Goal: Task Accomplishment & Management: Use online tool/utility

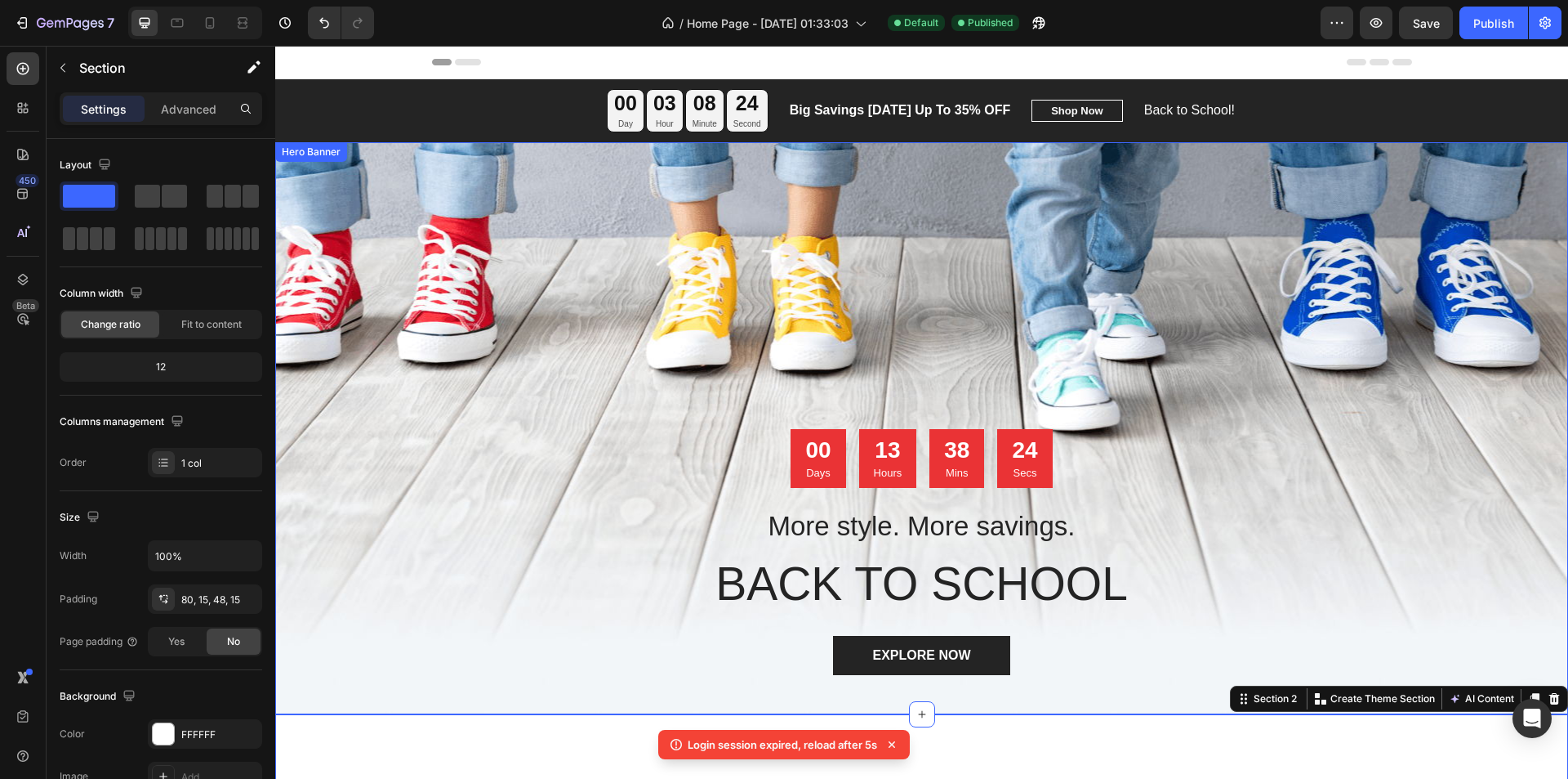
click at [598, 290] on div "Overlay" at bounding box center [920, 428] width 1292 height 572
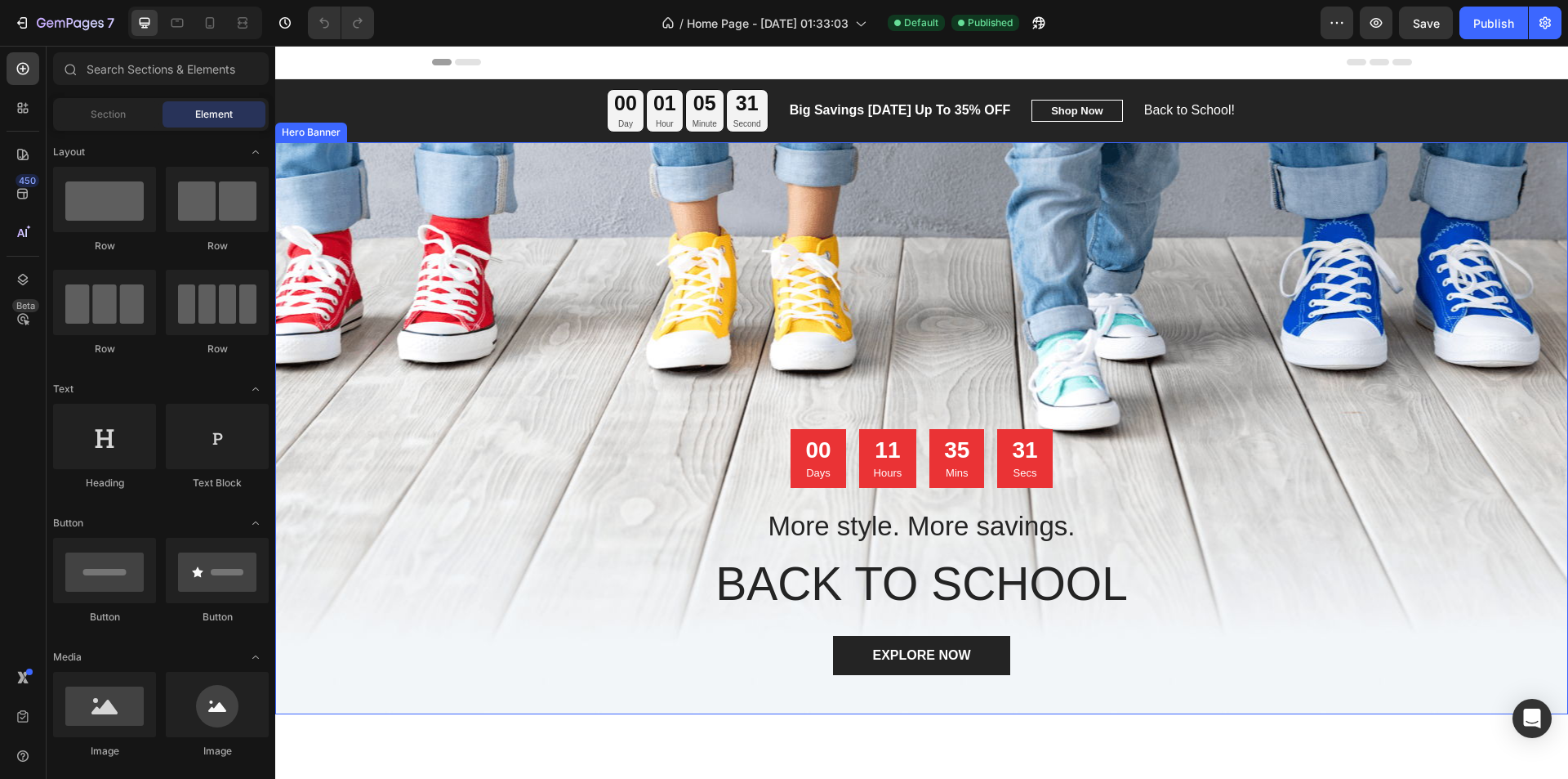
click at [603, 282] on div "Overlay" at bounding box center [920, 428] width 1292 height 572
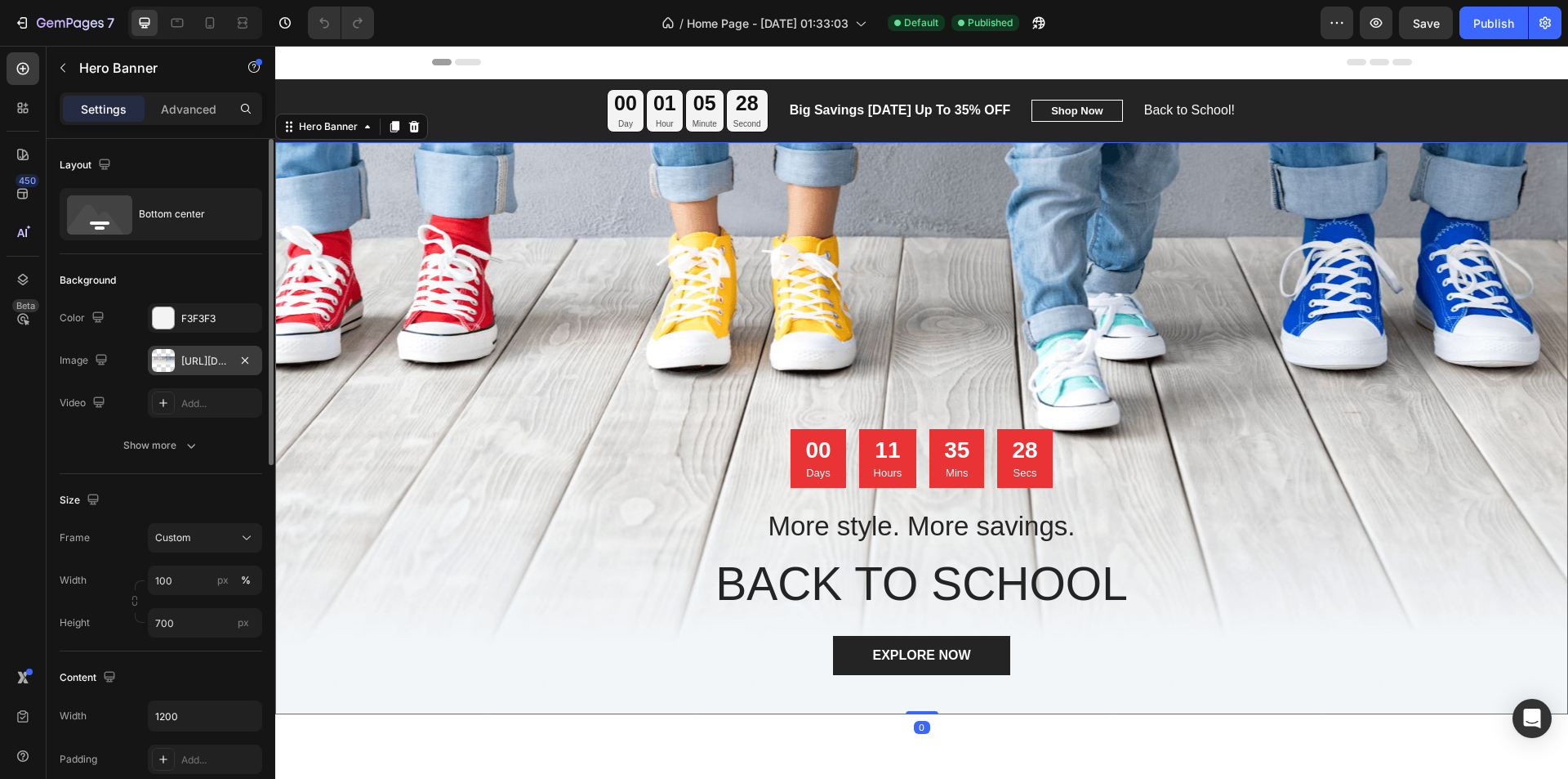
click at [198, 357] on div "[URL][DOMAIN_NAME]" at bounding box center [204, 360] width 47 height 15
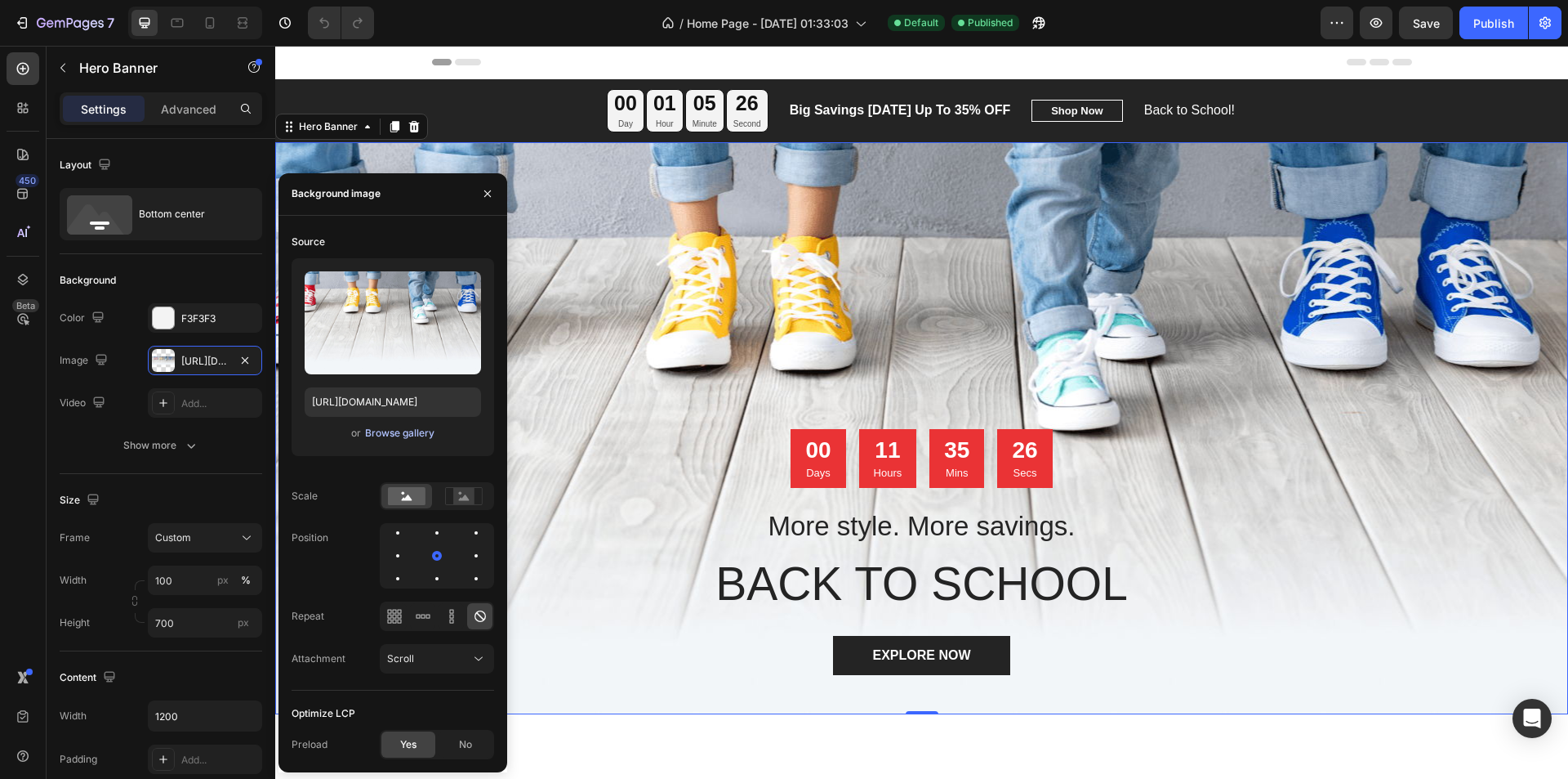
click at [388, 434] on div "Browse gallery" at bounding box center [399, 433] width 69 height 15
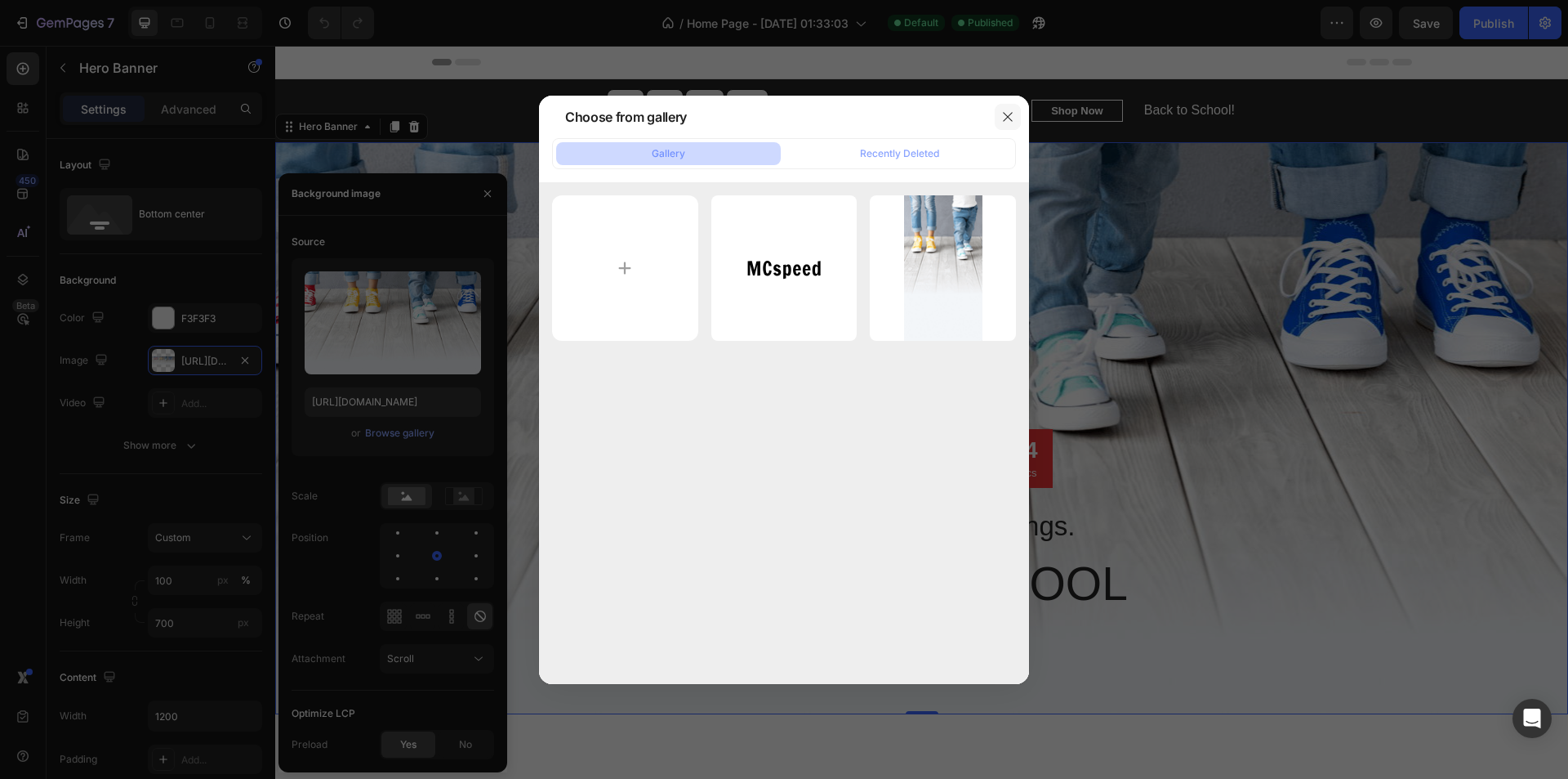
click at [1007, 120] on icon "button" at bounding box center [1007, 116] width 13 height 13
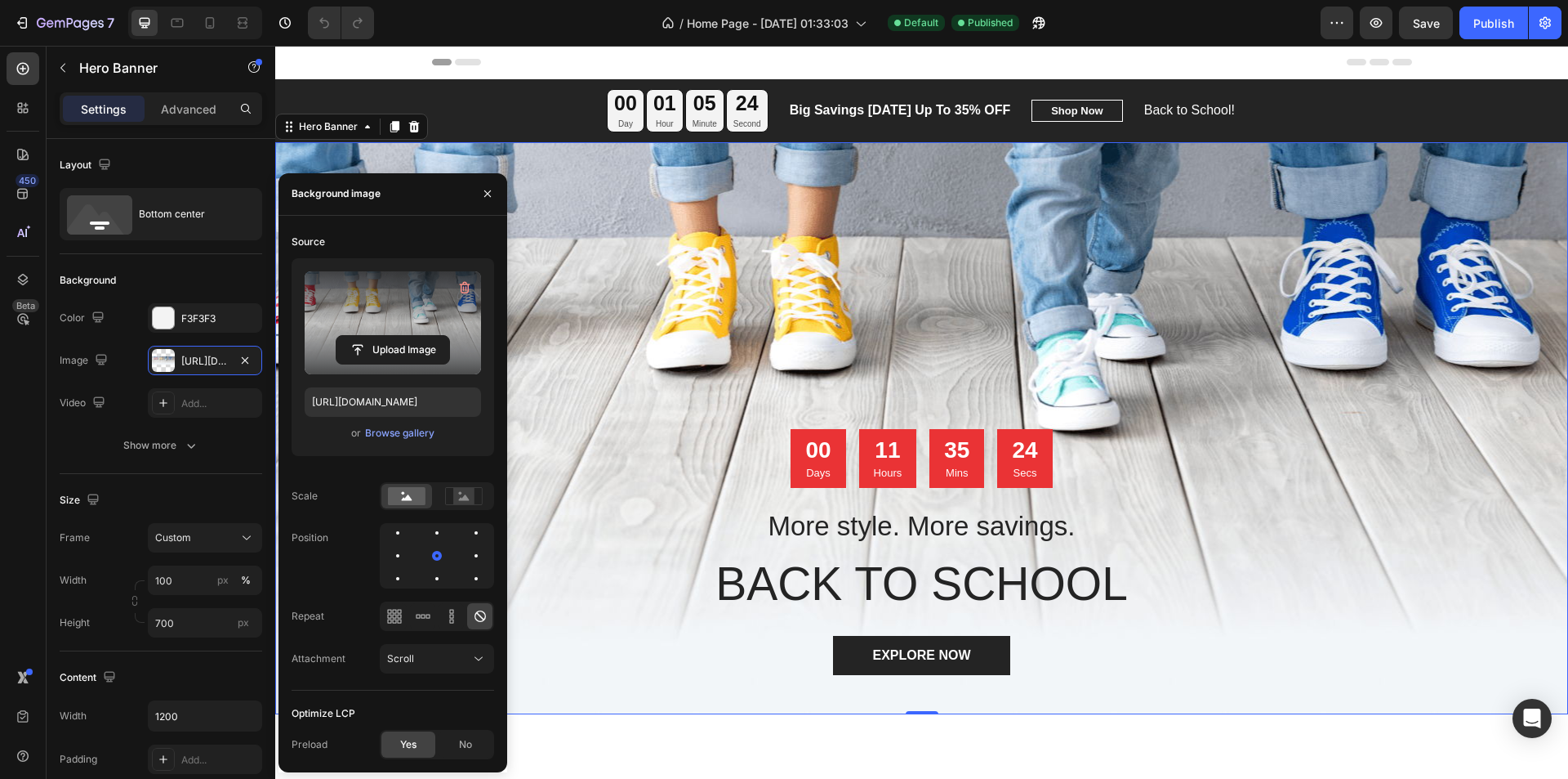
click at [453, 307] on label at bounding box center [392, 322] width 176 height 103
click at [449, 336] on input "file" at bounding box center [392, 349] width 112 height 27
type input "C:\fakepath\tbdt yazısız.png"
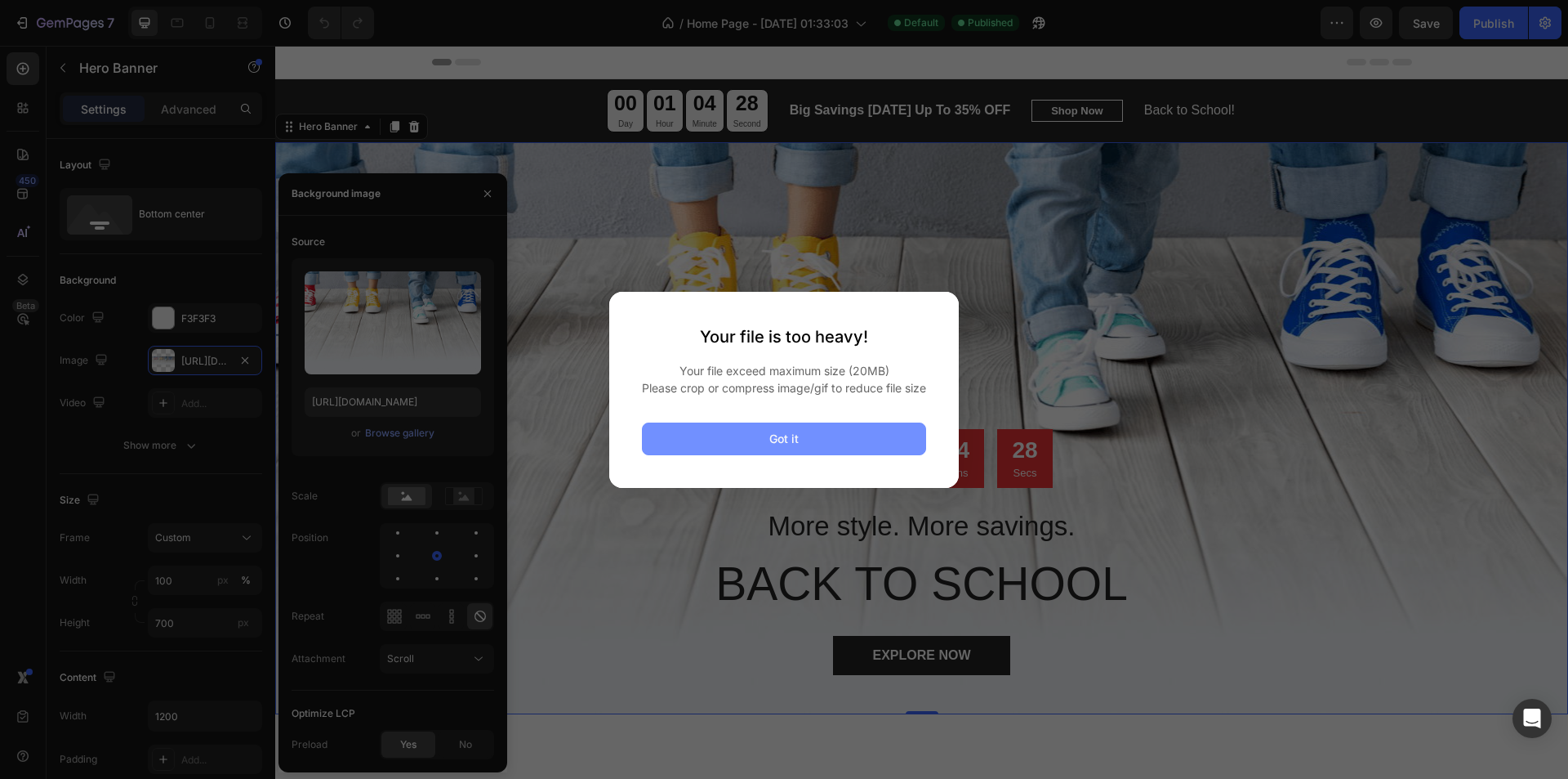
click at [779, 447] on div "Got it" at bounding box center [784, 438] width 29 height 18
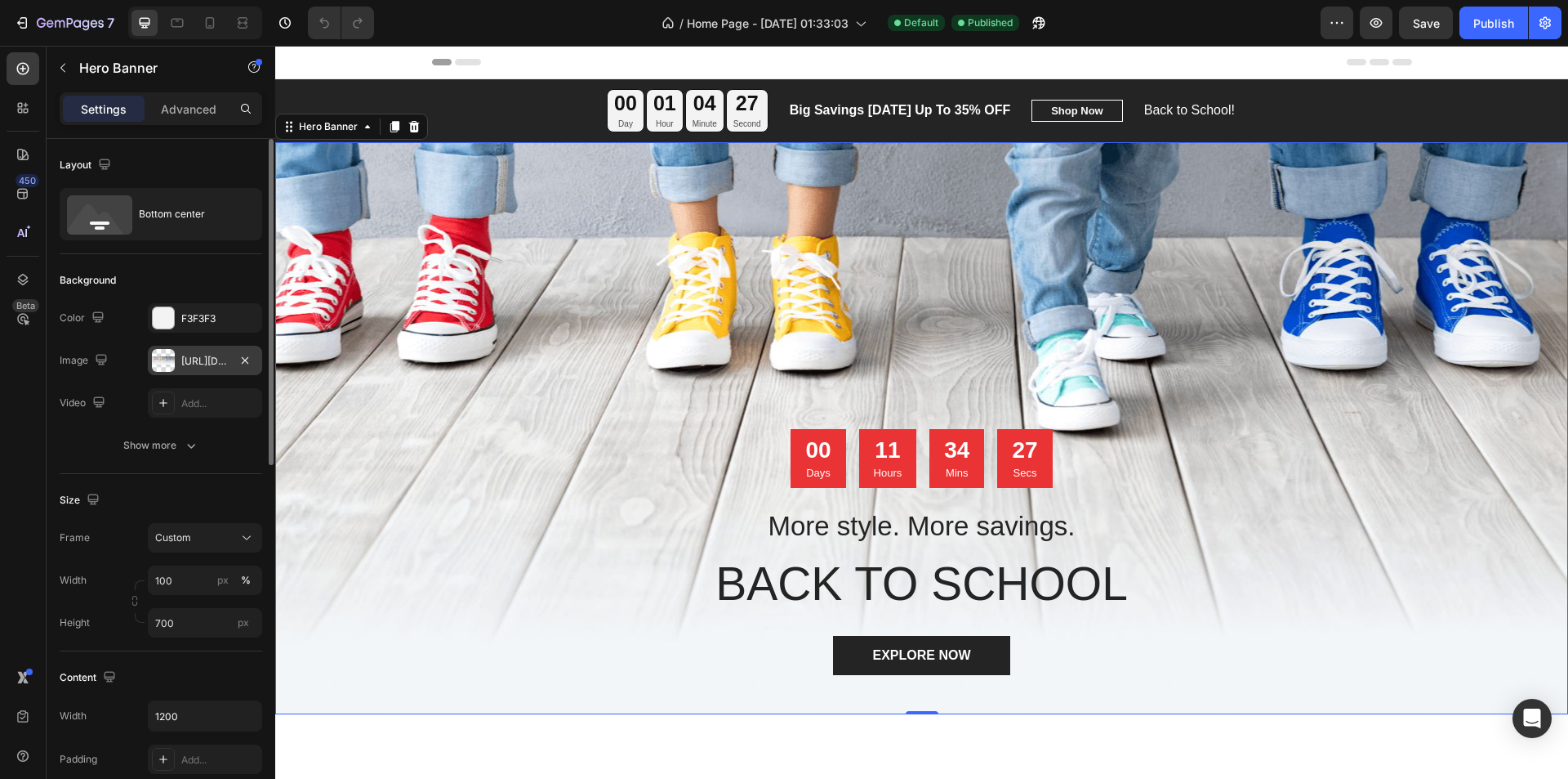
click at [194, 348] on div "[URL][DOMAIN_NAME]" at bounding box center [204, 360] width 114 height 29
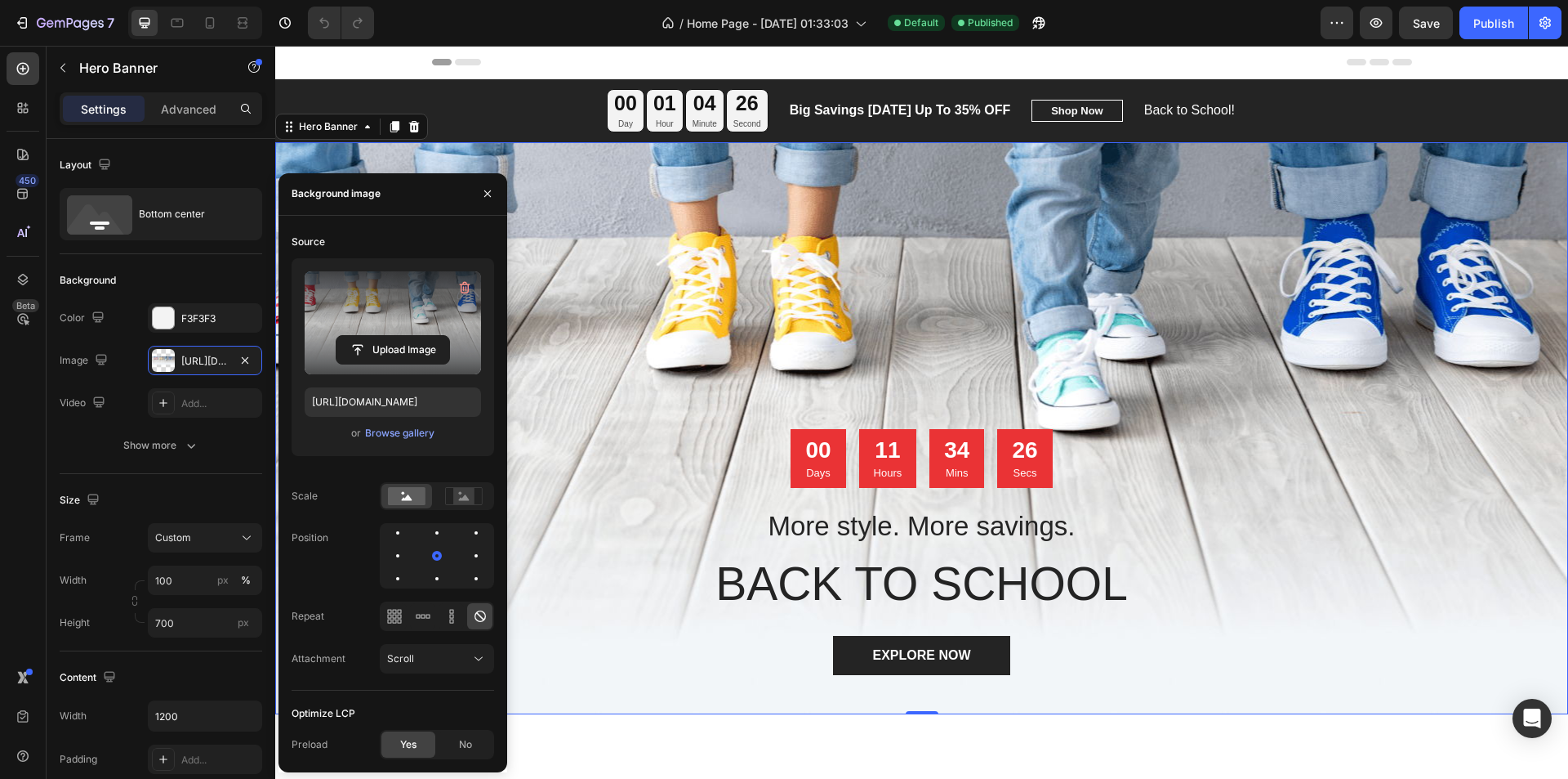
click at [343, 328] on label at bounding box center [392, 322] width 176 height 103
click at [343, 336] on input "file" at bounding box center [392, 349] width 112 height 27
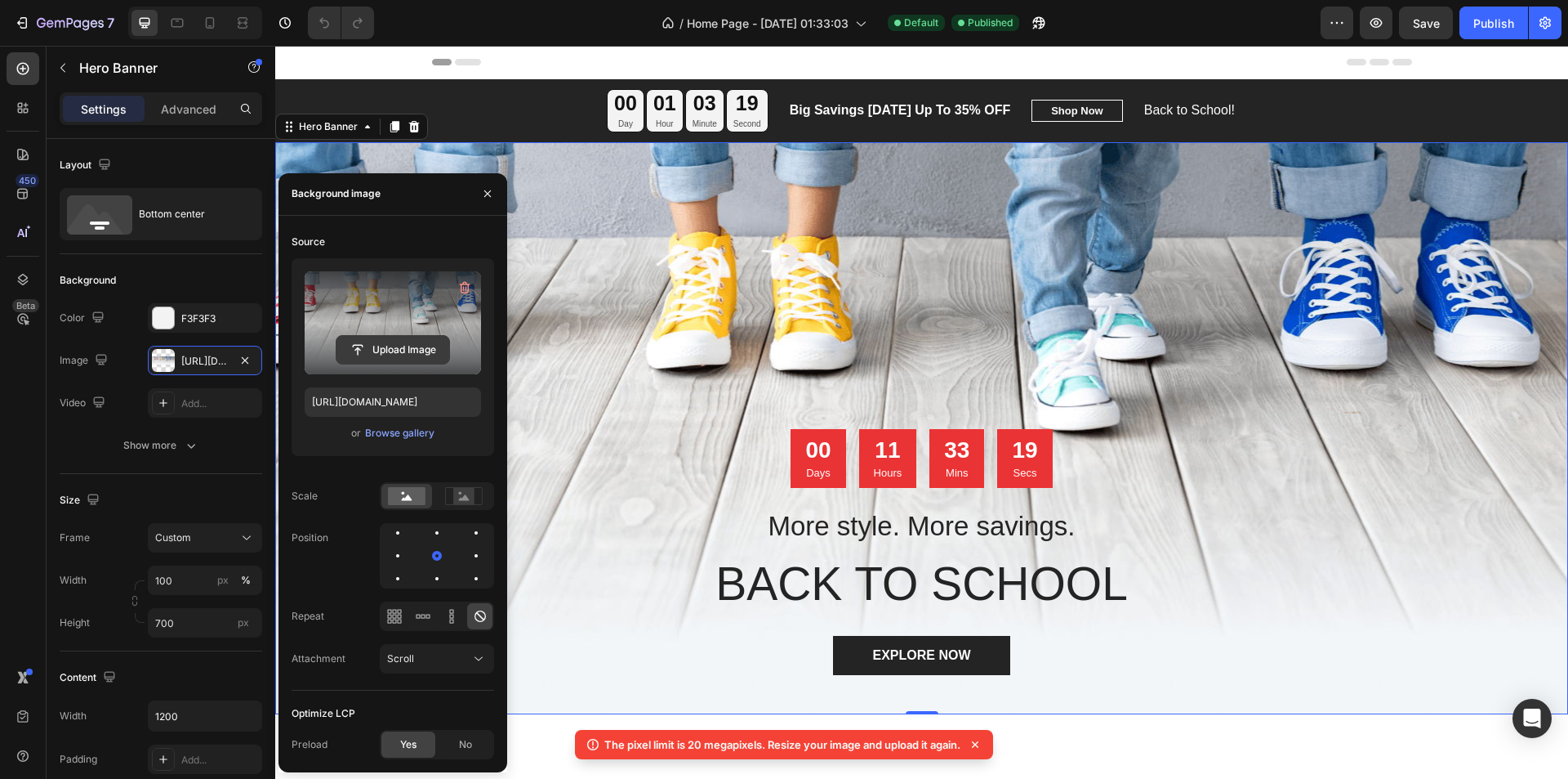
click at [373, 338] on input "file" at bounding box center [392, 349] width 112 height 27
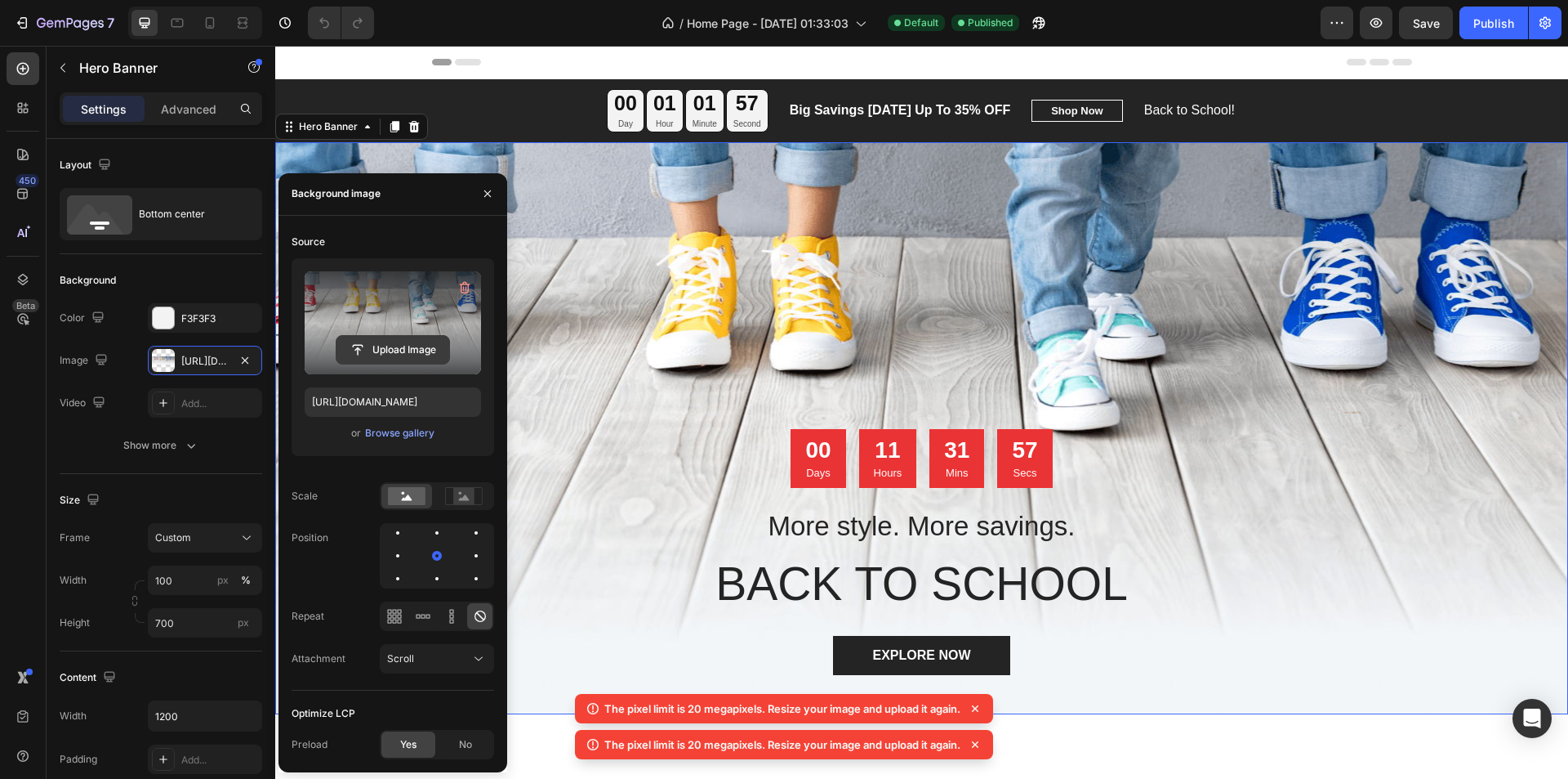
click at [397, 344] on input "file" at bounding box center [392, 349] width 112 height 27
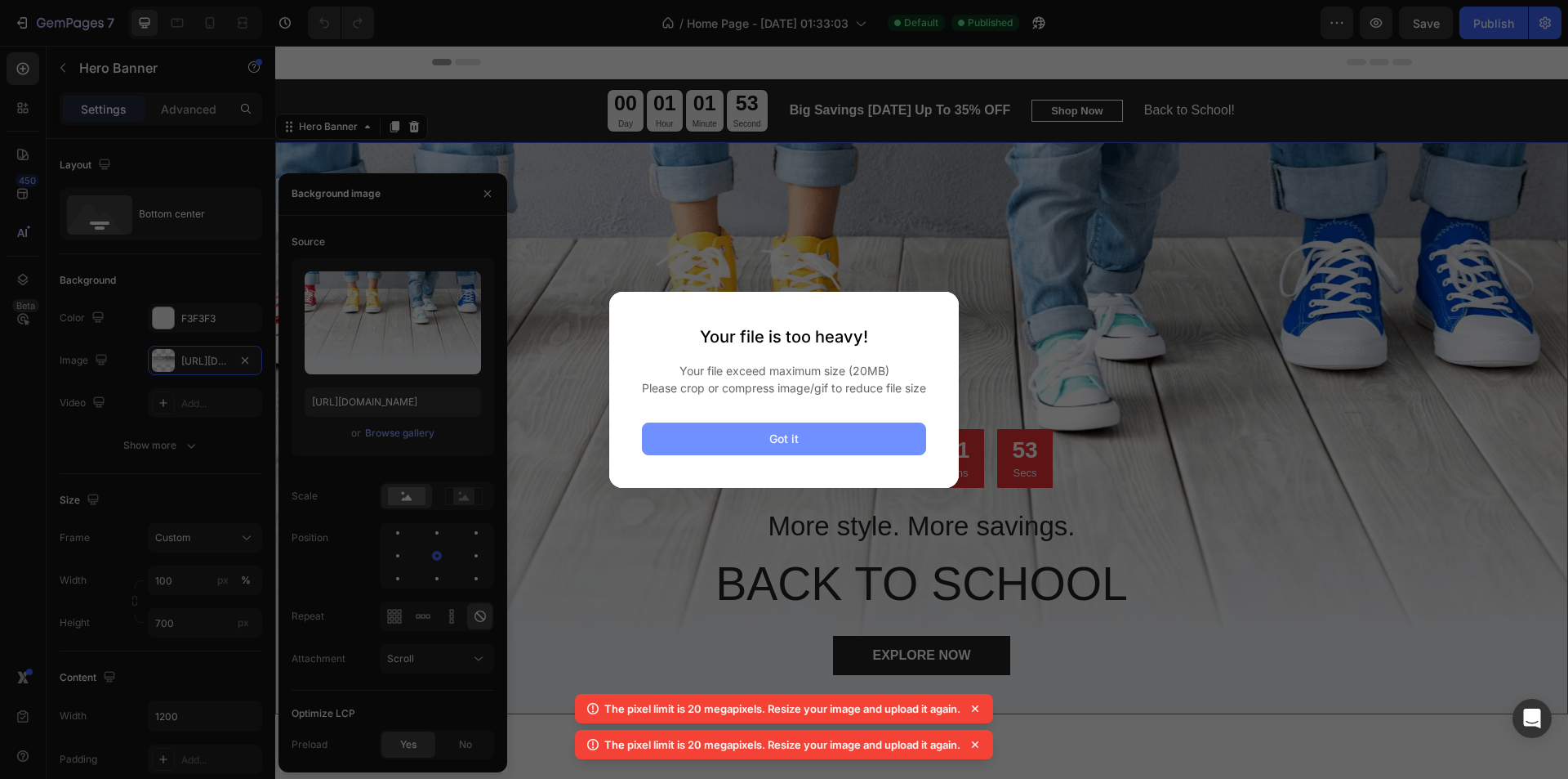
click at [760, 451] on button "Got it" at bounding box center [784, 438] width 284 height 32
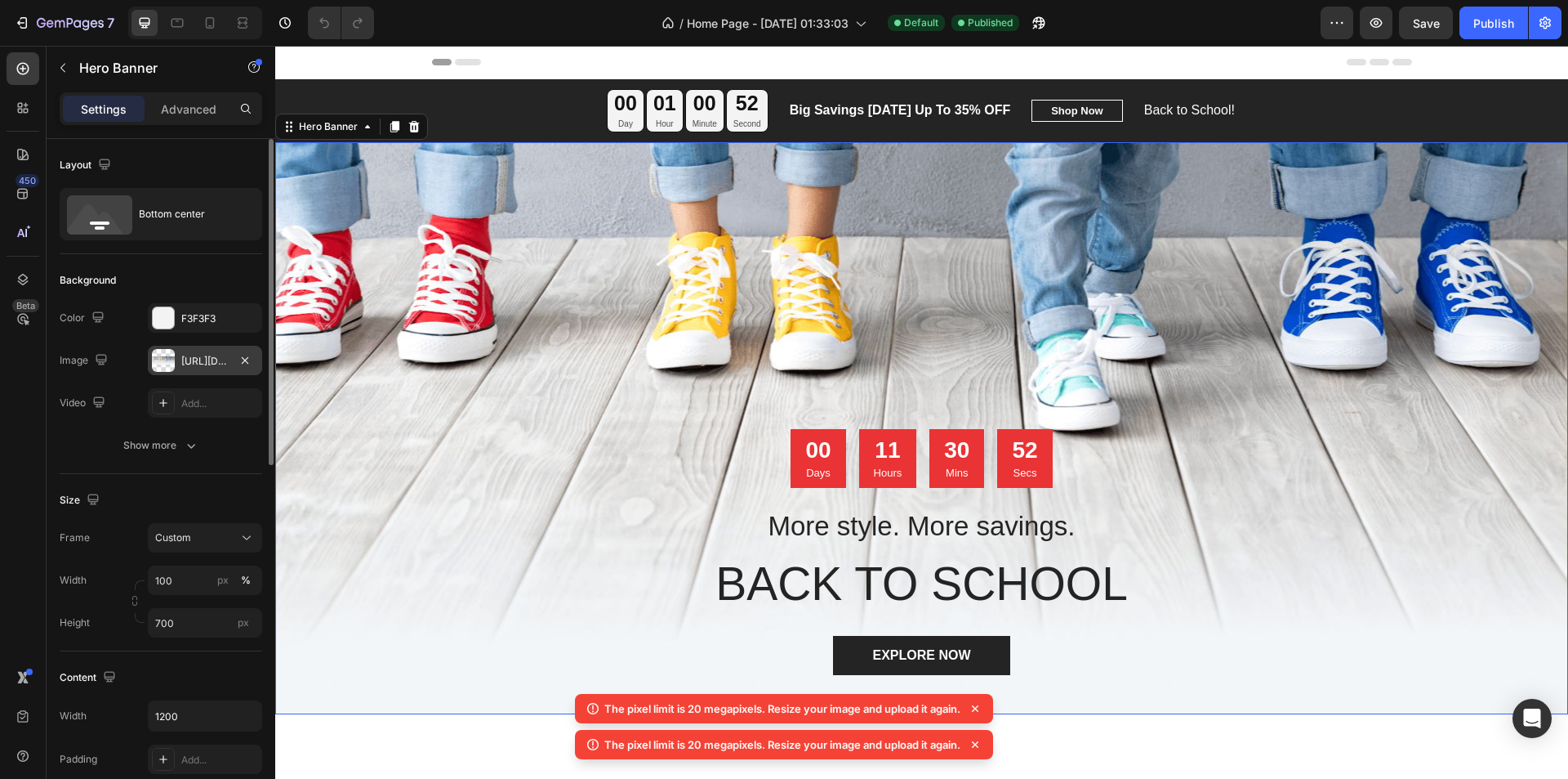
click at [210, 355] on div "[URL][DOMAIN_NAME]" at bounding box center [204, 360] width 47 height 15
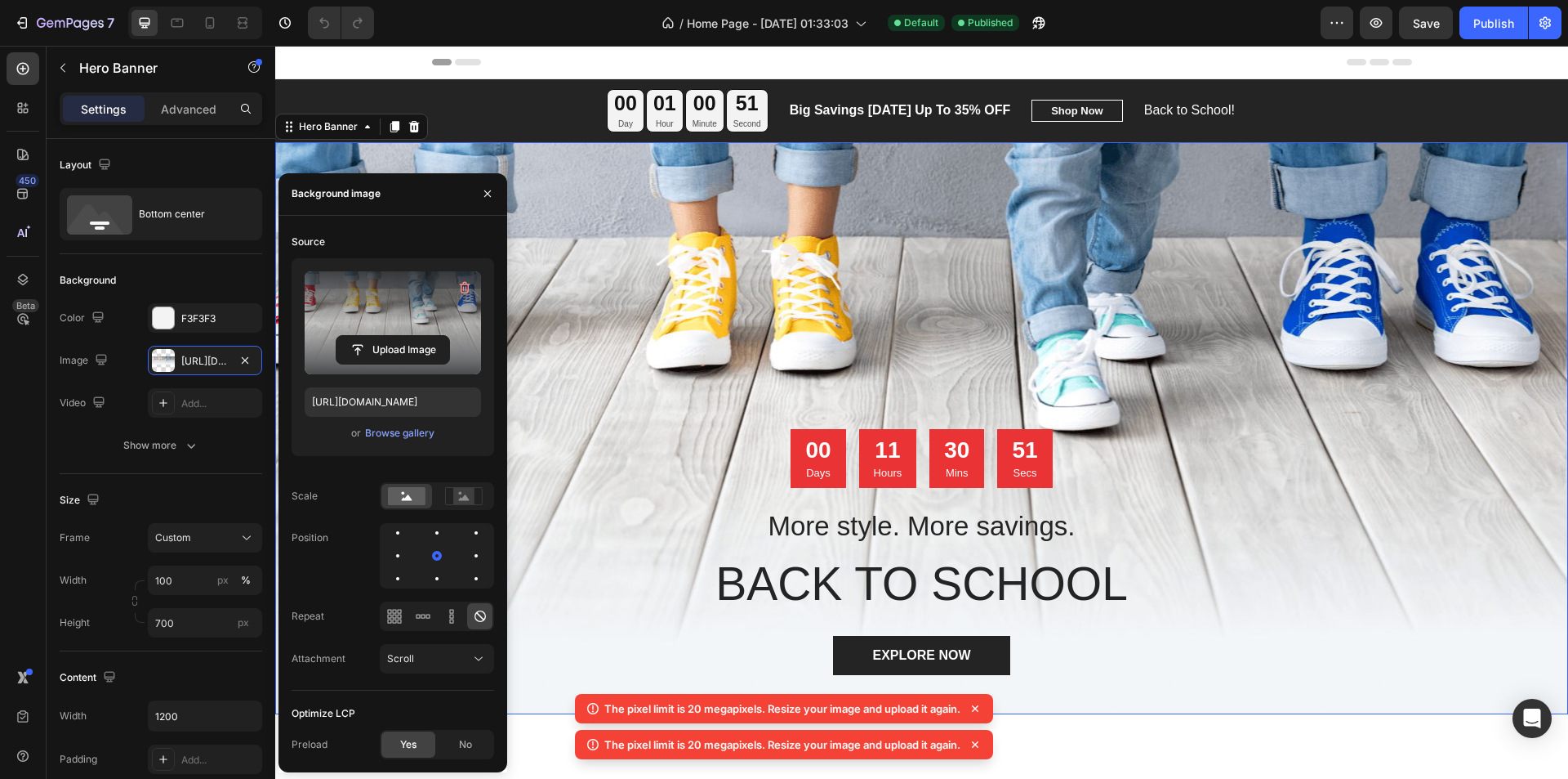
click at [347, 334] on label at bounding box center [392, 322] width 176 height 103
click at [347, 336] on input "file" at bounding box center [392, 349] width 112 height 27
type input "C:\fakepath\tbdt yazısız (1)-1-1-square.png"
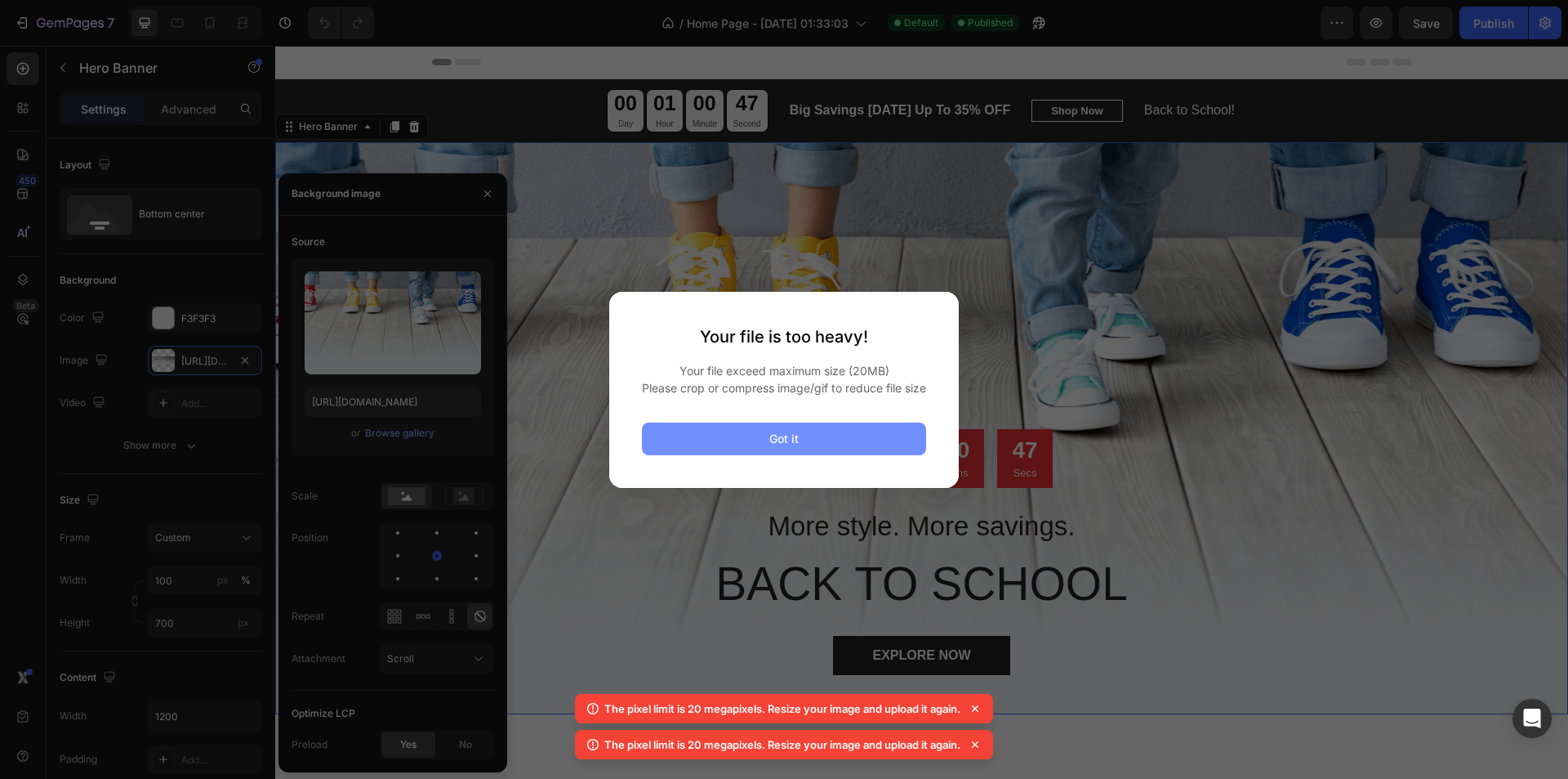
click at [732, 454] on button "Got it" at bounding box center [784, 438] width 284 height 32
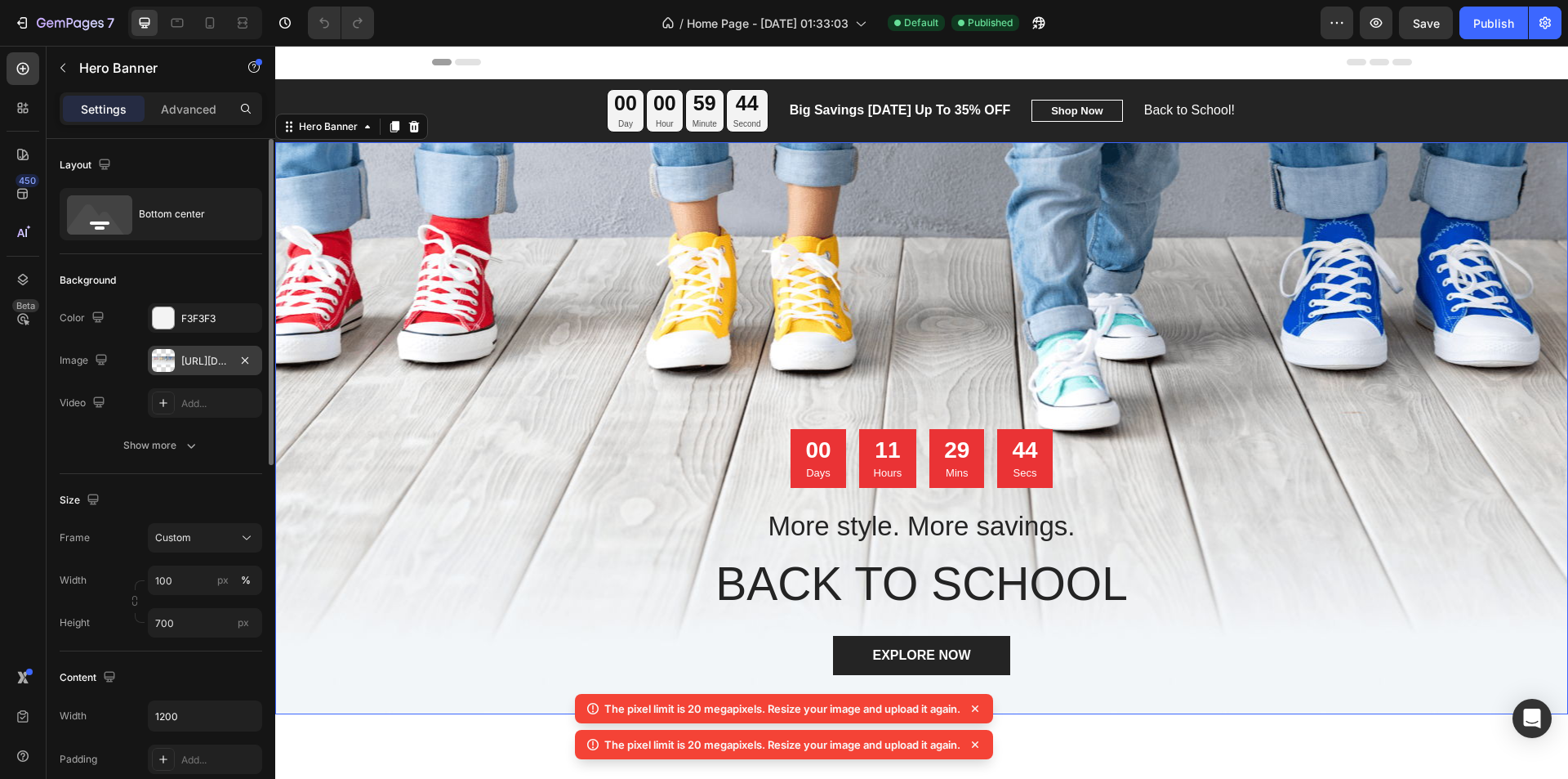
click at [191, 353] on div "[URL][DOMAIN_NAME]" at bounding box center [204, 360] width 47 height 15
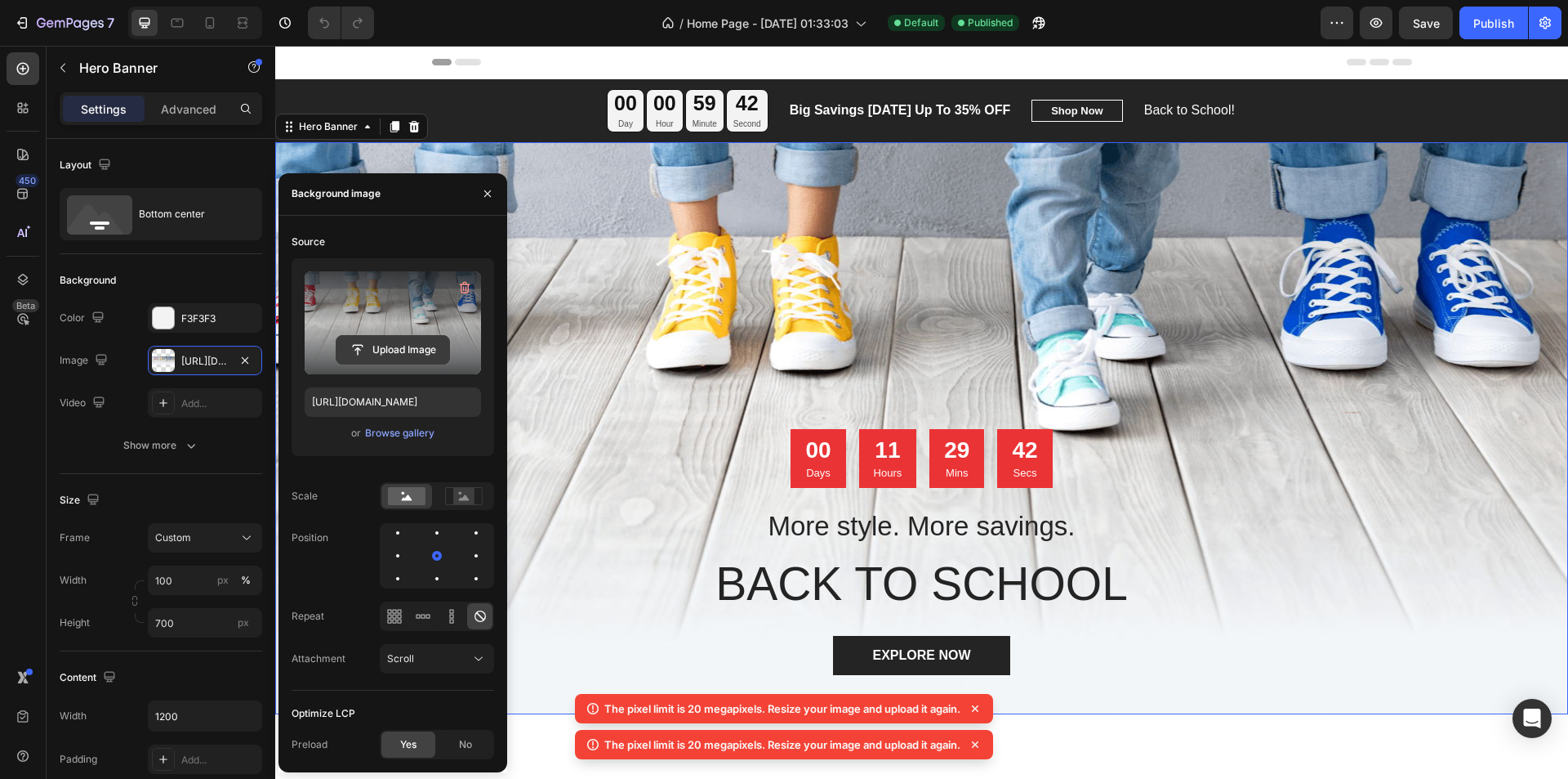
click at [402, 348] on input "file" at bounding box center [392, 349] width 112 height 27
click at [371, 357] on input "file" at bounding box center [392, 349] width 112 height 27
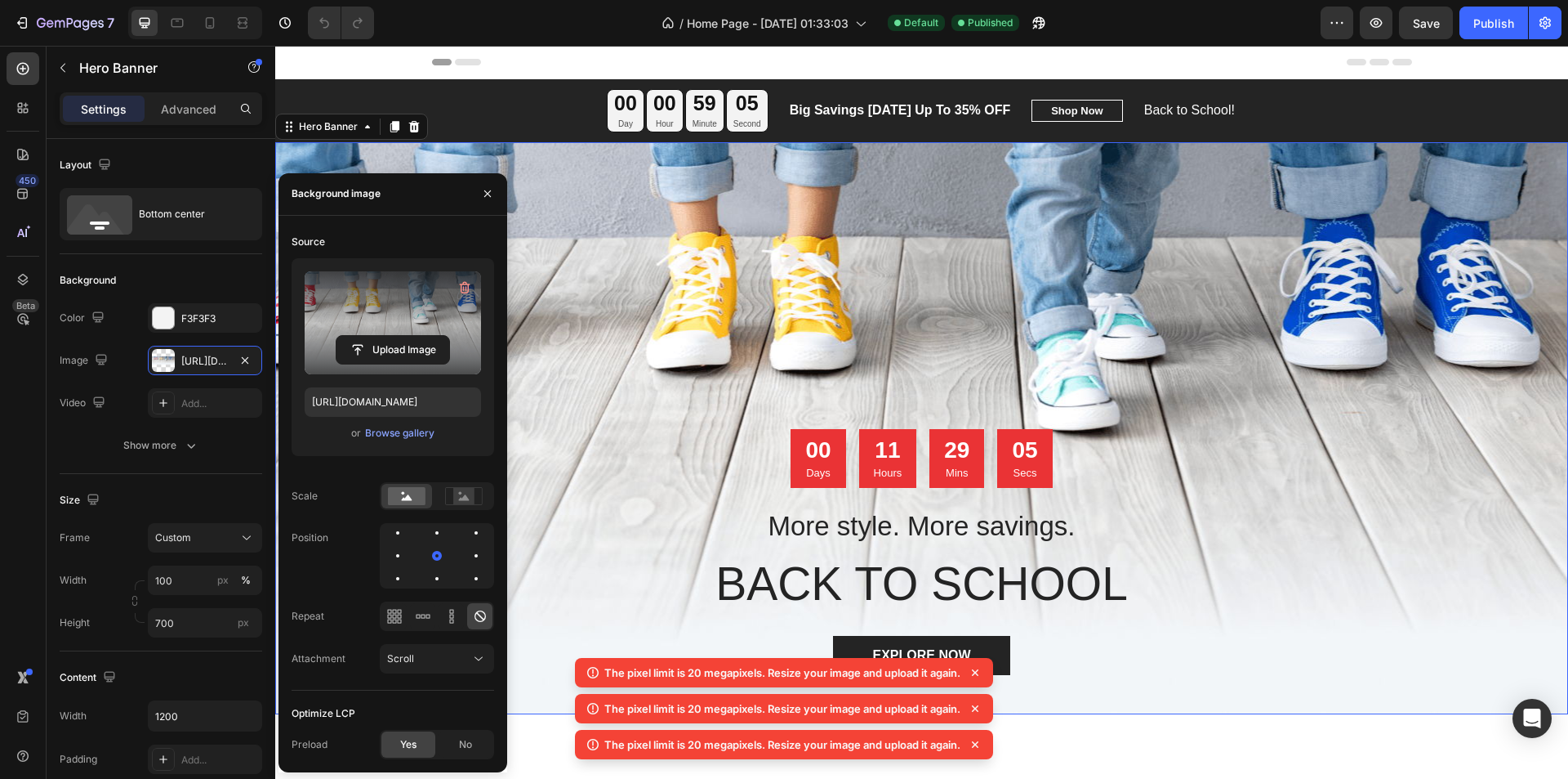
click at [397, 306] on label at bounding box center [392, 322] width 176 height 103
click at [397, 336] on input "file" at bounding box center [392, 349] width 112 height 27
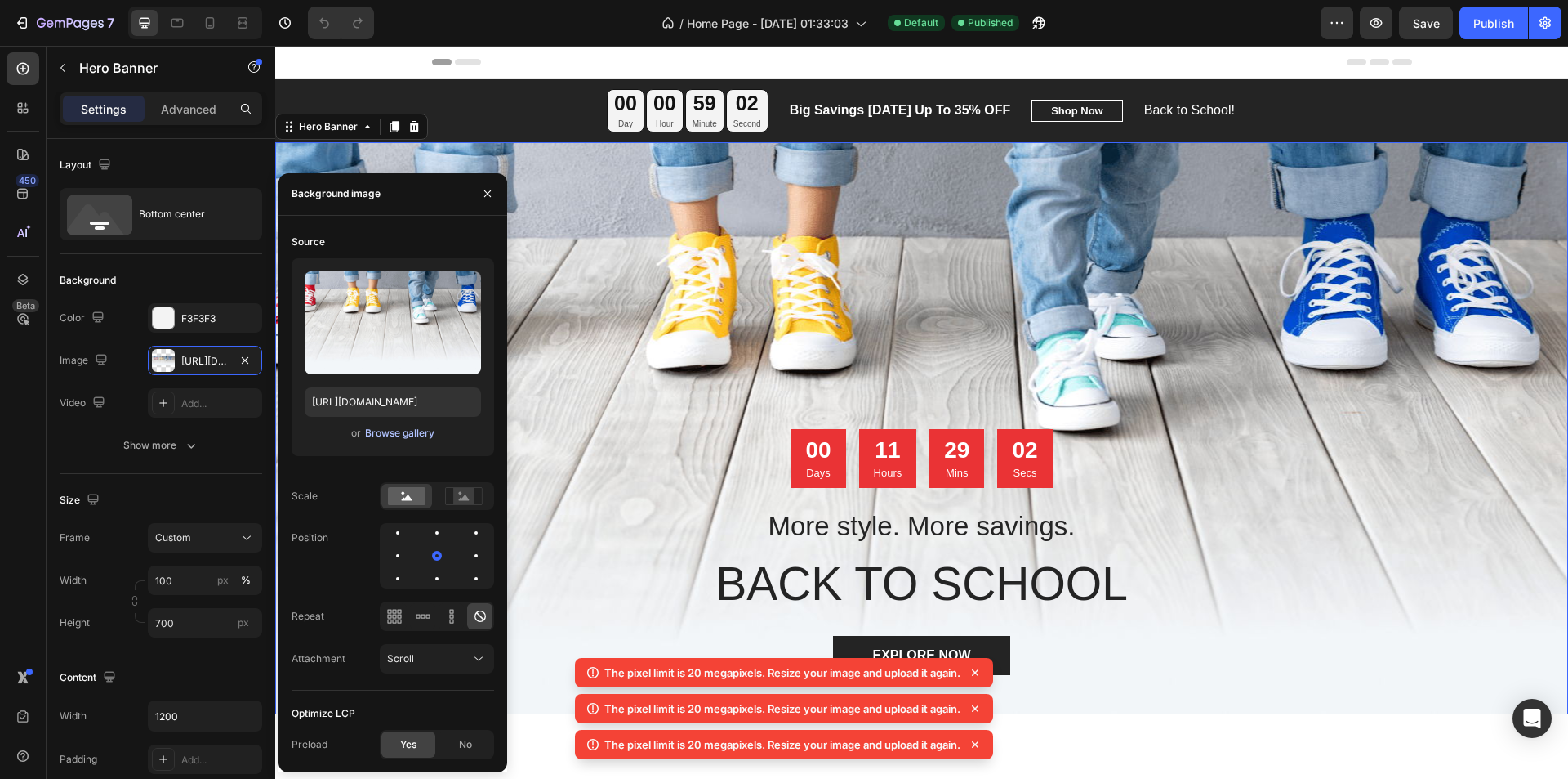
click at [407, 437] on div "Browse gallery" at bounding box center [399, 433] width 69 height 15
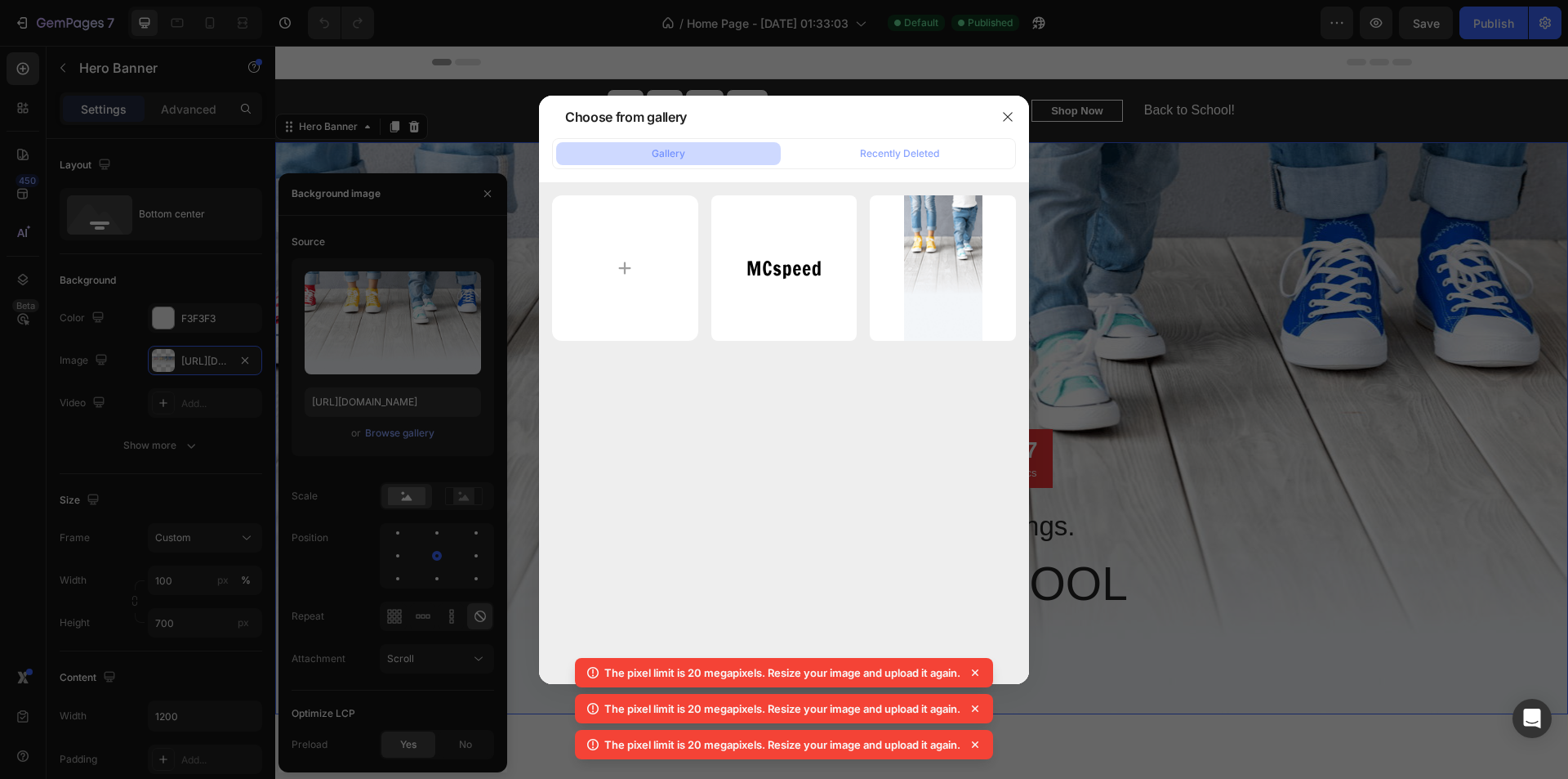
click at [883, 458] on div "mcspeed.svg 5.23 kb banner.png 186.19 kb" at bounding box center [784, 433] width 490 height 502
click at [885, 156] on div "Recently Deleted" at bounding box center [899, 153] width 79 height 15
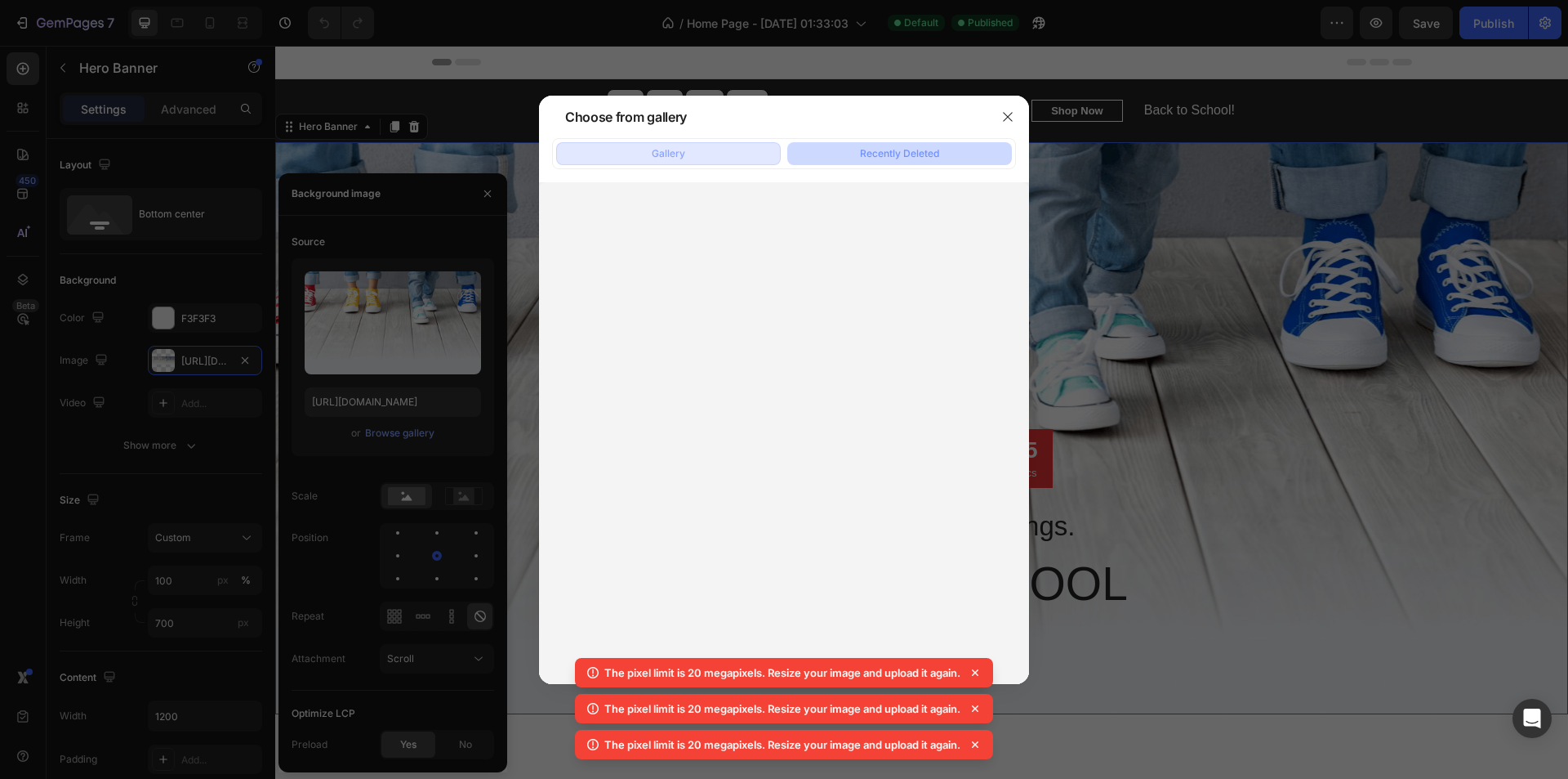
click at [743, 151] on button "Gallery" at bounding box center [668, 153] width 225 height 23
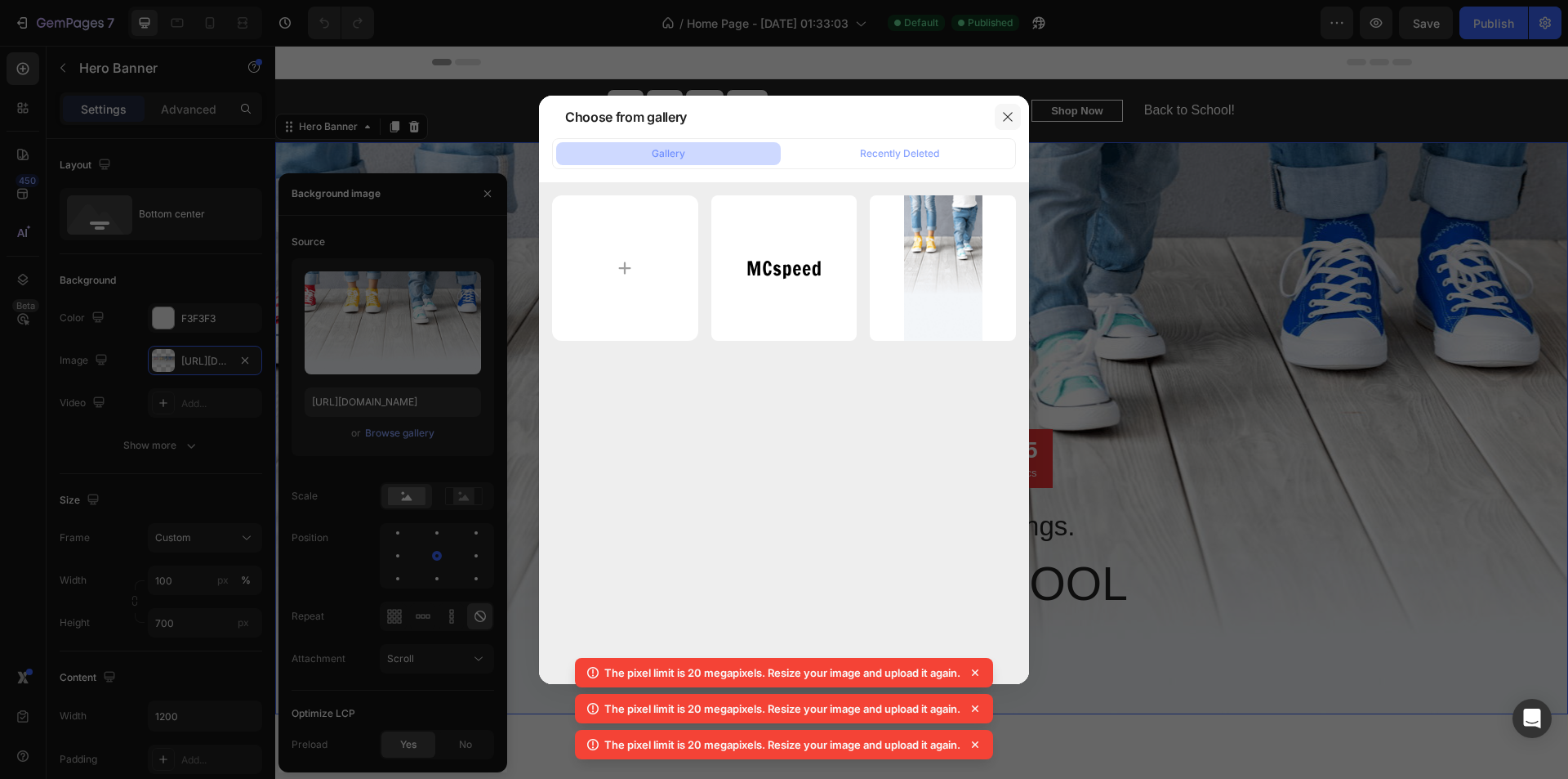
click at [1004, 121] on icon "button" at bounding box center [1007, 116] width 13 height 13
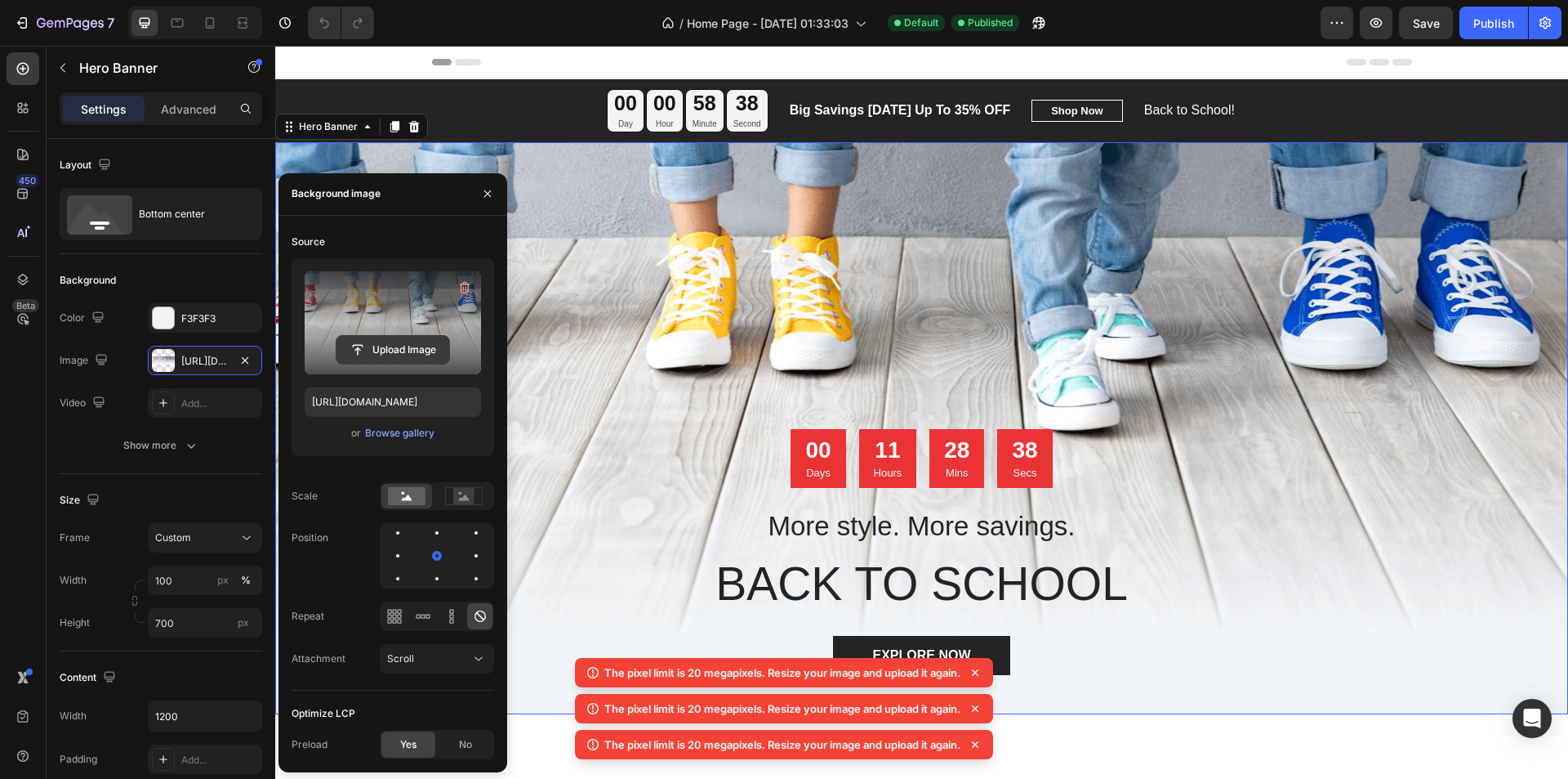
click at [389, 351] on input "file" at bounding box center [392, 349] width 112 height 27
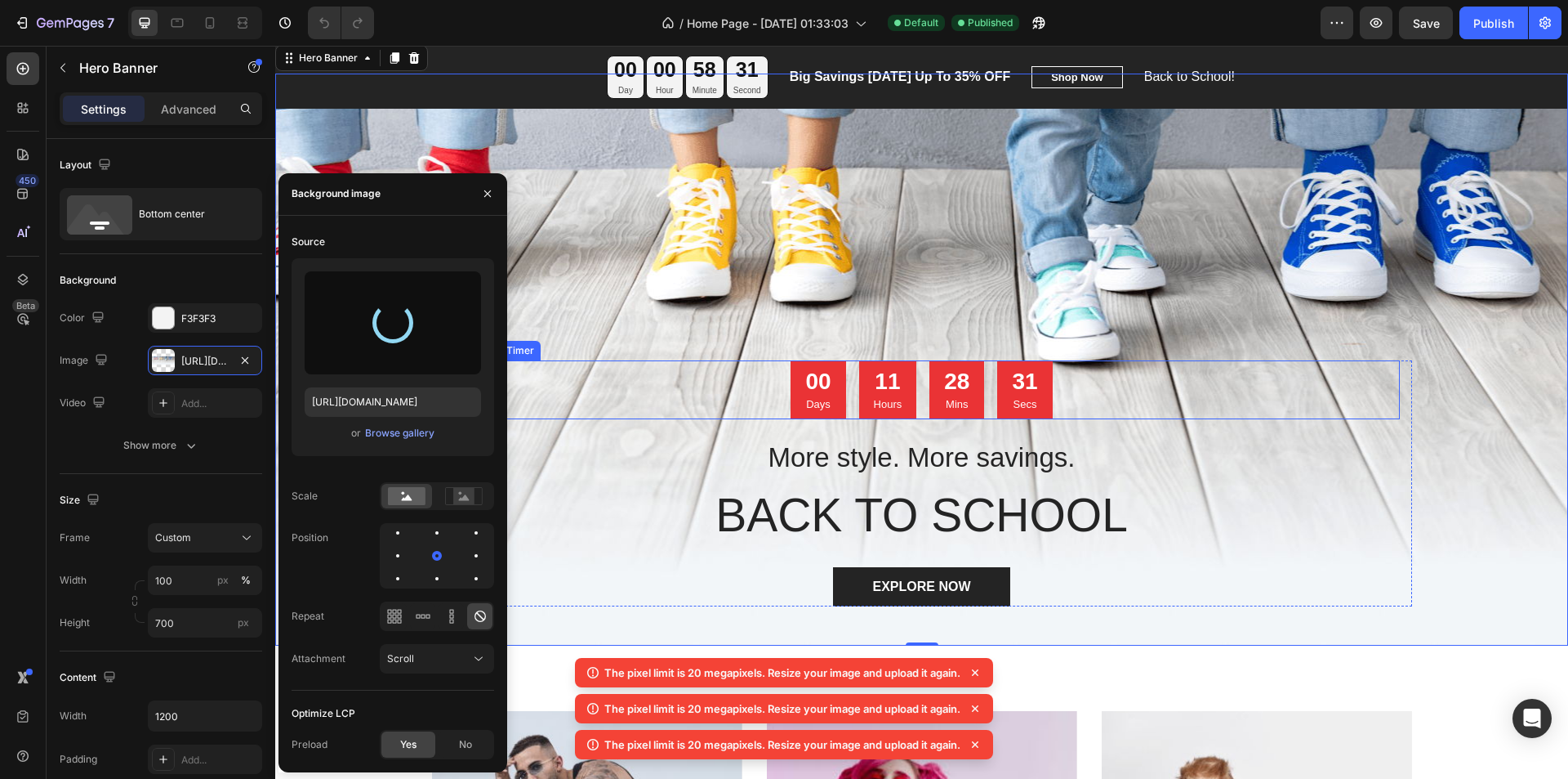
scroll to position [81, 0]
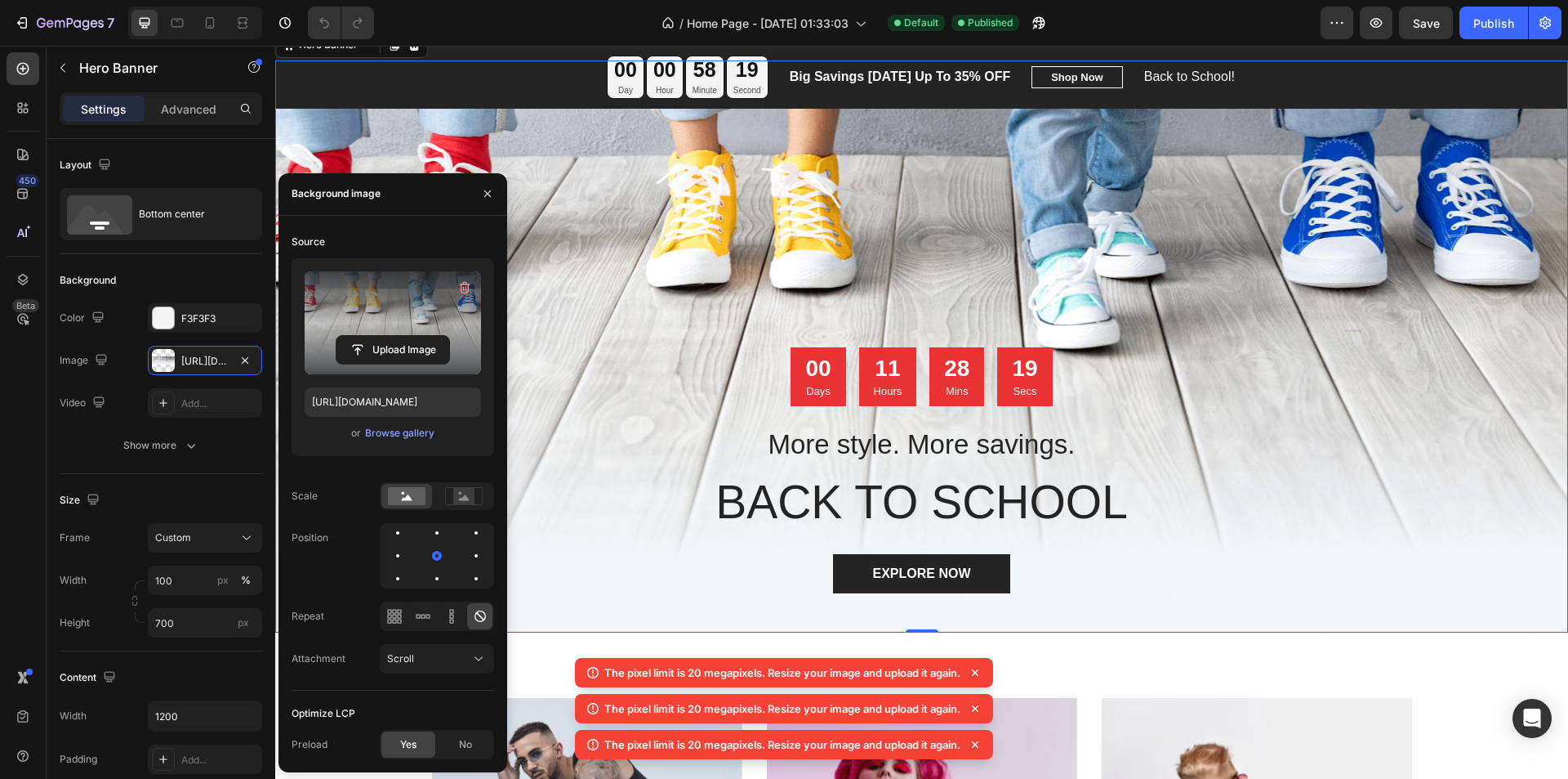
click at [983, 678] on icon at bounding box center [974, 672] width 17 height 17
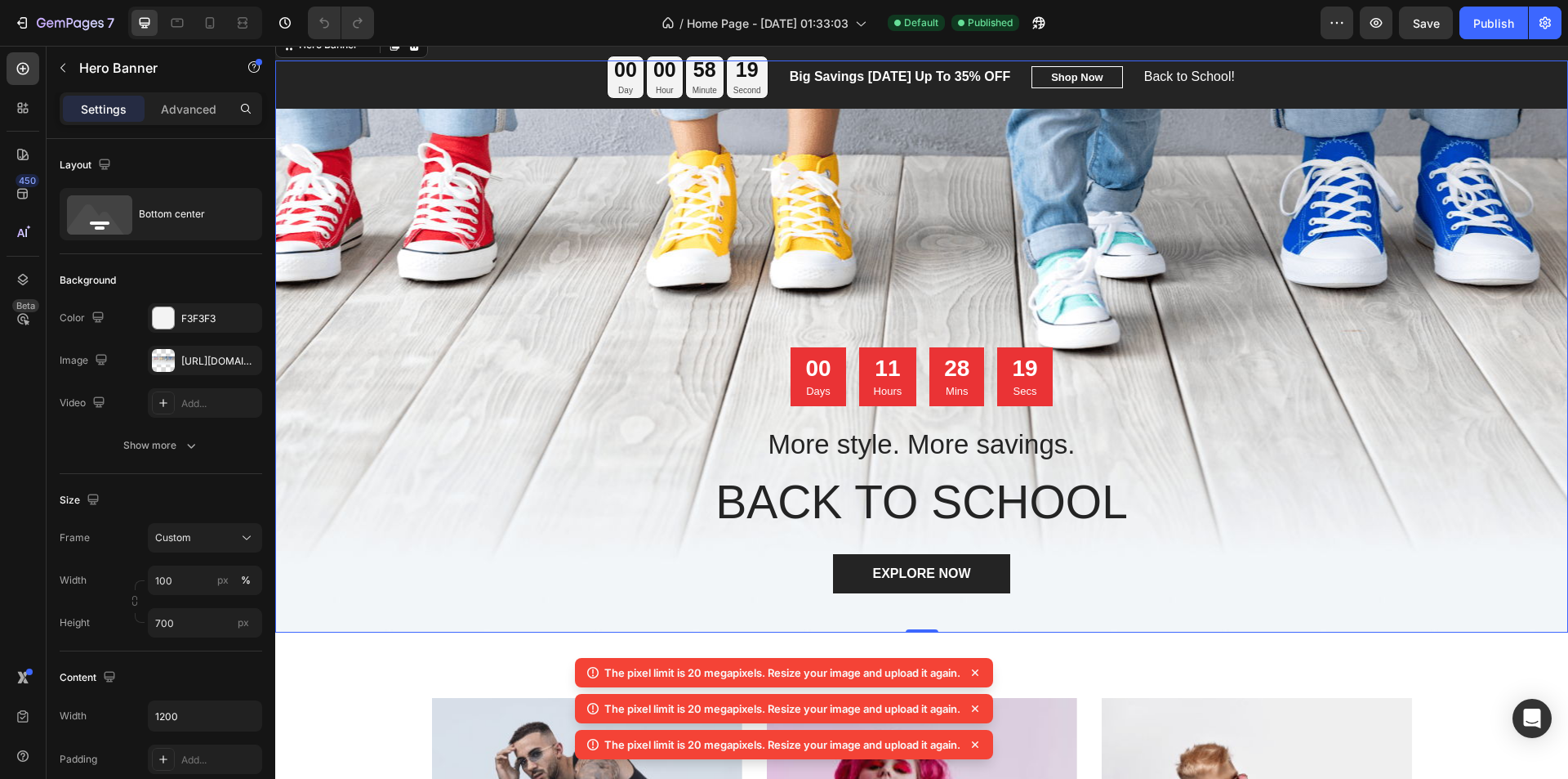
click at [983, 676] on icon at bounding box center [974, 672] width 17 height 17
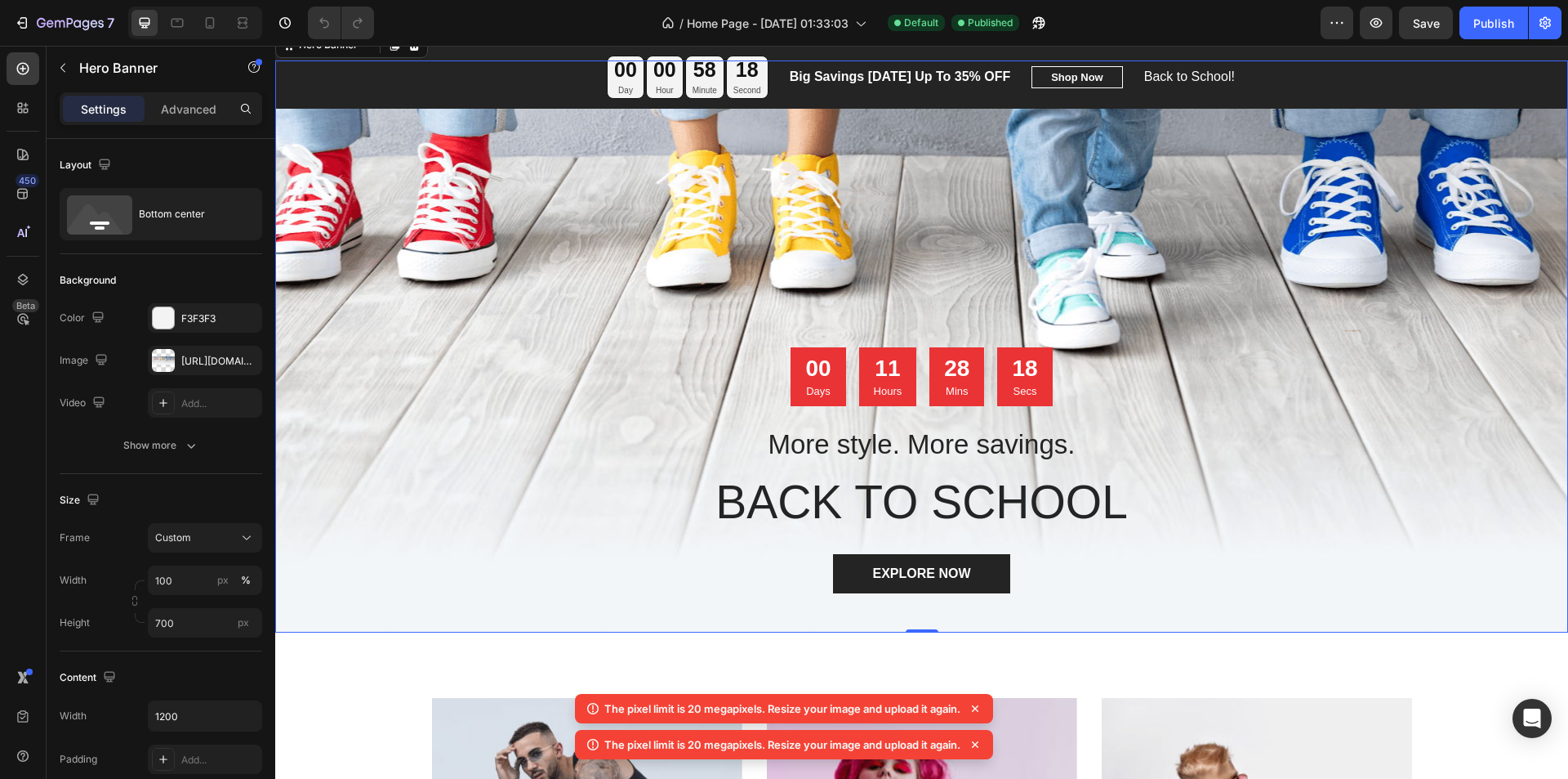
click at [981, 705] on icon at bounding box center [974, 708] width 17 height 17
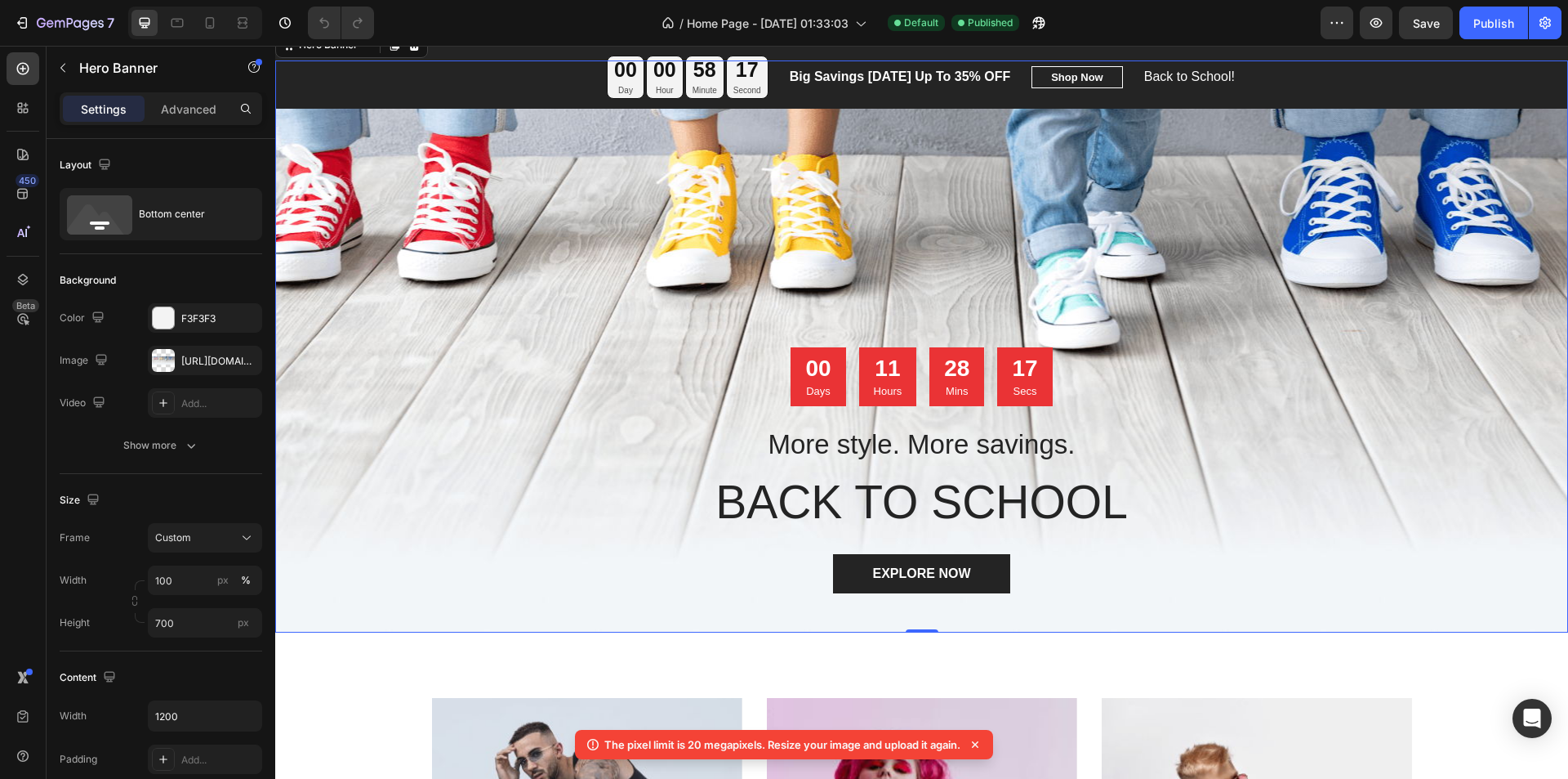
click at [983, 746] on icon at bounding box center [974, 744] width 17 height 17
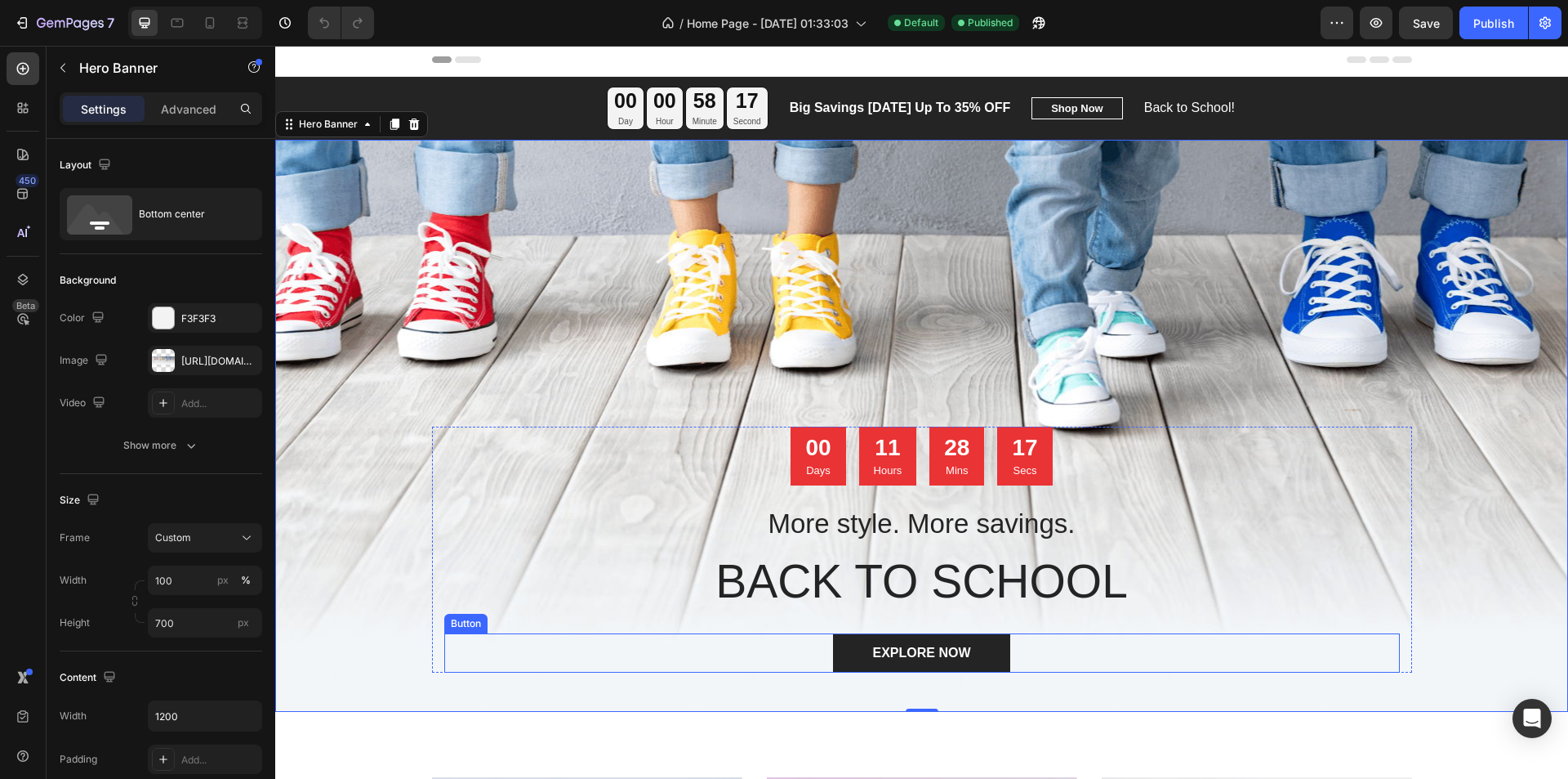
scroll to position [0, 0]
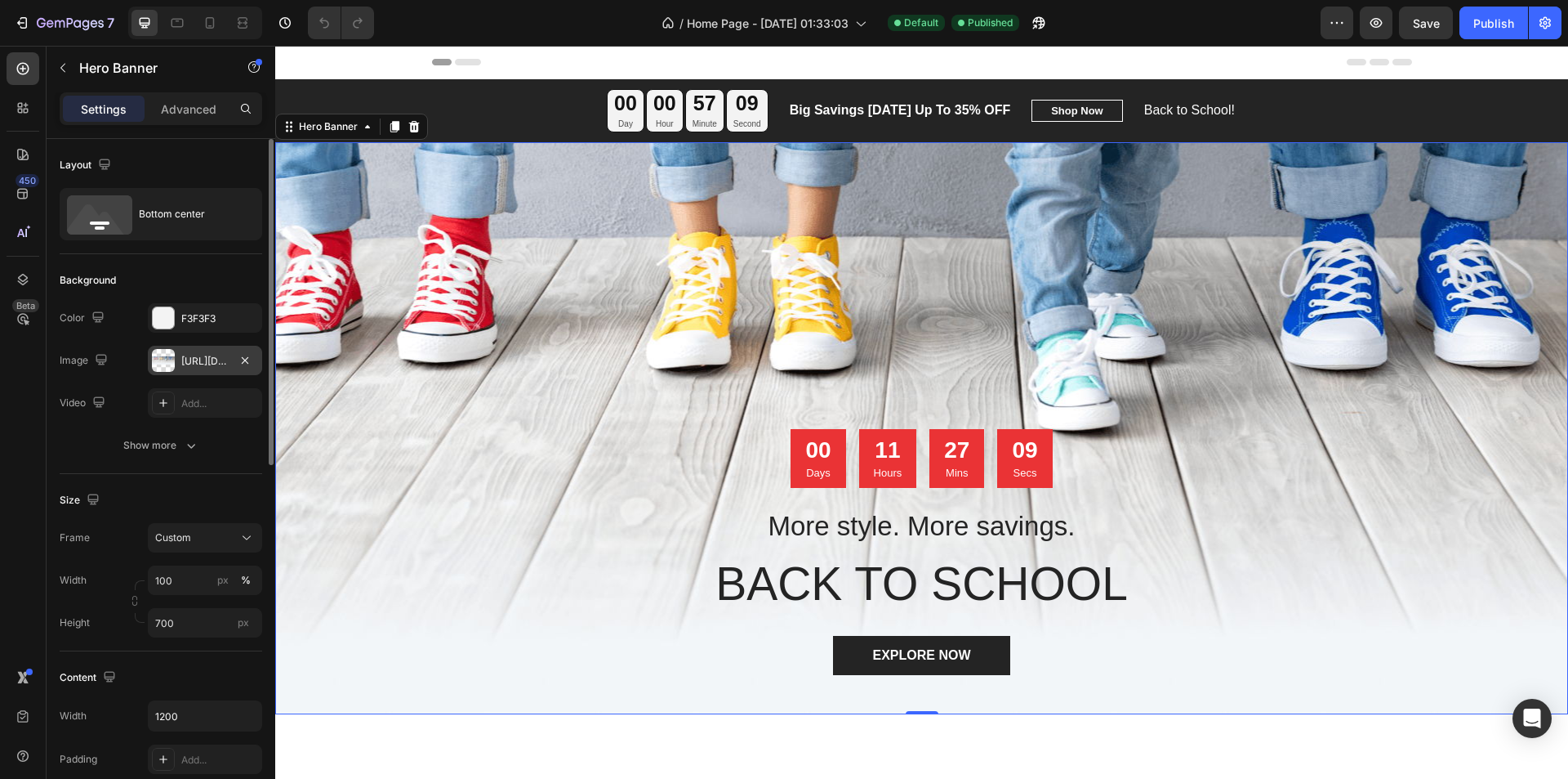
click at [210, 363] on div "[URL][DOMAIN_NAME]" at bounding box center [204, 360] width 47 height 15
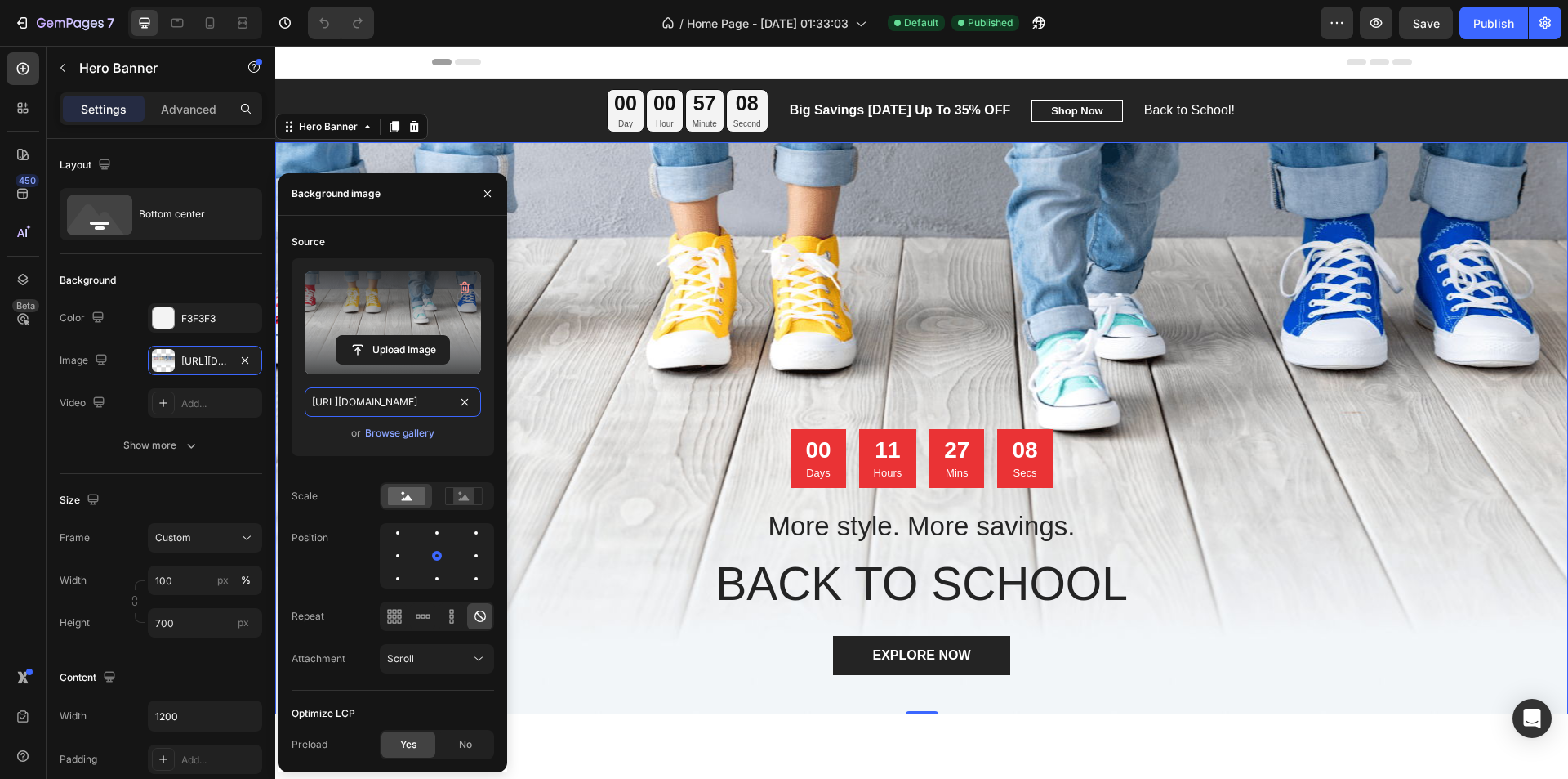
click at [391, 399] on input "[URL][DOMAIN_NAME]" at bounding box center [392, 402] width 176 height 29
click at [396, 430] on div "Browse gallery" at bounding box center [399, 433] width 69 height 15
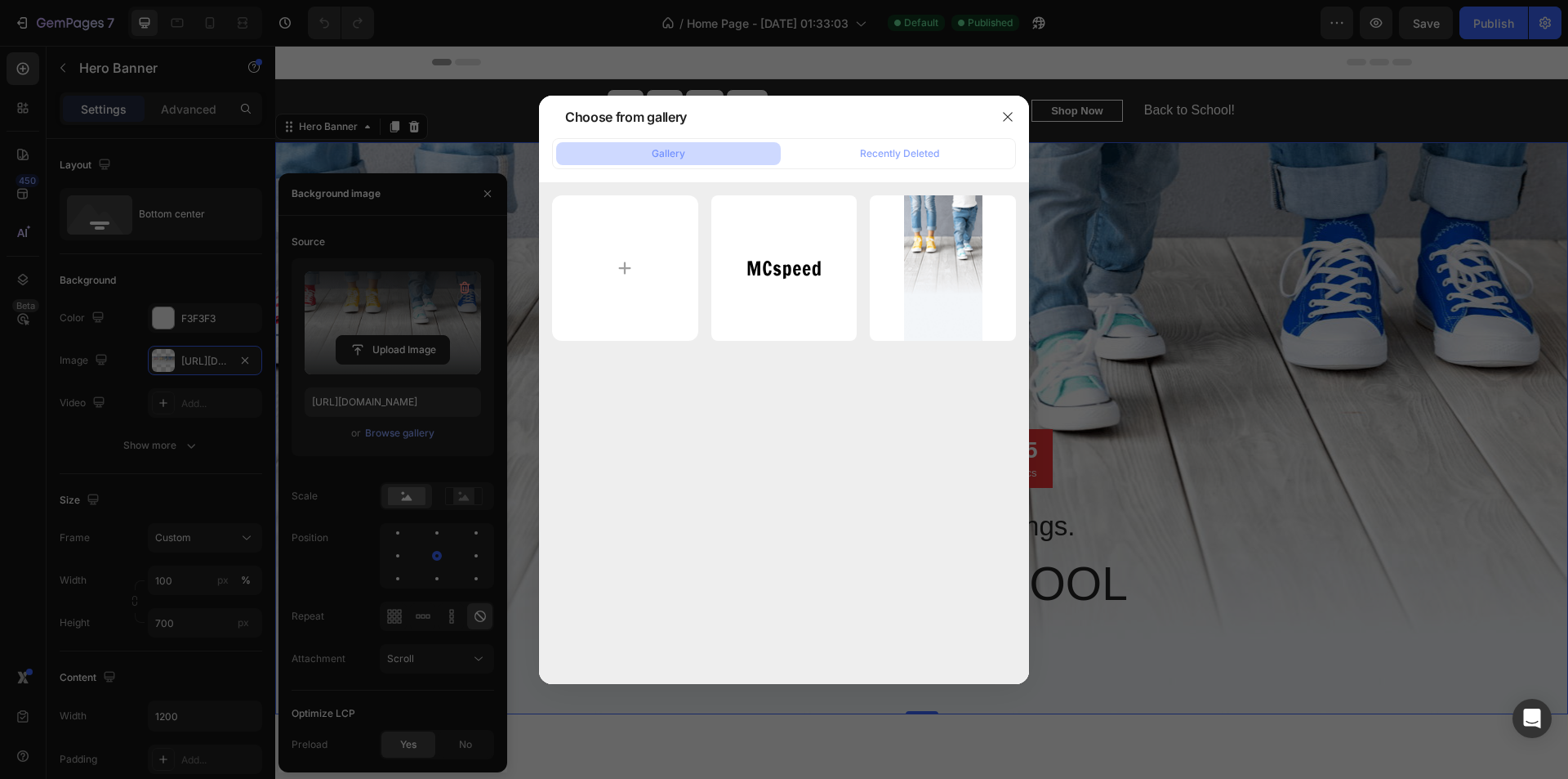
click at [373, 390] on div at bounding box center [784, 390] width 1568 height 779
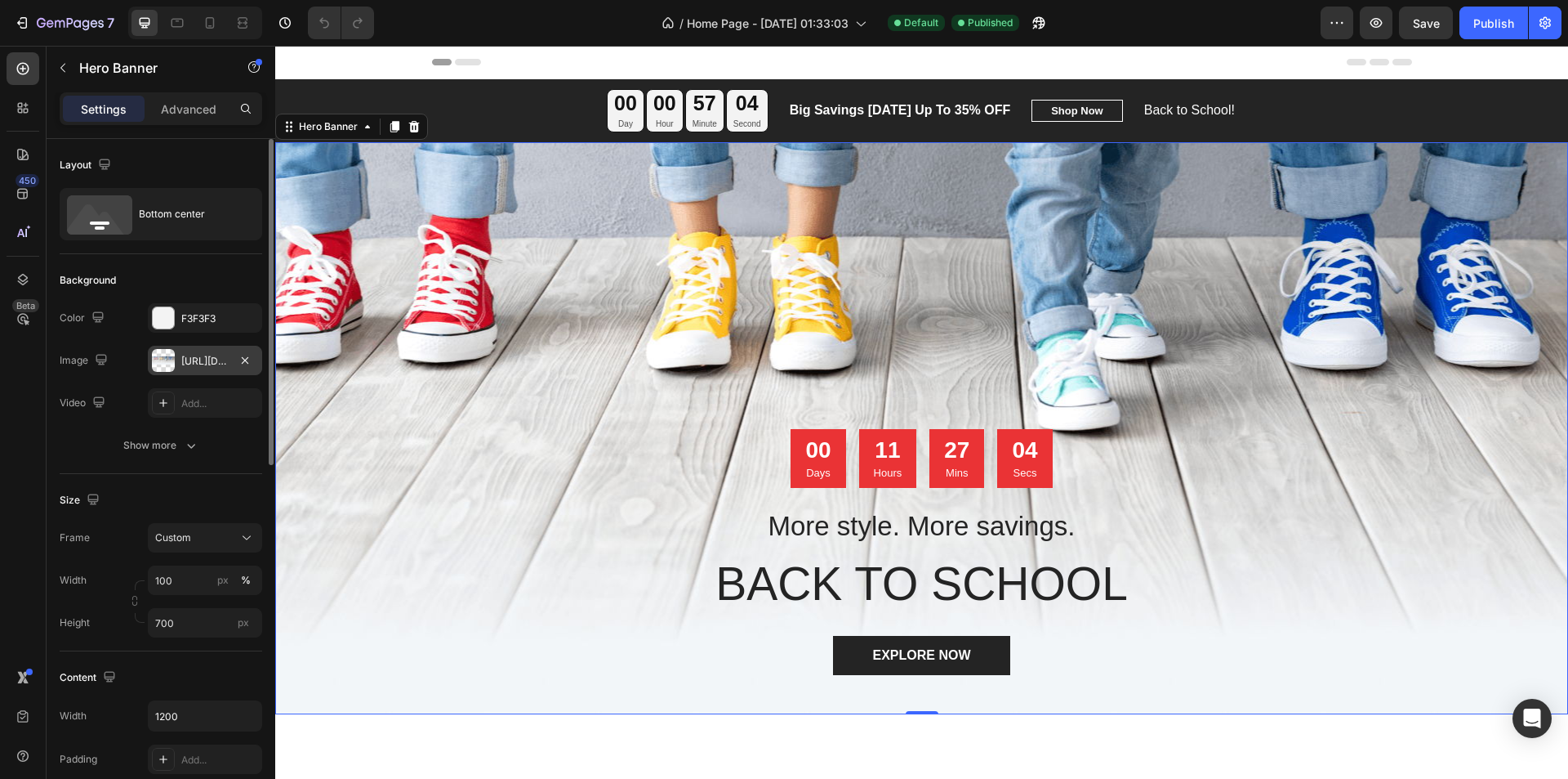
click at [215, 358] on div "[URL][DOMAIN_NAME]" at bounding box center [204, 360] width 47 height 15
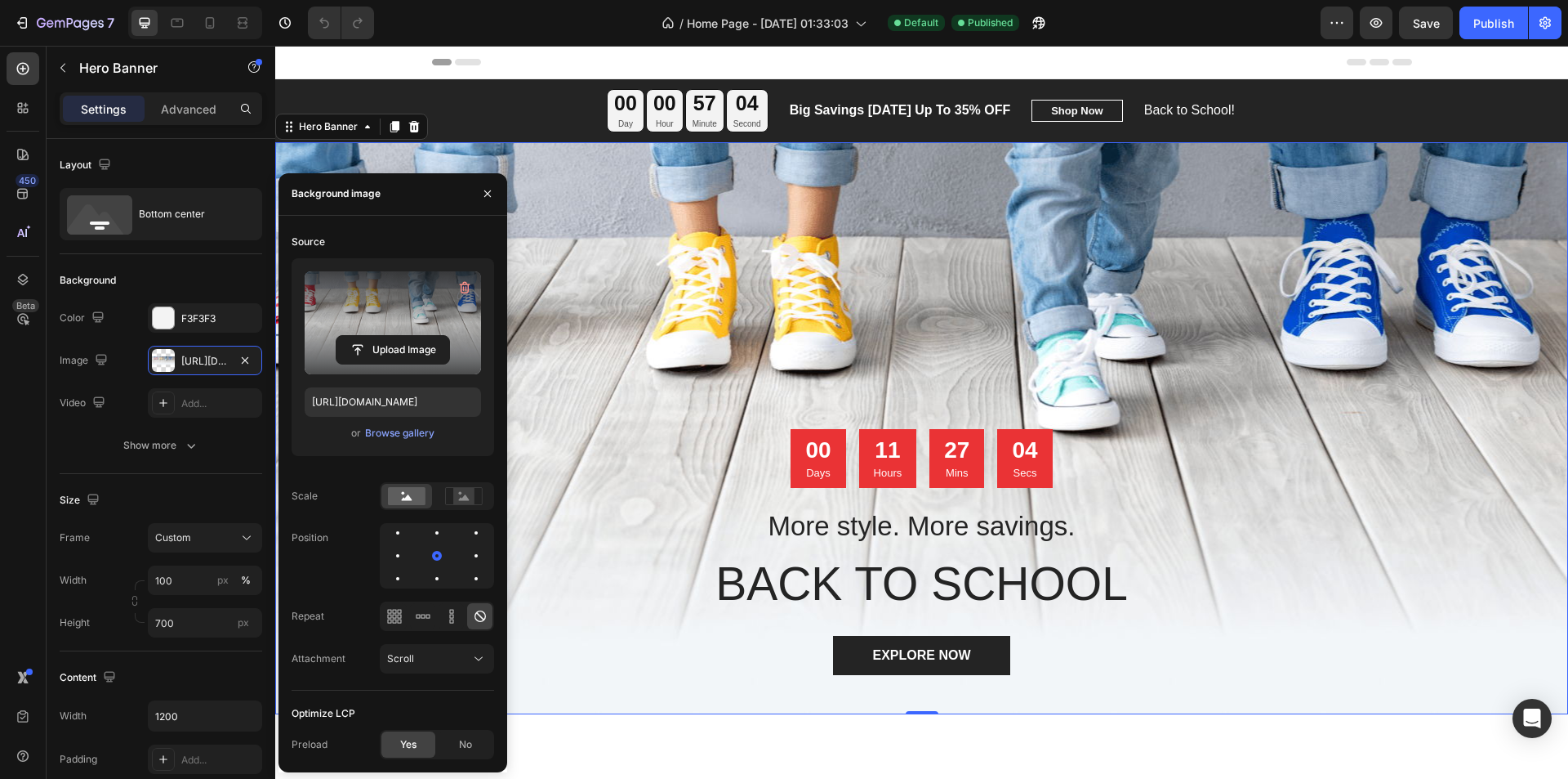
click at [376, 444] on div "Upload Image [URL][DOMAIN_NAME] or Browse gallery" at bounding box center [392, 357] width 202 height 198
click at [390, 437] on div "Browse gallery" at bounding box center [399, 433] width 69 height 15
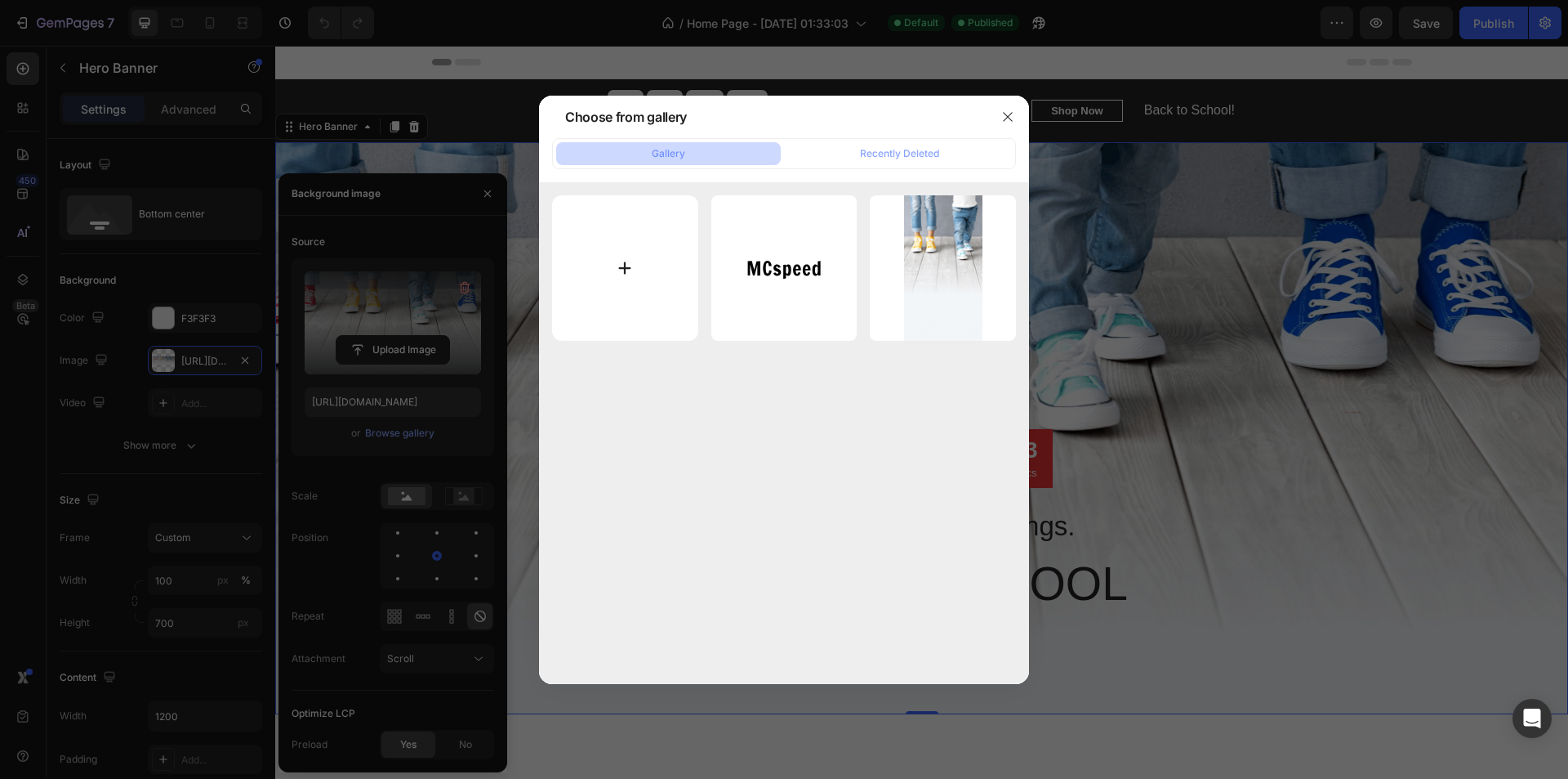
click at [598, 287] on input "file" at bounding box center [624, 268] width 146 height 146
type input "C:\fakepath\tbdt yazısız-min.png"
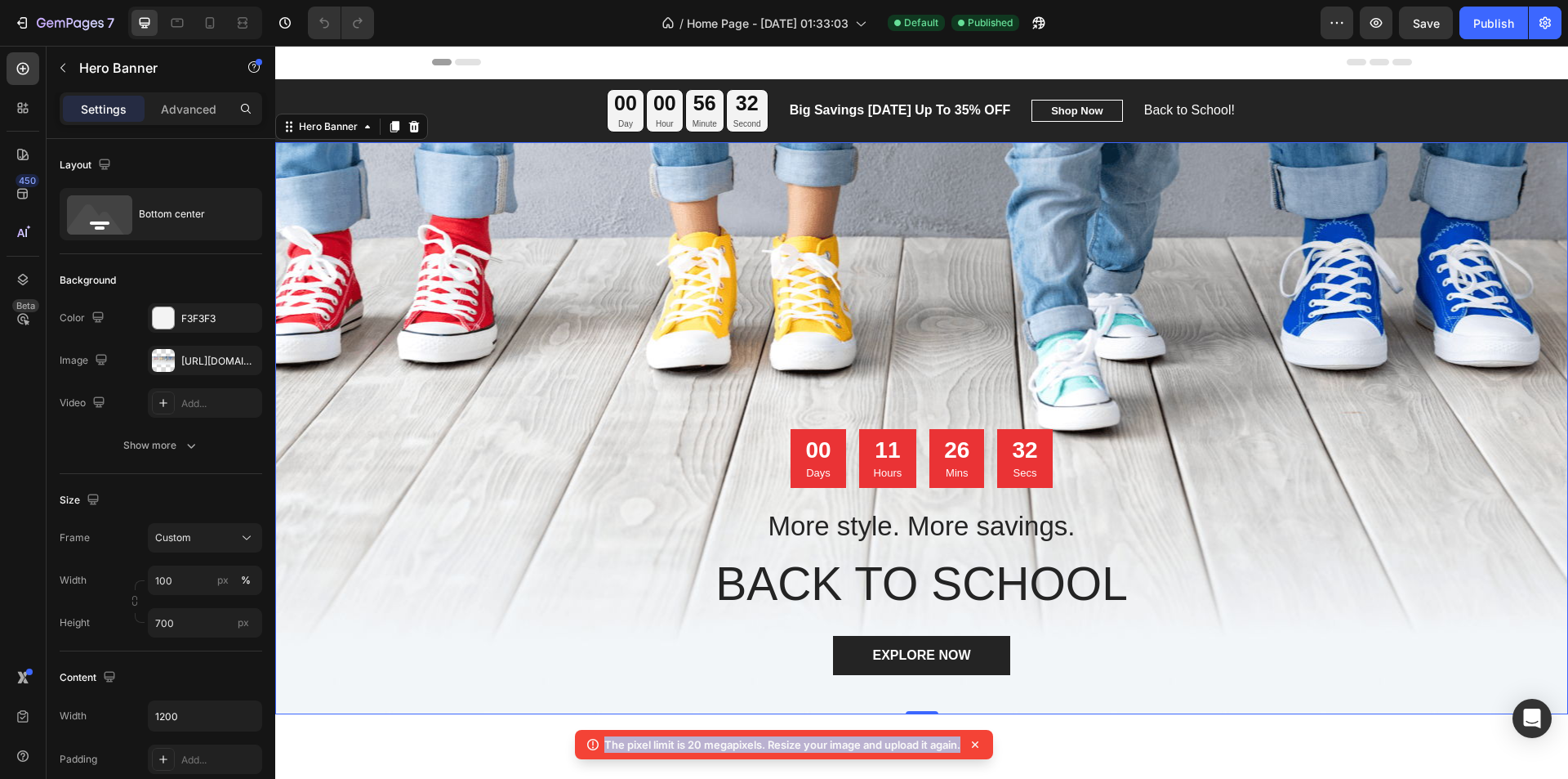
drag, startPoint x: 603, startPoint y: 746, endPoint x: 968, endPoint y: 758, distance: 365.2
click at [968, 758] on div "The pixel limit is 20 megapixels. Resize your image and upload it again." at bounding box center [784, 744] width 418 height 29
copy body "The pixel limit is 20 megapixels. Resize your image and upload it again."
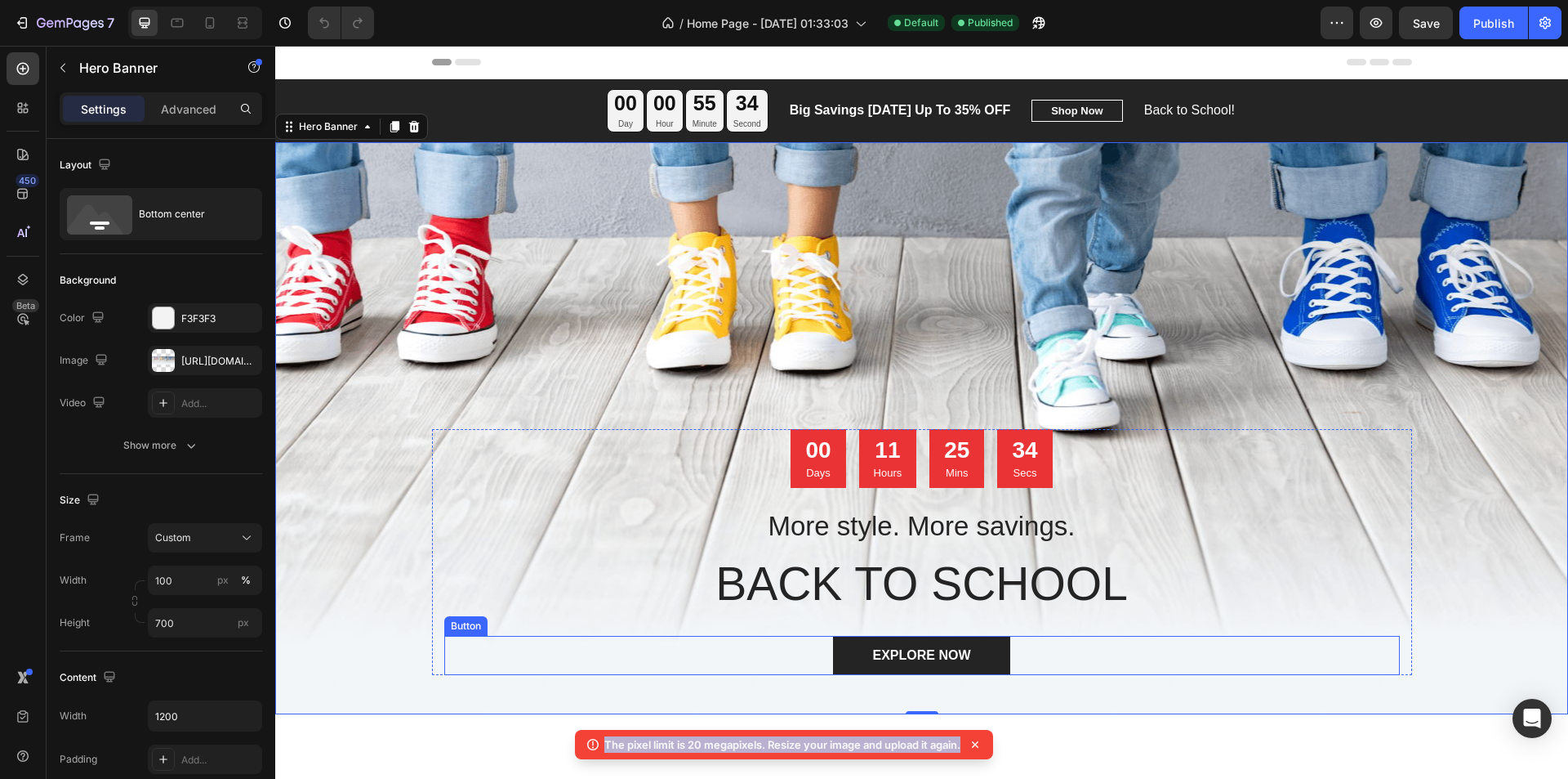
copy body "The pixel limit is 20 megapixels. Resize your image and upload it again."
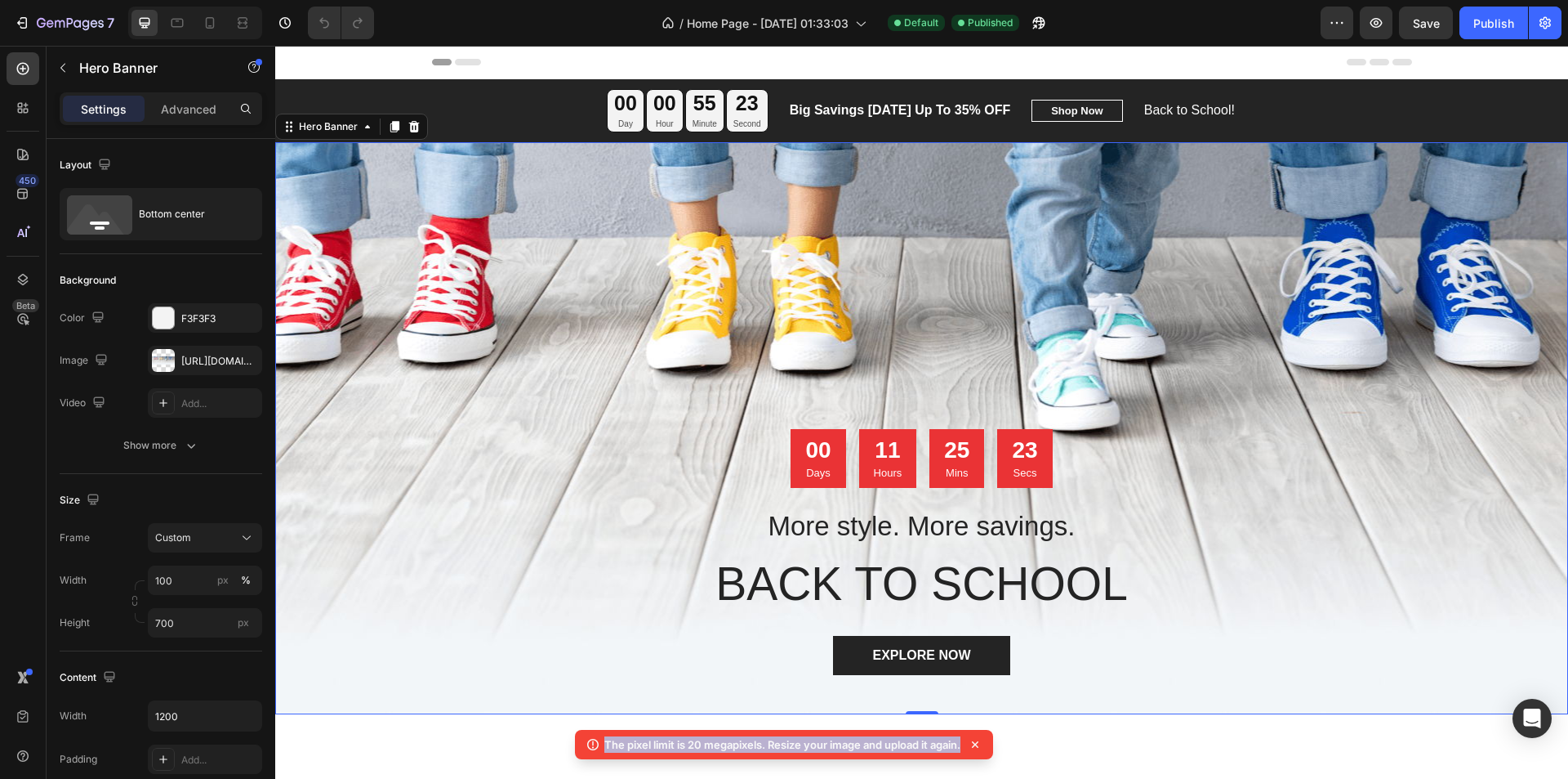
click at [897, 742] on p "The pixel limit is 20 megapixels. Resize your image and upload it again." at bounding box center [783, 744] width 356 height 17
click at [202, 363] on div "[URL][DOMAIN_NAME]" at bounding box center [204, 360] width 47 height 15
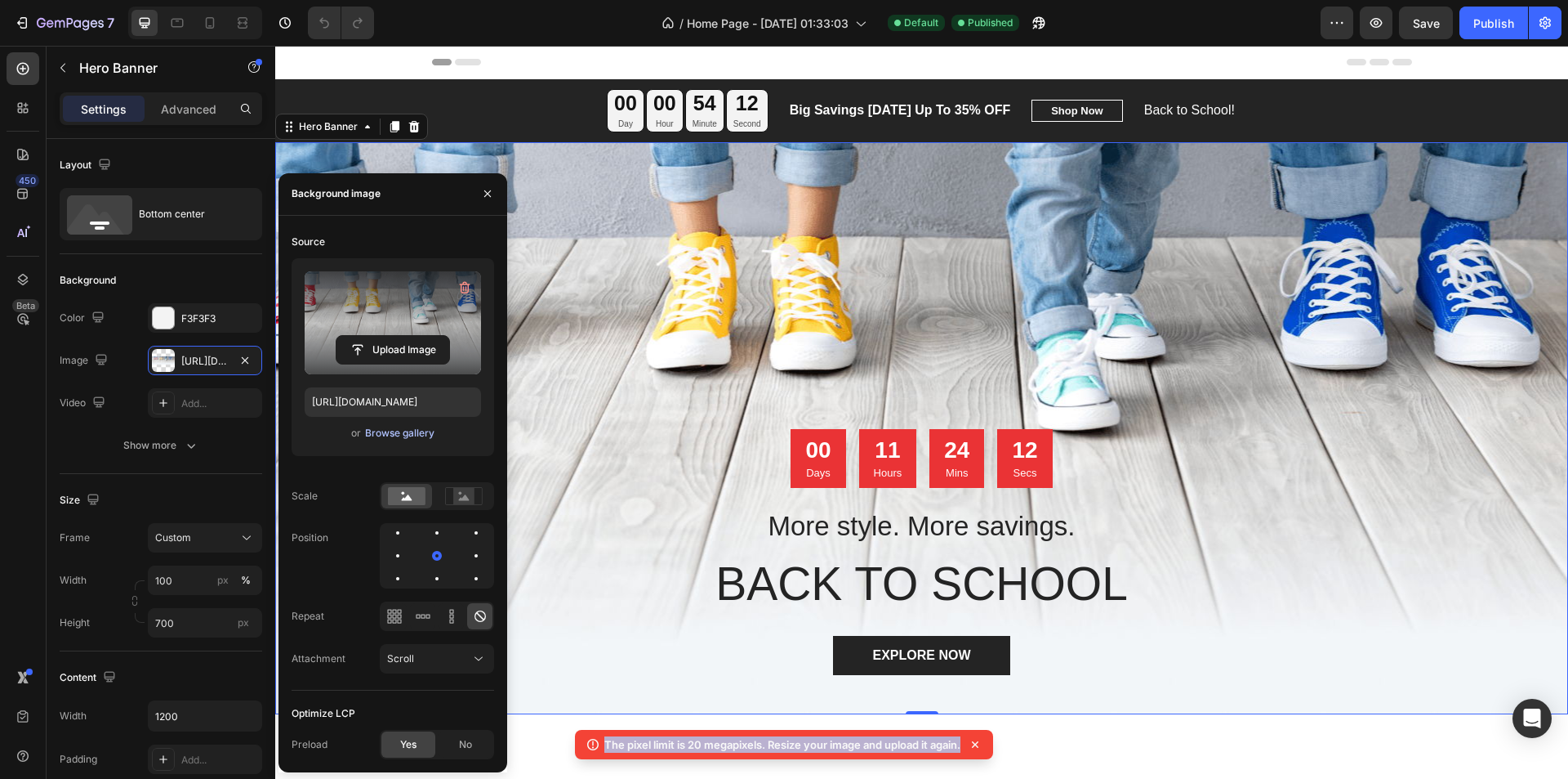
click at [408, 435] on div "Browse gallery" at bounding box center [399, 433] width 69 height 15
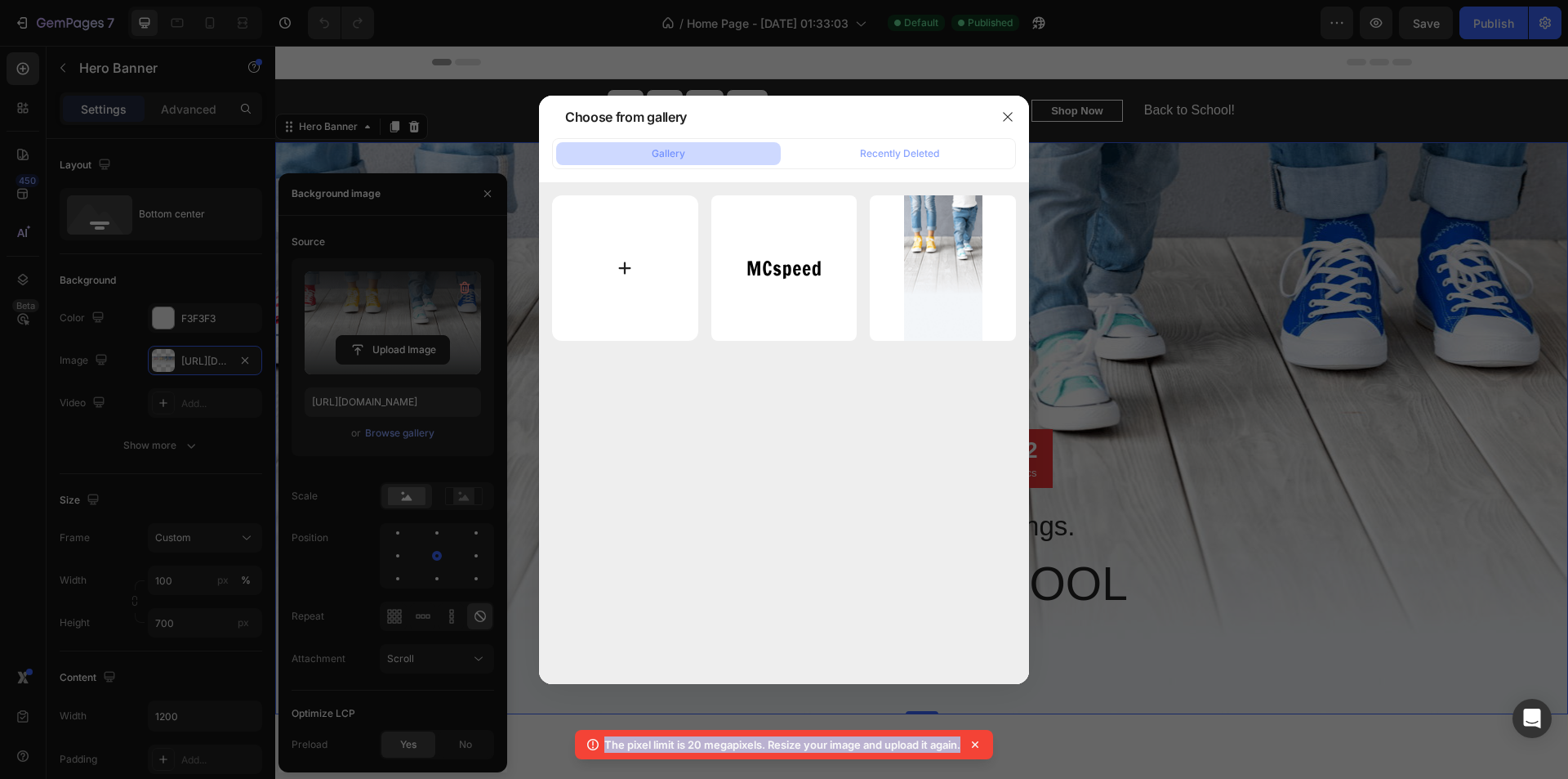
click at [610, 280] on input "file" at bounding box center [624, 268] width 146 height 146
type input "C:\fakepath\tbdt_resized.png"
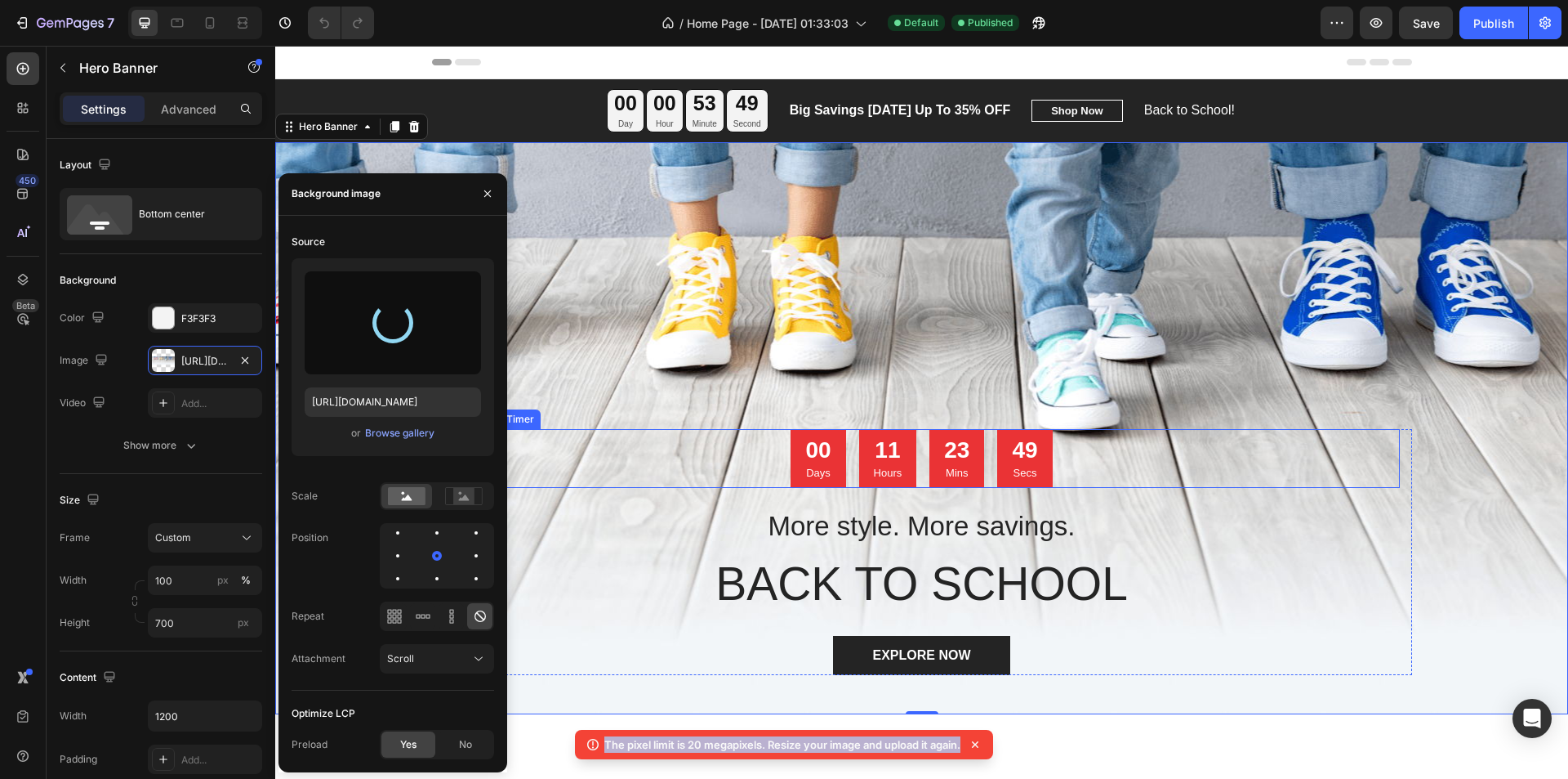
type input "[URL][DOMAIN_NAME]"
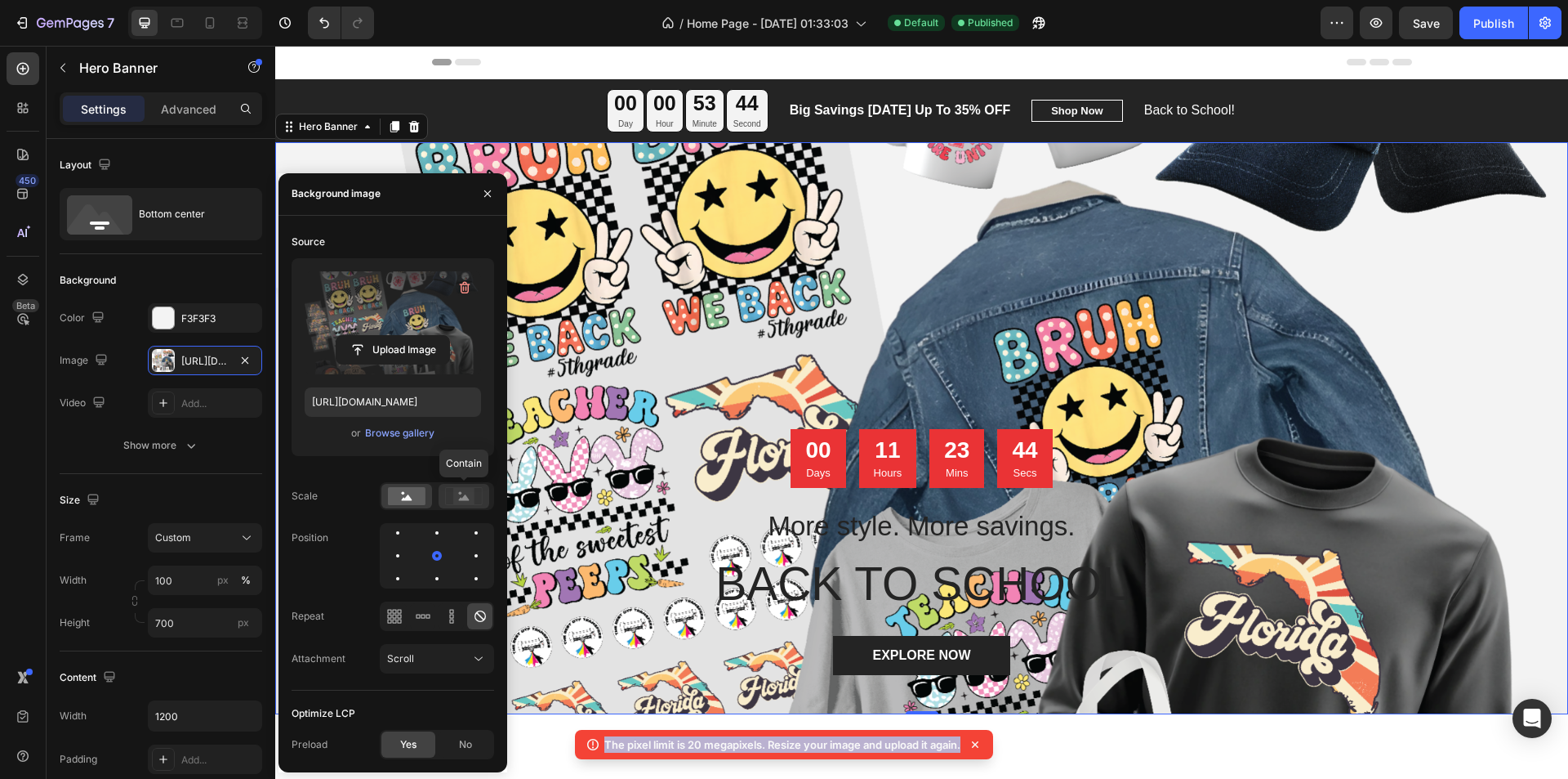
click at [465, 495] on icon at bounding box center [464, 497] width 11 height 6
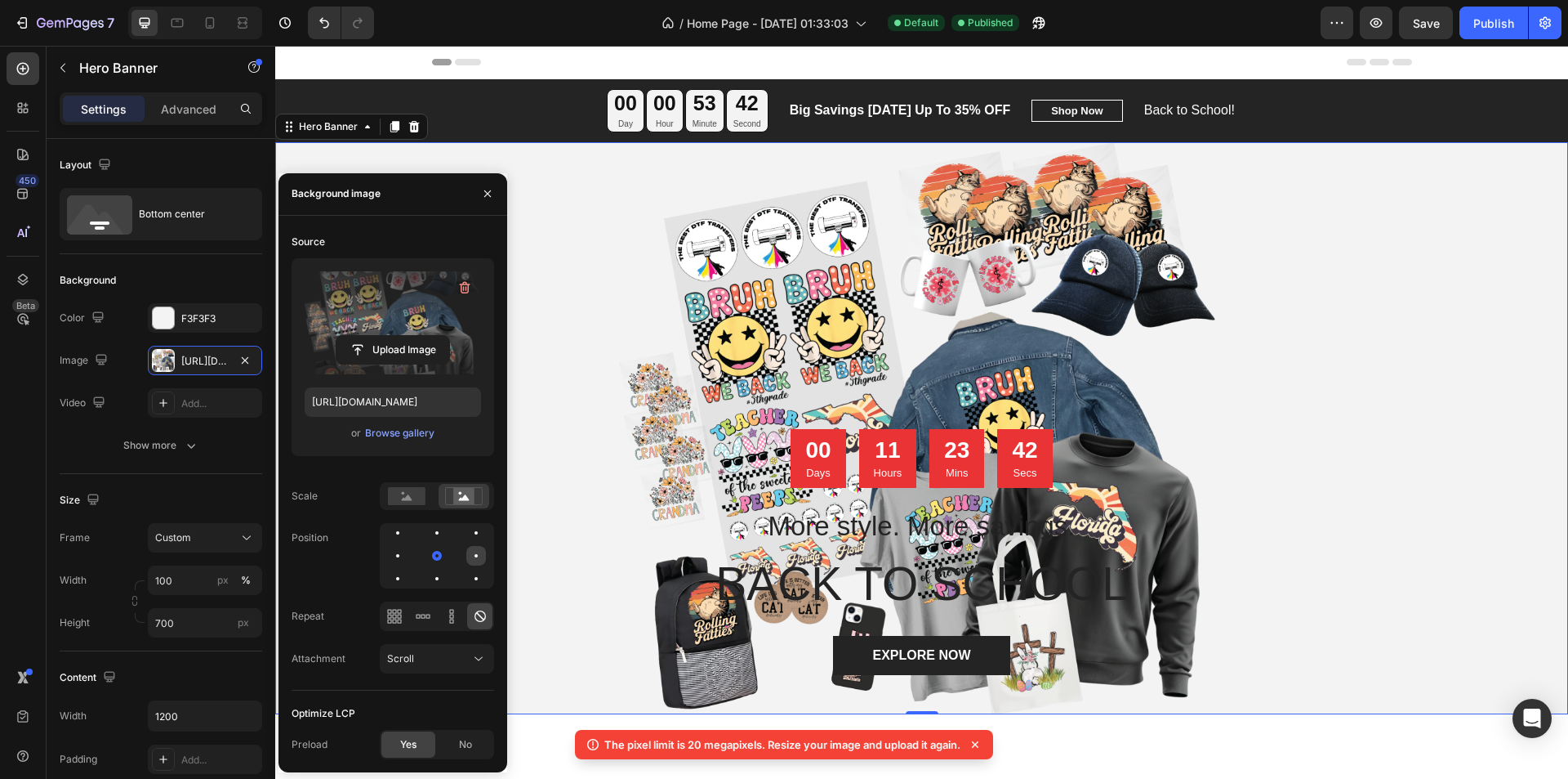
click at [408, 569] on div at bounding box center [398, 578] width 20 height 20
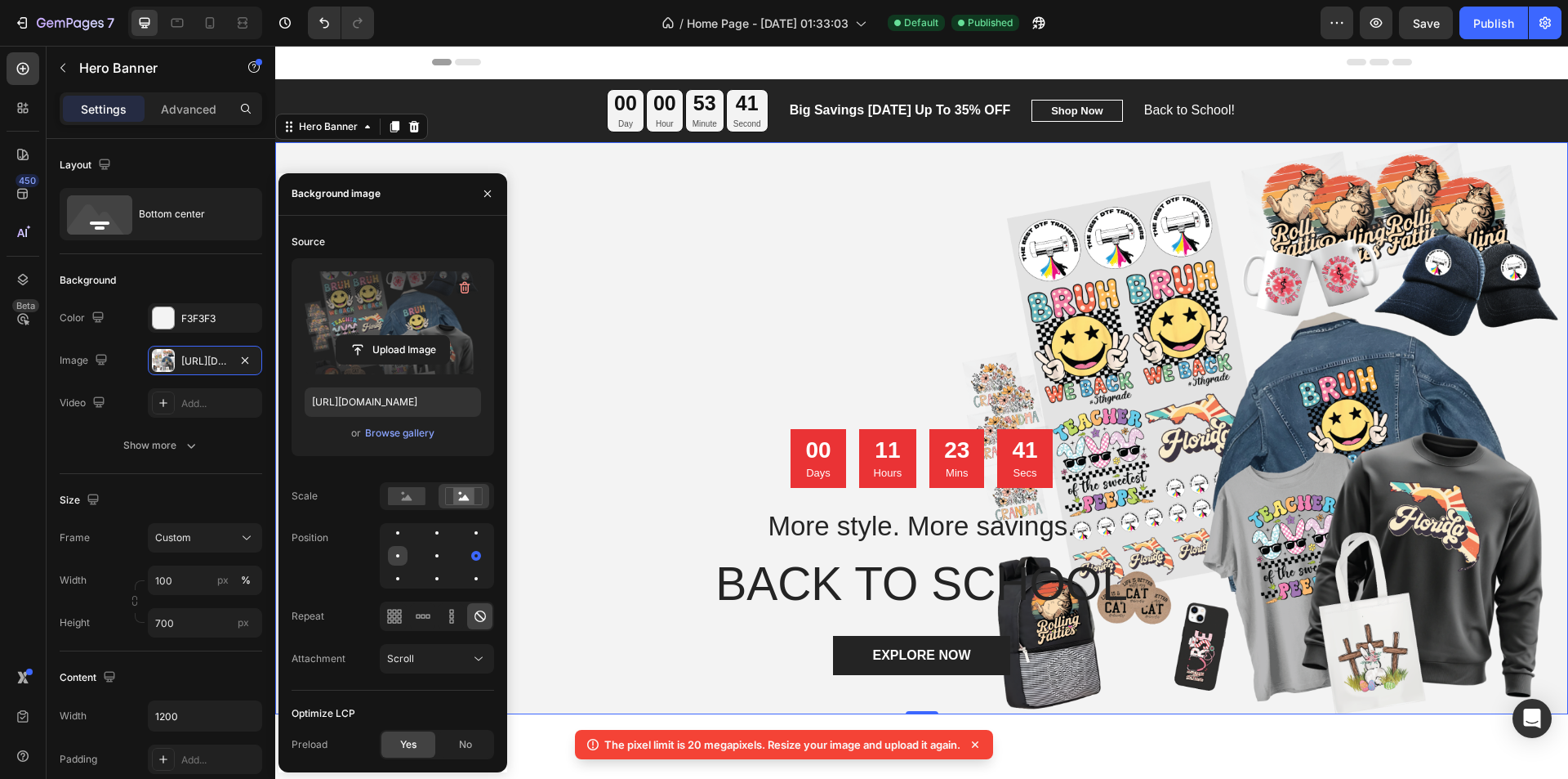
click at [427, 559] on div at bounding box center [437, 556] width 20 height 20
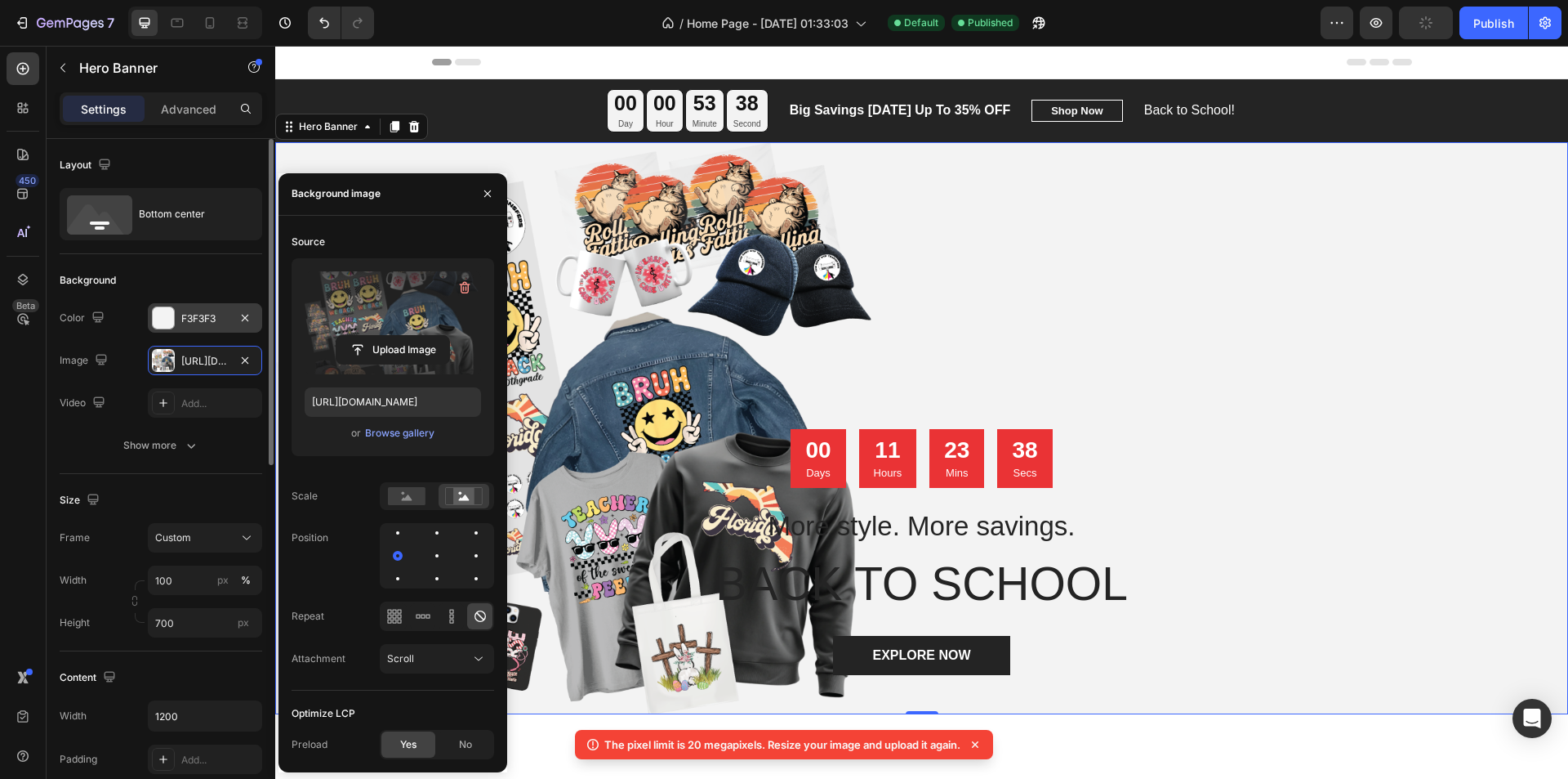
click at [182, 323] on div "F3F3F3" at bounding box center [204, 318] width 47 height 15
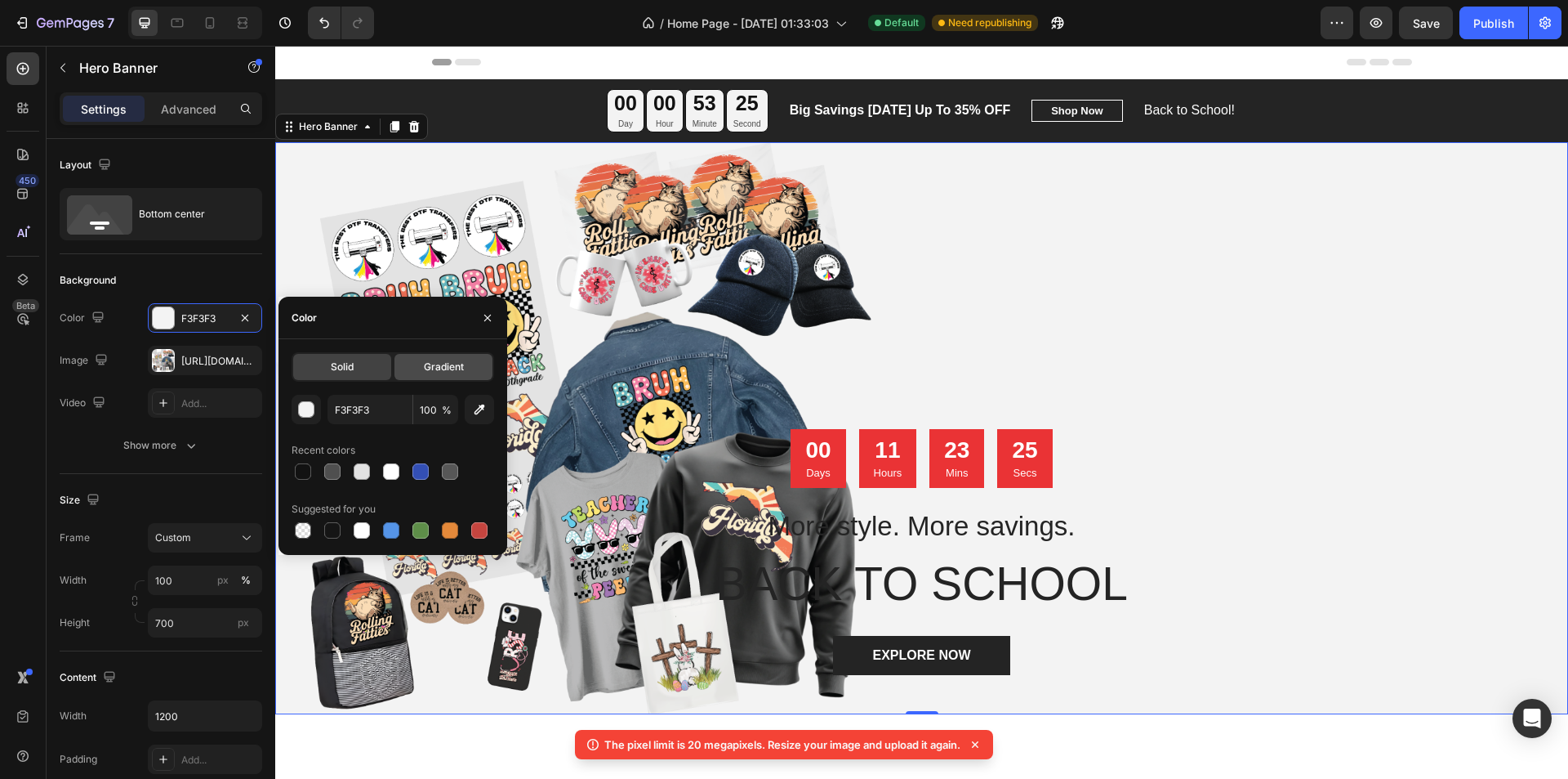
click at [443, 367] on span "Gradient" at bounding box center [443, 366] width 40 height 15
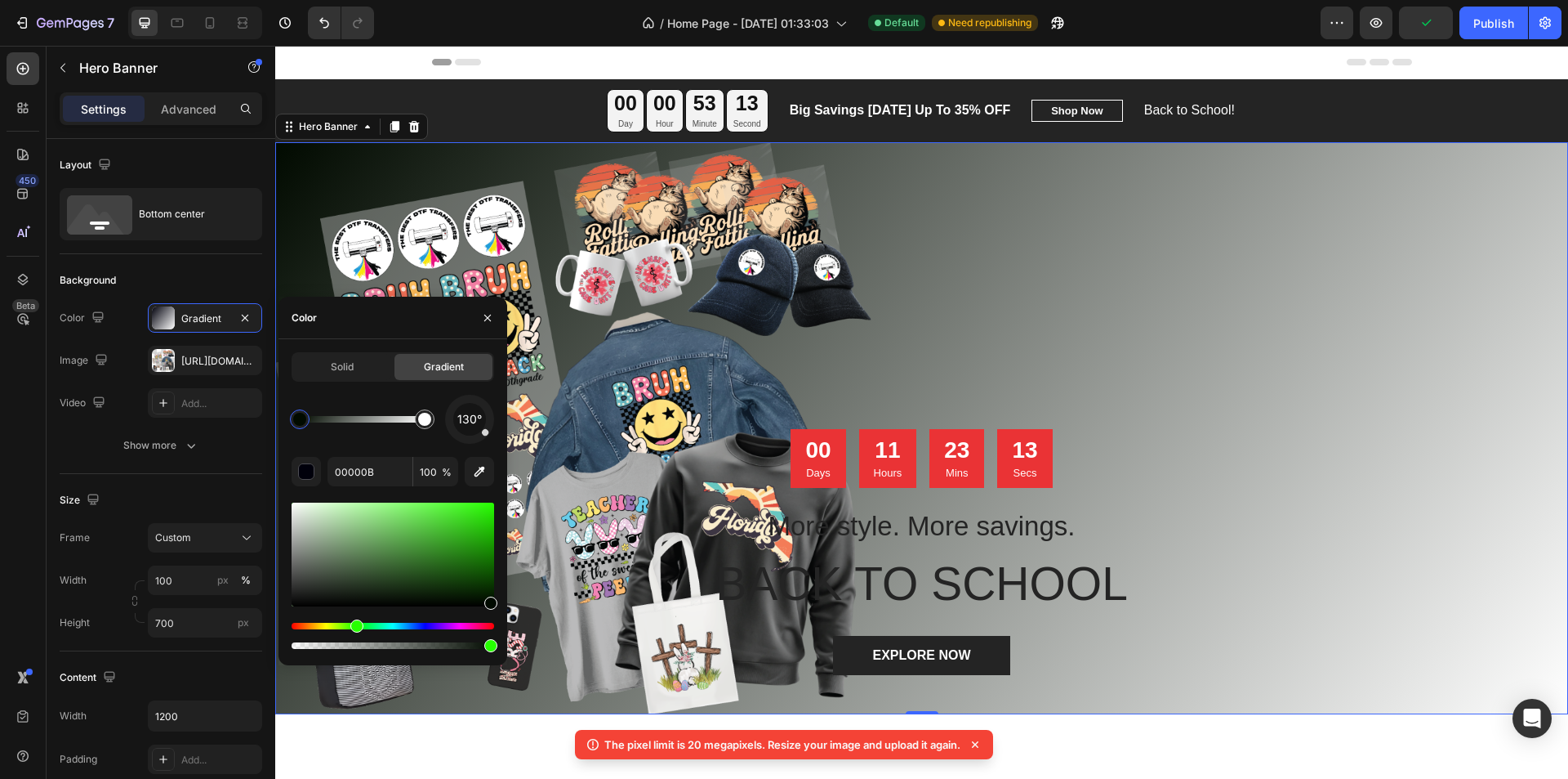
drag, startPoint x: 430, startPoint y: 624, endPoint x: 356, endPoint y: 625, distance: 74.0
click at [356, 625] on div "Hue" at bounding box center [356, 625] width 13 height 13
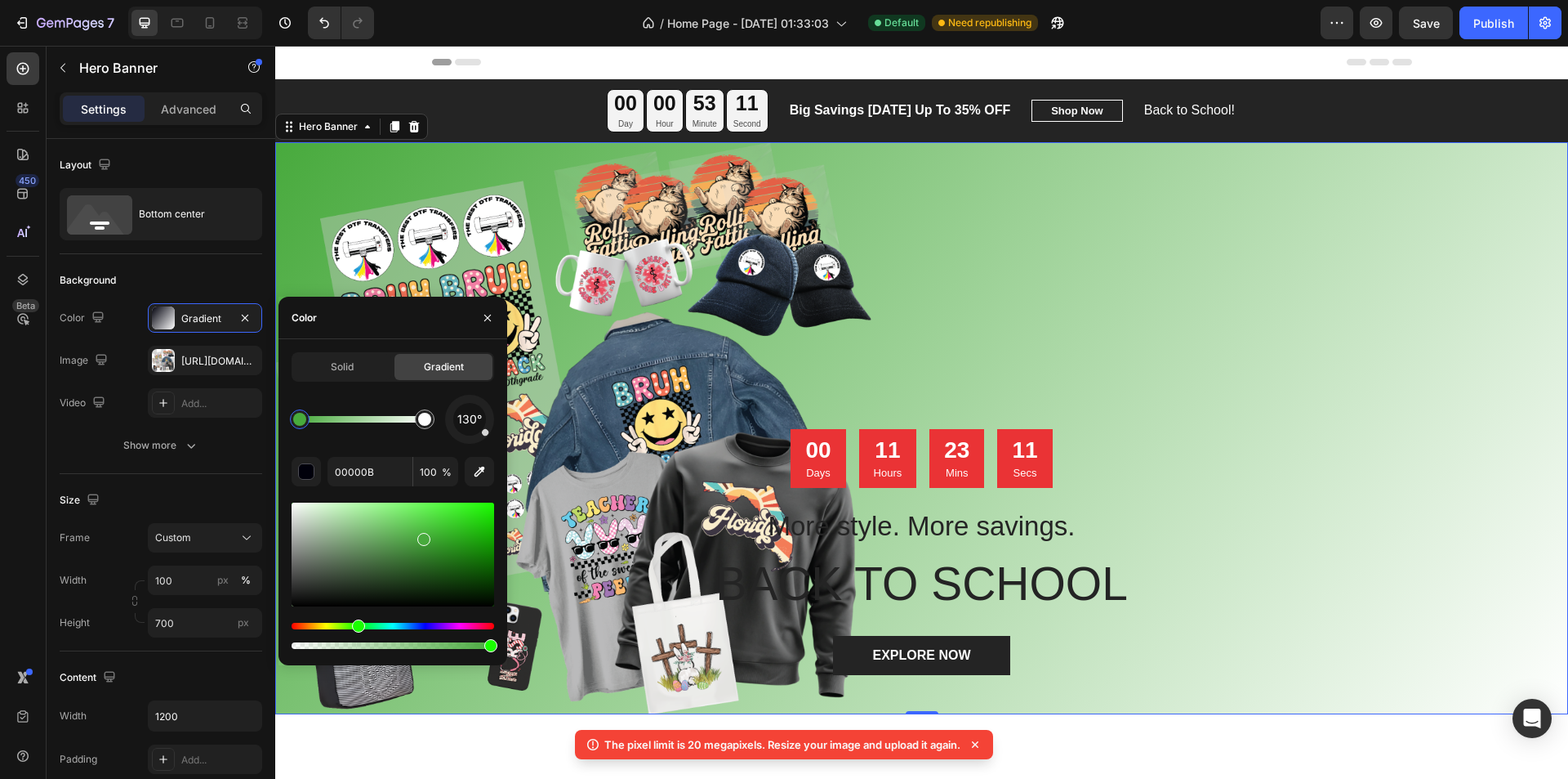
drag, startPoint x: 411, startPoint y: 559, endPoint x: 423, endPoint y: 536, distance: 25.9
click at [423, 536] on div at bounding box center [392, 554] width 202 height 104
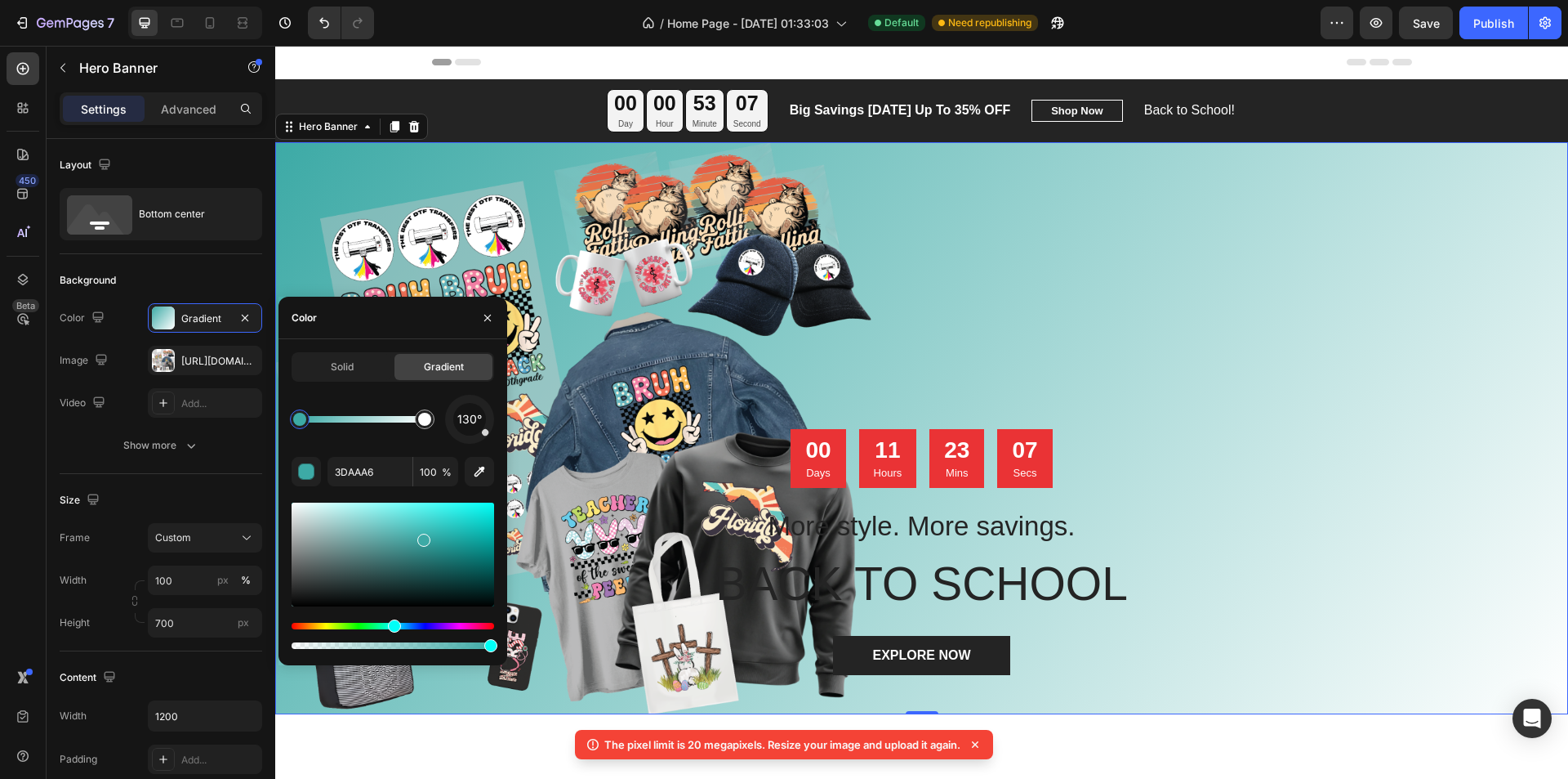
drag, startPoint x: 357, startPoint y: 625, endPoint x: 427, endPoint y: 630, distance: 70.2
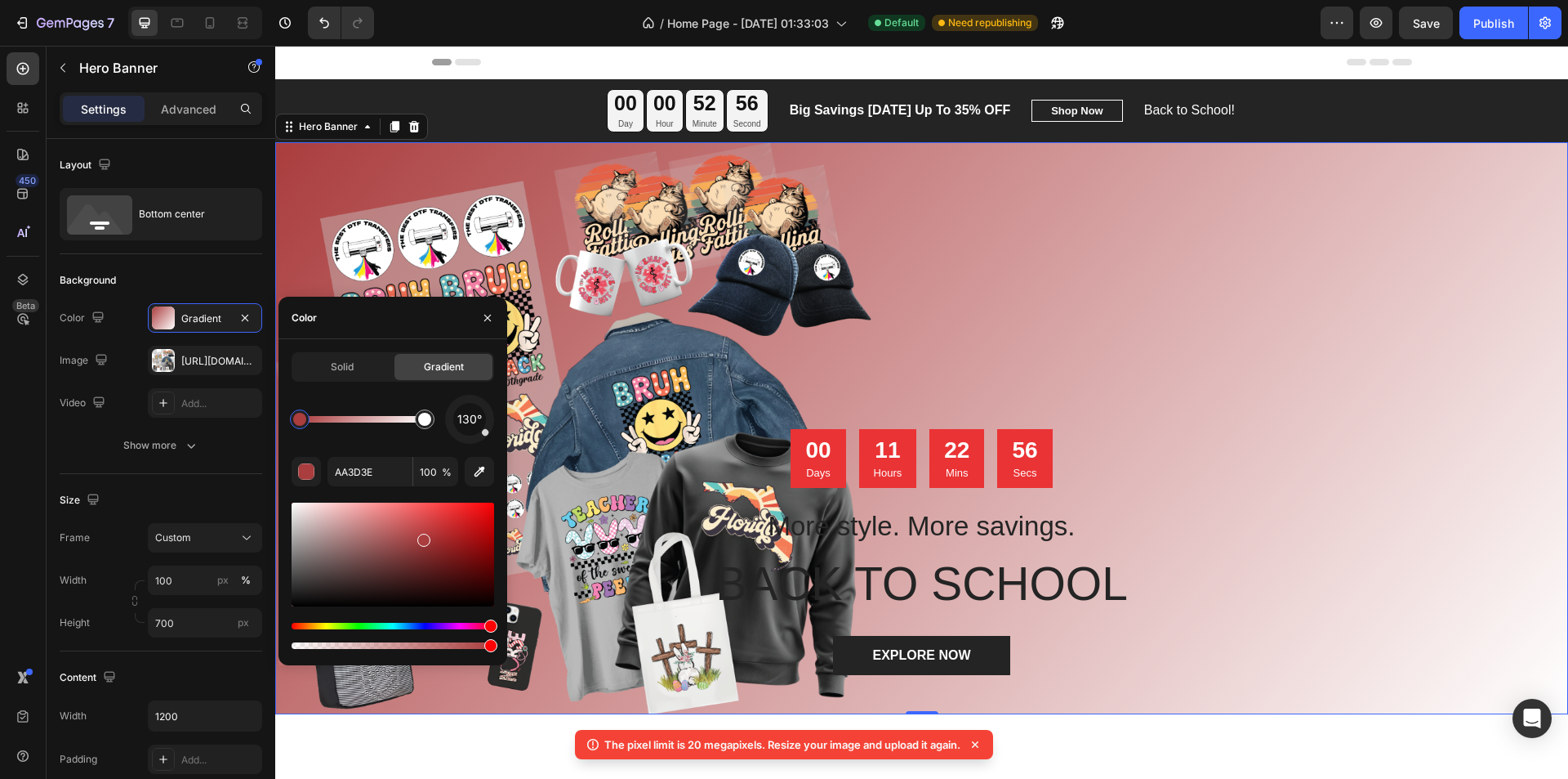
drag, startPoint x: 393, startPoint y: 624, endPoint x: 458, endPoint y: 628, distance: 65.1
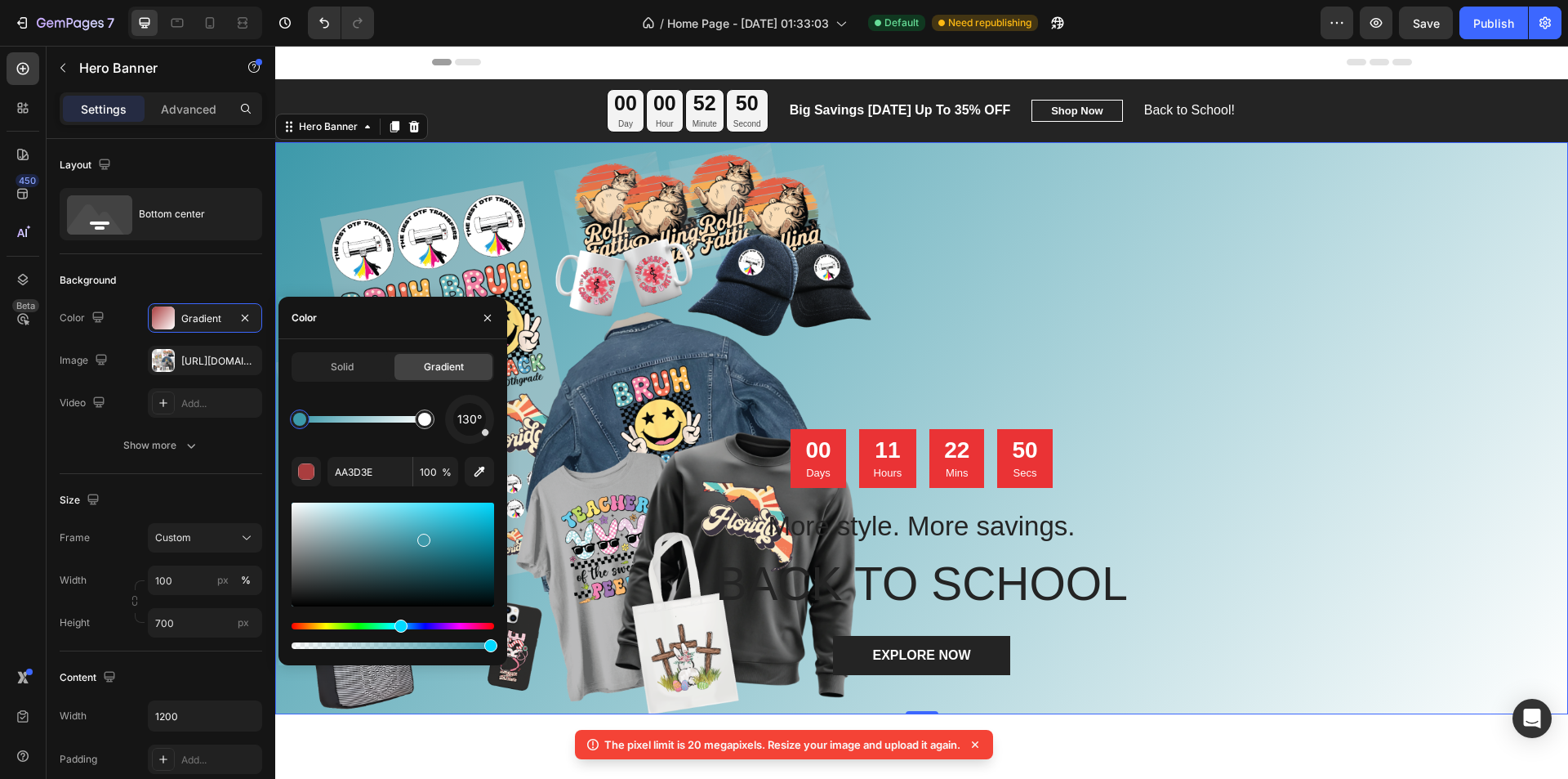
type input "3D99AA"
drag, startPoint x: 492, startPoint y: 624, endPoint x: 398, endPoint y: 622, distance: 94.0
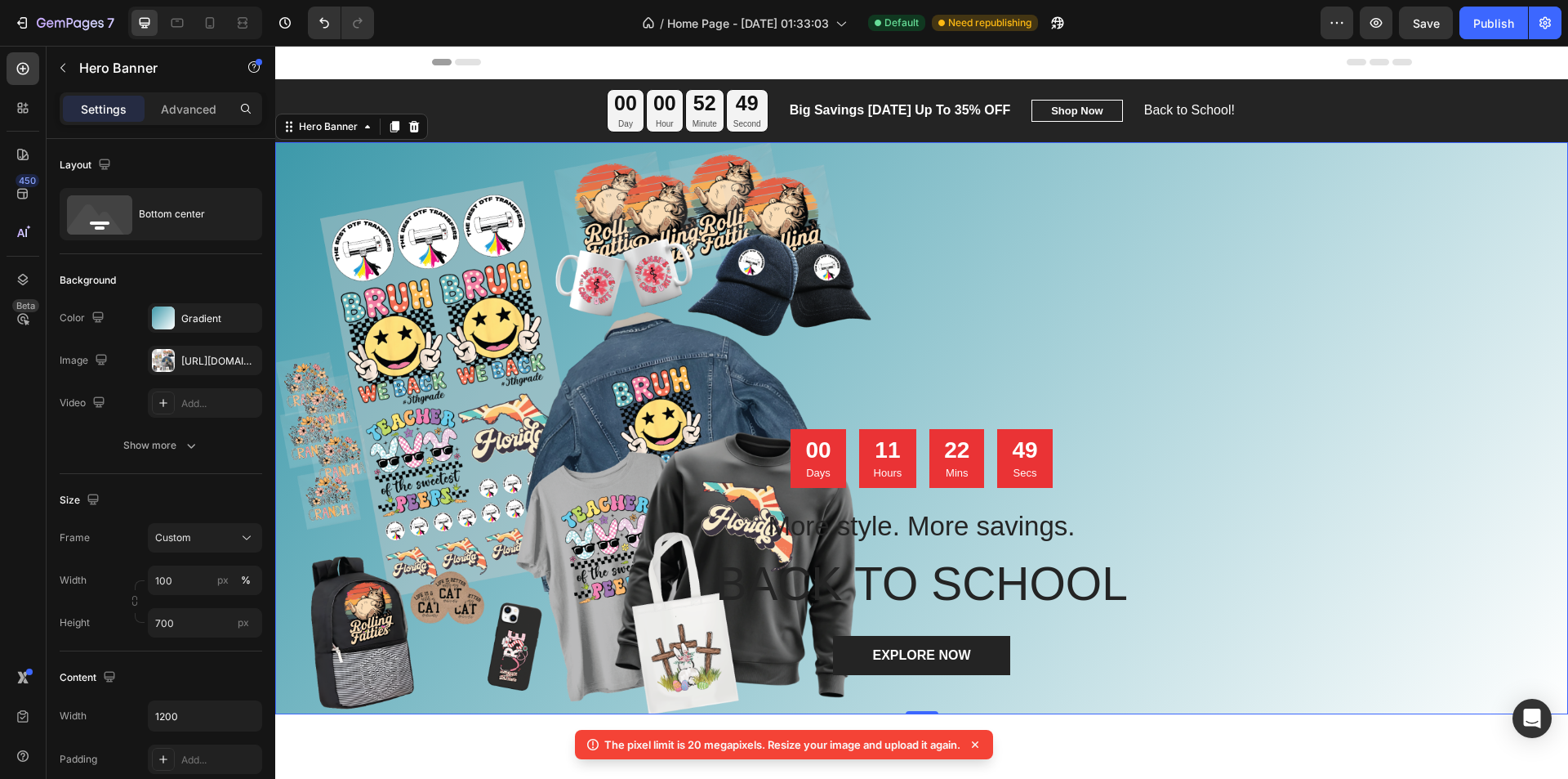
click at [1055, 309] on div "Overlay" at bounding box center [920, 428] width 1292 height 572
click at [740, 250] on div "Overlay" at bounding box center [920, 428] width 1292 height 572
click at [192, 451] on icon "button" at bounding box center [191, 445] width 17 height 17
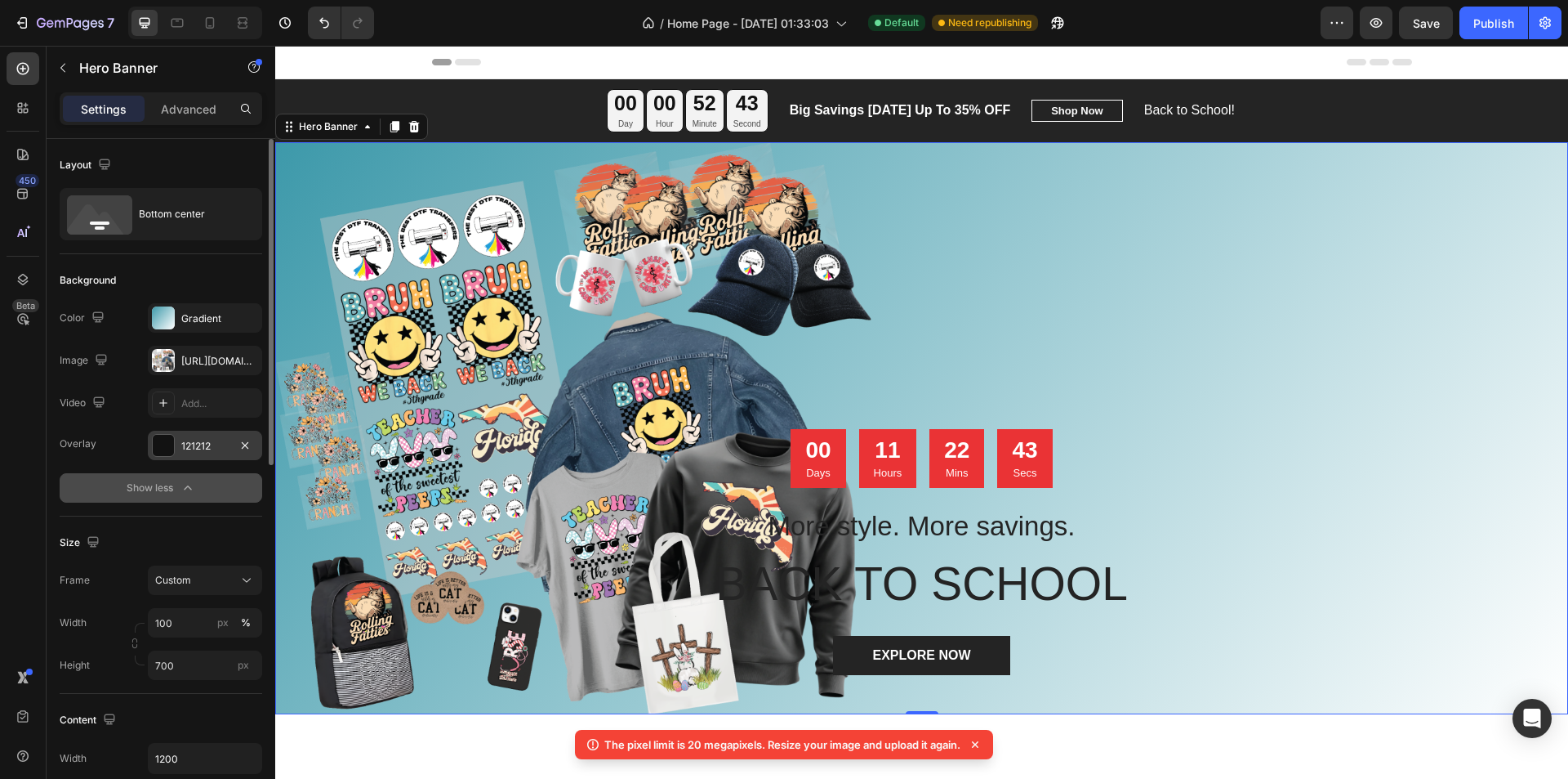
click at [196, 447] on div "121212" at bounding box center [204, 445] width 47 height 15
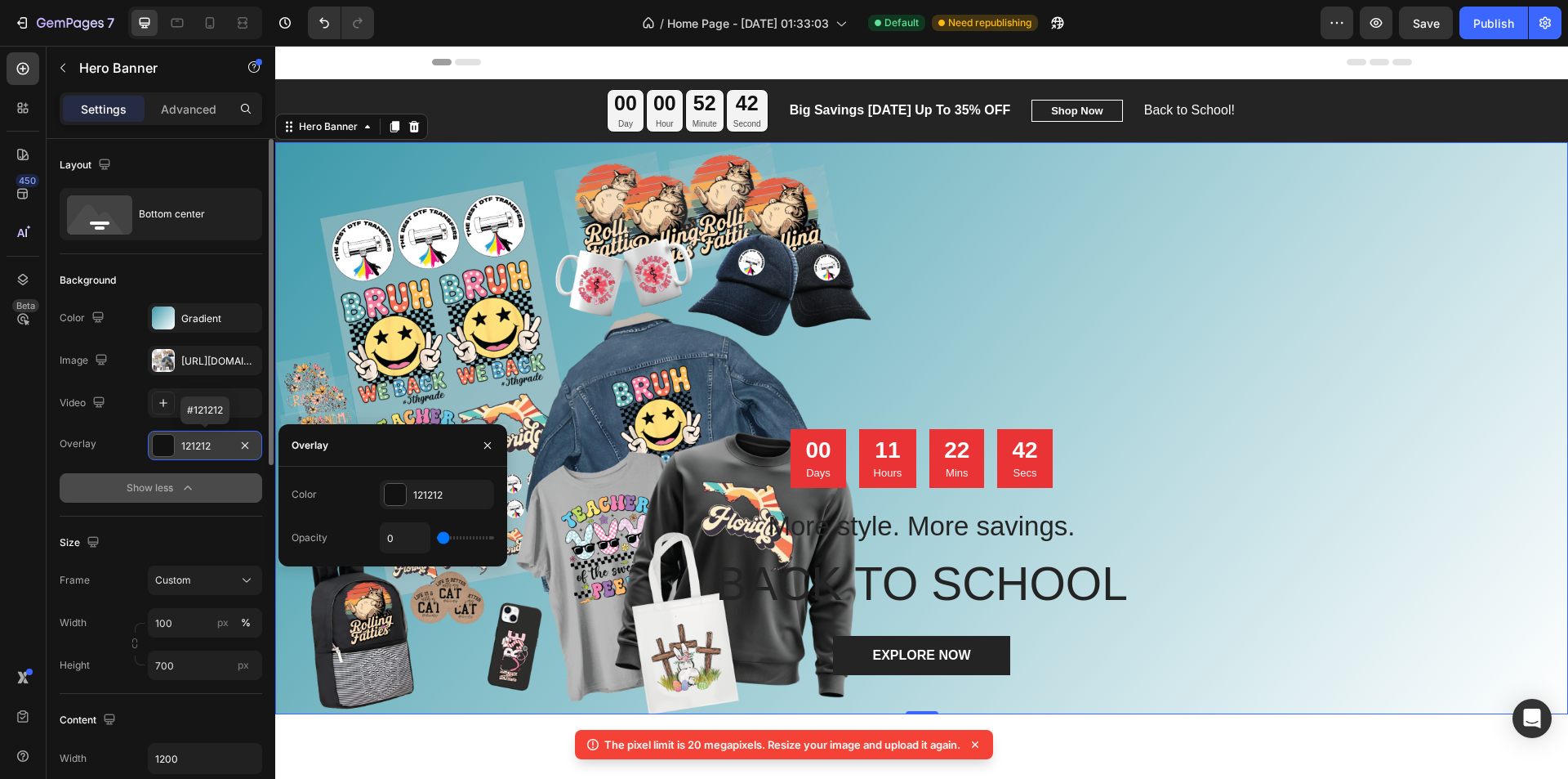
click at [196, 447] on div "121212" at bounding box center [204, 445] width 47 height 15
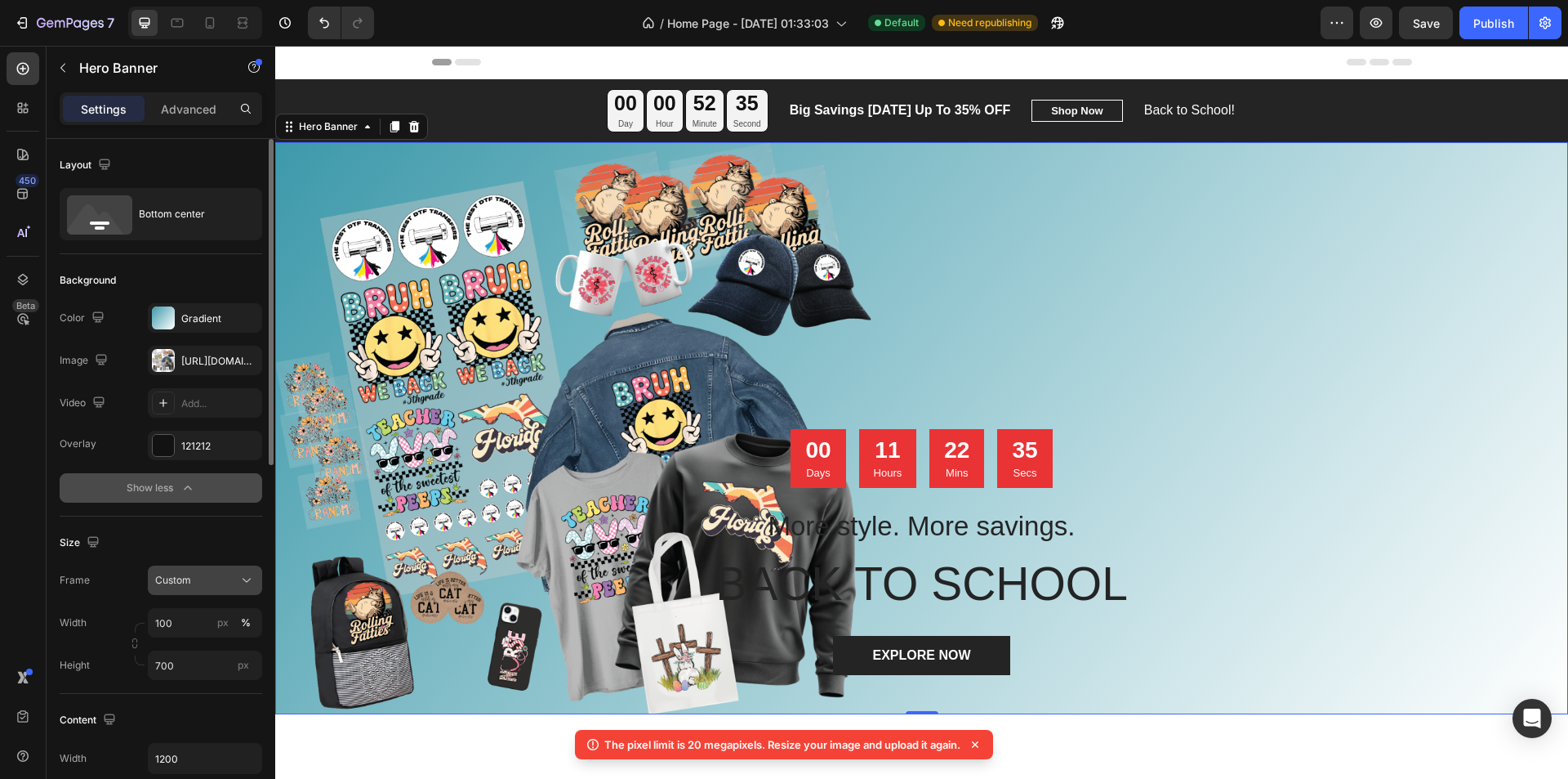
click at [218, 575] on div "Custom" at bounding box center [196, 579] width 80 height 15
click at [192, 619] on span "As banner source" at bounding box center [195, 619] width 81 height 15
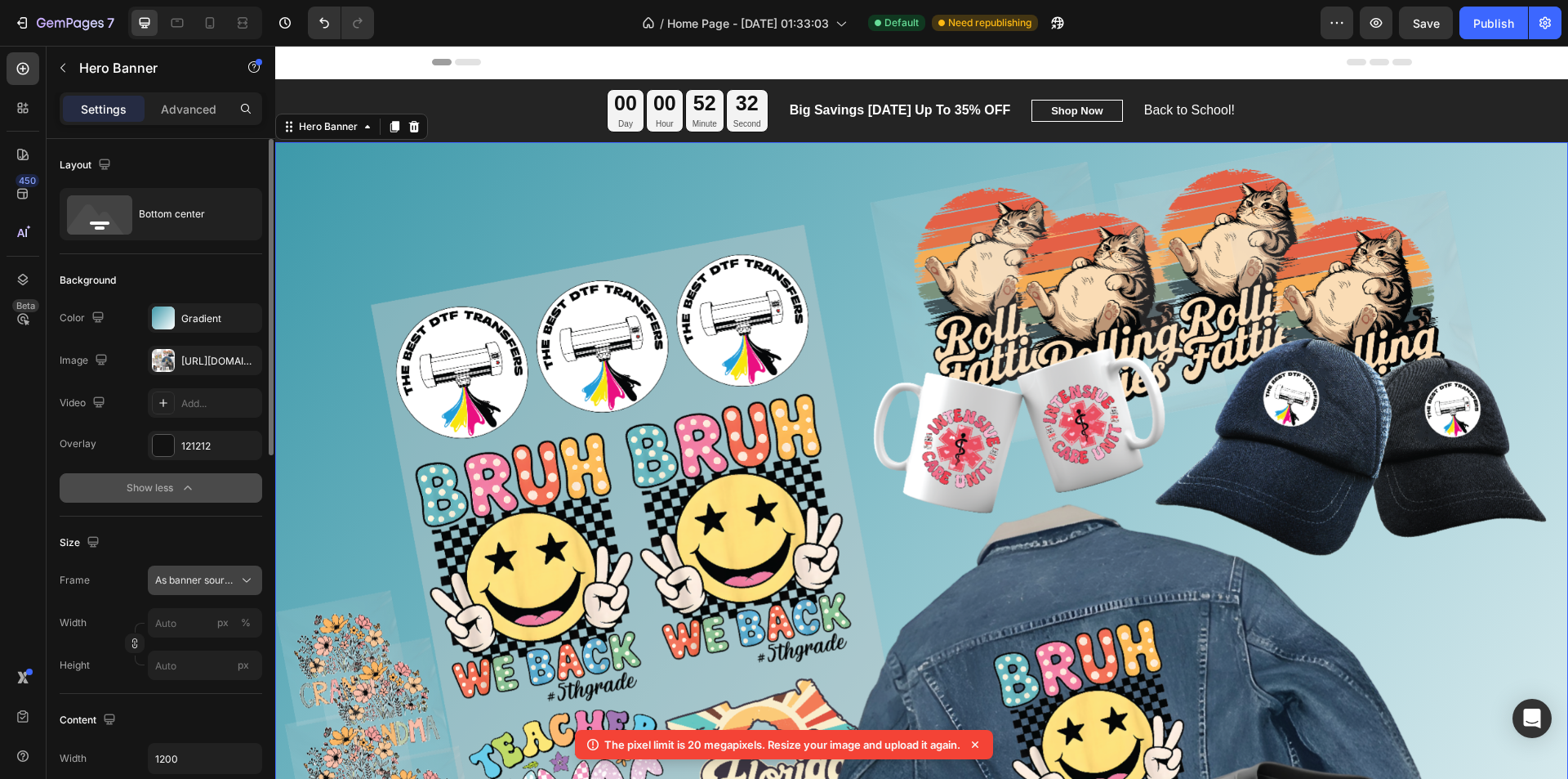
click at [210, 583] on span "As banner source" at bounding box center [196, 579] width 80 height 15
click at [185, 648] on span "Custom" at bounding box center [172, 648] width 36 height 15
type input "100"
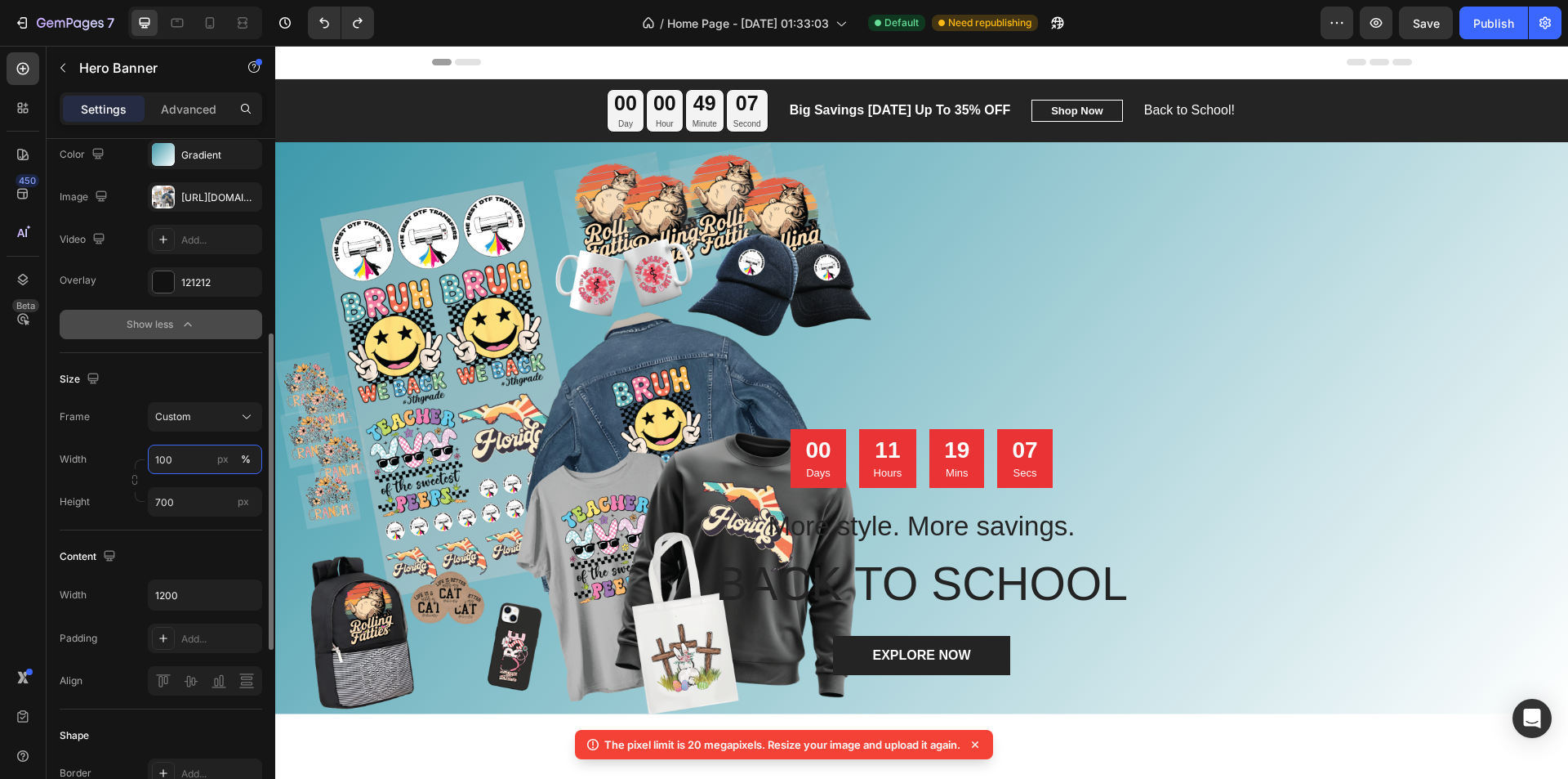
scroll to position [245, 0]
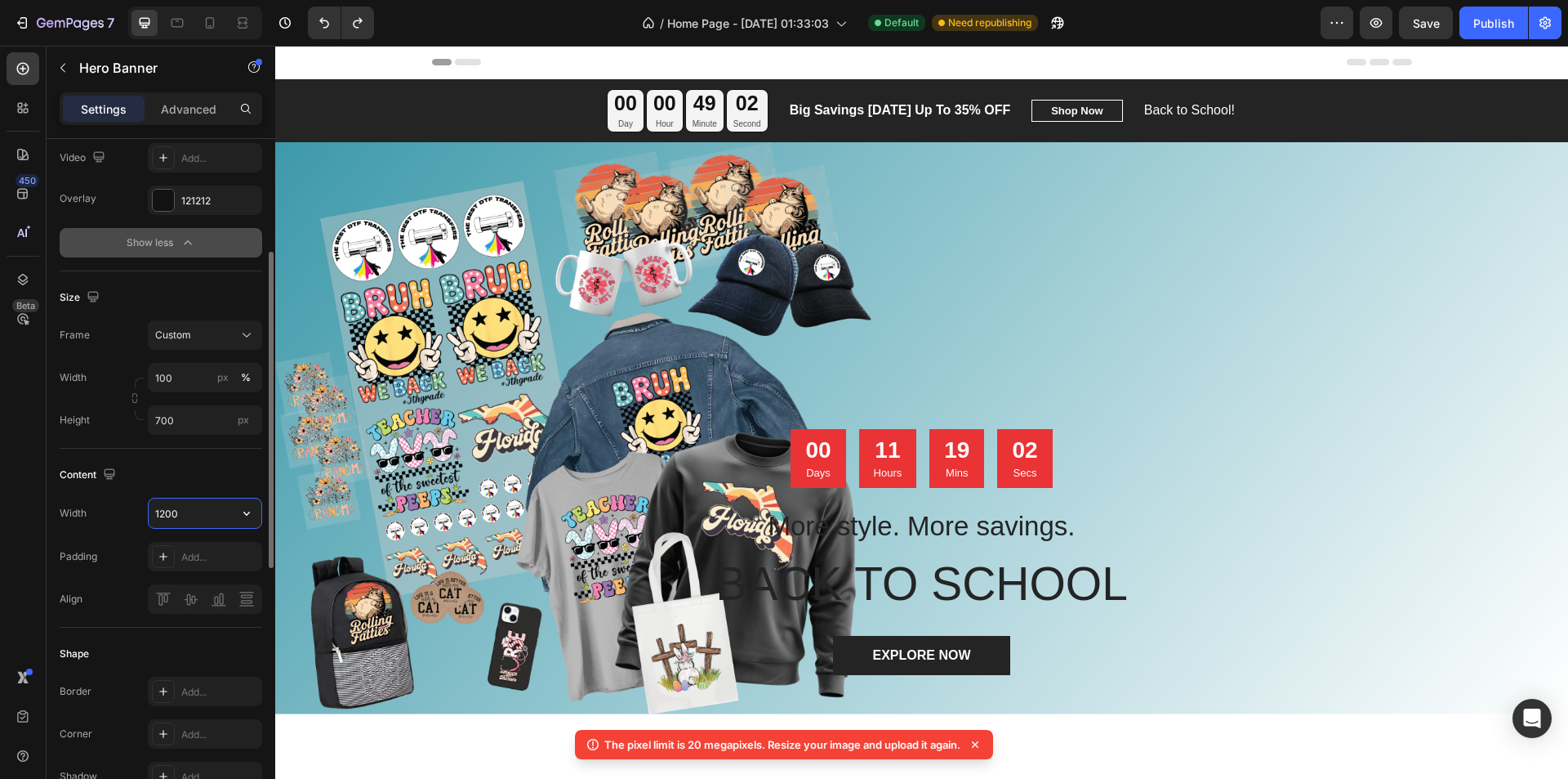
click at [191, 516] on input "1200" at bounding box center [204, 513] width 112 height 29
click at [160, 424] on input "700" at bounding box center [204, 420] width 114 height 29
click at [196, 418] on input "700" at bounding box center [204, 420] width 114 height 29
click at [192, 489] on span "Fit screen" at bounding box center [177, 488] width 46 height 15
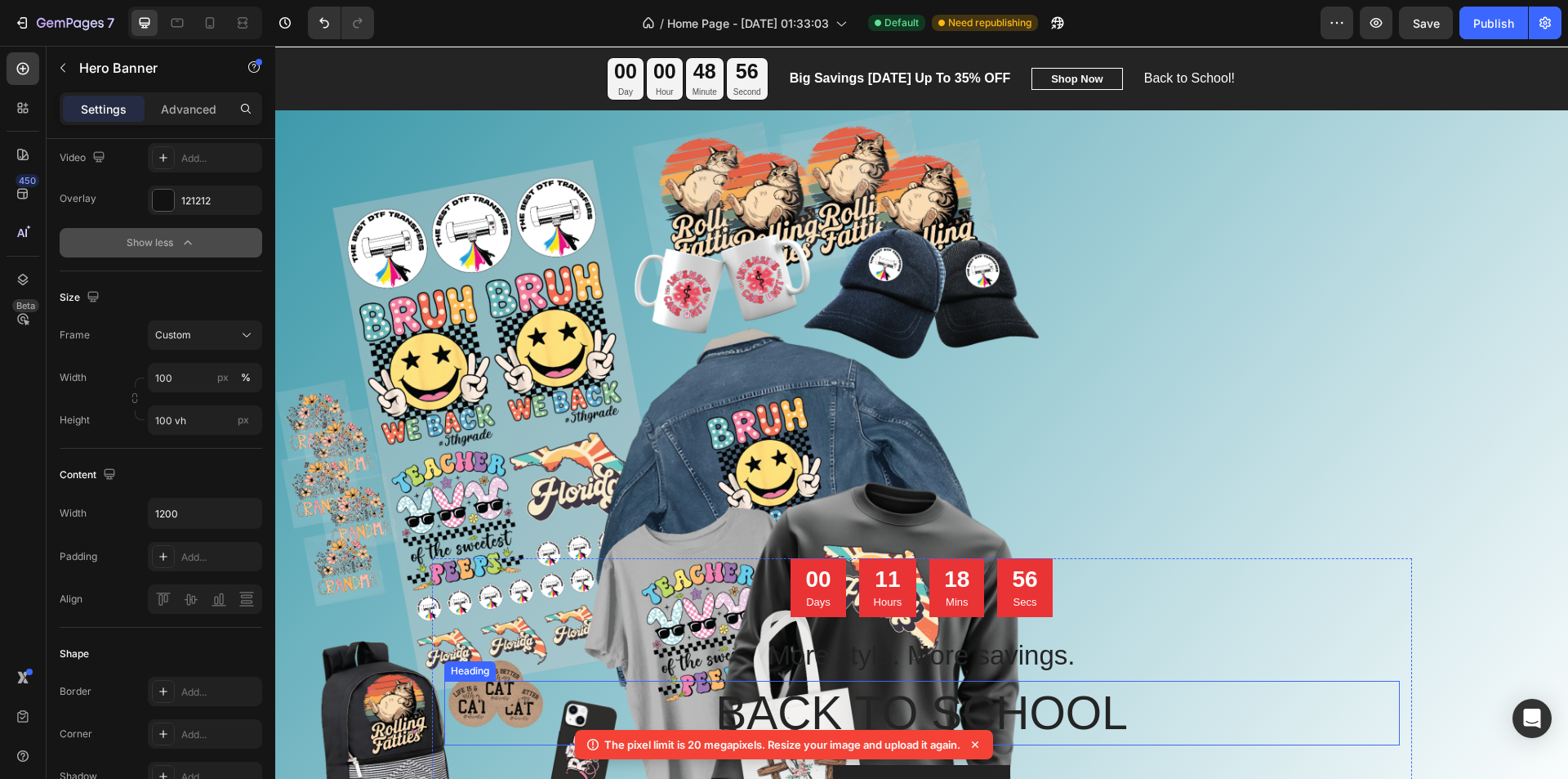
scroll to position [0, 0]
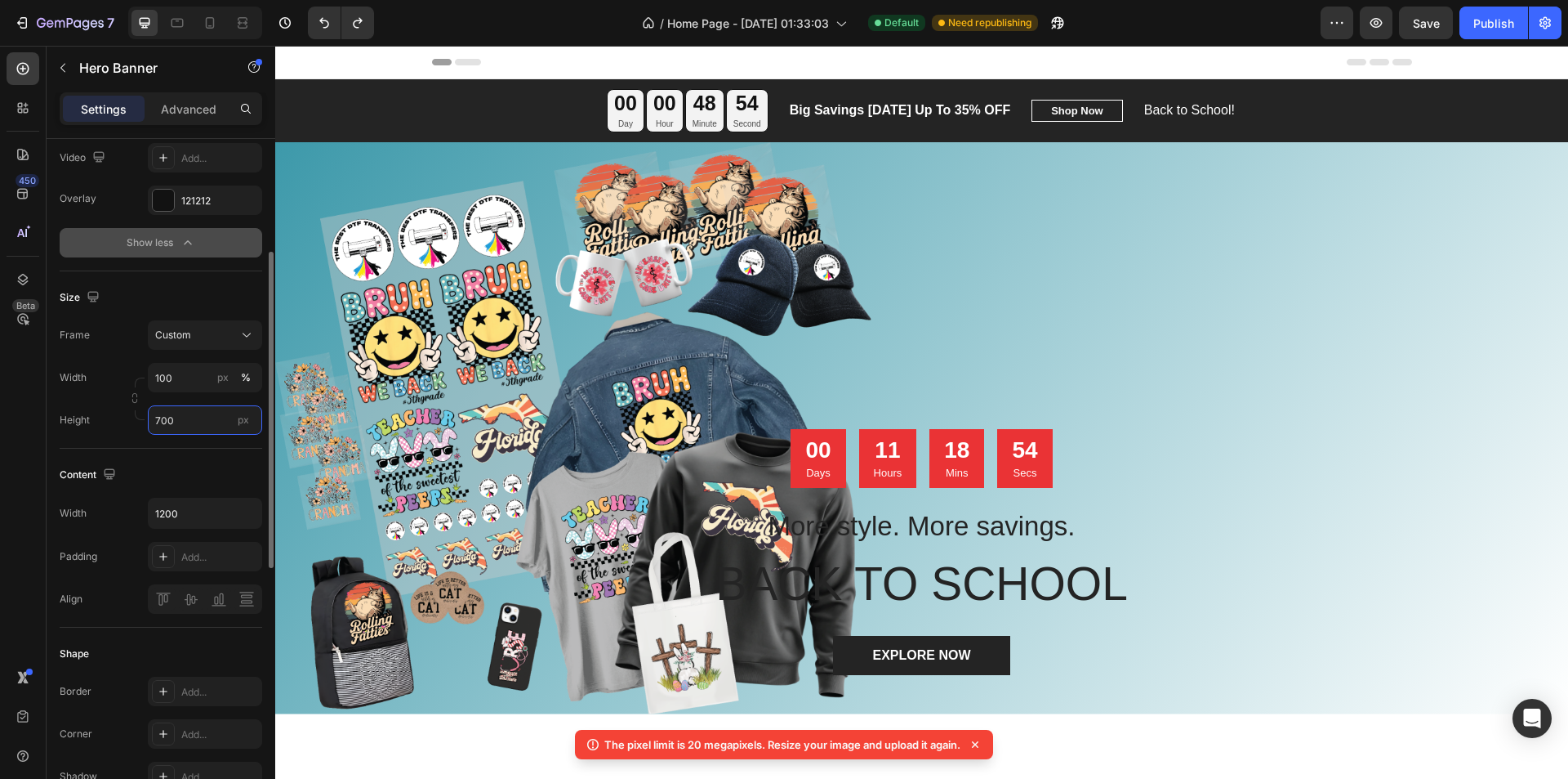
click at [188, 419] on input "700" at bounding box center [204, 420] width 114 height 29
click at [180, 422] on input "700" at bounding box center [204, 420] width 114 height 29
click at [160, 423] on input "700" at bounding box center [204, 420] width 114 height 29
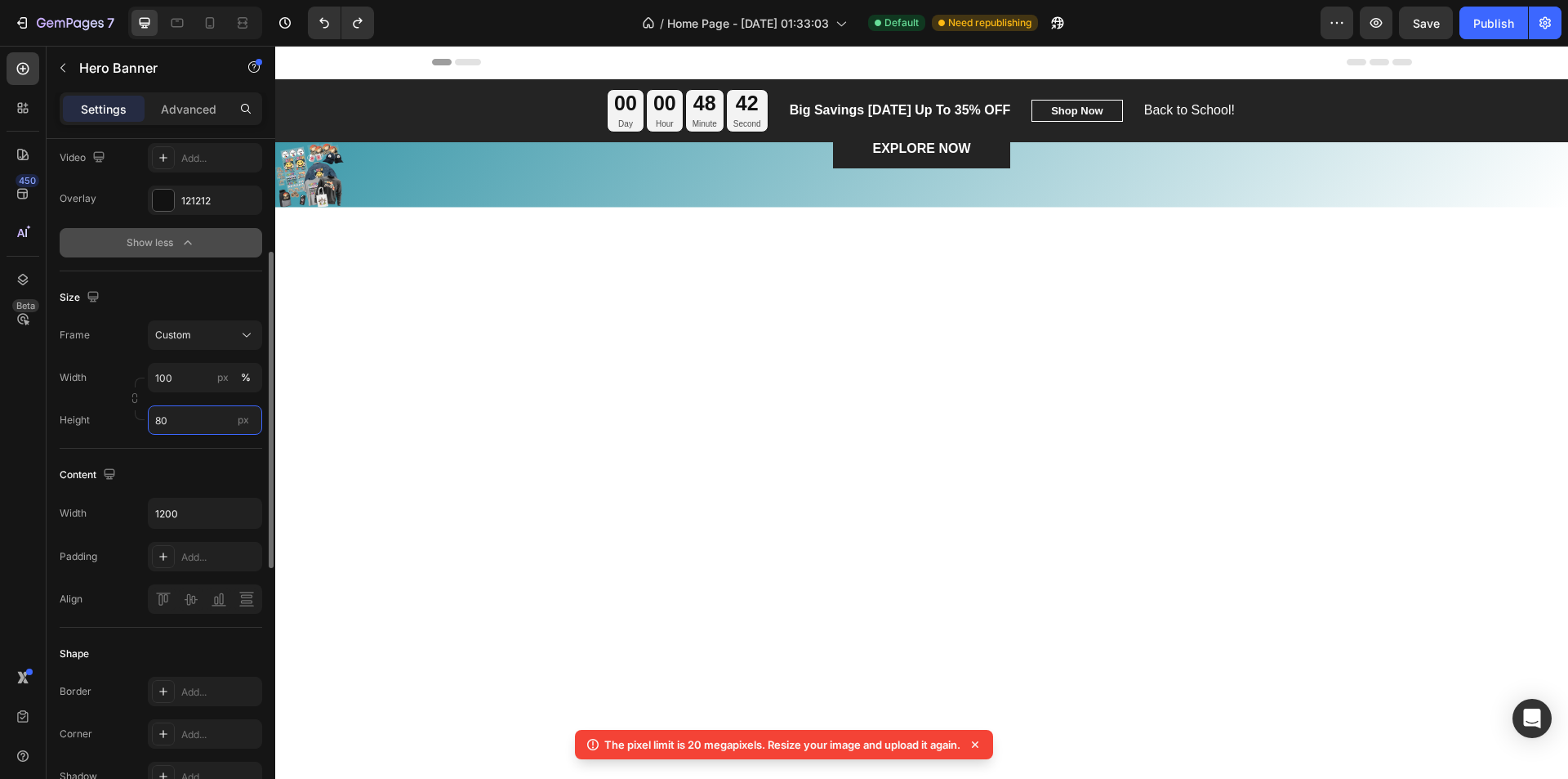
type input "8"
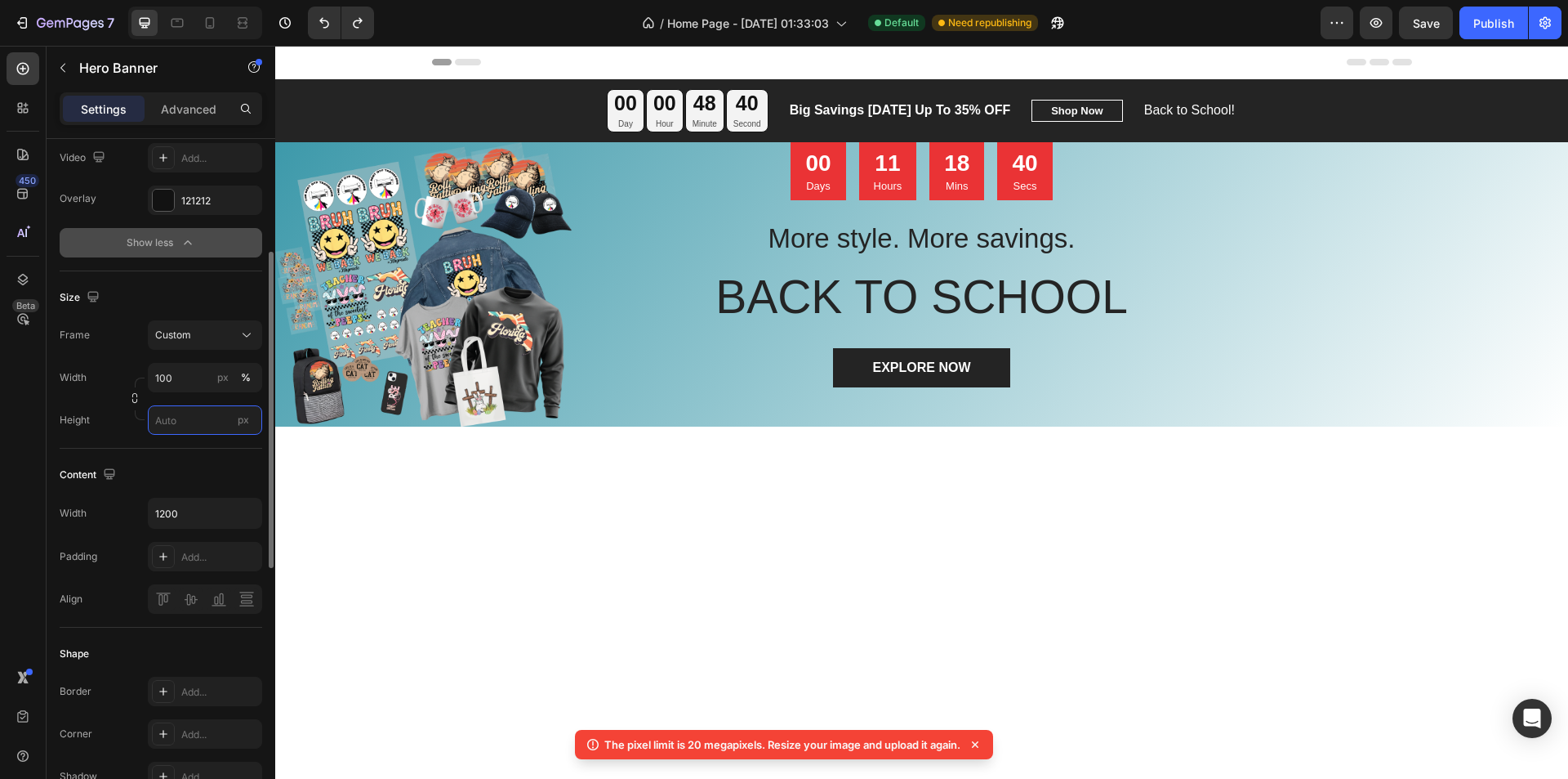
click at [184, 420] on input "px" at bounding box center [204, 420] width 114 height 29
click at [189, 489] on span "Fit screen" at bounding box center [177, 488] width 46 height 15
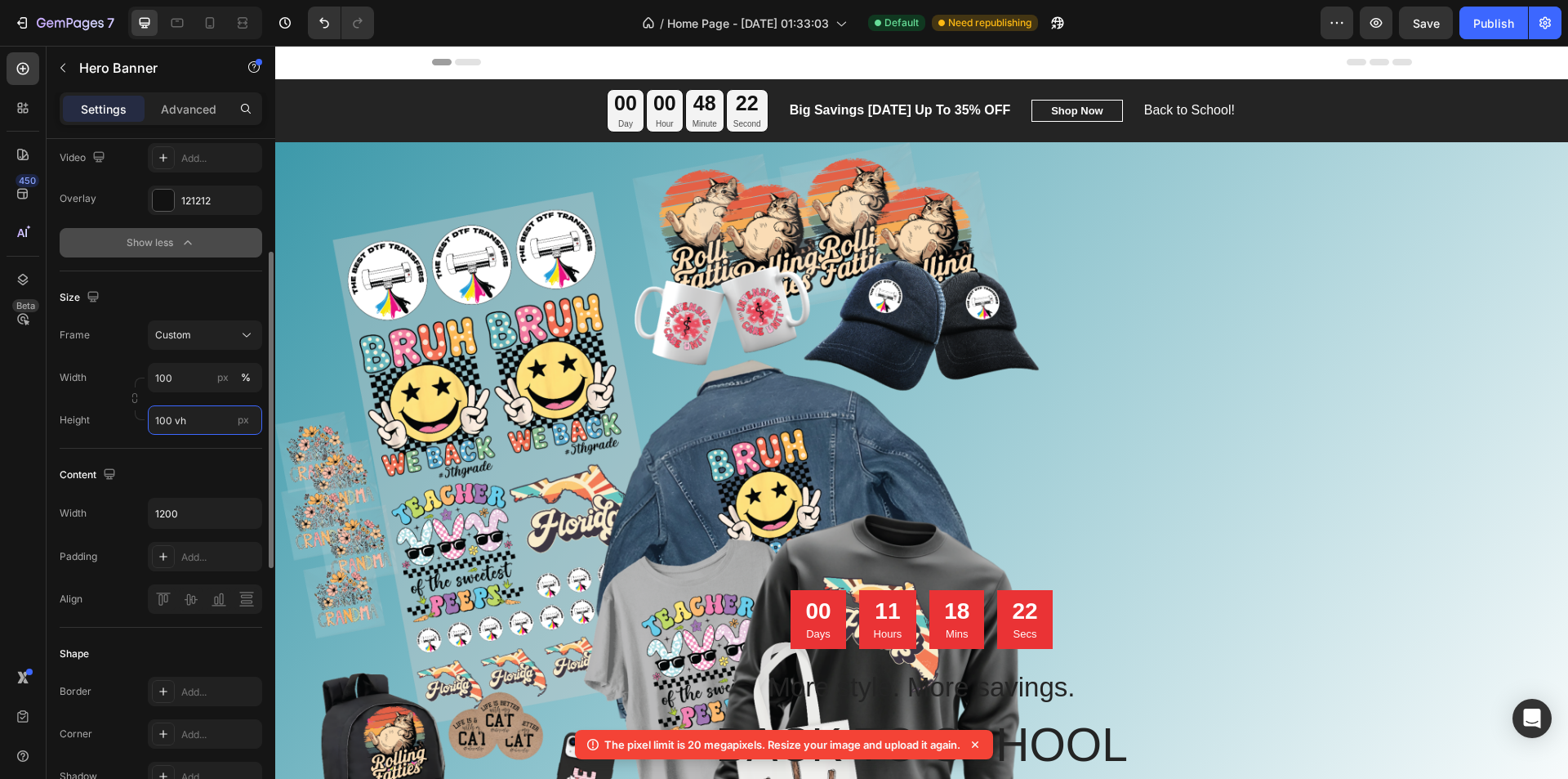
click at [191, 419] on input "100 vh" at bounding box center [204, 420] width 114 height 29
click at [191, 459] on span "Fit content" at bounding box center [179, 459] width 49 height 15
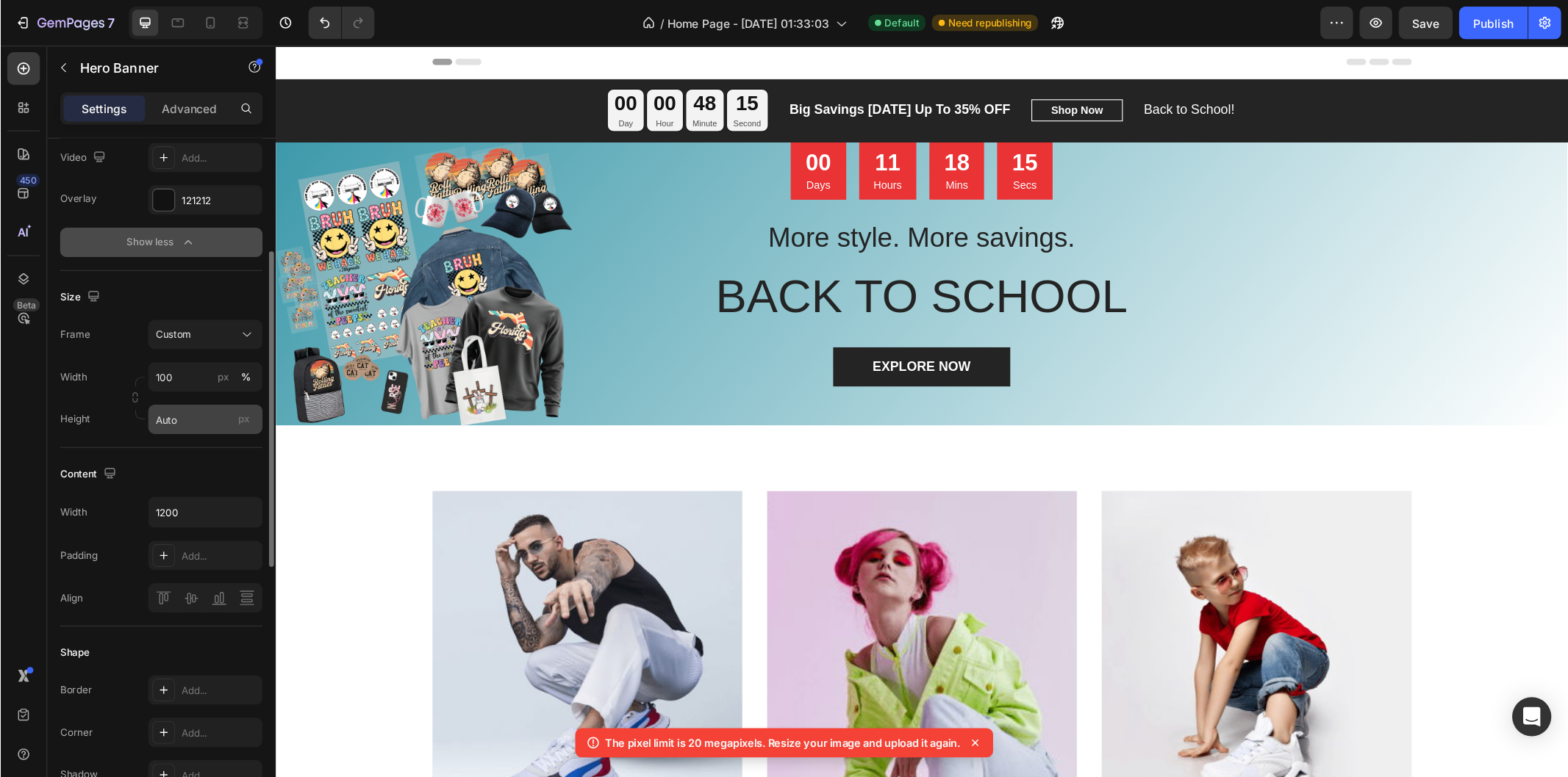
scroll to position [294, 0]
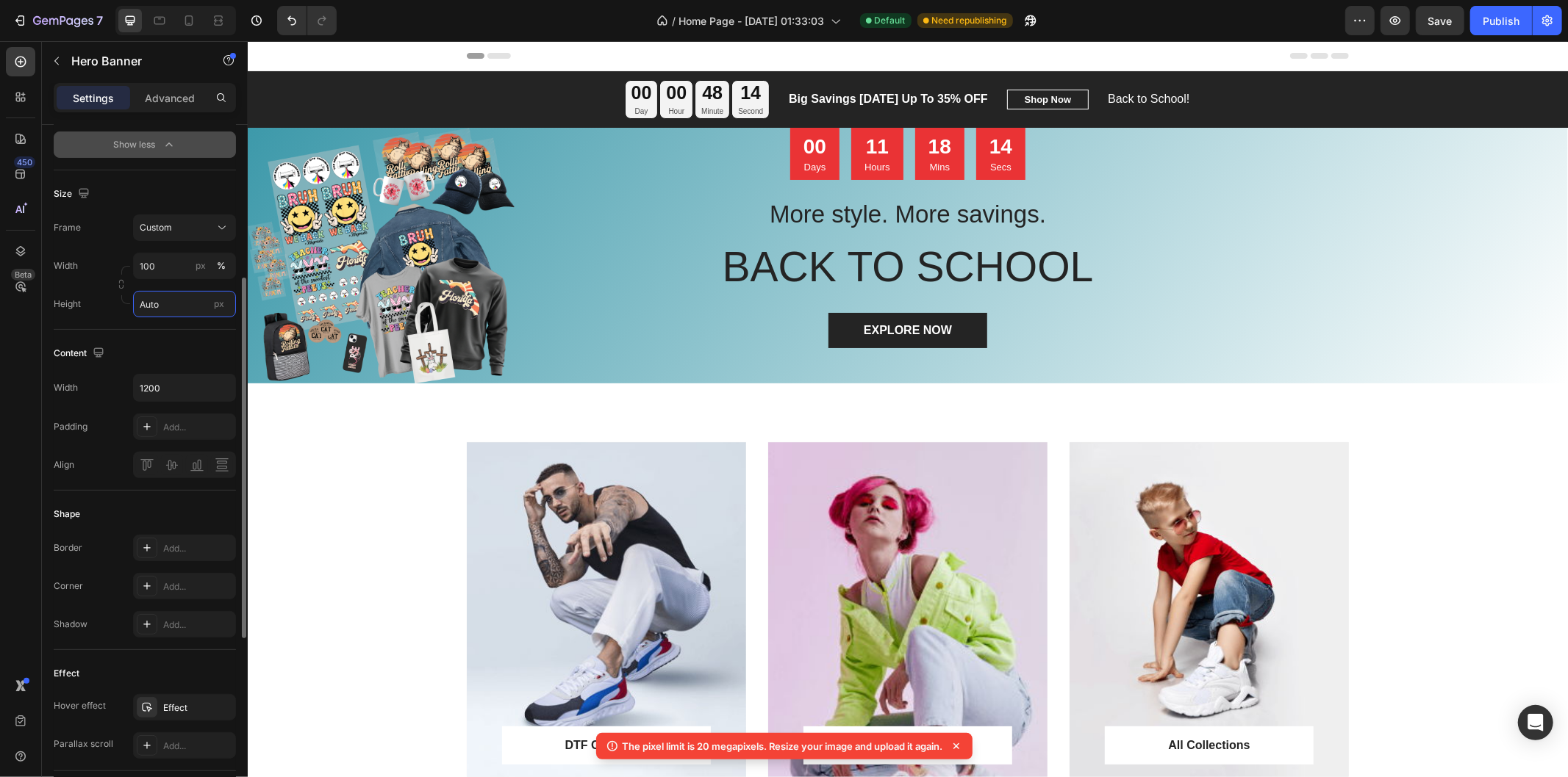
type input "100"
type input "700"
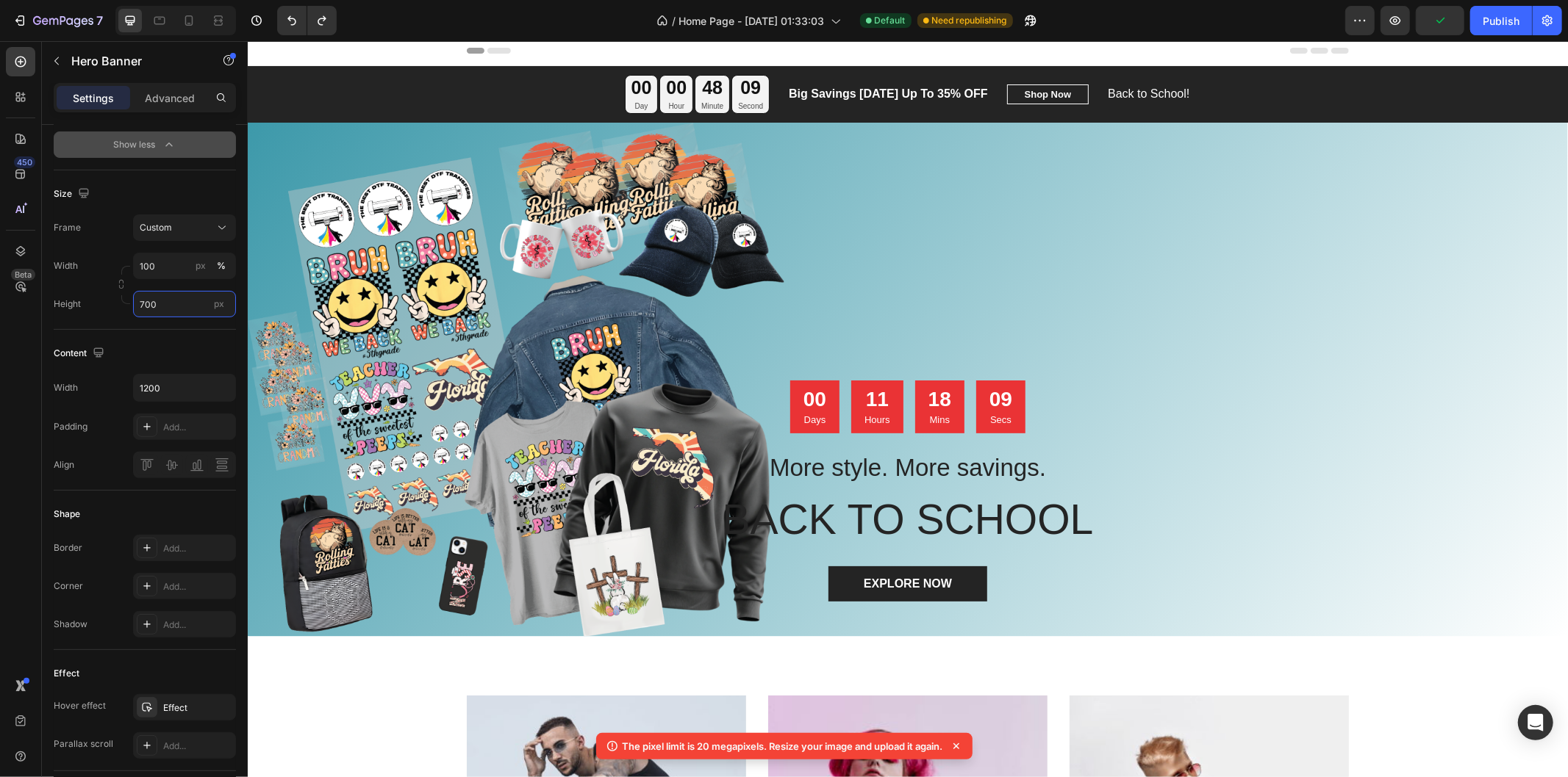
scroll to position [0, 0]
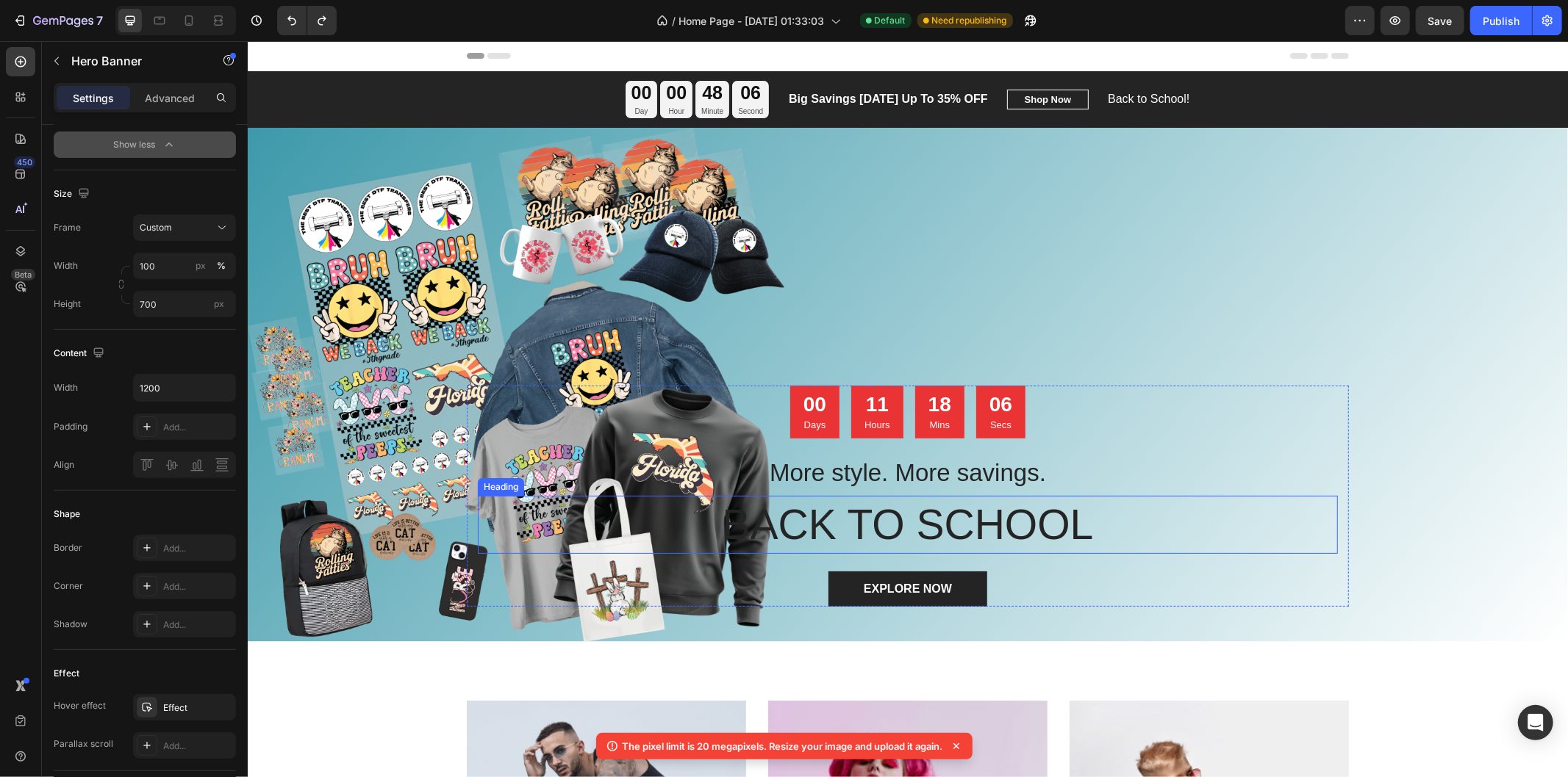
click at [887, 517] on p "BACK TO SCHOOL" at bounding box center [906, 524] width 857 height 55
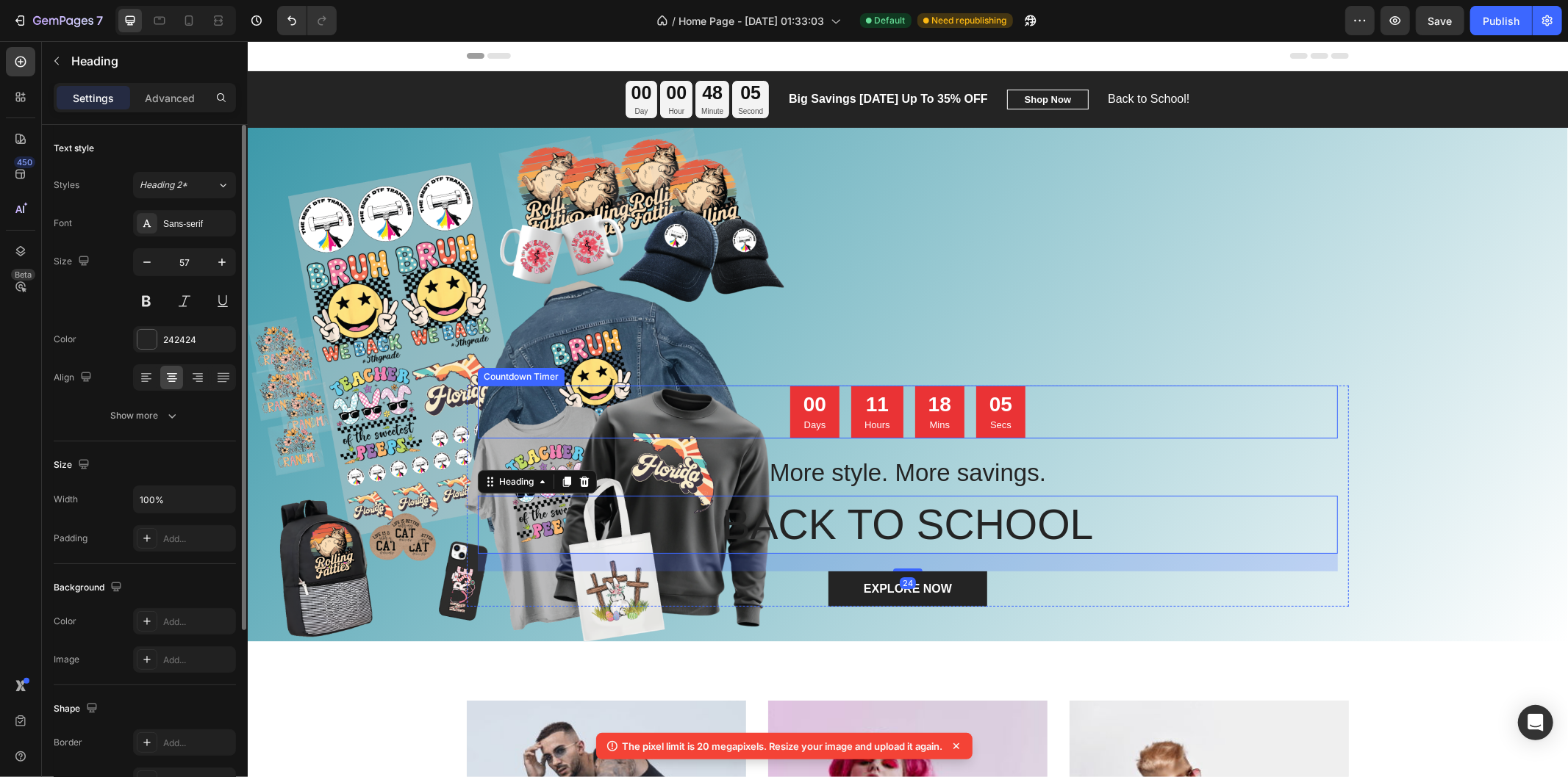
click at [1064, 426] on div "00 Days 11 Hours 18 Mins 05 Secs" at bounding box center [907, 411] width 860 height 53
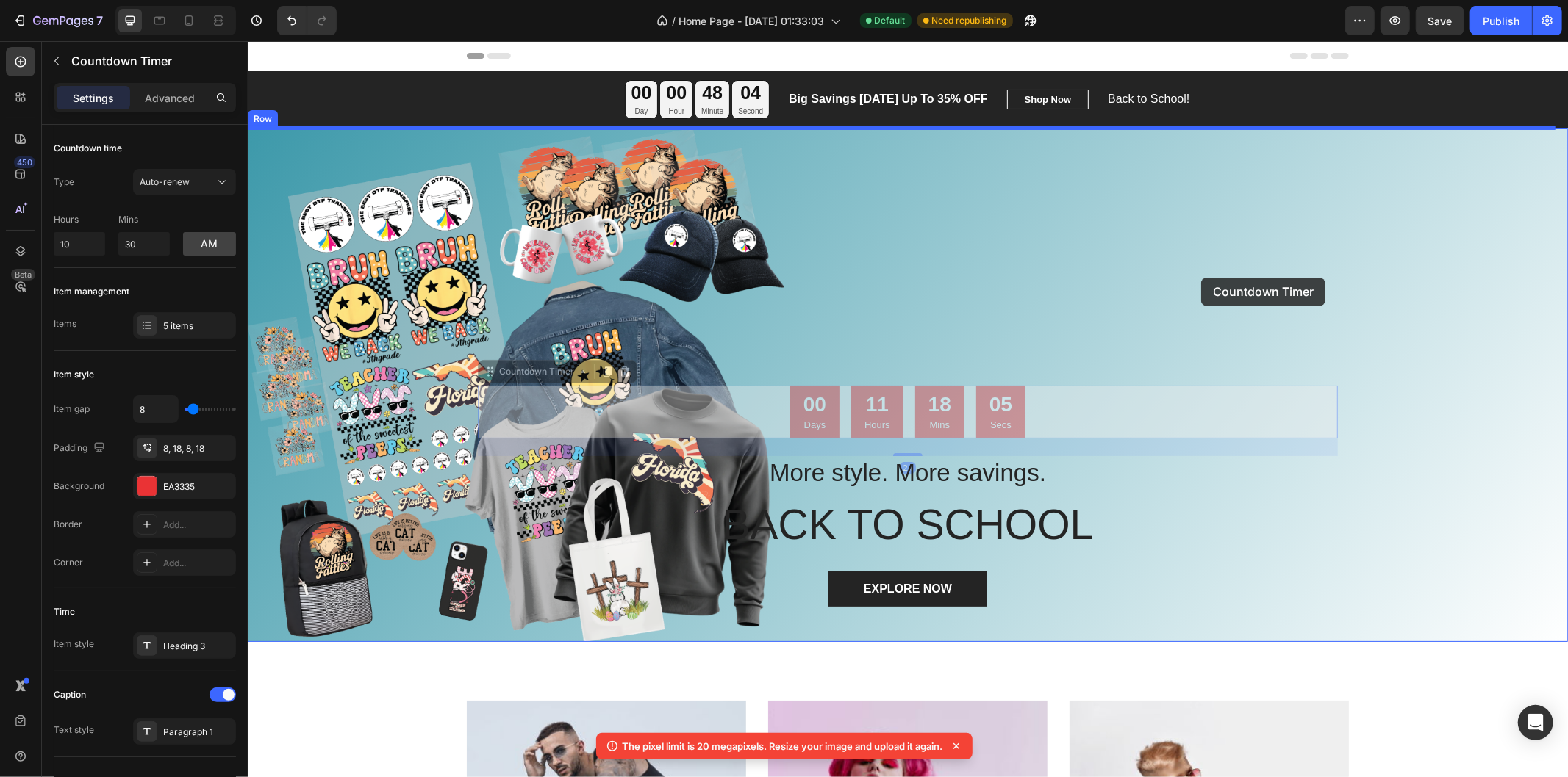
drag, startPoint x: 1067, startPoint y: 407, endPoint x: 1203, endPoint y: 269, distance: 193.8
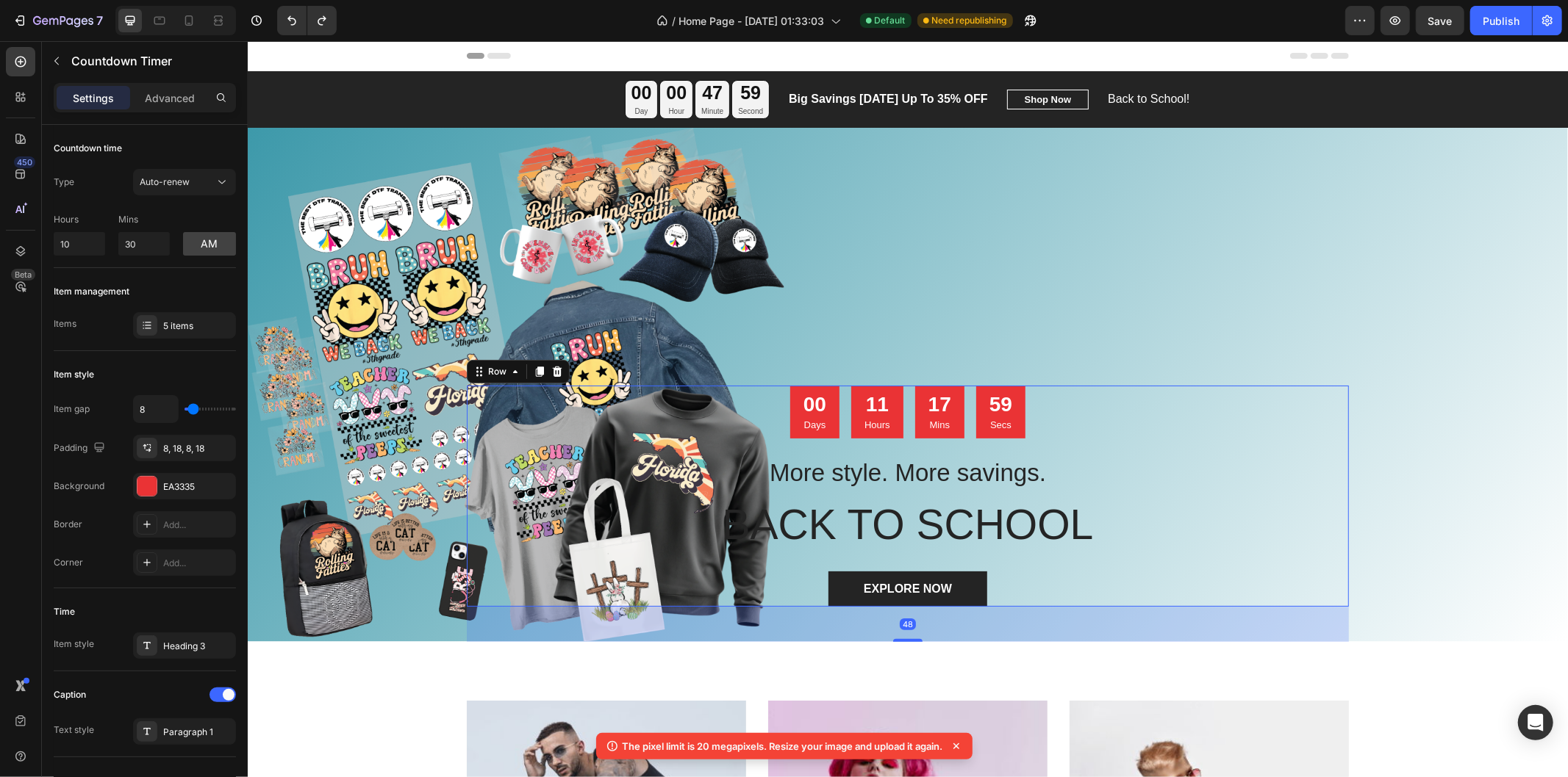
click at [1049, 451] on div "00 Days 11 Hours 17 Mins 59 Secs Countdown Timer More style. More savings. Head…" at bounding box center [907, 495] width 860 height 221
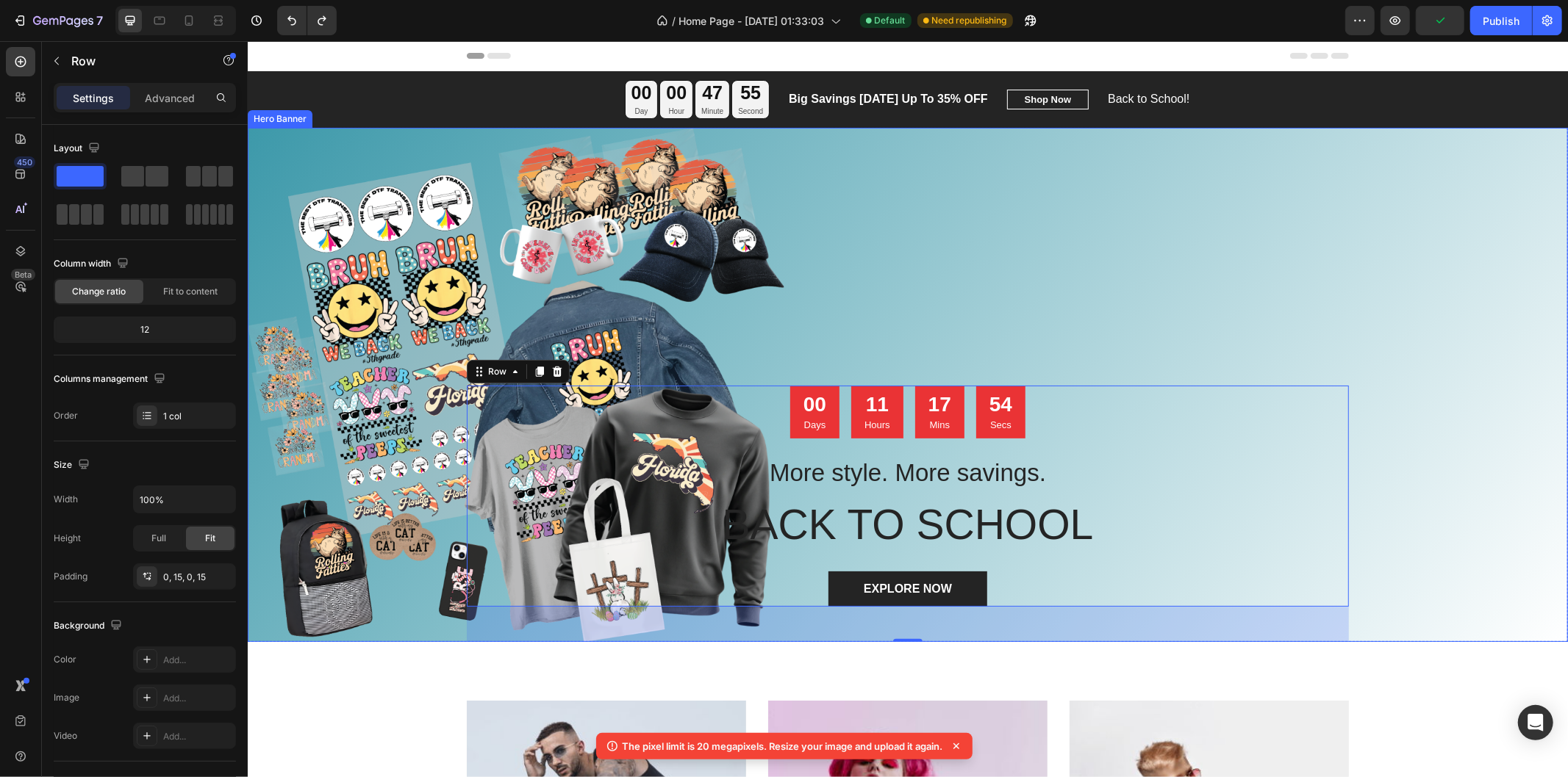
click at [858, 287] on div "Overlay" at bounding box center [906, 384] width 1320 height 514
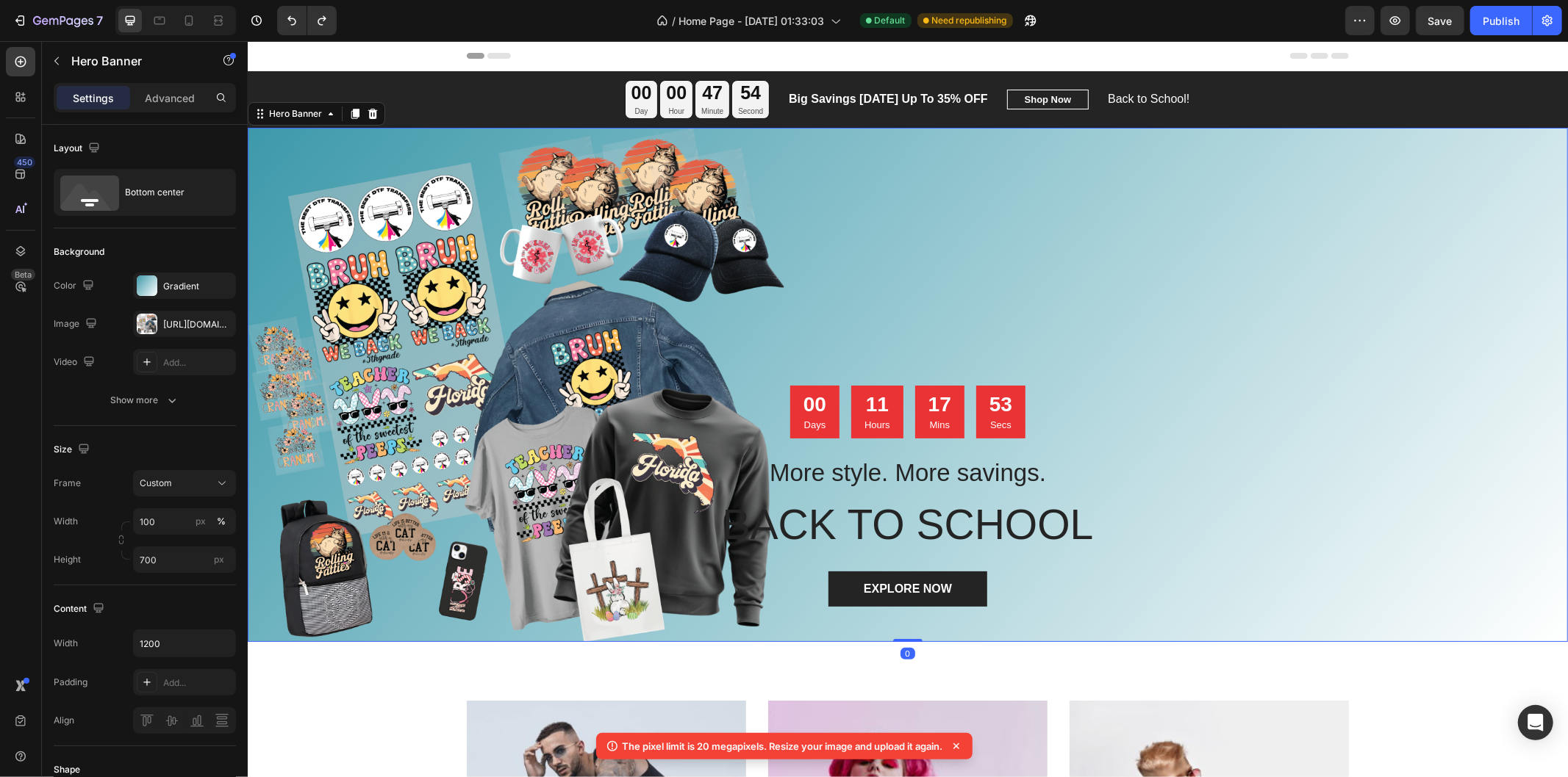
click at [896, 363] on div "Overlay" at bounding box center [906, 384] width 1320 height 514
click at [901, 408] on div "00 Days 11 Hours 17 Mins 53 Secs" at bounding box center [907, 411] width 235 height 53
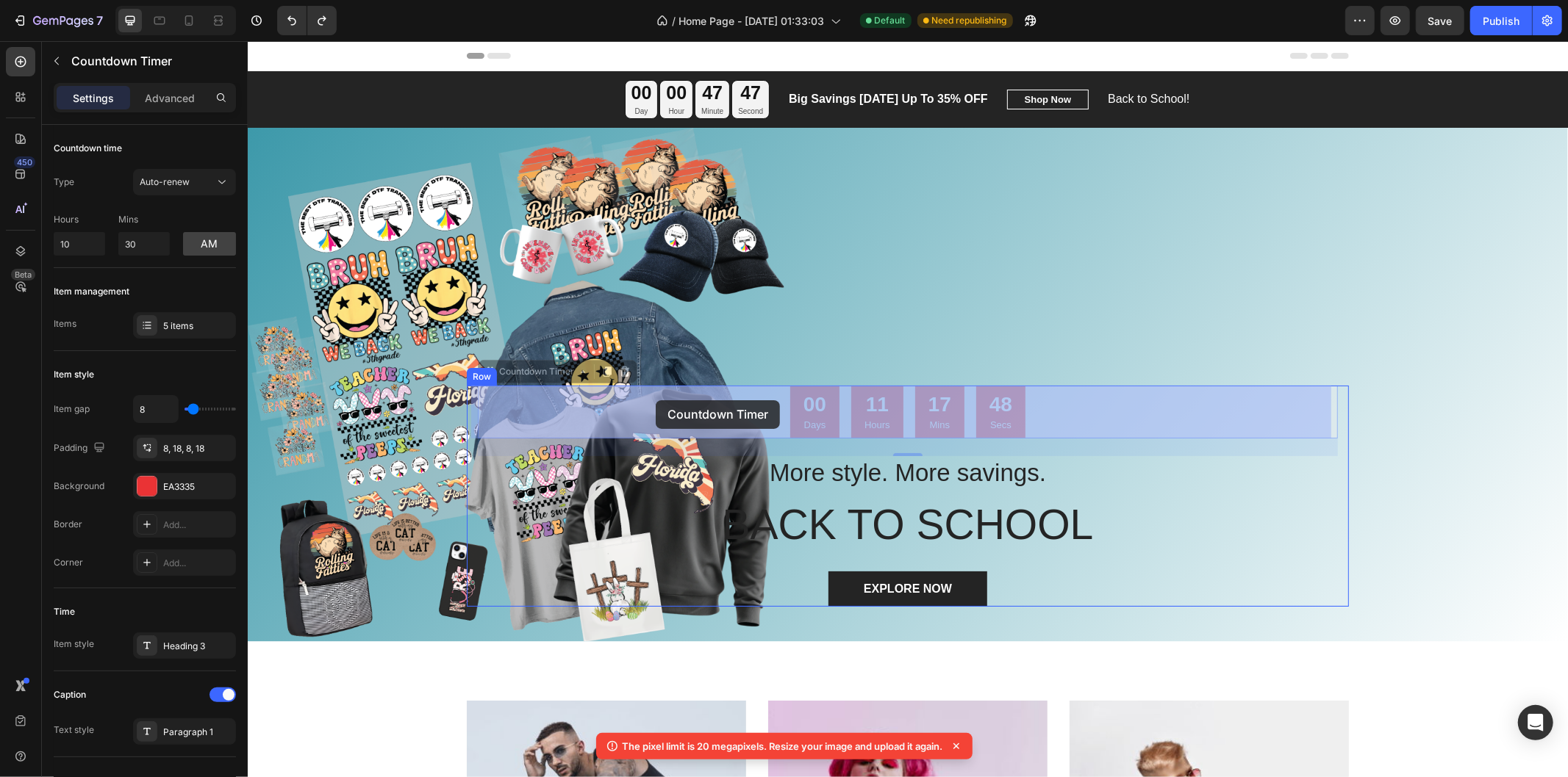
drag, startPoint x: 479, startPoint y: 376, endPoint x: 653, endPoint y: 399, distance: 175.5
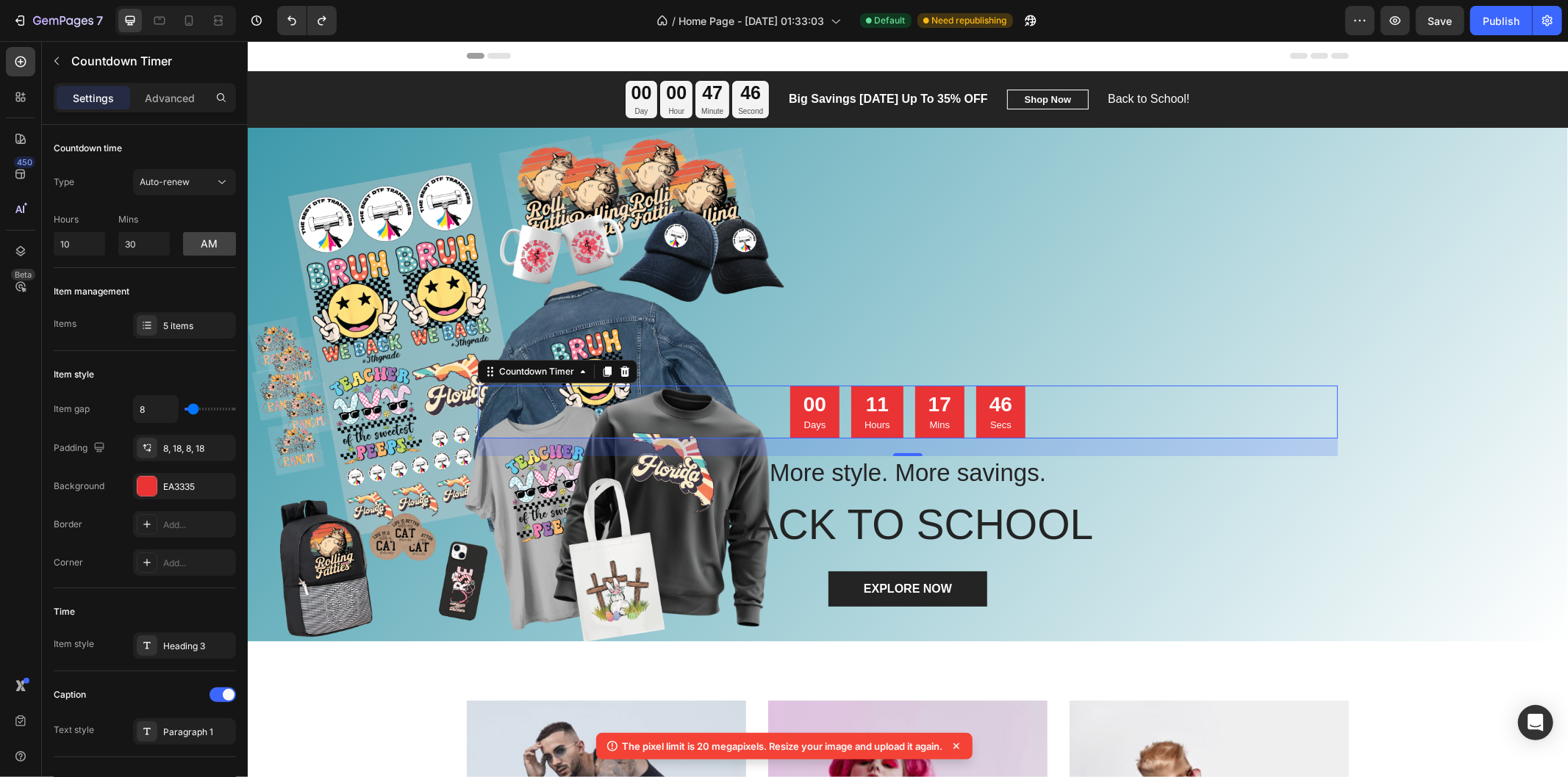
click at [651, 389] on div "00 Days 11 Hours 17 Mins 46 Secs" at bounding box center [907, 411] width 860 height 53
click at [166, 100] on p "Advanced" at bounding box center [169, 99] width 50 height 16
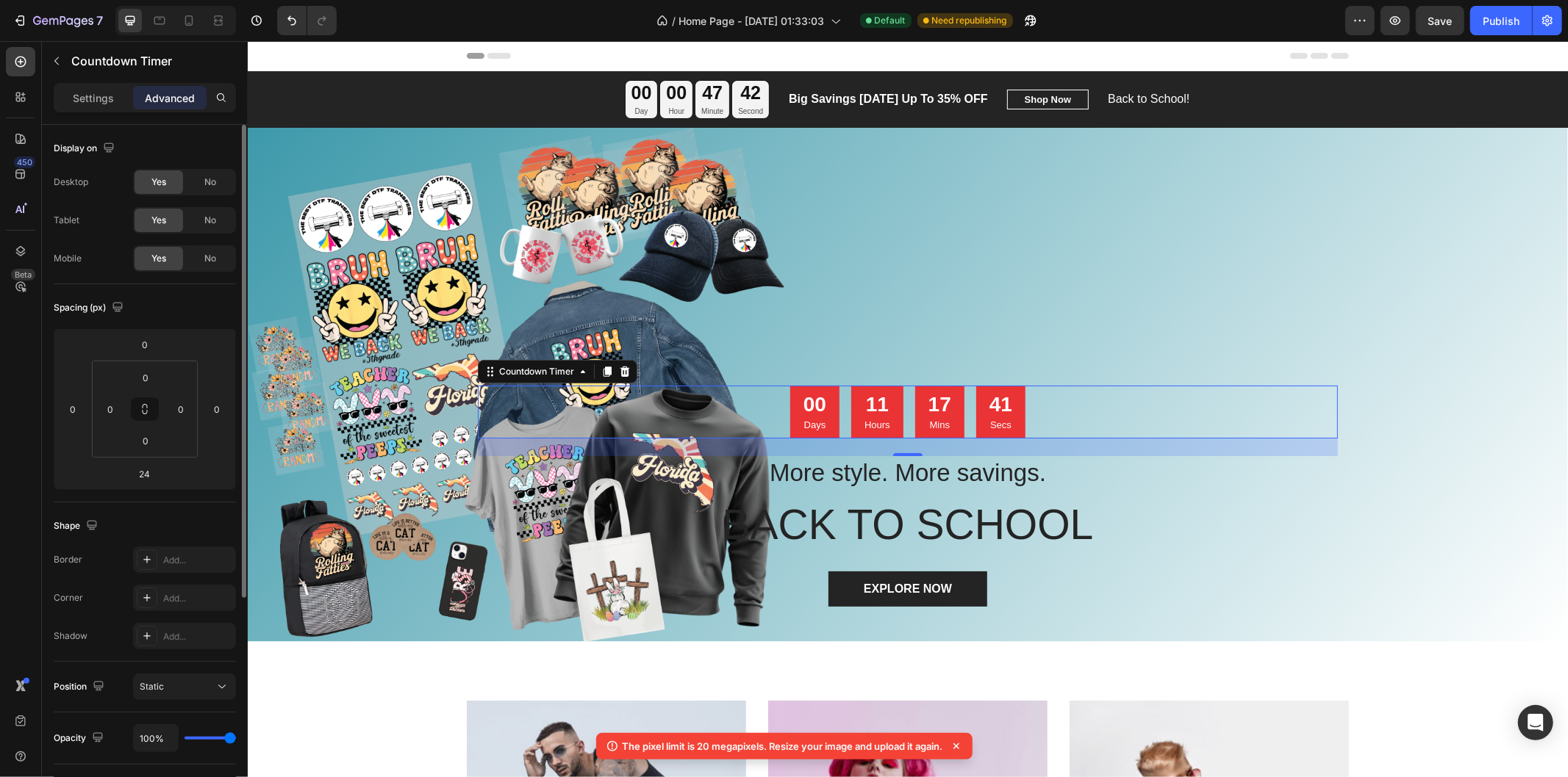
drag, startPoint x: 147, startPoint y: 412, endPoint x: 197, endPoint y: 414, distance: 50.0
click at [197, 414] on div "0 0 0 0" at bounding box center [144, 409] width 106 height 97
click at [220, 413] on input "0" at bounding box center [217, 408] width 22 height 22
click at [220, 407] on input "0" at bounding box center [217, 408] width 22 height 22
click at [143, 410] on icon at bounding box center [145, 412] width 5 height 4
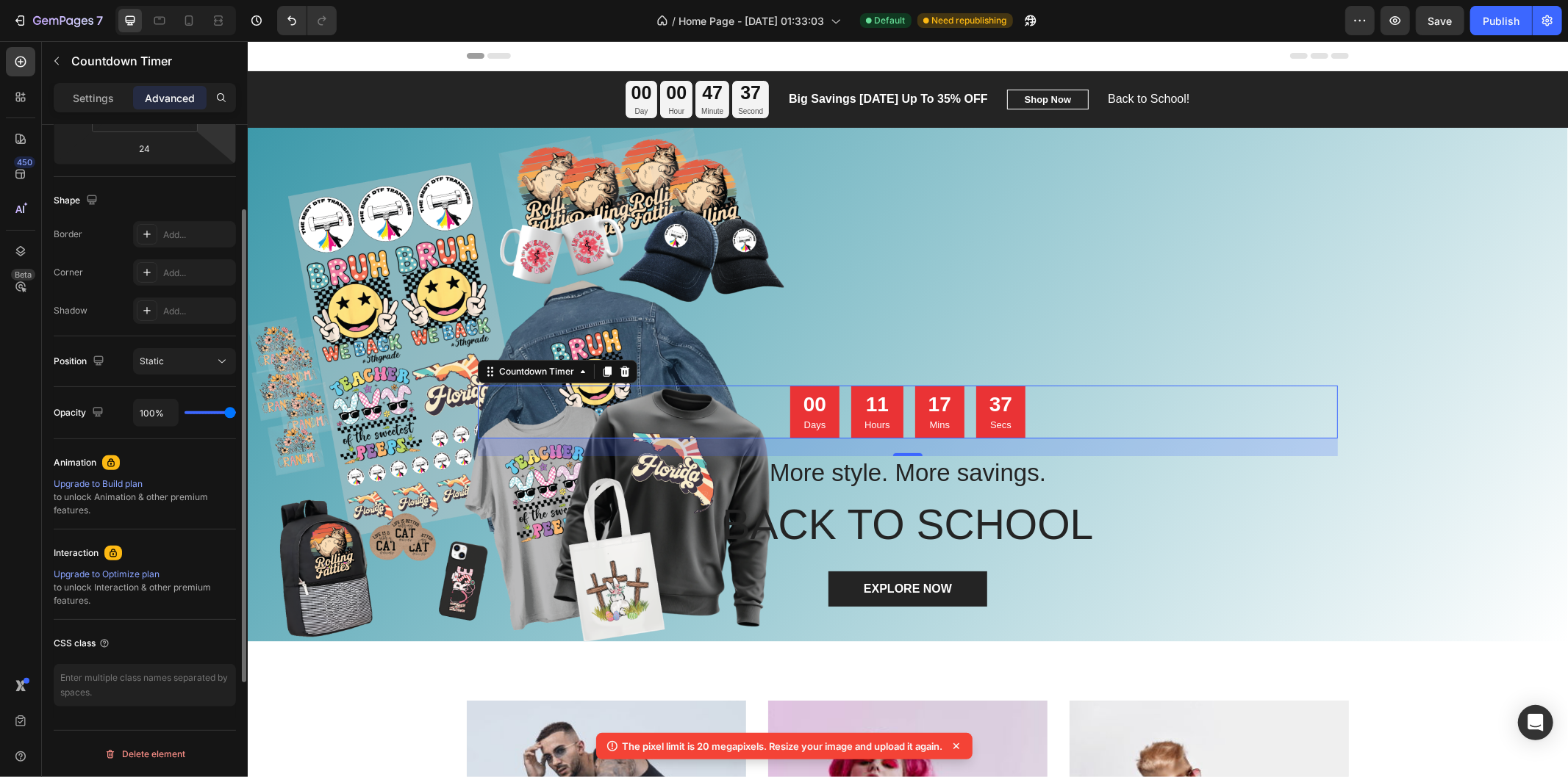
scroll to position [81, 0]
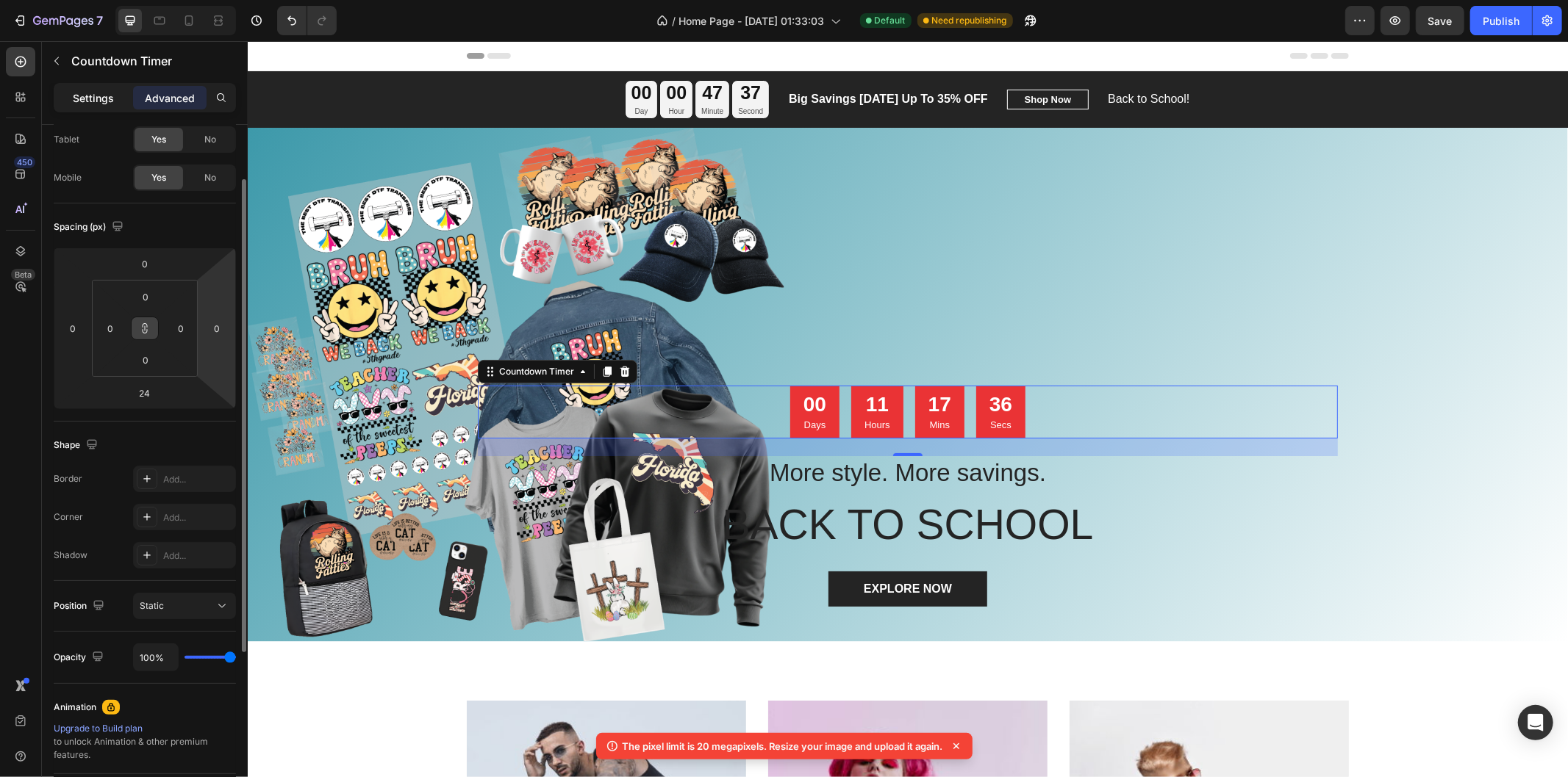
click at [100, 92] on p "Settings" at bounding box center [93, 99] width 41 height 16
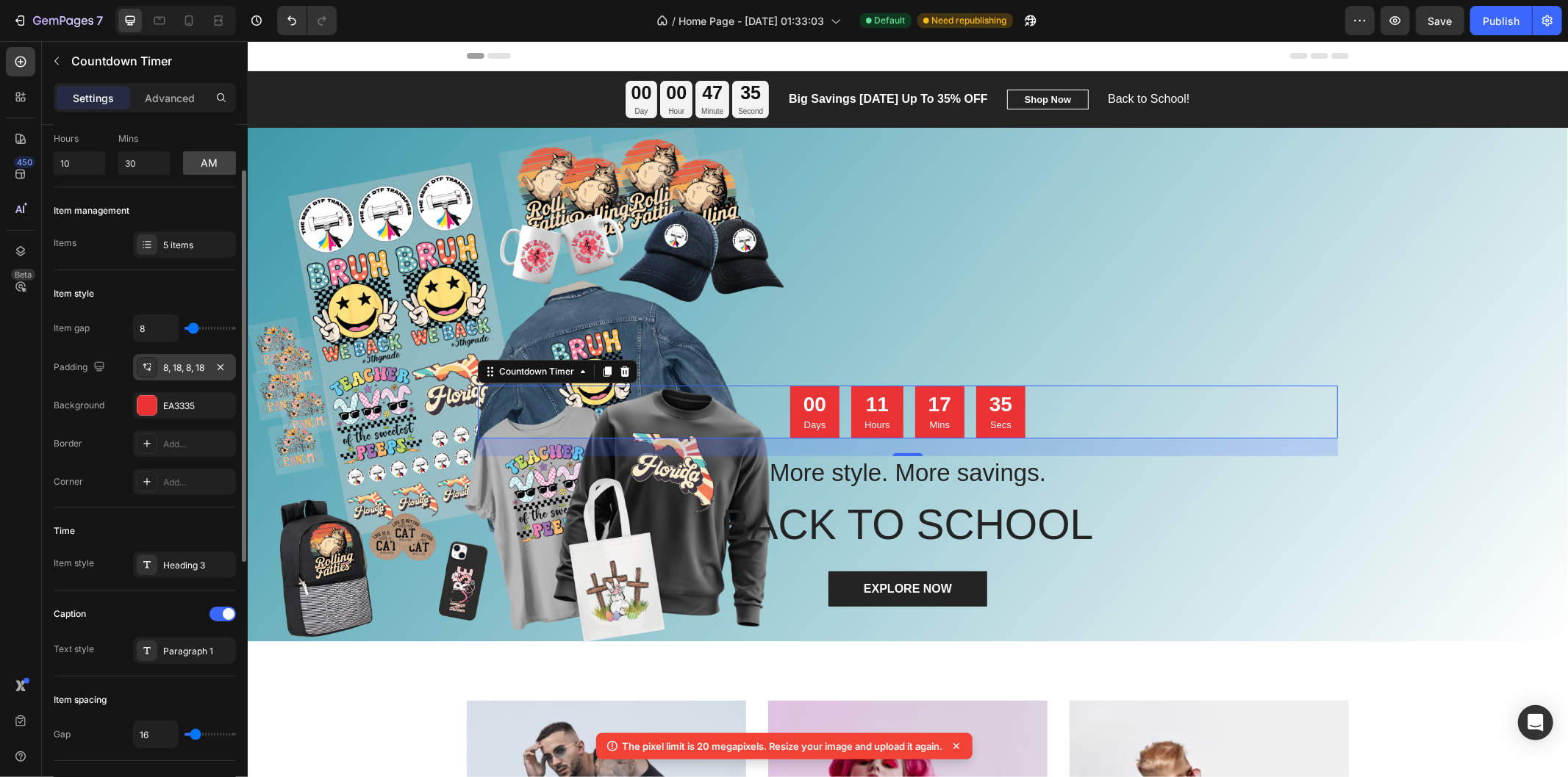
scroll to position [0, 0]
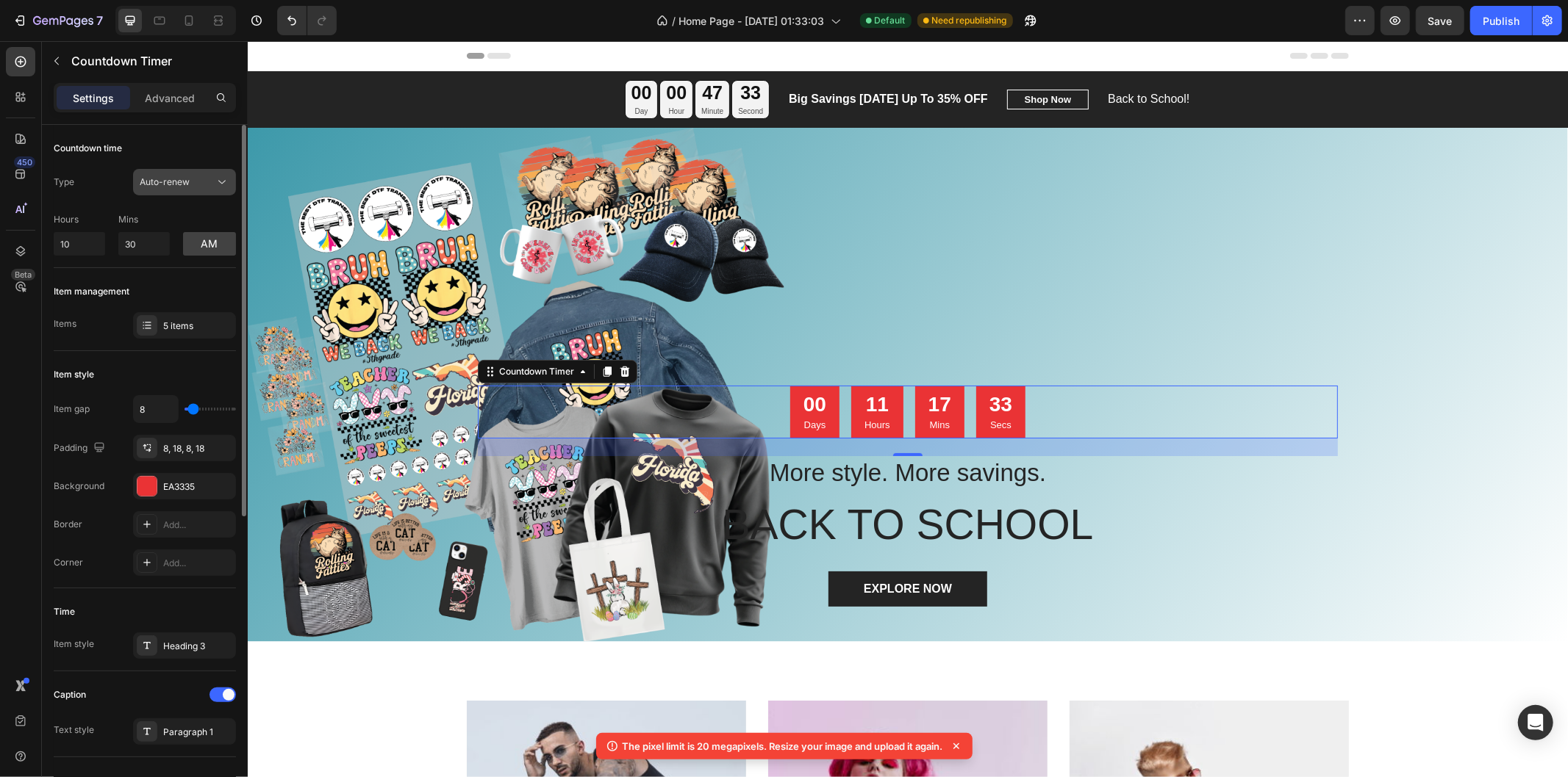
click at [188, 185] on span "Auto-renew" at bounding box center [165, 181] width 50 height 11
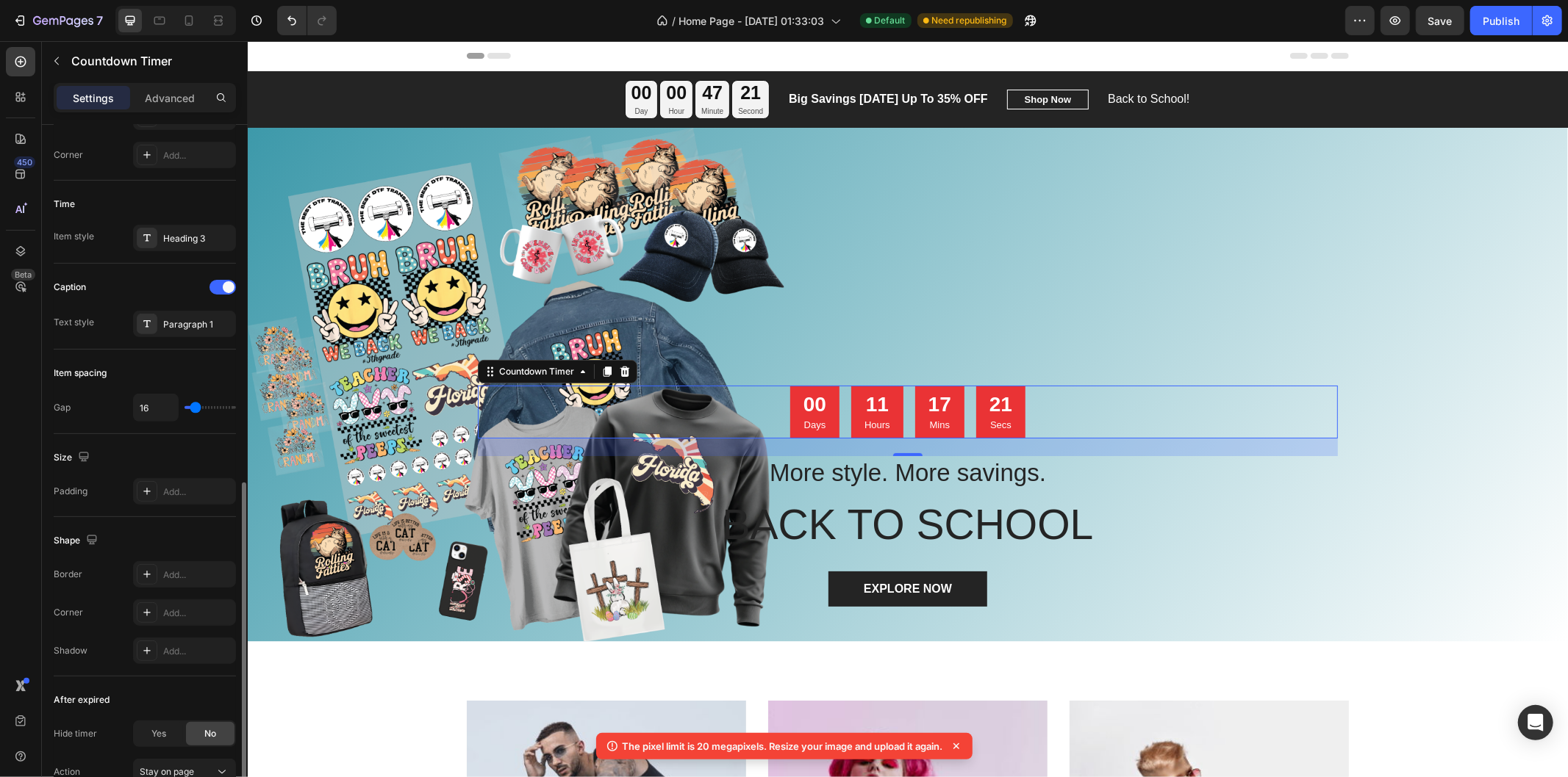
scroll to position [537, 0]
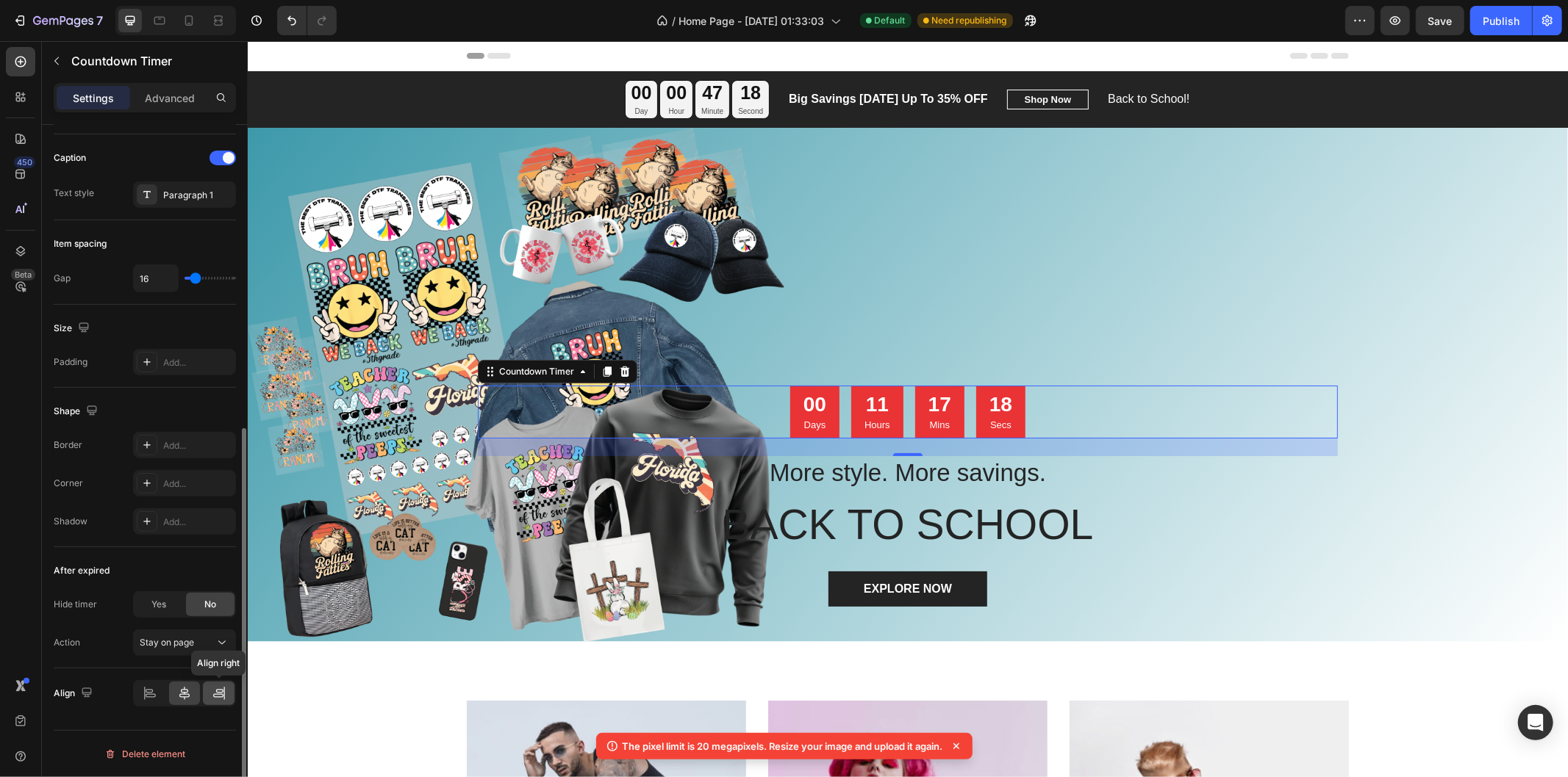
click at [211, 694] on icon at bounding box center [218, 693] width 15 height 15
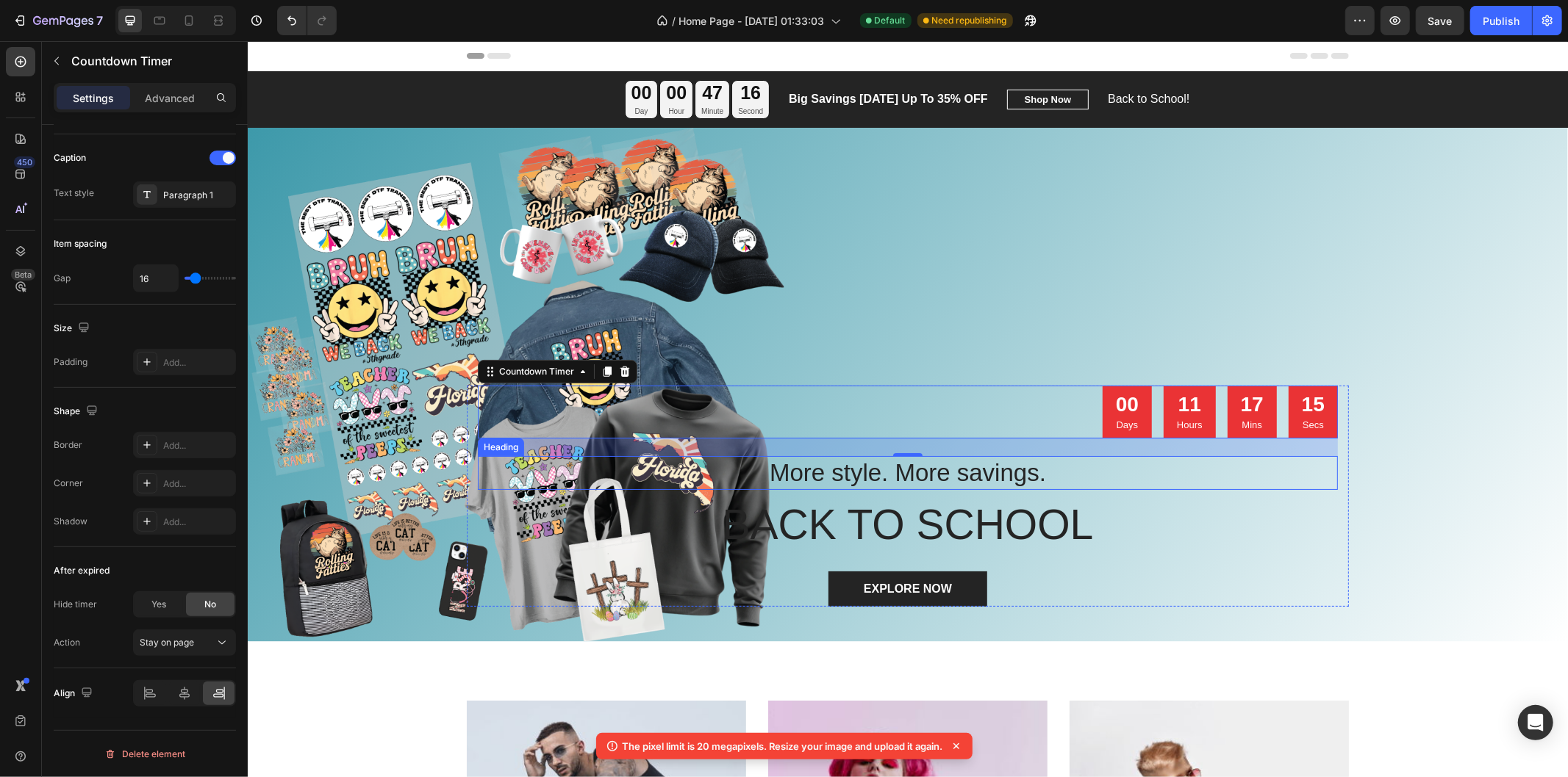
click at [805, 478] on p "More style. More savings." at bounding box center [906, 473] width 857 height 32
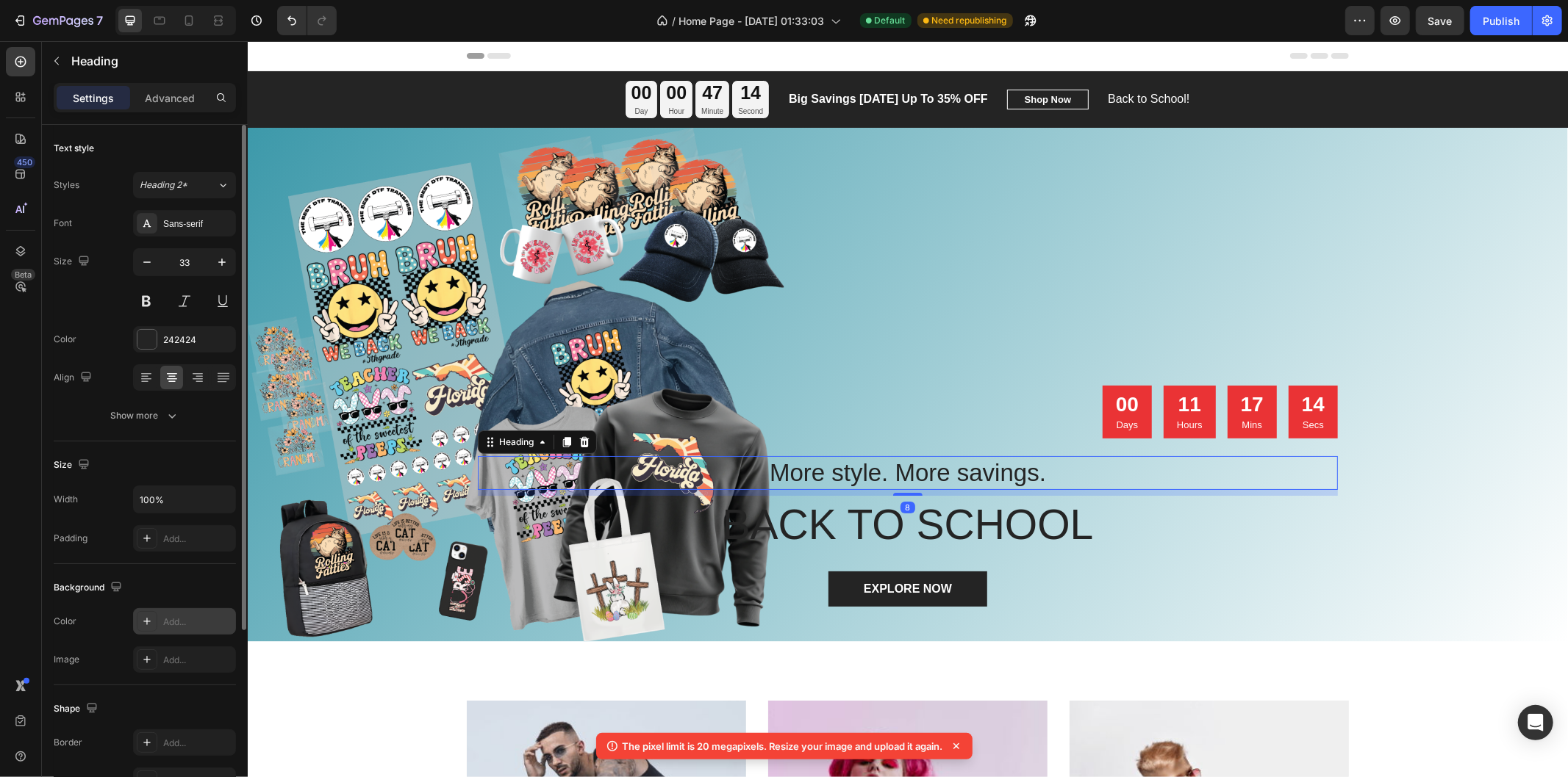
scroll to position [260, 0]
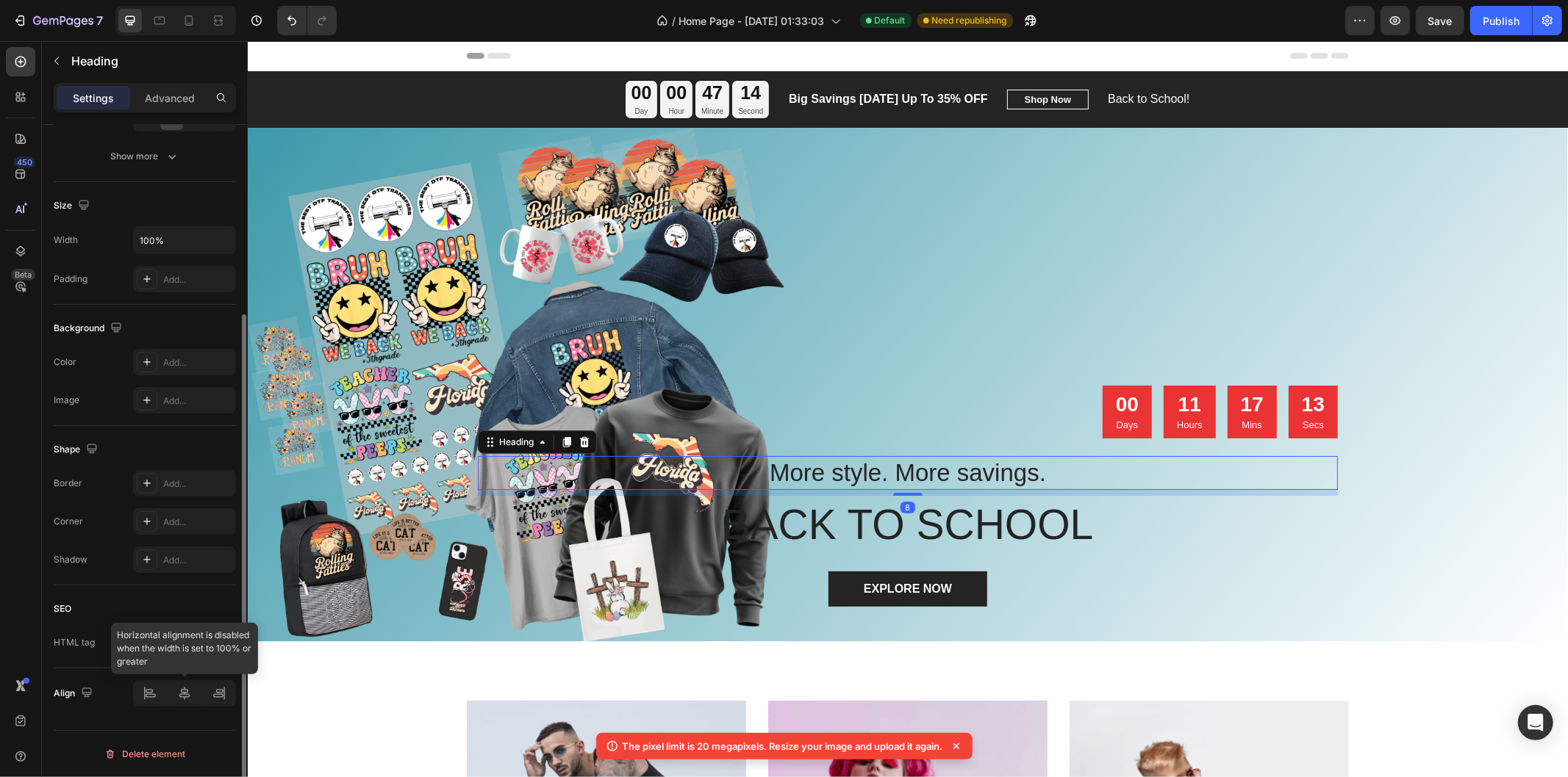
click at [217, 698] on div at bounding box center [184, 693] width 103 height 26
click at [223, 693] on div at bounding box center [184, 693] width 103 height 26
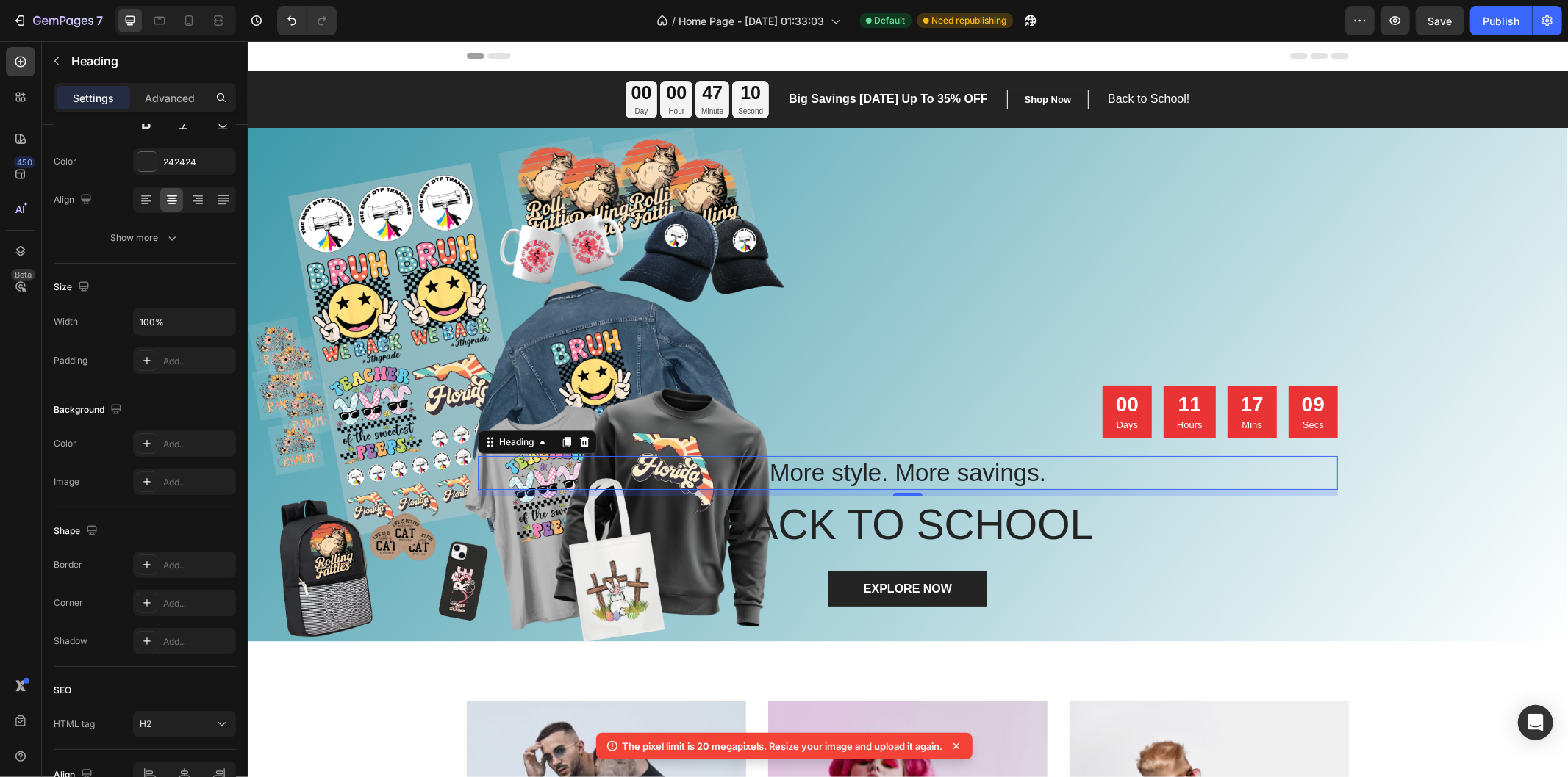
click at [707, 478] on p "More style. More savings." at bounding box center [906, 473] width 857 height 32
drag, startPoint x: 803, startPoint y: 473, endPoint x: 980, endPoint y: 474, distance: 177.0
click at [975, 474] on p "More style. More savings." at bounding box center [906, 473] width 857 height 32
click at [1067, 468] on p "More style. More savings." at bounding box center [906, 473] width 857 height 32
click at [1043, 420] on div "00 Days 11 Hours 17 Mins 07 Secs" at bounding box center [907, 411] width 860 height 53
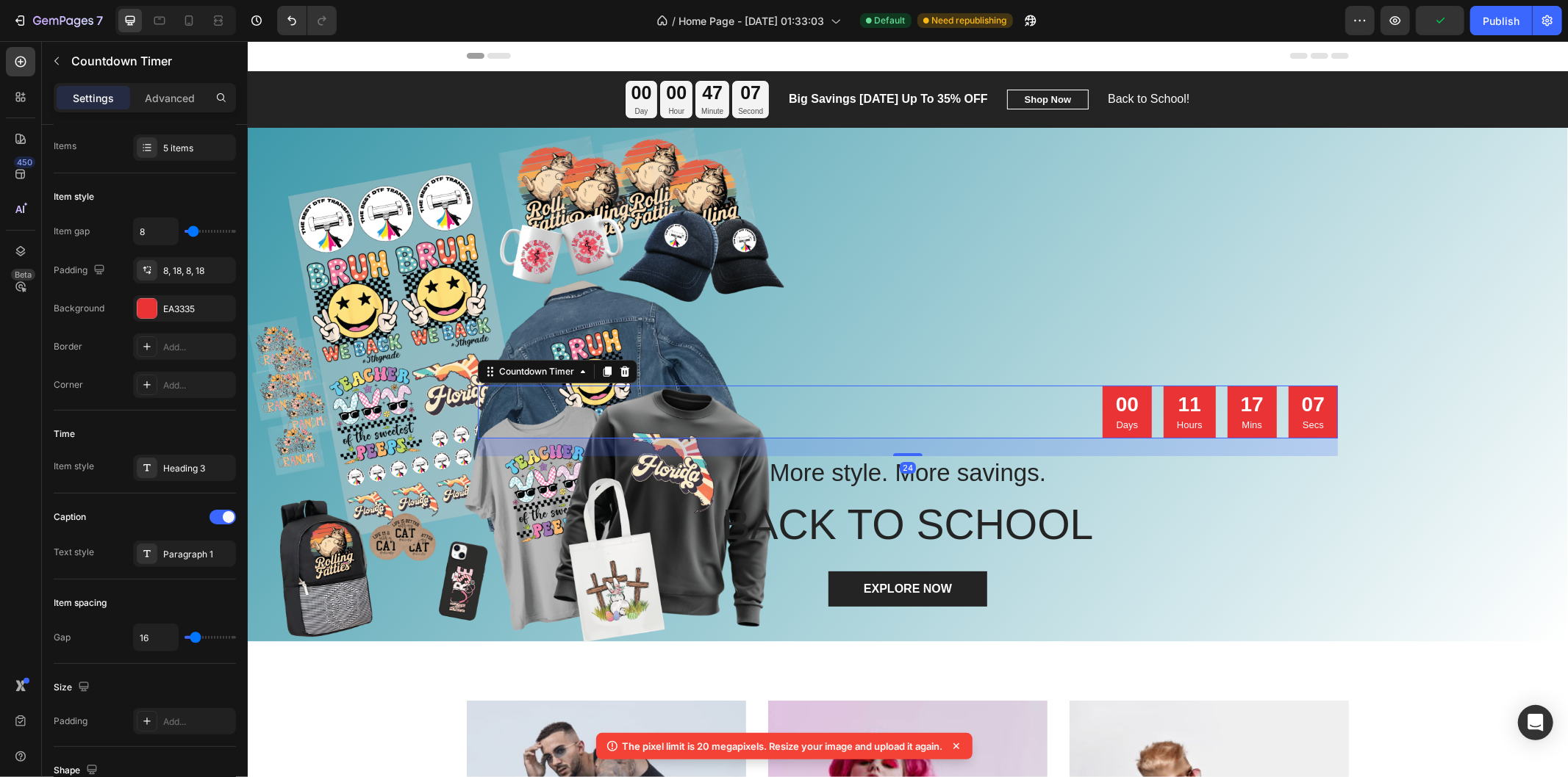
scroll to position [0, 0]
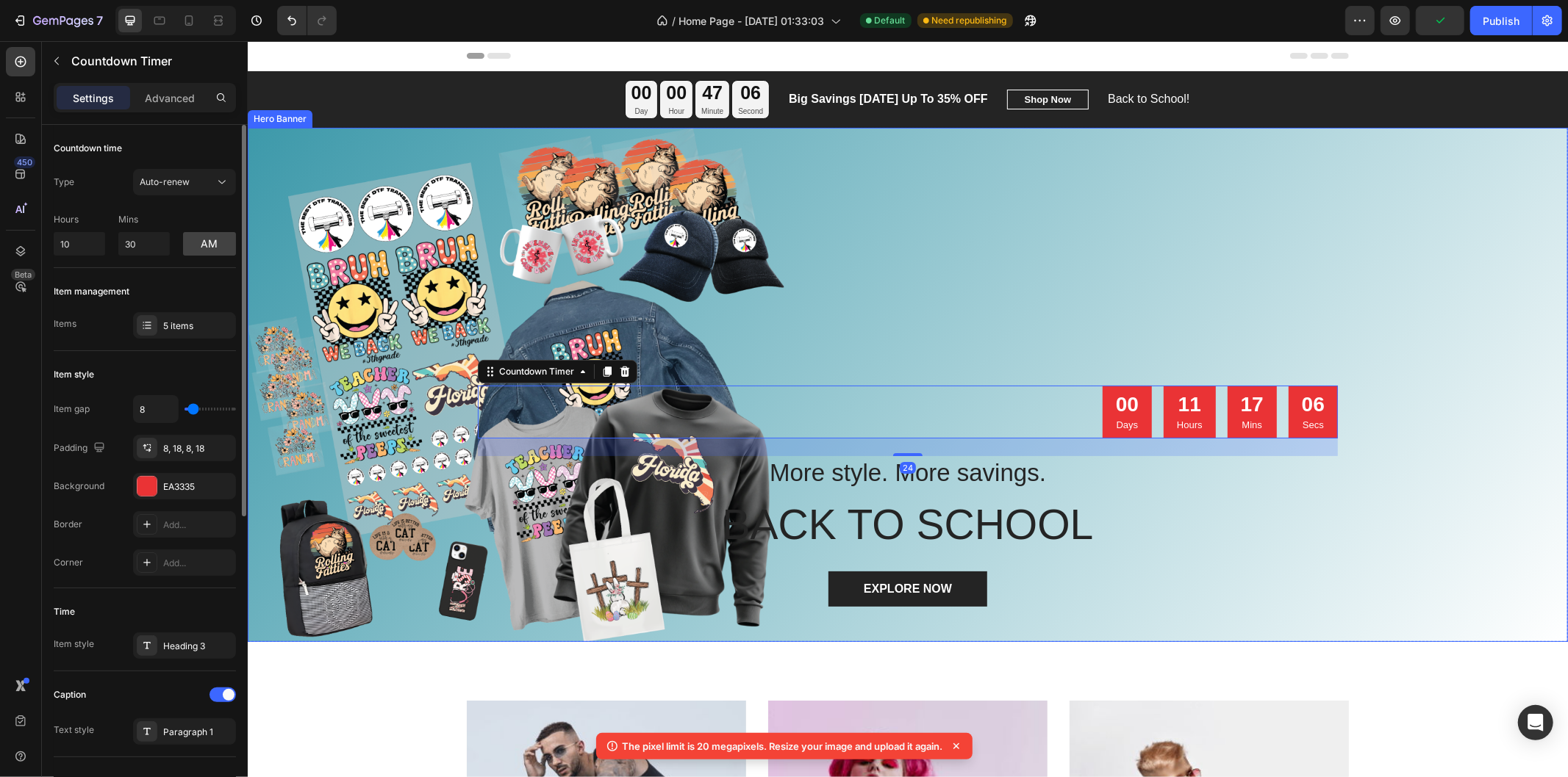
click at [986, 354] on div "Overlay" at bounding box center [906, 384] width 1320 height 514
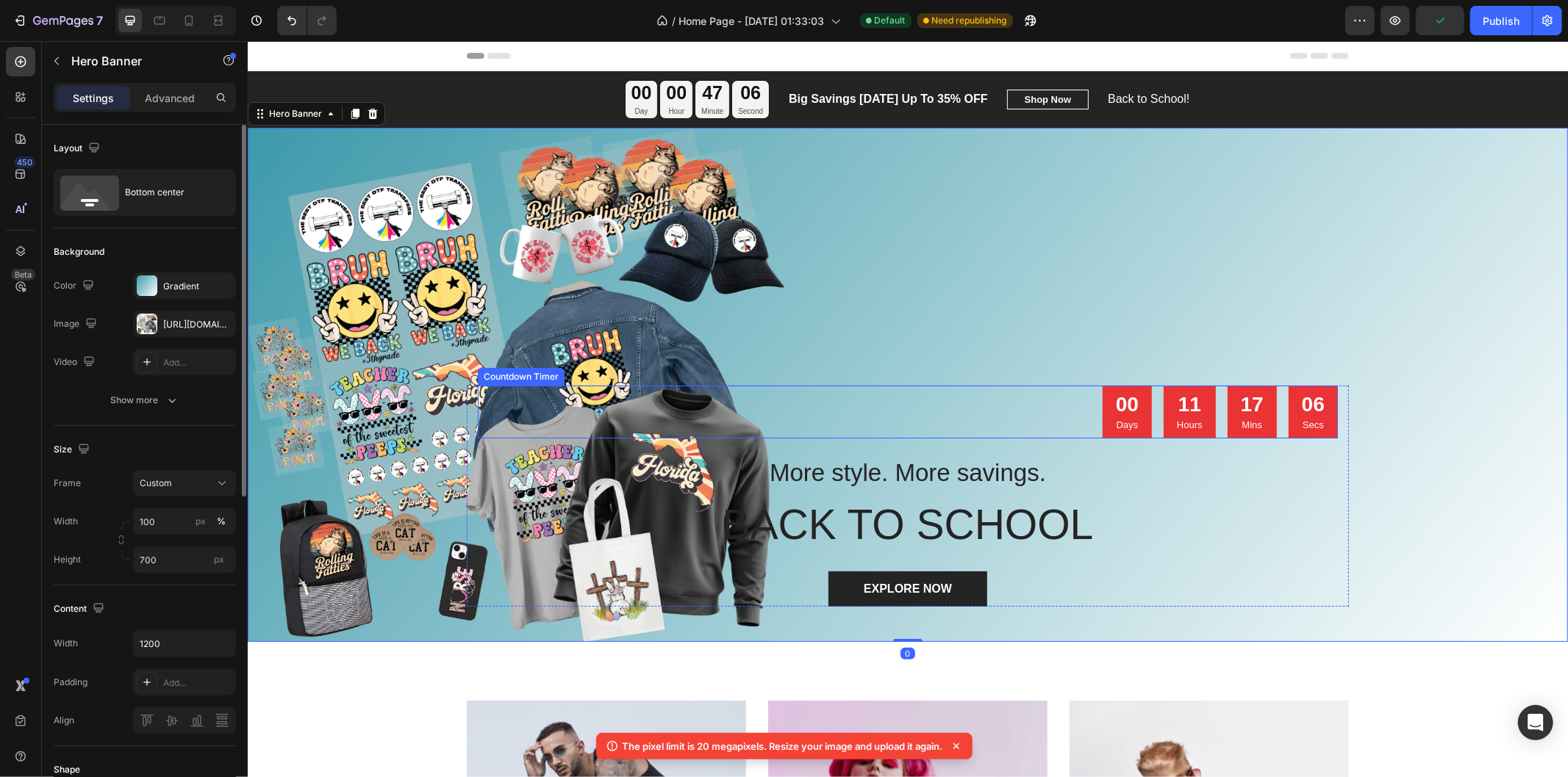
click at [1022, 458] on p "More style. More savings." at bounding box center [906, 473] width 857 height 32
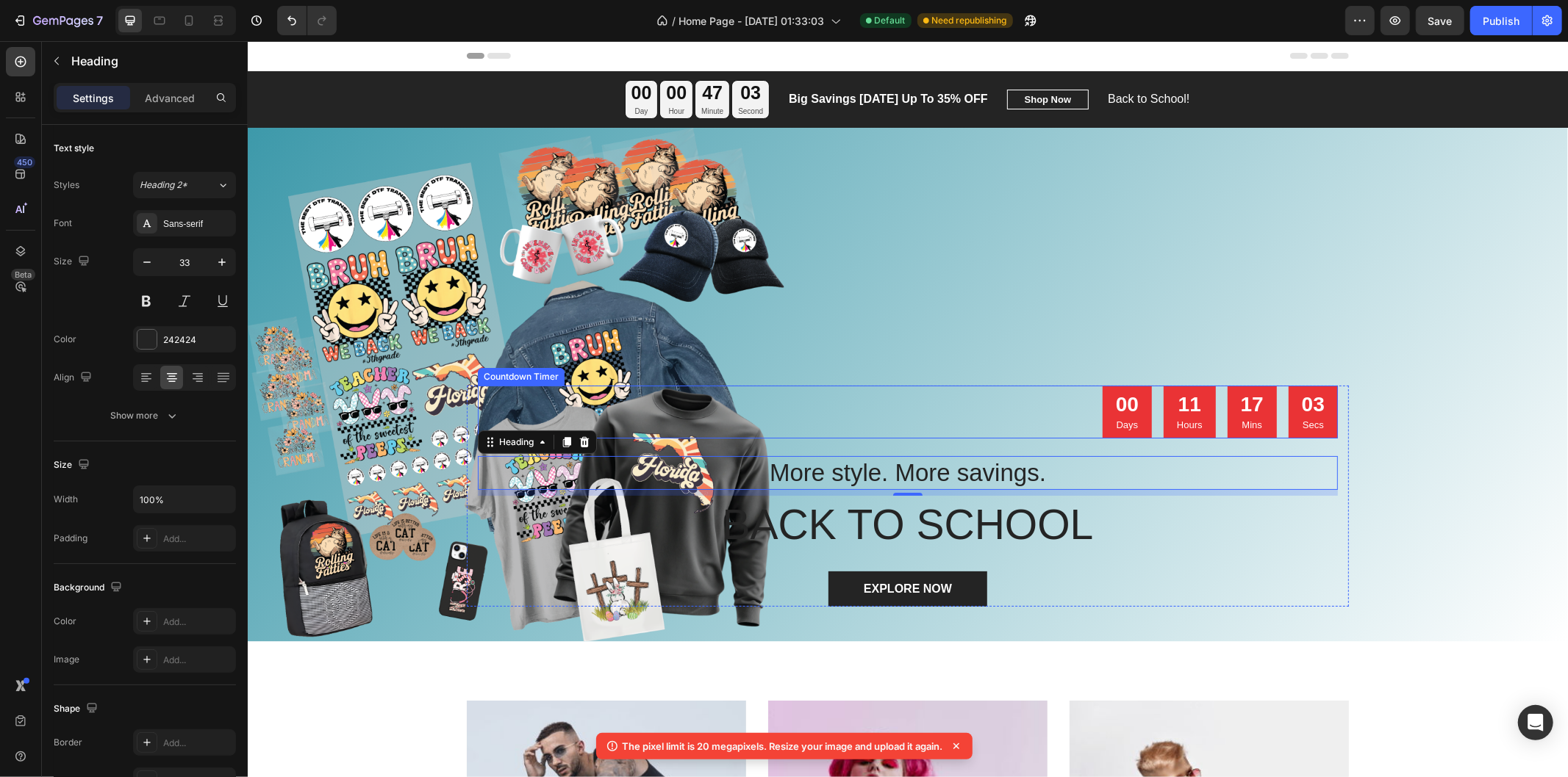
click at [1291, 422] on div "03 Secs" at bounding box center [1313, 411] width 49 height 53
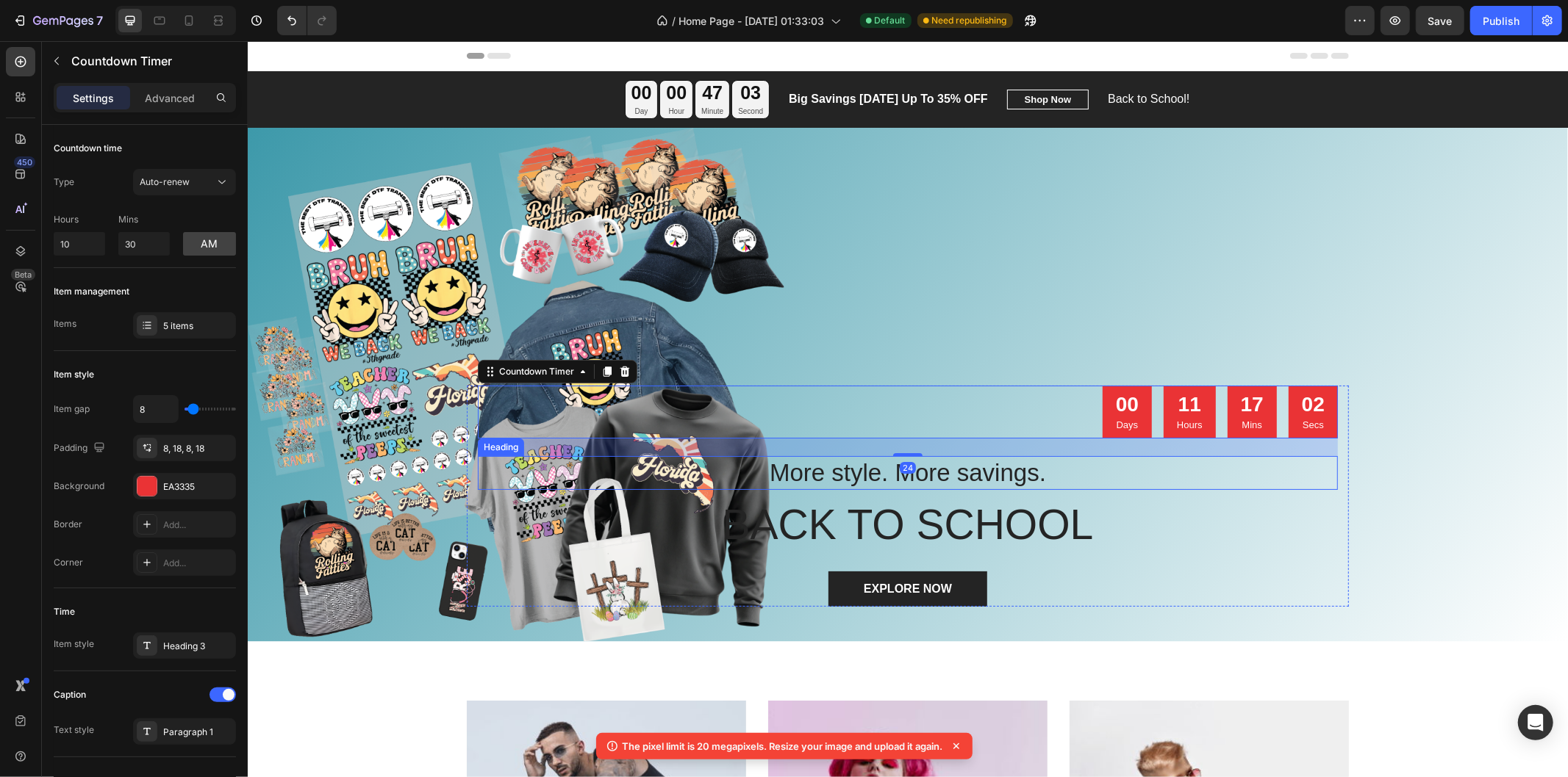
click at [1318, 481] on p "More style. More savings." at bounding box center [906, 473] width 857 height 32
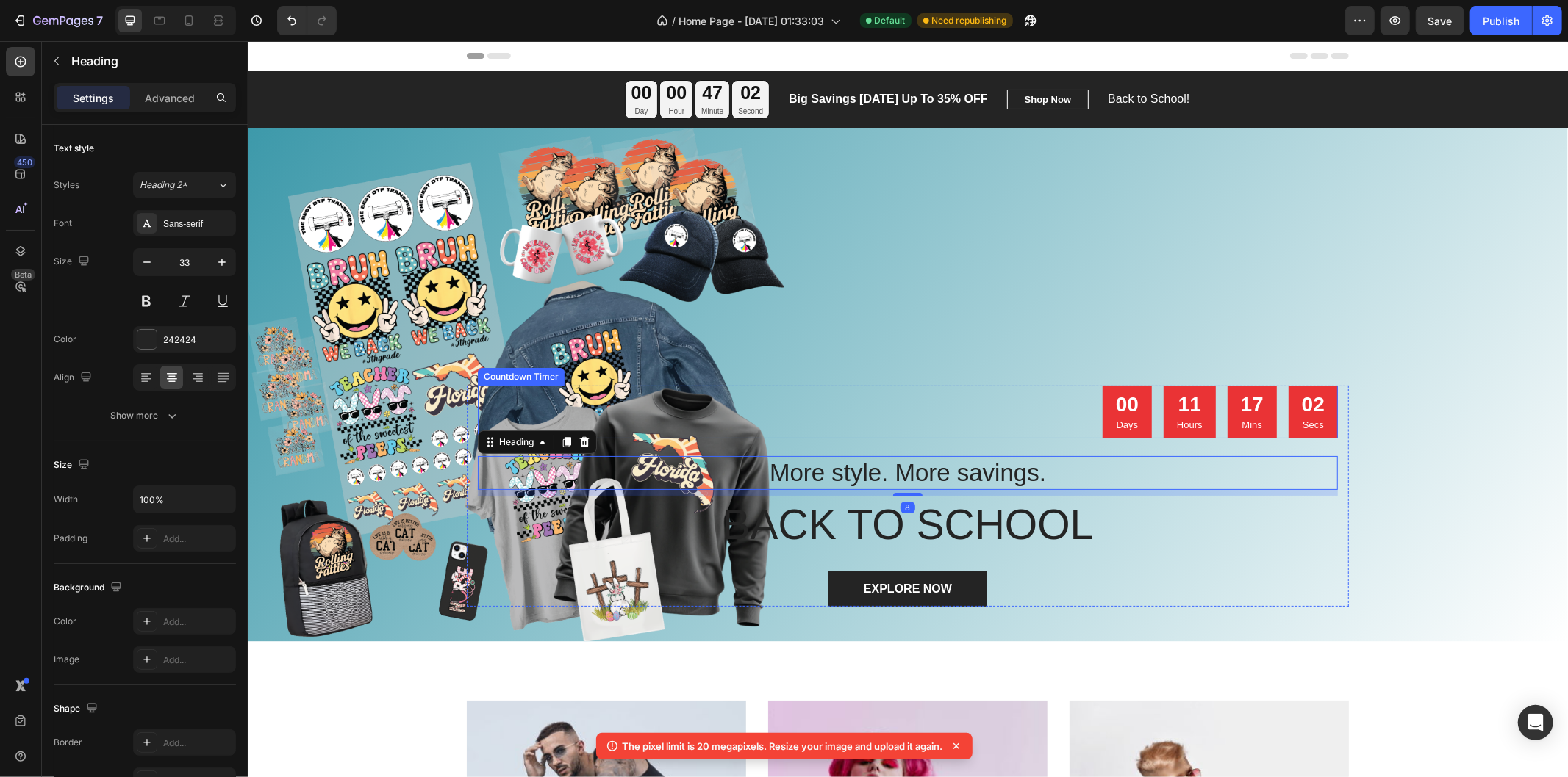
click at [1068, 384] on div "Overlay" at bounding box center [906, 384] width 1320 height 514
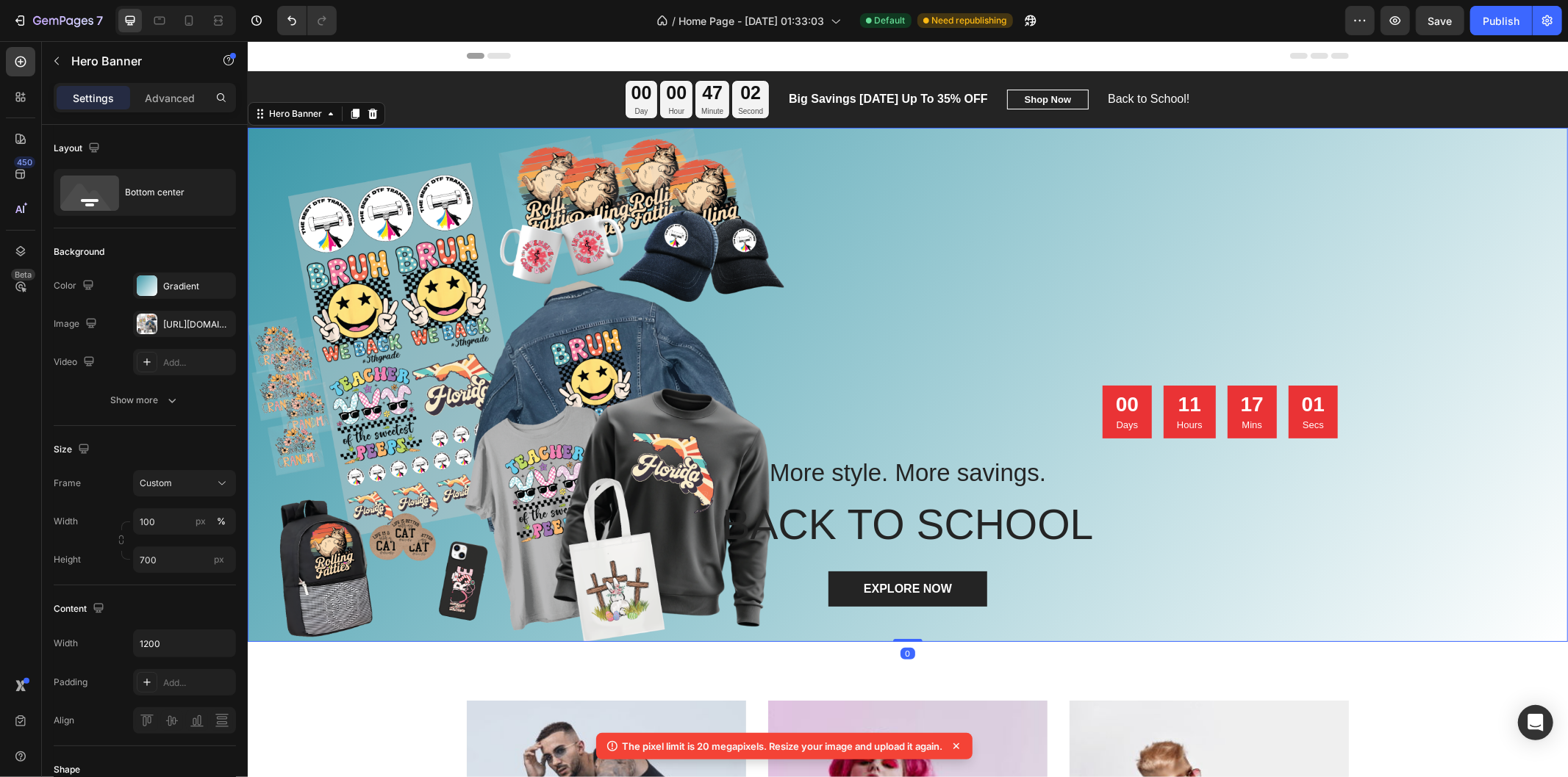
click at [1043, 396] on div "00 Days 11 Hours 17 Mins 01 Secs" at bounding box center [907, 411] width 860 height 53
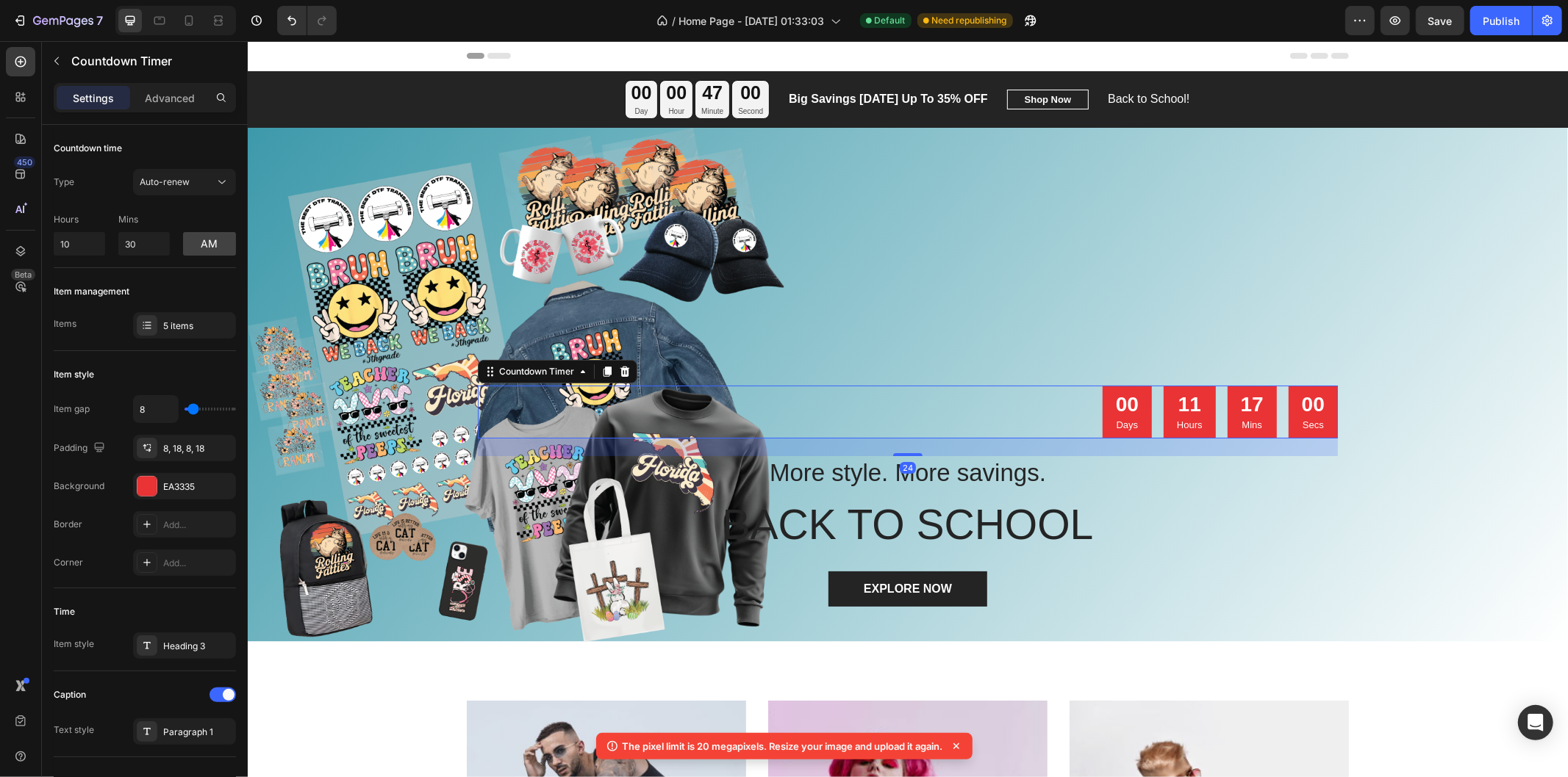
click at [536, 430] on div "00 Days 11 Hours 17 Mins 00 Secs" at bounding box center [907, 411] width 860 height 53
click at [567, 465] on p "More style. More savings." at bounding box center [906, 473] width 857 height 32
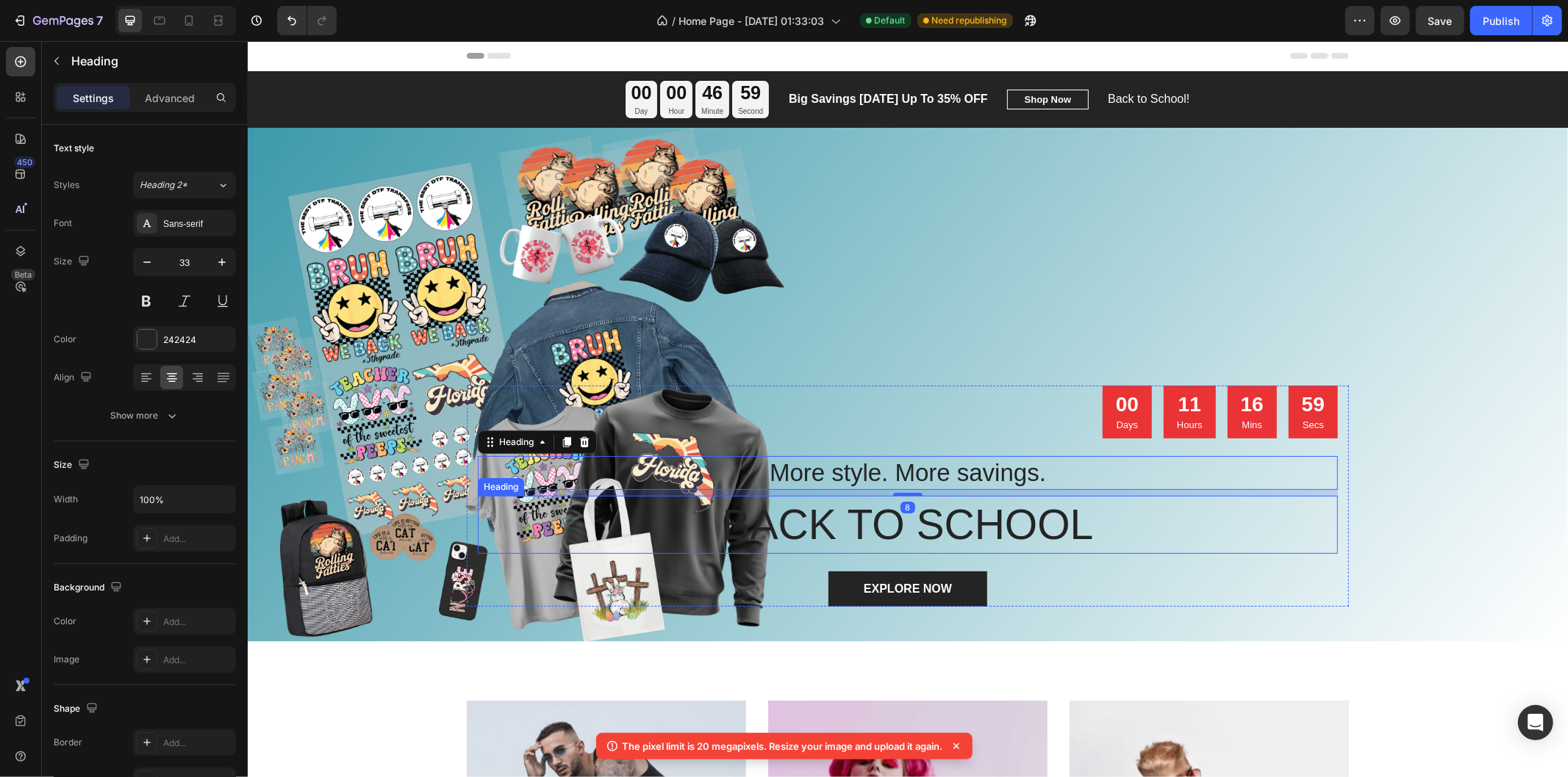
click at [648, 525] on p "BACK TO SCHOOL" at bounding box center [906, 524] width 857 height 55
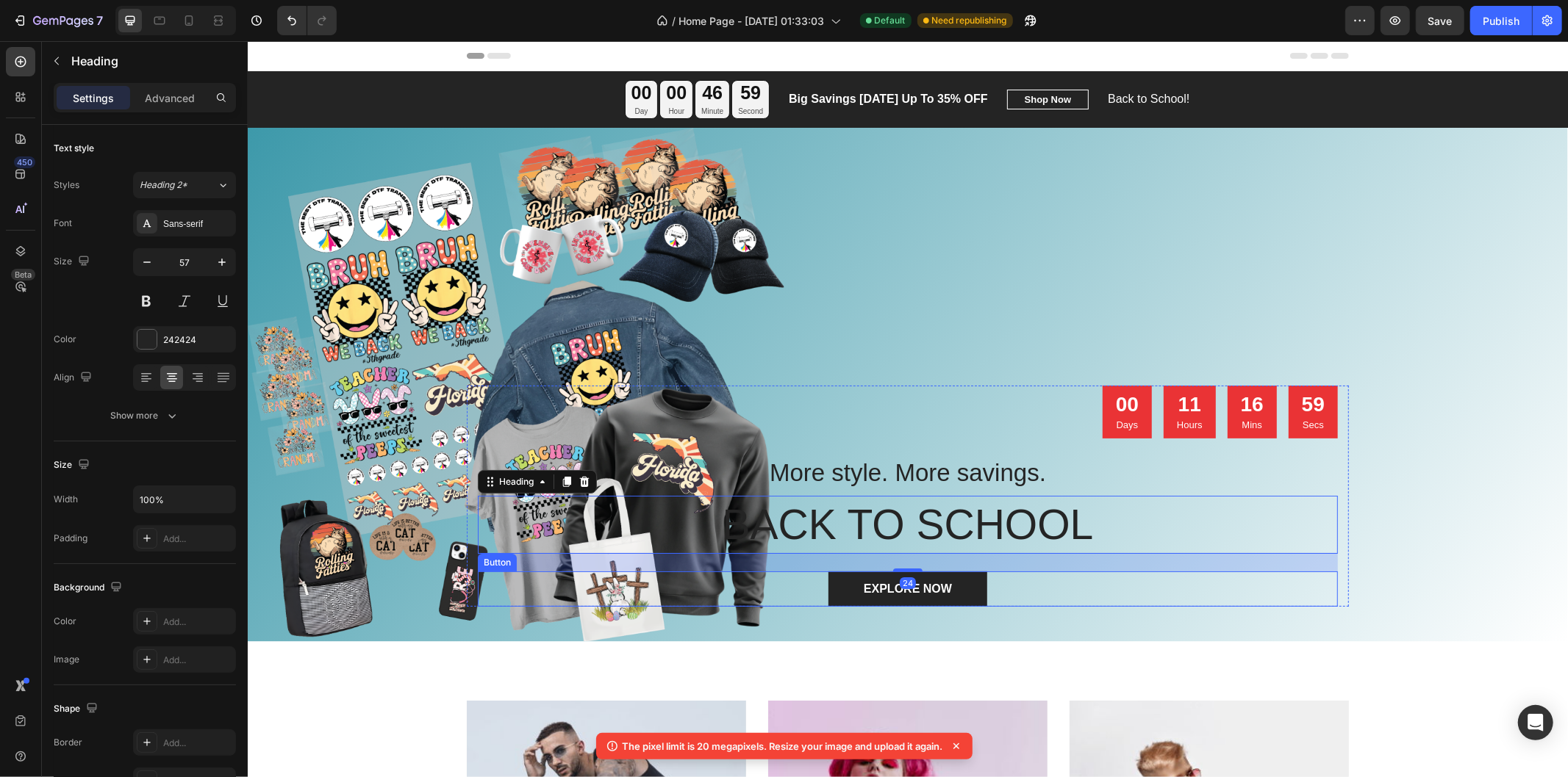
click at [681, 584] on div "EXPLORE NOW Button" at bounding box center [907, 589] width 860 height 35
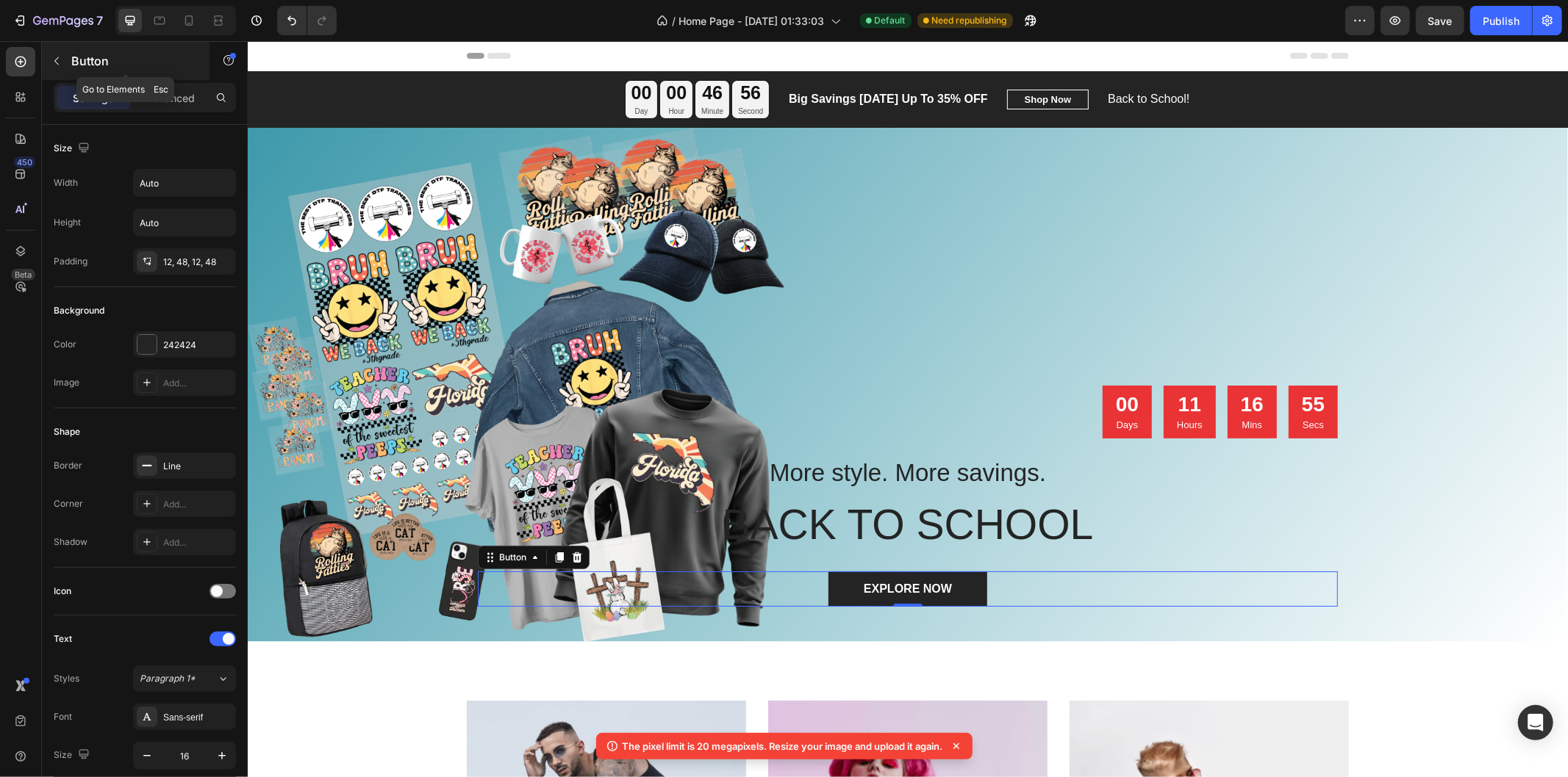
click at [60, 60] on icon "button" at bounding box center [56, 61] width 11 height 11
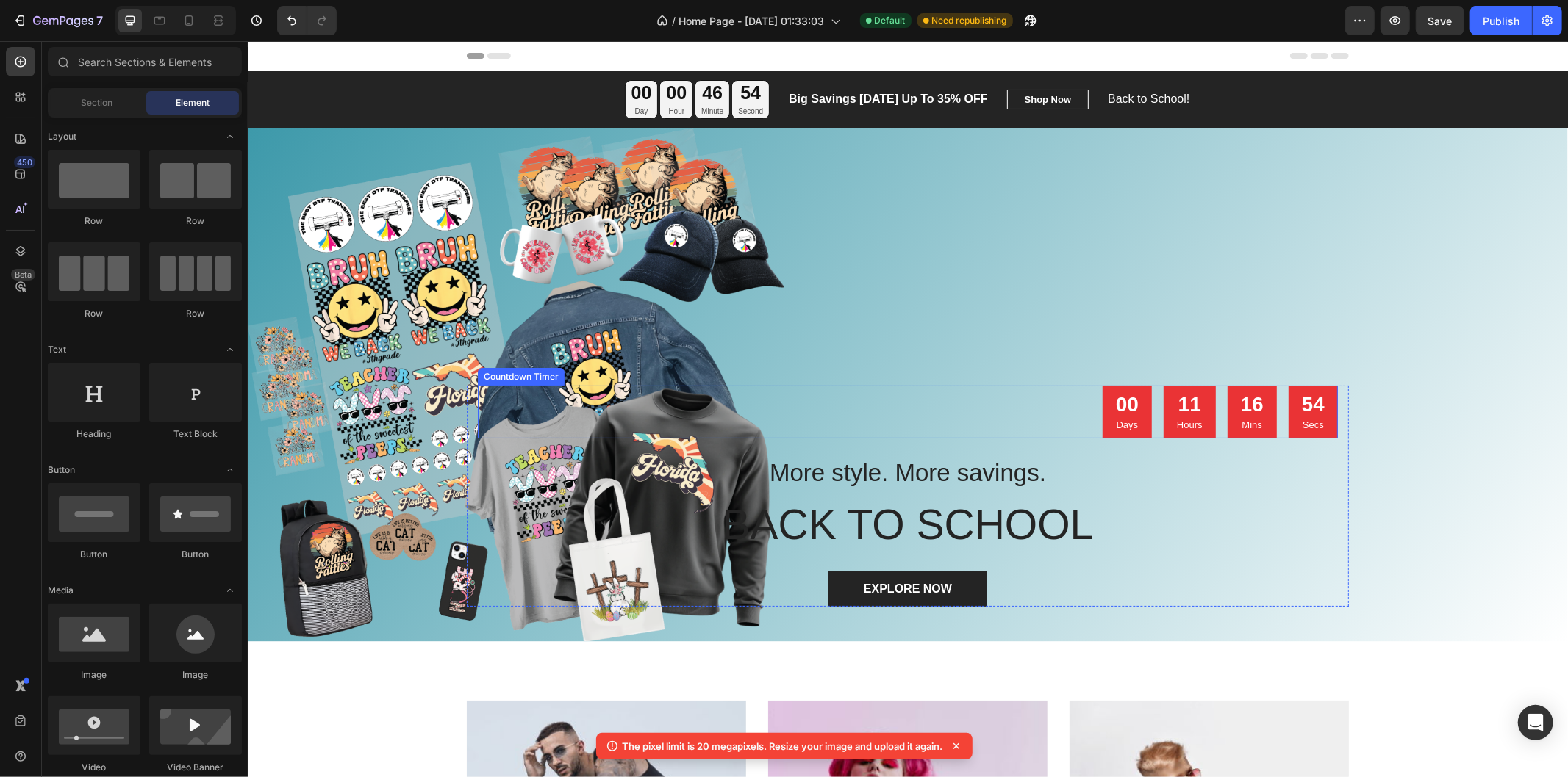
click at [941, 393] on div "00 Days 11 Hours 16 Mins 54 Secs" at bounding box center [907, 411] width 860 height 53
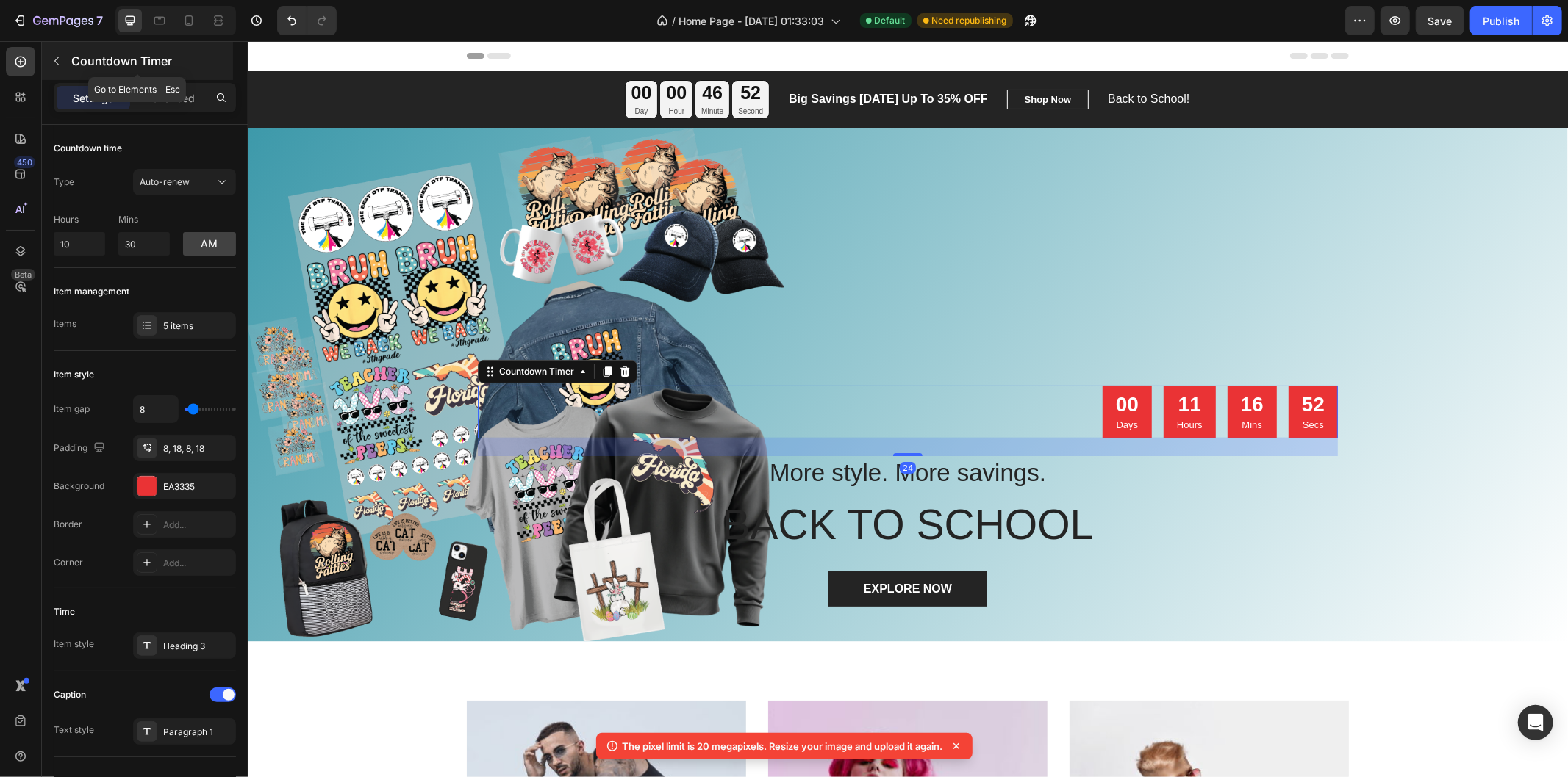
click at [60, 67] on button "button" at bounding box center [56, 61] width 24 height 24
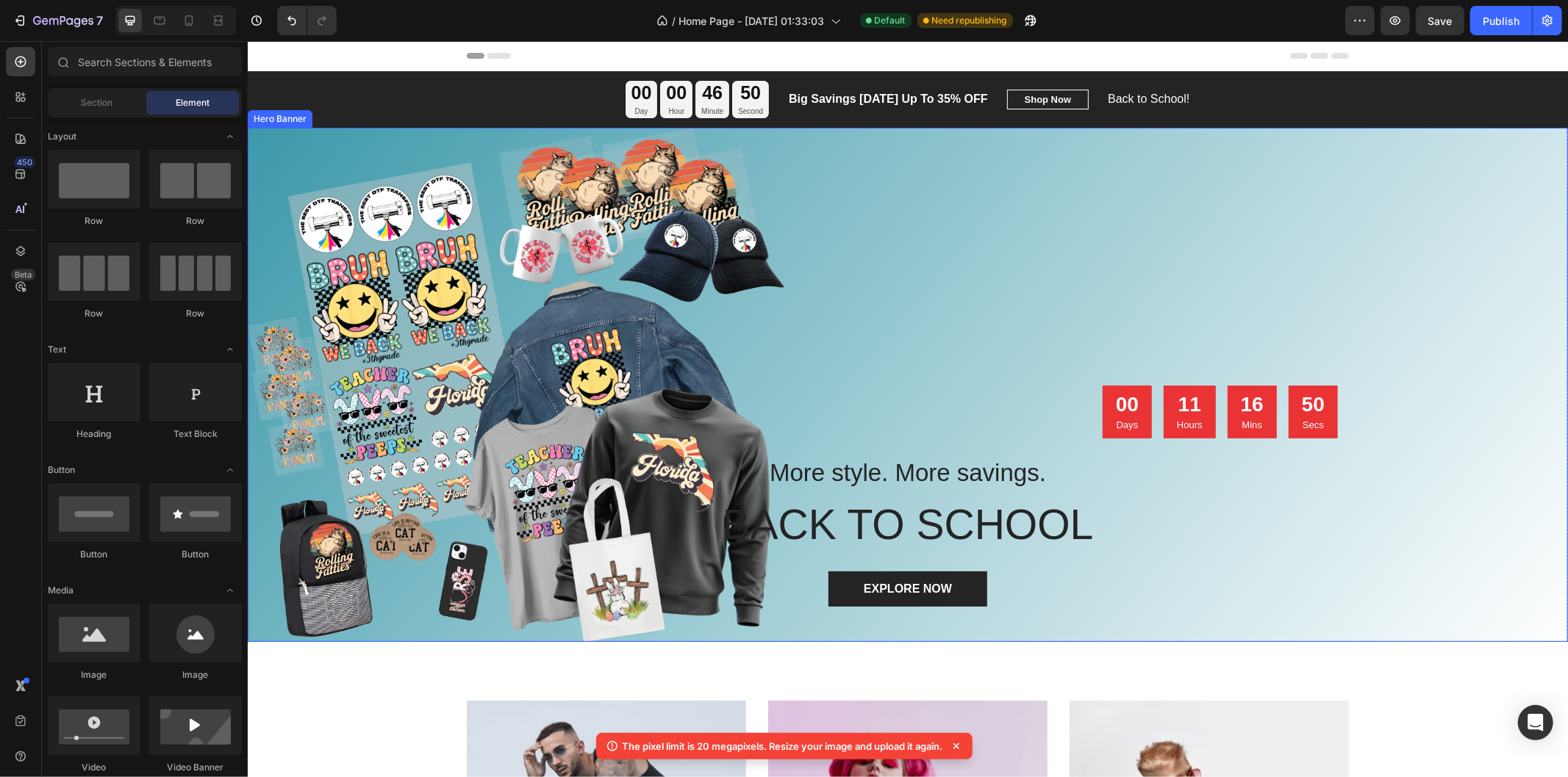
click at [394, 146] on div "Overlay" at bounding box center [906, 384] width 1320 height 514
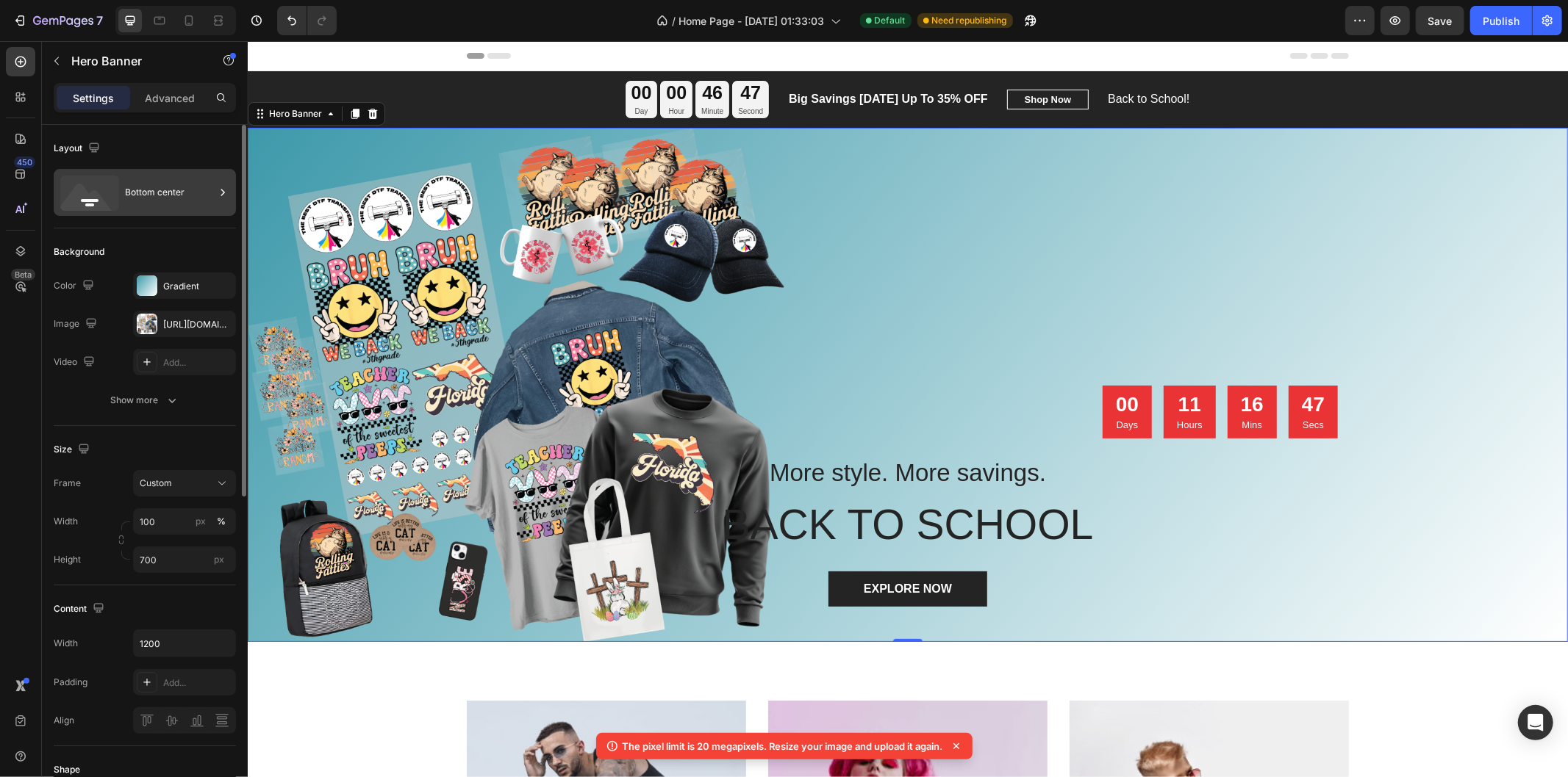
click at [189, 197] on div "Bottom center" at bounding box center [170, 193] width 90 height 33
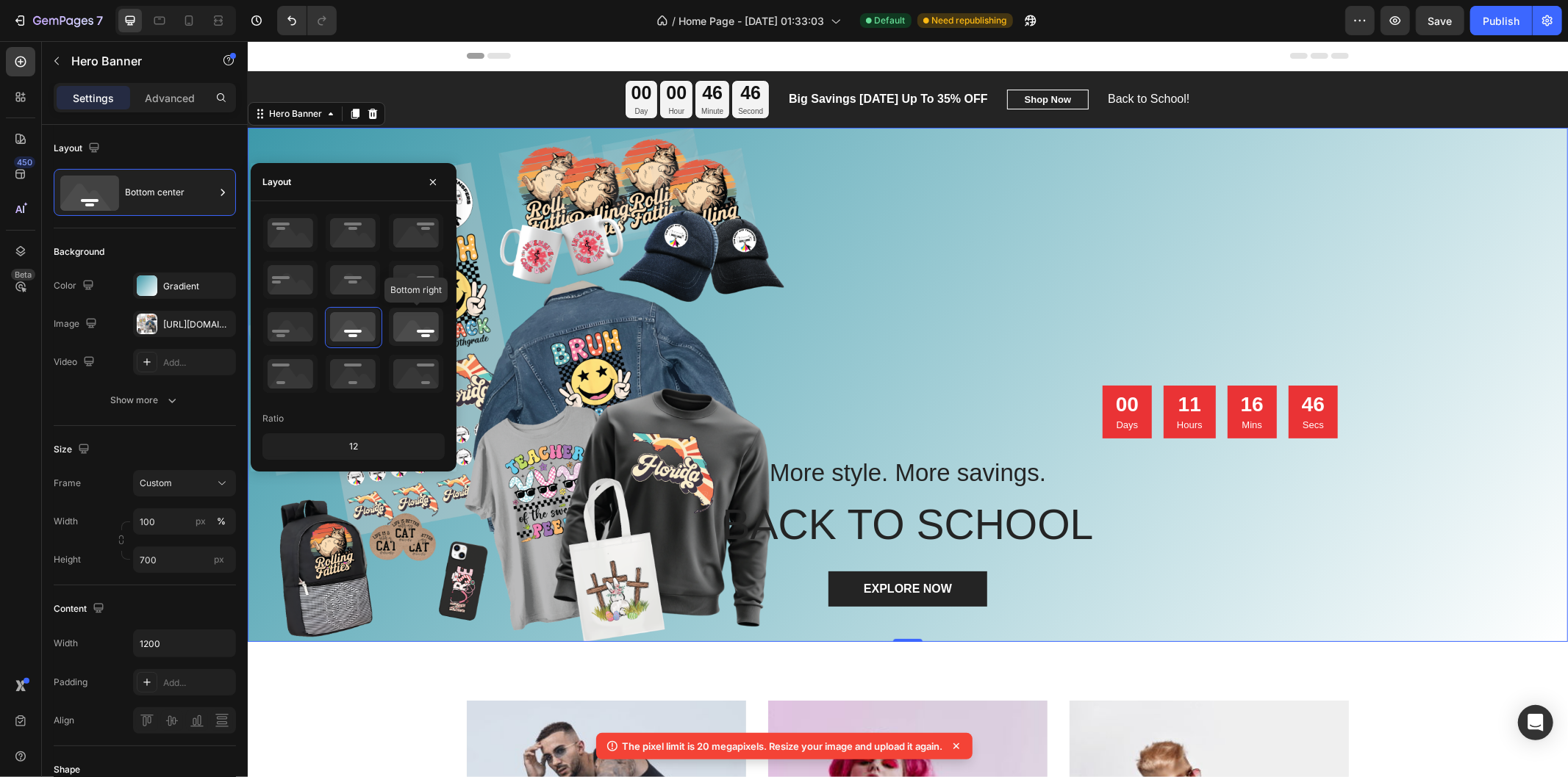
click at [407, 329] on icon at bounding box center [416, 326] width 55 height 38
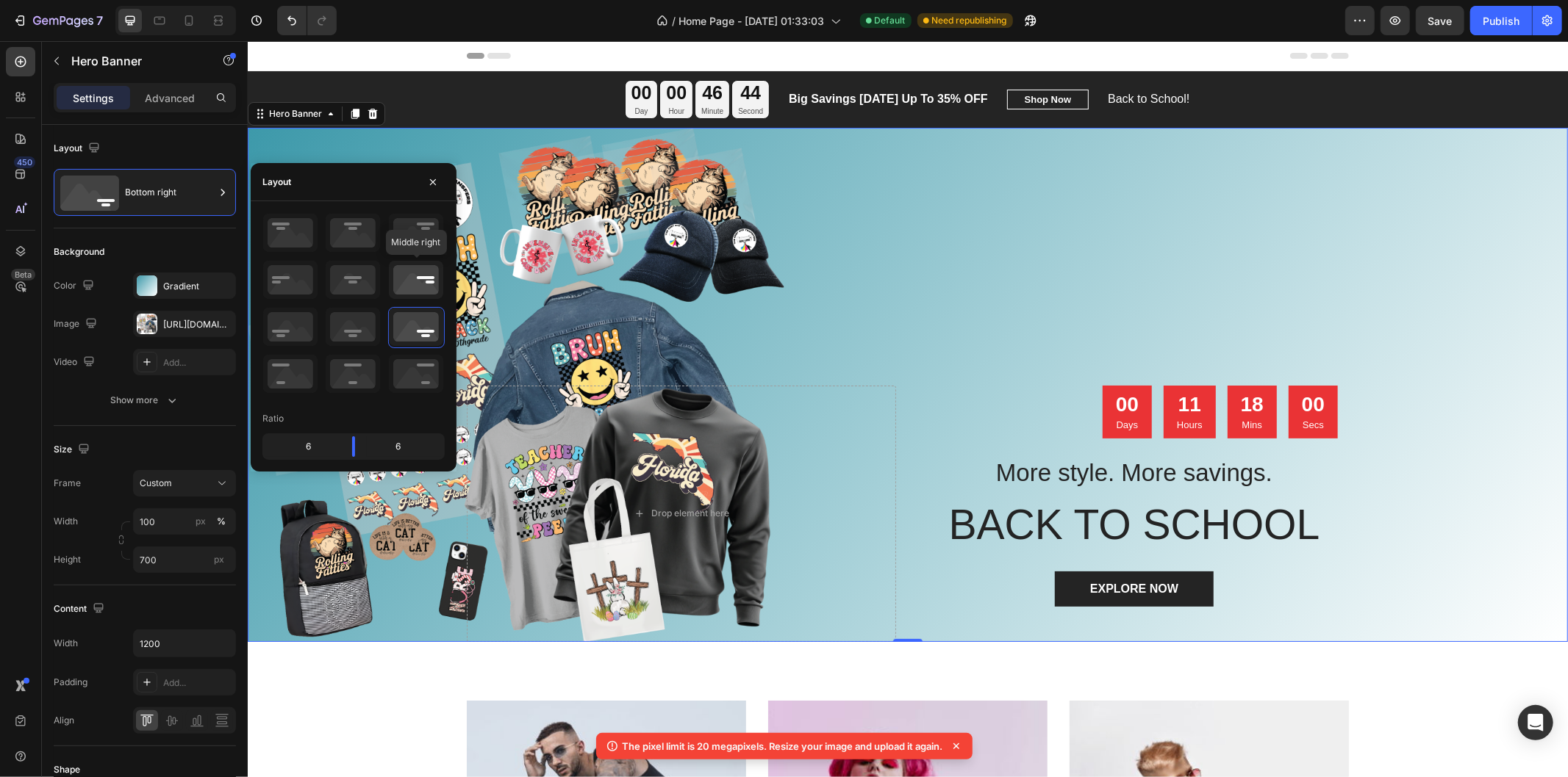
click at [423, 279] on icon at bounding box center [416, 279] width 55 height 38
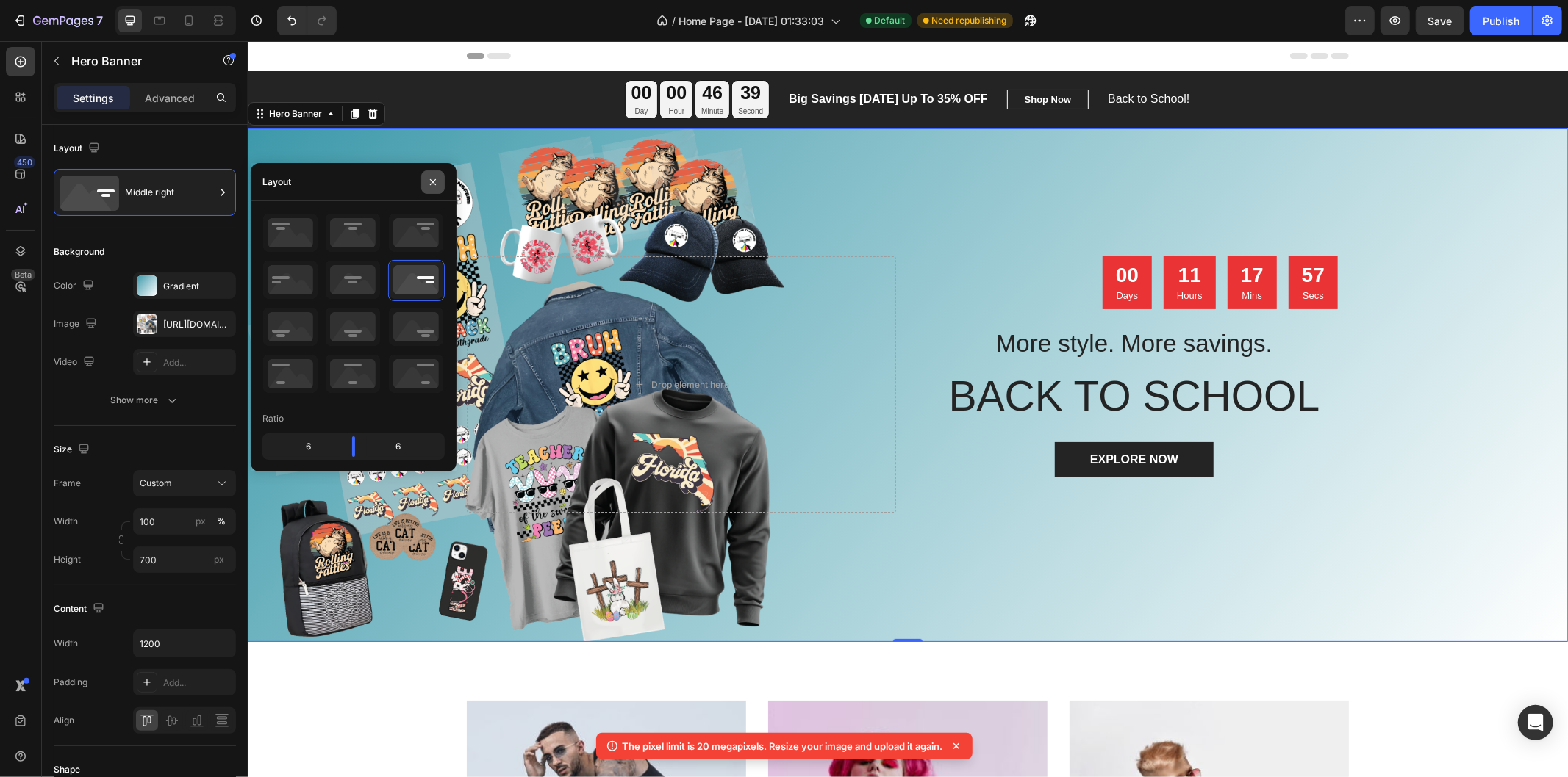
click at [428, 178] on icon "button" at bounding box center [432, 181] width 11 height 11
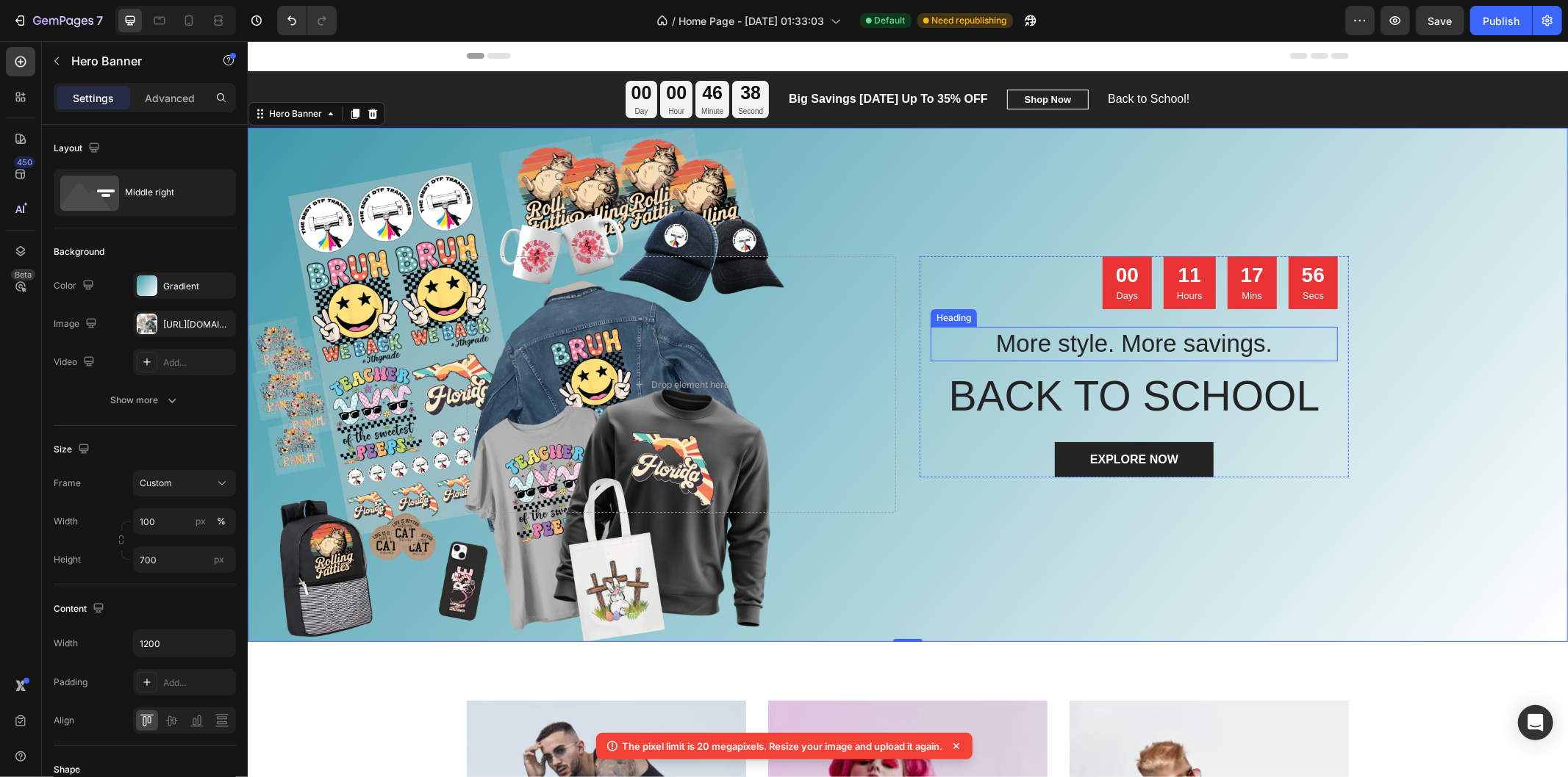
click at [1145, 342] on p "More style. More savings." at bounding box center [1133, 343] width 404 height 32
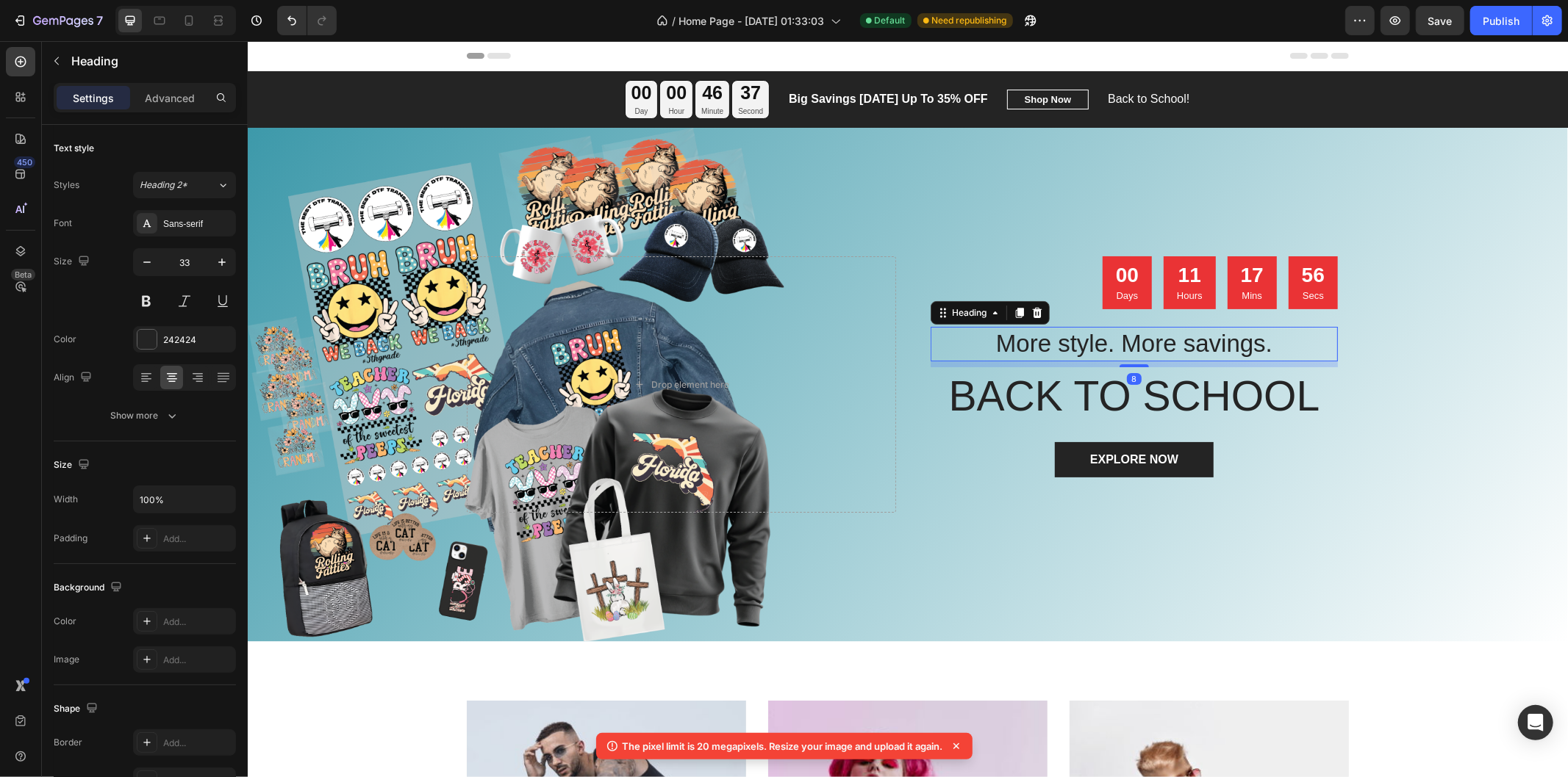
click at [822, 363] on div "Drop element here" at bounding box center [681, 383] width 430 height 256
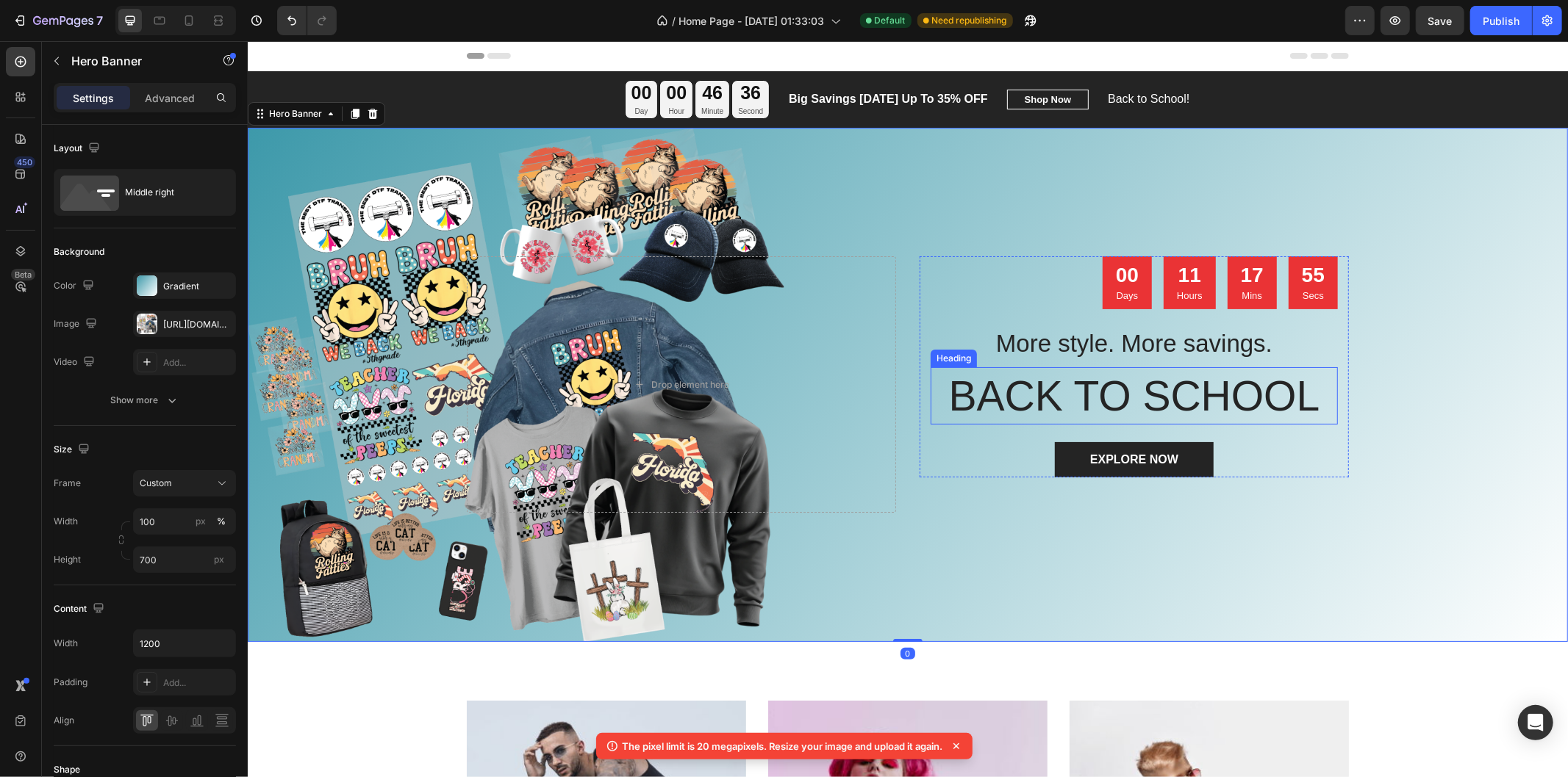
click at [1112, 389] on p "BACK TO SCHOOL" at bounding box center [1133, 395] width 404 height 55
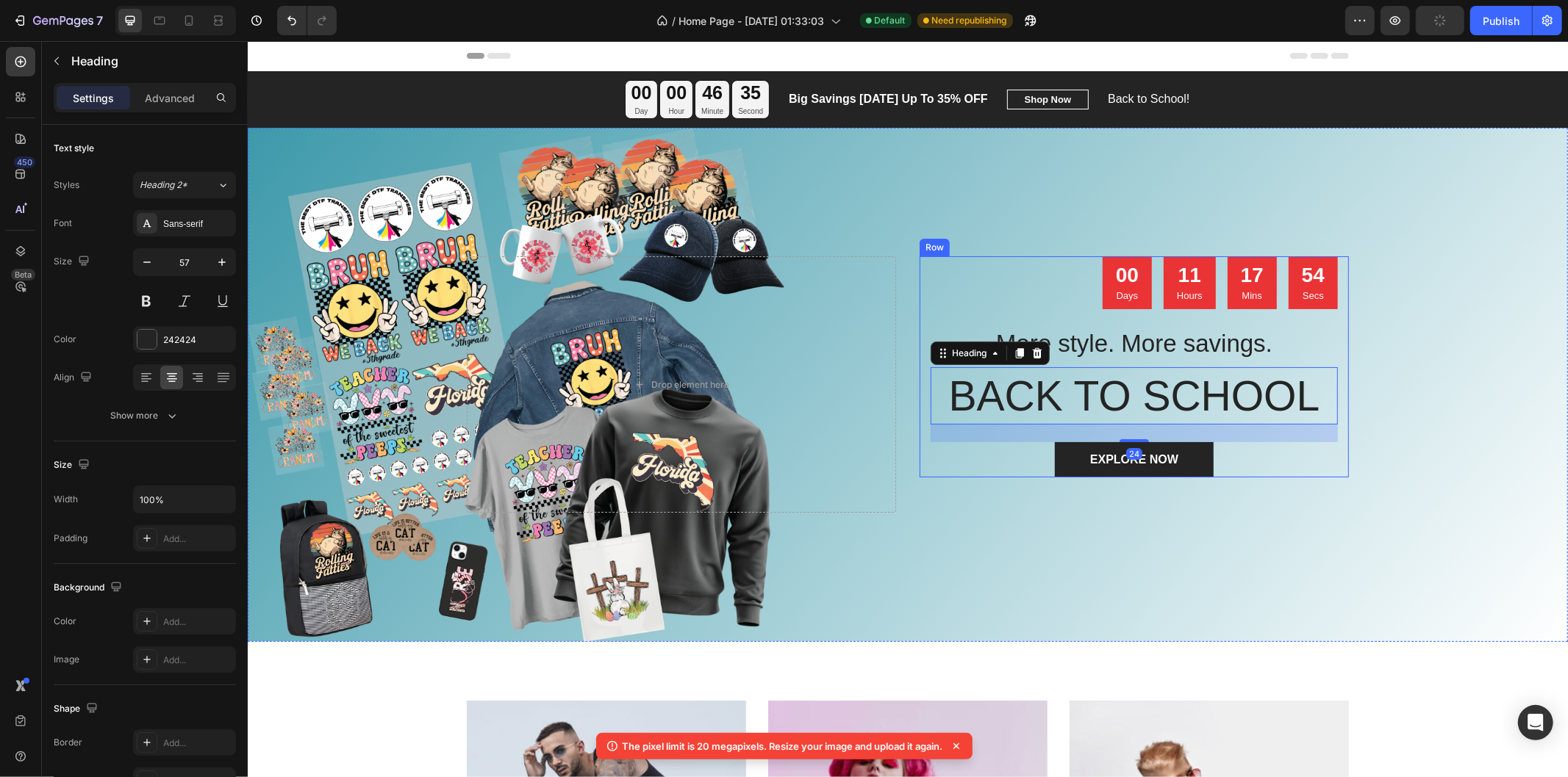
click at [1152, 310] on div "00 Days 11 Hours 17 Mins 54 Secs Countdown Timer More style. More savings. Head…" at bounding box center [1133, 365] width 407 height 221
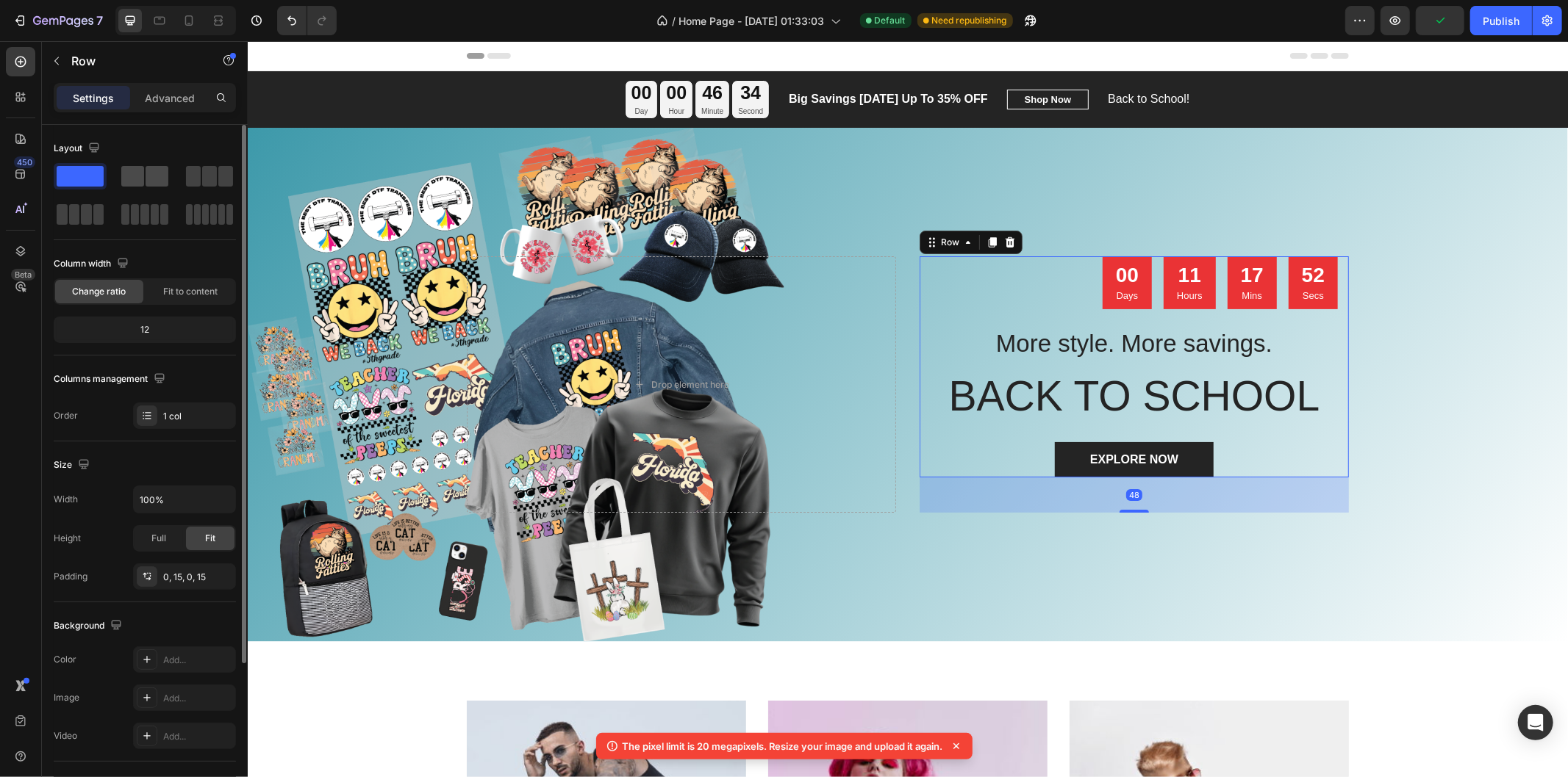
click at [140, 178] on span at bounding box center [133, 176] width 23 height 20
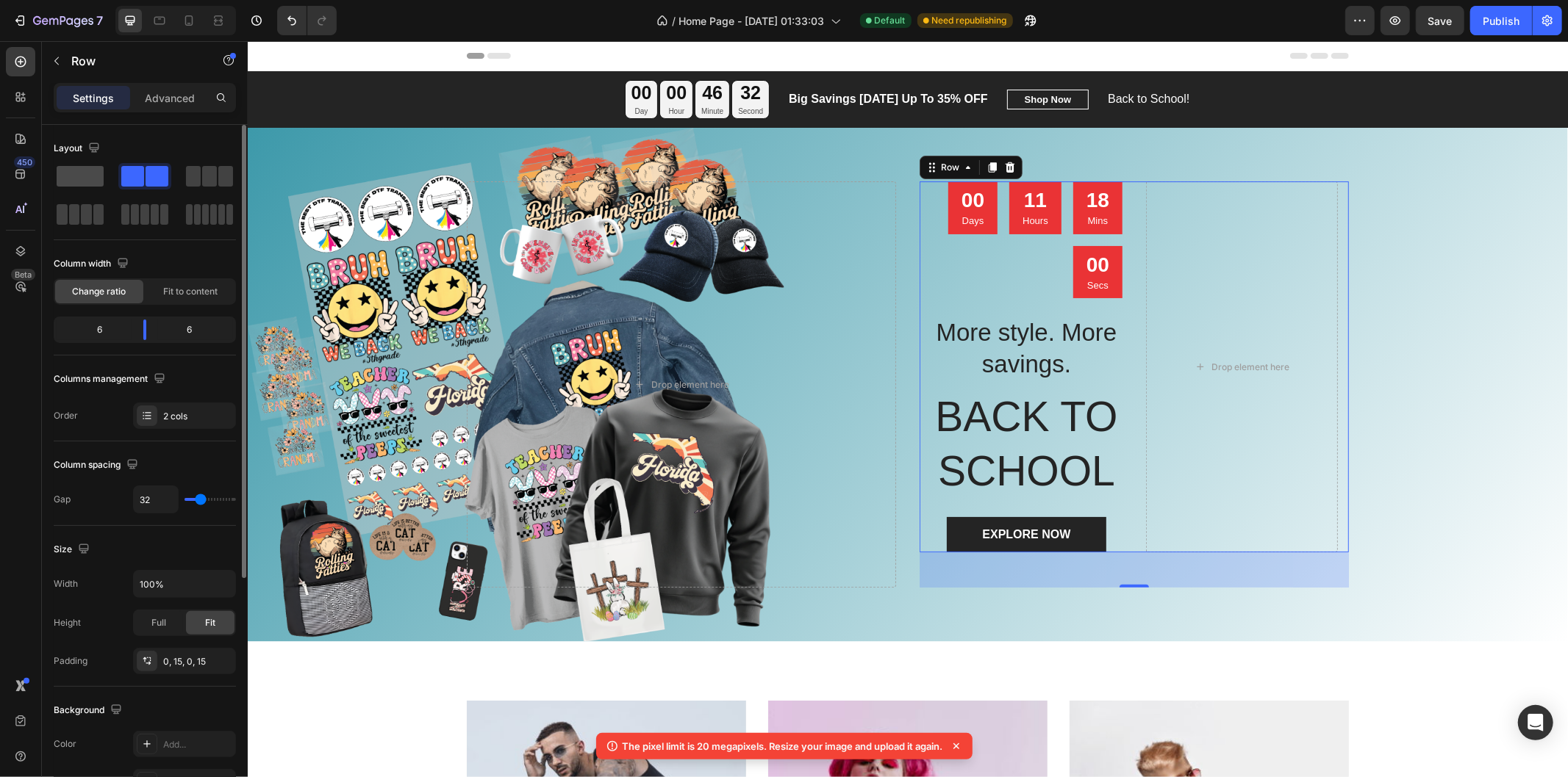
click at [77, 179] on span at bounding box center [79, 176] width 47 height 20
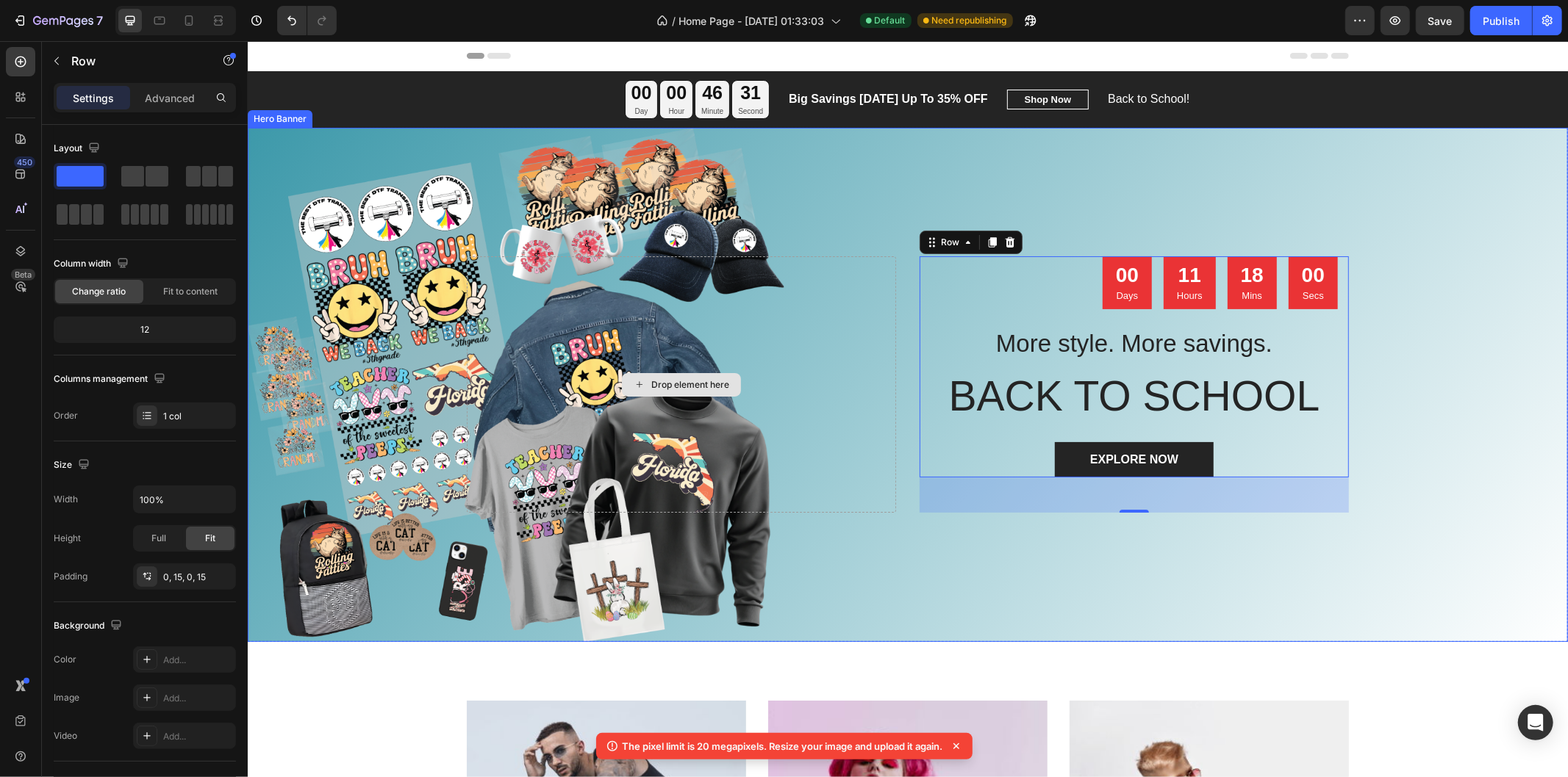
click at [739, 317] on div "Drop element here" at bounding box center [681, 383] width 430 height 256
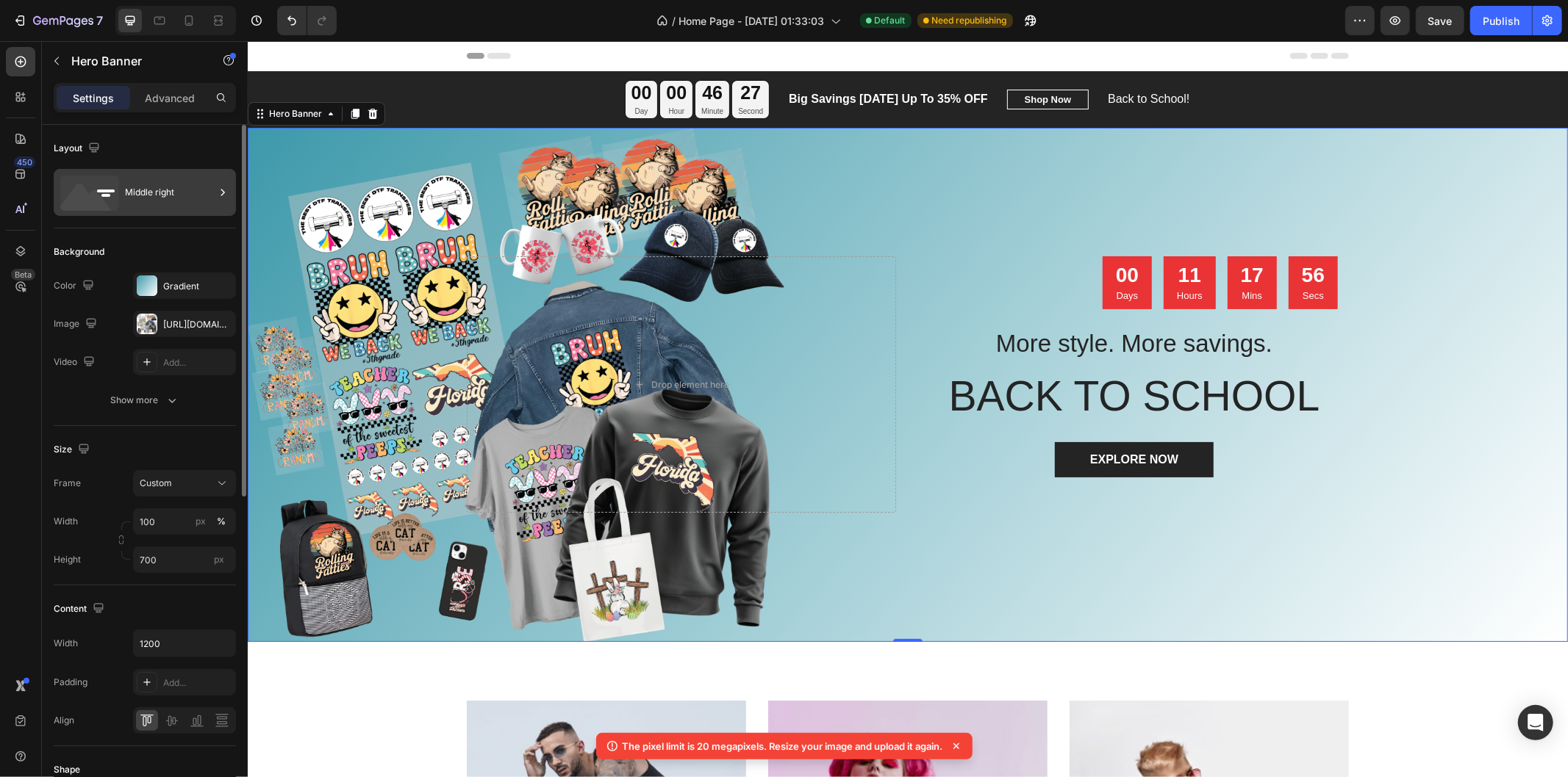
click at [182, 195] on div "Middle right" at bounding box center [170, 193] width 90 height 33
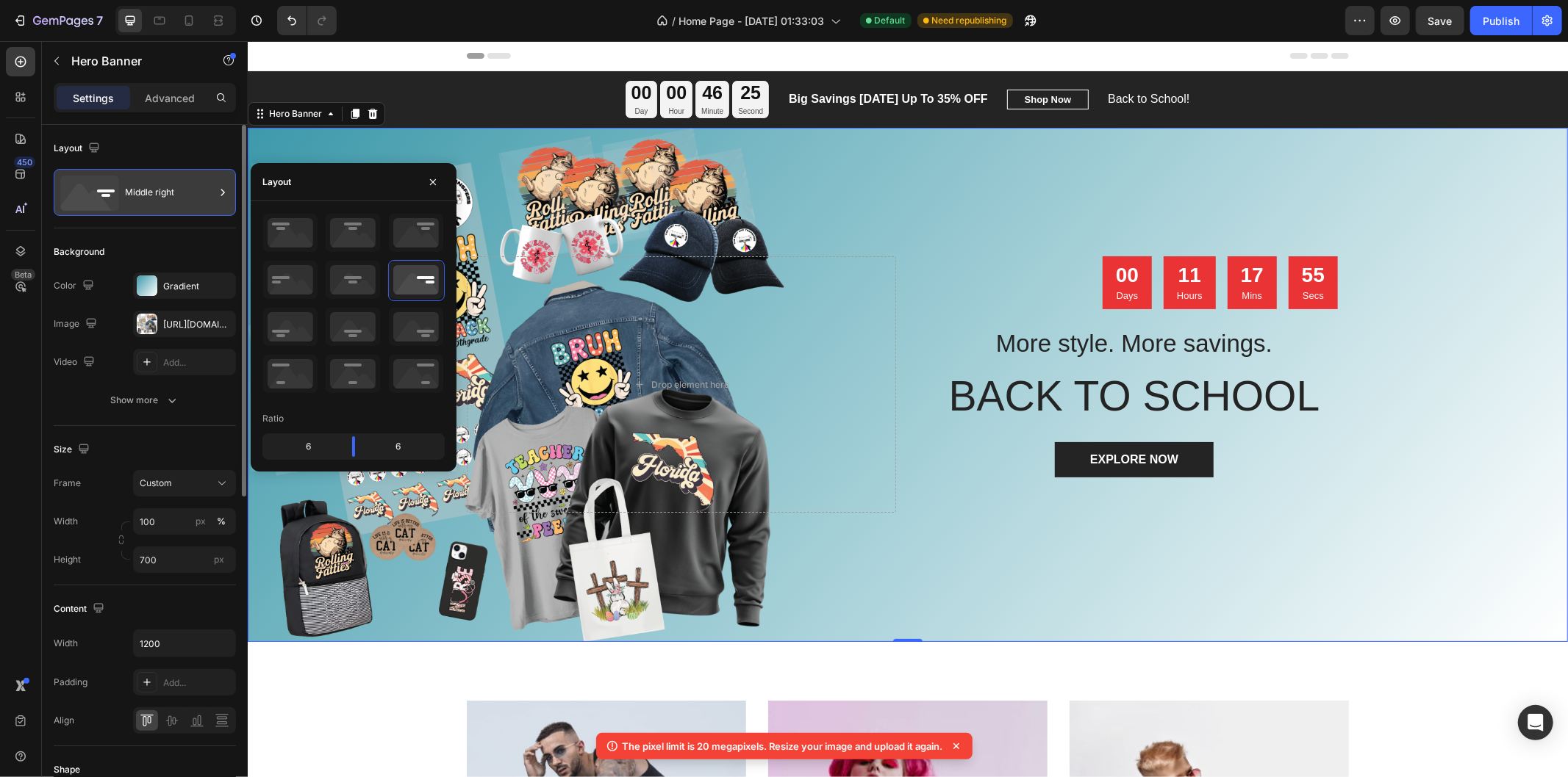
click at [182, 195] on div "Middle right" at bounding box center [170, 193] width 90 height 33
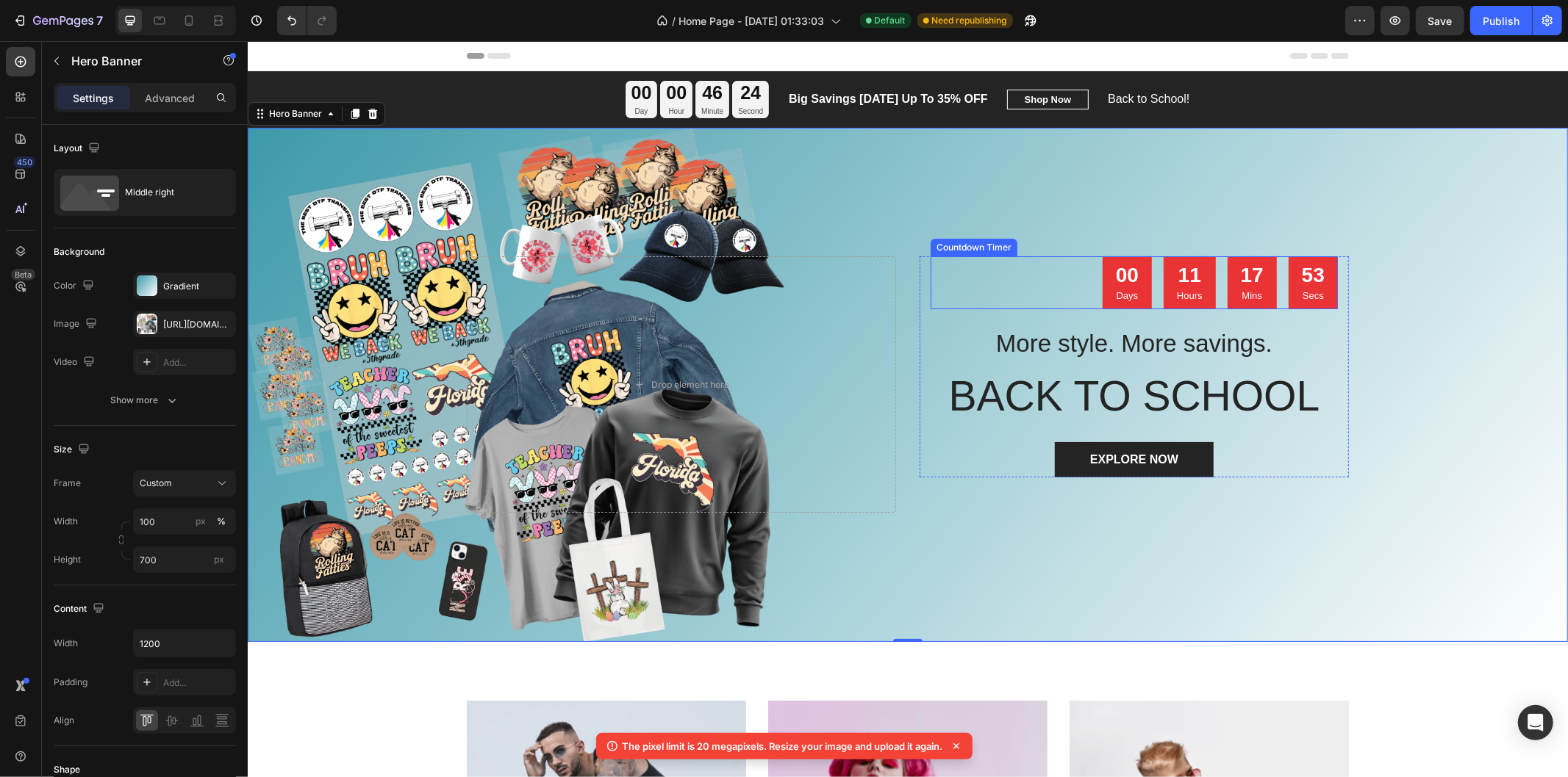
click at [1166, 284] on div "11 Hours" at bounding box center [1189, 282] width 52 height 53
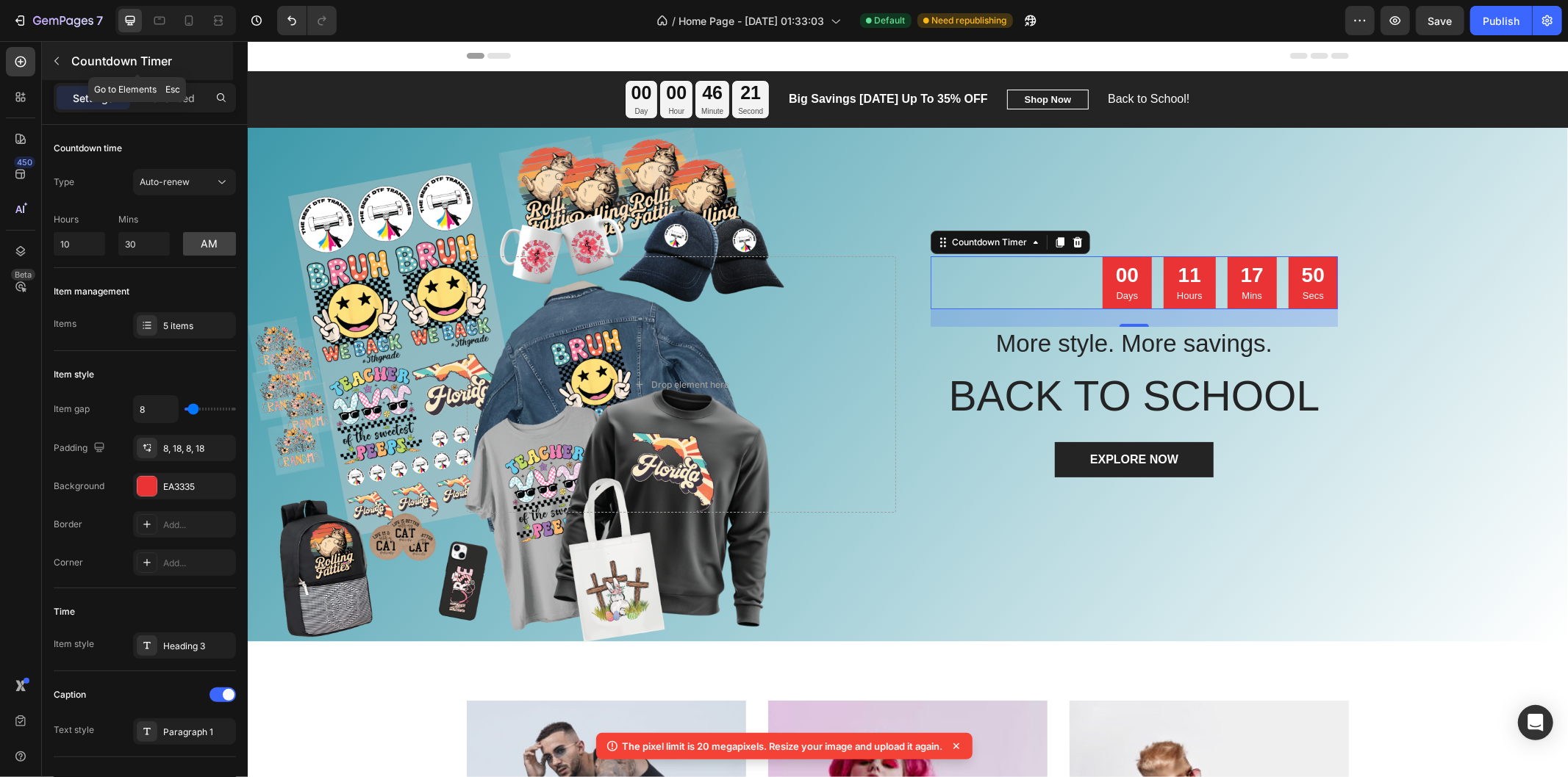
click at [57, 64] on icon "button" at bounding box center [56, 61] width 11 height 11
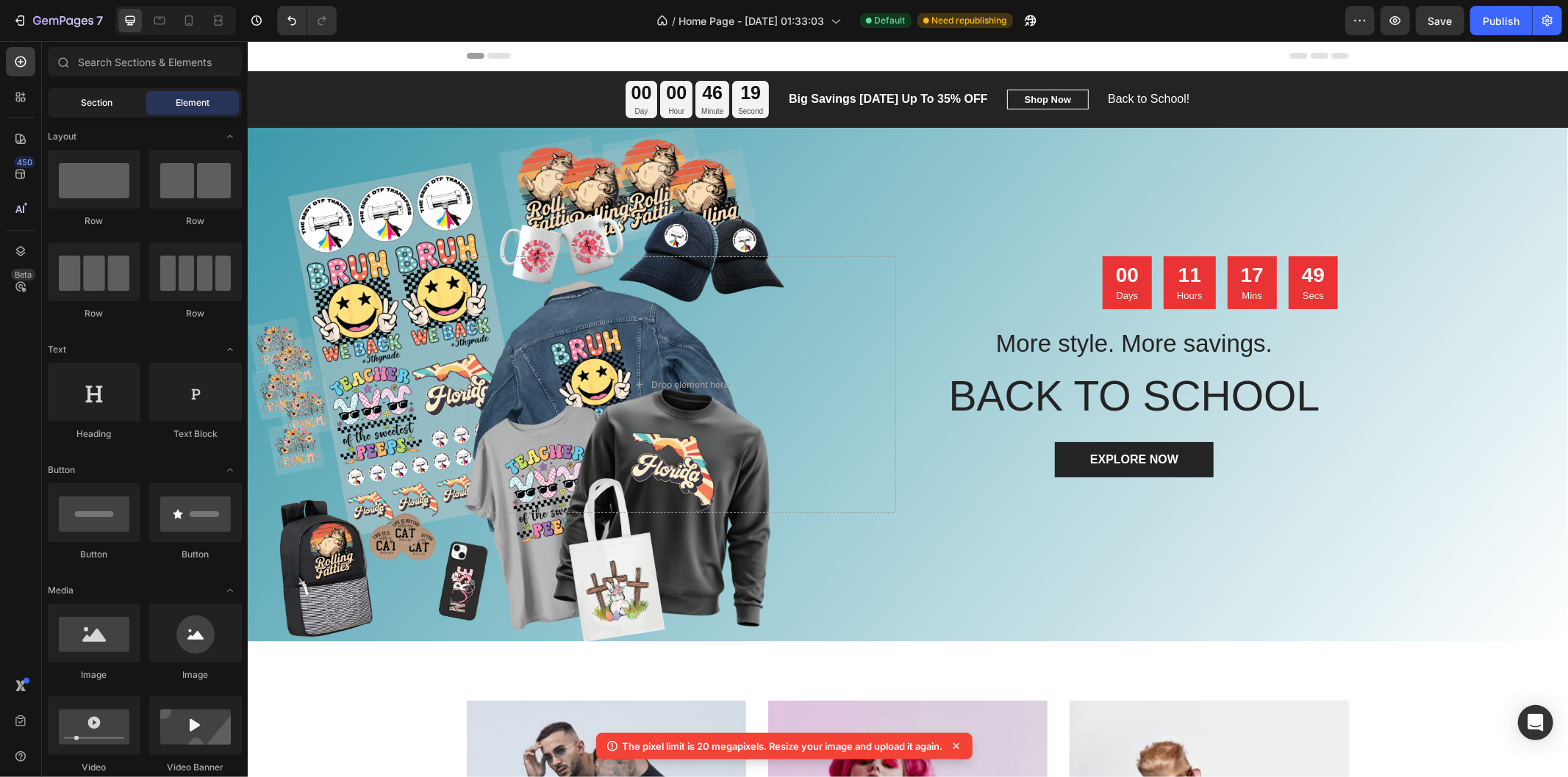
click at [88, 104] on span "Section" at bounding box center [98, 102] width 32 height 13
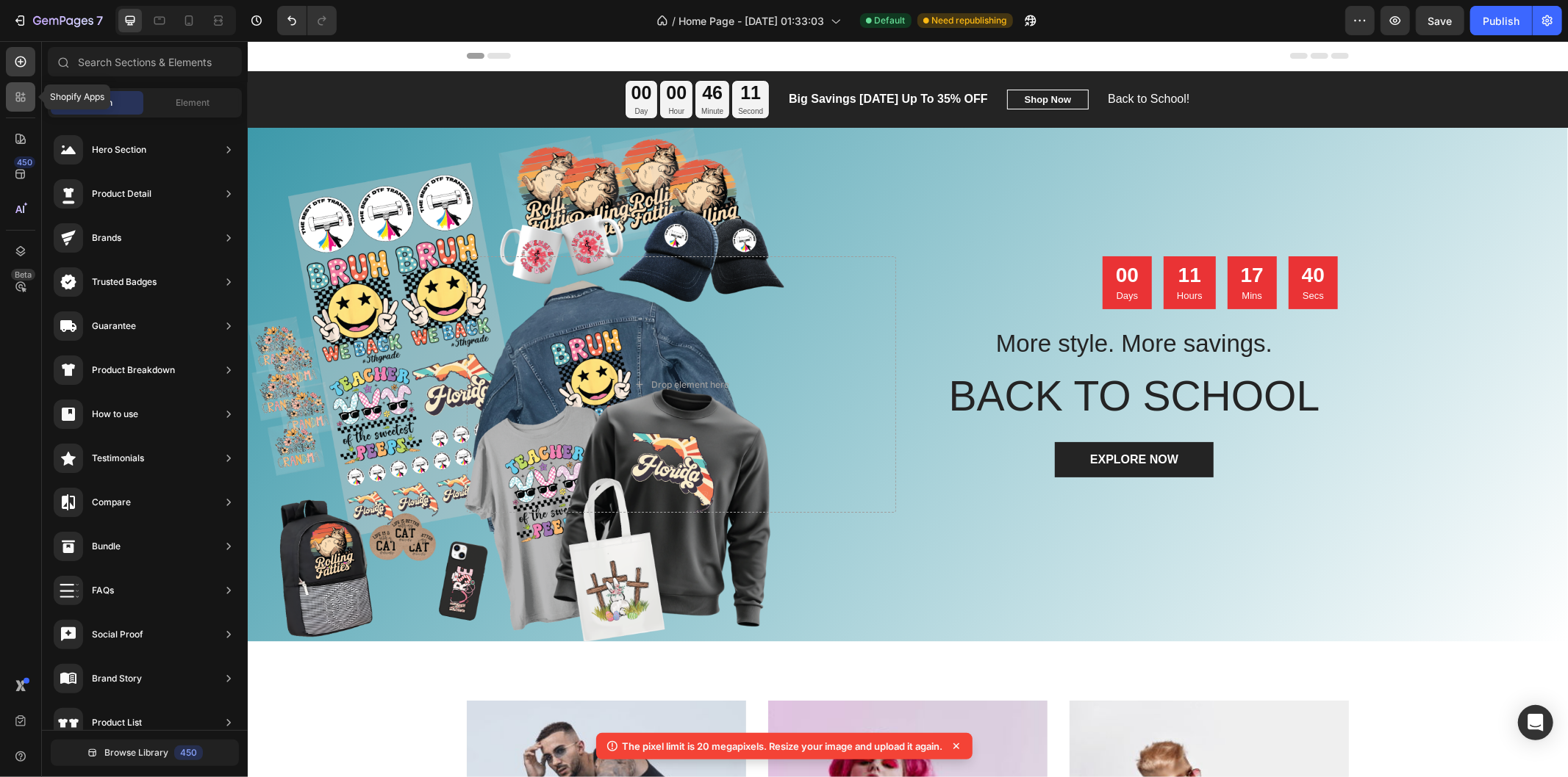
click at [23, 93] on icon at bounding box center [23, 94] width 4 height 4
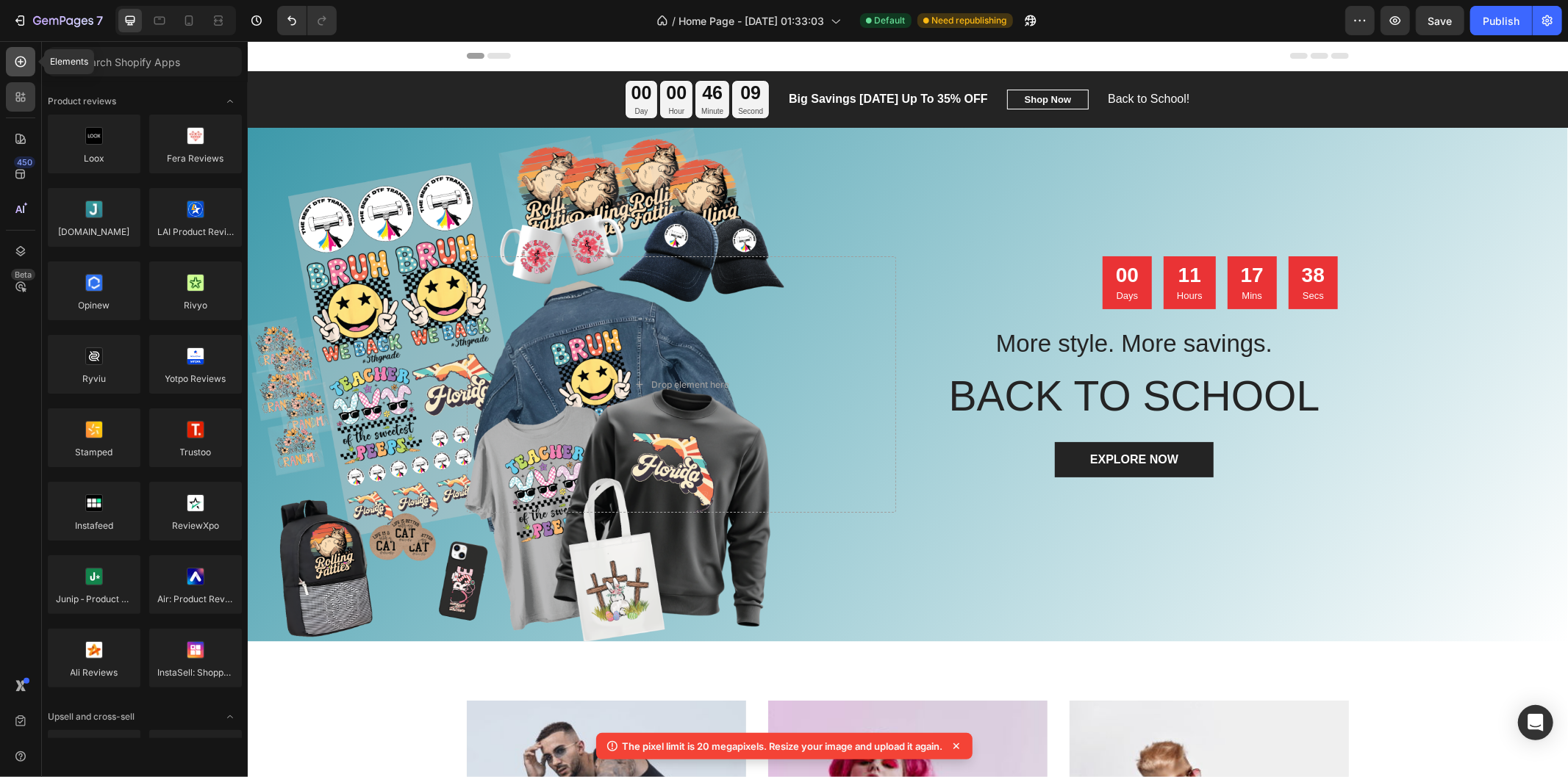
click at [20, 69] on icon at bounding box center [20, 62] width 15 height 15
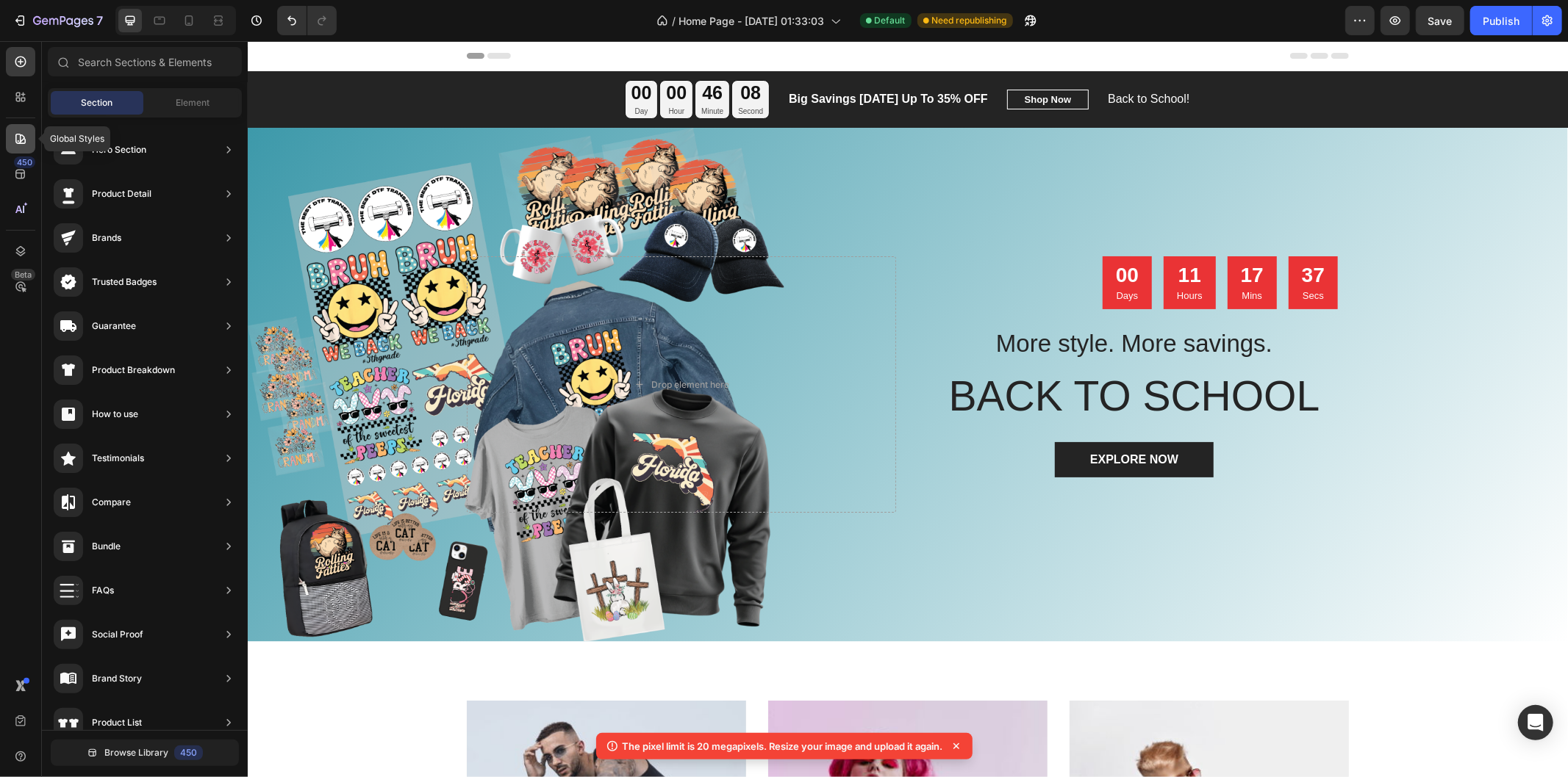
click at [26, 144] on icon at bounding box center [20, 138] width 15 height 15
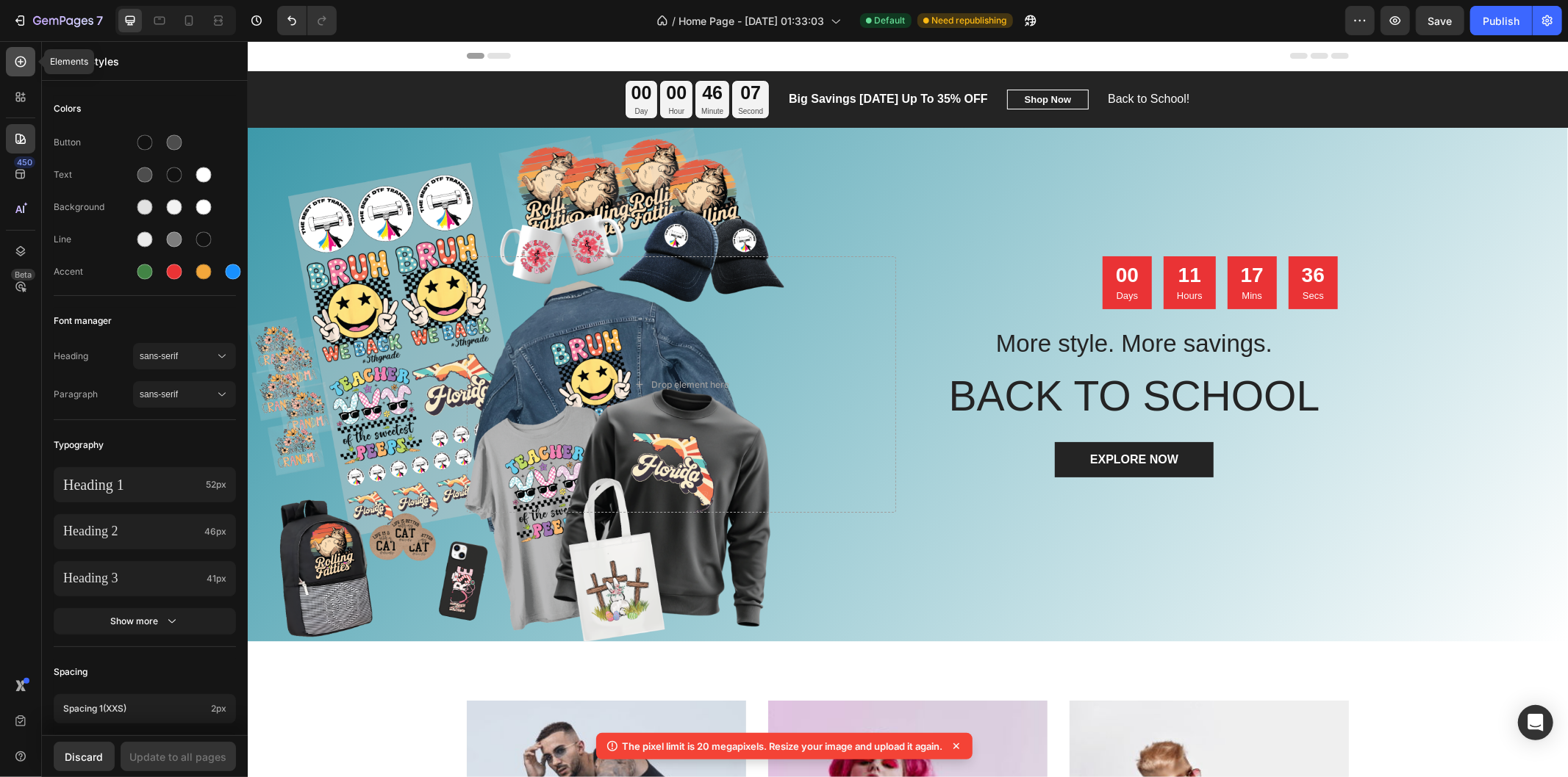
click at [25, 69] on div at bounding box center [20, 61] width 29 height 29
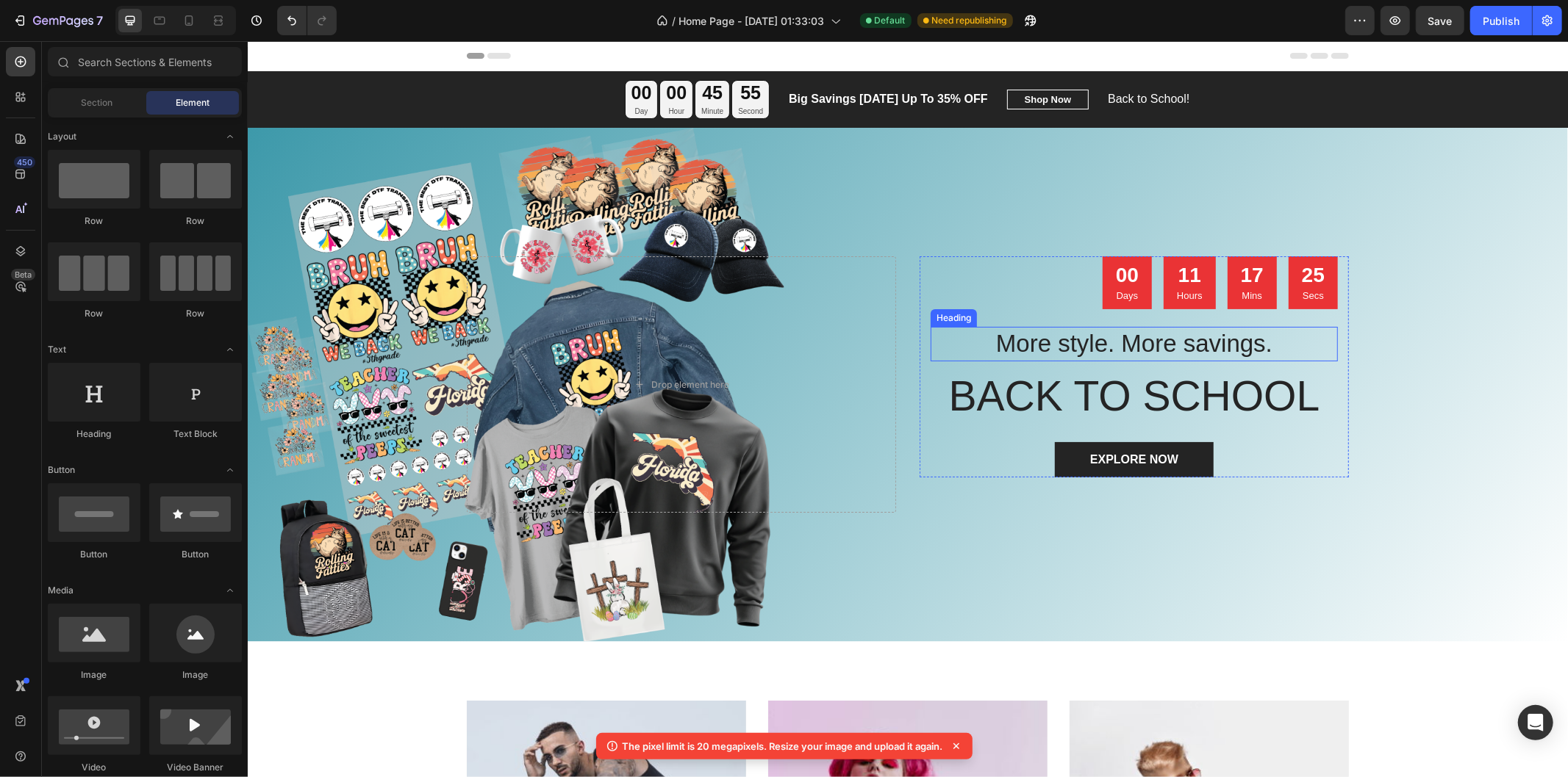
click at [1167, 349] on p "More style. More savings." at bounding box center [1133, 343] width 404 height 32
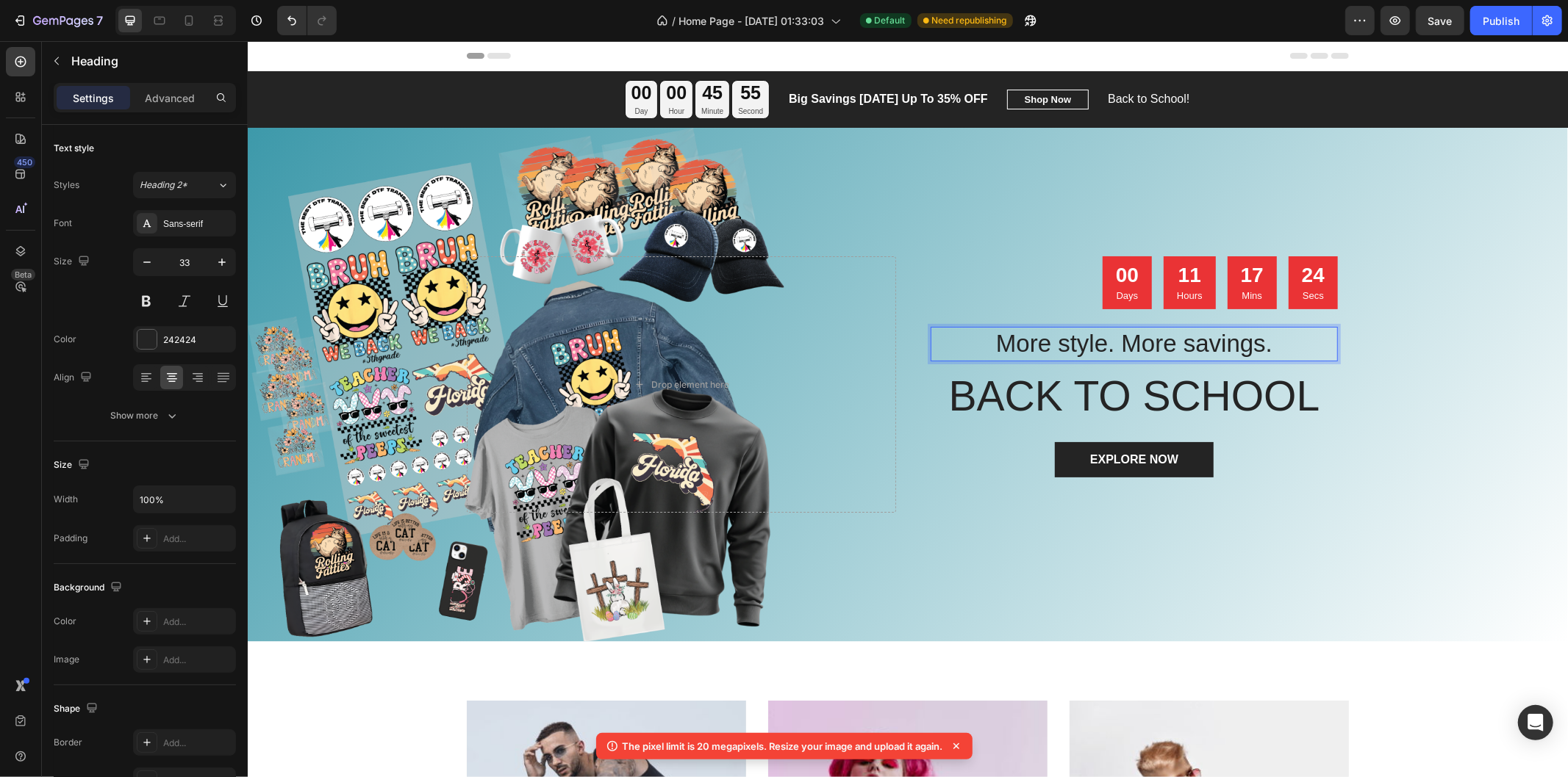
click at [1140, 345] on p "More style. More savings." at bounding box center [1133, 343] width 404 height 32
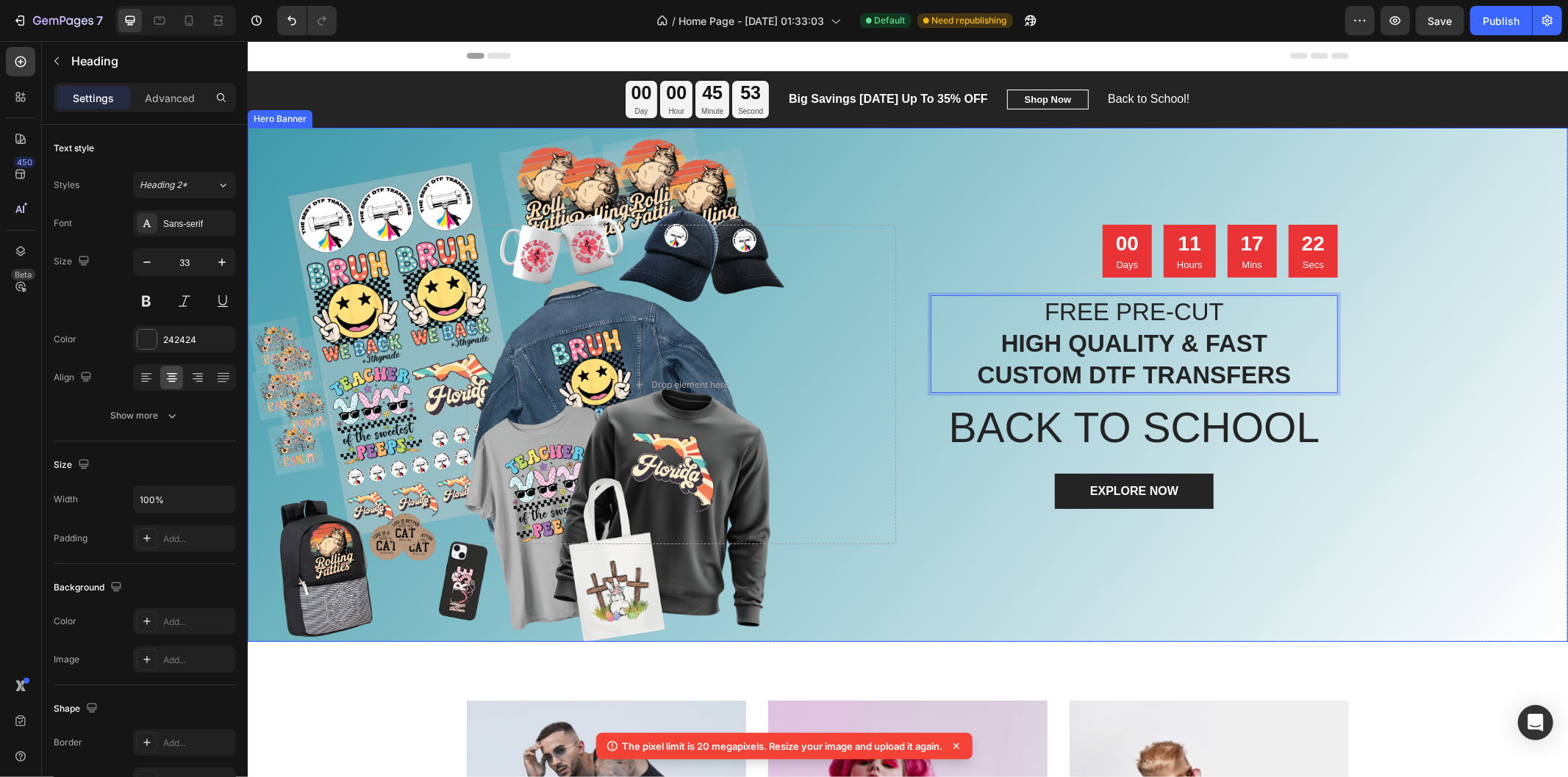
click at [1386, 341] on div "Overlay" at bounding box center [906, 384] width 1320 height 514
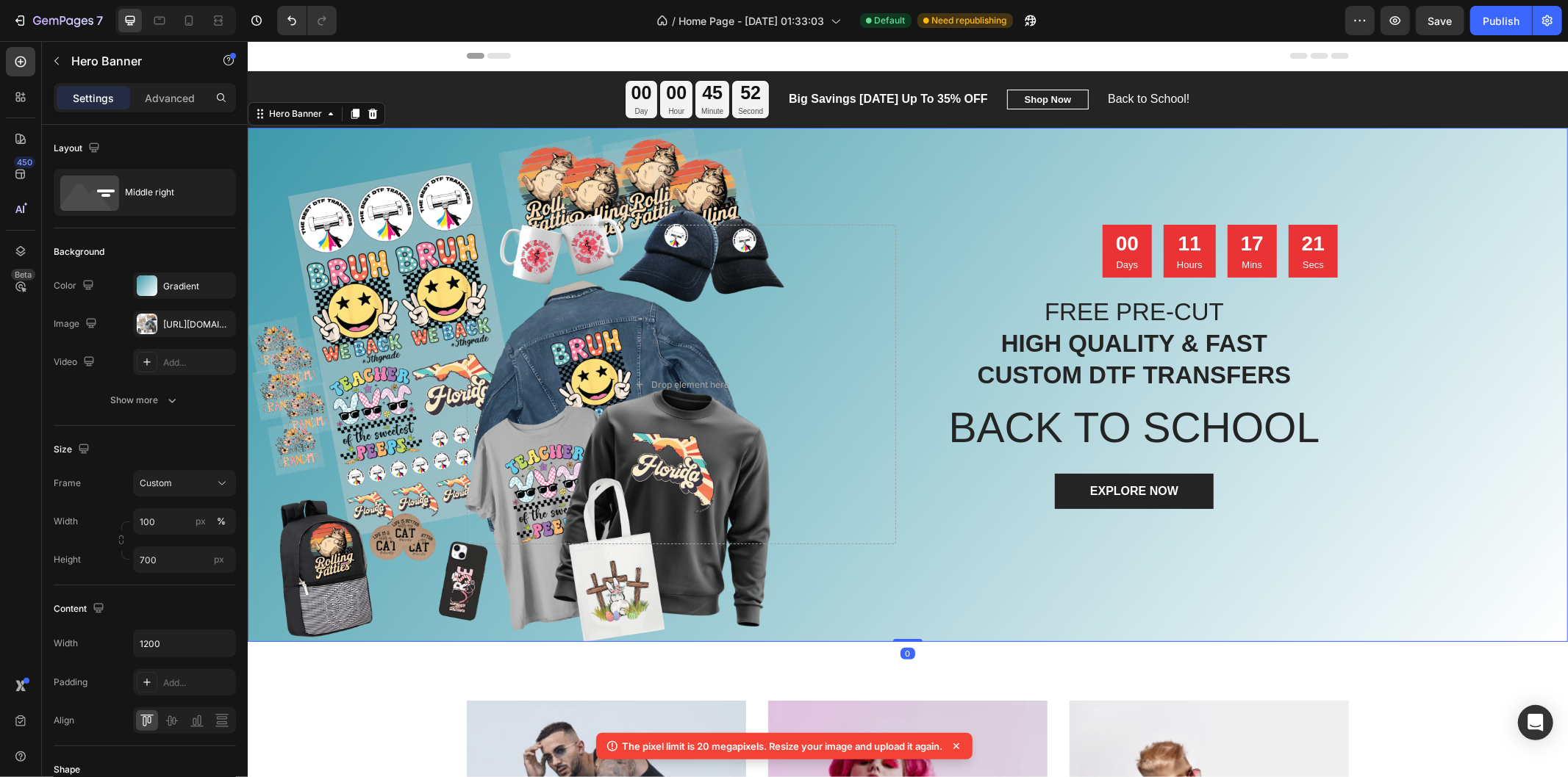
click at [1226, 352] on strong "HIGH QUALITY & FAST" at bounding box center [1133, 342] width 266 height 27
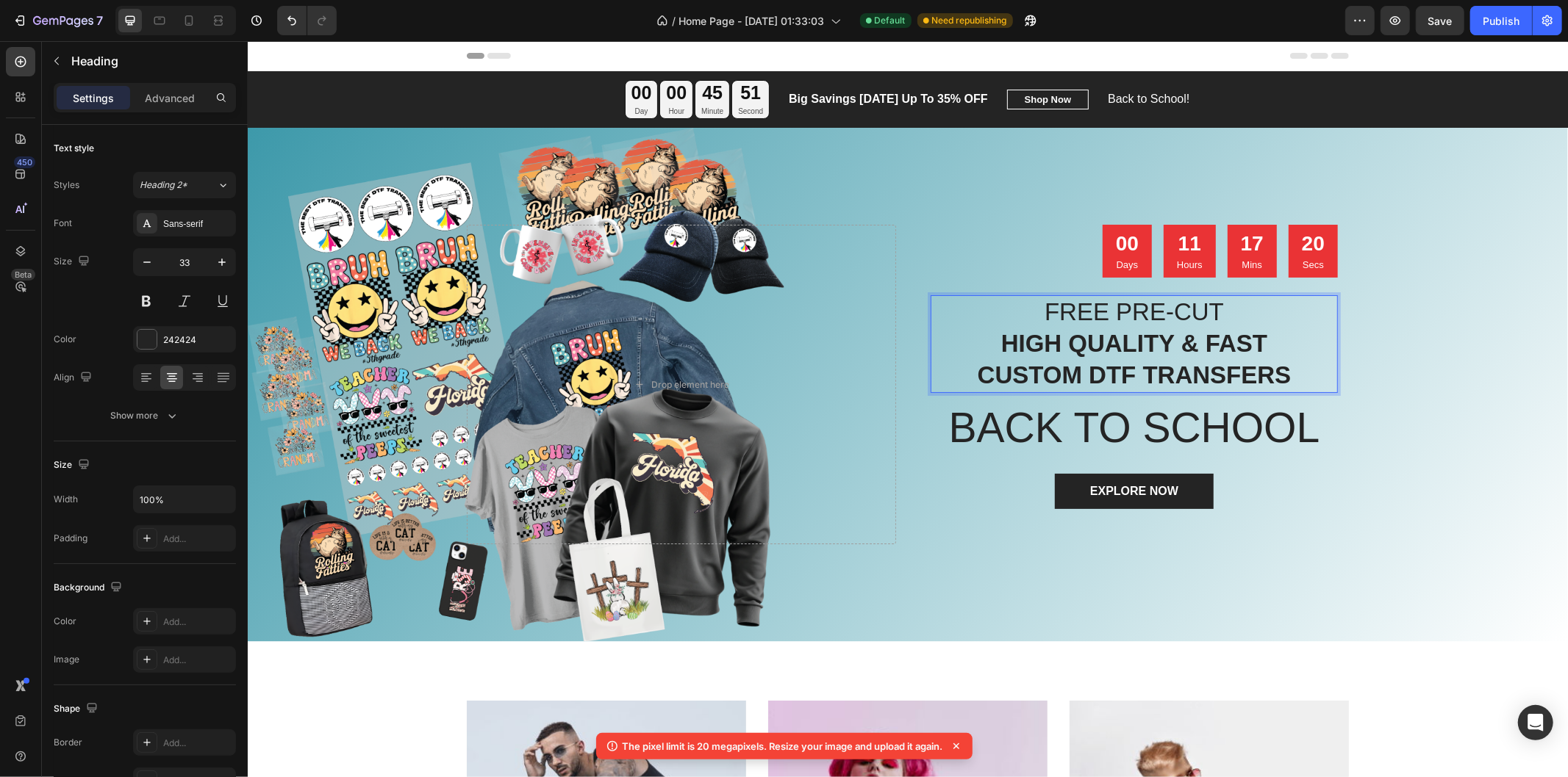
click at [1116, 346] on strong "HIGH QUALITY & FAST" at bounding box center [1133, 342] width 266 height 27
click at [1054, 294] on div "00 Days 11 Hours 17 Mins 20 Secs Countdown Timer FREE PRE-CUT HIGH QUALITY & FA…" at bounding box center [1133, 366] width 407 height 284
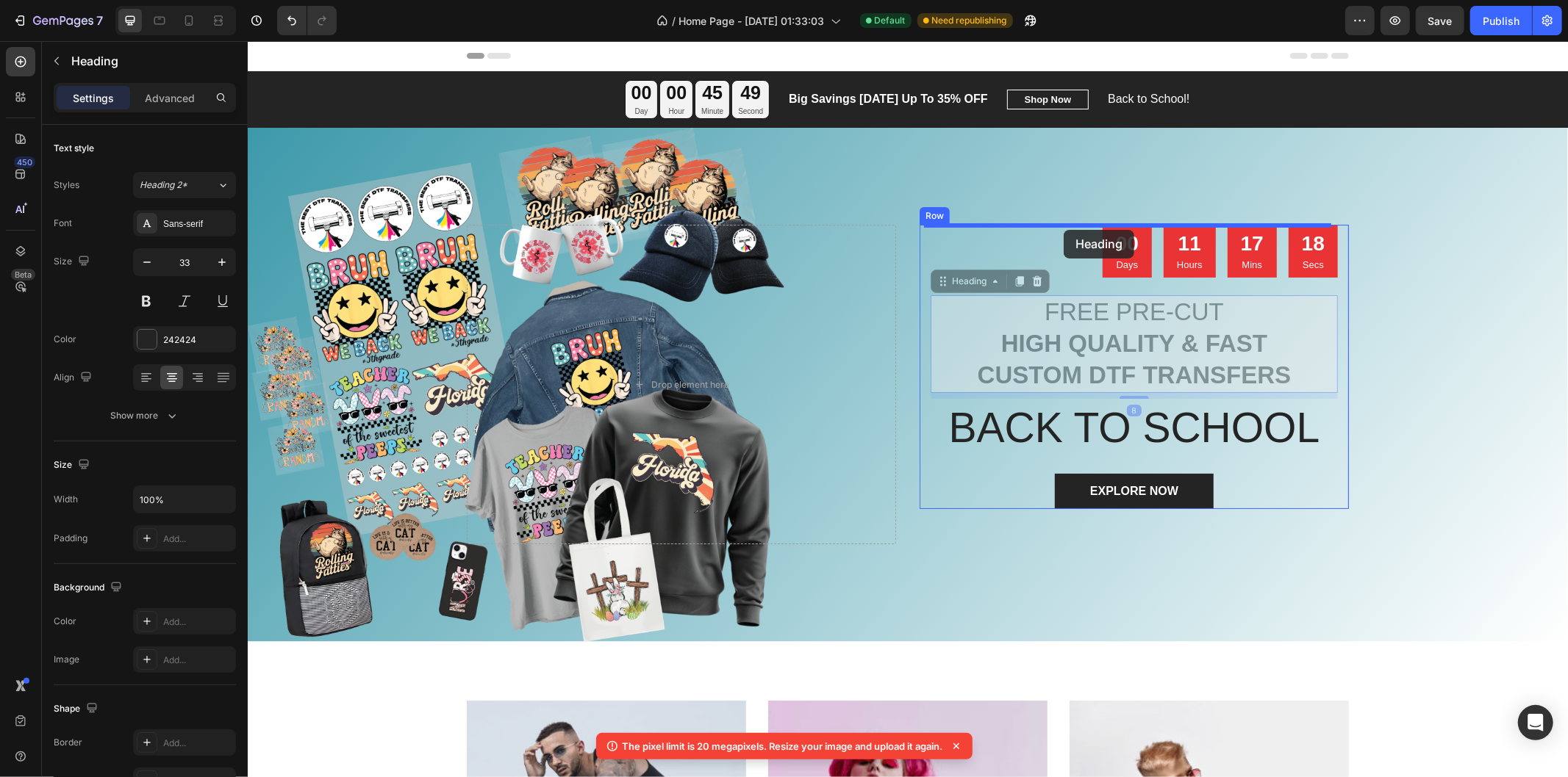
drag, startPoint x: 1056, startPoint y: 322, endPoint x: 1063, endPoint y: 229, distance: 93.3
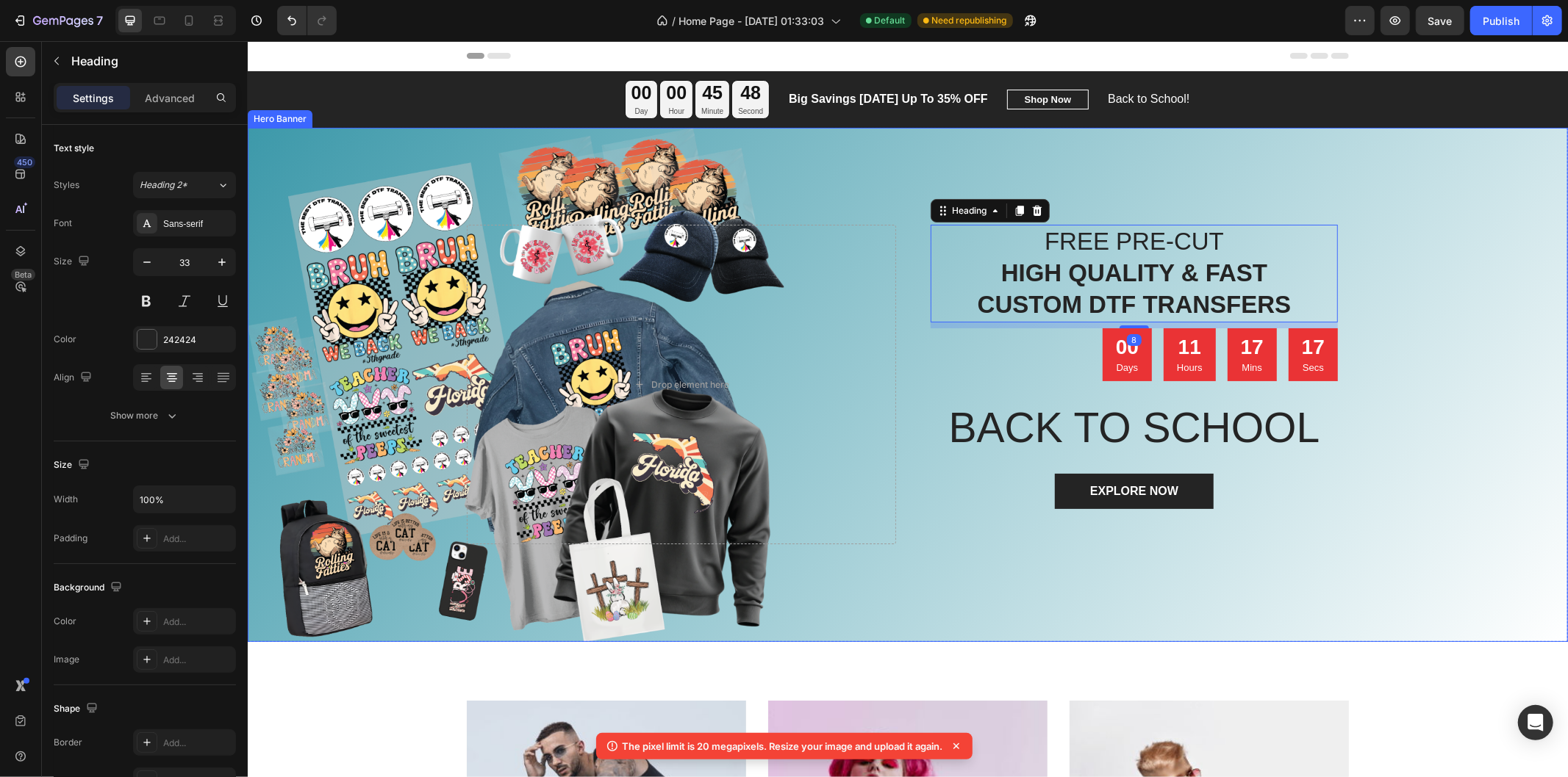
click at [1395, 291] on div "Overlay" at bounding box center [906, 384] width 1320 height 514
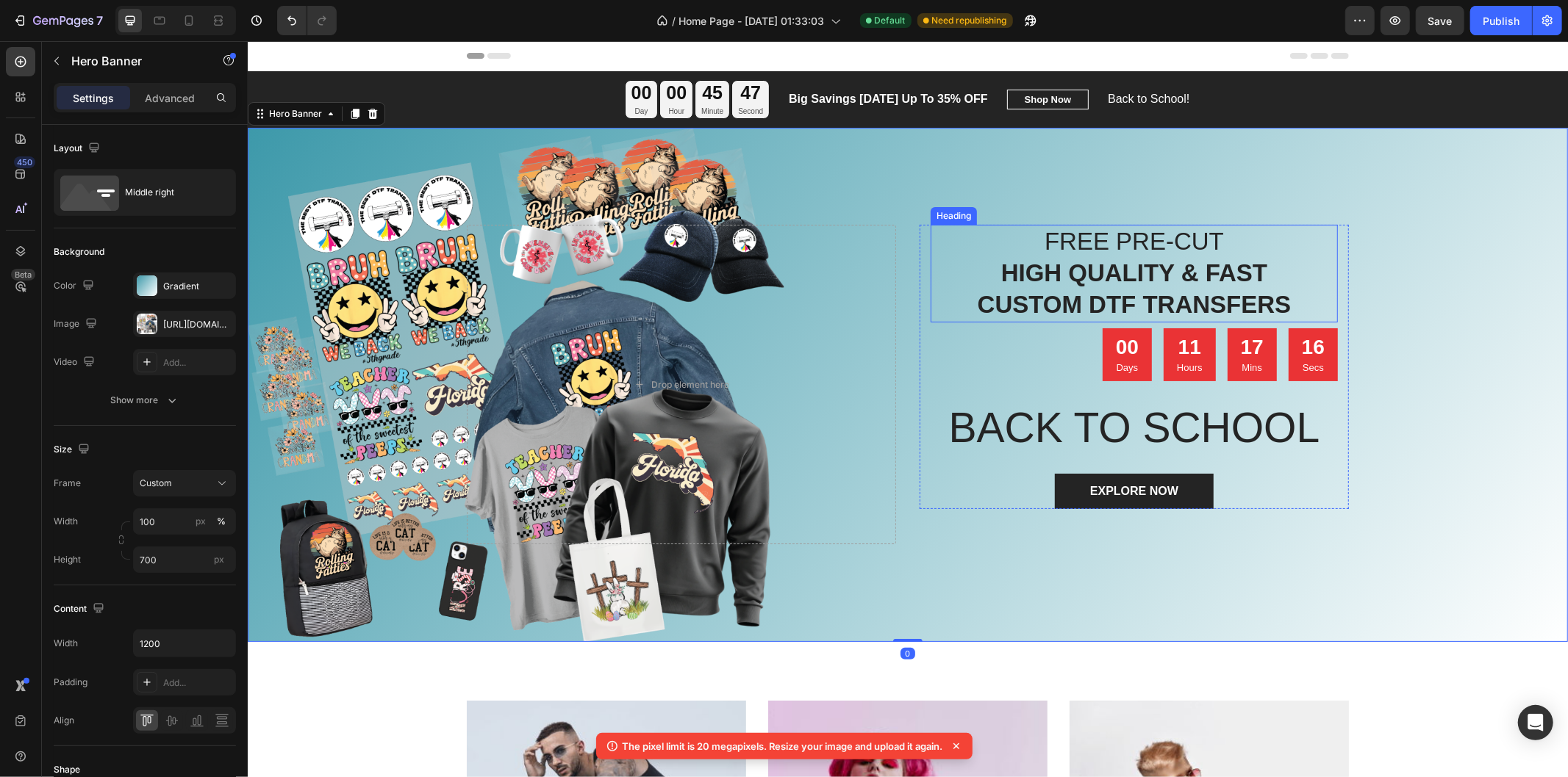
click at [1158, 275] on strong "HIGH QUALITY & FAST" at bounding box center [1133, 272] width 266 height 27
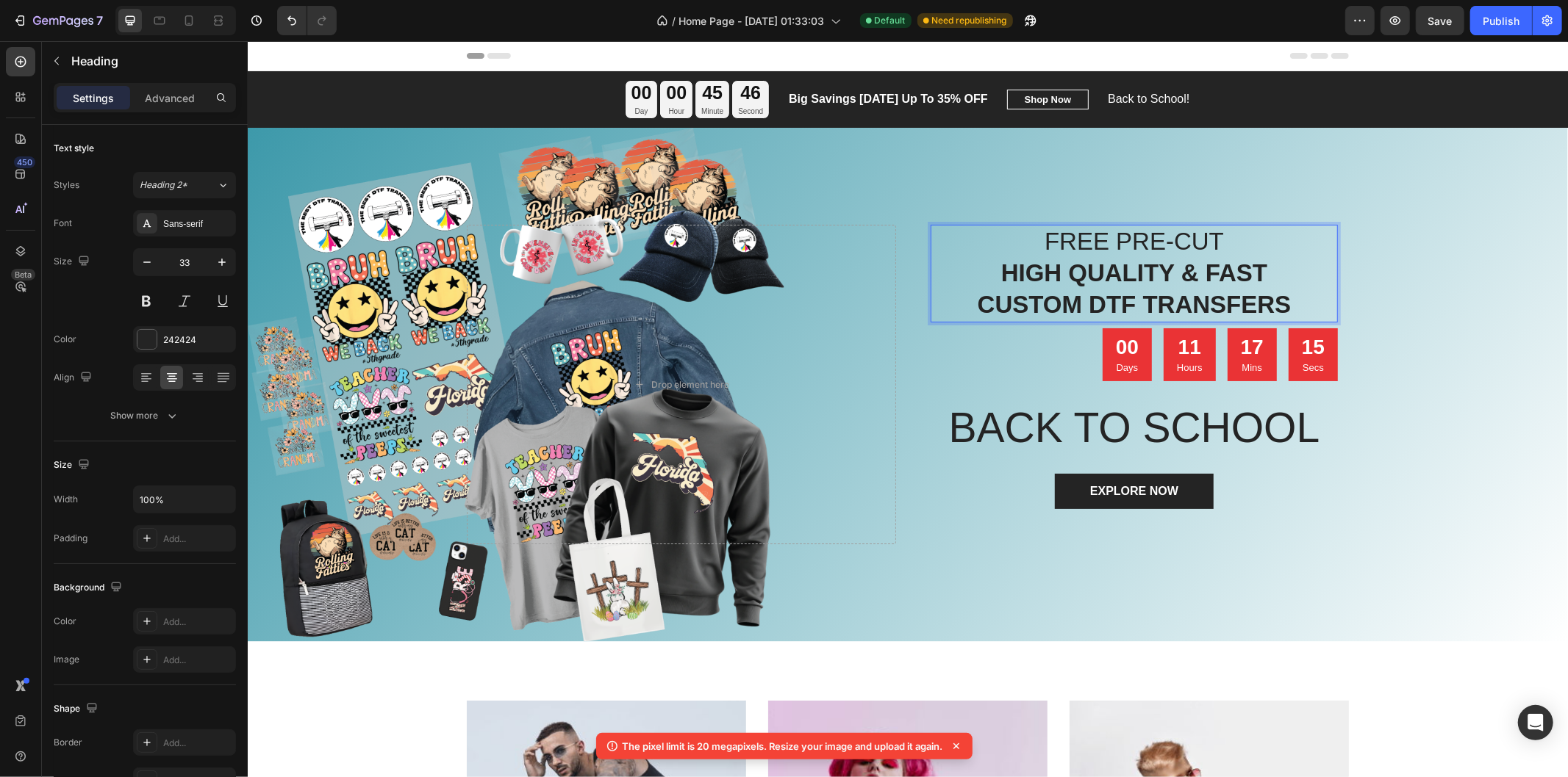
click at [1158, 275] on strong "HIGH QUALITY & FAST" at bounding box center [1133, 272] width 266 height 27
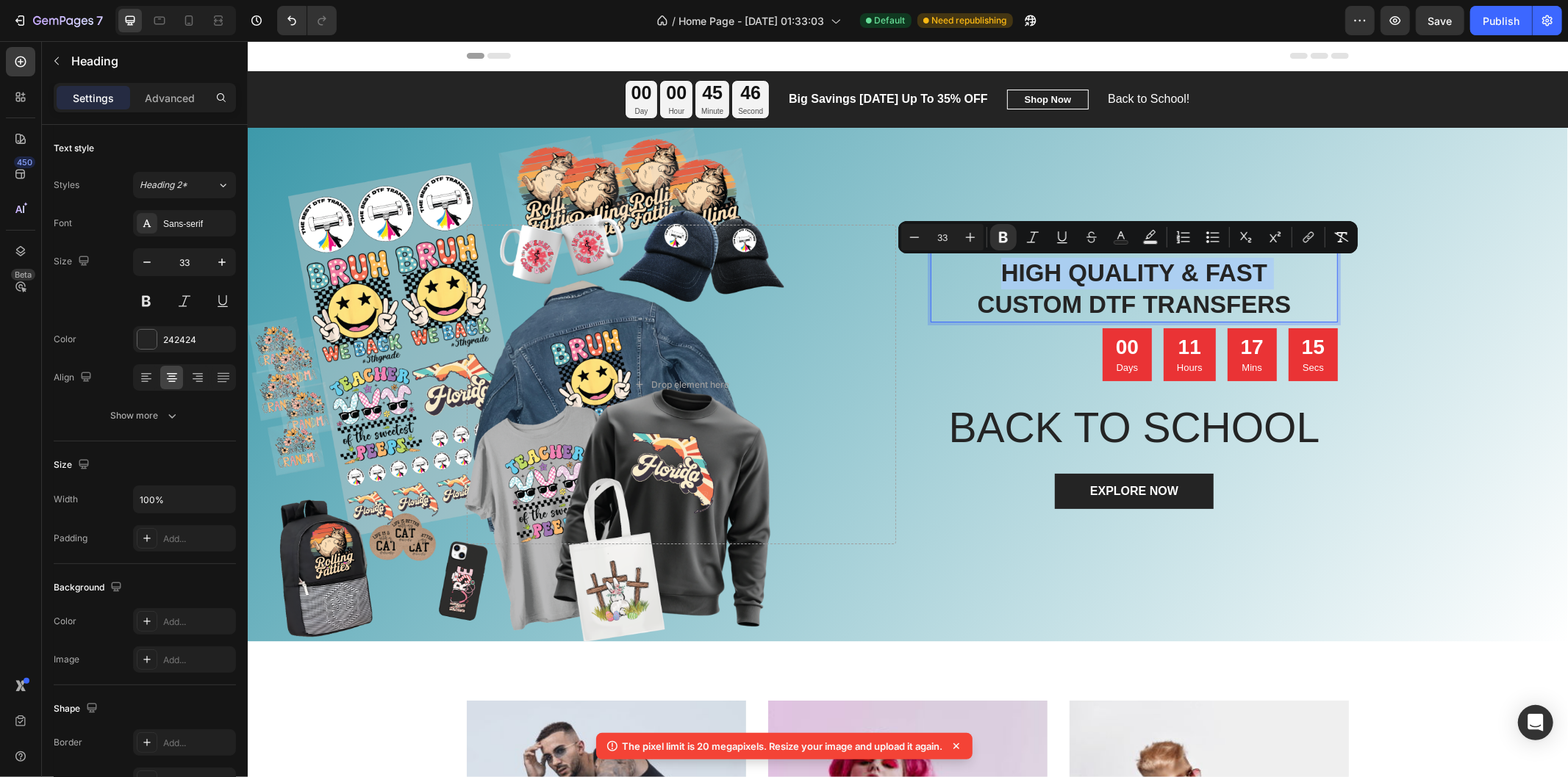
click at [1158, 275] on strong "HIGH QUALITY & FAST" at bounding box center [1133, 272] width 266 height 27
click at [1288, 305] on p "FREE PRE-CUT HIGH QUALITY & FAST CUSTOM DTF TRANSFERS" at bounding box center [1133, 273] width 404 height 95
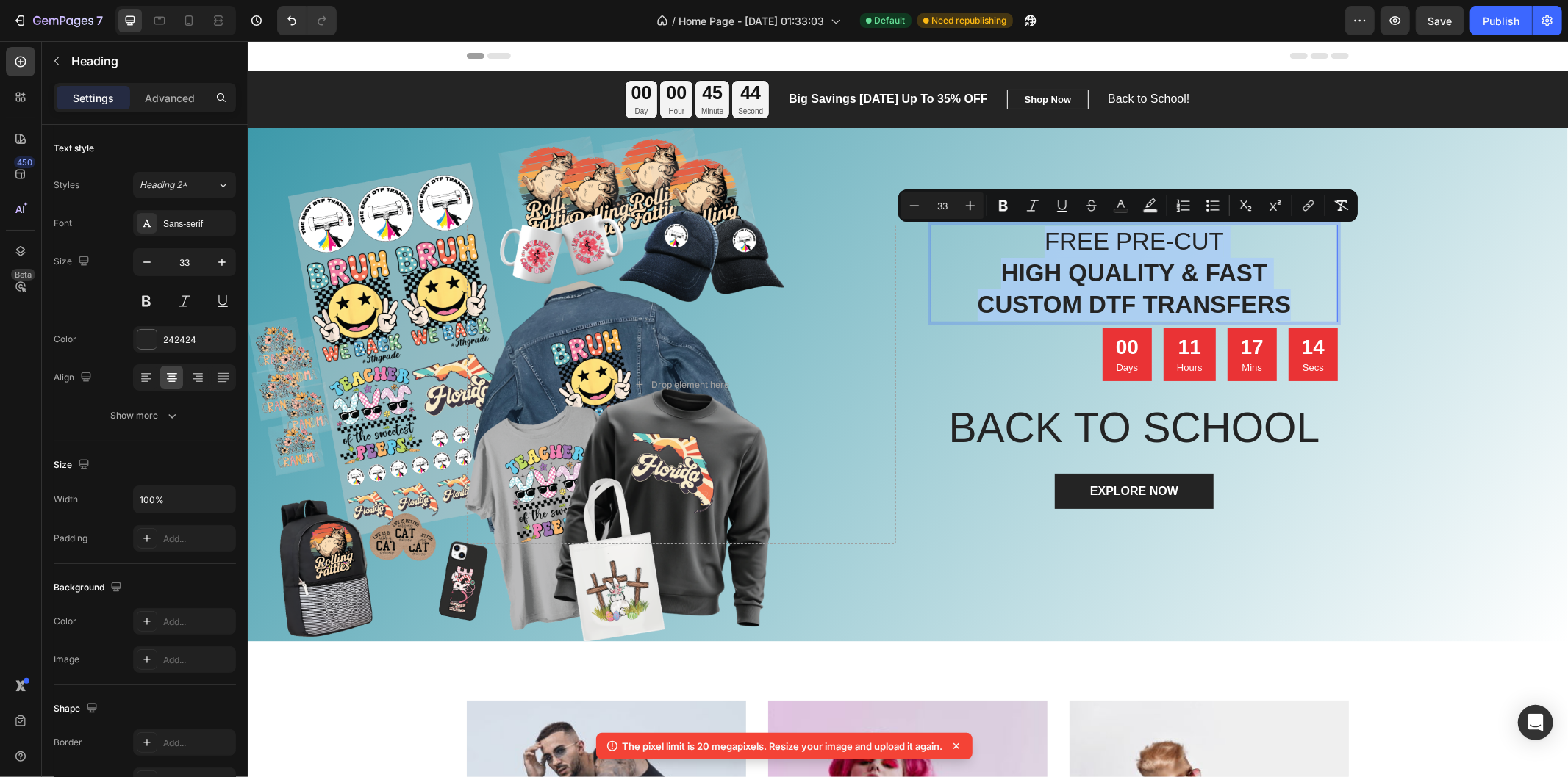
drag, startPoint x: 1288, startPoint y: 305, endPoint x: 1017, endPoint y: 242, distance: 278.2
click at [1017, 242] on p "FREE PRE-CUT HIGH QUALITY & FAST CUSTOM DTF TRANSFERS" at bounding box center [1133, 273] width 404 height 95
click at [214, 378] on div at bounding box center [223, 378] width 23 height 24
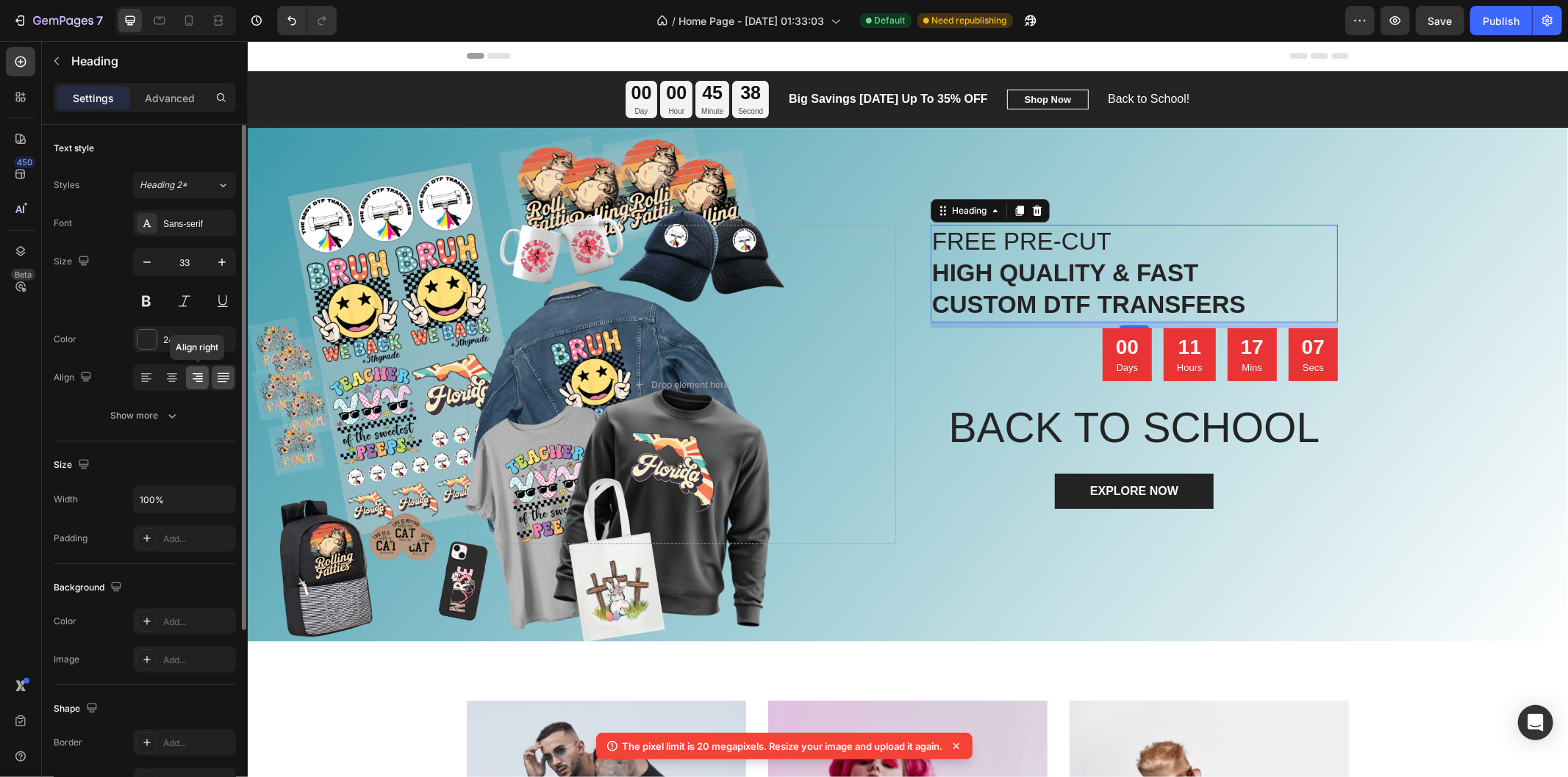
click at [202, 378] on icon at bounding box center [197, 378] width 15 height 15
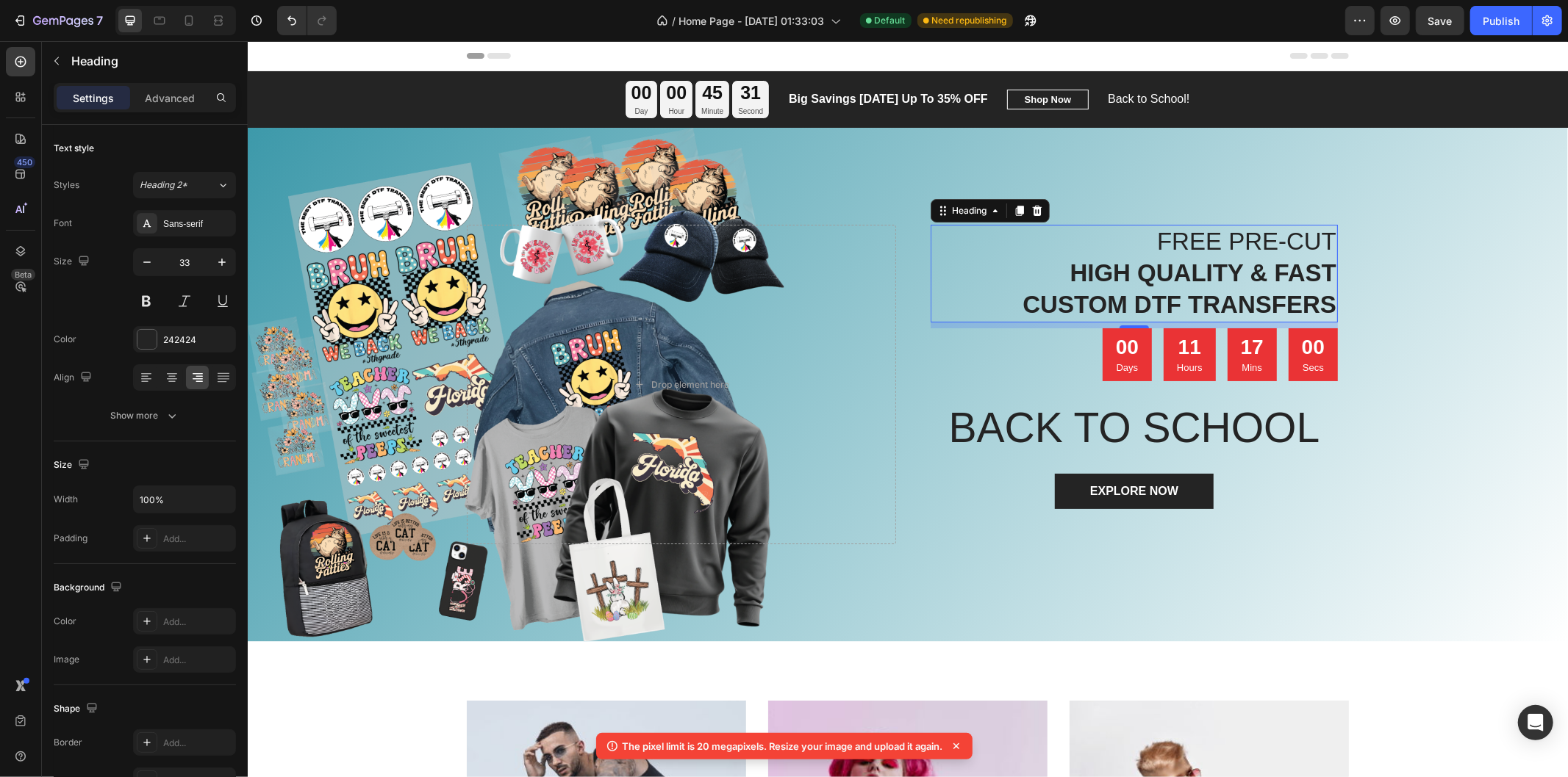
click at [1125, 370] on p "Days" at bounding box center [1126, 367] width 23 height 15
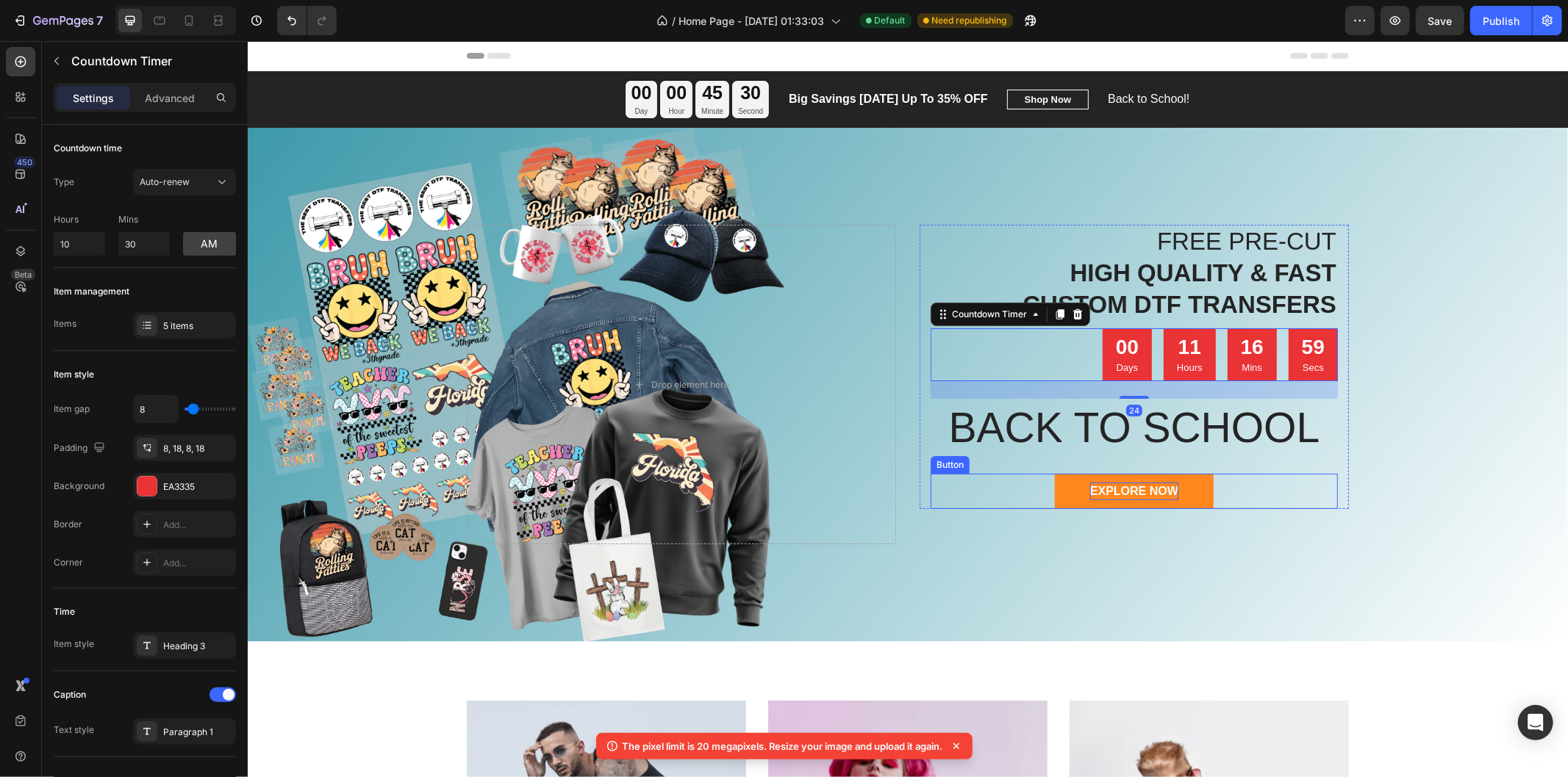
click at [1163, 485] on div "EXPLORE NOW" at bounding box center [1133, 491] width 88 height 18
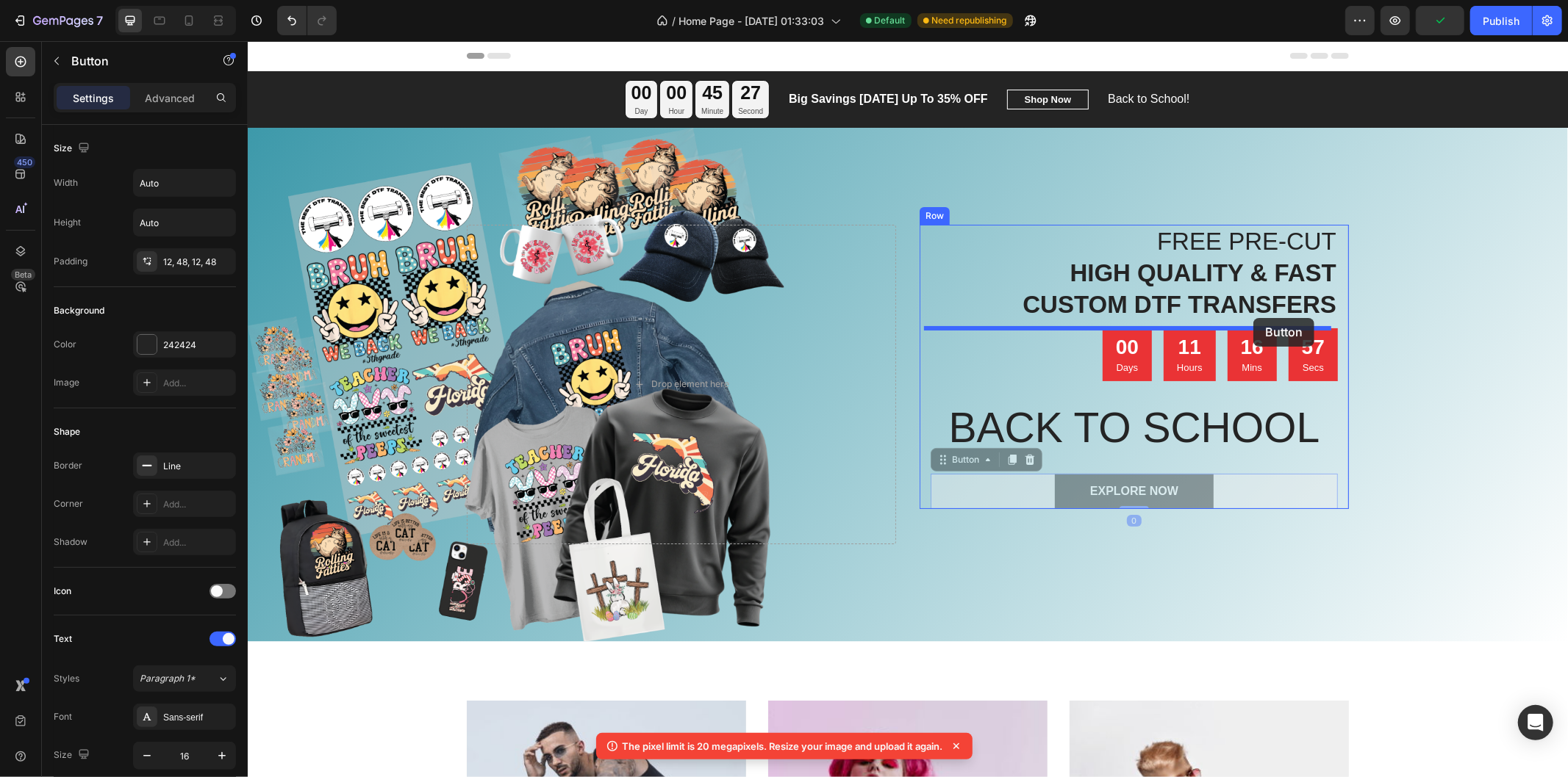
drag, startPoint x: 1251, startPoint y: 489, endPoint x: 1252, endPoint y: 318, distance: 171.0
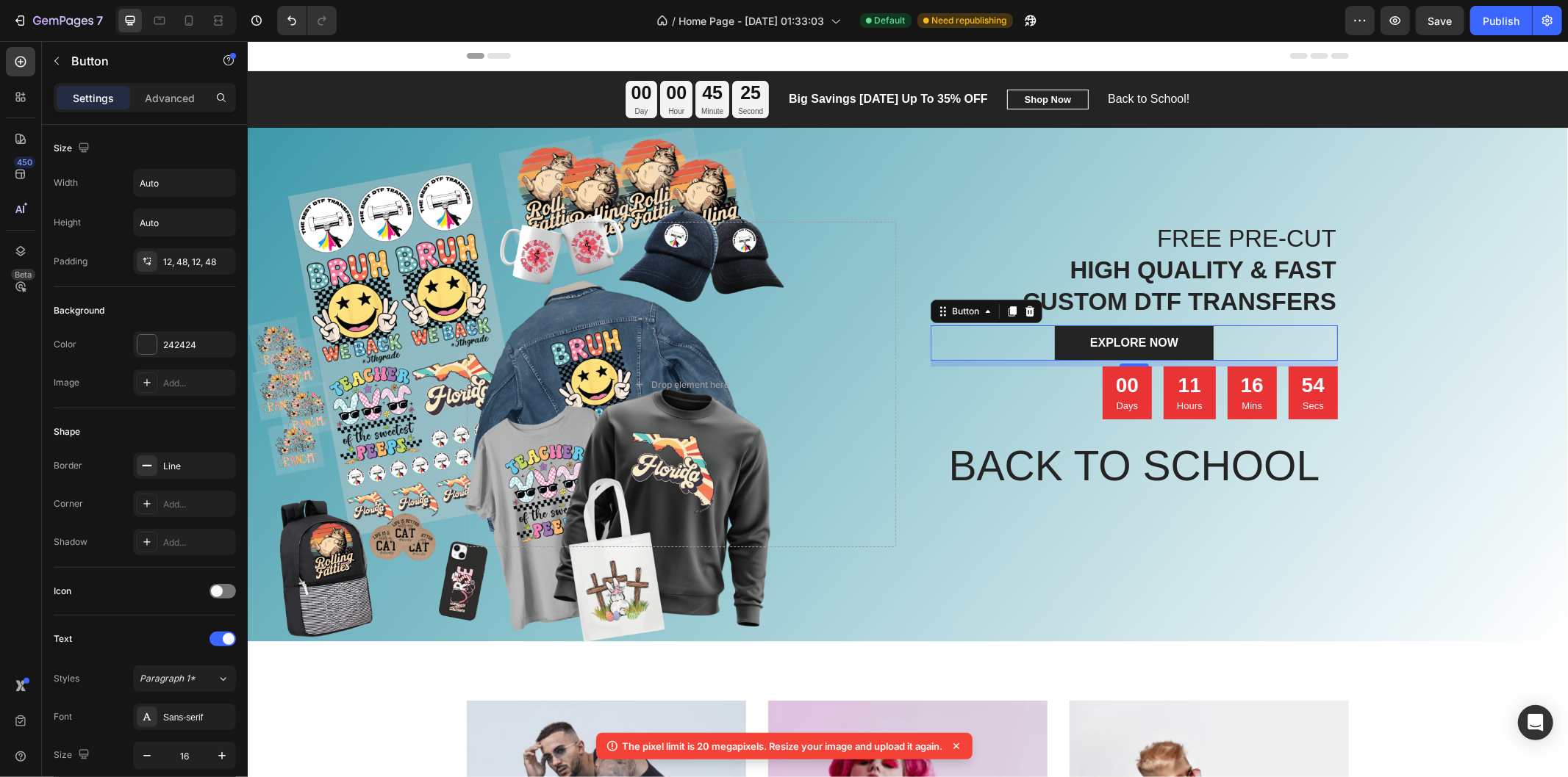
click at [1302, 331] on div "EXPLORE NOW Button 0" at bounding box center [1133, 342] width 407 height 35
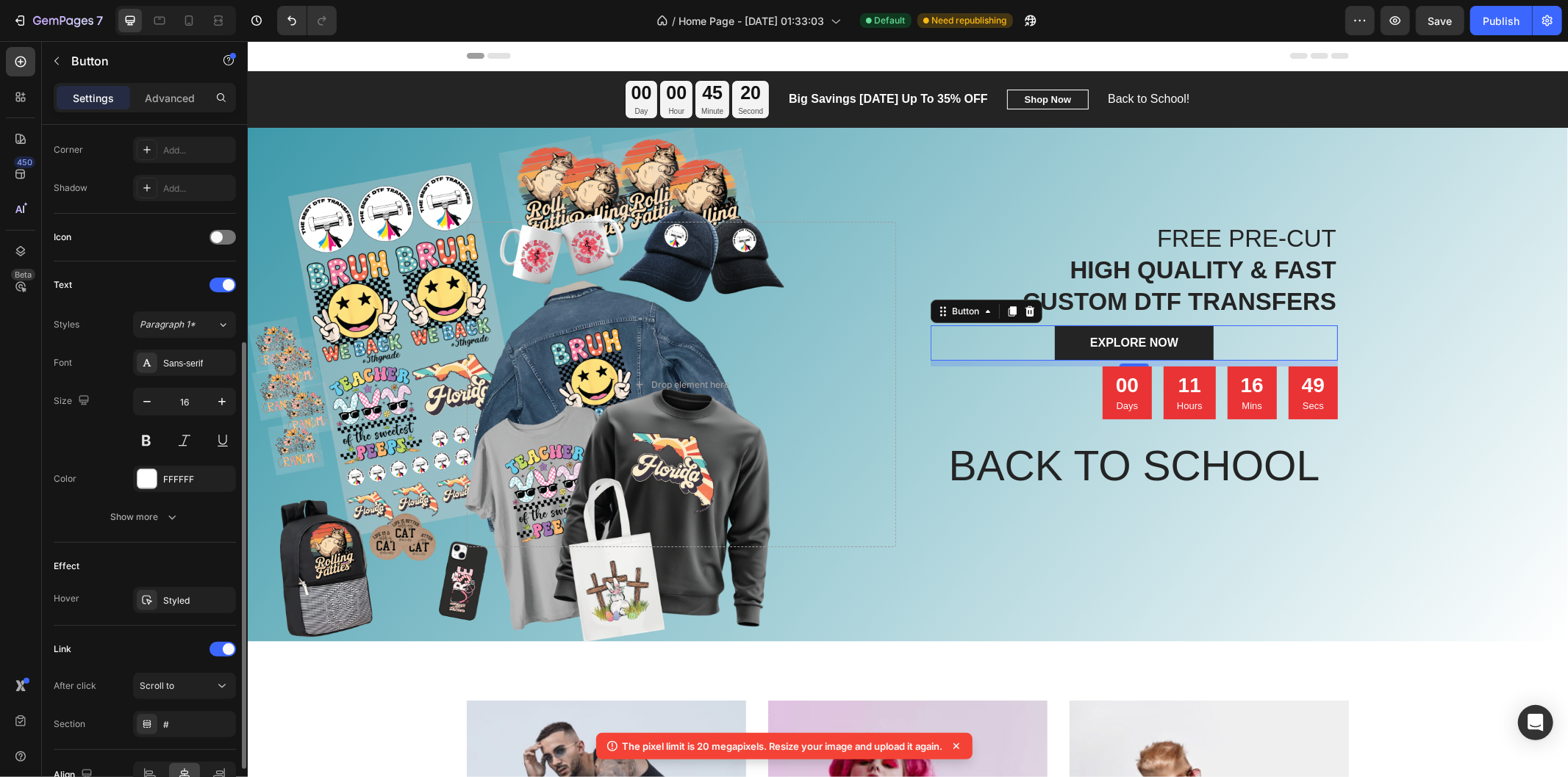
scroll to position [436, 0]
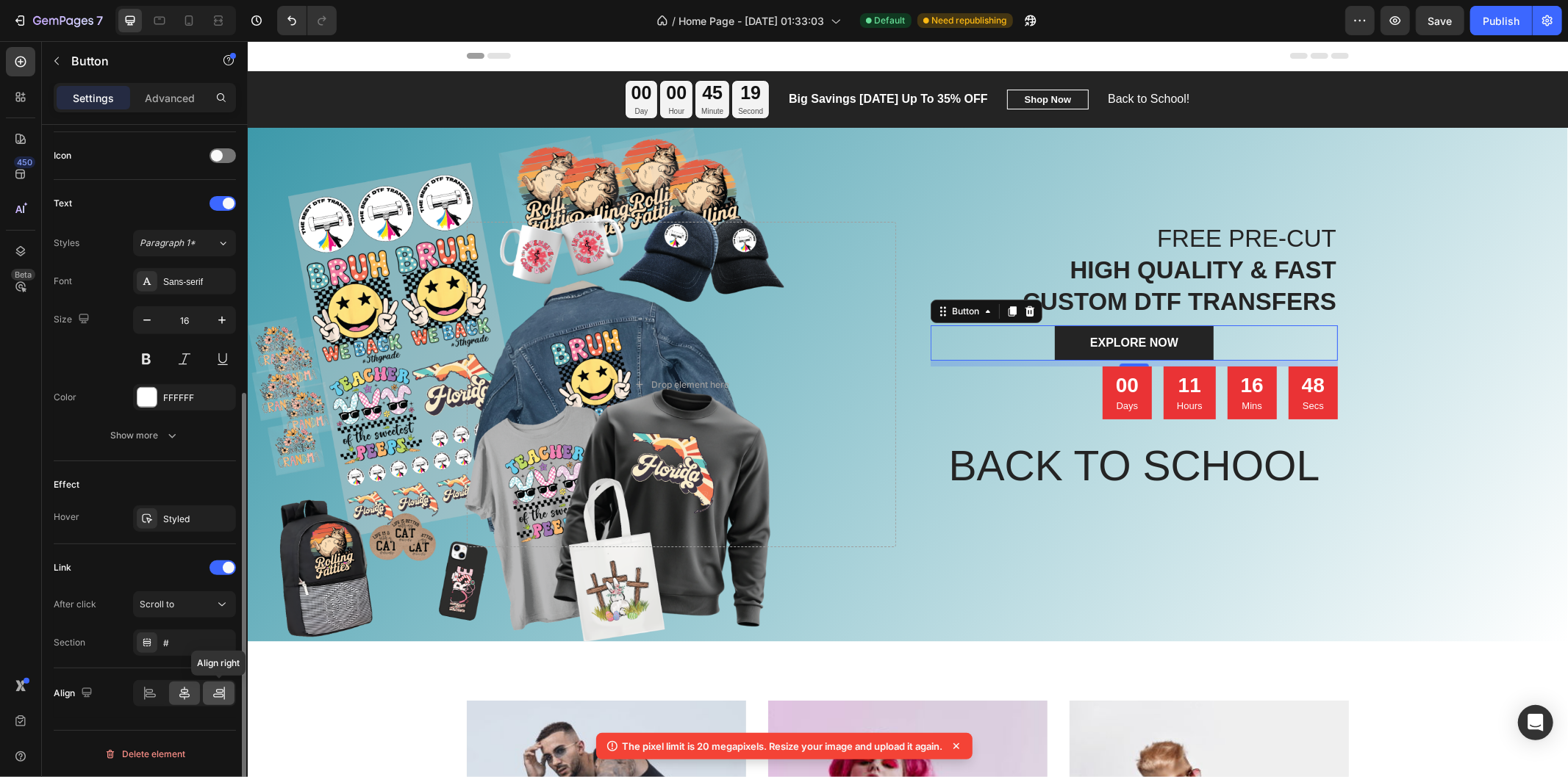
click at [221, 696] on icon at bounding box center [218, 693] width 15 height 15
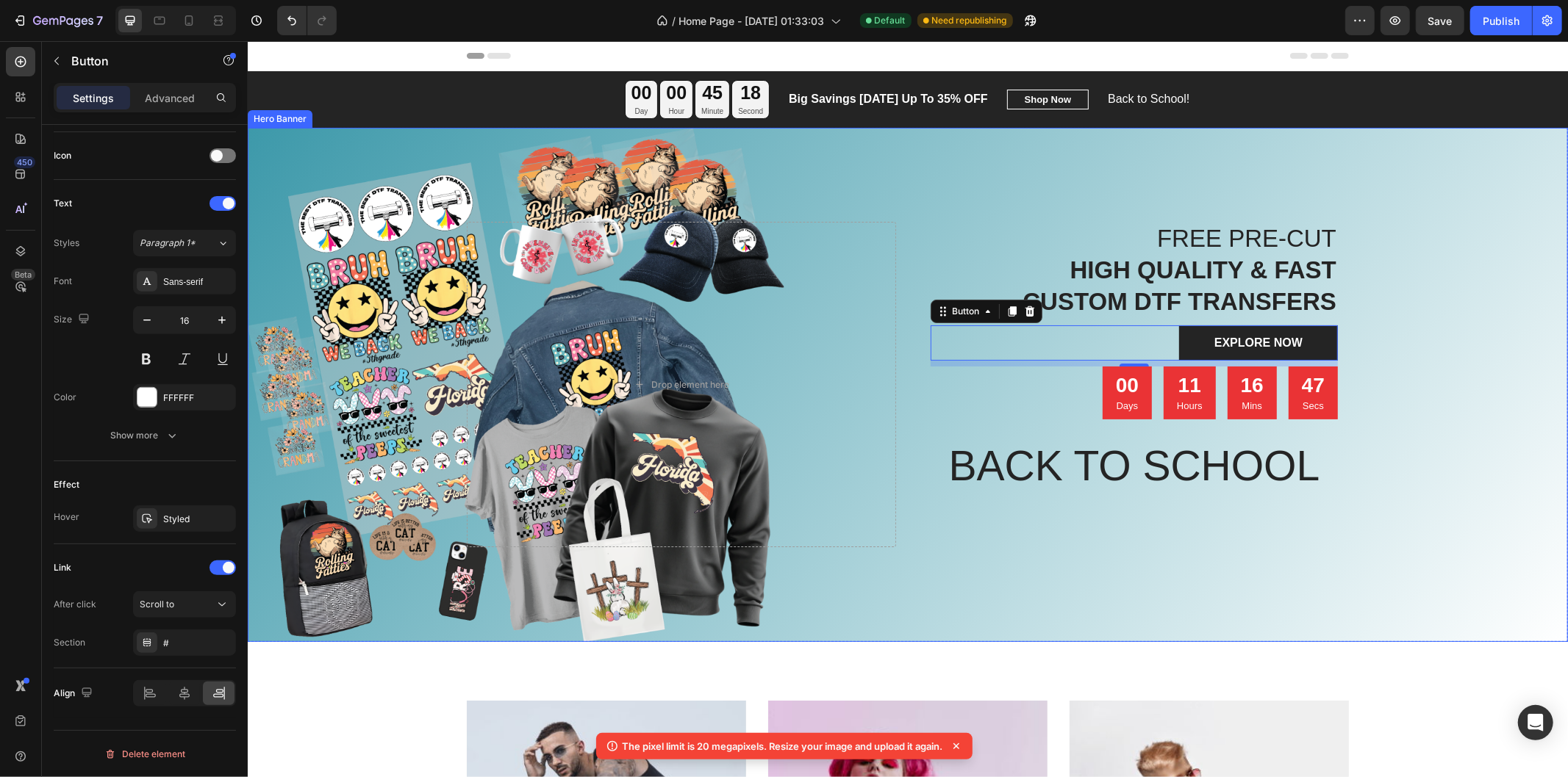
click at [1410, 370] on div "Overlay" at bounding box center [906, 384] width 1320 height 514
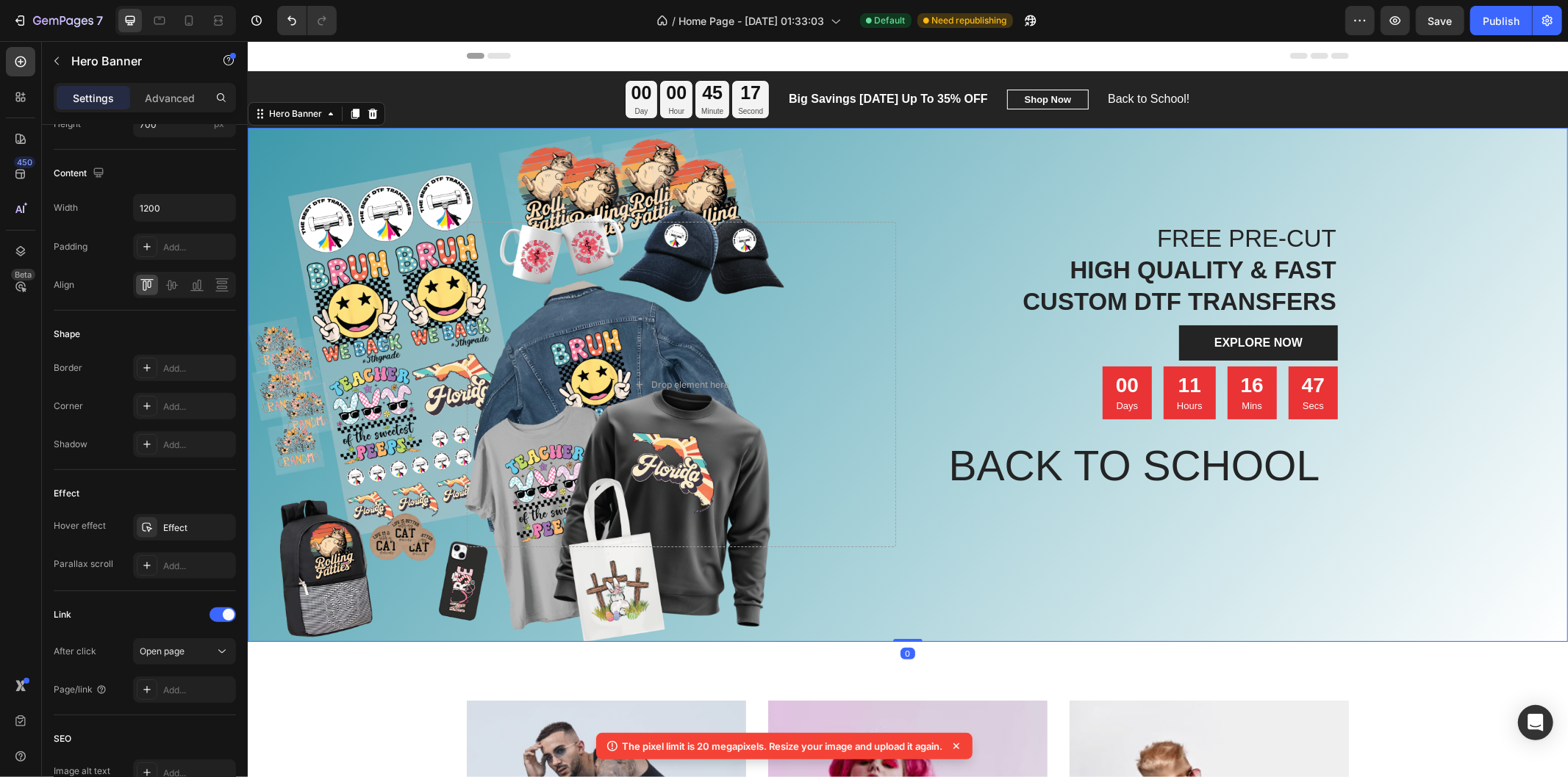
scroll to position [0, 0]
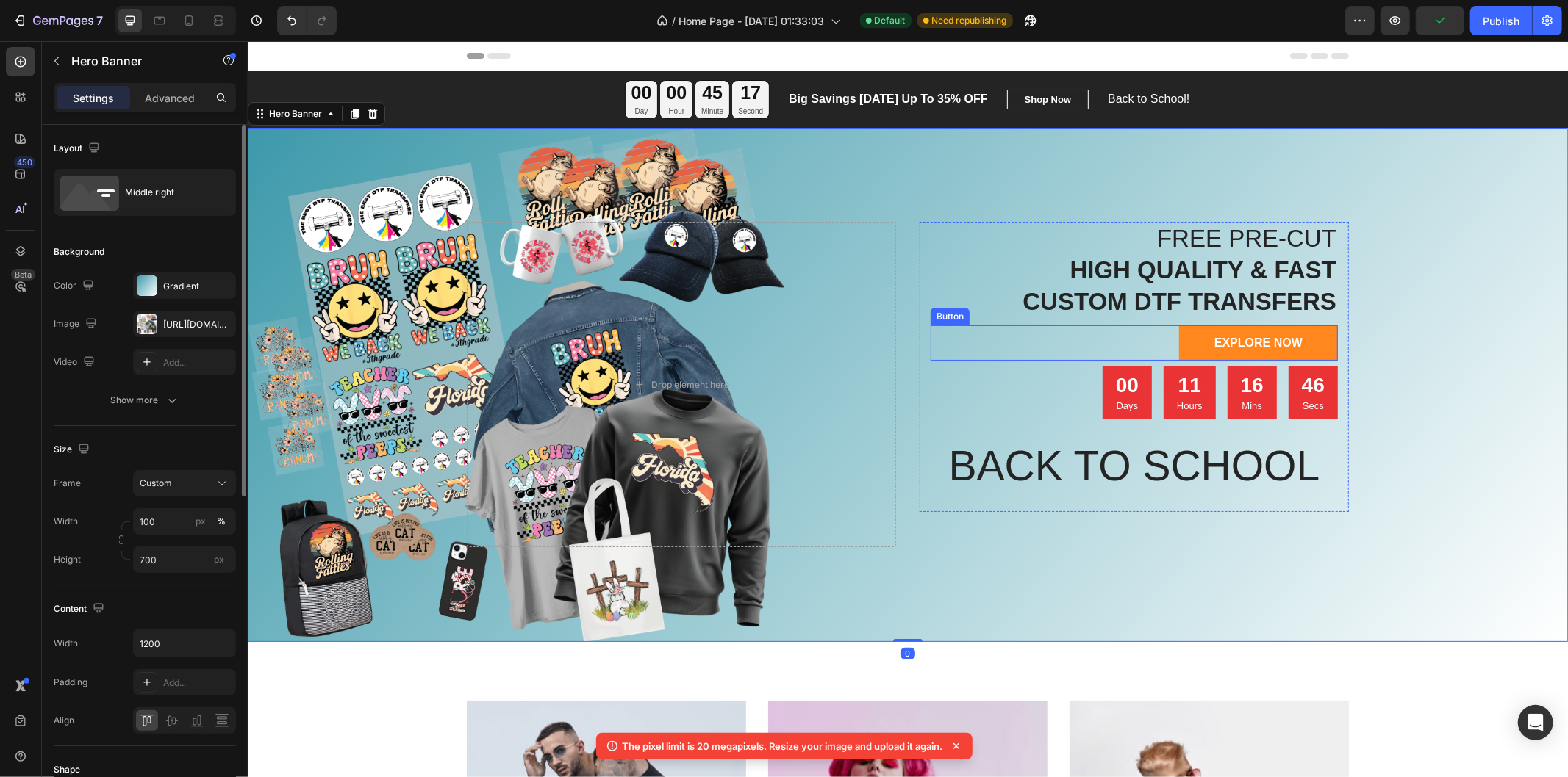
click at [1297, 340] on link "EXPLORE NOW" at bounding box center [1257, 342] width 158 height 35
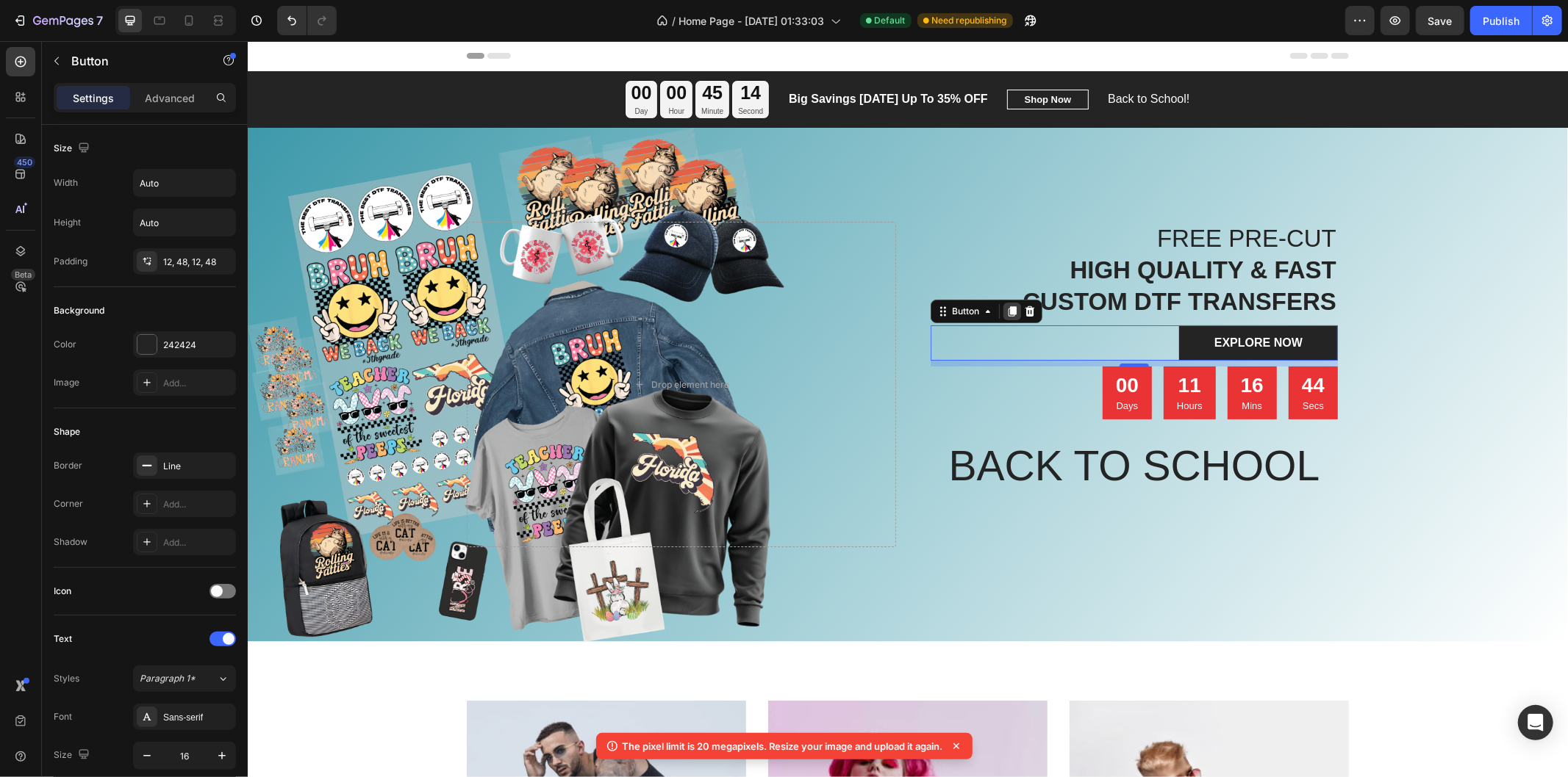
click at [1007, 310] on icon at bounding box center [1011, 311] width 8 height 11
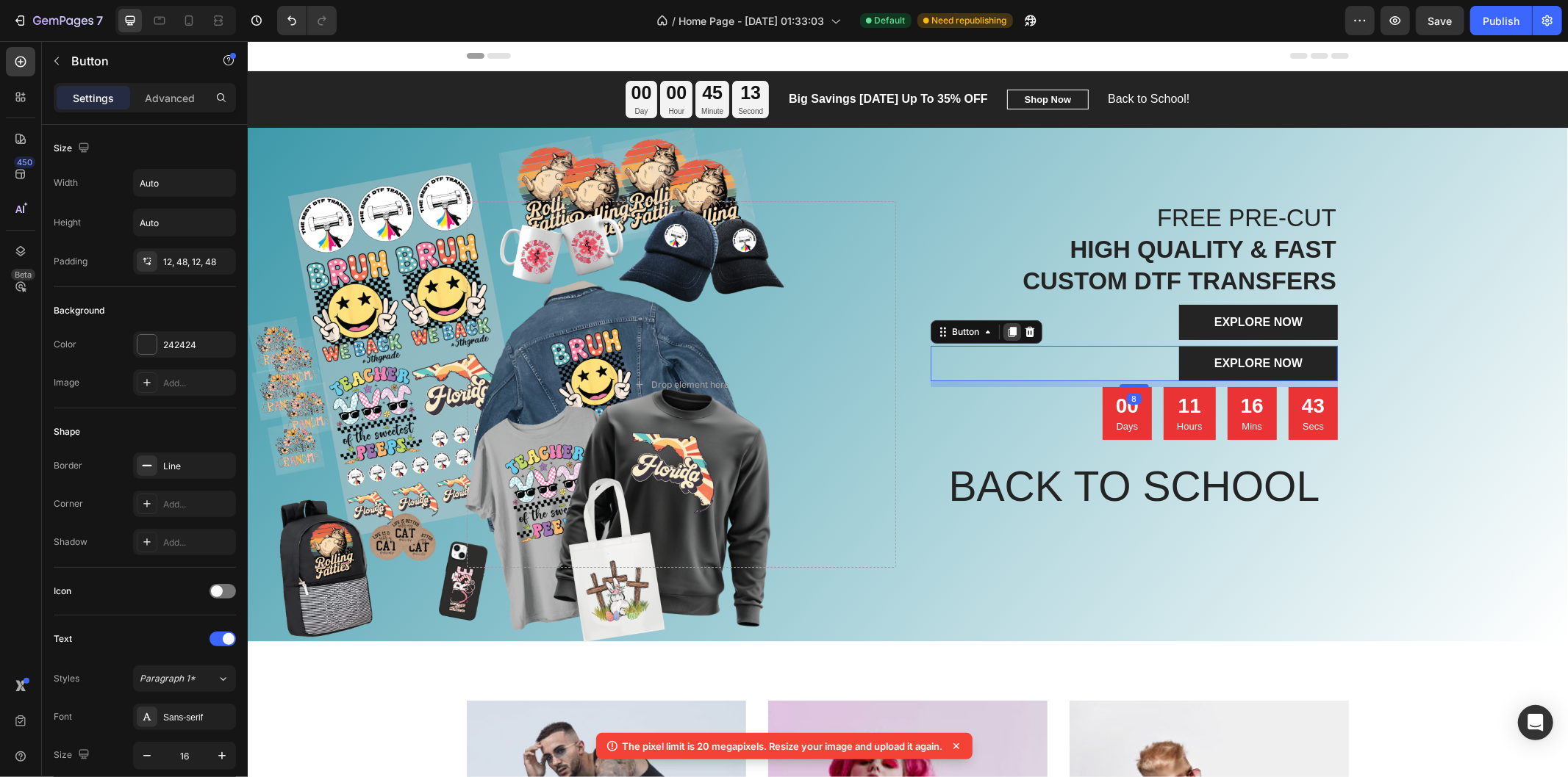
click at [1005, 335] on icon at bounding box center [1011, 331] width 11 height 11
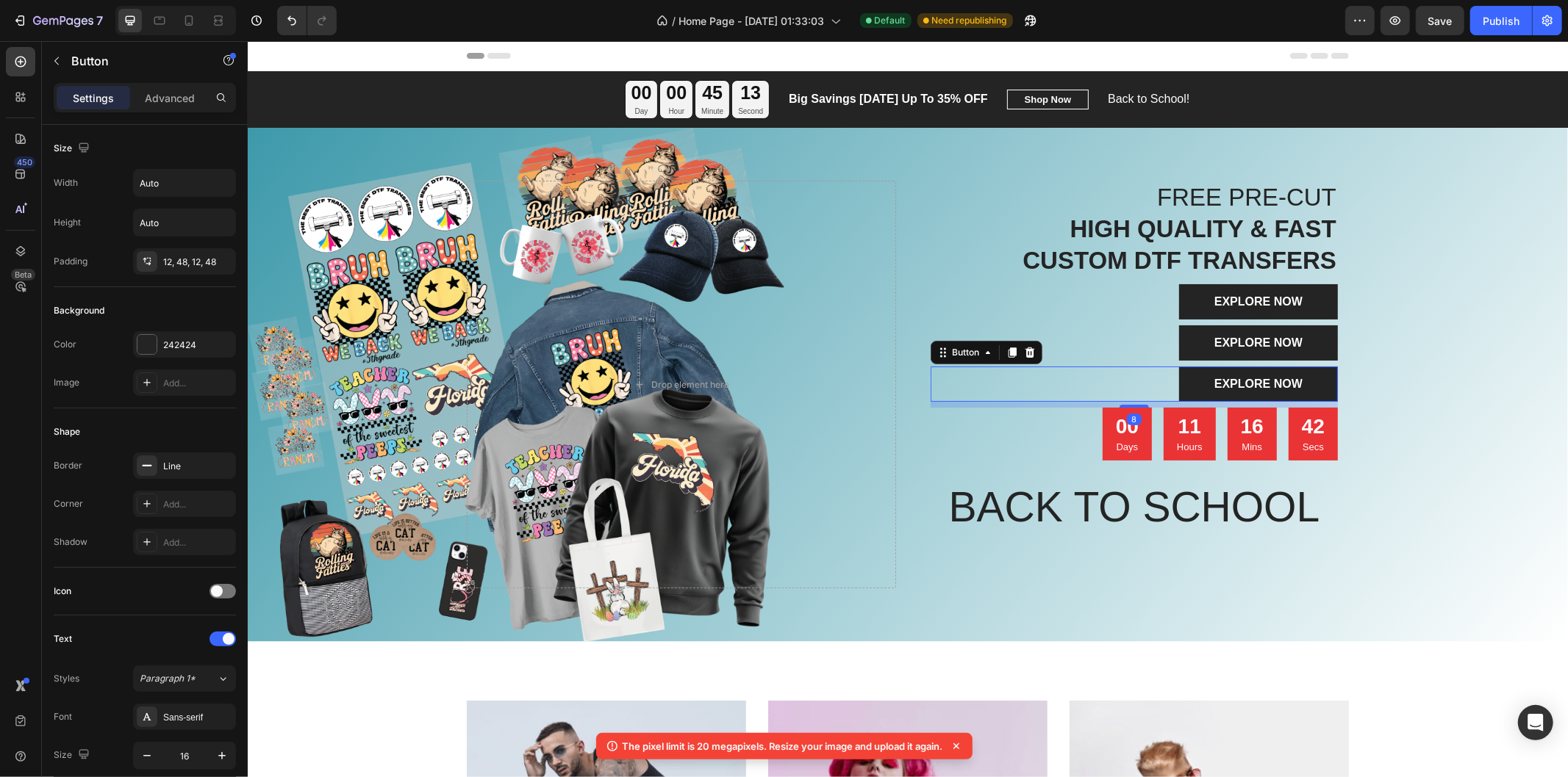
click at [1410, 367] on div "Overlay" at bounding box center [906, 384] width 1320 height 514
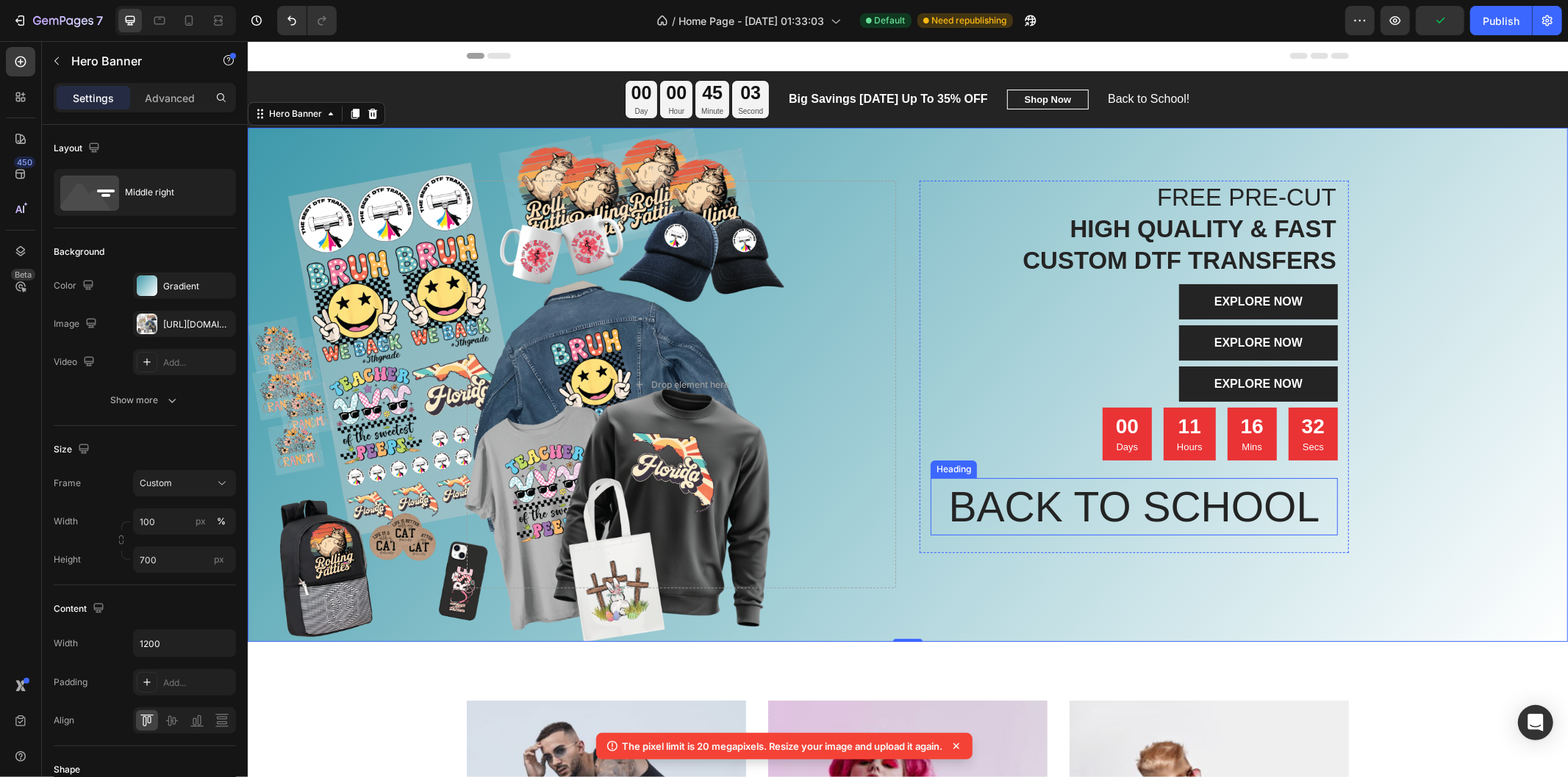
click at [1240, 509] on p "BACK TO SCHOOL" at bounding box center [1133, 506] width 404 height 55
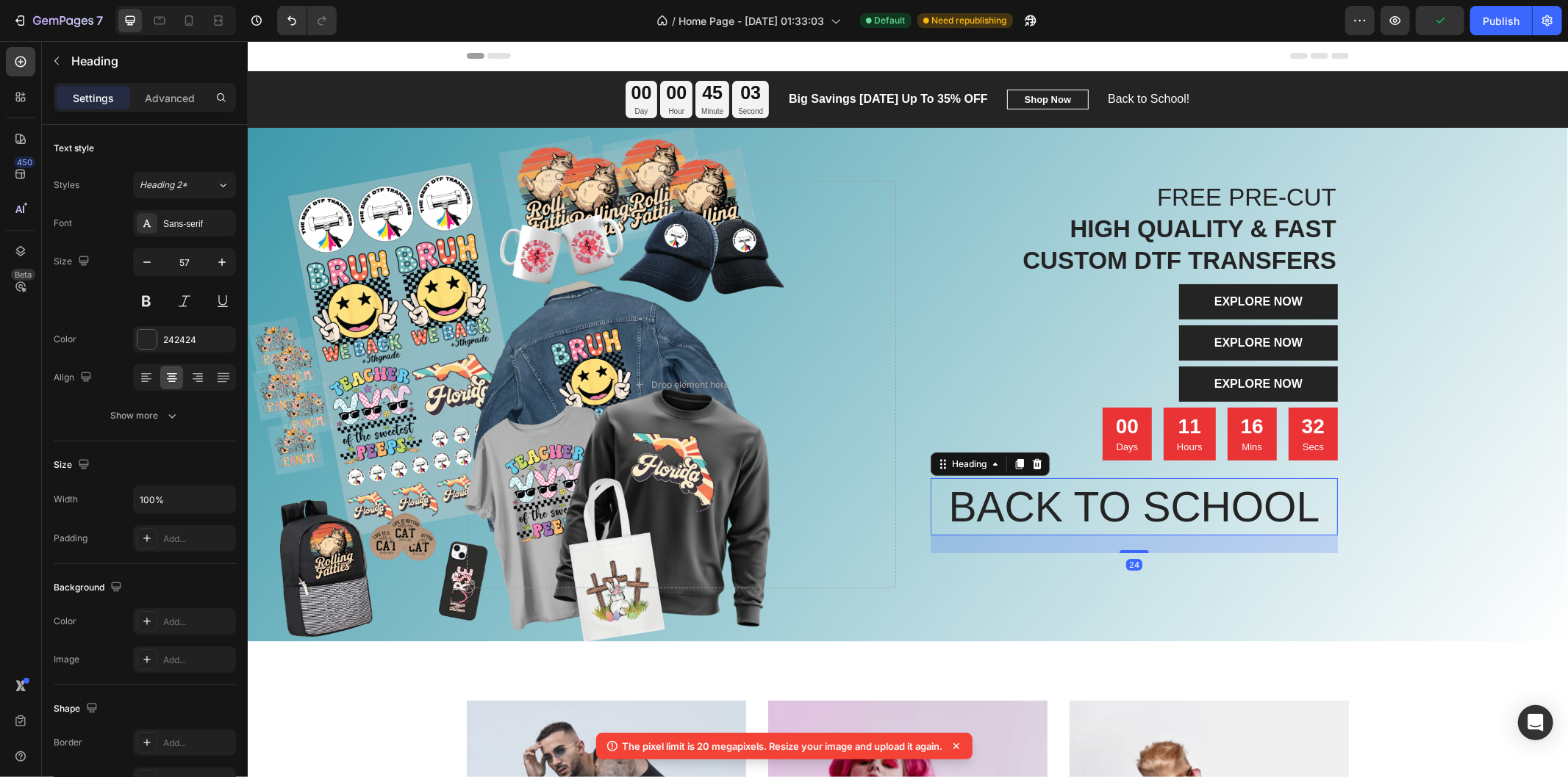
click at [1199, 503] on p "BACK TO SCHOOL" at bounding box center [1133, 506] width 404 height 55
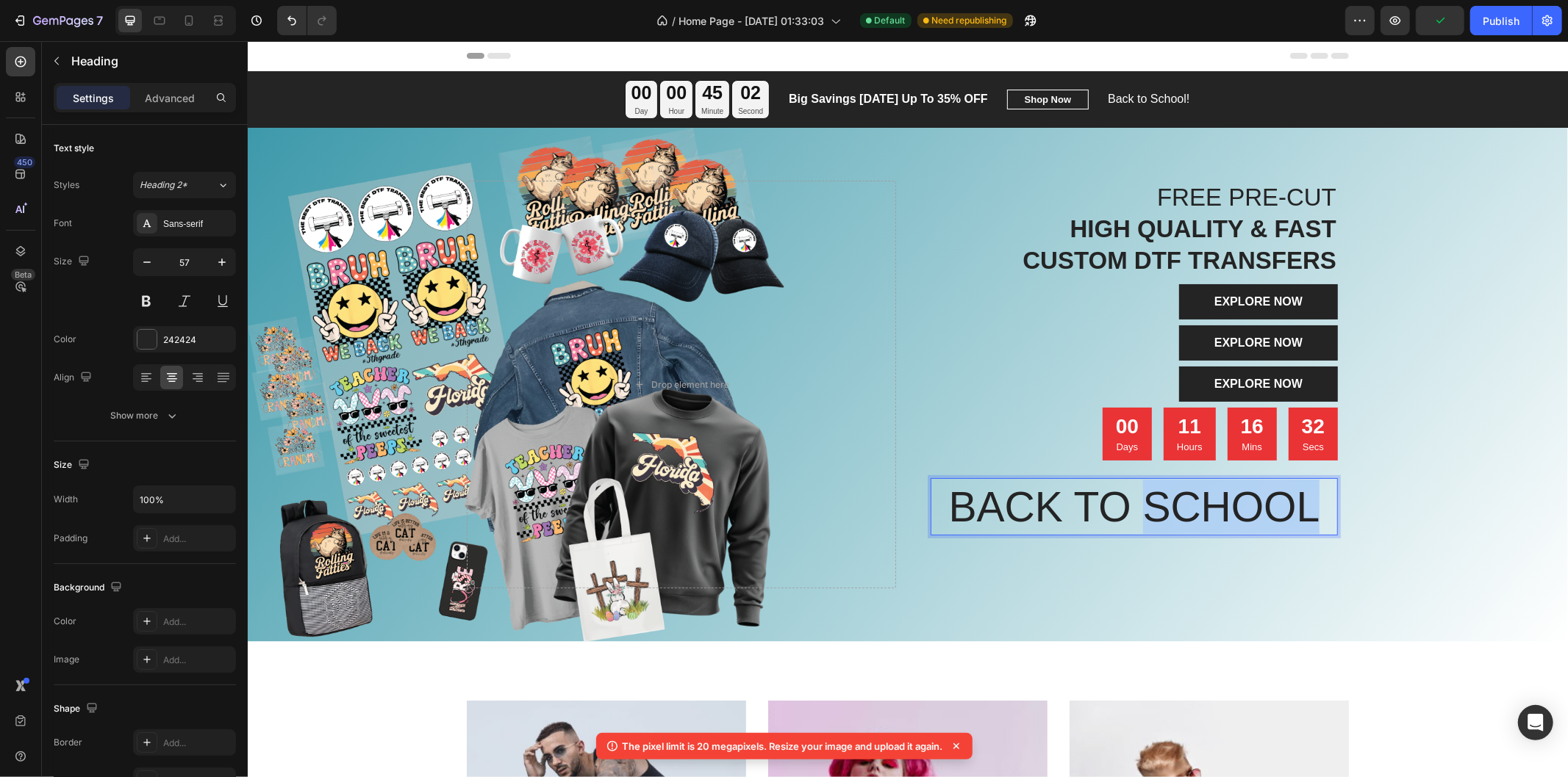
click at [1199, 503] on p "BACK TO SCHOOL" at bounding box center [1133, 506] width 404 height 55
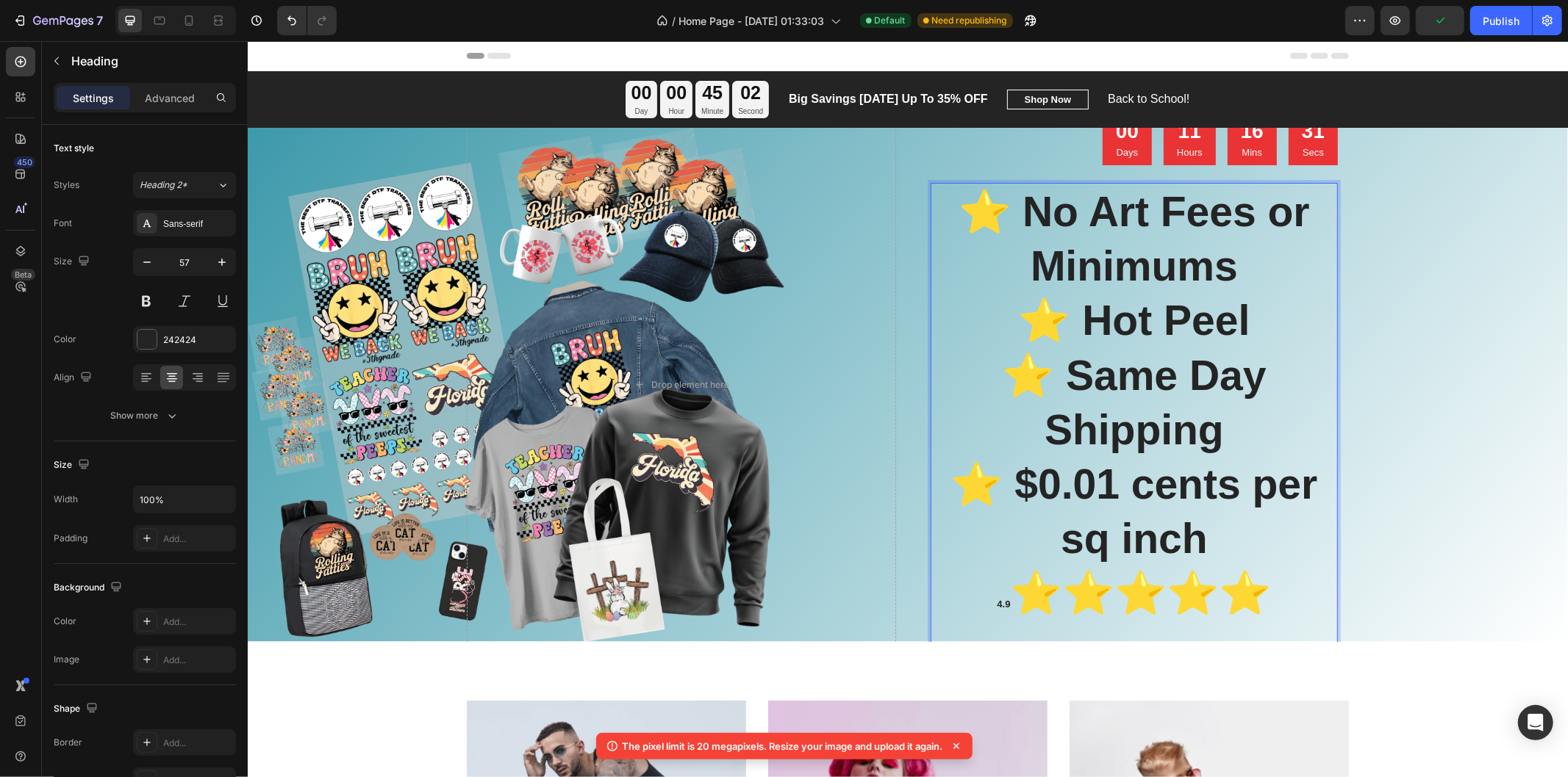
scroll to position [177, 0]
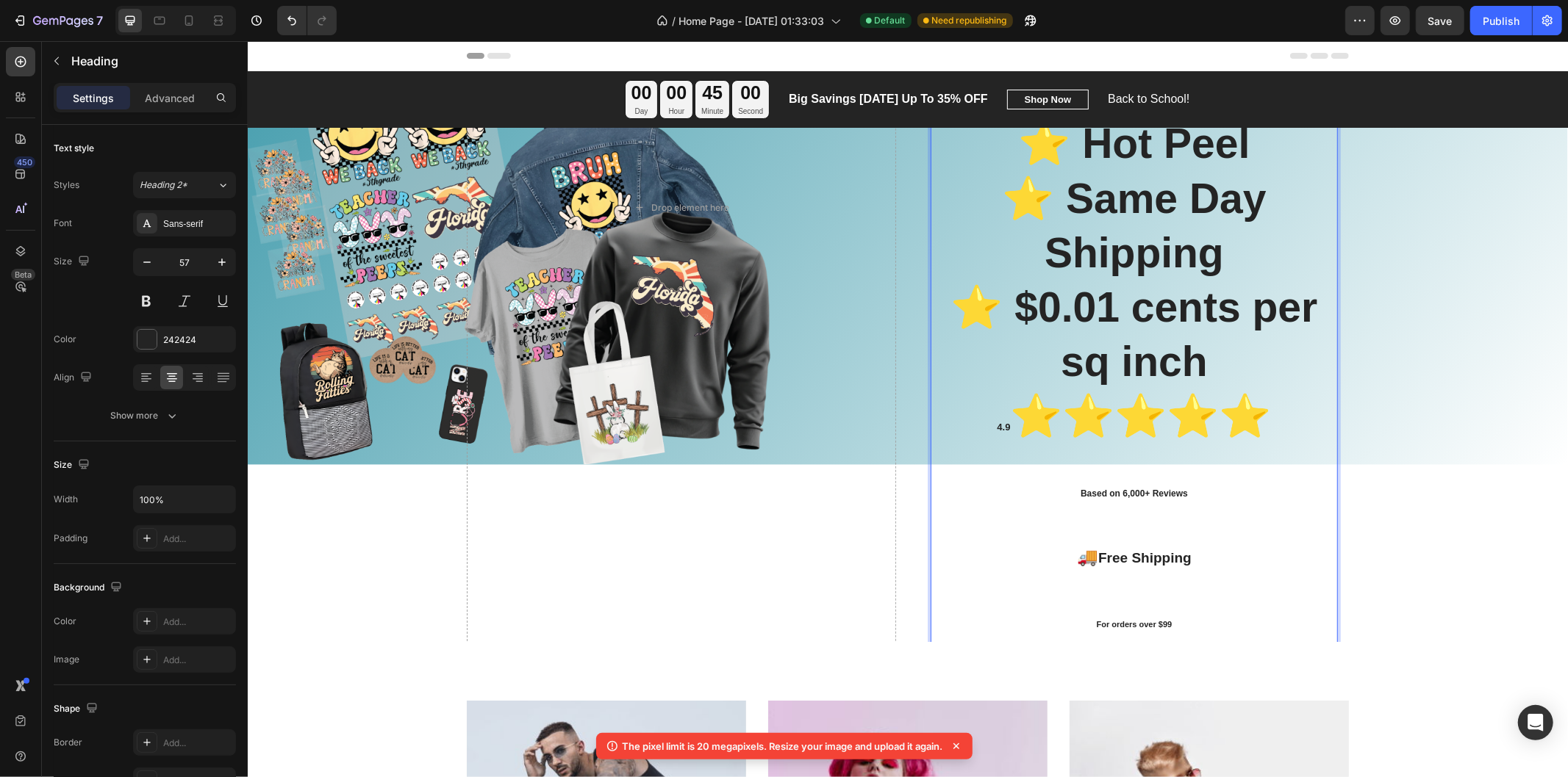
click at [1137, 398] on p "4.9 ⭐⭐⭐⭐⭐" at bounding box center [1133, 421] width 404 height 66
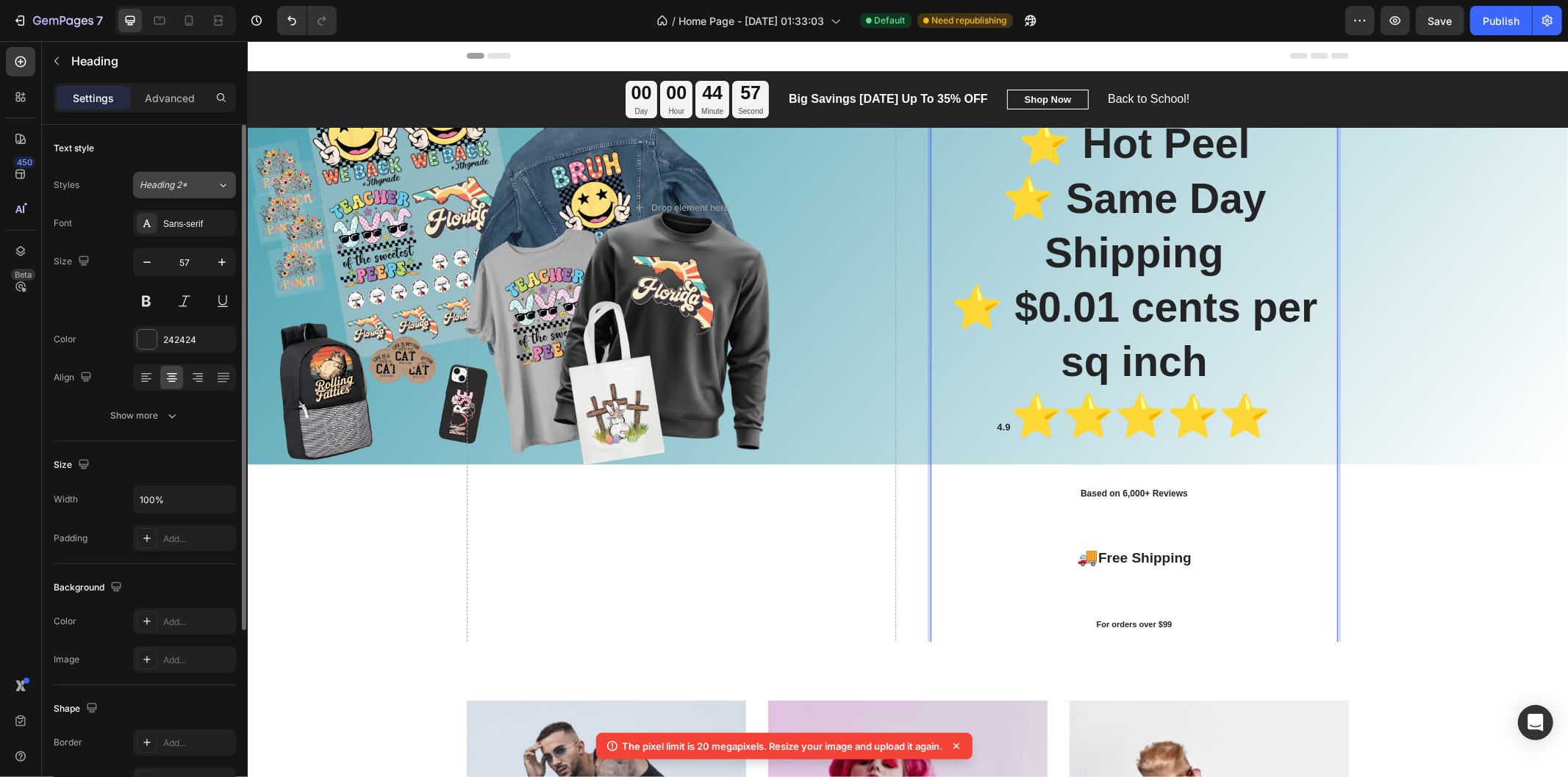
click at [189, 186] on div "Heading 2*" at bounding box center [170, 185] width 60 height 13
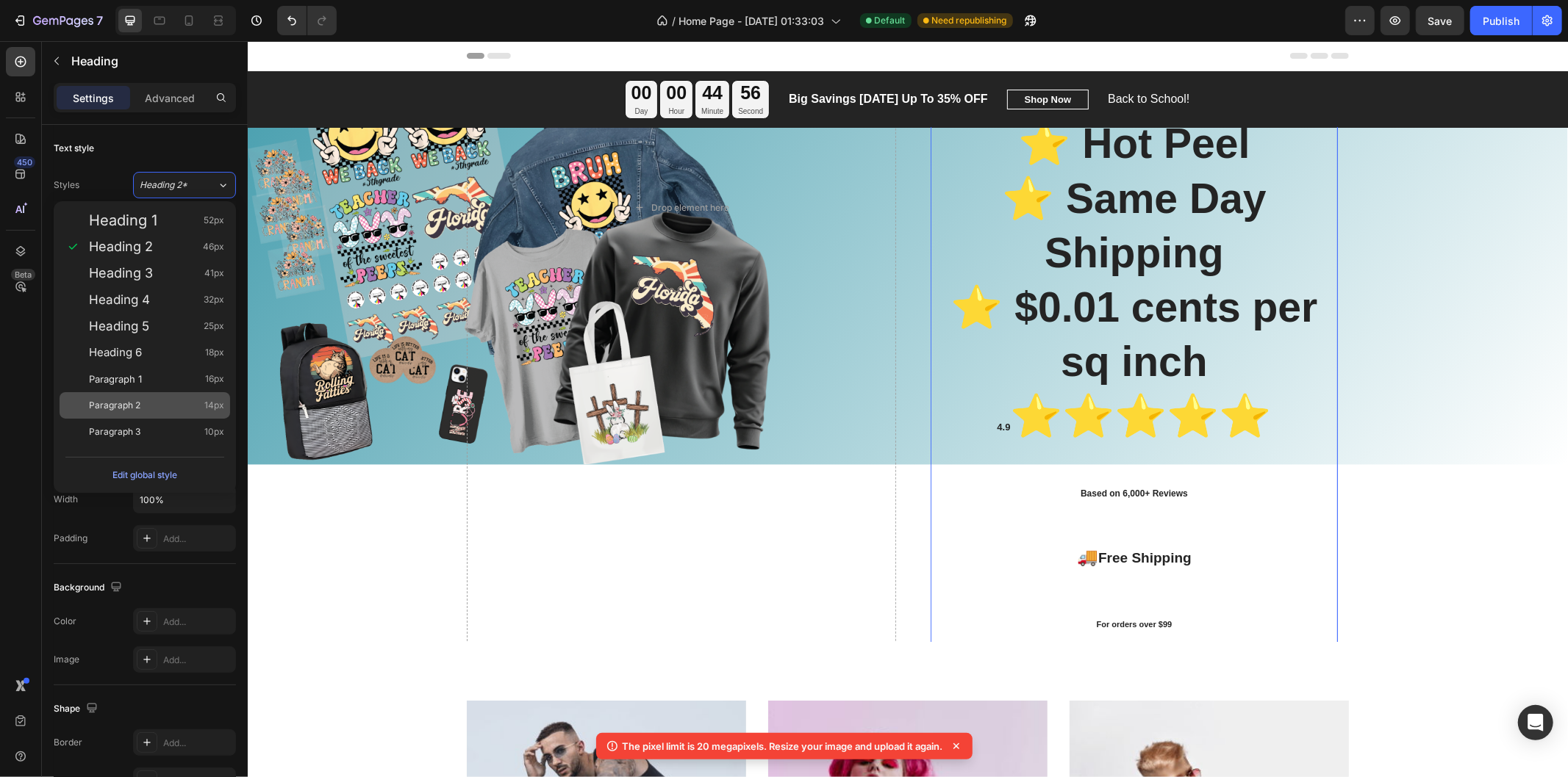
click at [151, 393] on div "Paragraph 2 14px" at bounding box center [145, 406] width 171 height 26
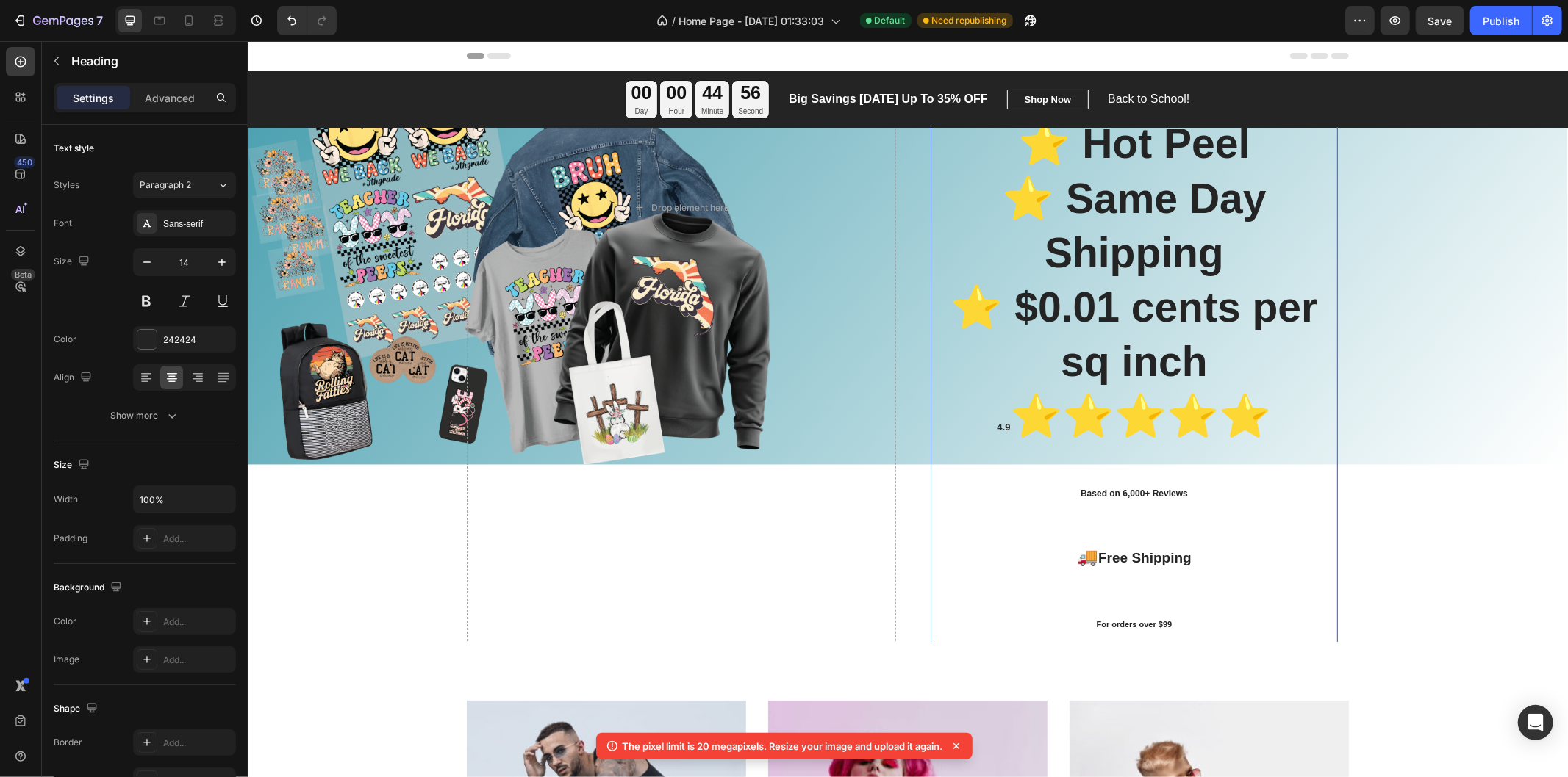
scroll to position [0, 0]
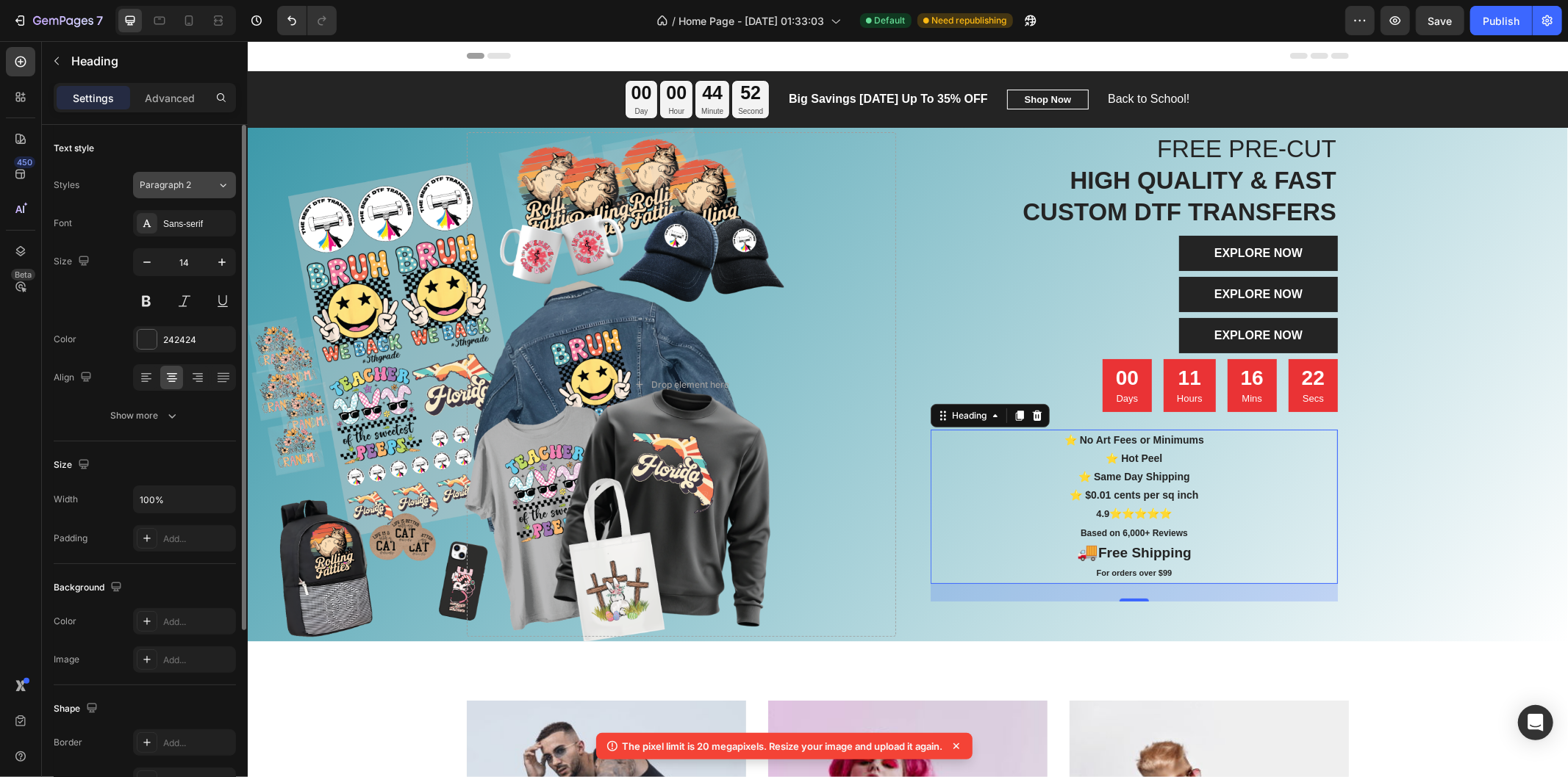
click at [180, 180] on span "Paragraph 2" at bounding box center [166, 185] width 51 height 13
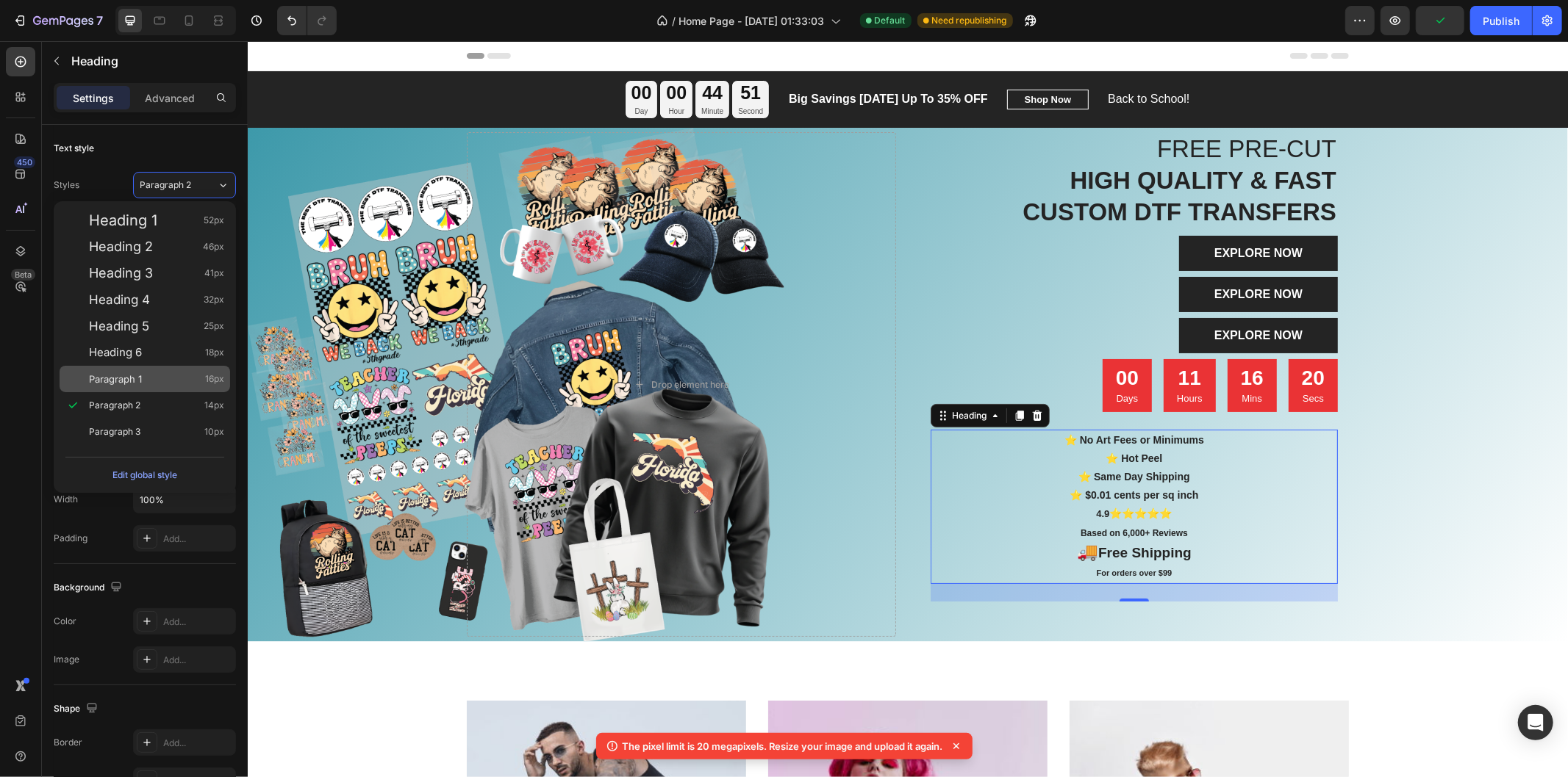
click at [140, 378] on span "Paragraph 1" at bounding box center [115, 378] width 53 height 15
type input "16"
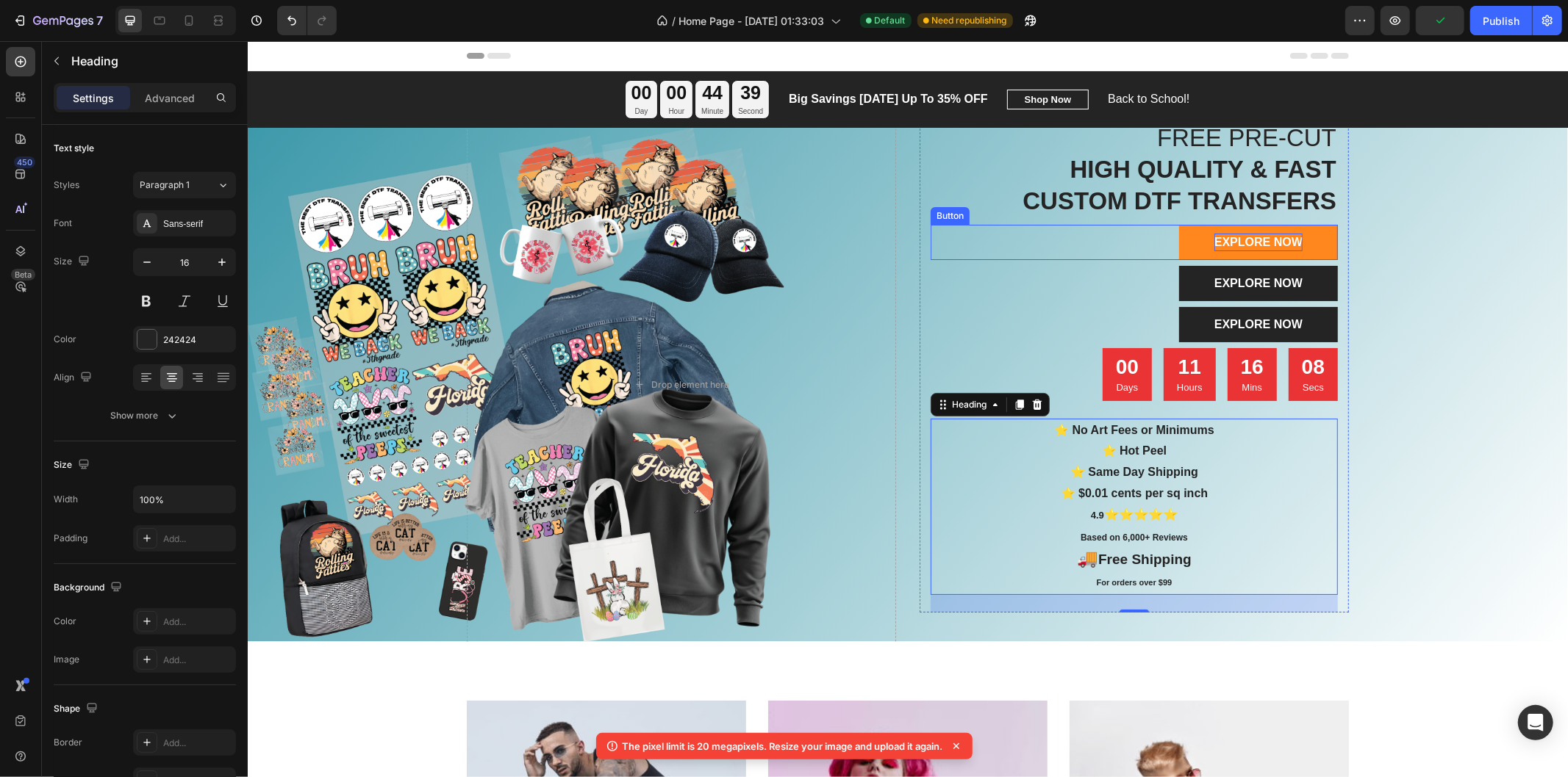
click at [1245, 238] on div "EXPLORE NOW" at bounding box center [1257, 242] width 88 height 18
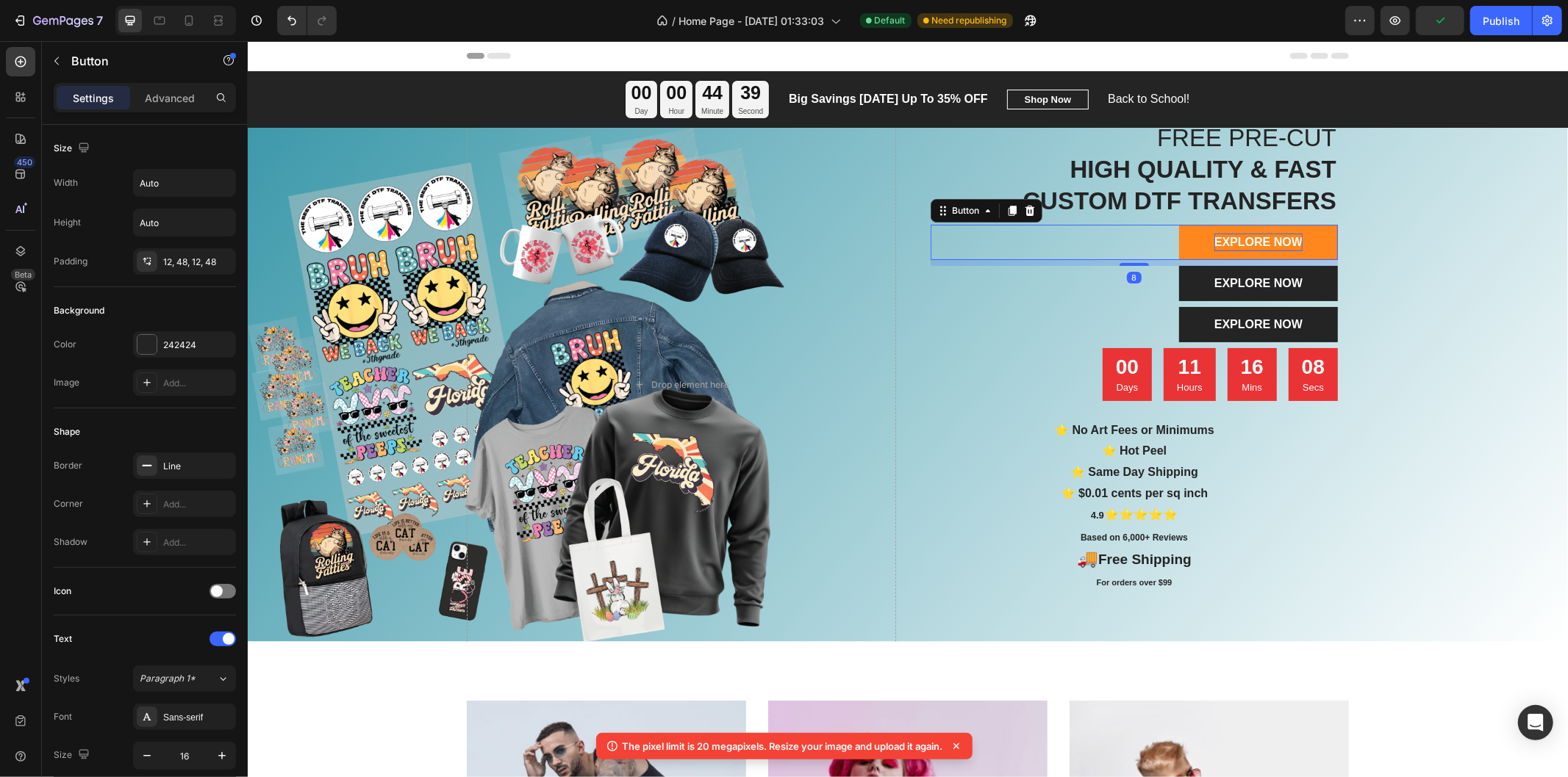
click at [1250, 242] on div "EXPLORE NOW" at bounding box center [1257, 242] width 88 height 18
click at [1250, 242] on p "EXPLORE NOW" at bounding box center [1257, 242] width 88 height 18
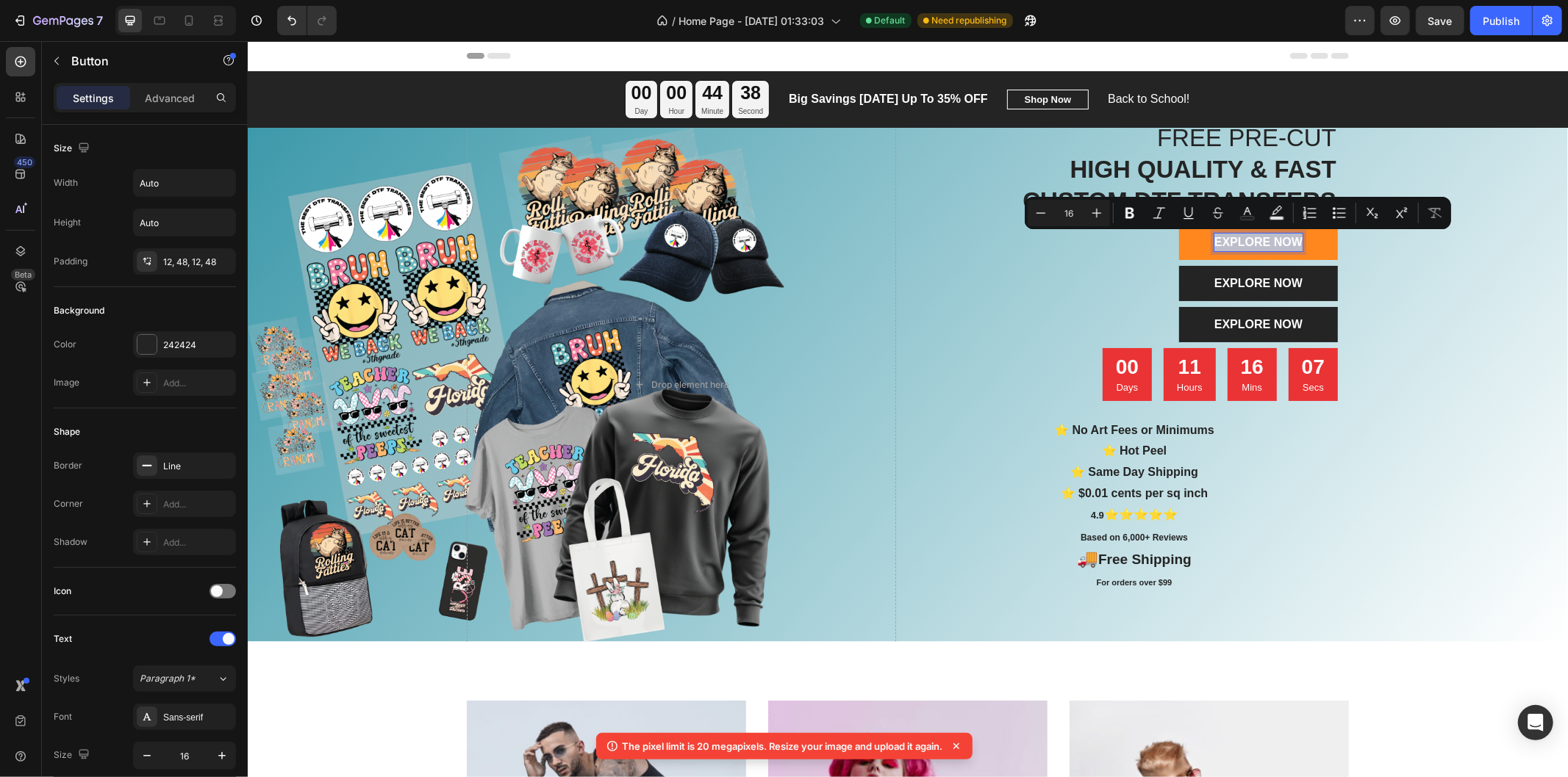
click at [1250, 242] on p "EXPLORE NOW" at bounding box center [1257, 242] width 88 height 18
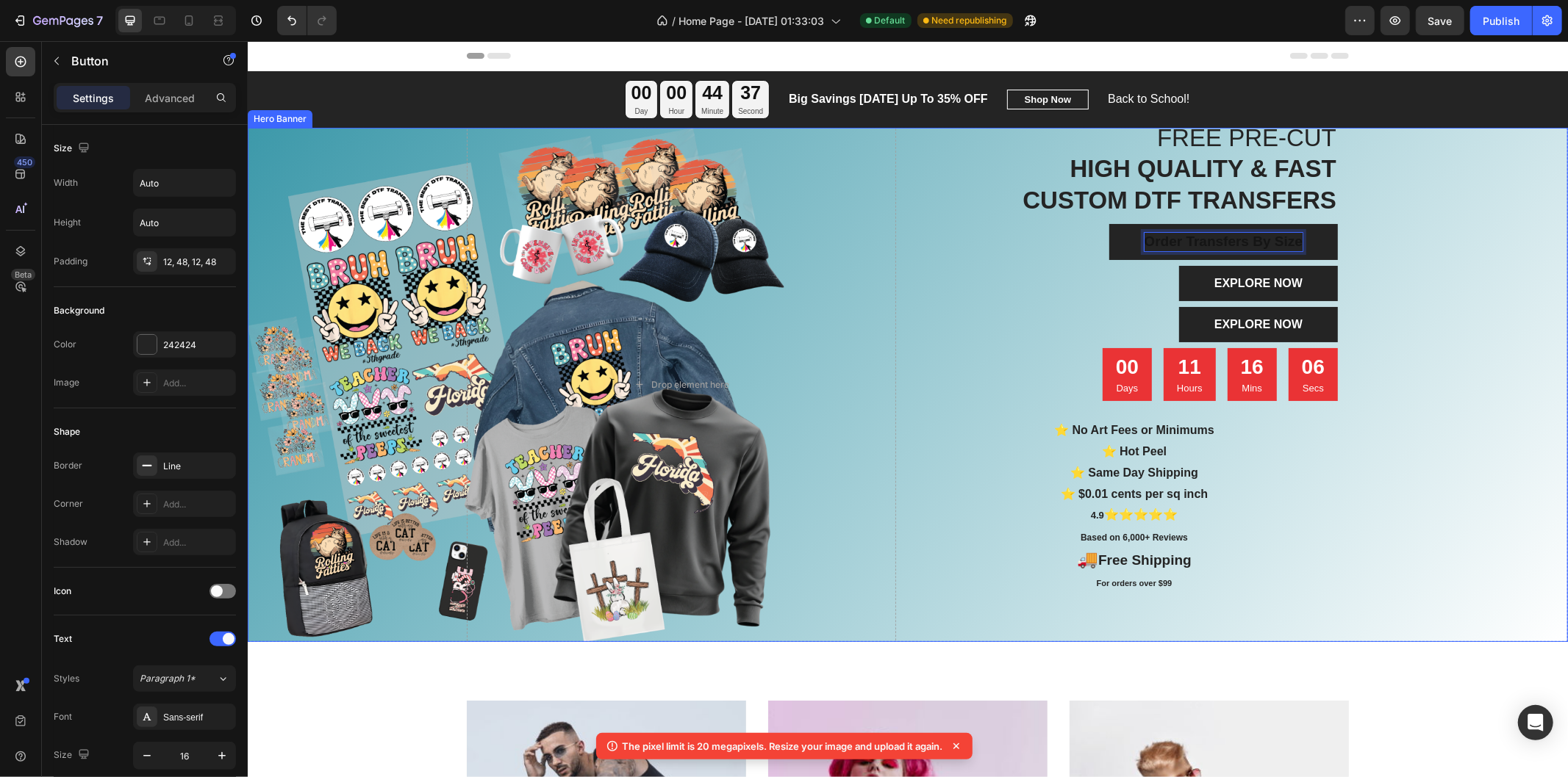
click at [1390, 244] on div "Overlay" at bounding box center [906, 384] width 1320 height 514
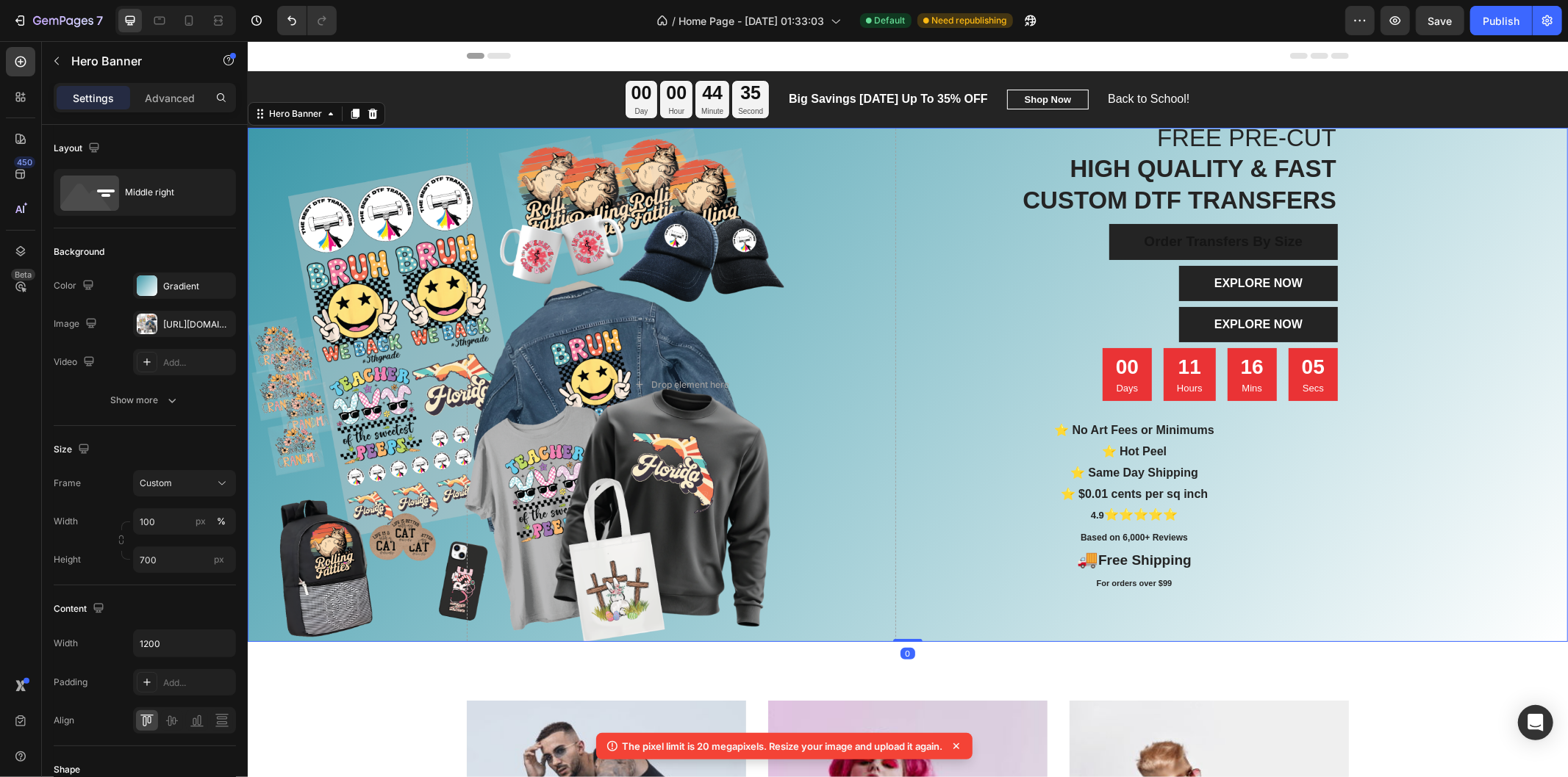
click at [1405, 246] on div "Overlay" at bounding box center [906, 384] width 1320 height 514
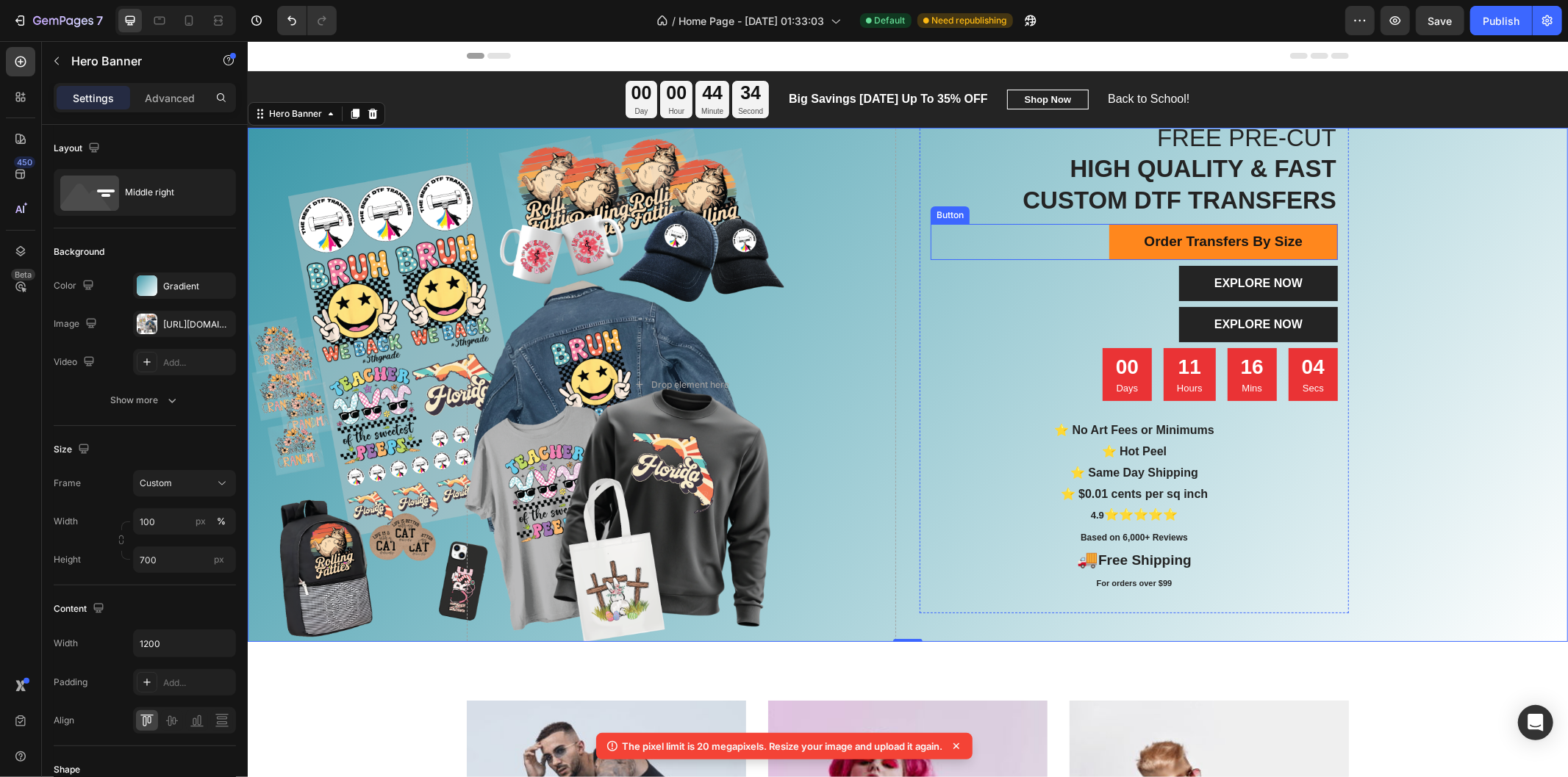
click at [1307, 240] on link "Order Transfers By Size" at bounding box center [1223, 241] width 229 height 36
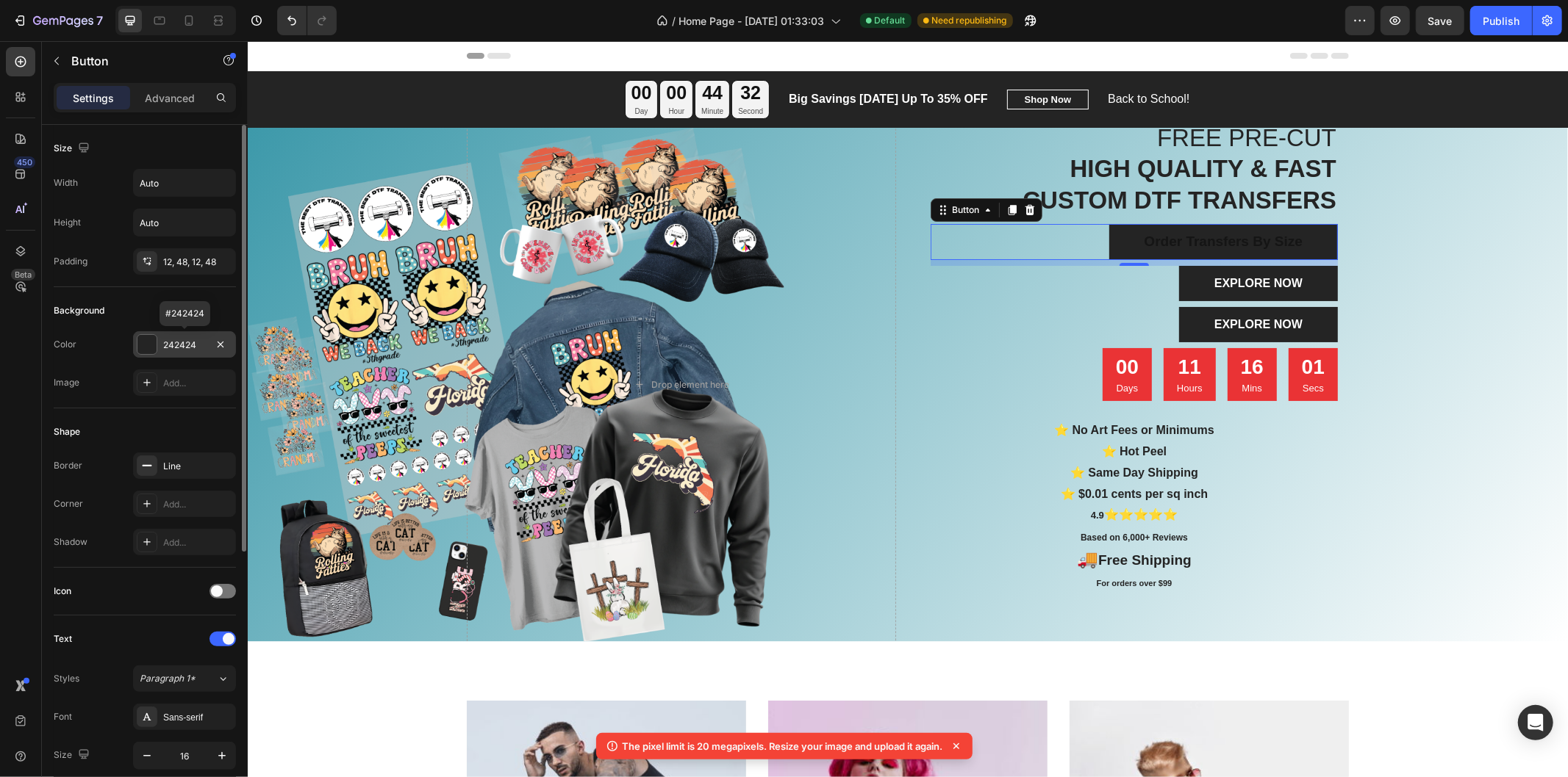
click at [158, 342] on div "242424" at bounding box center [184, 344] width 103 height 26
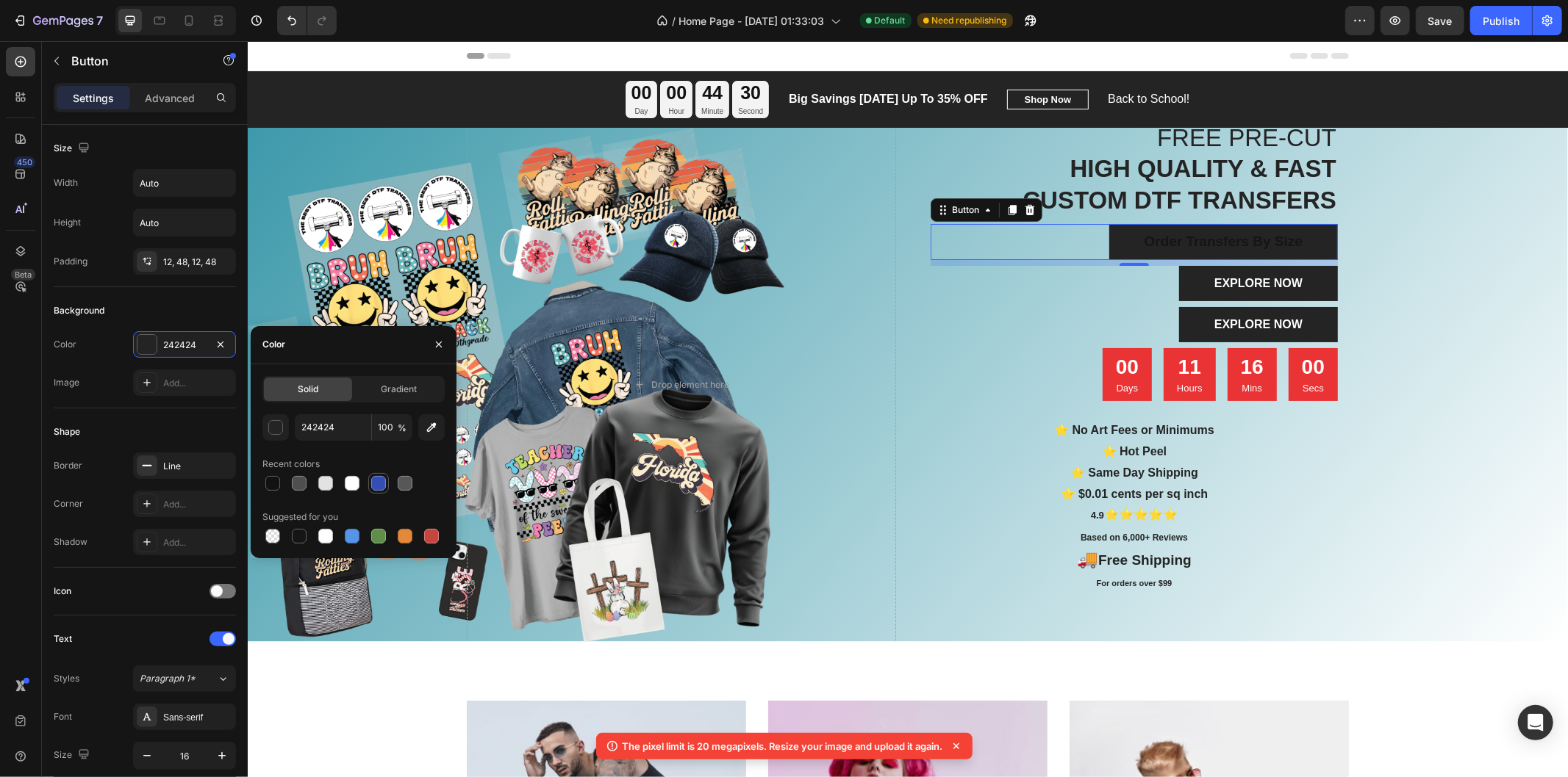
click at [378, 486] on div at bounding box center [379, 483] width 15 height 15
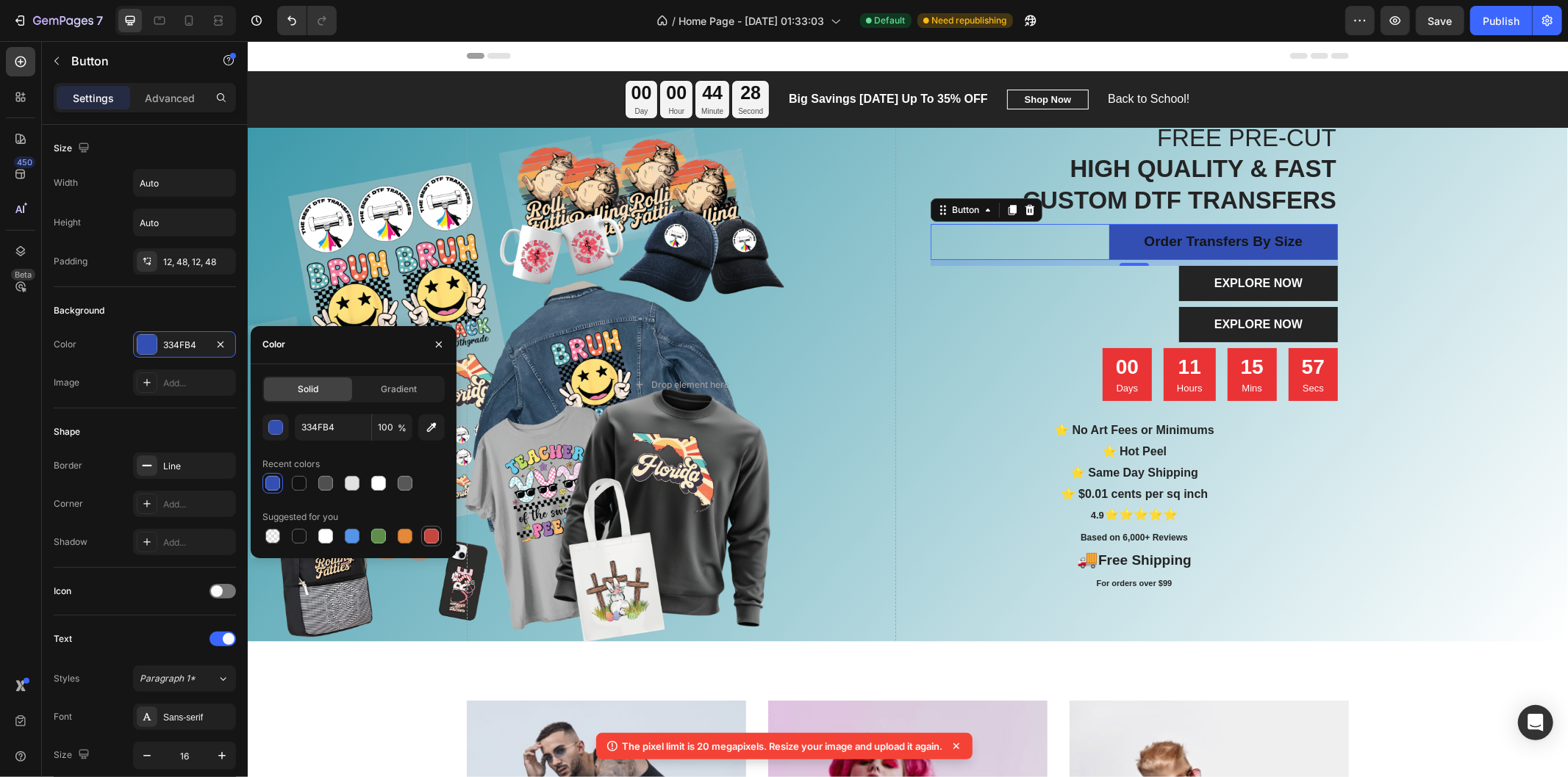
click at [432, 540] on div at bounding box center [431, 536] width 15 height 15
type input "C5453F"
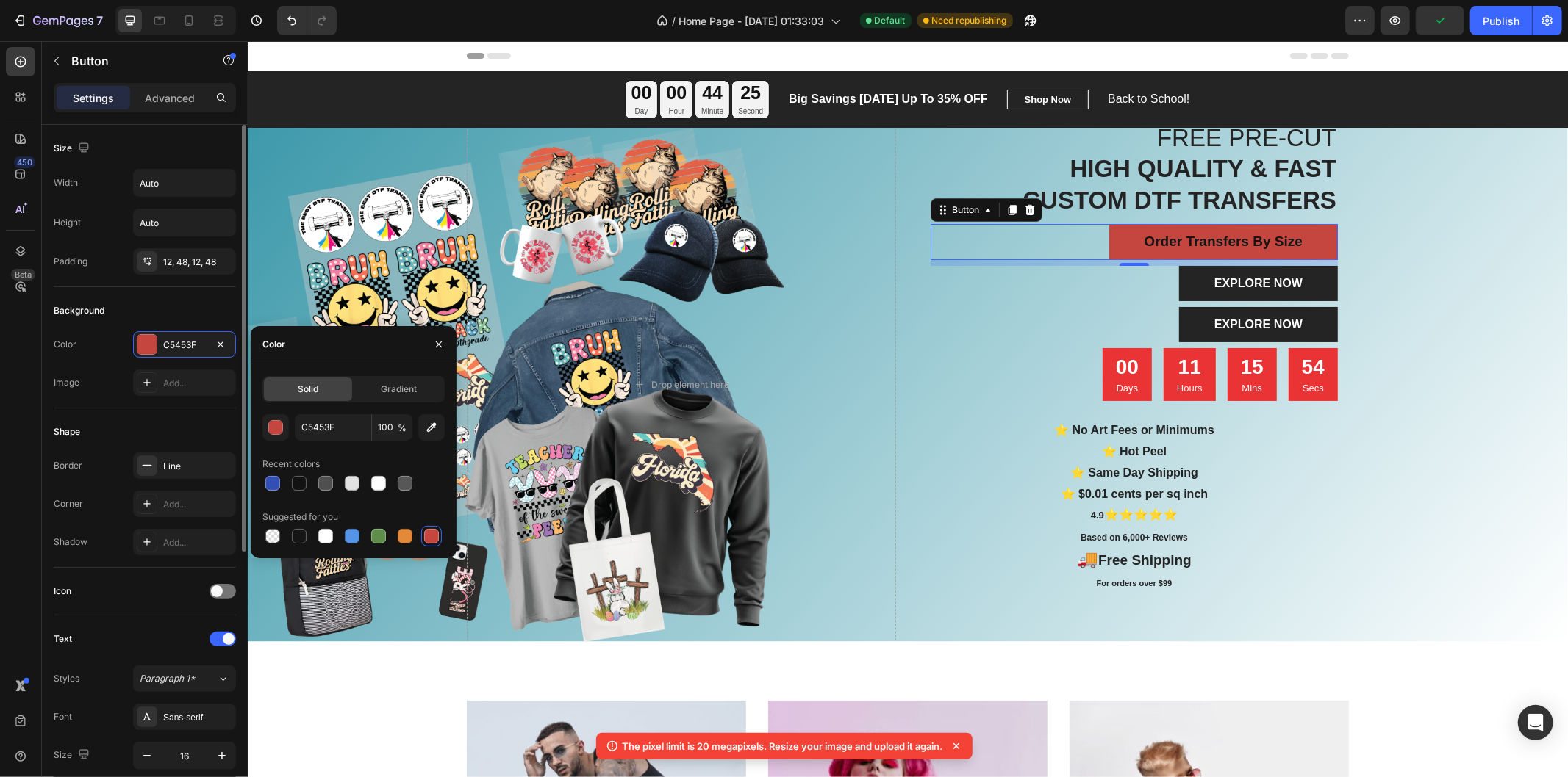
click at [172, 436] on div "Shape" at bounding box center [144, 431] width 182 height 24
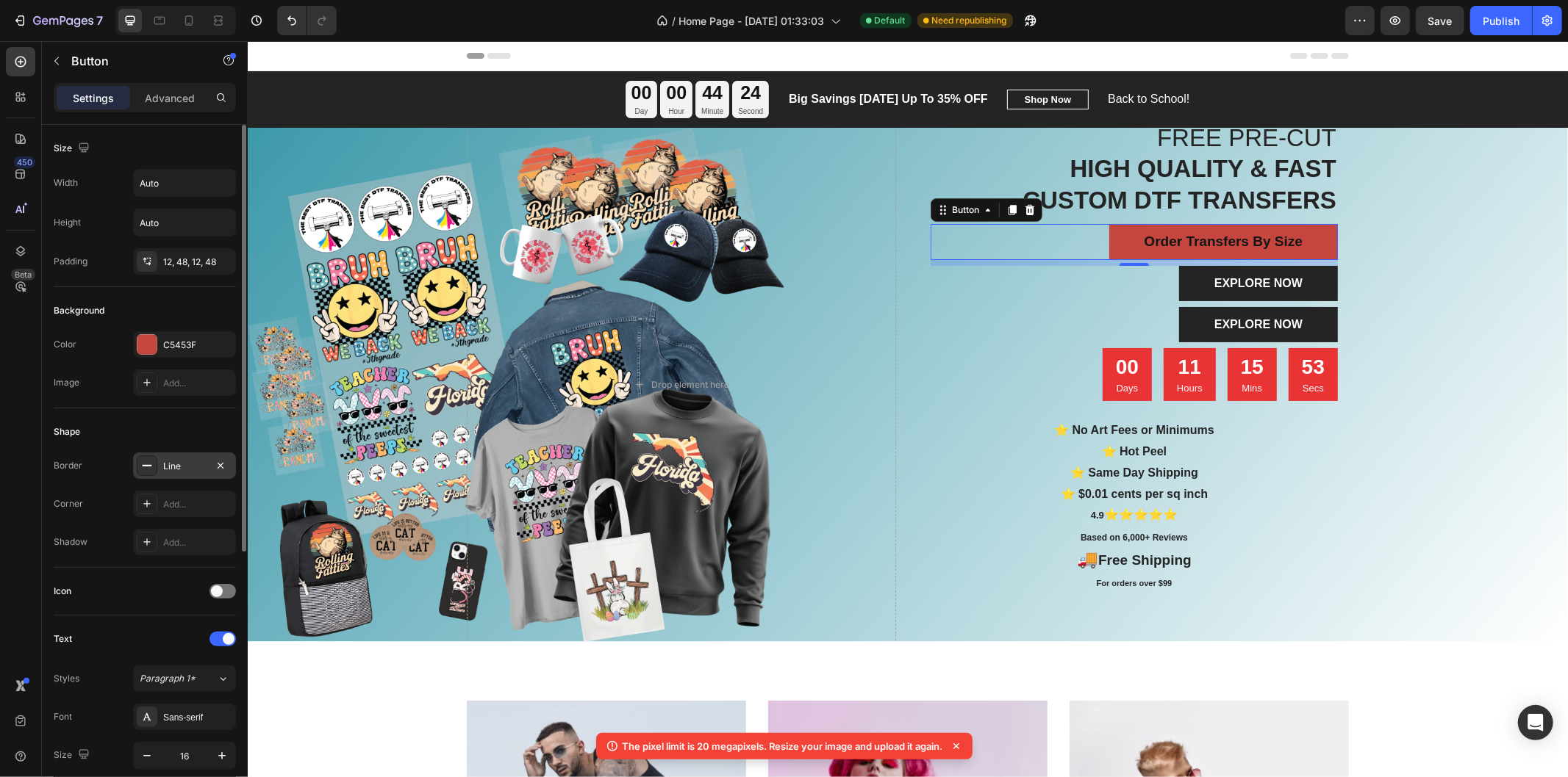
click at [184, 467] on div "Line" at bounding box center [184, 466] width 42 height 13
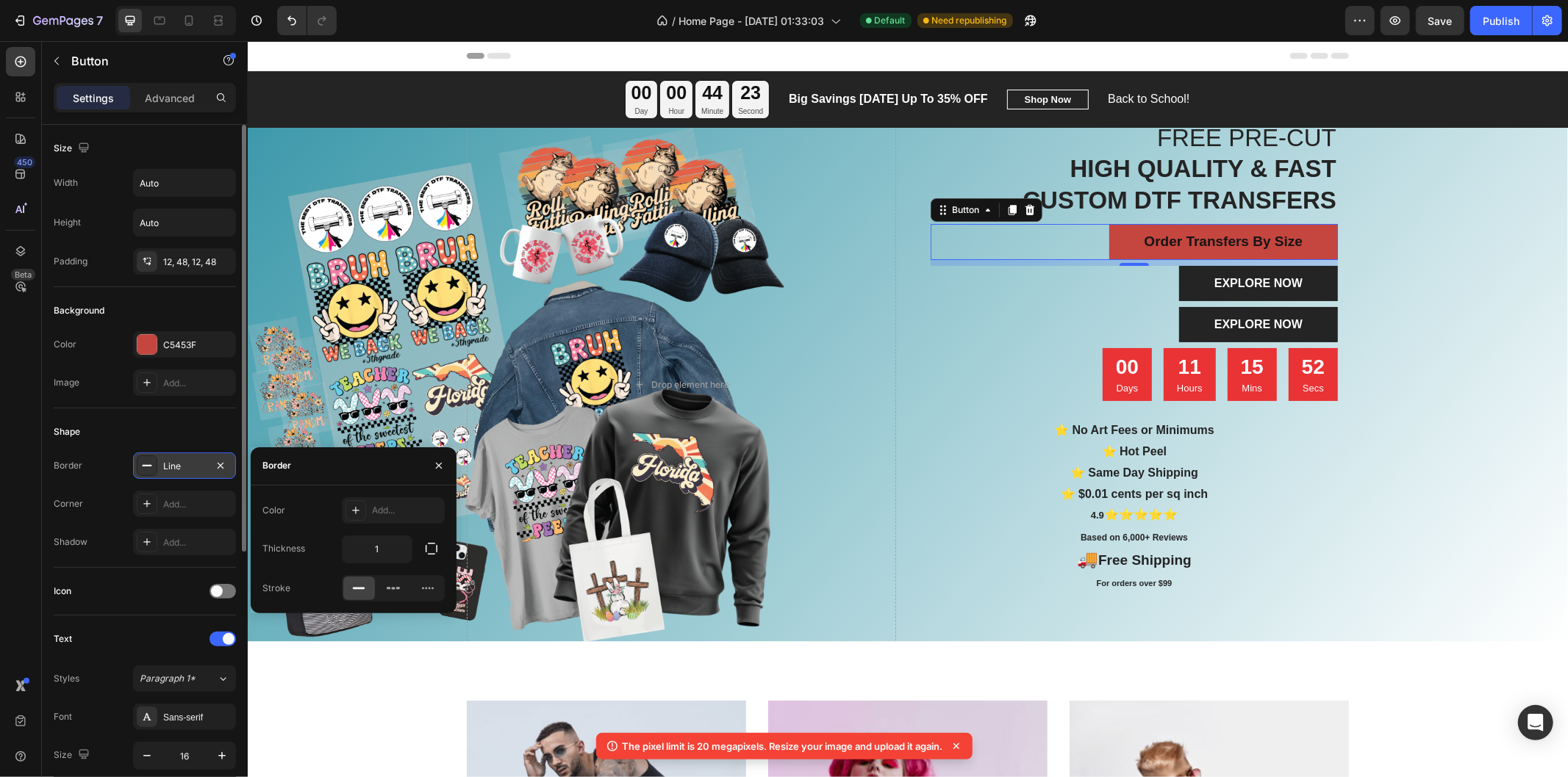
click at [184, 467] on div "Line" at bounding box center [184, 466] width 42 height 13
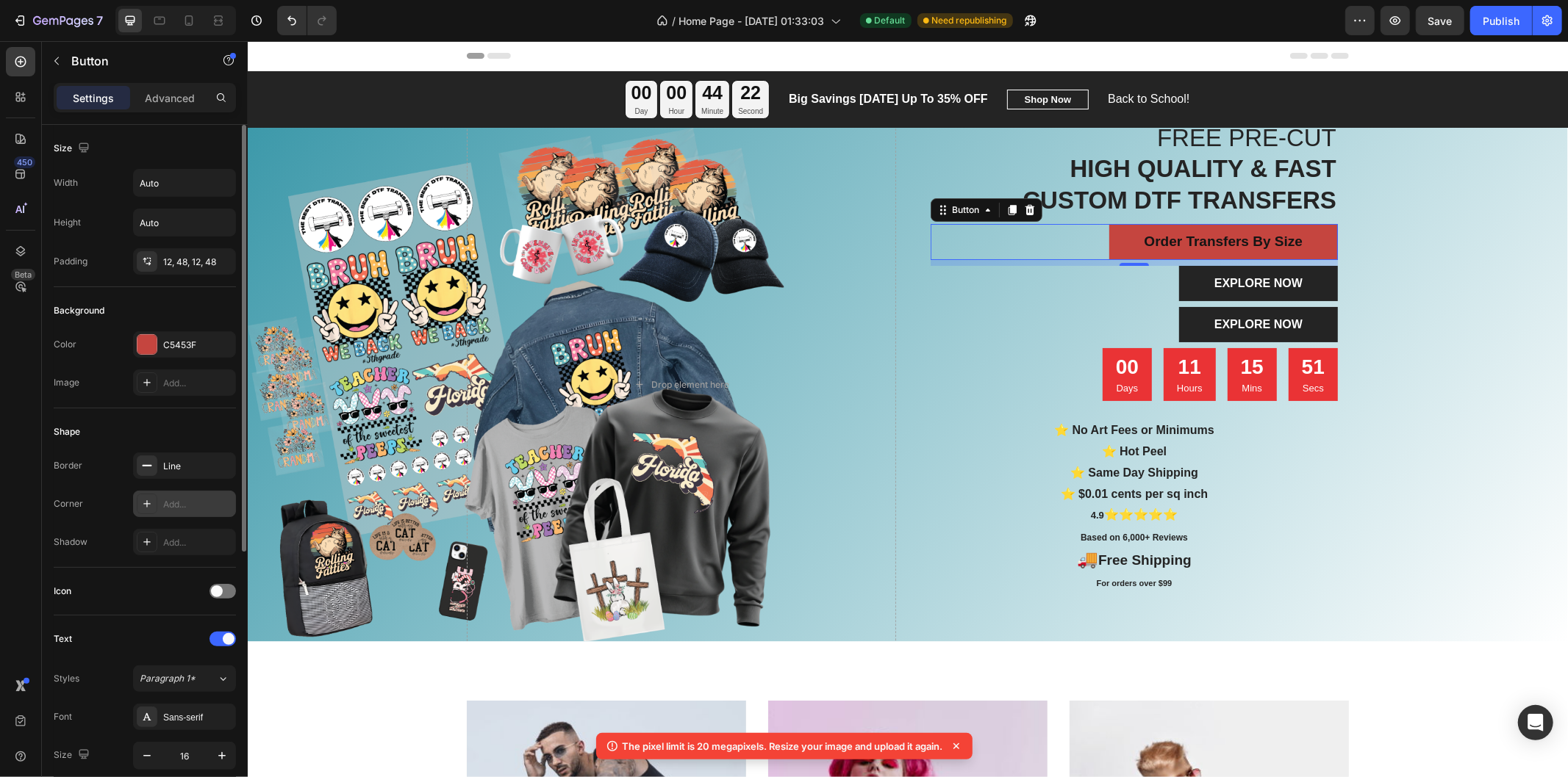
click at [172, 504] on div "Add..." at bounding box center [197, 504] width 69 height 13
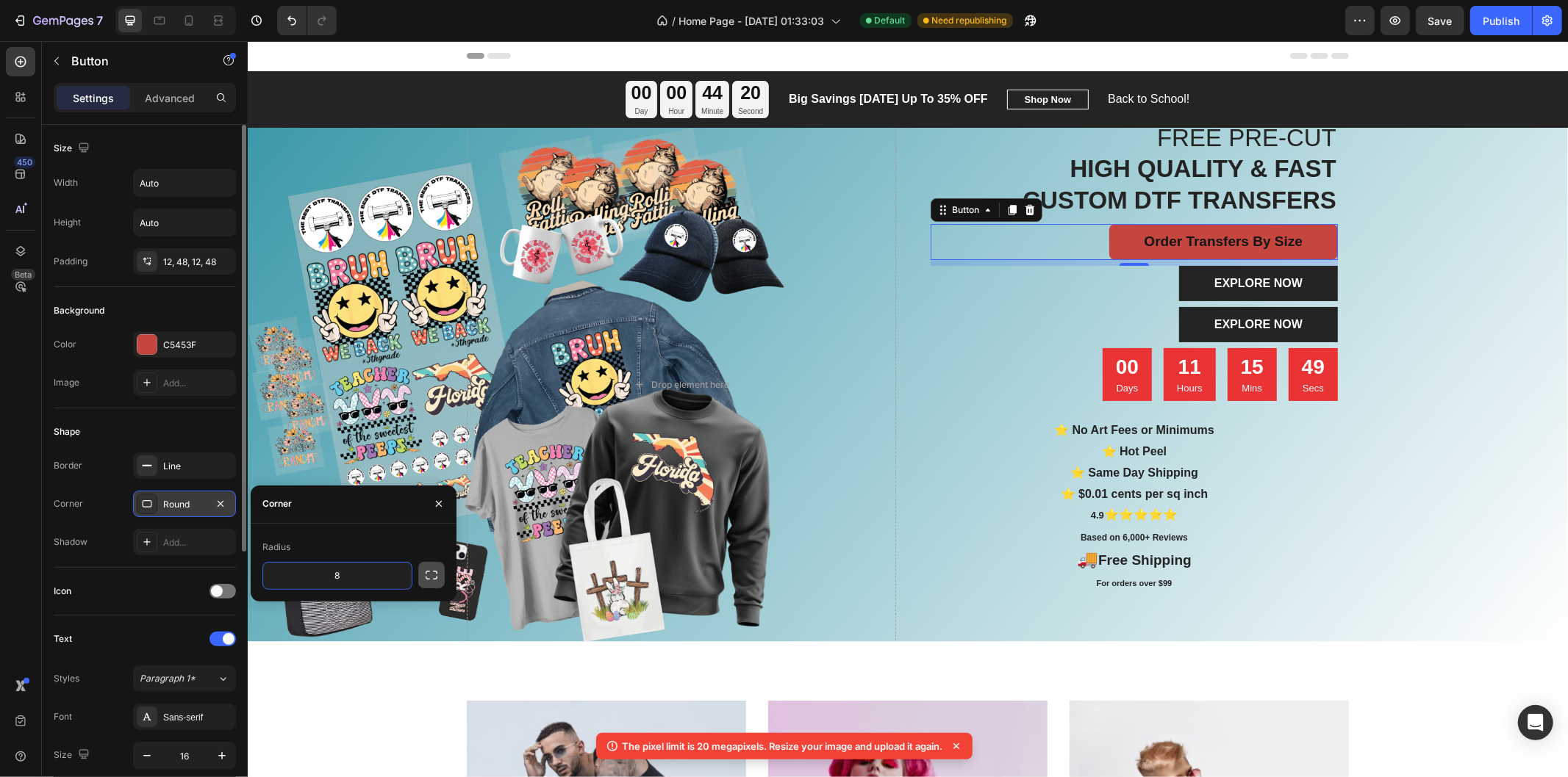
click at [431, 578] on icon "button" at bounding box center [431, 575] width 15 height 15
click at [393, 610] on input "8" at bounding box center [376, 610] width 70 height 26
click at [427, 578] on icon "button" at bounding box center [431, 575] width 11 height 9
click at [373, 577] on input "8" at bounding box center [337, 575] width 149 height 26
click at [407, 579] on button "button" at bounding box center [398, 575] width 26 height 26
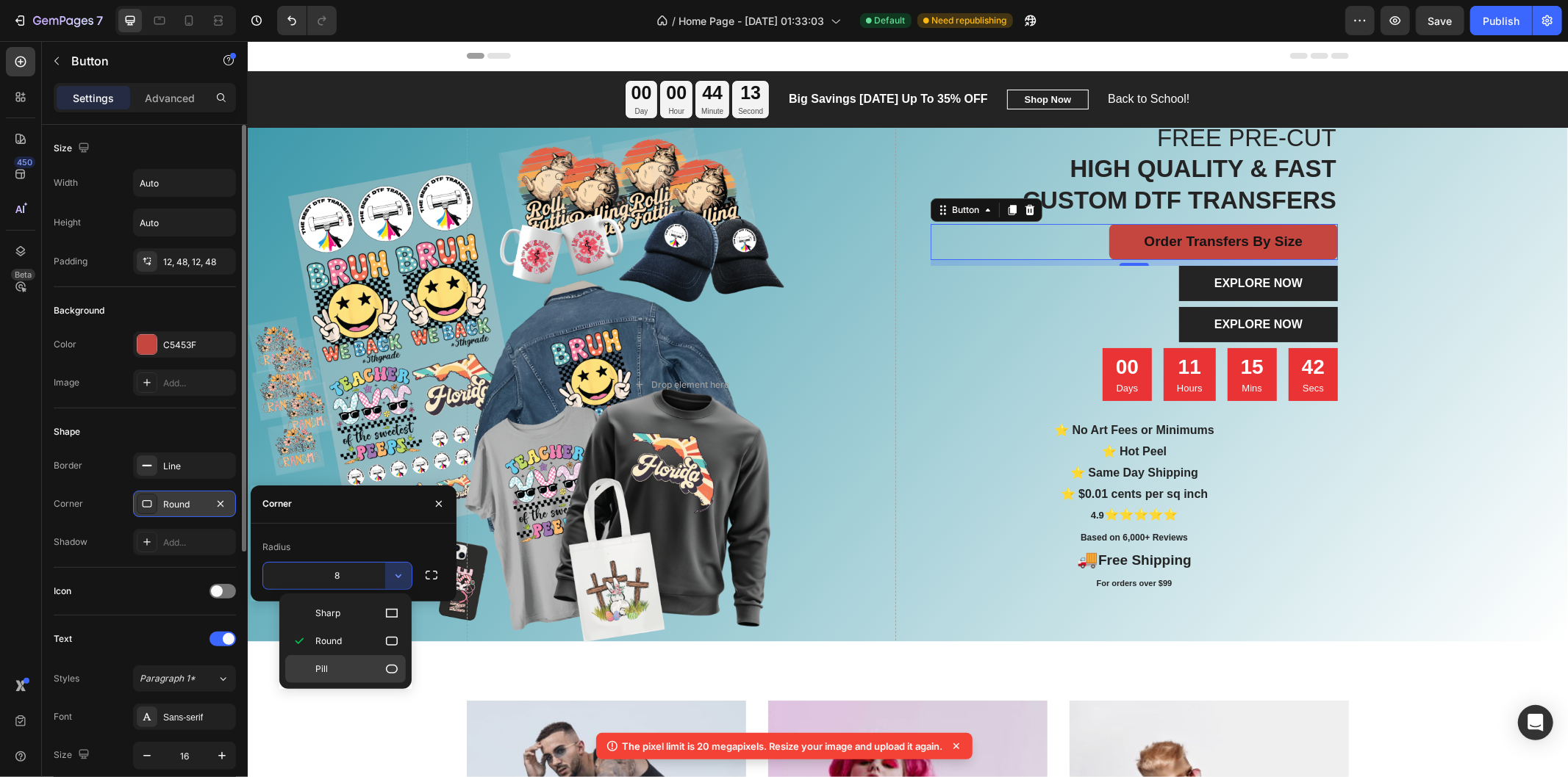
click at [389, 663] on icon at bounding box center [392, 669] width 15 height 15
type input "9999"
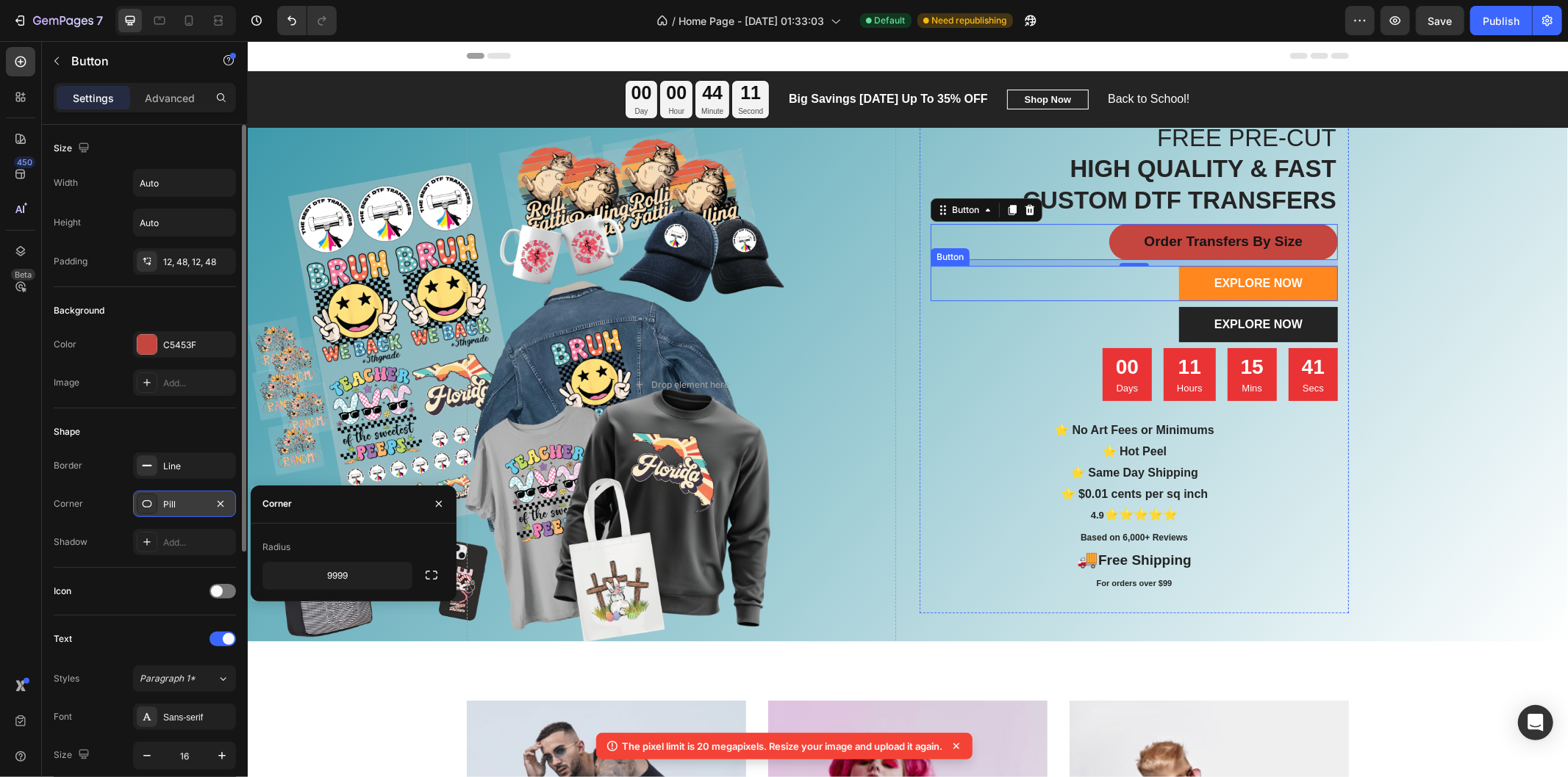
click at [1288, 294] on link "EXPLORE NOW" at bounding box center [1257, 282] width 158 height 35
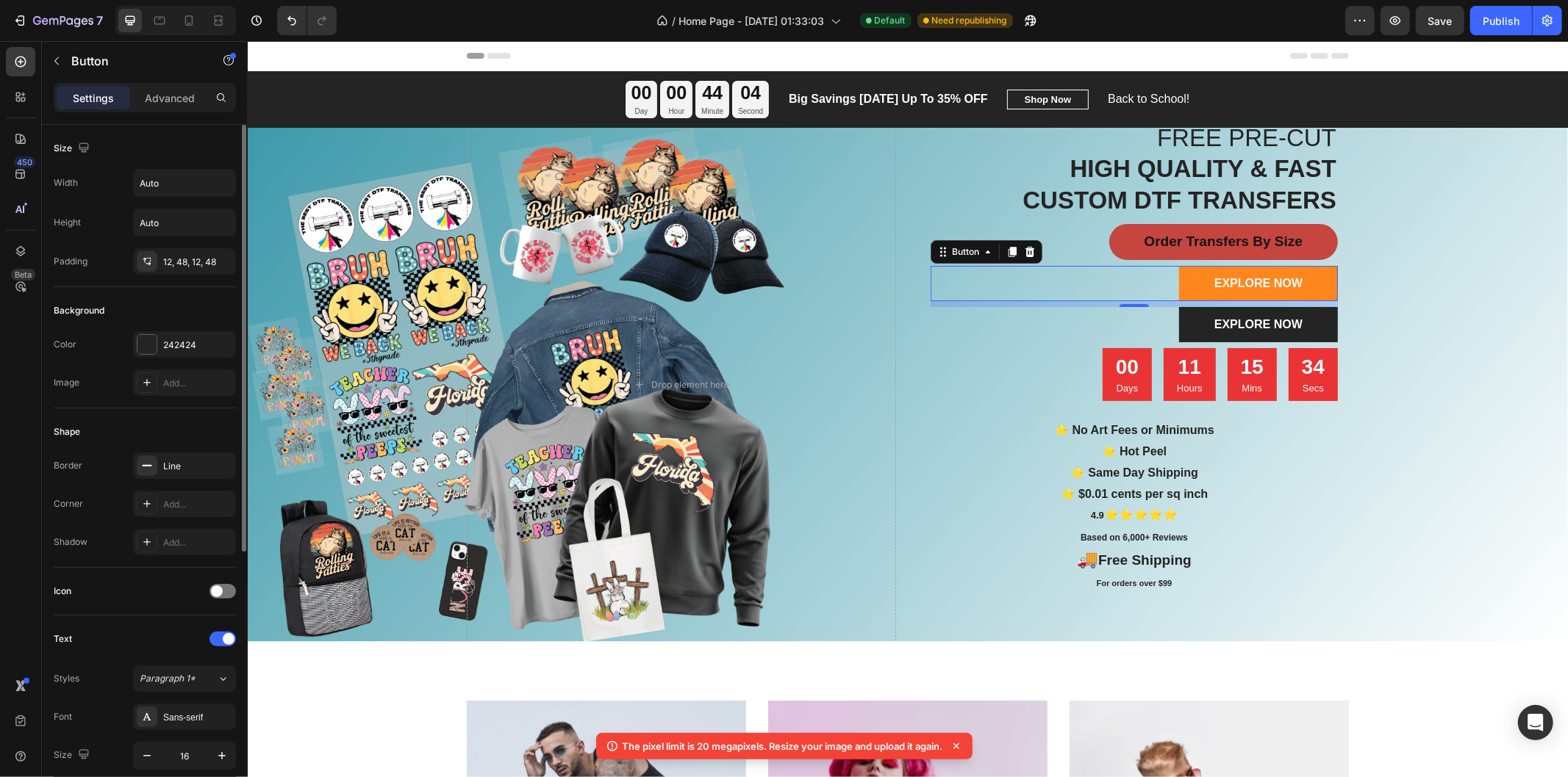
click at [1221, 274] on link "EXPLORE NOW" at bounding box center [1257, 282] width 158 height 35
click at [1244, 282] on div "EXPLORE NOW" at bounding box center [1257, 282] width 88 height 18
click at [1244, 282] on p "EXPLORE NOW" at bounding box center [1257, 282] width 88 height 18
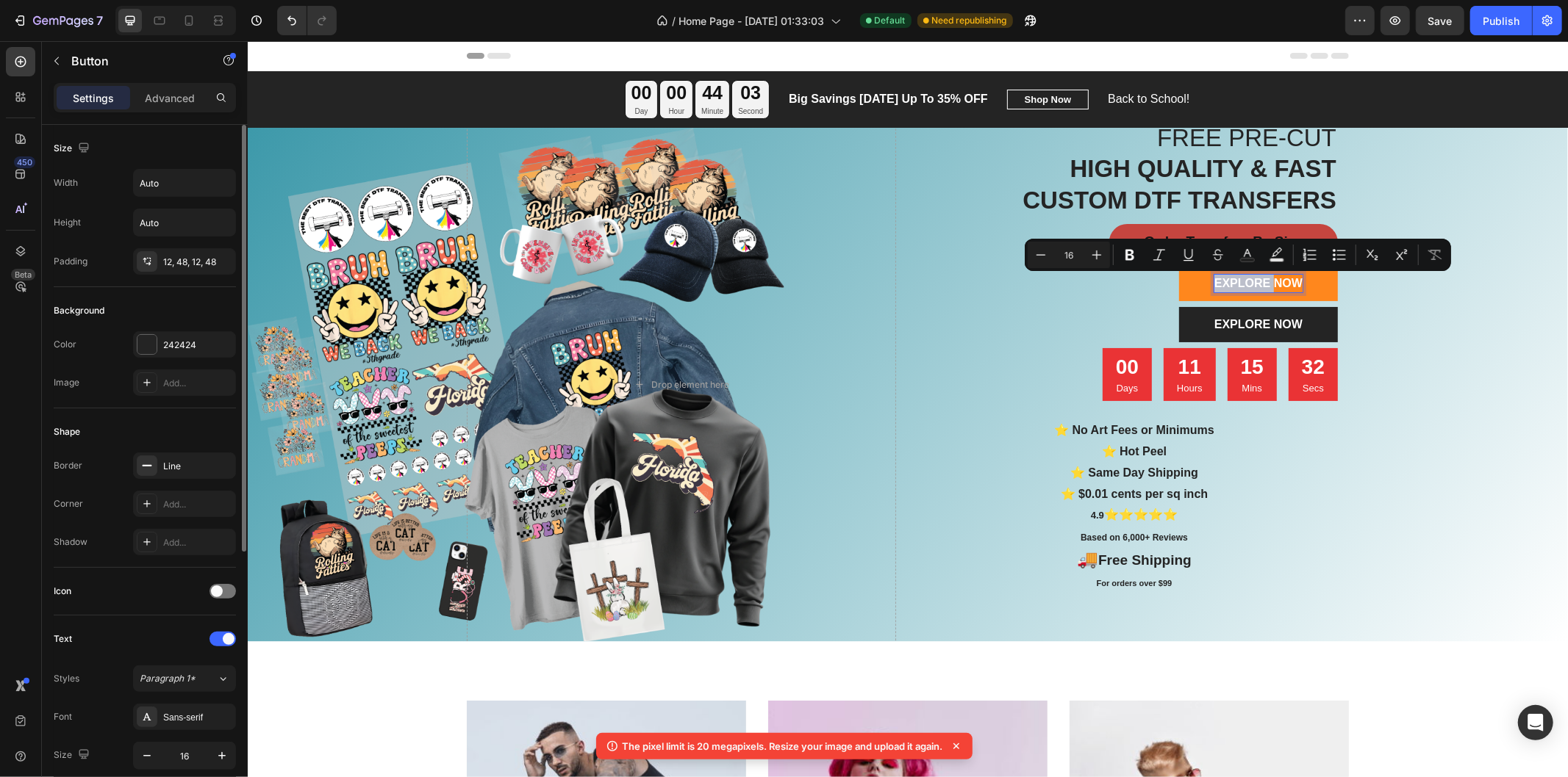
click at [1244, 282] on p "EXPLORE NOW" at bounding box center [1257, 282] width 88 height 18
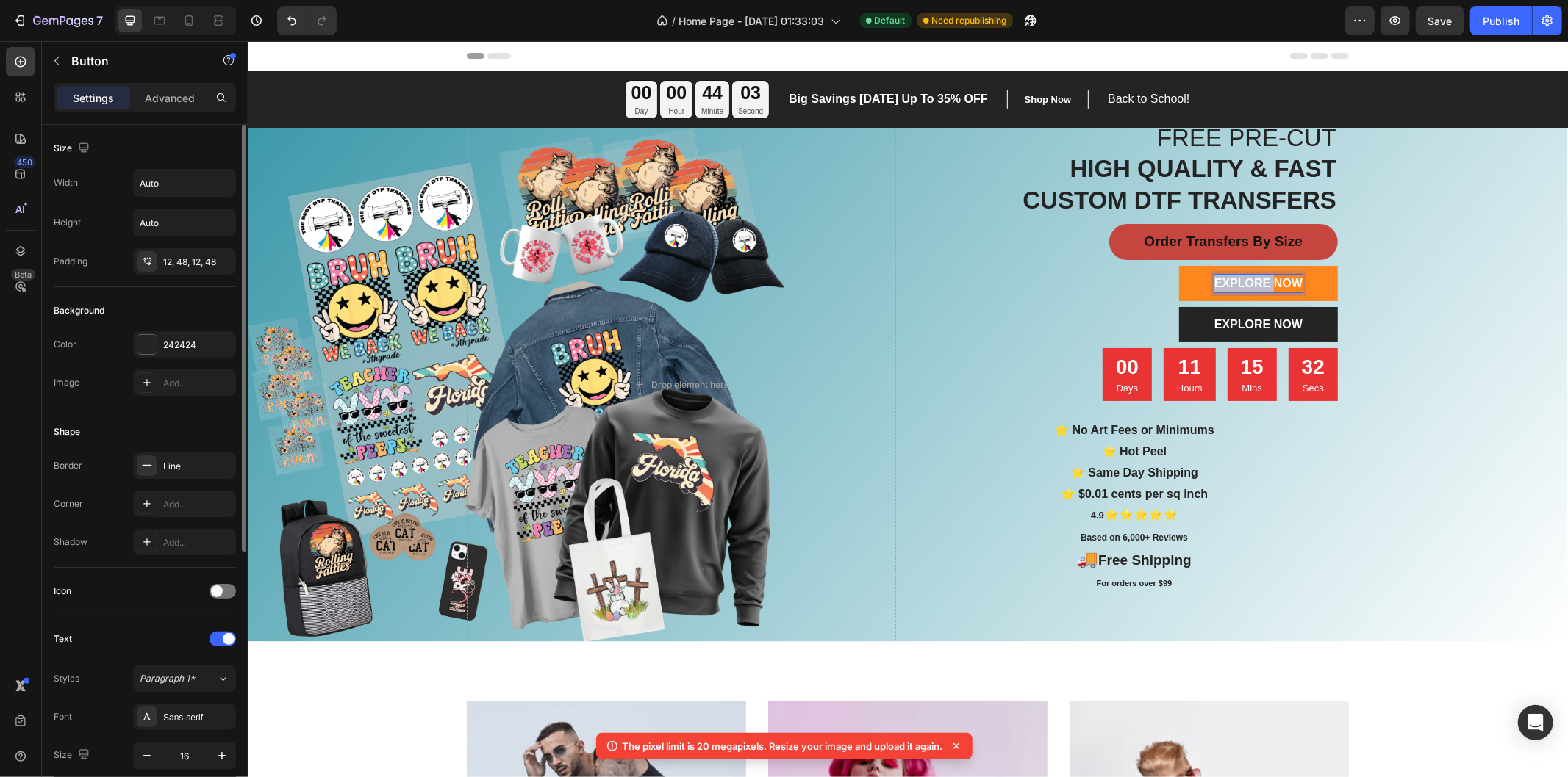
click at [1244, 282] on p "EXPLORE NOW" at bounding box center [1257, 282] width 88 height 18
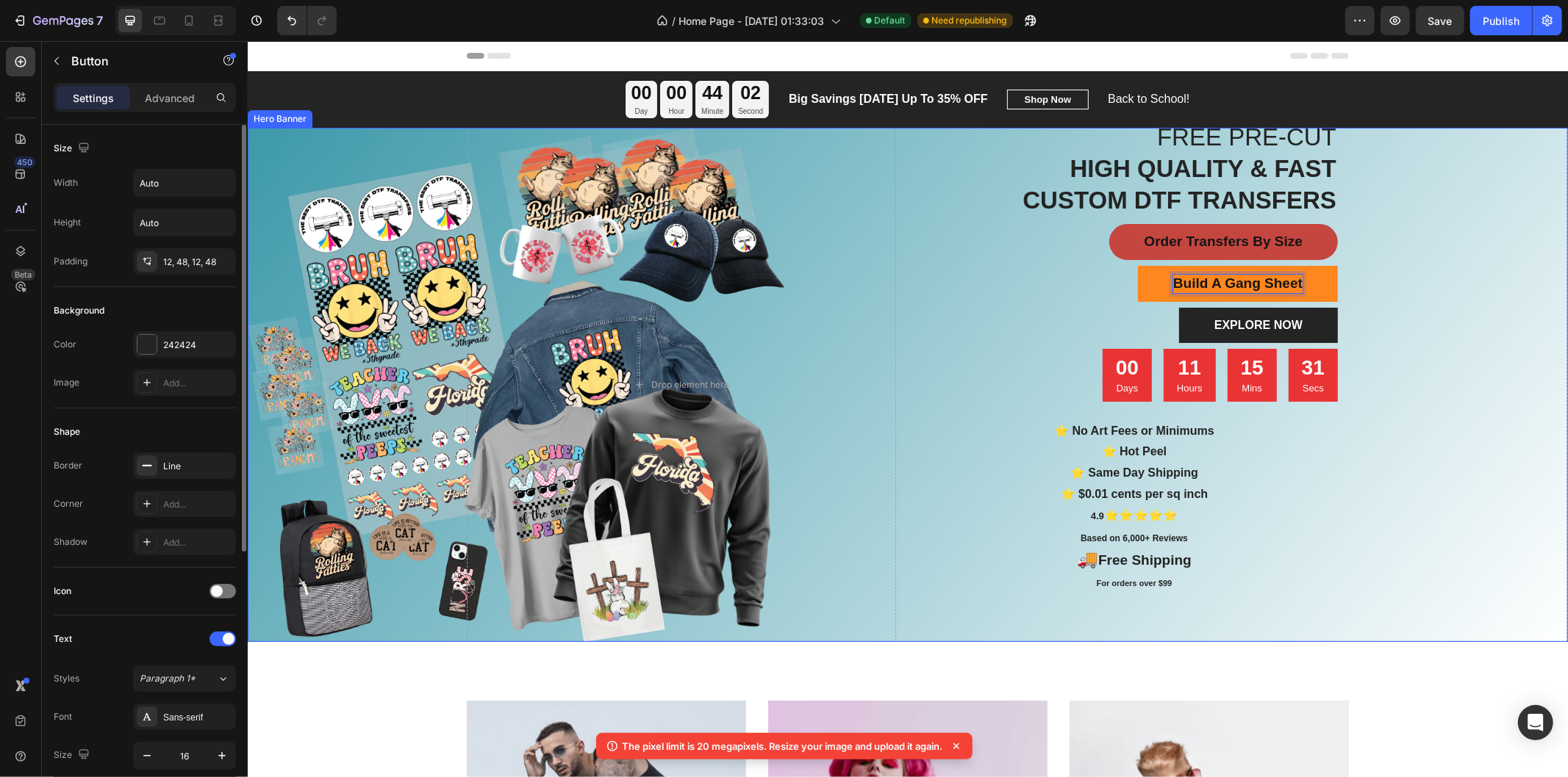
click at [1410, 295] on div "Overlay" at bounding box center [906, 384] width 1320 height 514
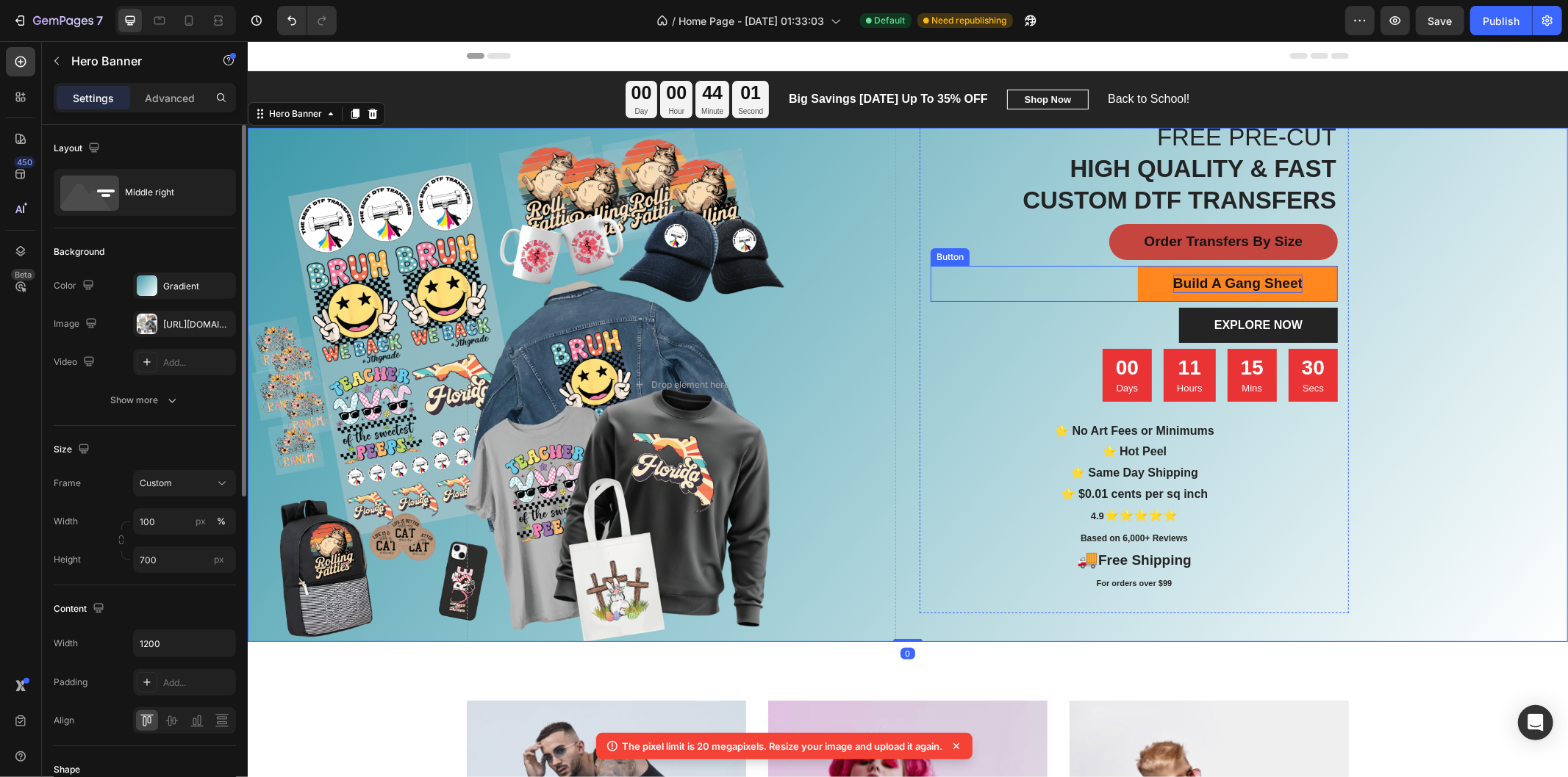
click at [1285, 279] on strong "Build A Gang Sheet" at bounding box center [1236, 282] width 129 height 16
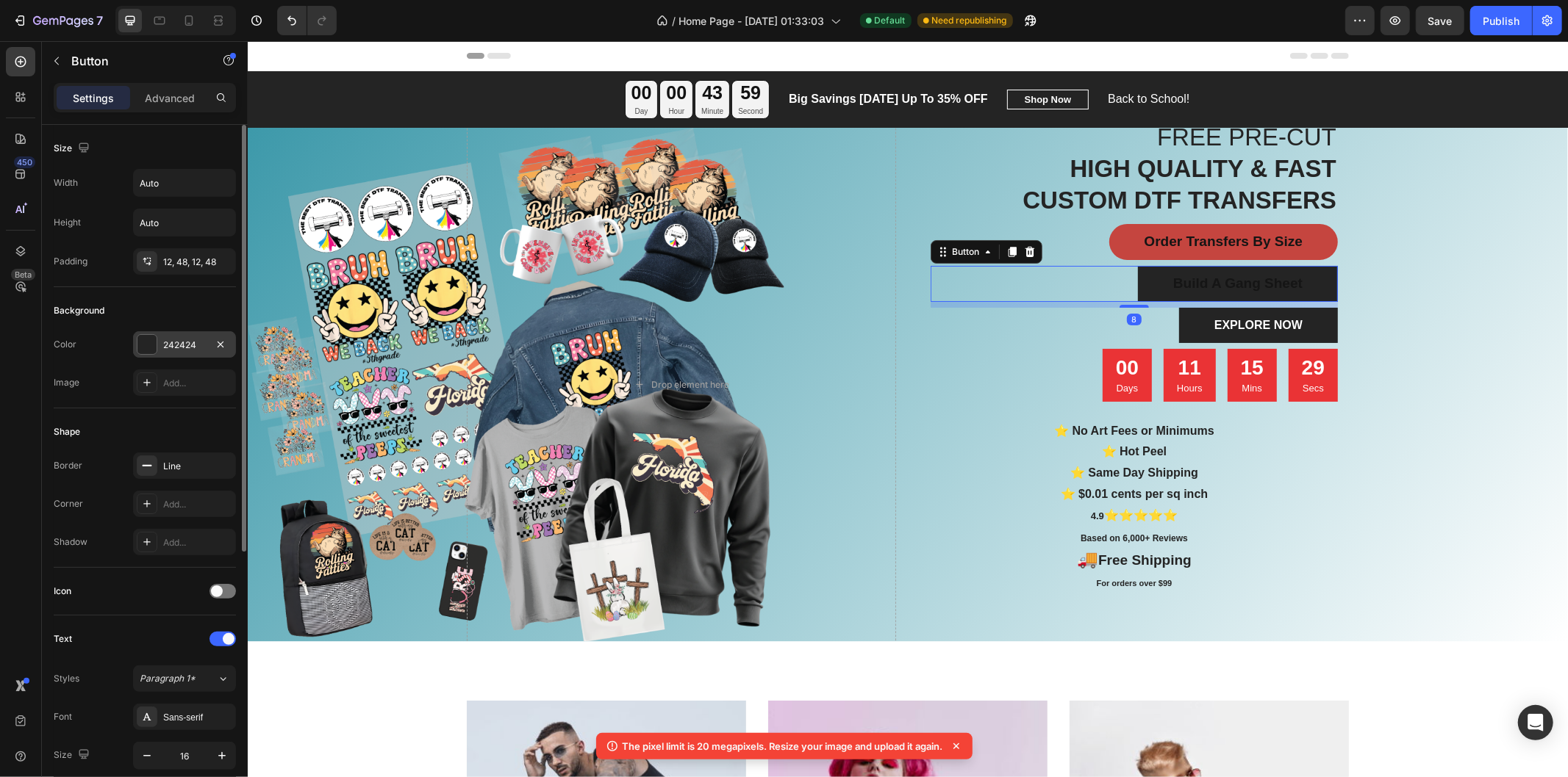
click at [177, 341] on div "242424" at bounding box center [184, 345] width 42 height 13
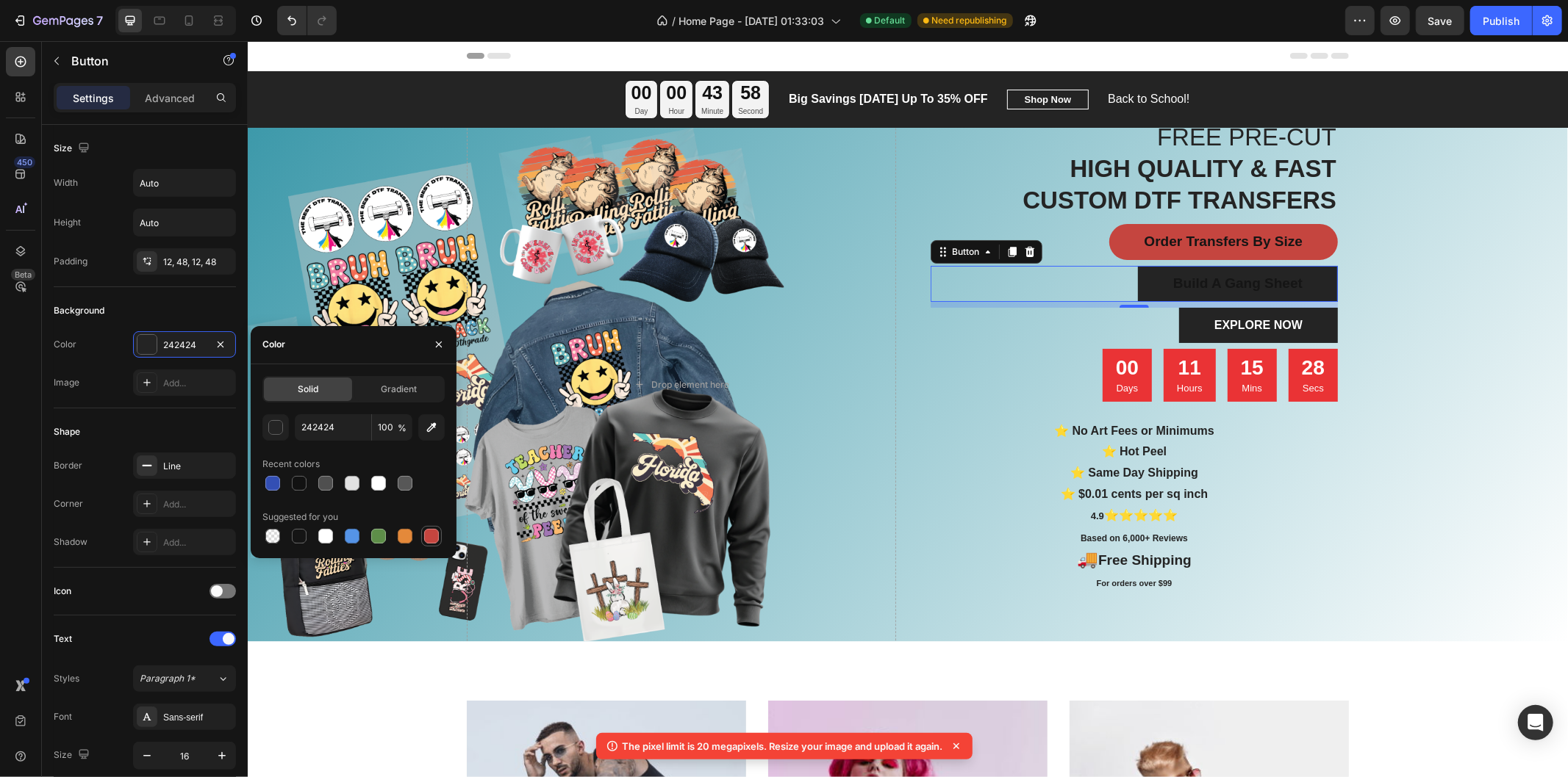
click at [426, 540] on div at bounding box center [431, 536] width 15 height 15
click at [276, 479] on div at bounding box center [272, 483] width 15 height 15
click at [431, 534] on div at bounding box center [431, 536] width 15 height 15
type input "C5453F"
click at [173, 500] on div "Add..." at bounding box center [197, 504] width 69 height 13
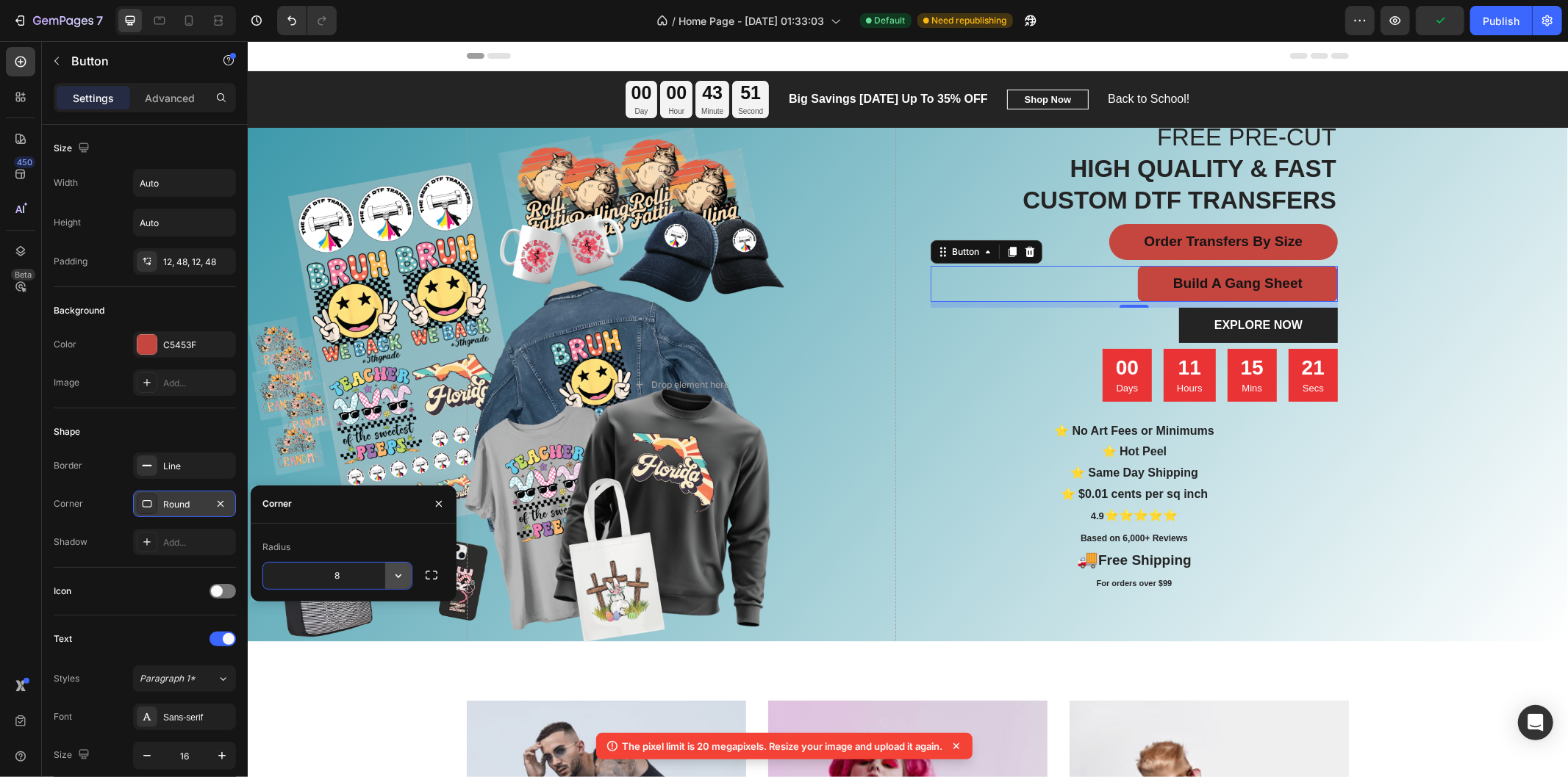
click at [395, 575] on icon "button" at bounding box center [398, 575] width 15 height 15
click at [349, 669] on p "Pill" at bounding box center [357, 669] width 84 height 15
type input "9999"
click at [188, 546] on div "Add..." at bounding box center [197, 542] width 69 height 13
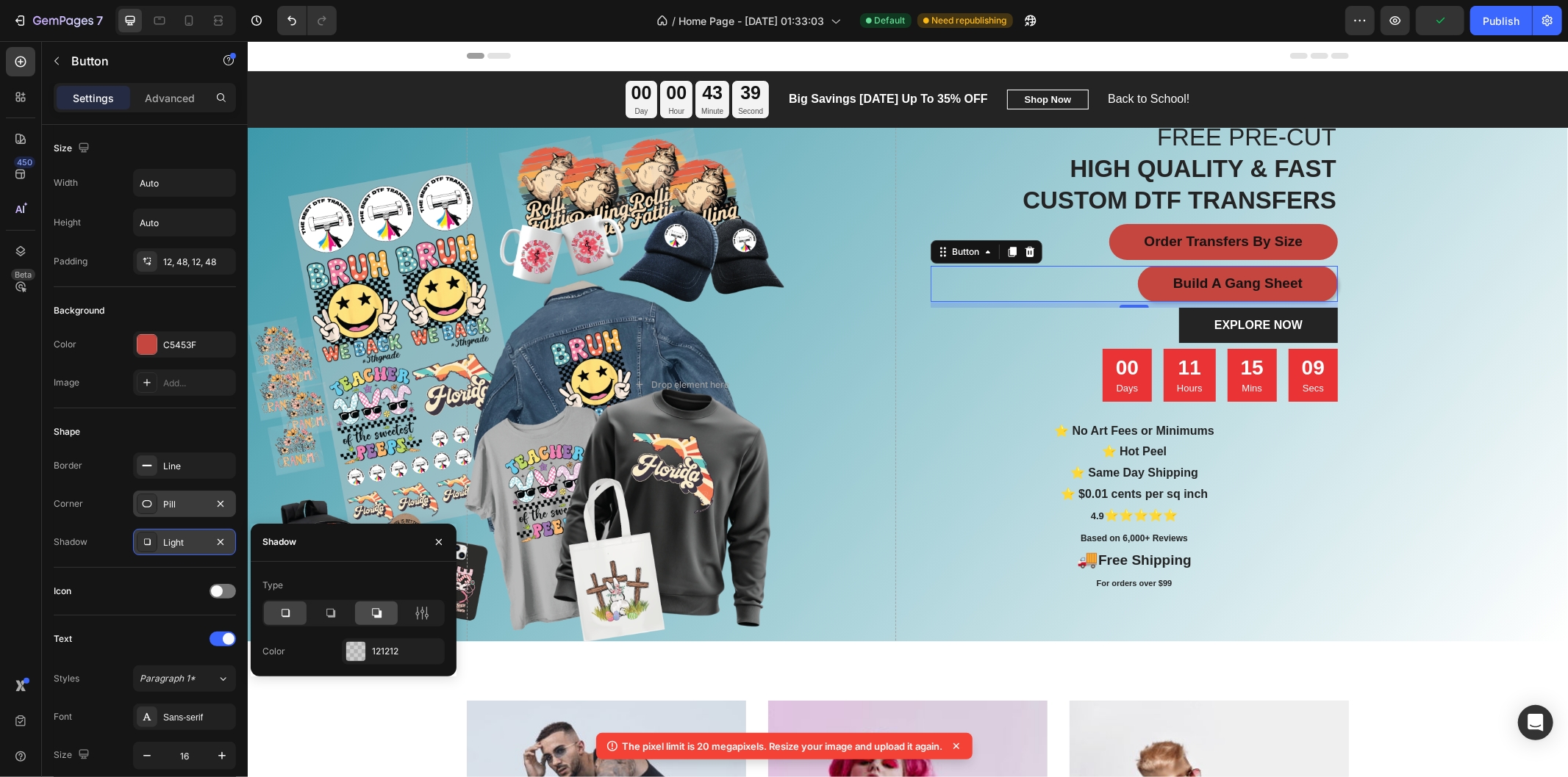
click at [379, 616] on icon at bounding box center [376, 612] width 10 height 10
drag, startPoint x: 437, startPoint y: 539, endPoint x: 493, endPoint y: 463, distance: 94.4
click at [437, 539] on icon "button" at bounding box center [438, 541] width 11 height 11
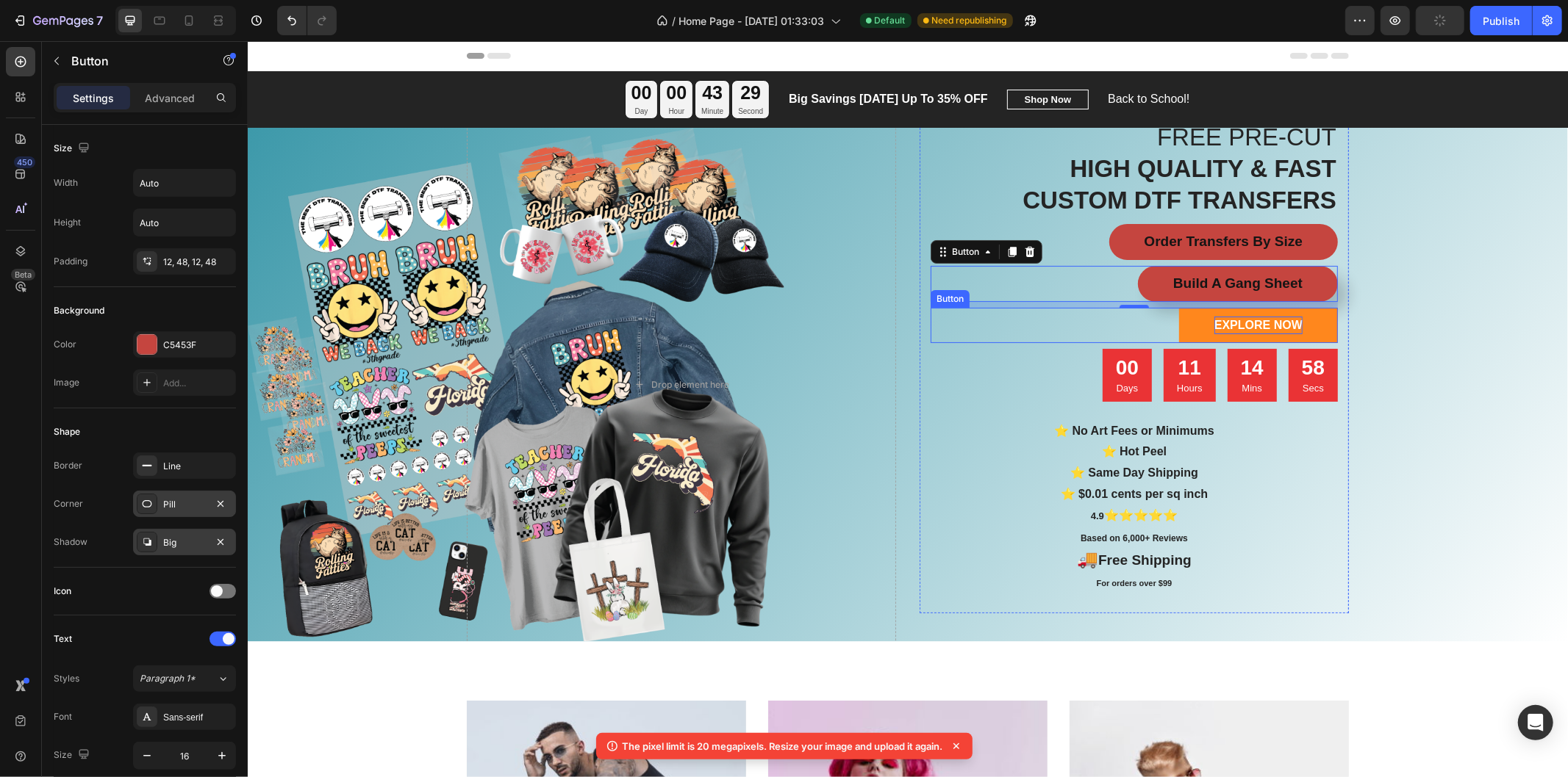
click at [1239, 332] on div "EXPLORE NOW" at bounding box center [1257, 325] width 88 height 18
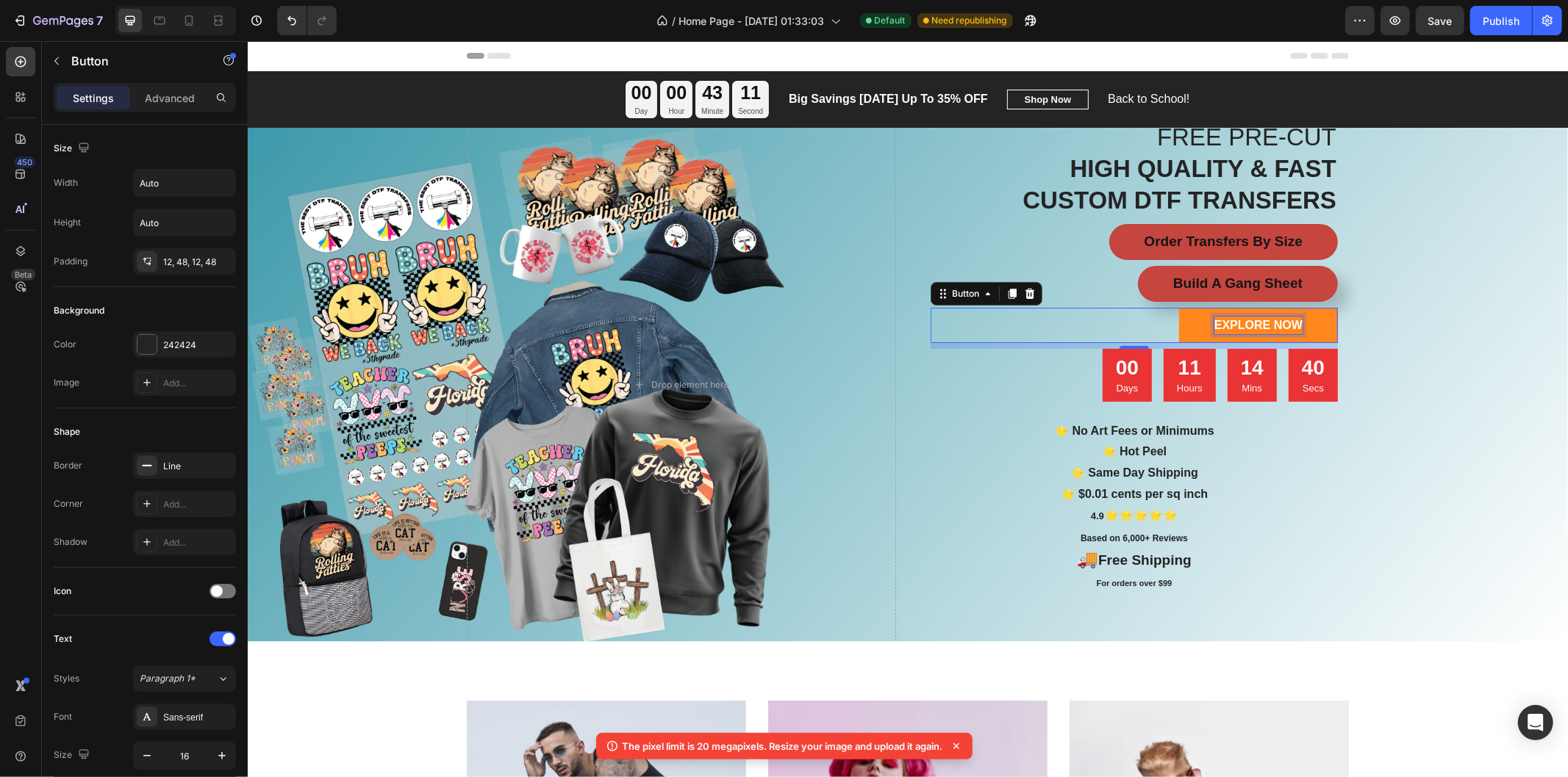
click at [1246, 326] on div "EXPLORE NOW" at bounding box center [1257, 325] width 88 height 18
click at [1246, 326] on p "EXPLORE NOW" at bounding box center [1257, 325] width 88 height 18
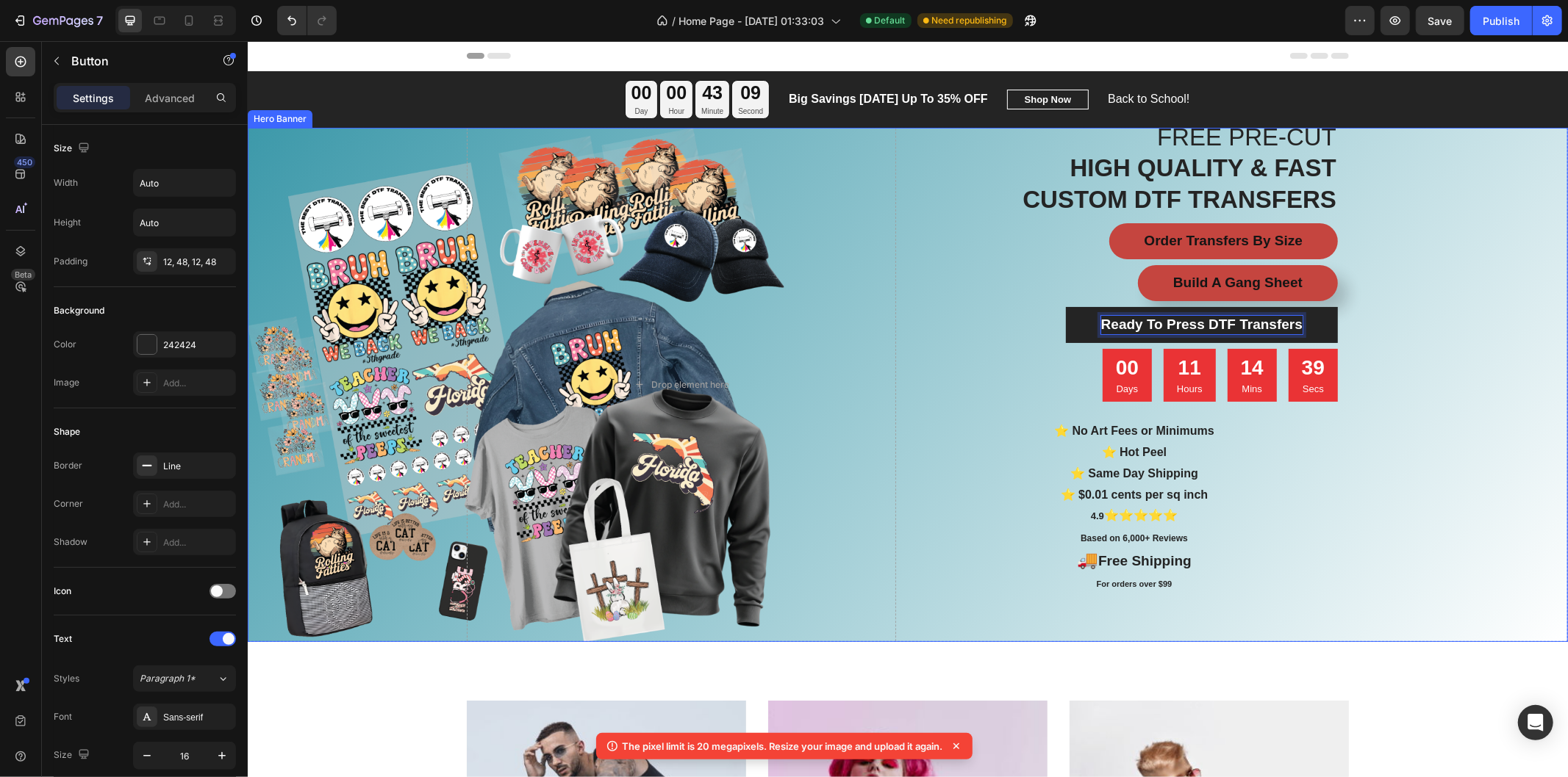
click at [1386, 315] on div "Overlay" at bounding box center [906, 384] width 1320 height 514
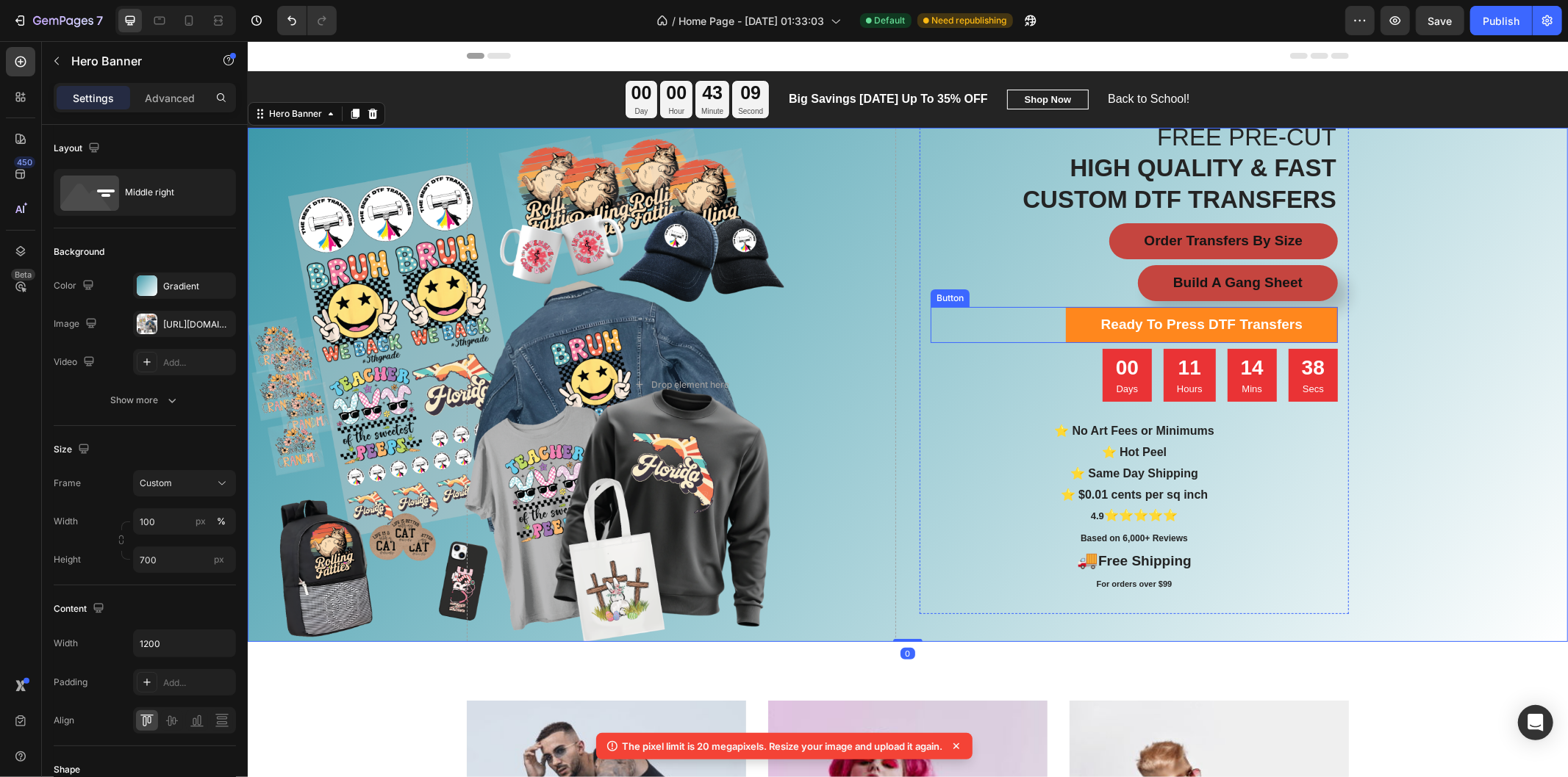
click at [1314, 319] on link "Ready To Press DTF Transfers" at bounding box center [1201, 324] width 272 height 36
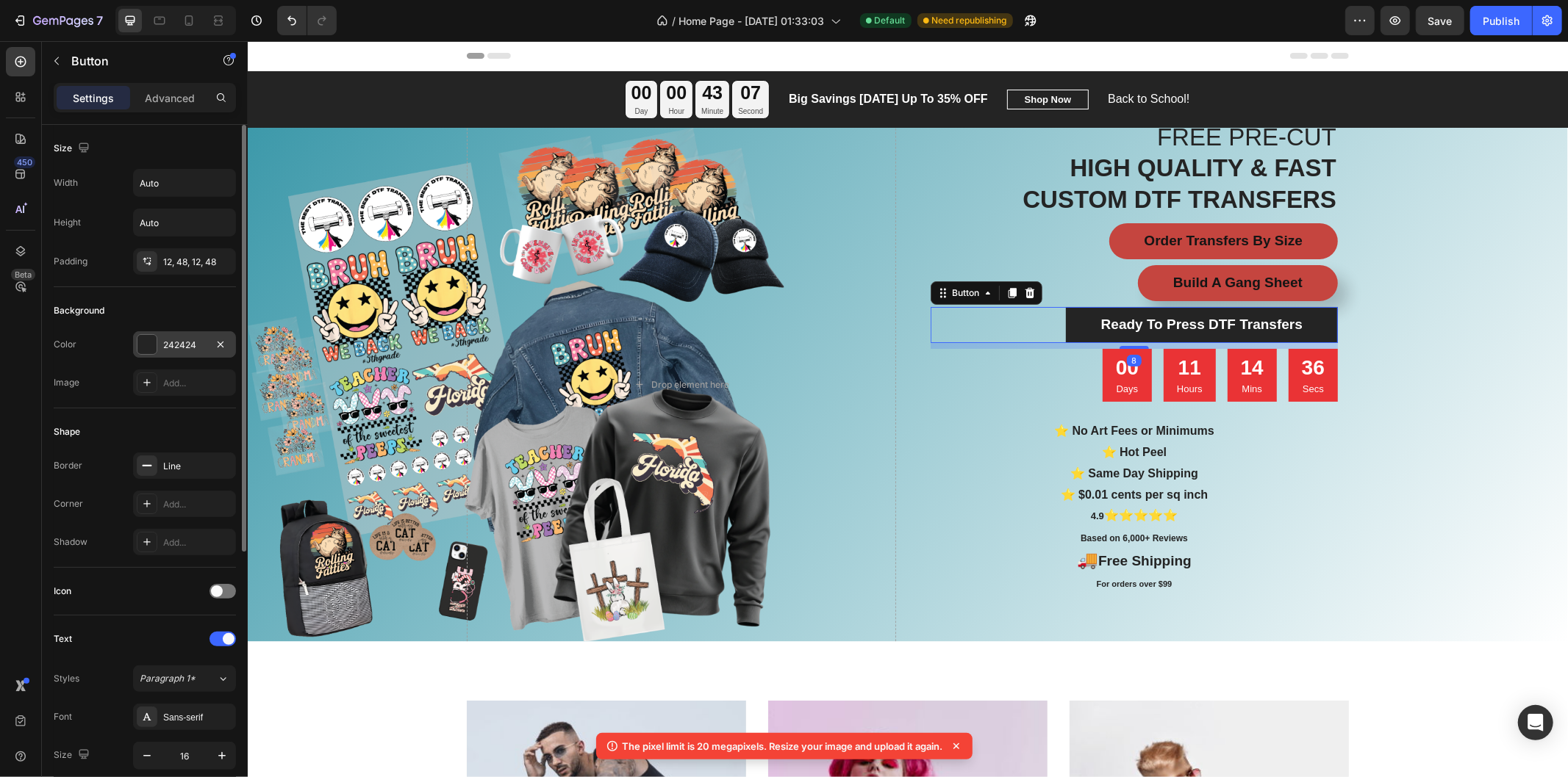
click at [194, 346] on div "242424" at bounding box center [184, 345] width 42 height 13
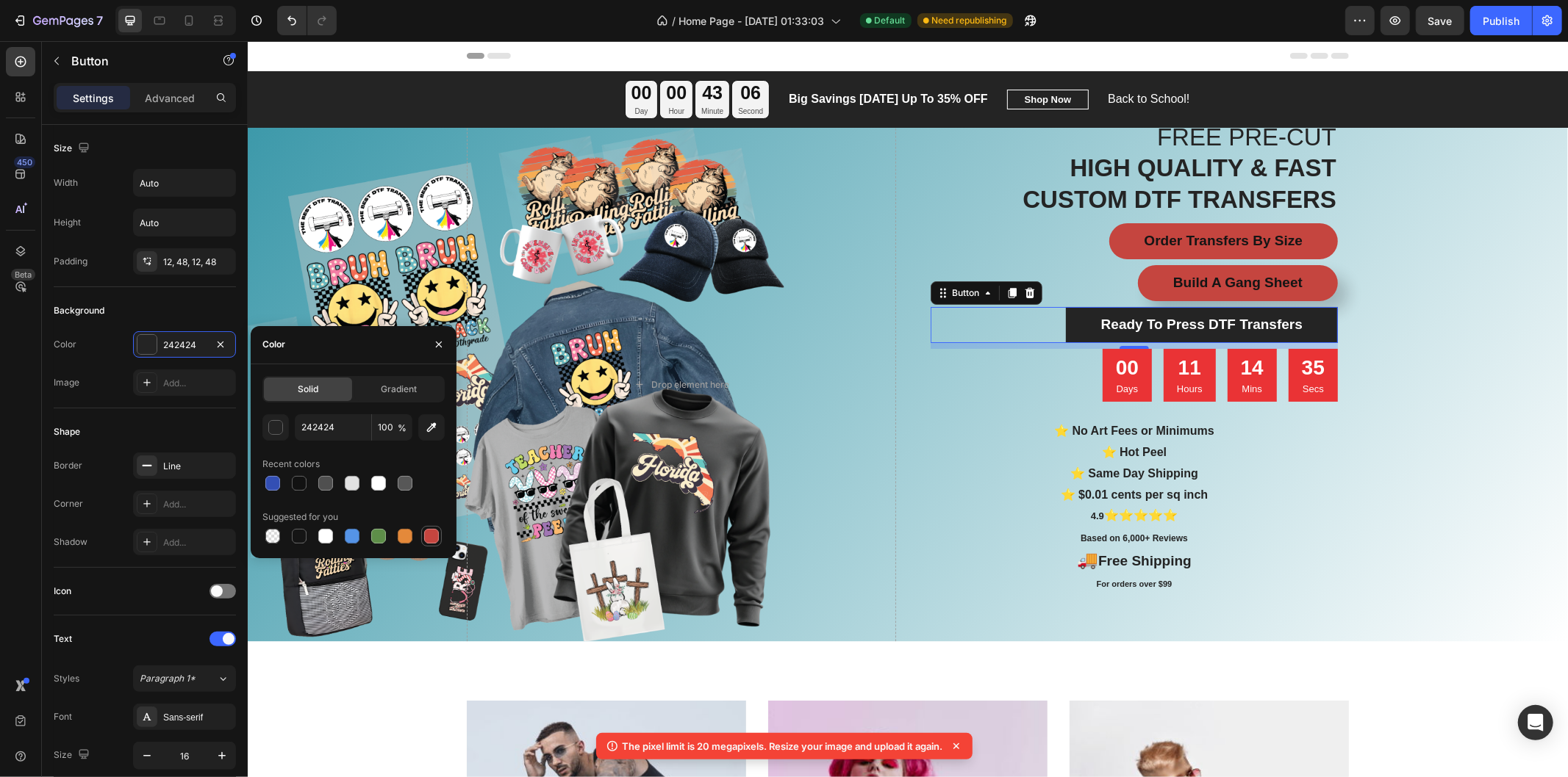
click at [436, 540] on div at bounding box center [431, 536] width 15 height 15
type input "C5453F"
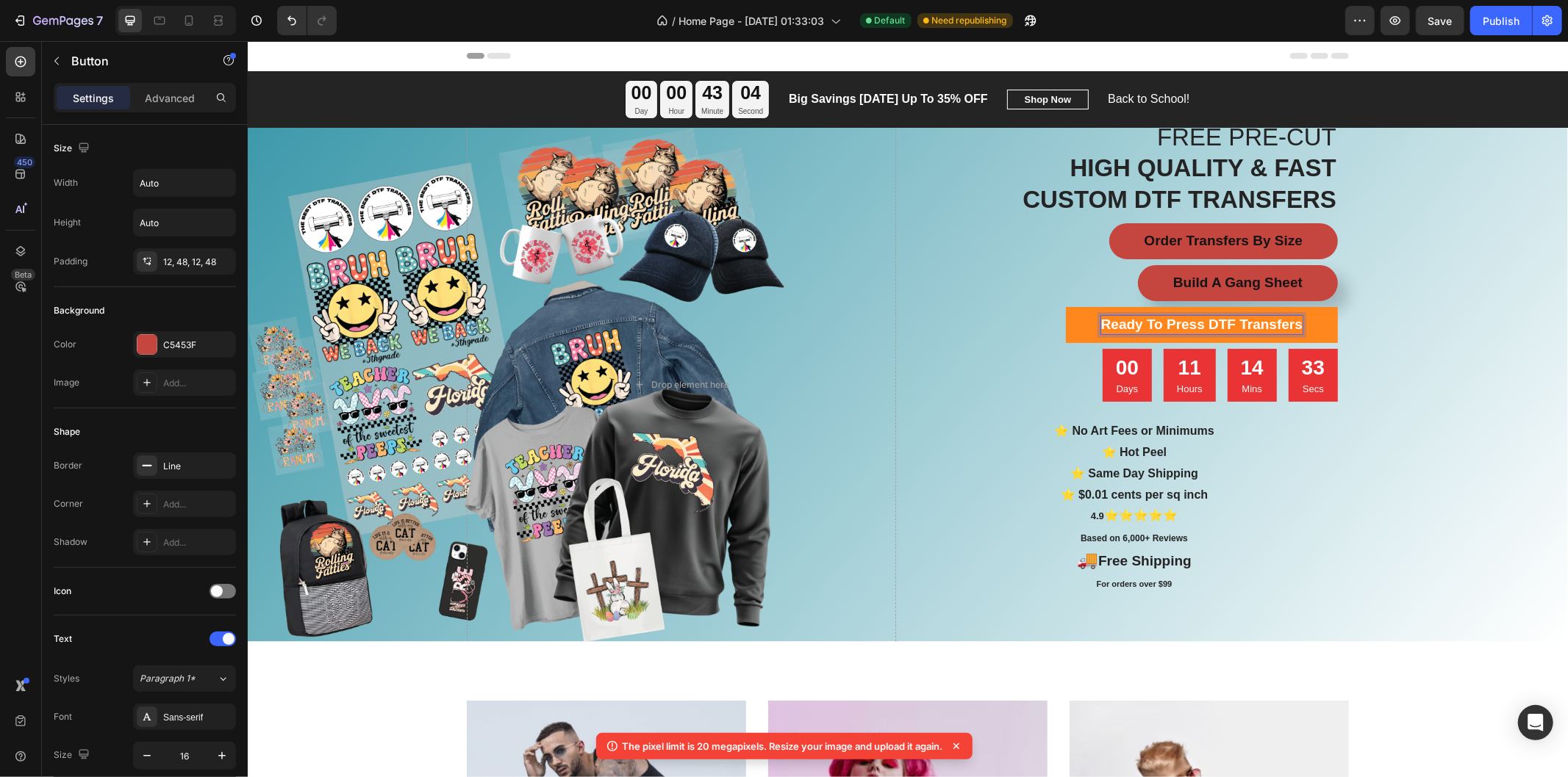
click at [1250, 322] on strong "Ready To Press DTF Transfers" at bounding box center [1201, 324] width 202 height 16
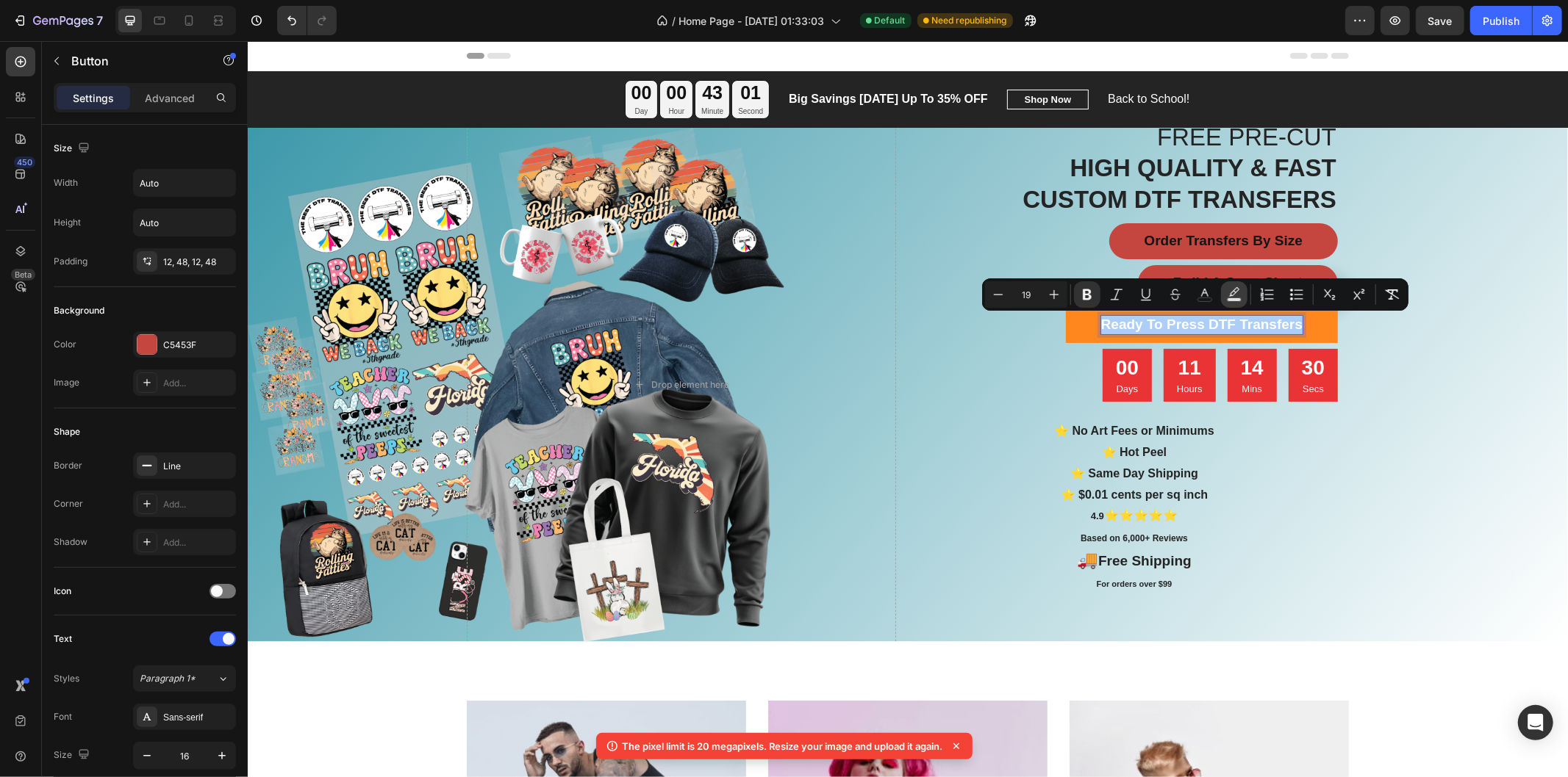
click at [1240, 295] on button "Text Background Color" at bounding box center [1234, 295] width 26 height 26
type input "000000"
type input "77"
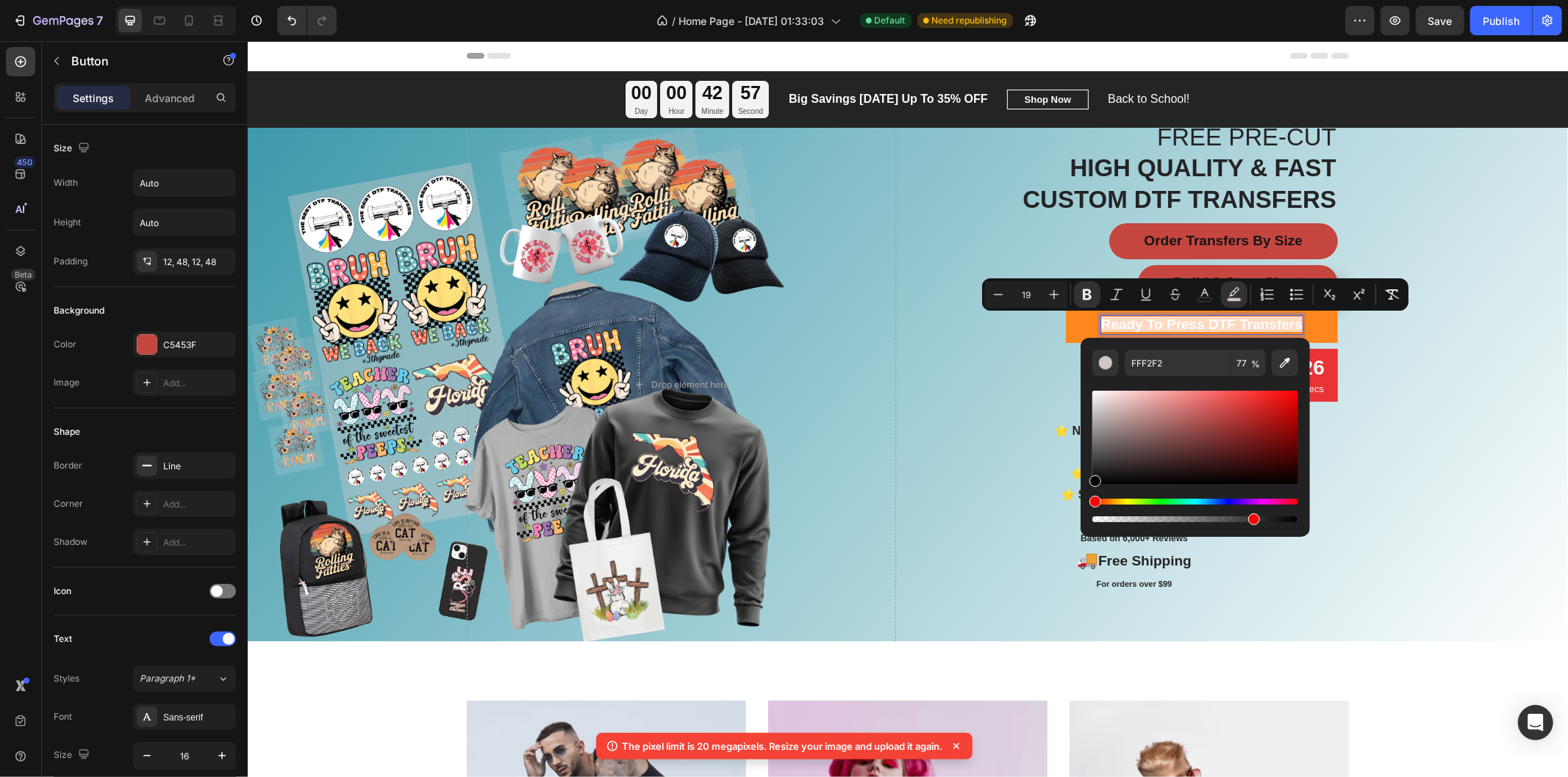
type input "000000"
drag, startPoint x: 1096, startPoint y: 486, endPoint x: 1088, endPoint y: 502, distance: 17.9
click at [1092, 502] on div "Editor contextual toolbar" at bounding box center [1195, 457] width 206 height 137
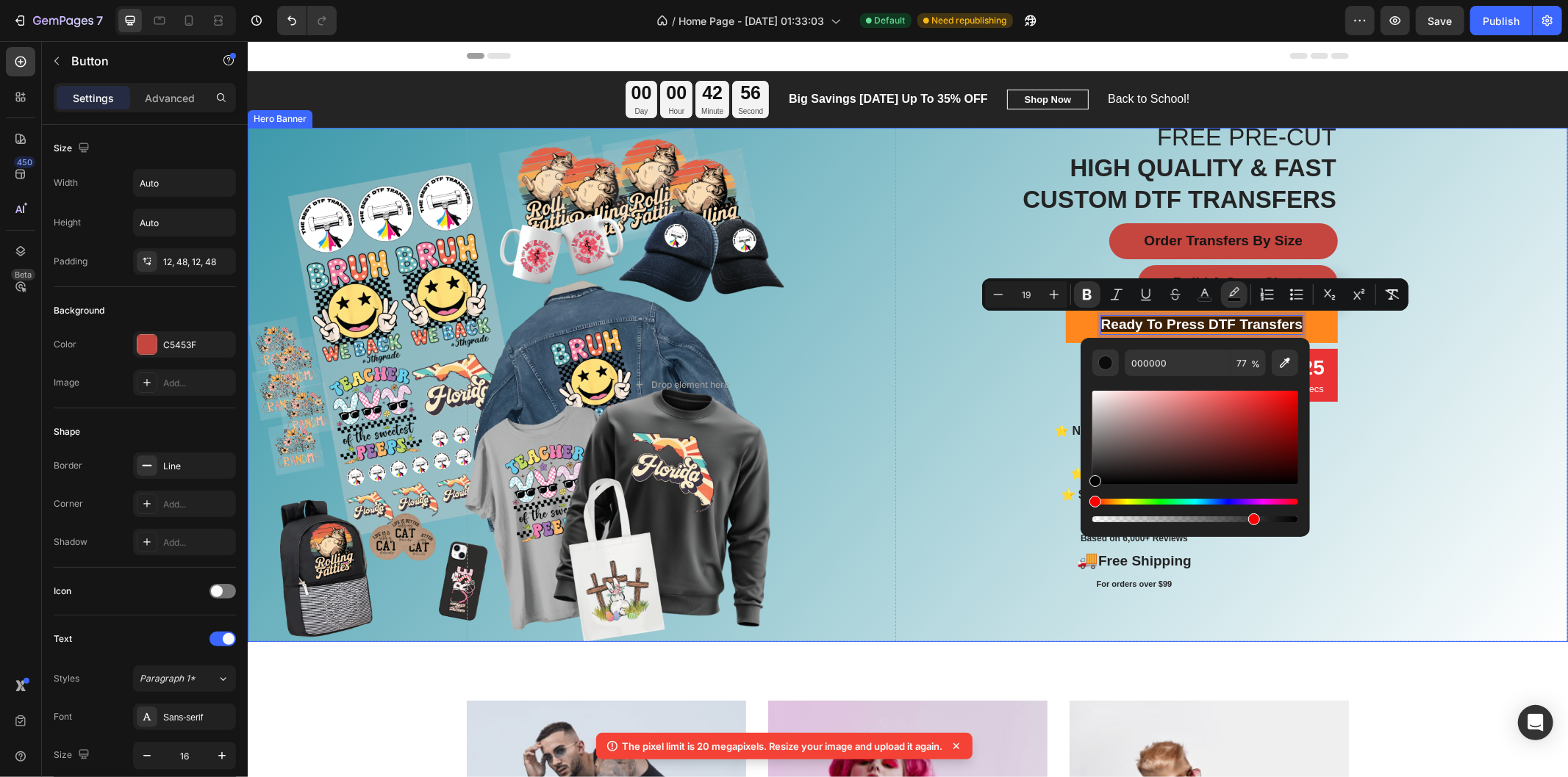
click at [1410, 452] on div "Overlay" at bounding box center [906, 384] width 1320 height 514
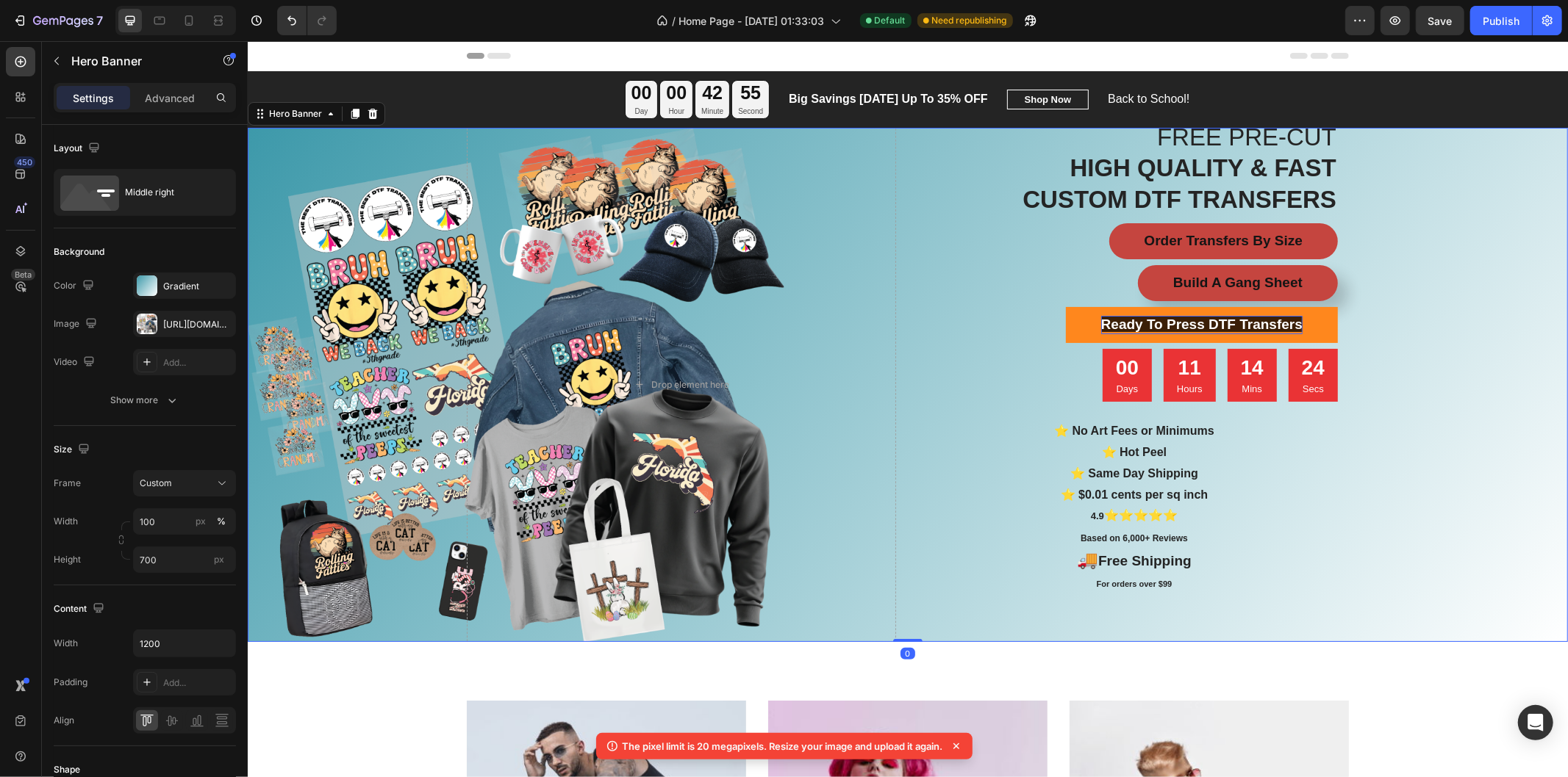
click at [1410, 452] on div "Overlay" at bounding box center [906, 384] width 1320 height 514
click at [1410, 356] on div "Overlay" at bounding box center [906, 384] width 1320 height 514
click at [1410, 324] on div "Overlay" at bounding box center [906, 384] width 1320 height 514
click at [1235, 326] on strong "Ready To Press DTF Transfers" at bounding box center [1201, 324] width 202 height 16
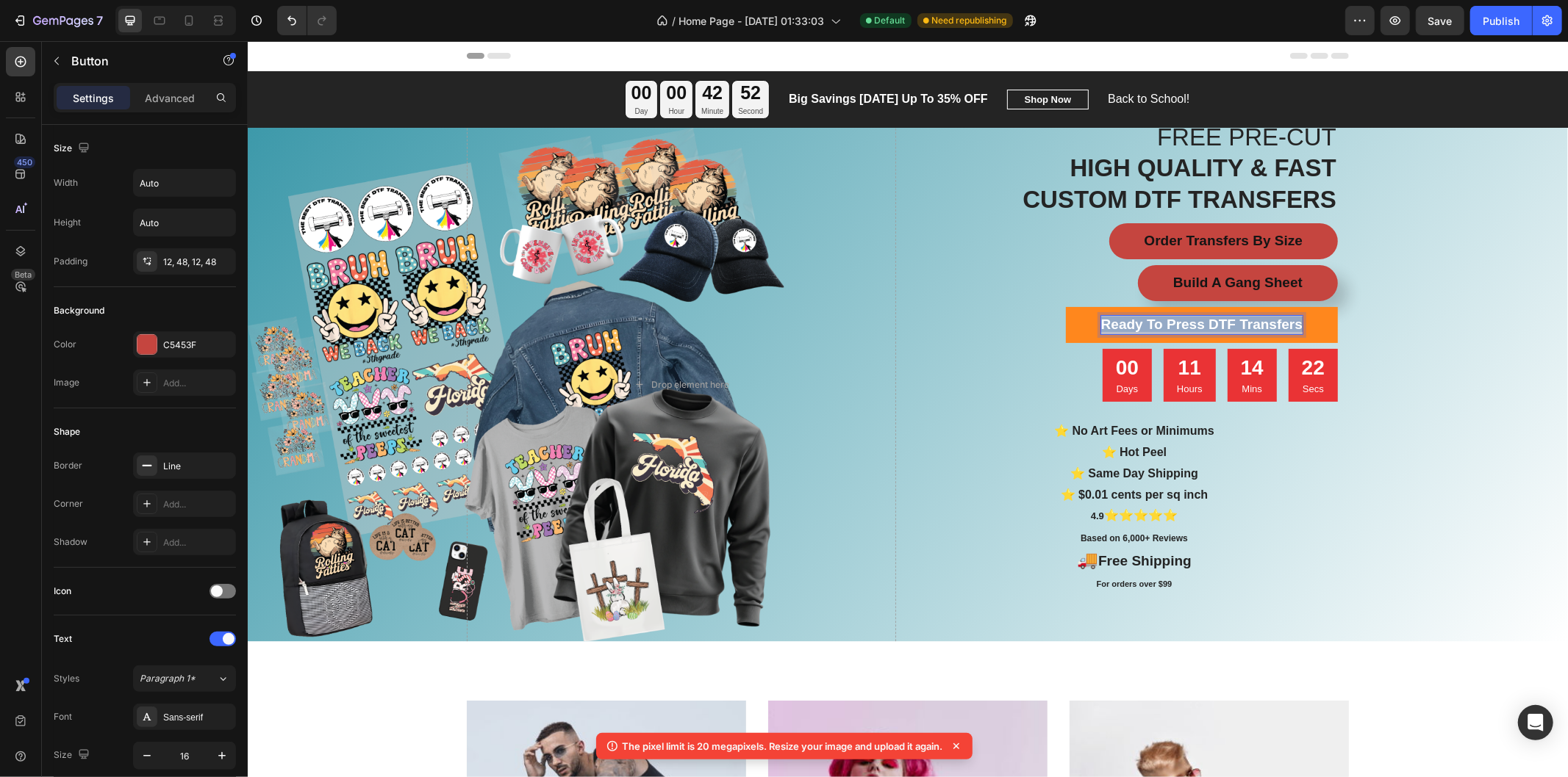
click at [1235, 326] on strong "Ready To Press DTF Transfers" at bounding box center [1201, 324] width 202 height 16
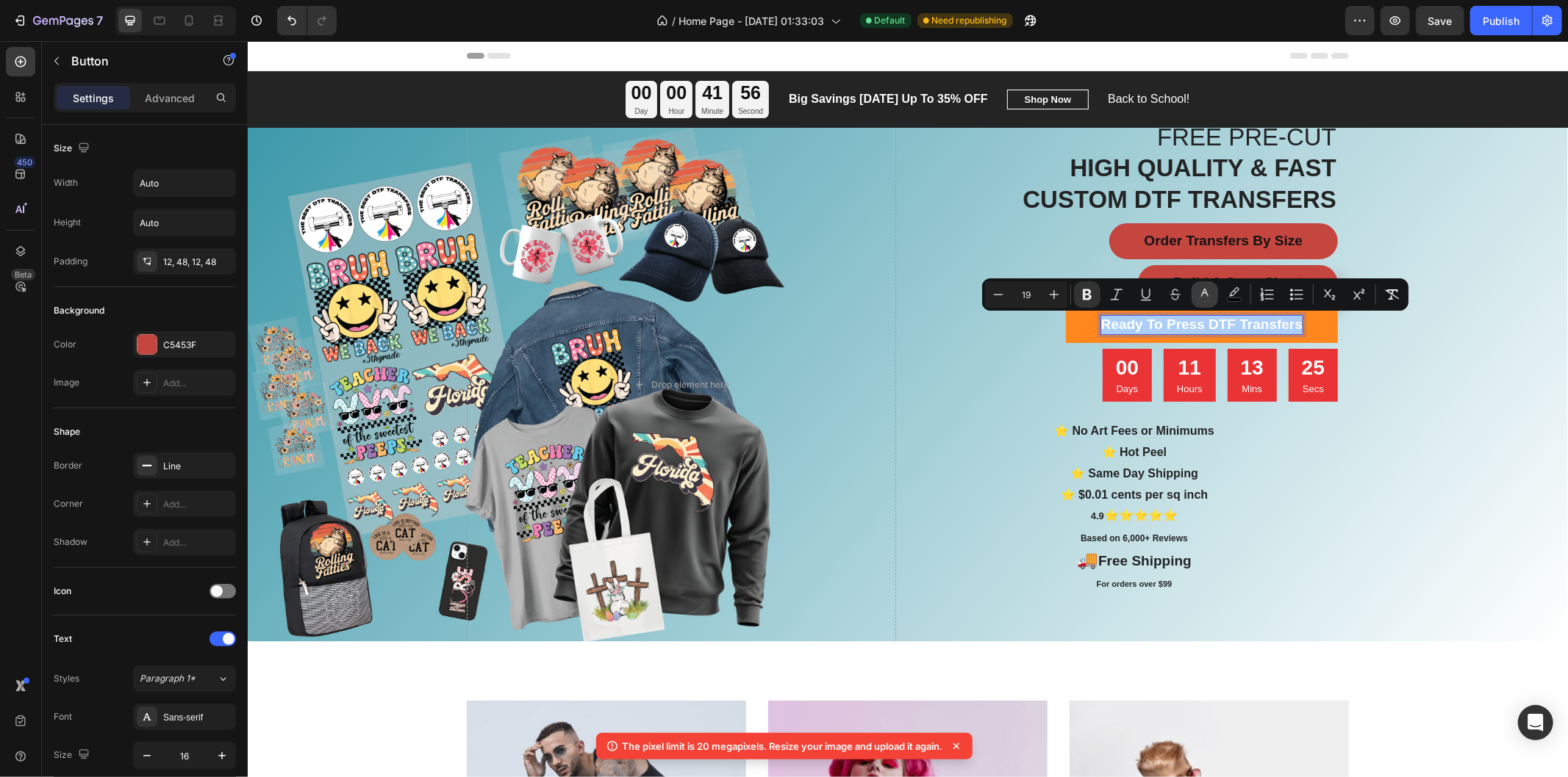
click at [1210, 296] on icon "Editor contextual toolbar" at bounding box center [1204, 294] width 15 height 15
type input "000000"
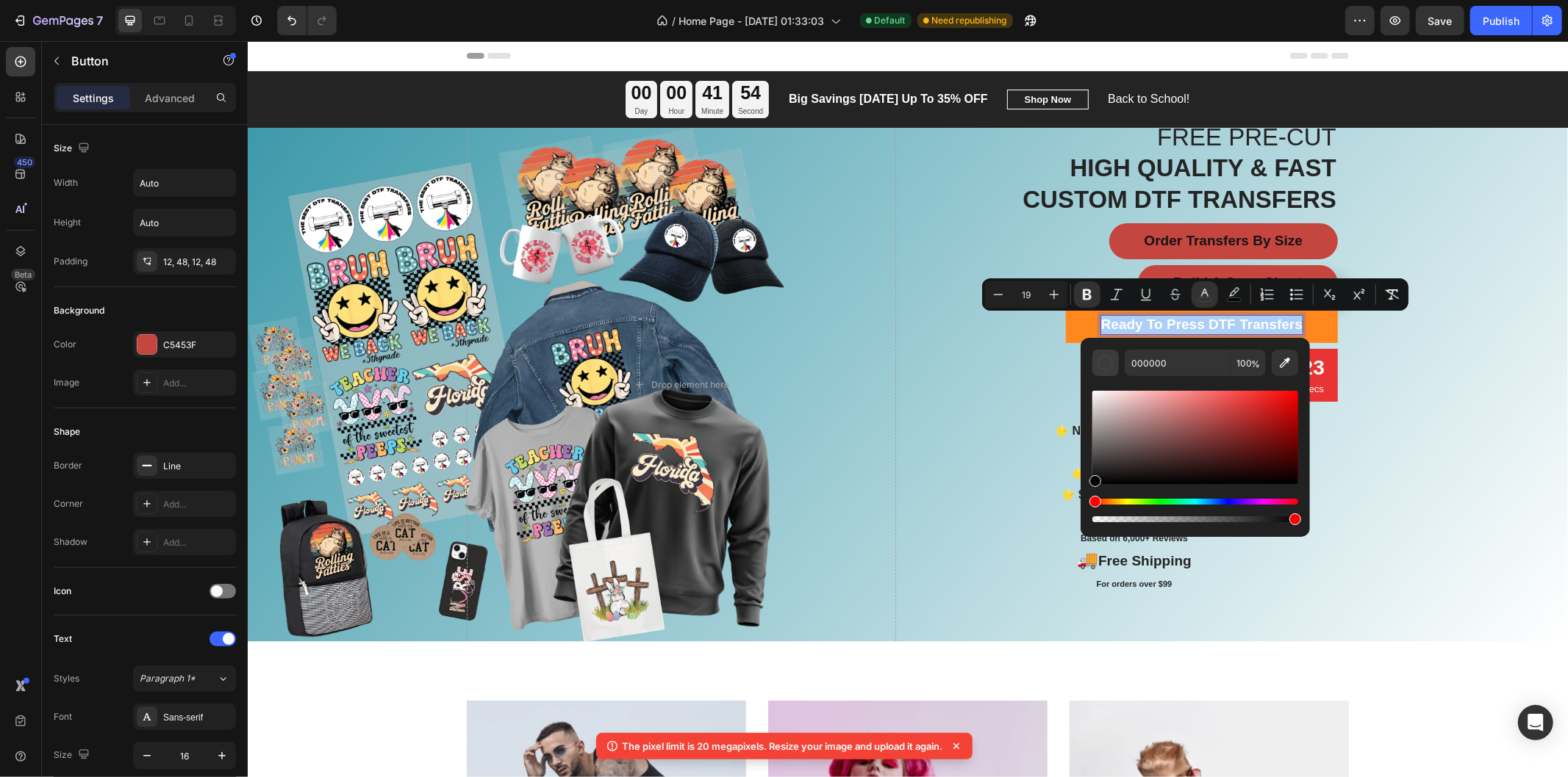
click at [1102, 363] on div "Editor contextual toolbar" at bounding box center [1105, 363] width 15 height 15
click at [1282, 365] on icon "Editor contextual toolbar" at bounding box center [1285, 363] width 15 height 15
type input "C9C9C9"
drag, startPoint x: 1539, startPoint y: 558, endPoint x: 1326, endPoint y: 558, distance: 213.0
type input "0"
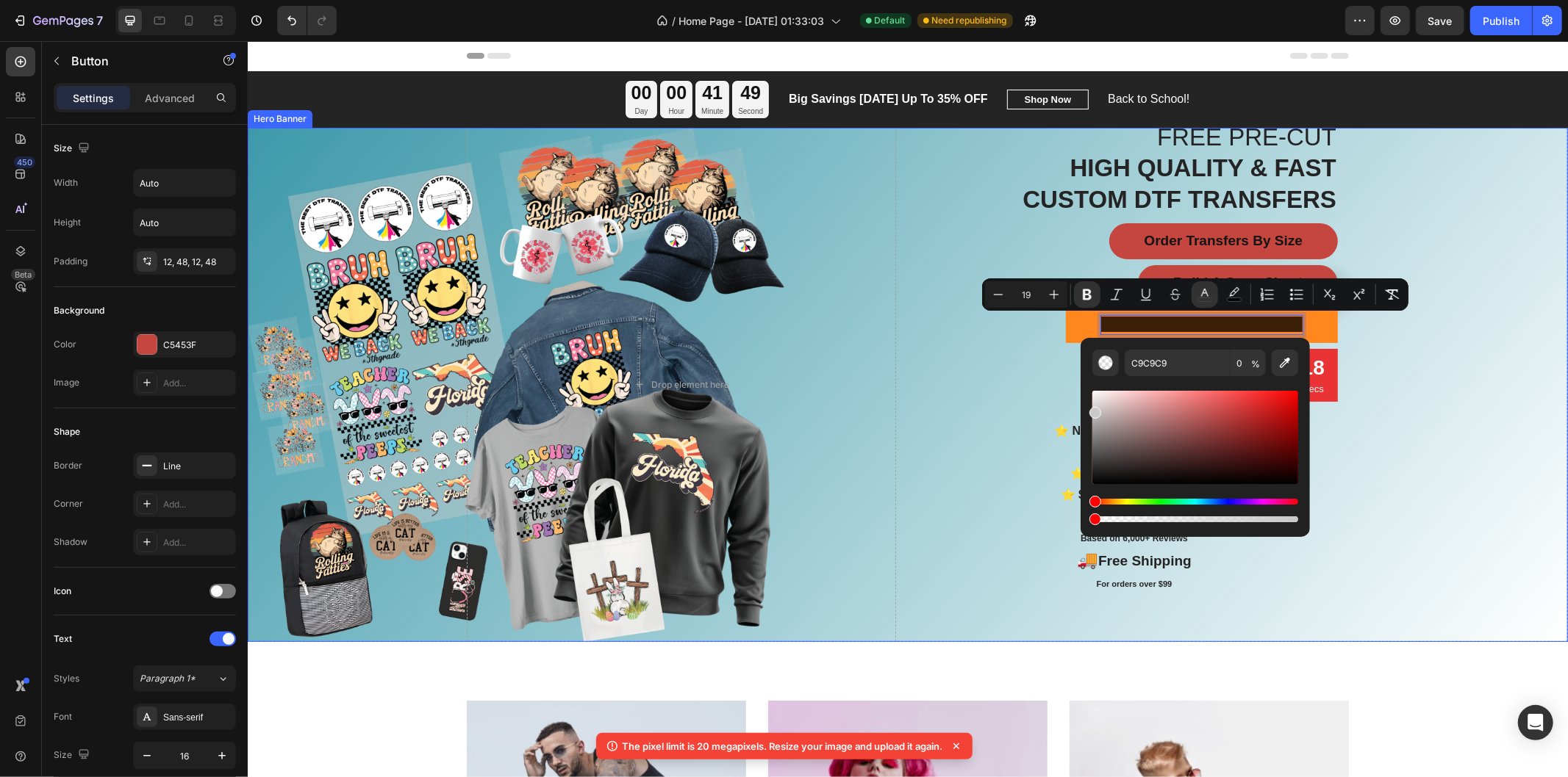
click at [1395, 441] on div "Overlay" at bounding box center [906, 384] width 1320 height 514
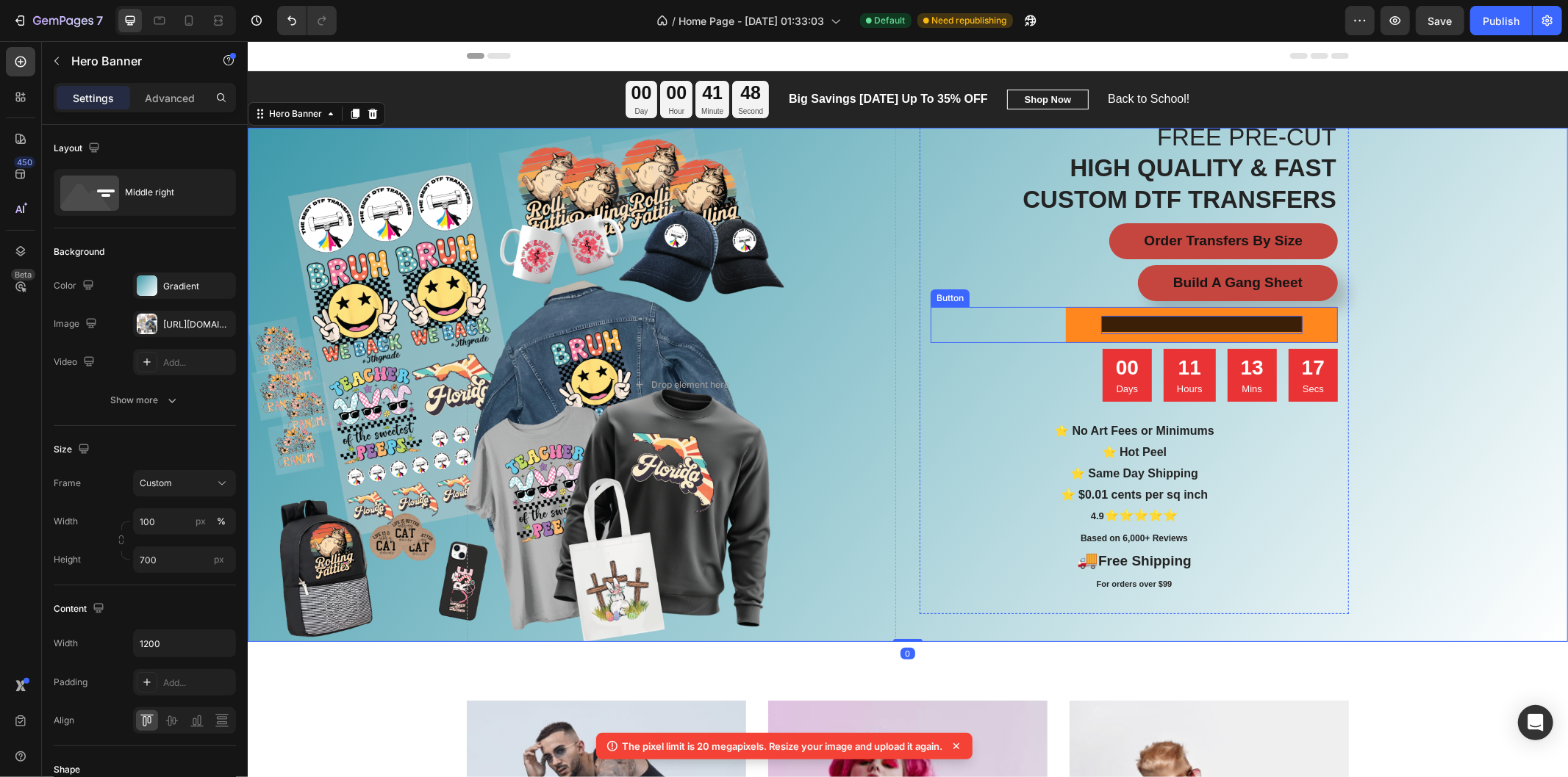
click at [1243, 322] on strong "Ready To Press DTF Transfers" at bounding box center [1201, 324] width 202 height 16
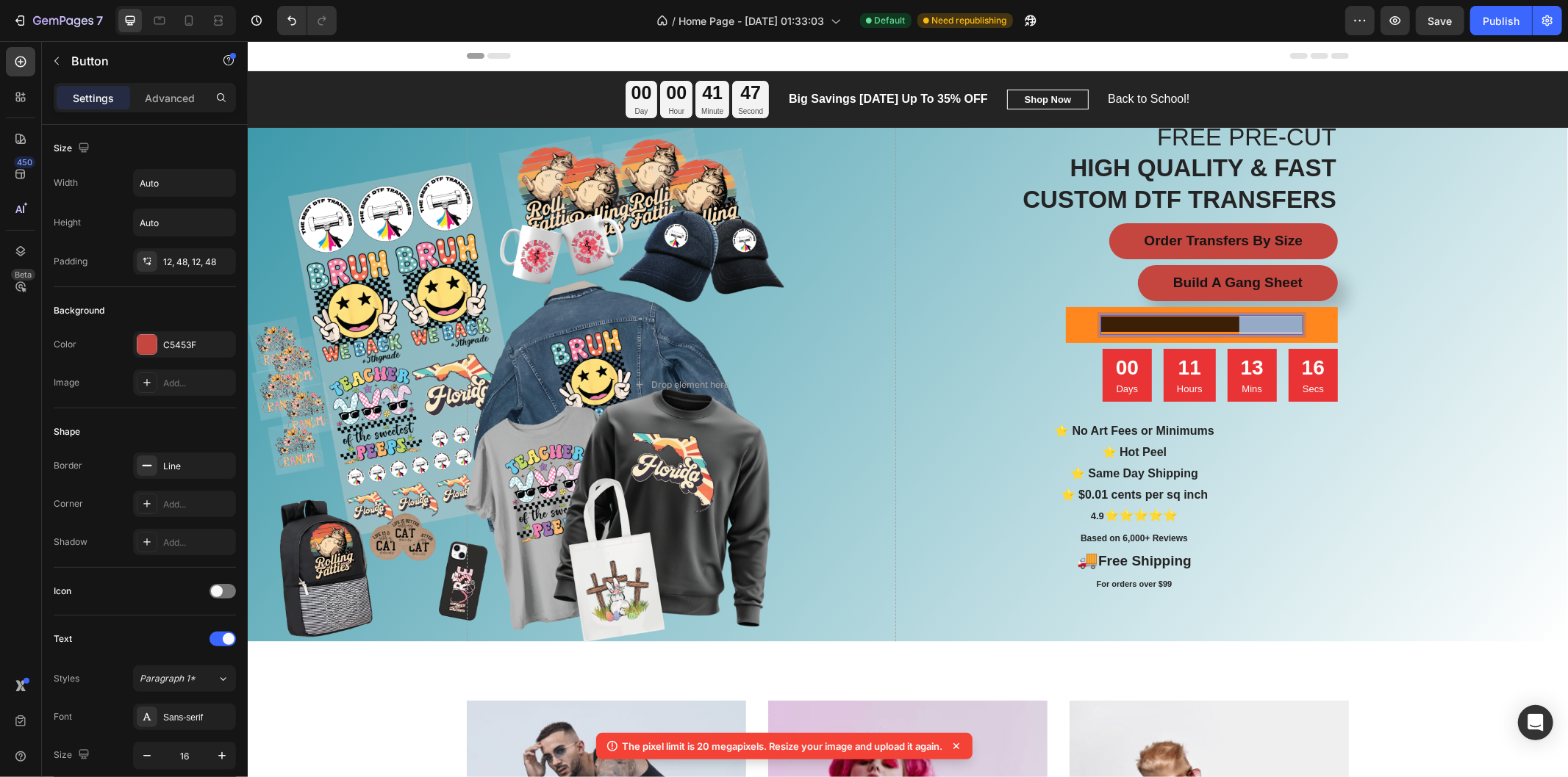
click at [1240, 322] on strong "Ready To Press DTF Transfers" at bounding box center [1201, 324] width 202 height 16
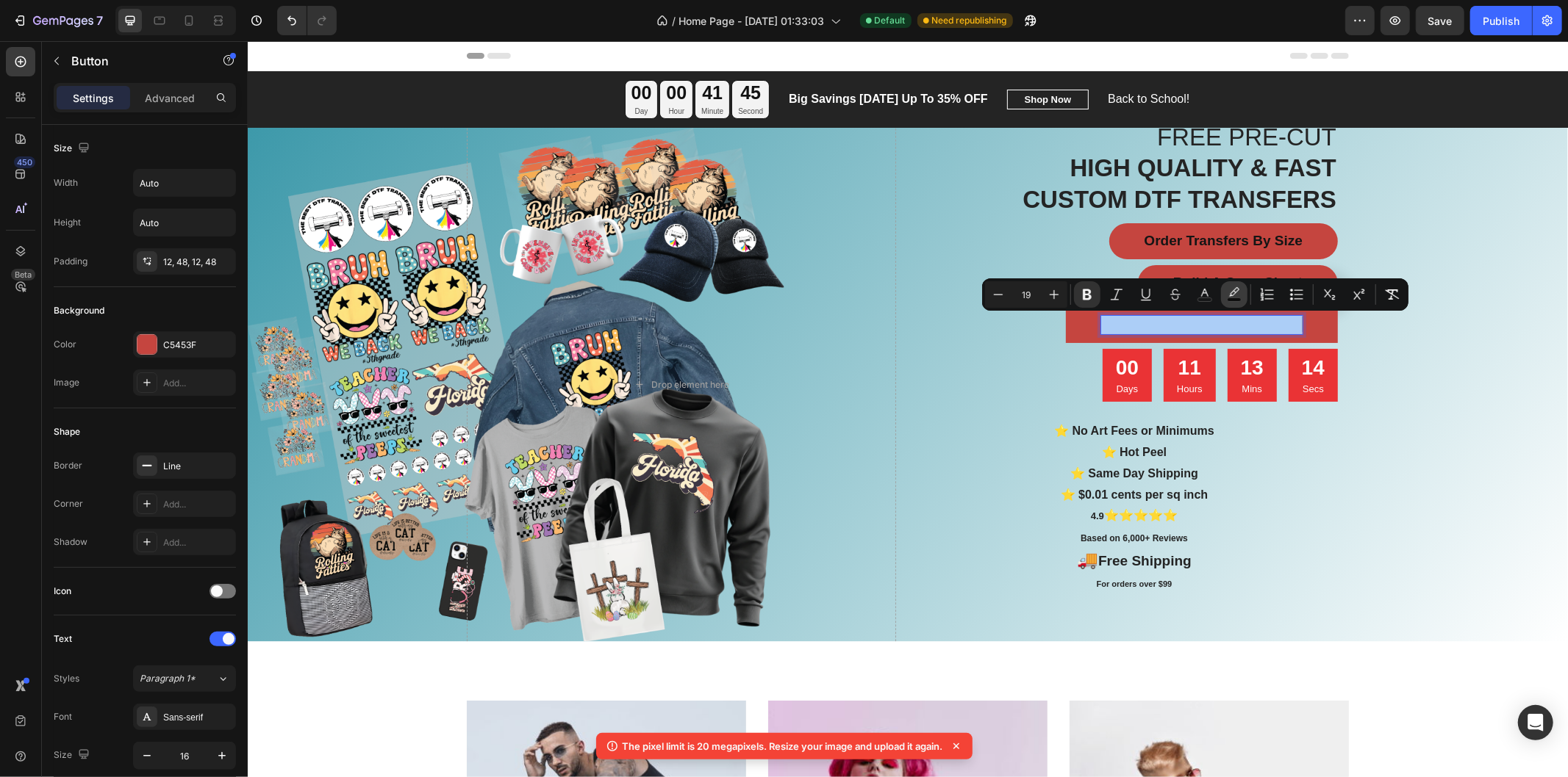
click at [1226, 296] on icon "Editor contextual toolbar" at bounding box center [1233, 294] width 15 height 15
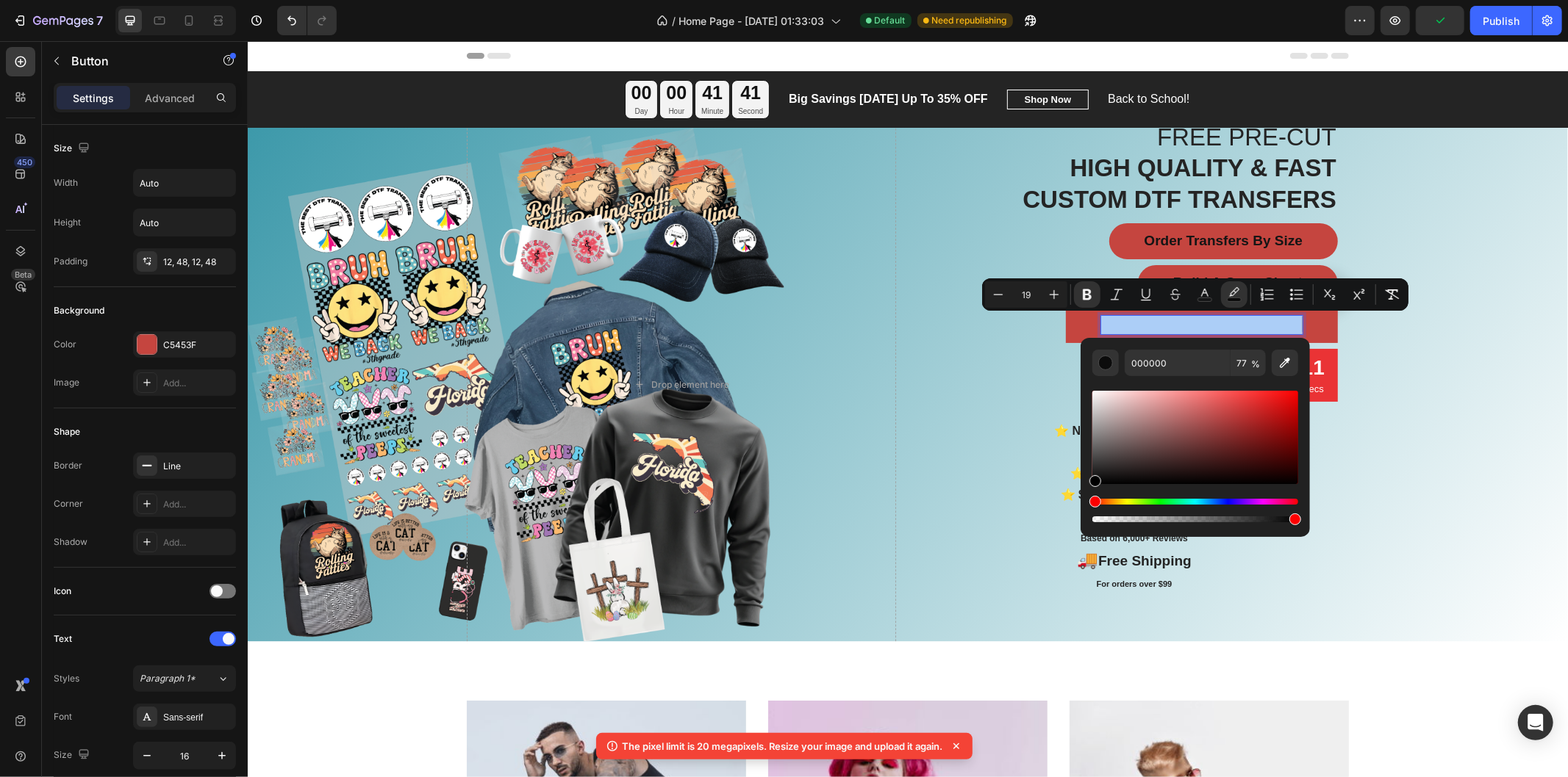
drag, startPoint x: 1252, startPoint y: 519, endPoint x: 1309, endPoint y: 518, distance: 57.0
click at [1309, 518] on div "000000 77 %" at bounding box center [1195, 431] width 229 height 187
type input "100"
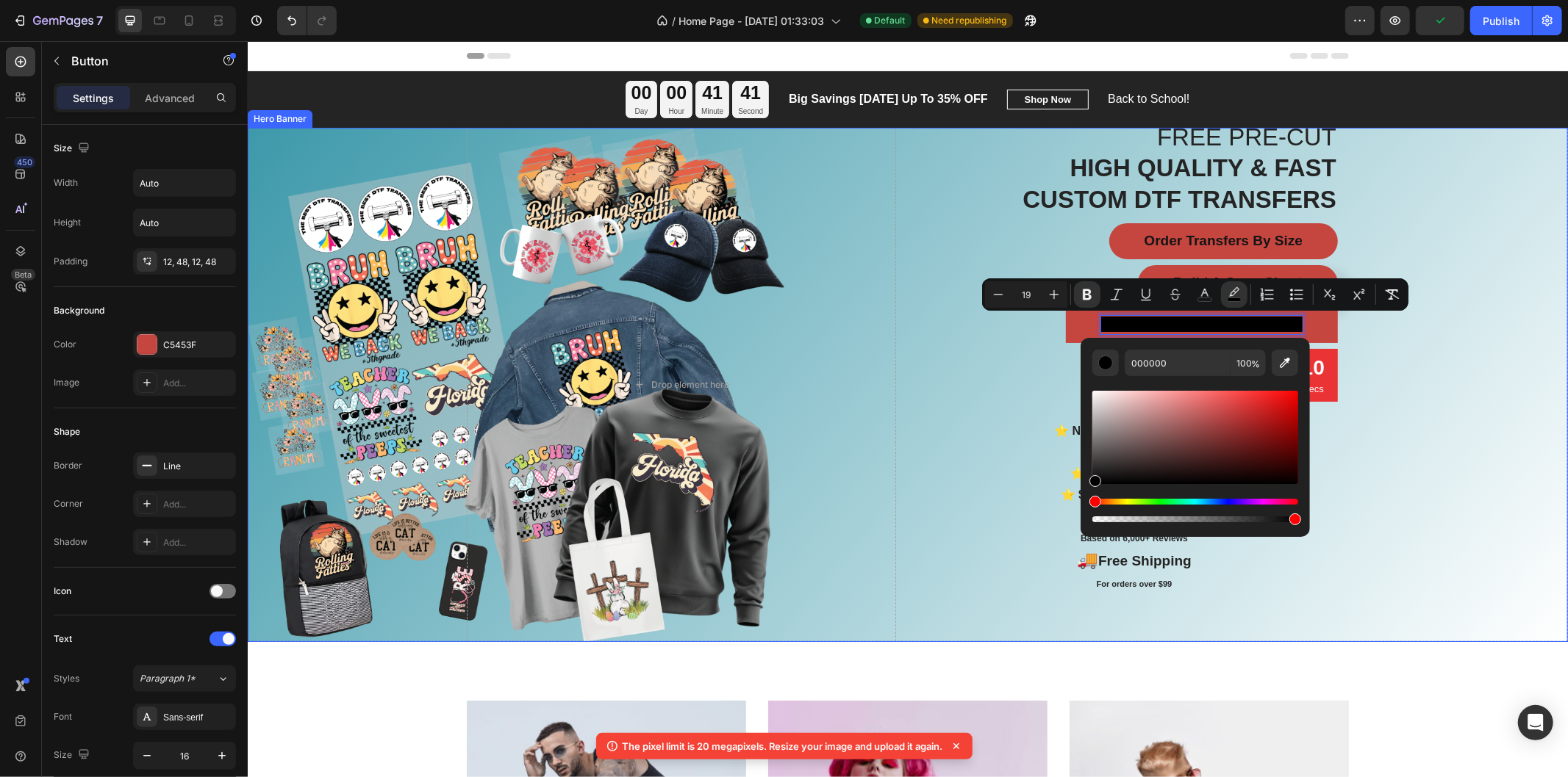
click at [1410, 472] on div "Overlay" at bounding box center [906, 384] width 1320 height 514
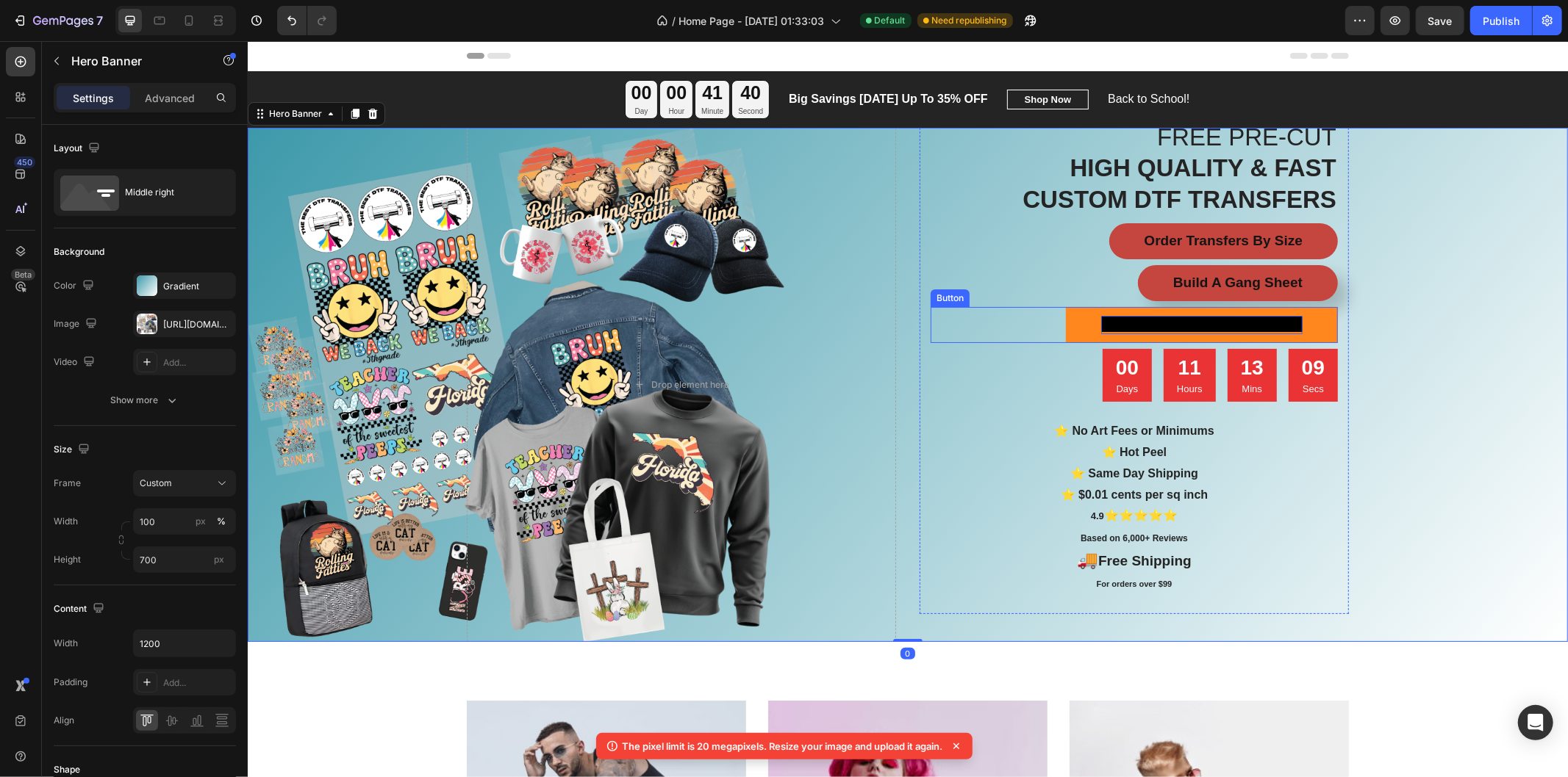
click at [1211, 319] on strong "Ready To Press DTF Transfers" at bounding box center [1201, 324] width 202 height 16
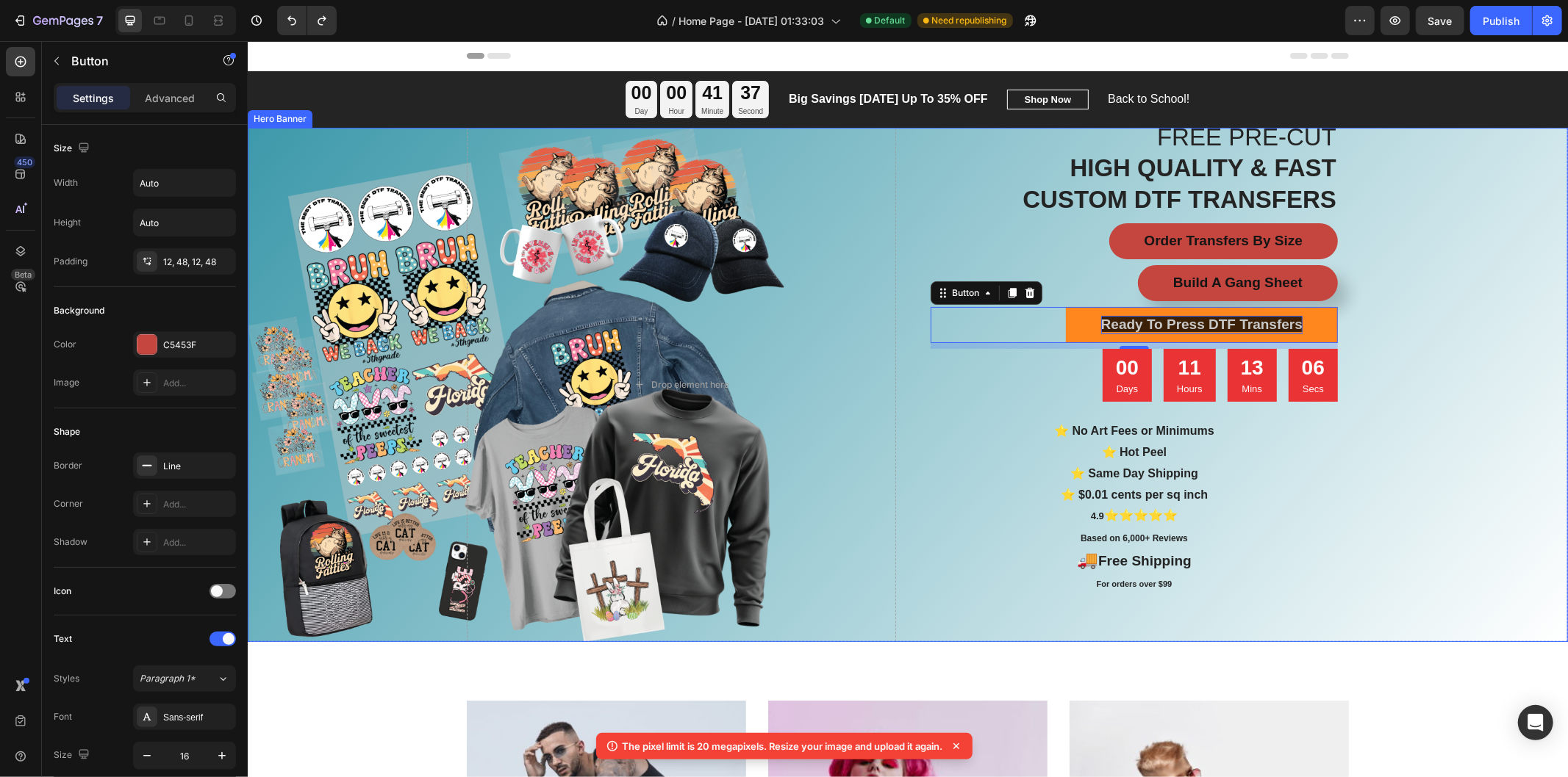
click at [1410, 348] on div "Overlay" at bounding box center [906, 384] width 1320 height 514
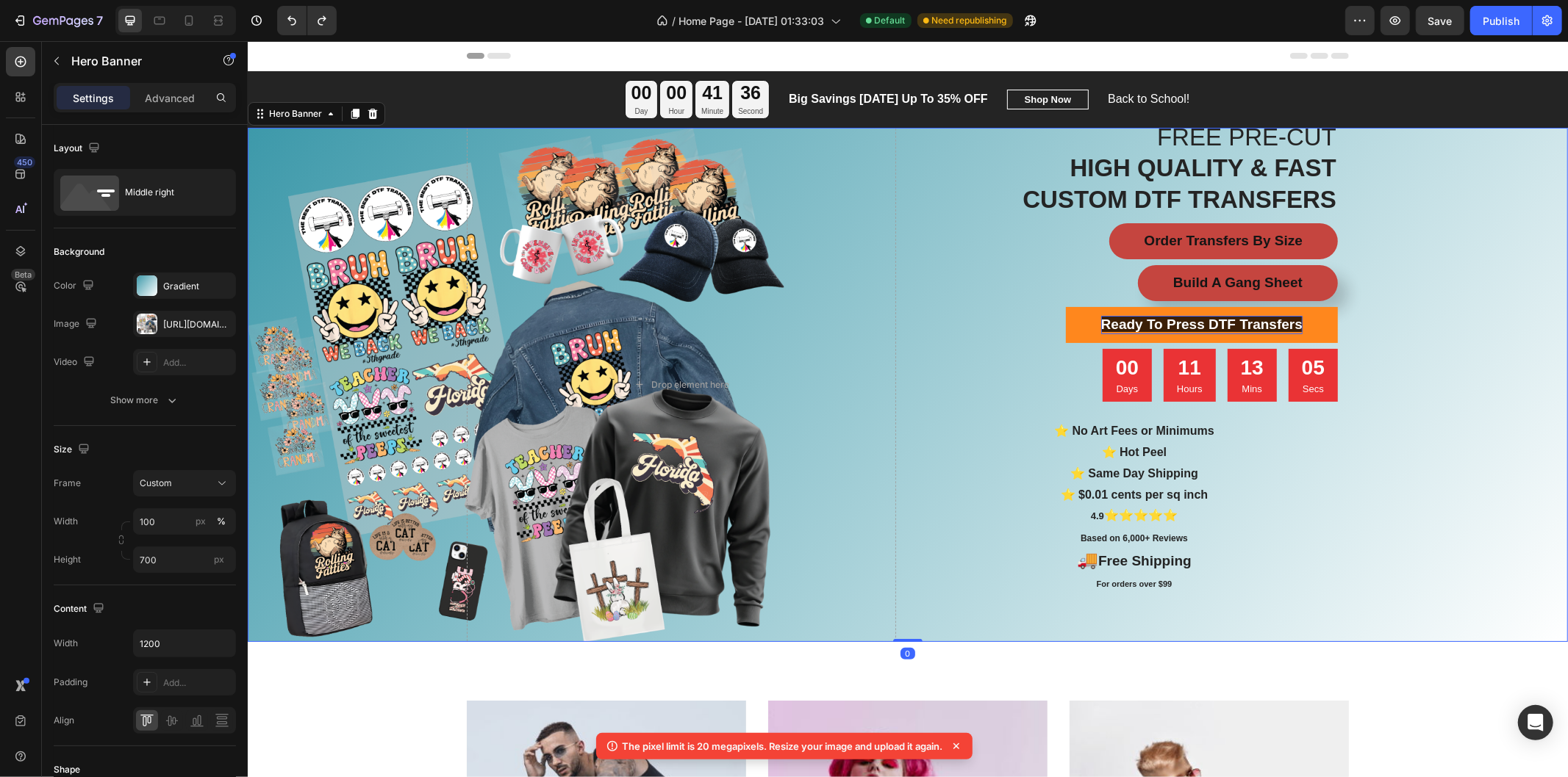
click at [1410, 353] on div "Overlay" at bounding box center [906, 384] width 1320 height 514
click at [1258, 318] on strong "Ready To Press DTF Transfers" at bounding box center [1201, 324] width 202 height 16
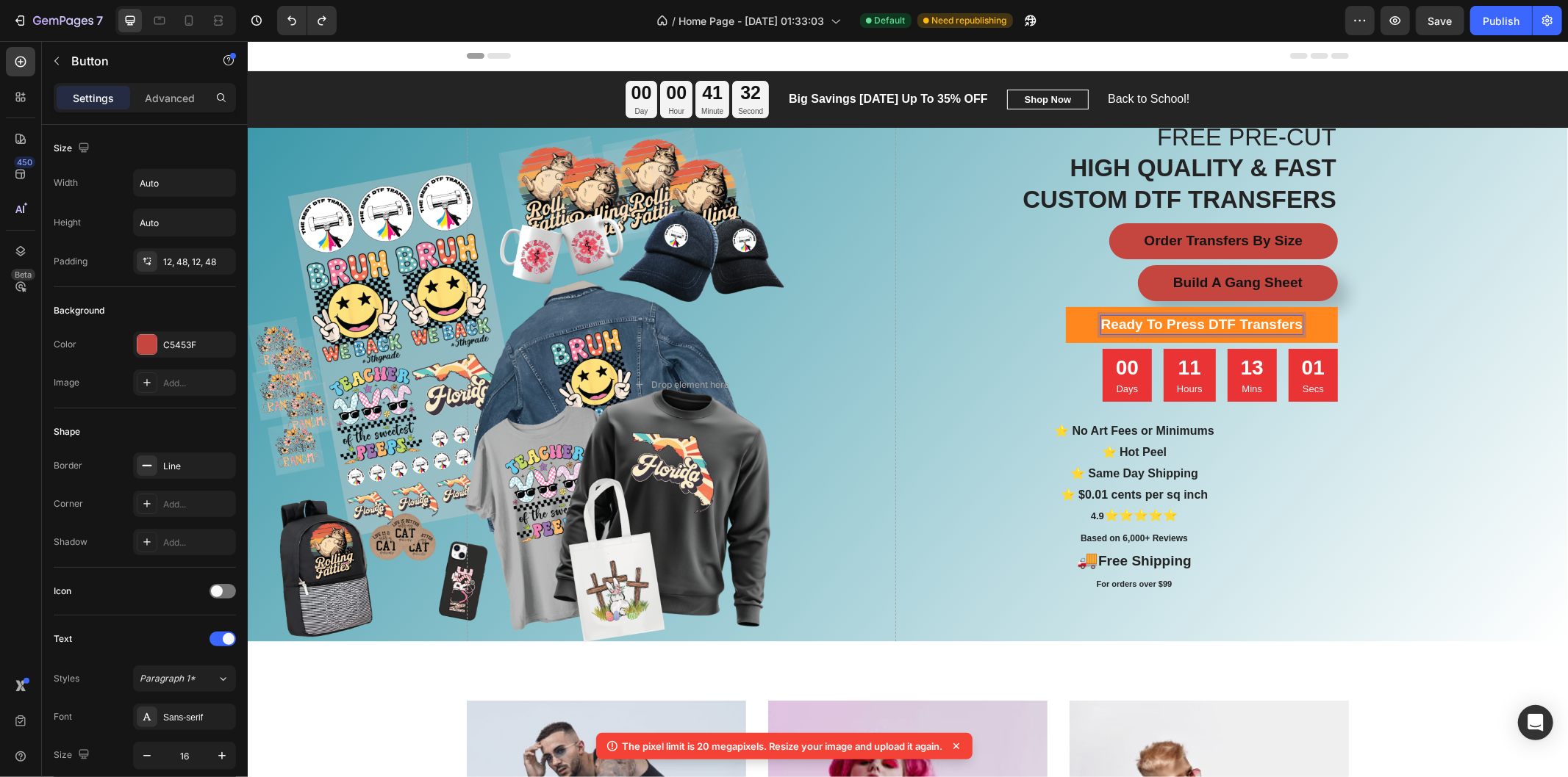
click at [1252, 319] on strong "Ready To Press DTF Transfers" at bounding box center [1201, 324] width 202 height 16
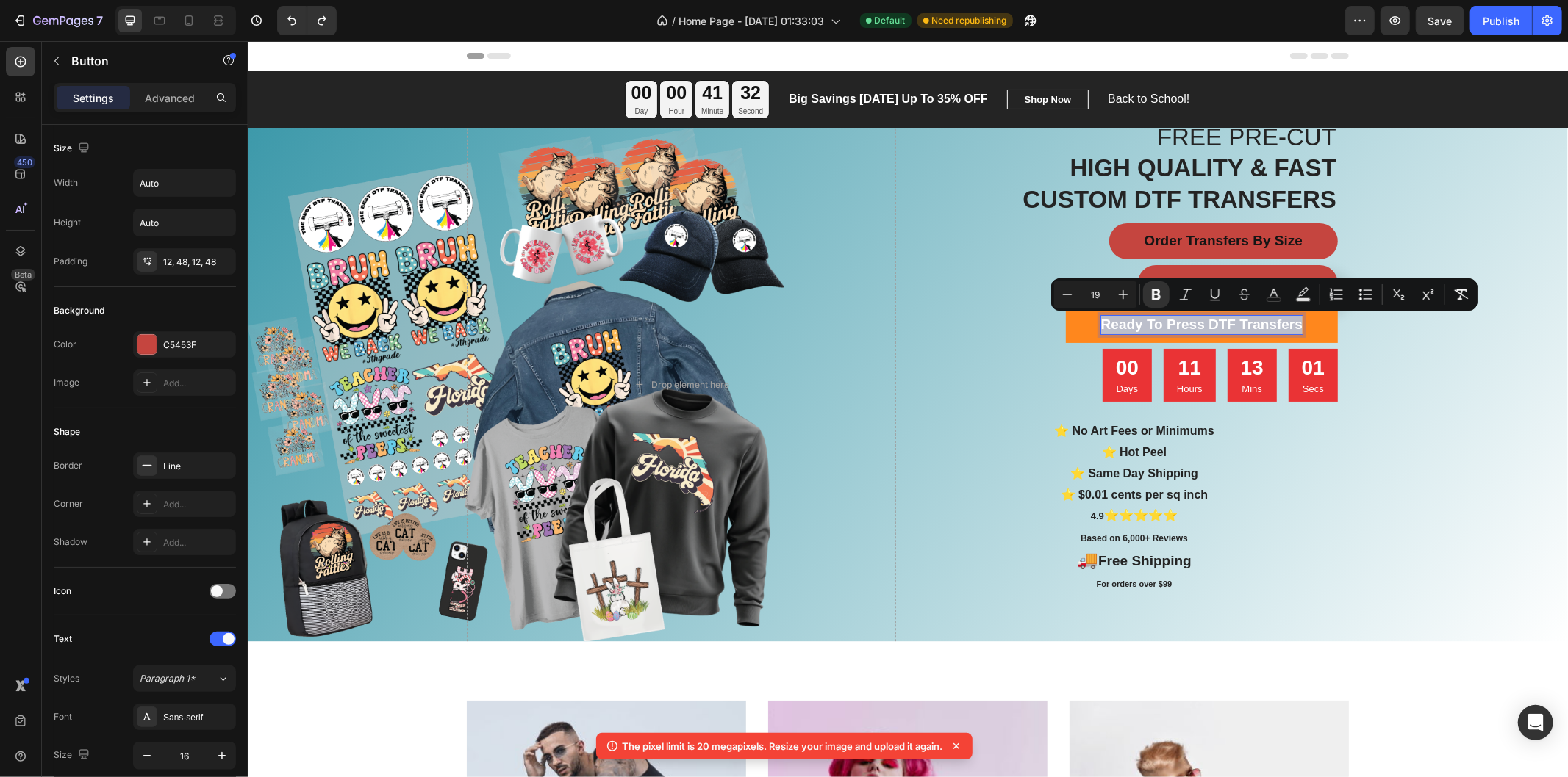
click at [1252, 320] on strong "Ready To Press DTF Transfers" at bounding box center [1201, 324] width 202 height 16
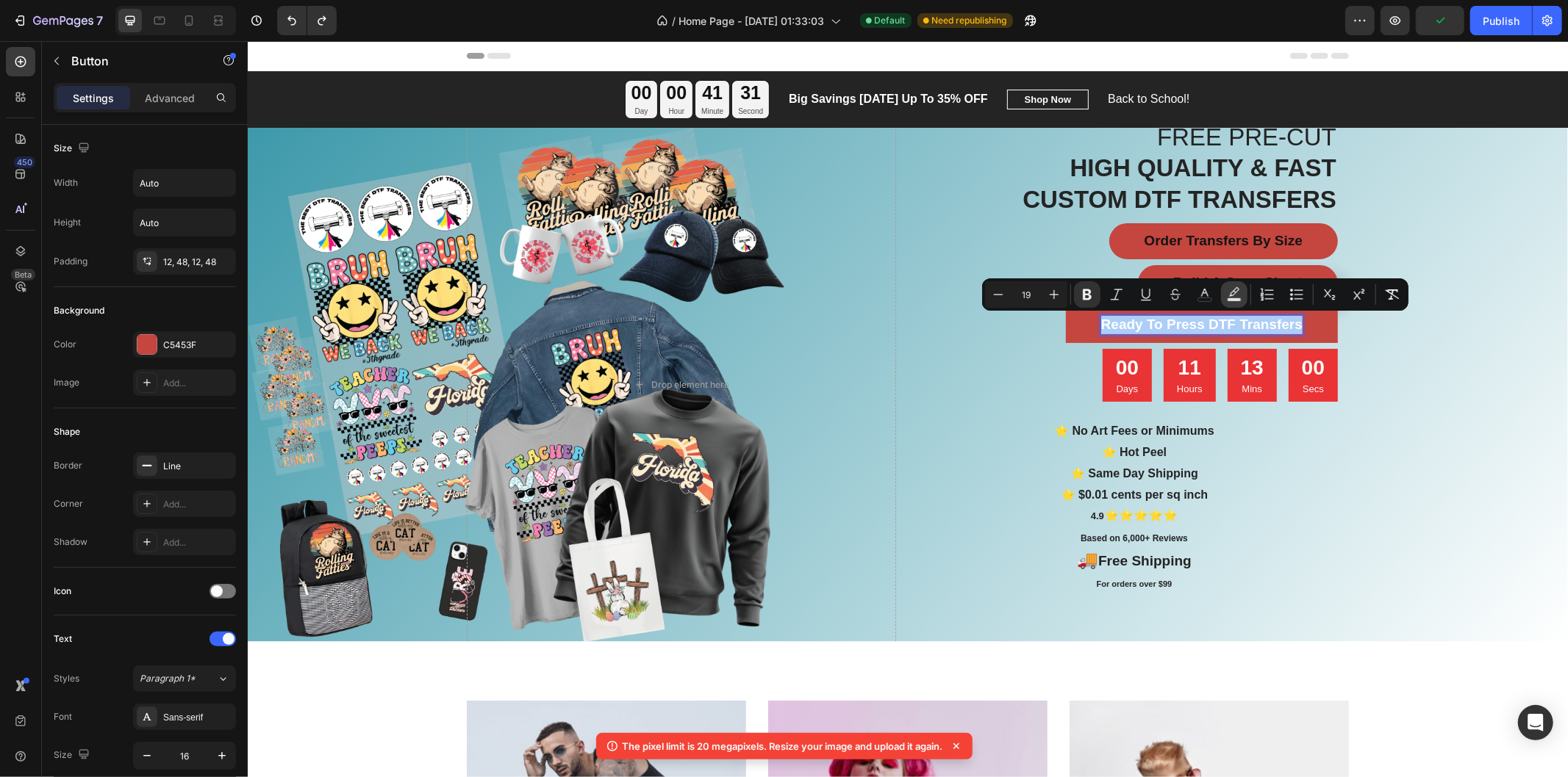
click at [1237, 296] on icon "Editor contextual toolbar" at bounding box center [1233, 294] width 15 height 15
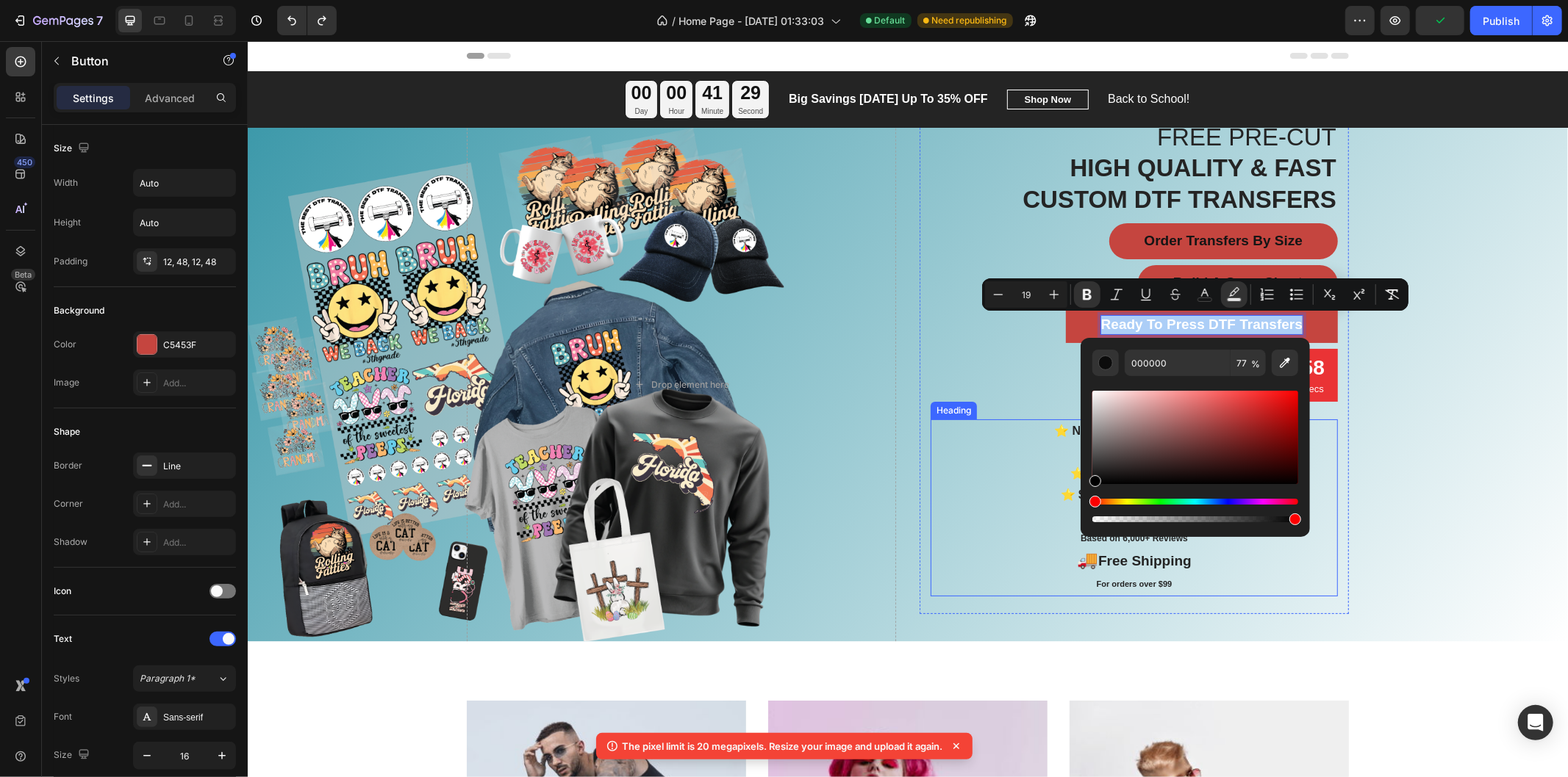
drag, startPoint x: 1499, startPoint y: 559, endPoint x: 1513, endPoint y: 549, distance: 17.2
type input "100"
click at [1088, 483] on div "000000 100 %" at bounding box center [1195, 431] width 229 height 187
click at [1376, 434] on div "Overlay" at bounding box center [906, 384] width 1320 height 514
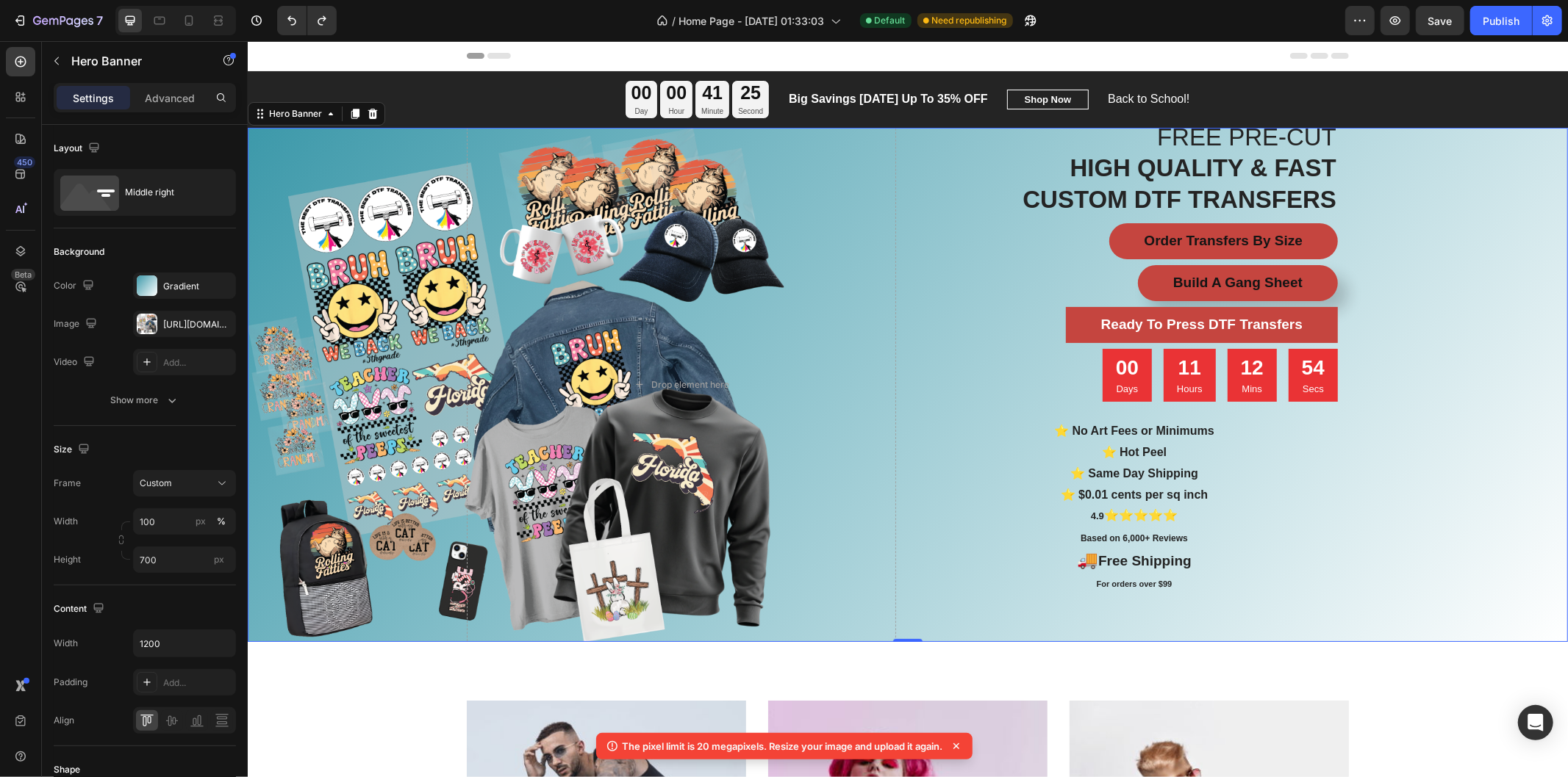
click at [1371, 353] on div "Overlay" at bounding box center [906, 384] width 1320 height 514
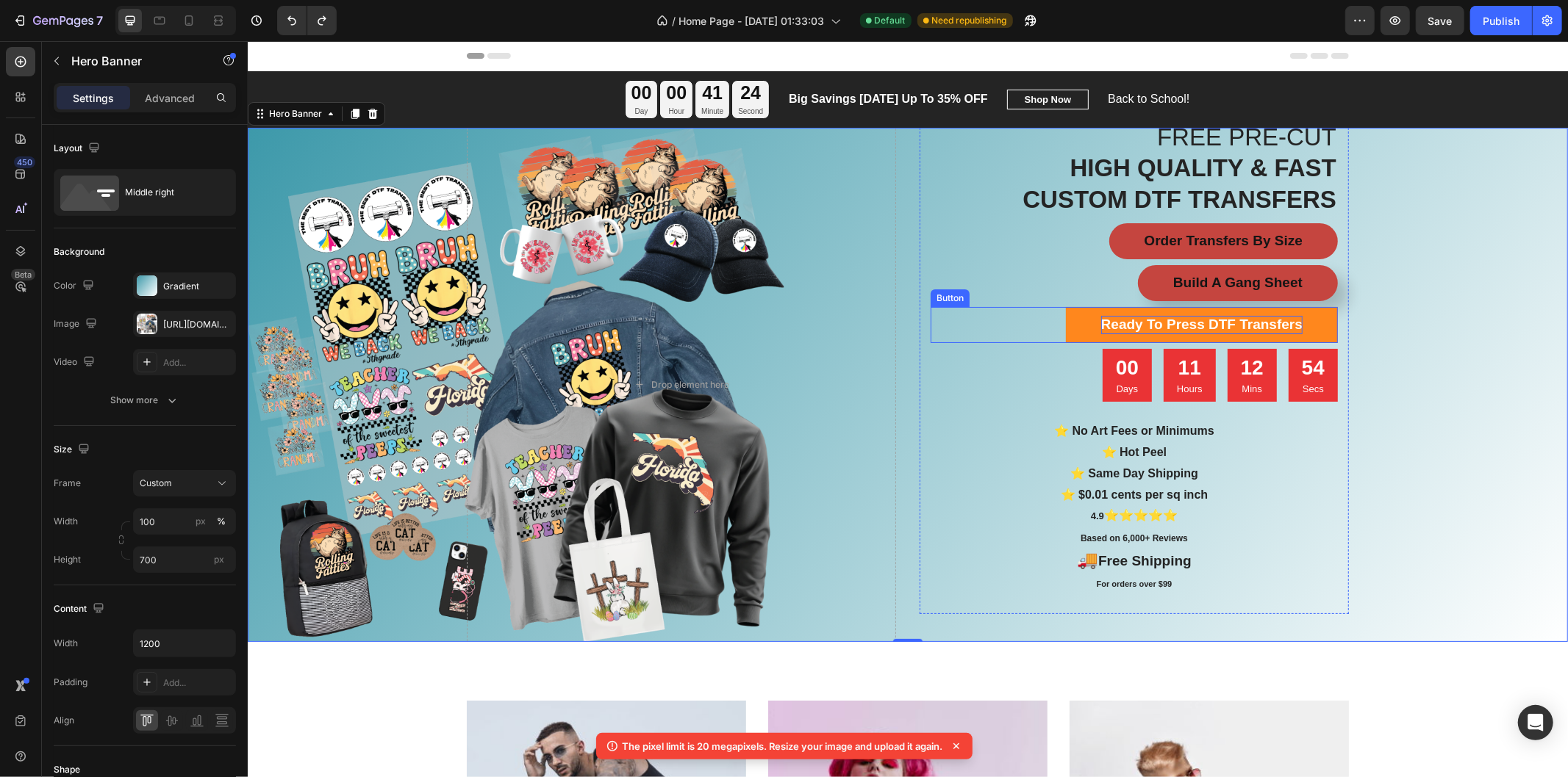
click at [1248, 325] on strong "Ready To Press DTF Transfers" at bounding box center [1201, 324] width 202 height 16
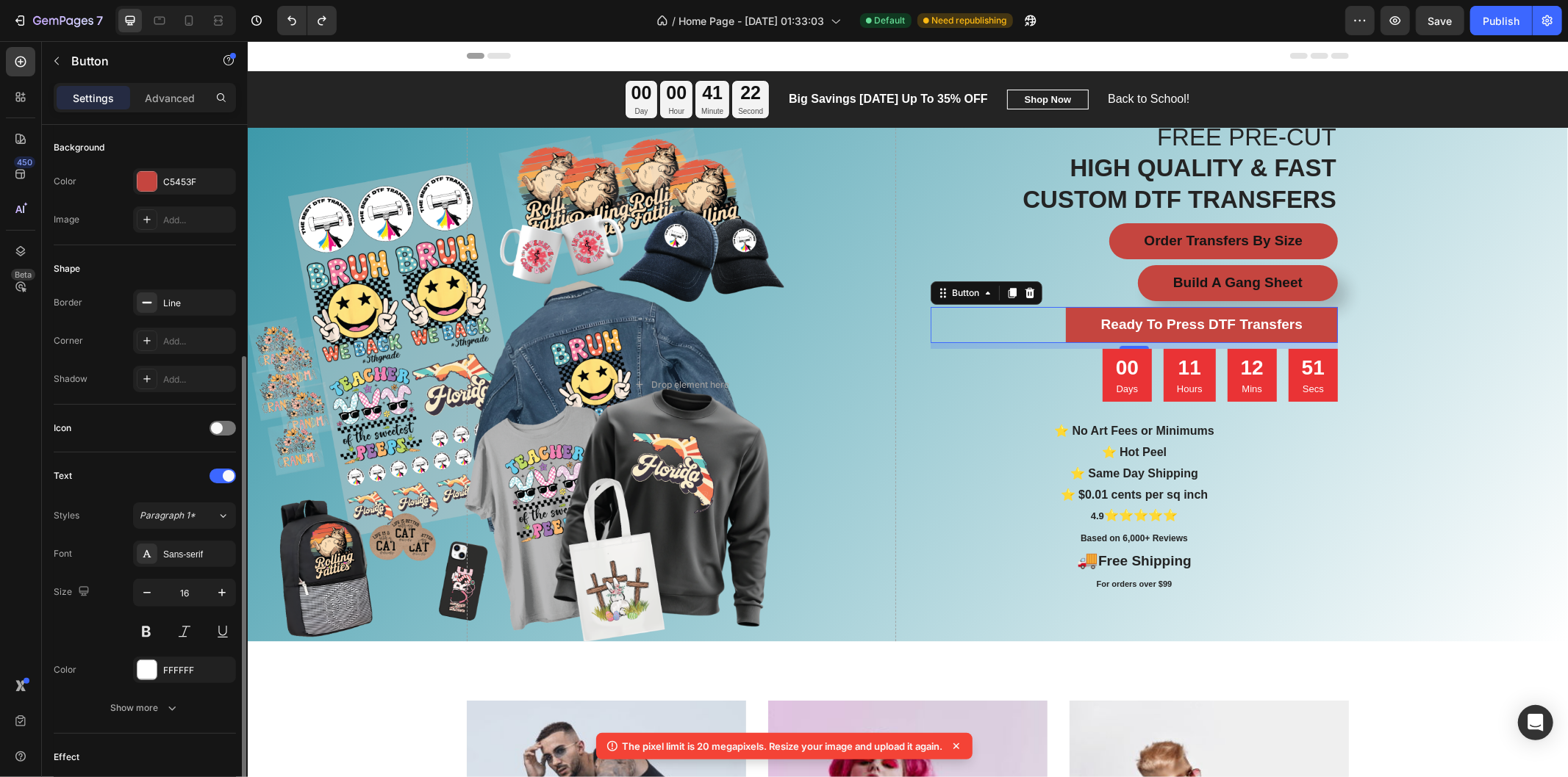
scroll to position [245, 0]
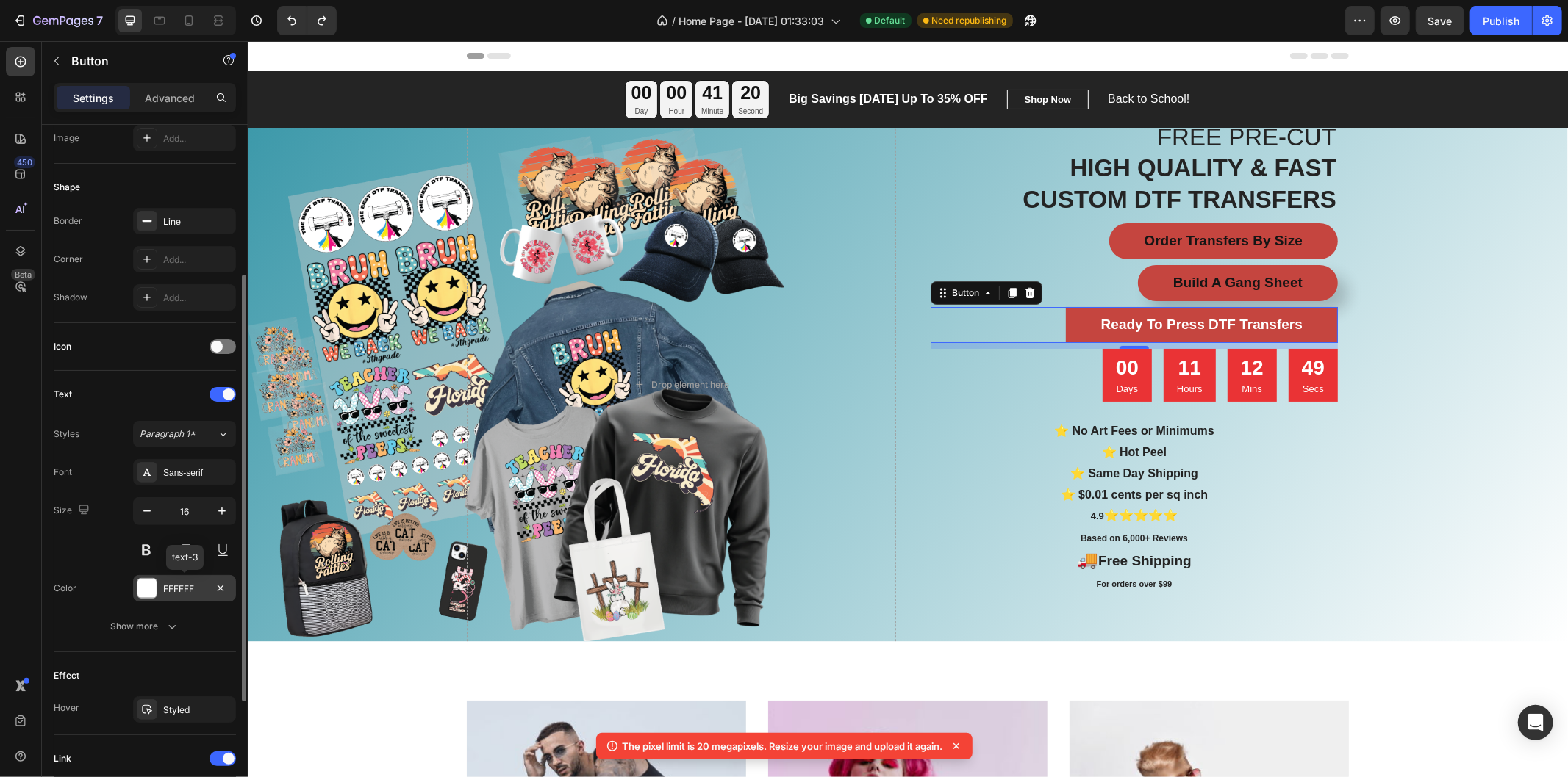
click at [172, 589] on div "FFFFFF" at bounding box center [184, 589] width 42 height 13
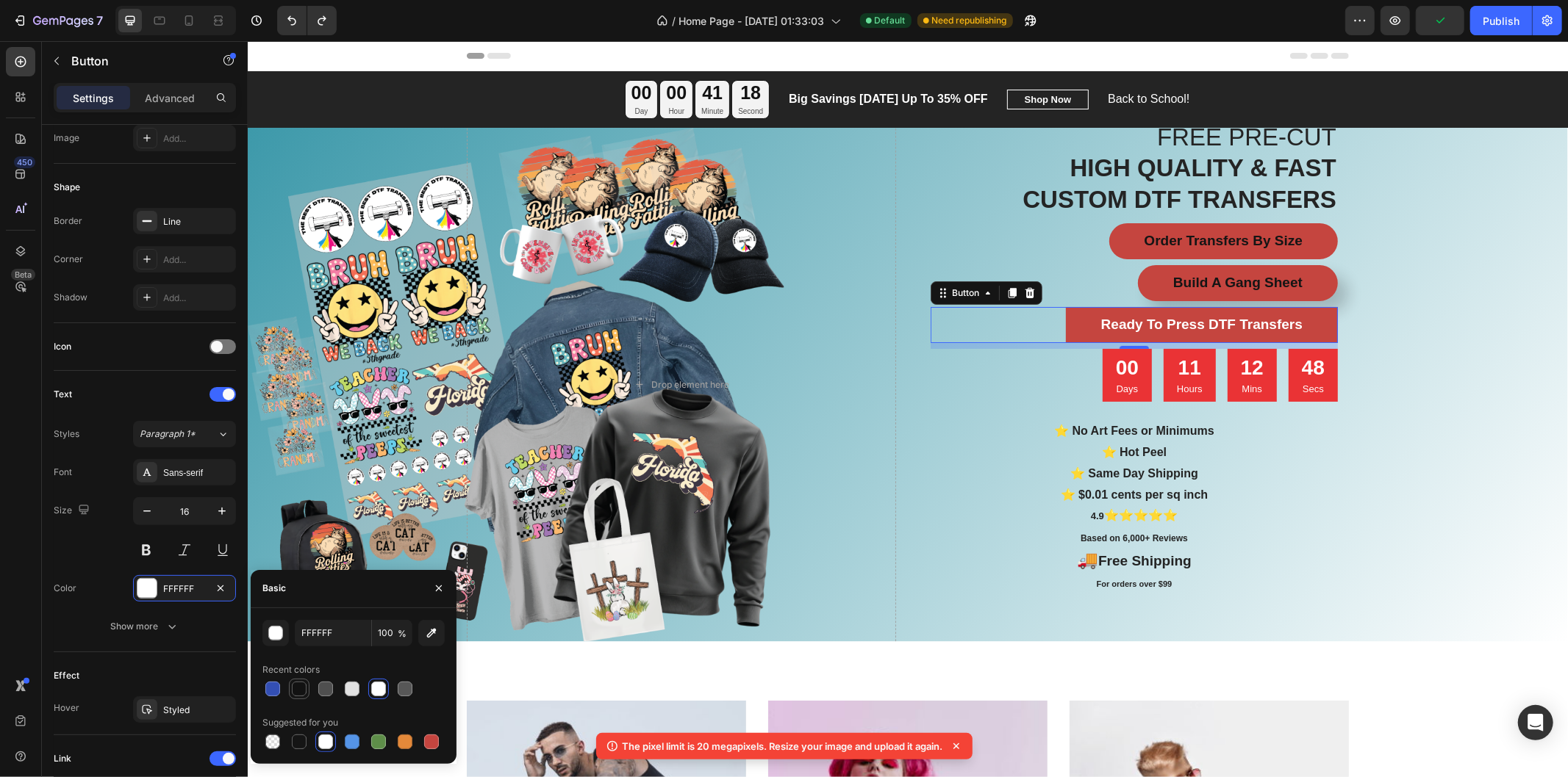
click at [306, 692] on div at bounding box center [299, 689] width 18 height 18
type input "121212"
click at [1382, 510] on div "Overlay" at bounding box center [906, 384] width 1320 height 514
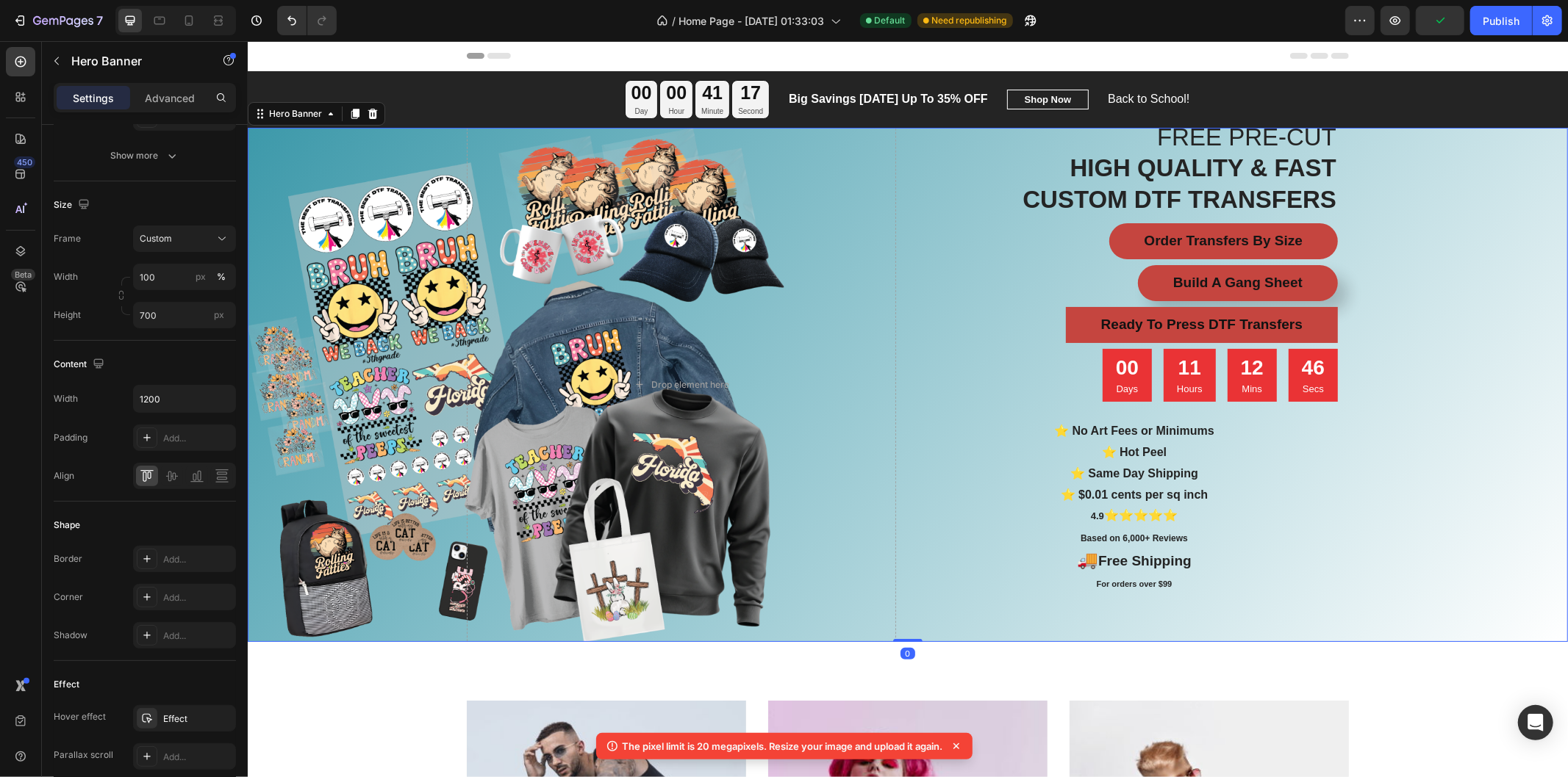
scroll to position [0, 0]
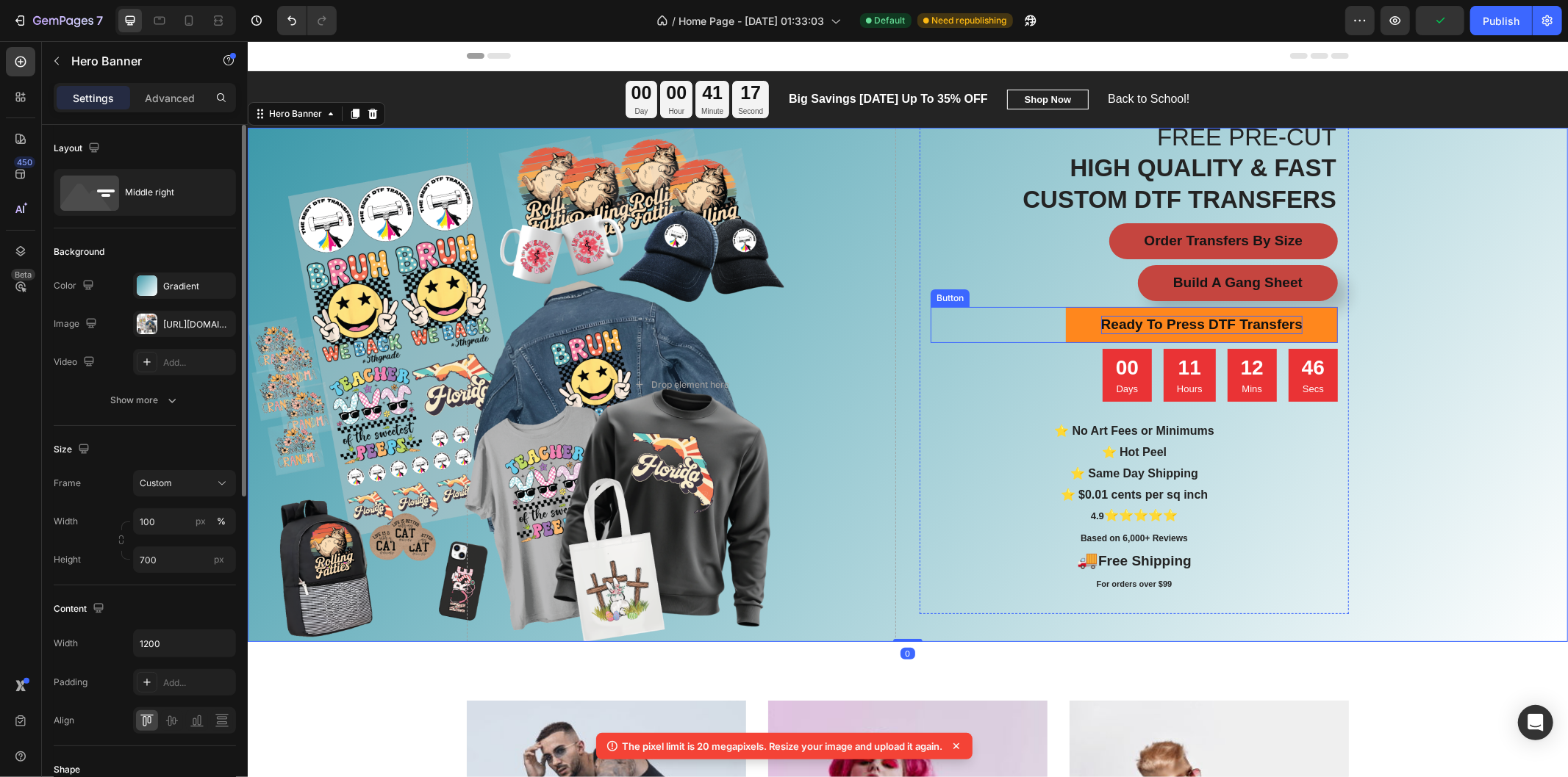
click at [1155, 319] on strong "Ready To Press DTF Transfers" at bounding box center [1201, 324] width 202 height 16
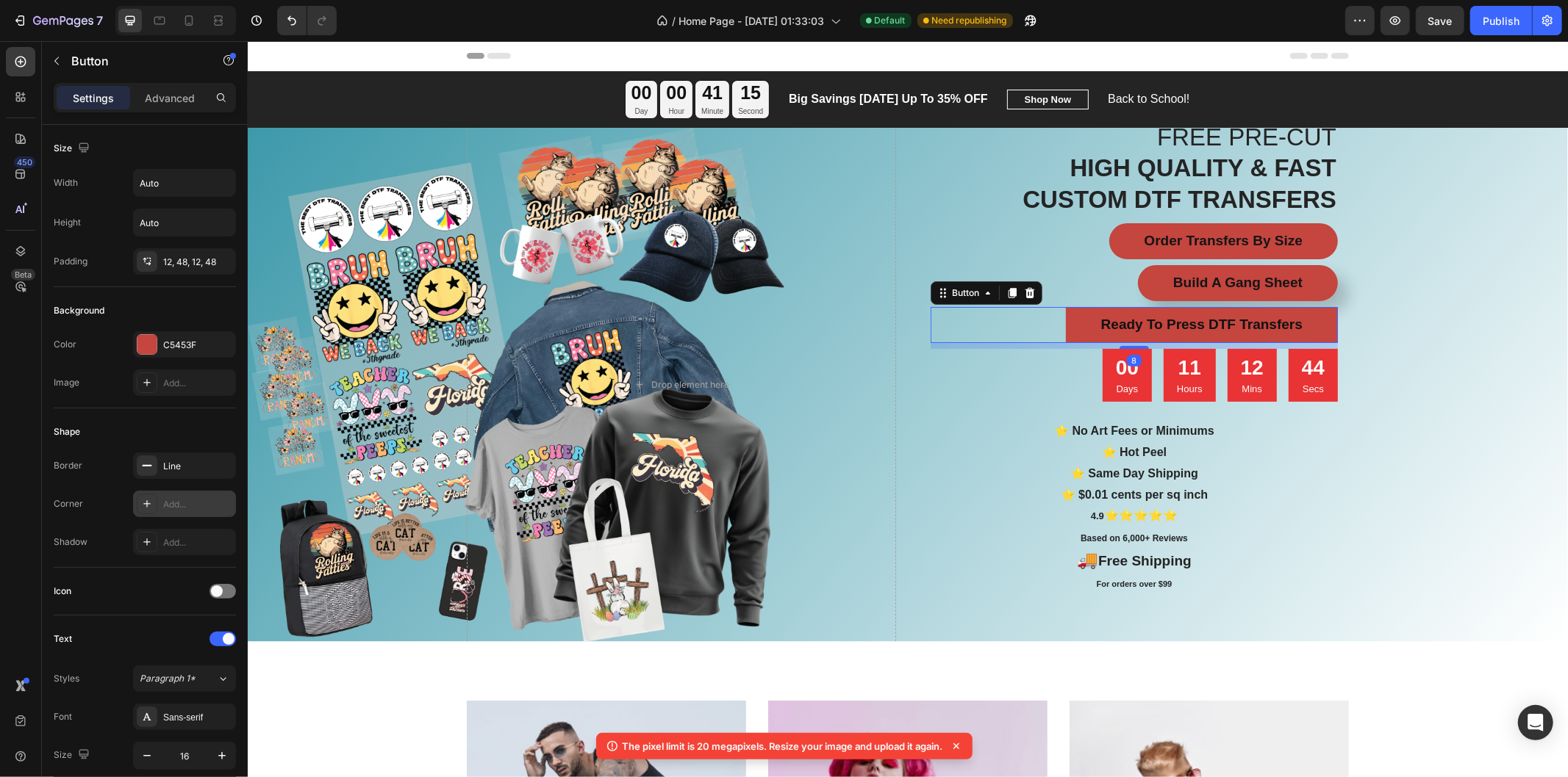
click at [166, 502] on div "Add..." at bounding box center [197, 504] width 69 height 13
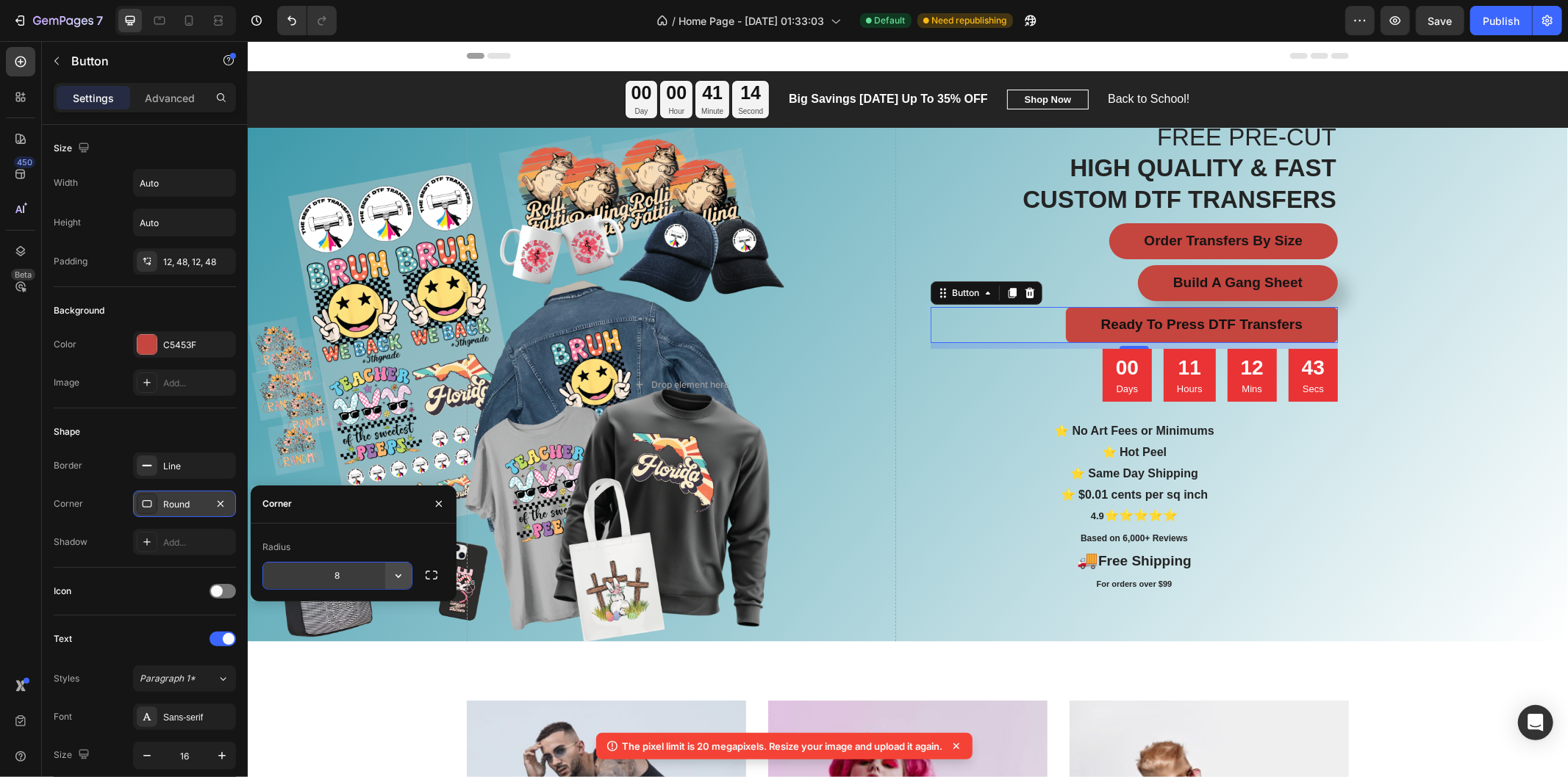
click at [386, 582] on button "button" at bounding box center [398, 575] width 26 height 26
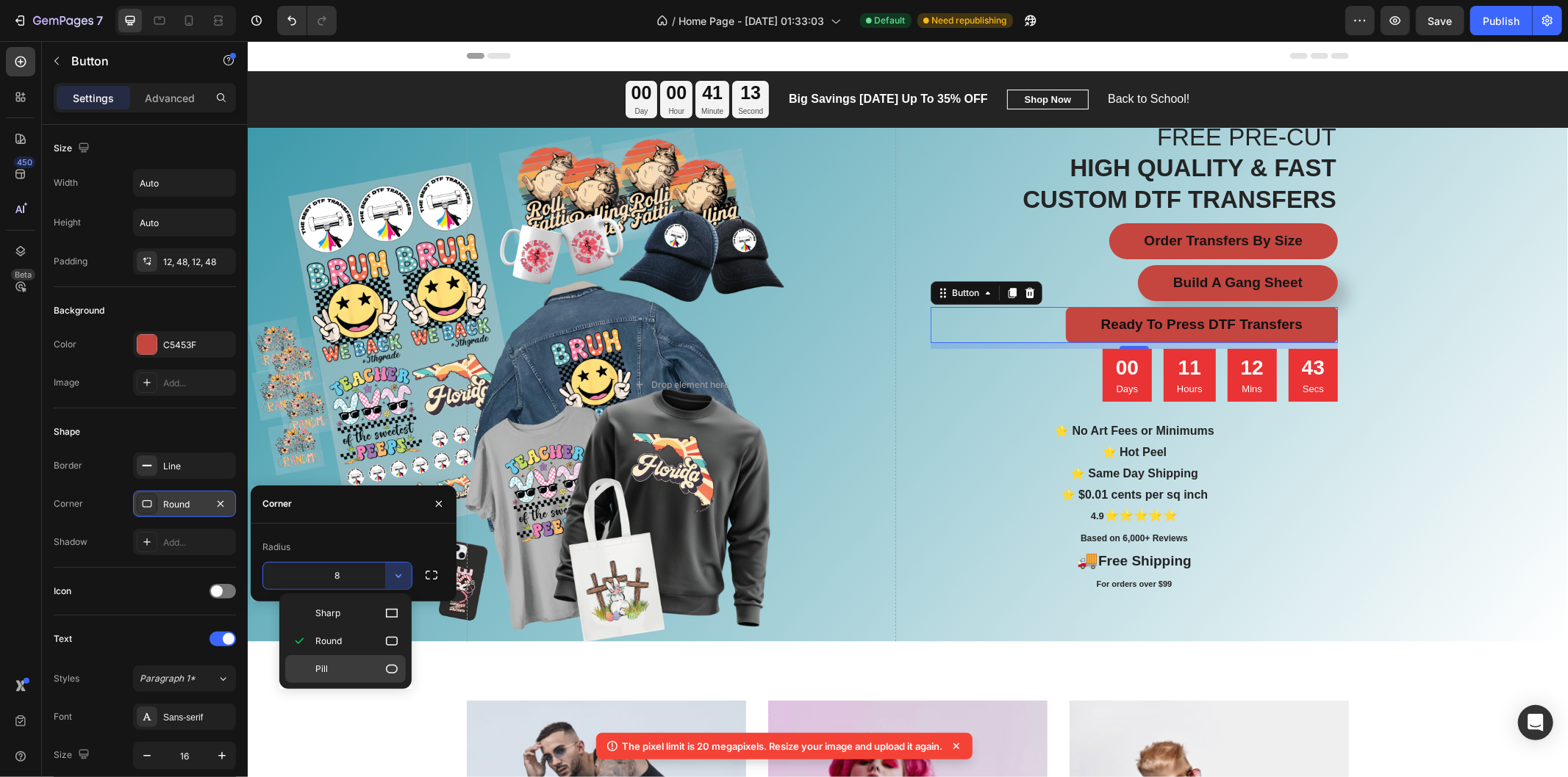
click at [349, 665] on p "Pill" at bounding box center [357, 669] width 84 height 15
type input "9999"
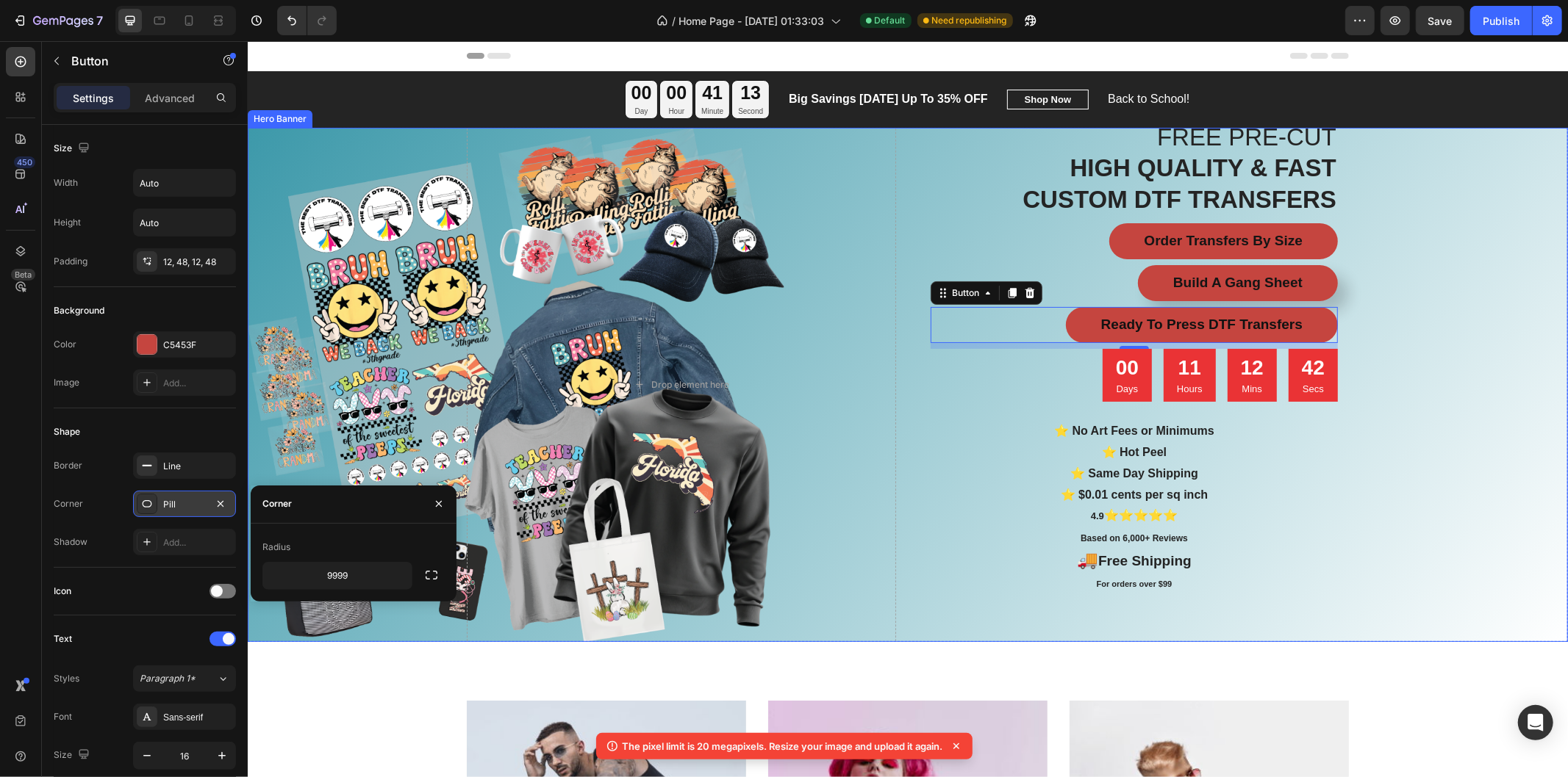
click at [1410, 510] on div "Overlay" at bounding box center [906, 384] width 1320 height 514
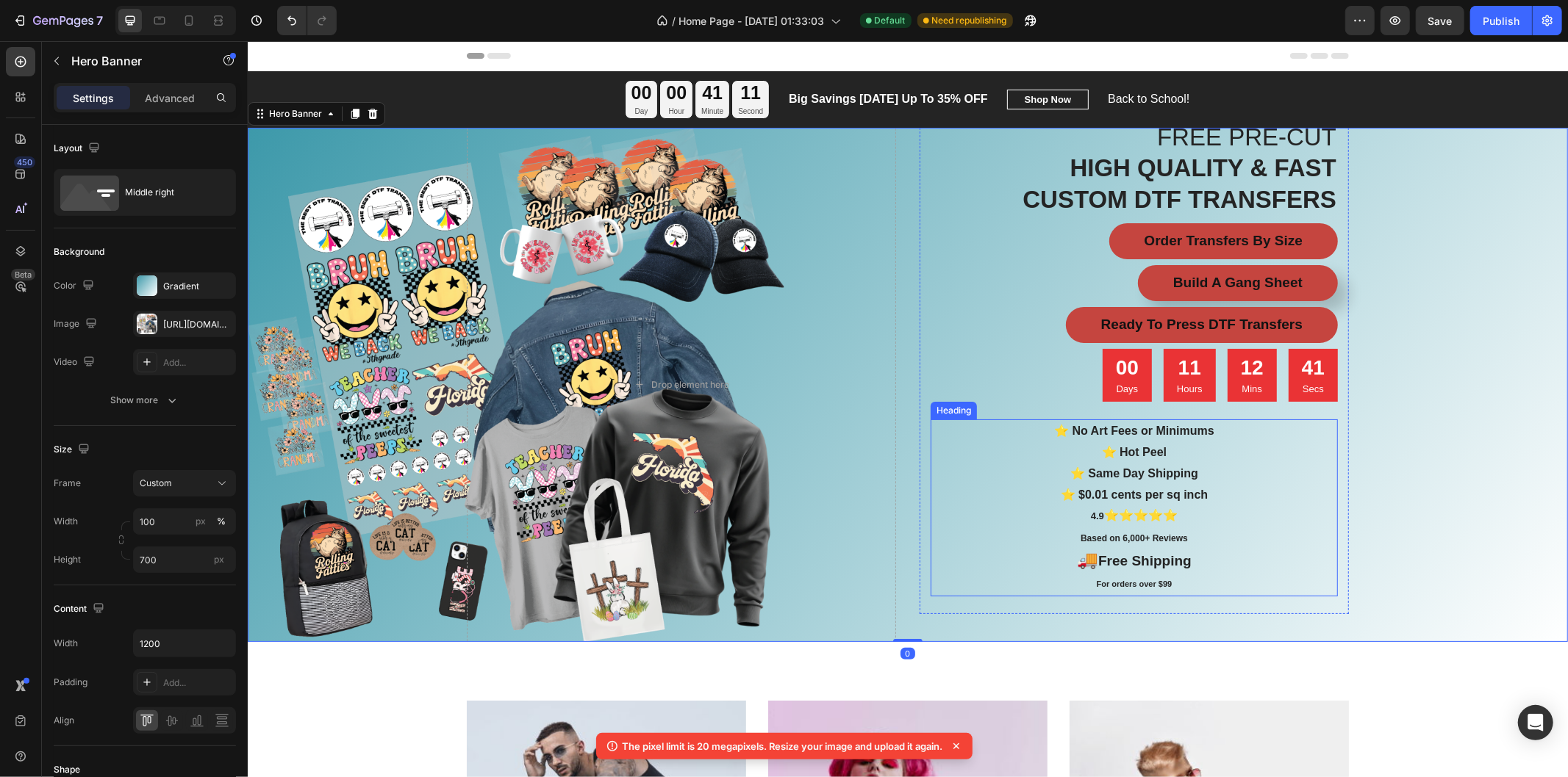
click at [1275, 382] on div "00 Days 11 Hours 12 Mins 41 Secs" at bounding box center [1218, 375] width 235 height 53
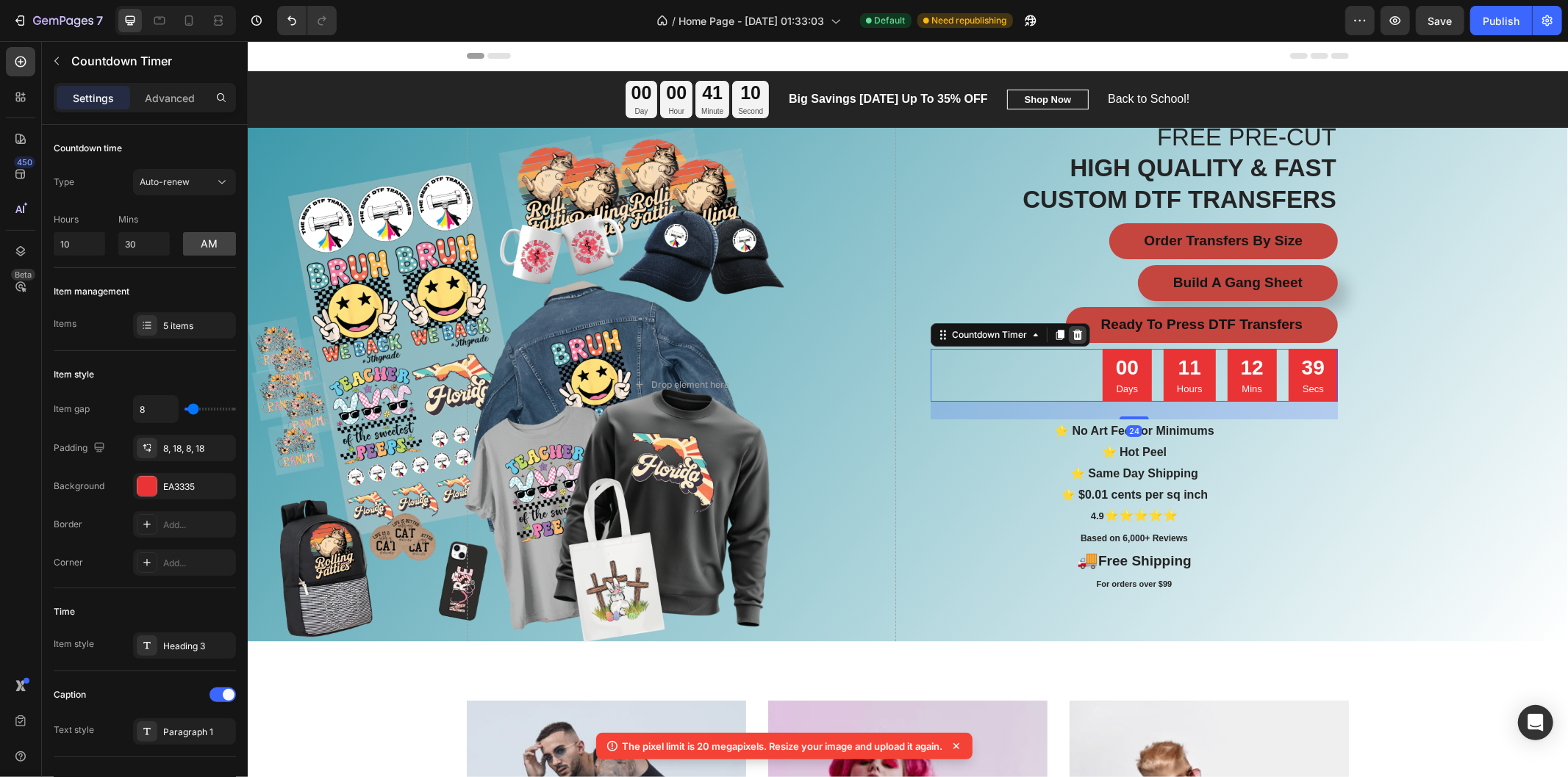
click at [1072, 334] on icon at bounding box center [1077, 334] width 10 height 11
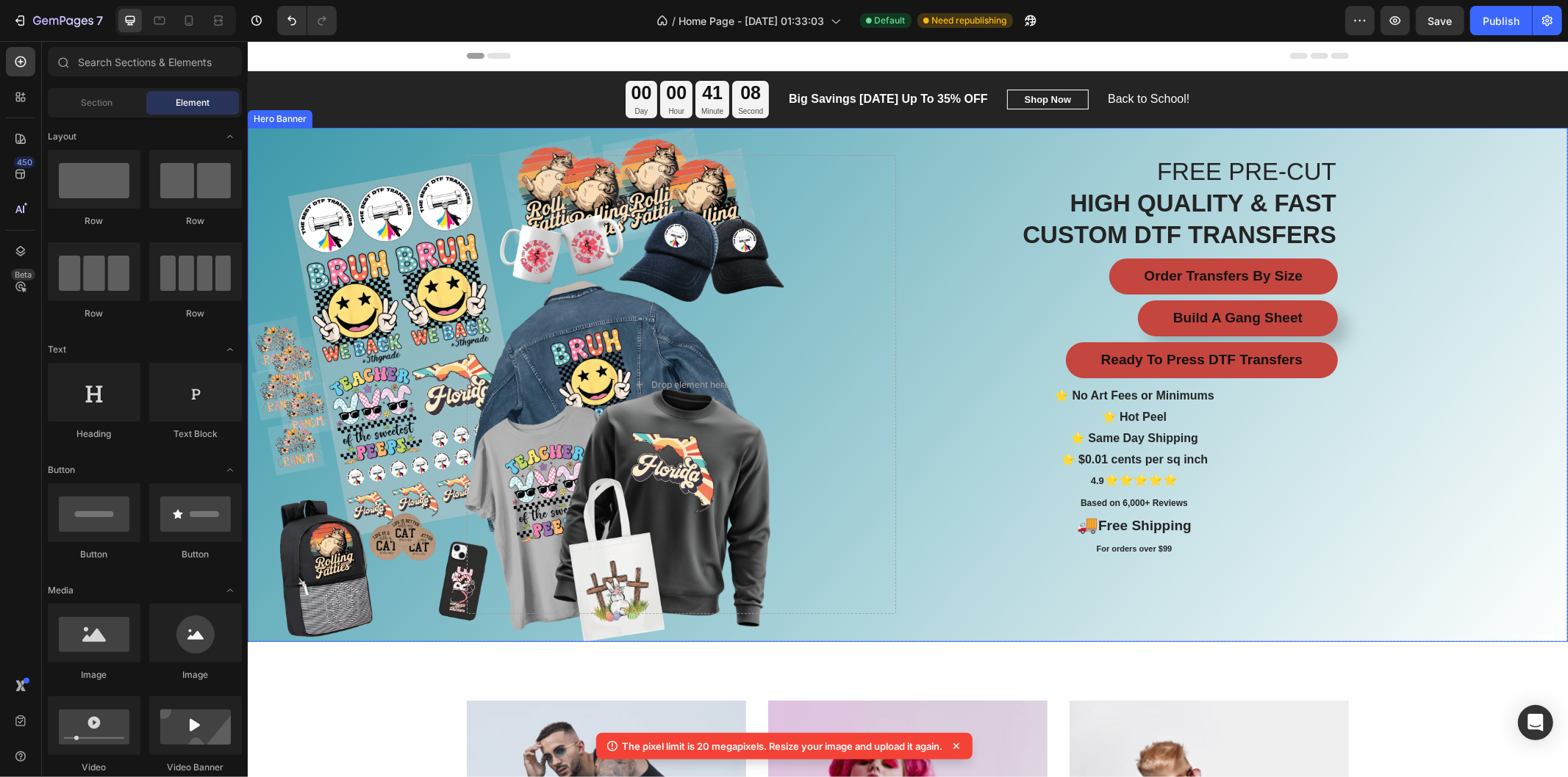
click at [1191, 420] on h2 "⭐ No Art Fees or Minimums ⭐ Hot Peel ⭐ Same Day Shipping ⭐ $0.01 cents per sq i…" at bounding box center [1133, 472] width 407 height 176
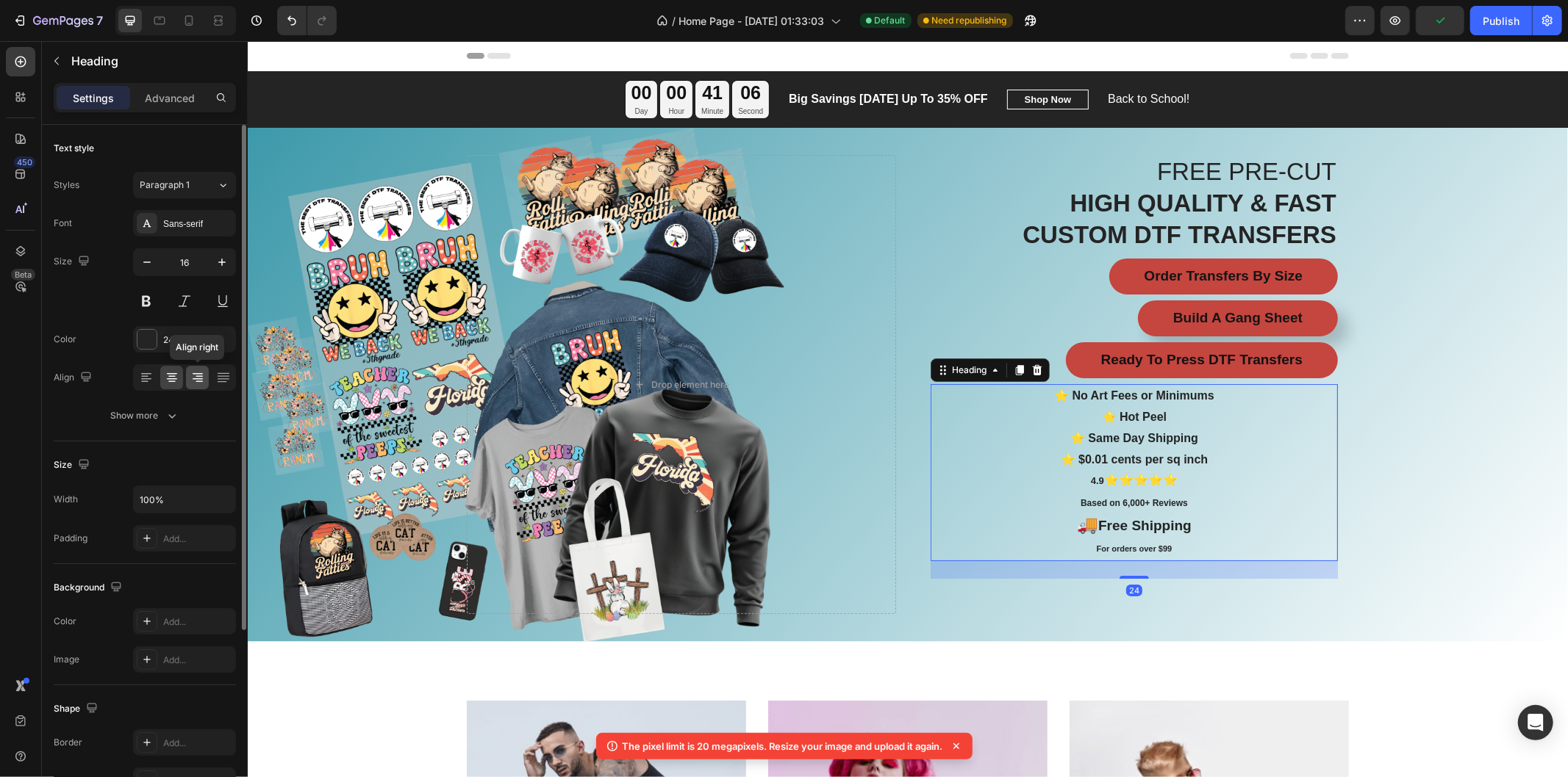
click at [197, 378] on icon at bounding box center [198, 379] width 11 height 2
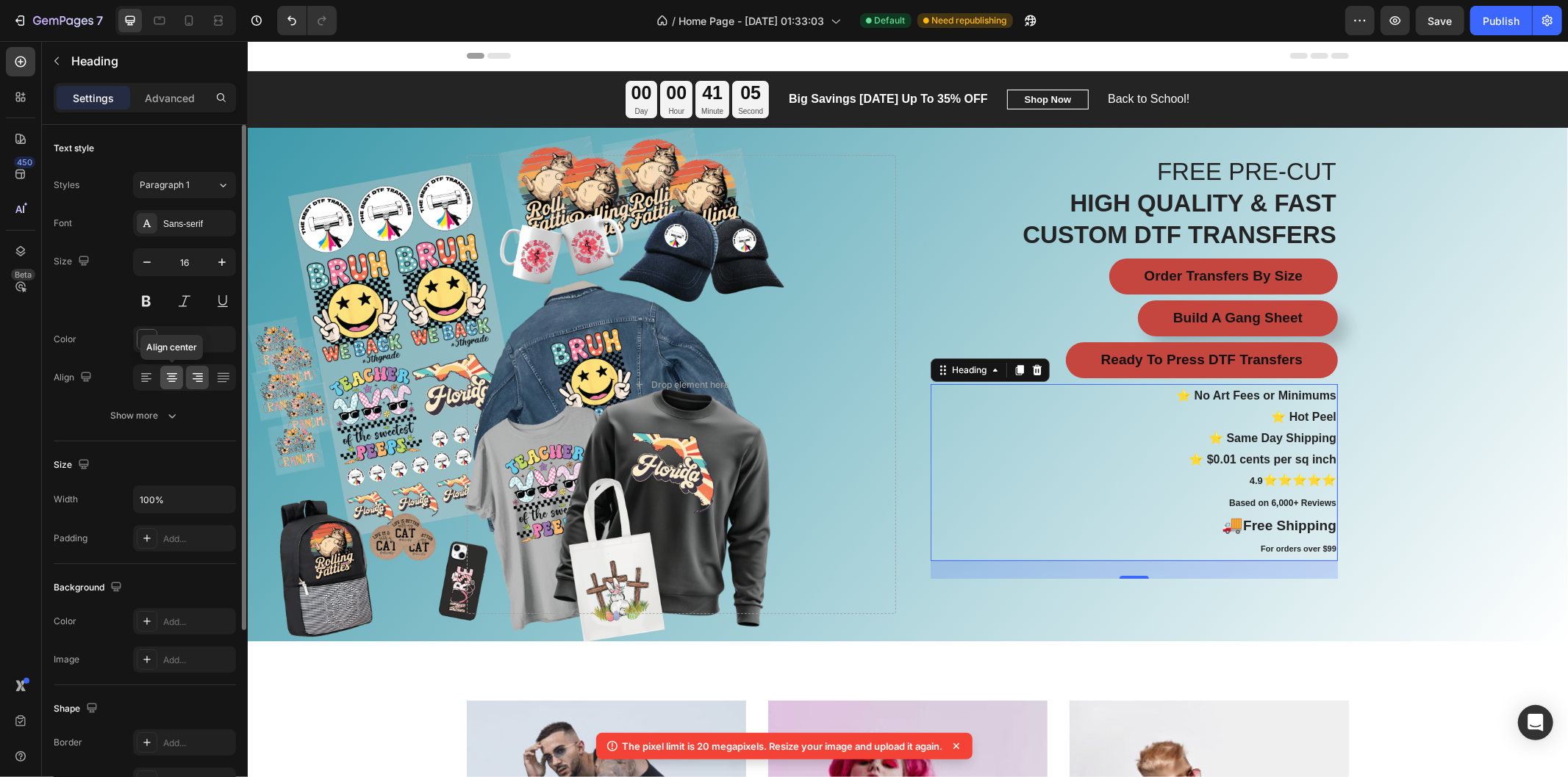
click at [172, 378] on icon at bounding box center [172, 379] width 11 height 2
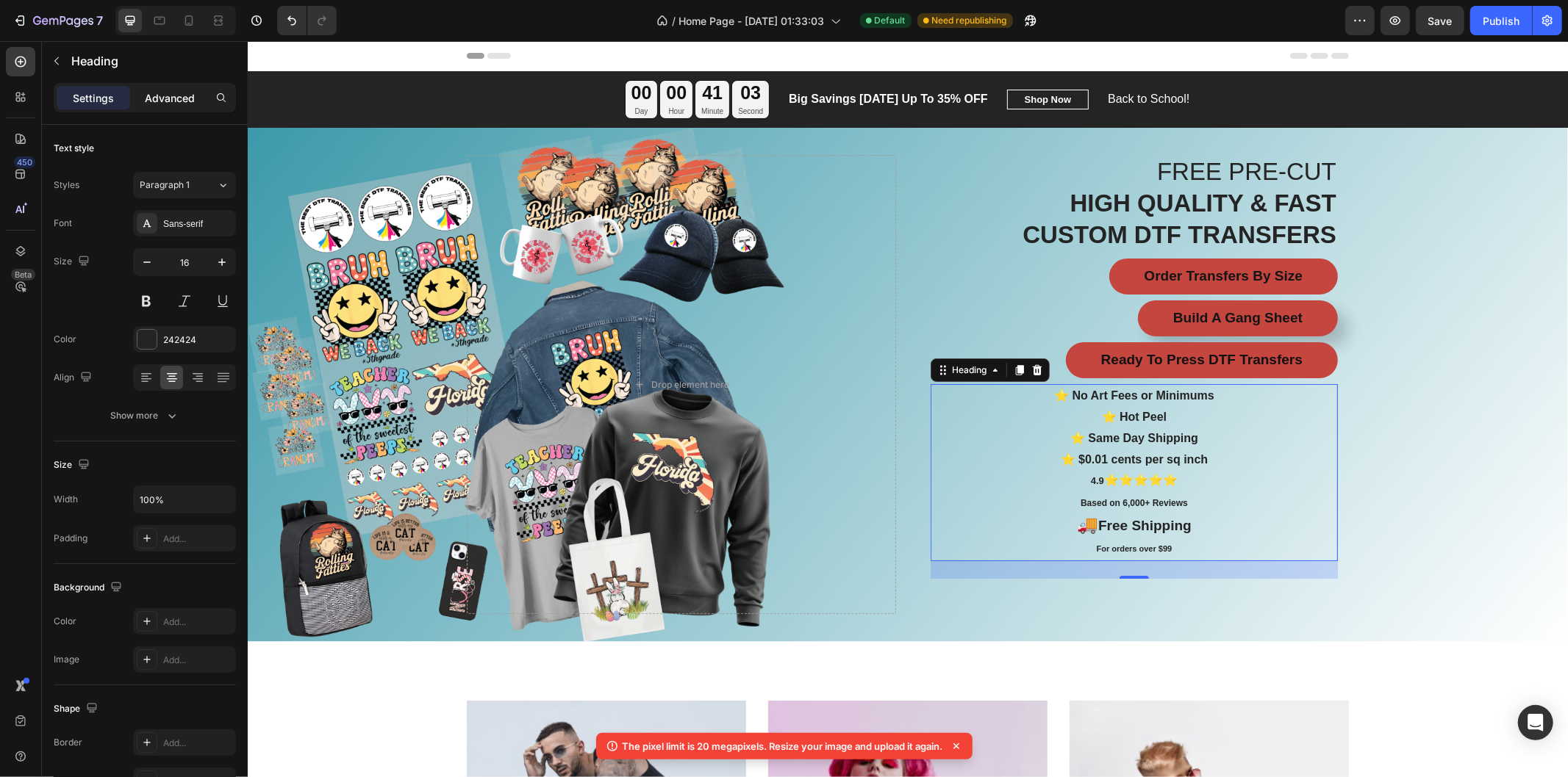
click at [174, 92] on p "Advanced" at bounding box center [169, 99] width 50 height 16
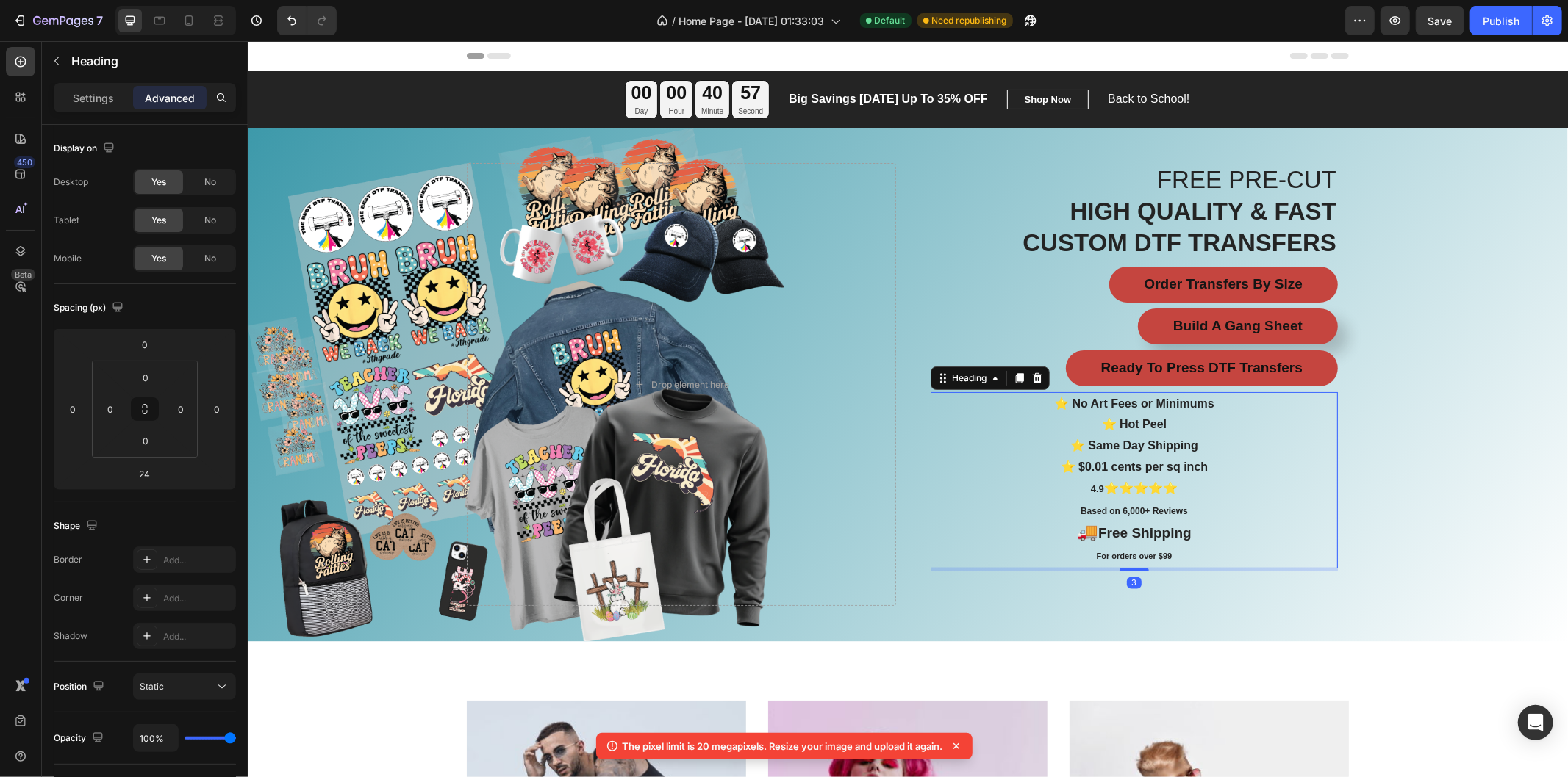
drag, startPoint x: 1128, startPoint y: 575, endPoint x: 1130, endPoint y: 560, distance: 15.1
click at [1130, 560] on div "⭐ No Art Fees or Minimums ⭐ Hot Peel ⭐ Same Day Shipping ⭐ $0.01 cents per sq i…" at bounding box center [1133, 480] width 407 height 176
type input "3"
click at [1410, 500] on div "Overlay" at bounding box center [906, 384] width 1320 height 514
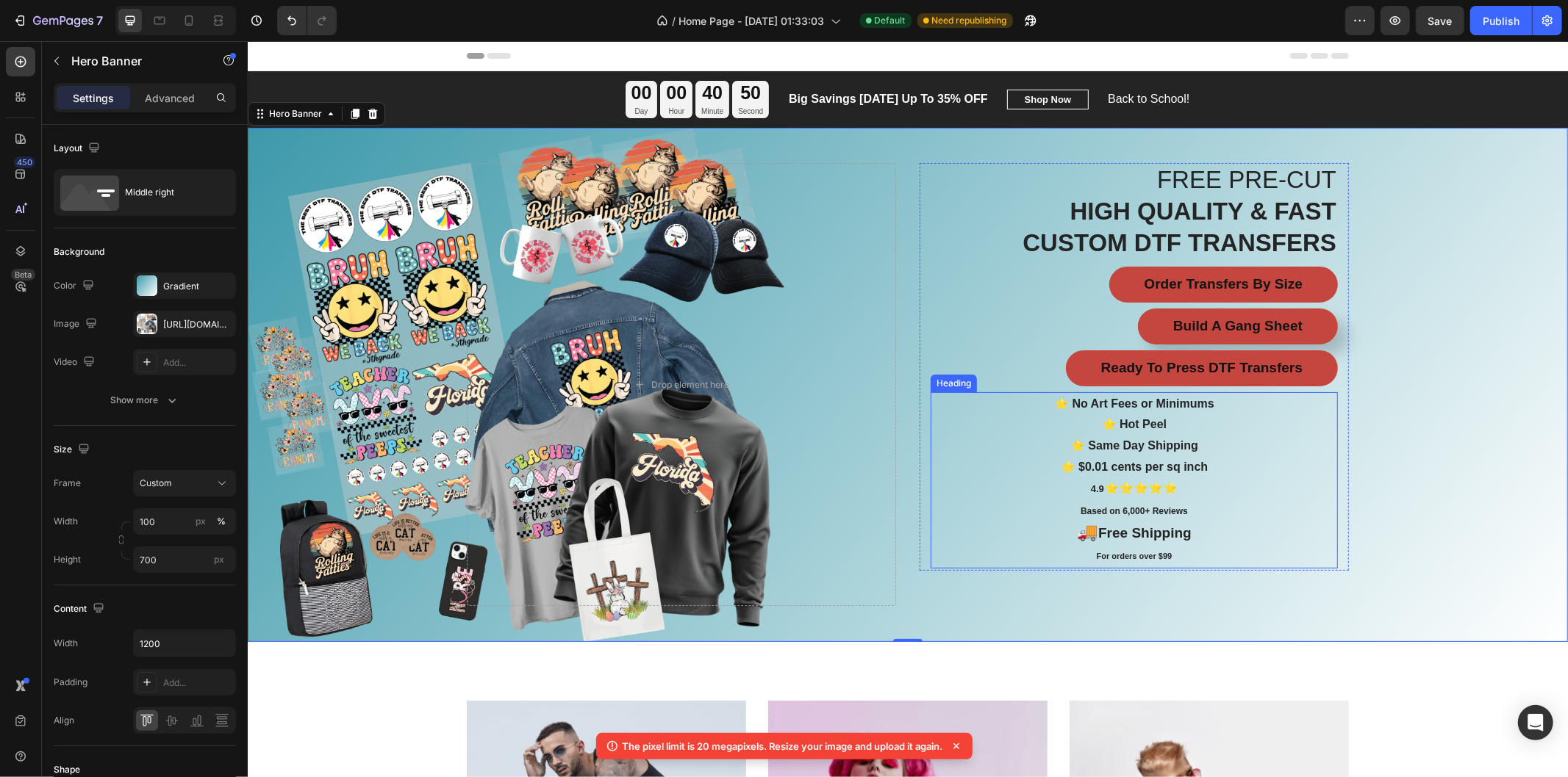
click at [1122, 430] on h2 "⭐ No Art Fees or Minimums ⭐ Hot Peel ⭐ Same Day Shipping ⭐ $0.01 cents per sq i…" at bounding box center [1133, 480] width 407 height 176
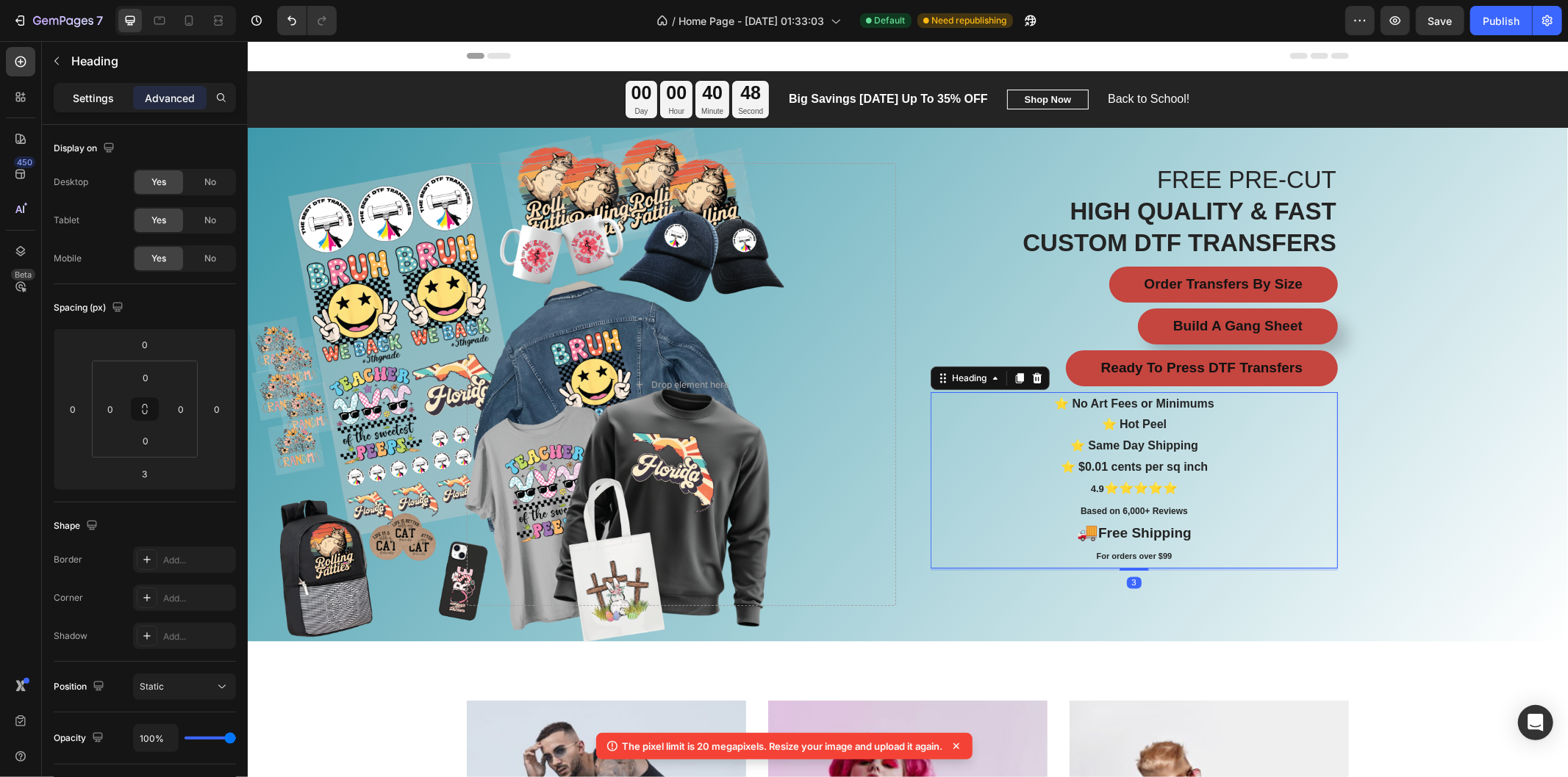
click at [96, 105] on p "Settings" at bounding box center [93, 99] width 41 height 16
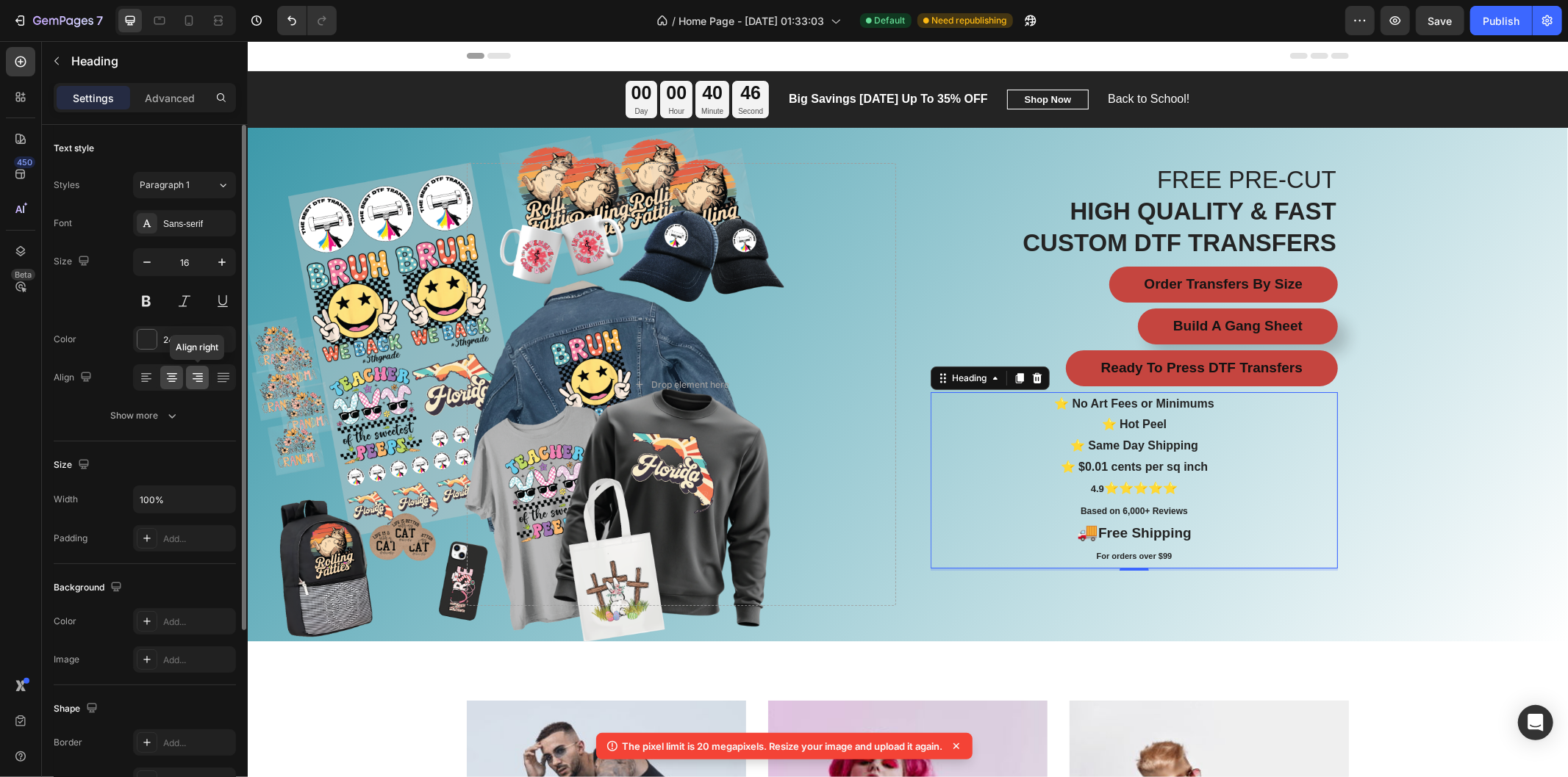
click at [191, 378] on icon at bounding box center [197, 378] width 15 height 15
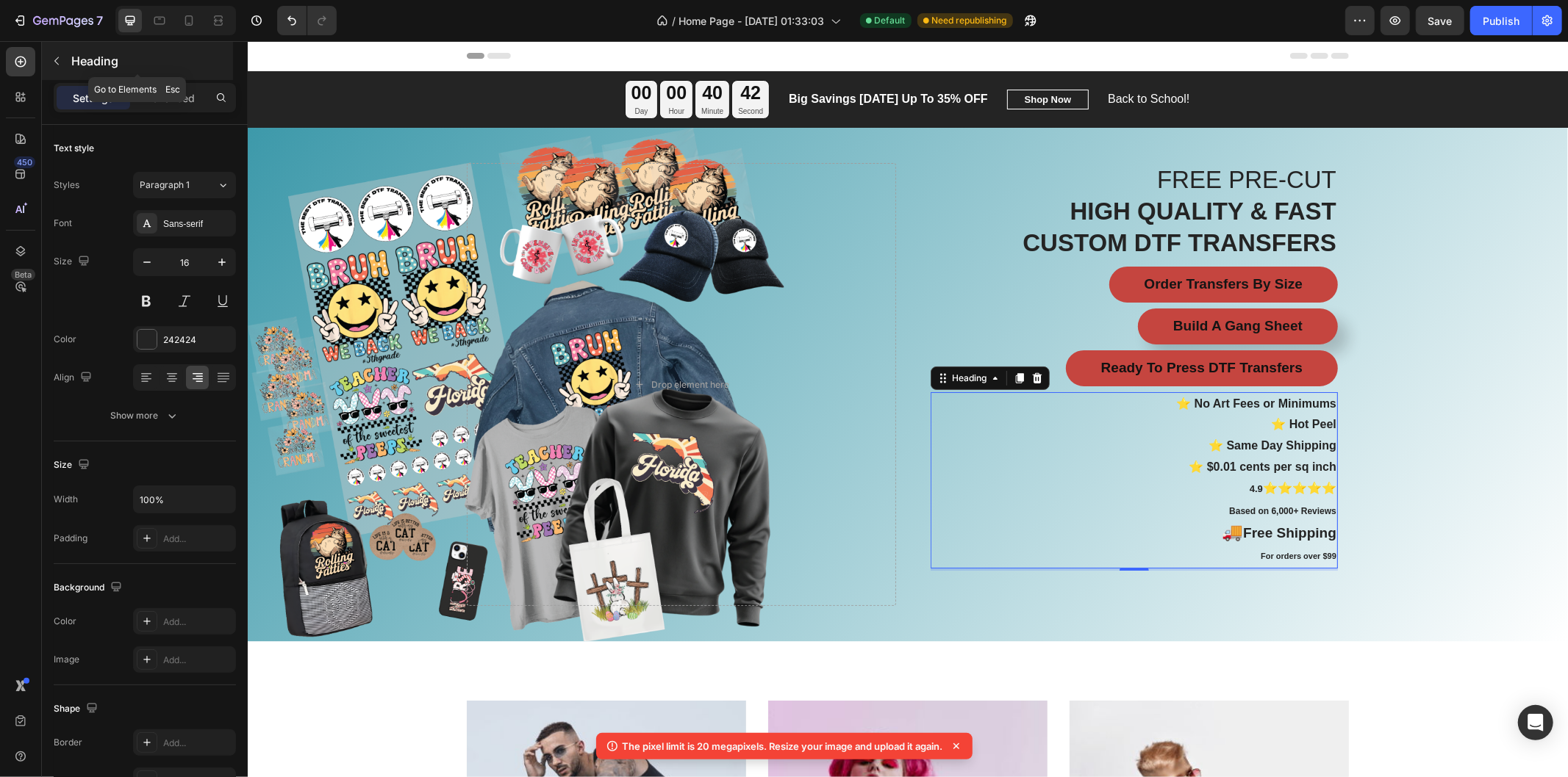
click at [55, 55] on icon "button" at bounding box center [56, 61] width 11 height 11
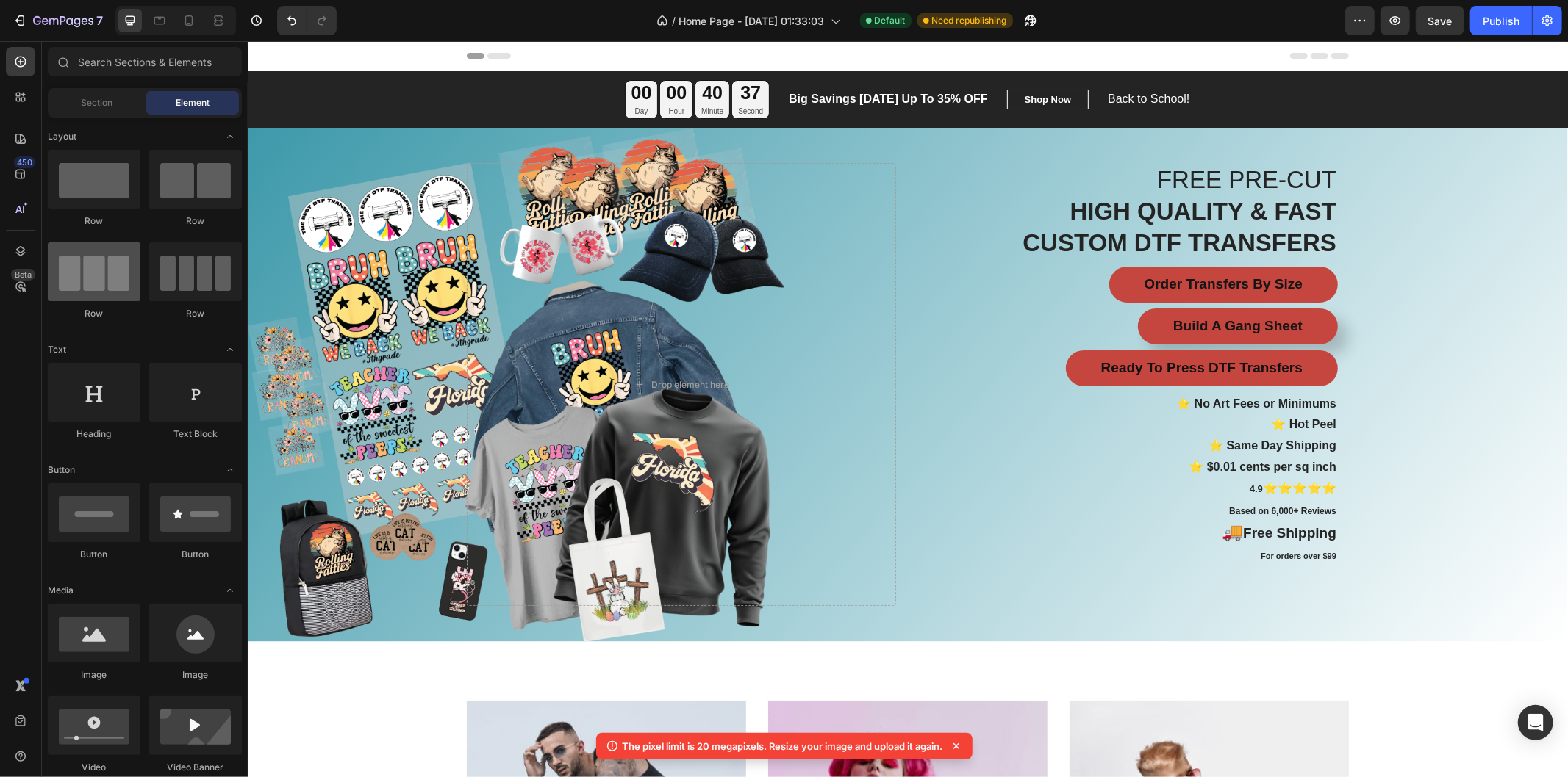
click at [104, 294] on div at bounding box center [93, 271] width 92 height 59
click at [1135, 474] on h2 "⭐ No Art Fees or Minimums ⭐ Hot Peel ⭐ Same Day Shipping ⭐ $0.01 cents per sq i…" at bounding box center [1133, 480] width 407 height 176
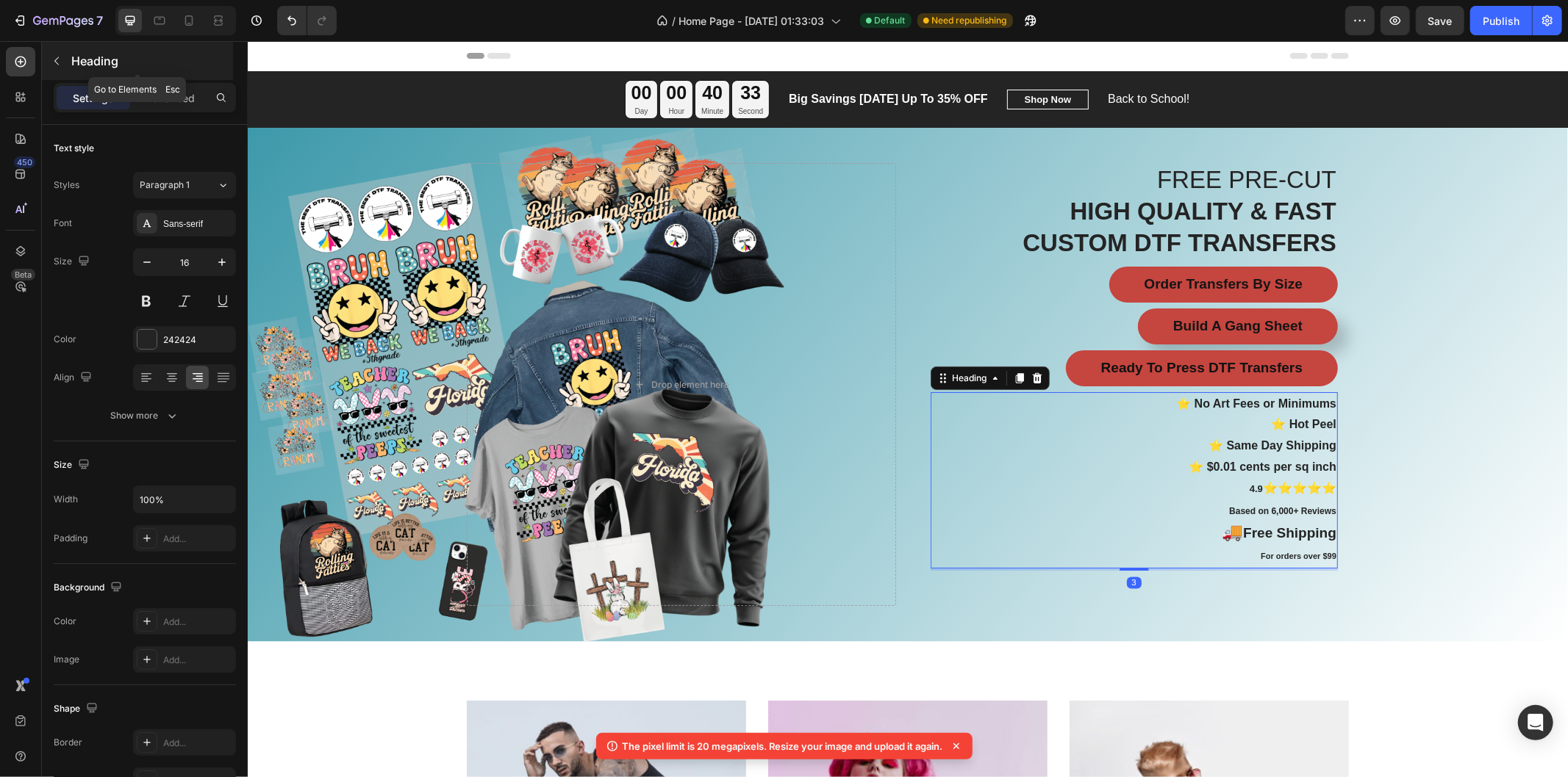
click at [60, 62] on icon "button" at bounding box center [56, 61] width 11 height 11
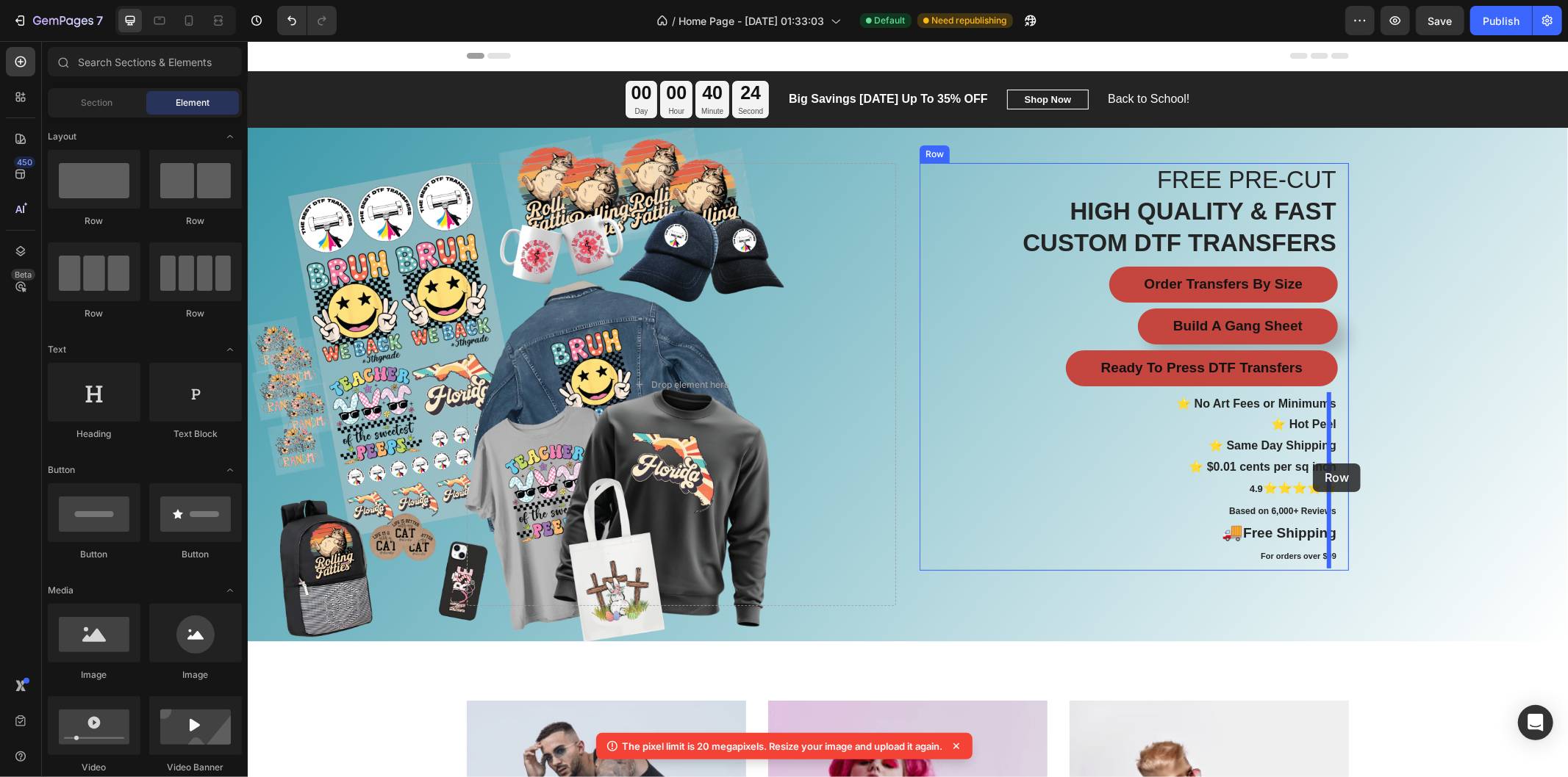
drag, startPoint x: 434, startPoint y: 236, endPoint x: 1312, endPoint y: 463, distance: 906.9
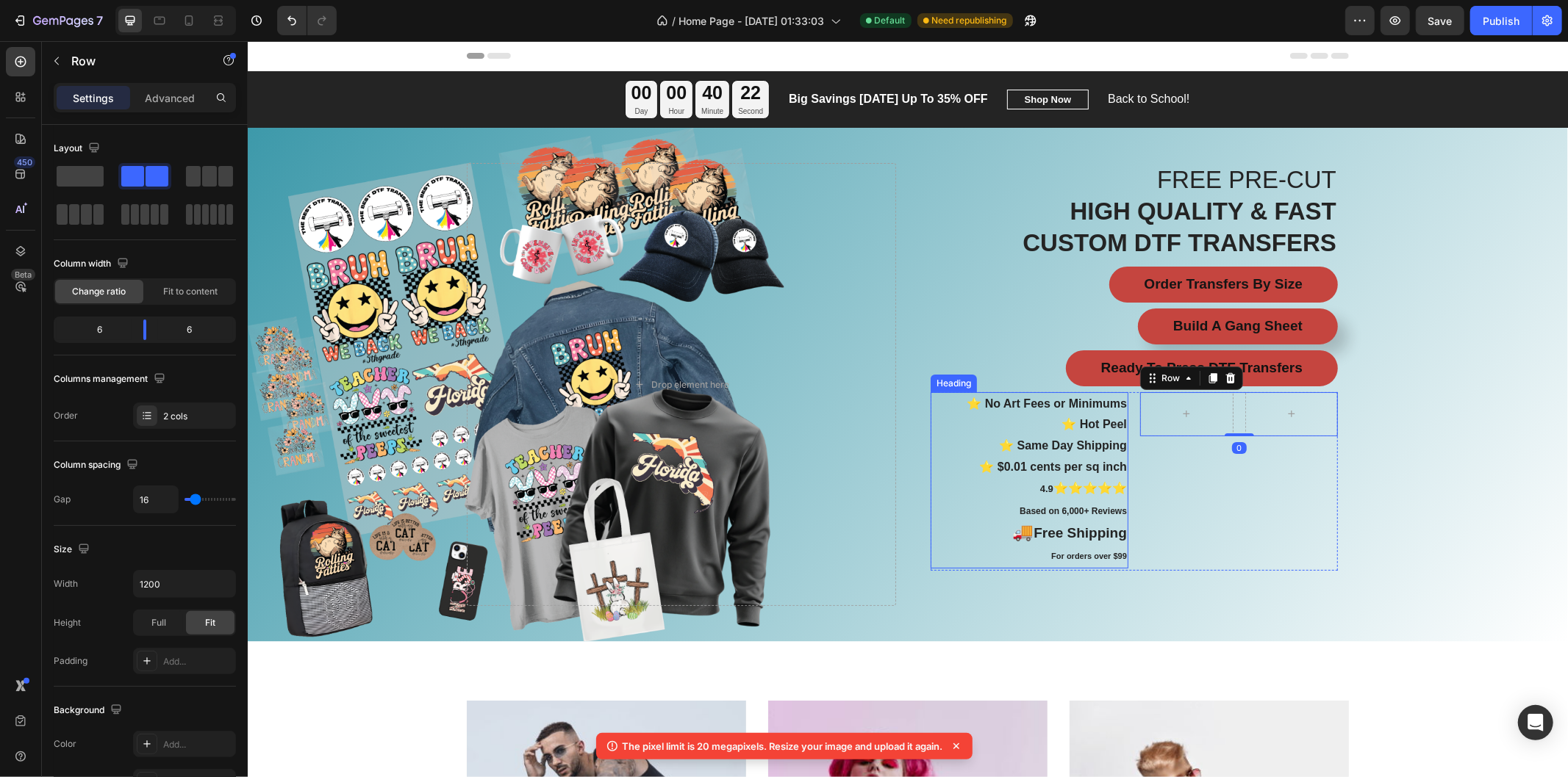
click at [1083, 436] on h2 "⭐ No Art Fees or Minimums ⭐ Hot Peel ⭐ Same Day Shipping ⭐ $0.01 cents per sq i…" at bounding box center [1028, 480] width 198 height 176
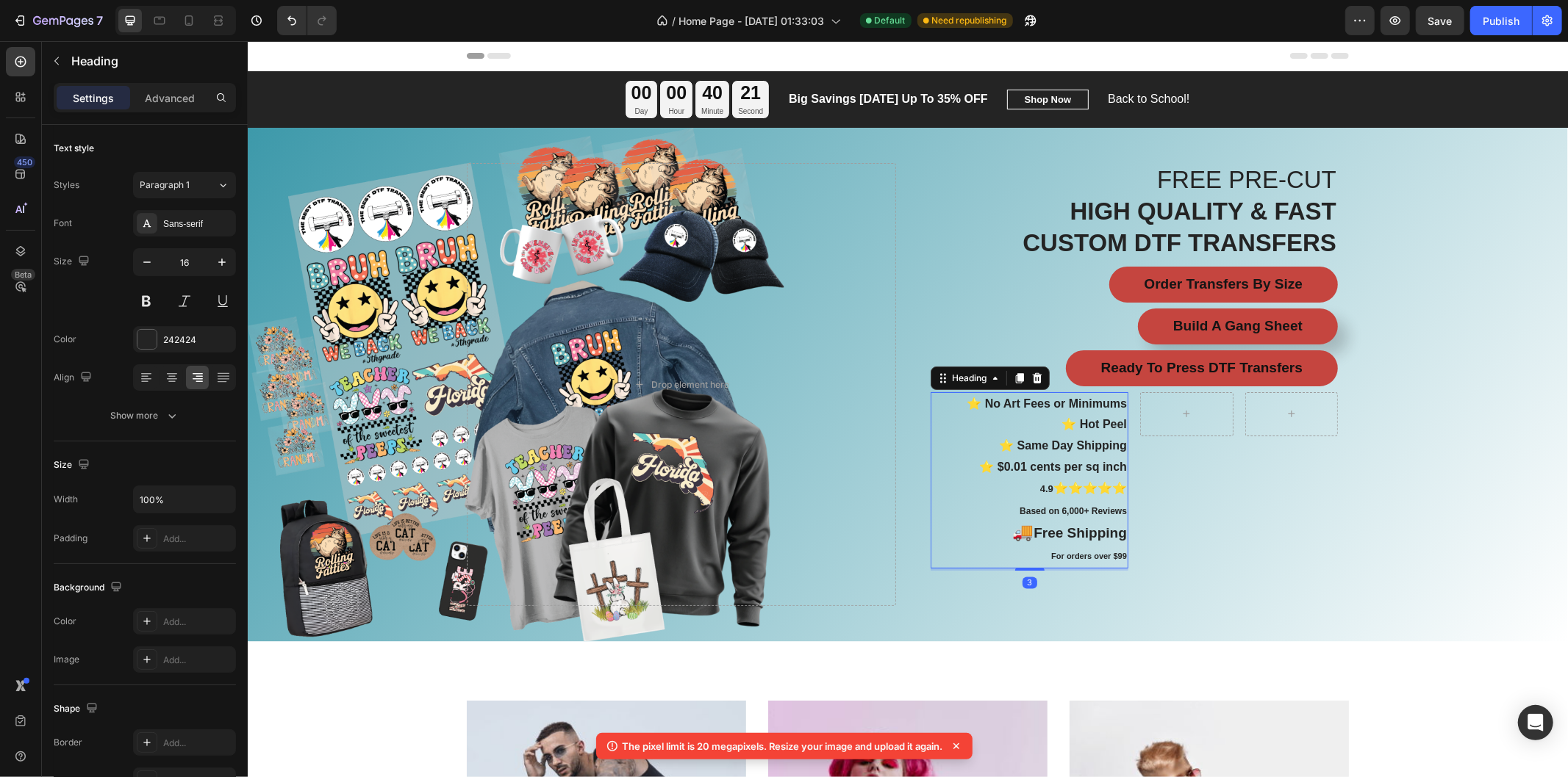
click at [987, 420] on h2 "⭐ No Art Fees or Minimums ⭐ Hot Peel ⭐ Same Day Shipping ⭐ $0.01 cents per sq i…" at bounding box center [1028, 480] width 198 height 176
click at [987, 420] on p "⭐ No Art Fees or Minimums ⭐ Hot Peel ⭐ Same Day Shipping ⭐ $0.01 cents per sq i…" at bounding box center [1028, 480] width 195 height 173
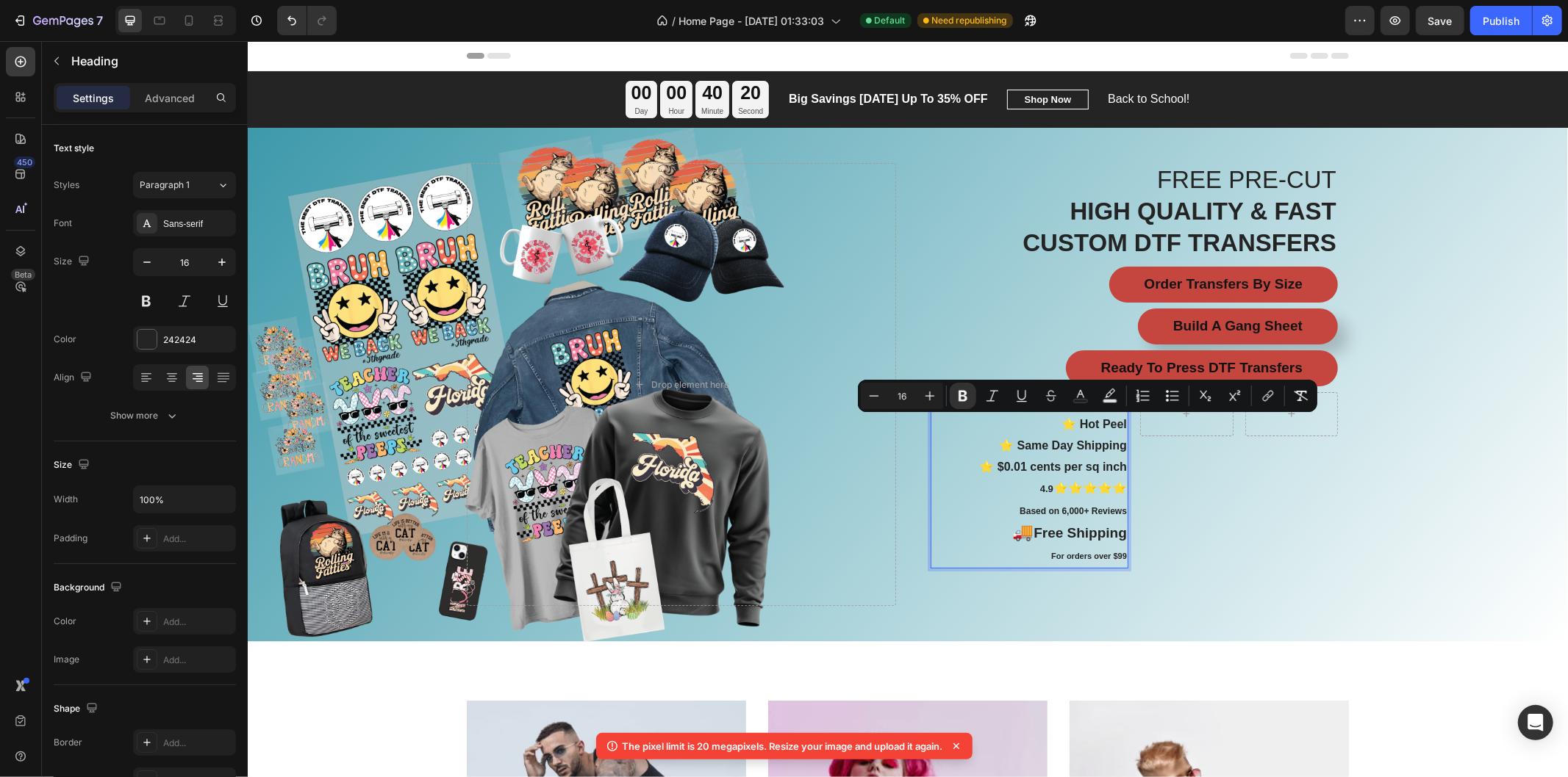
click at [1047, 460] on strong "⭐ $0.01 cents per sq inch" at bounding box center [1052, 466] width 148 height 12
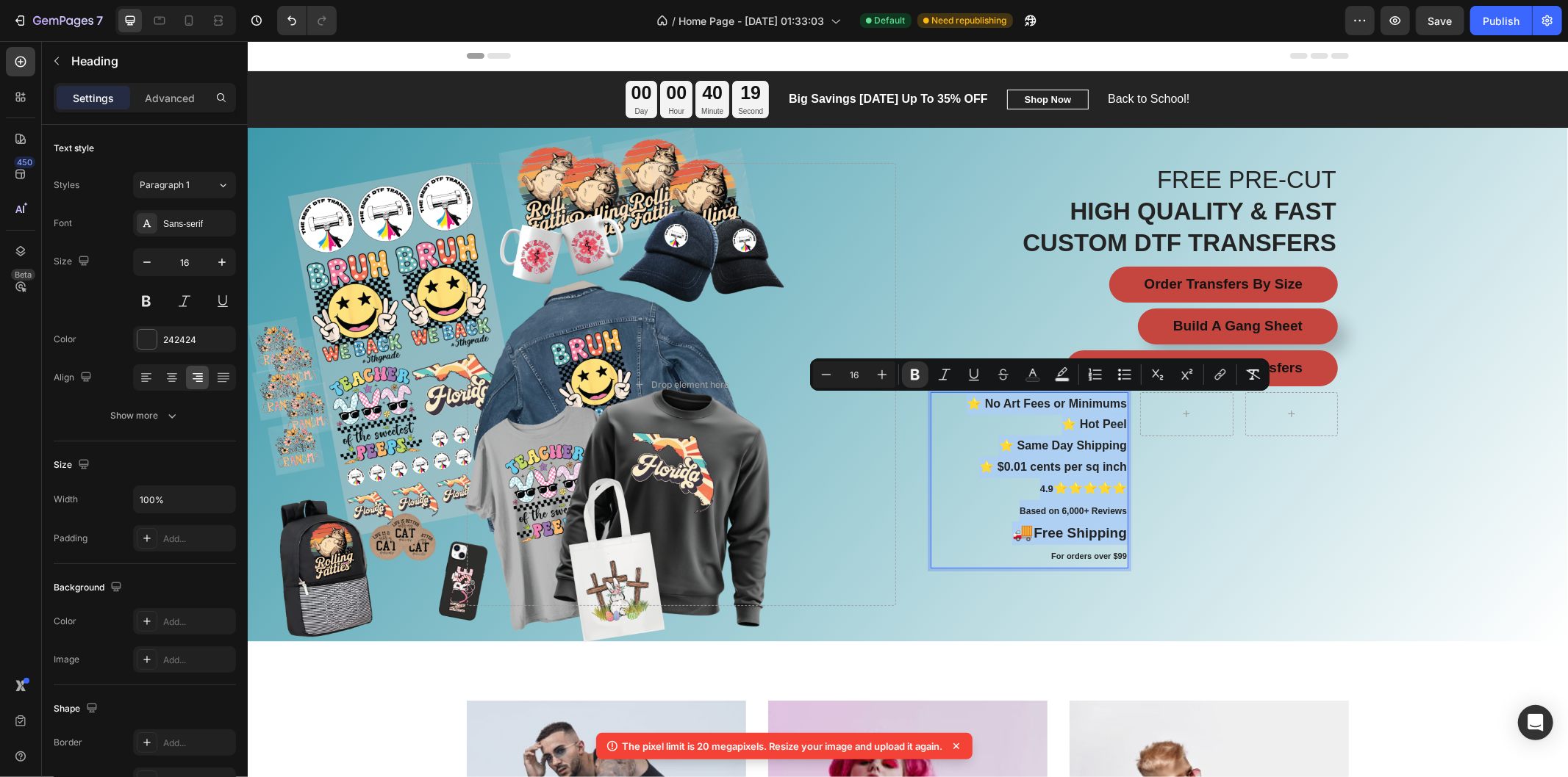
copy p "⭐ No Art Fees or Minimums ⭐ Hot Peel ⭐ Same Day Shipping ⭐ $0.01 cents per sq i…"
click at [1244, 494] on div "Row" at bounding box center [1238, 480] width 198 height 179
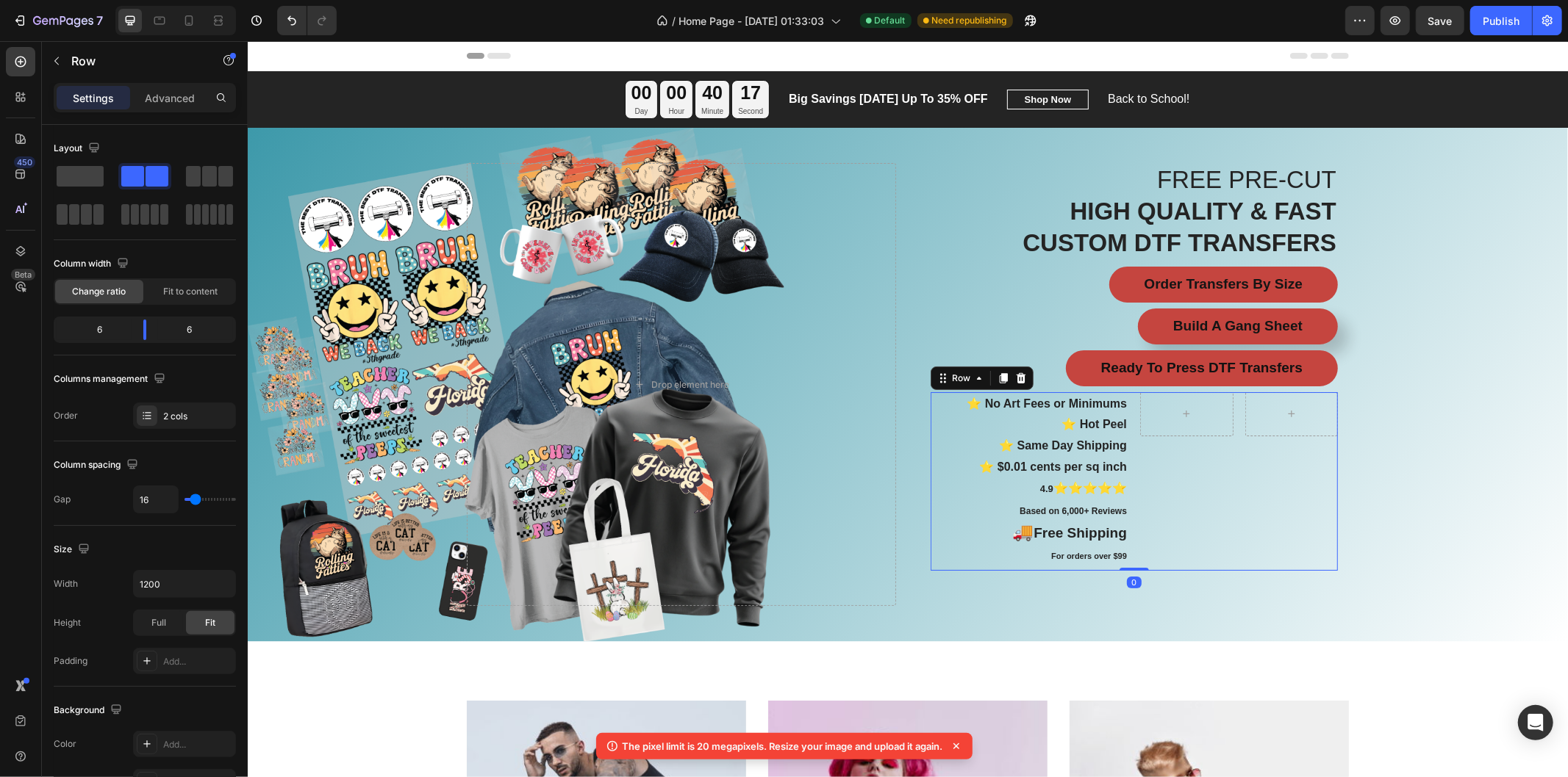
click at [1062, 441] on strong "⭐ Same Day Shipping" at bounding box center [1062, 444] width 128 height 12
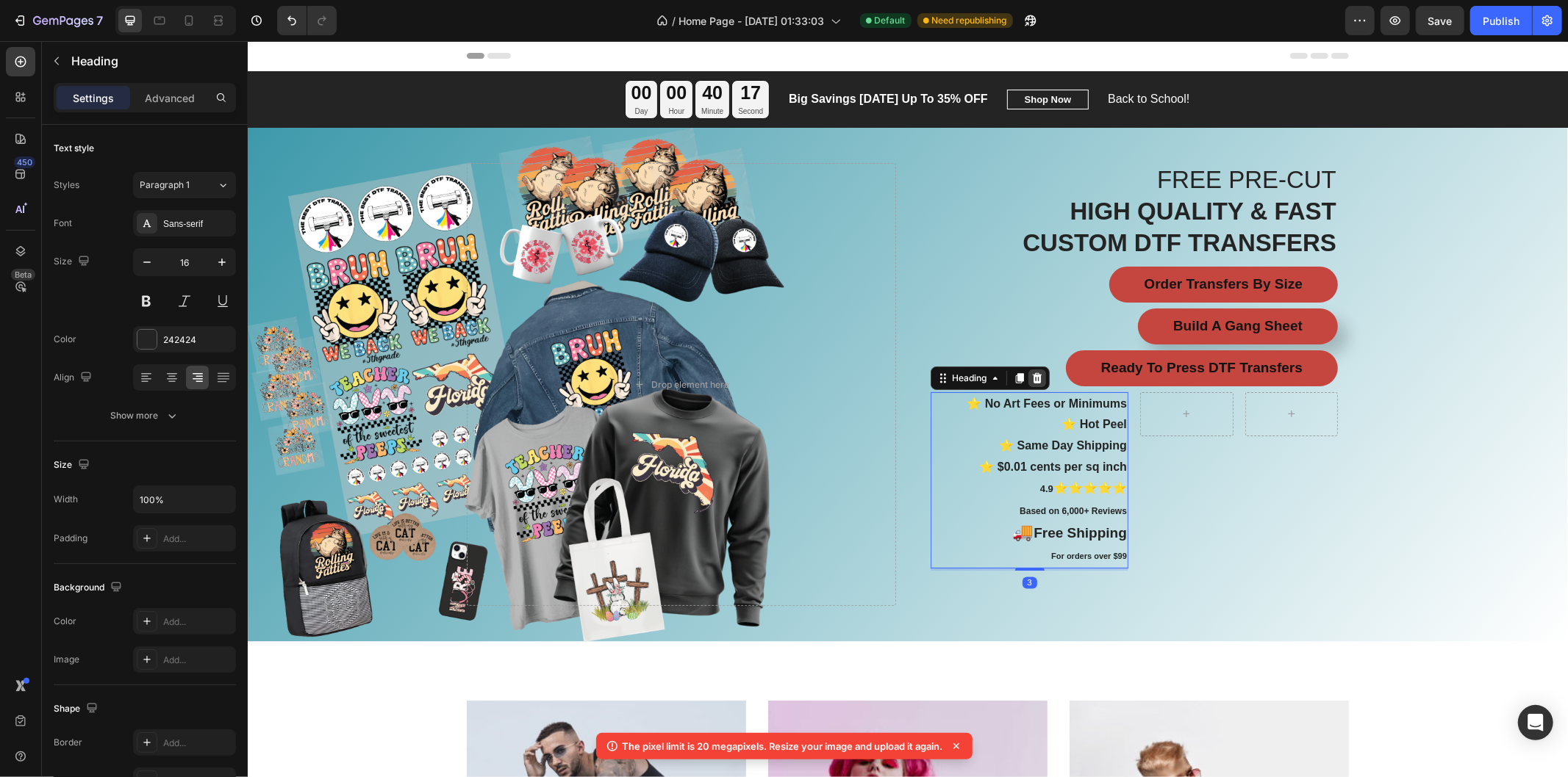
click at [1032, 376] on icon at bounding box center [1036, 378] width 10 height 11
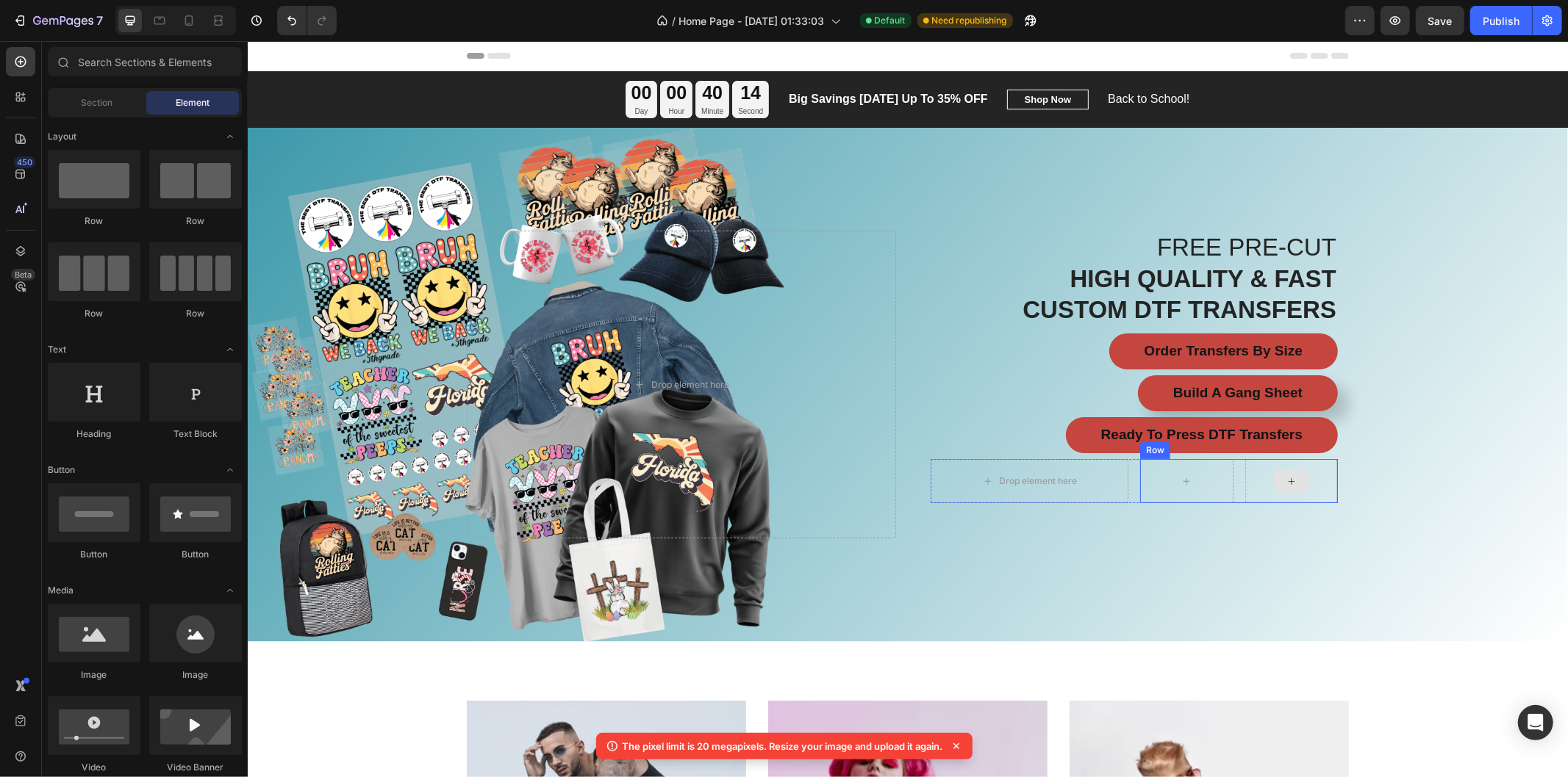
click at [1279, 488] on div at bounding box center [1291, 480] width 35 height 24
click at [1277, 481] on div at bounding box center [1291, 480] width 35 height 24
click at [1285, 480] on icon at bounding box center [1290, 480] width 11 height 12
click at [1177, 473] on div at bounding box center [1185, 480] width 35 height 24
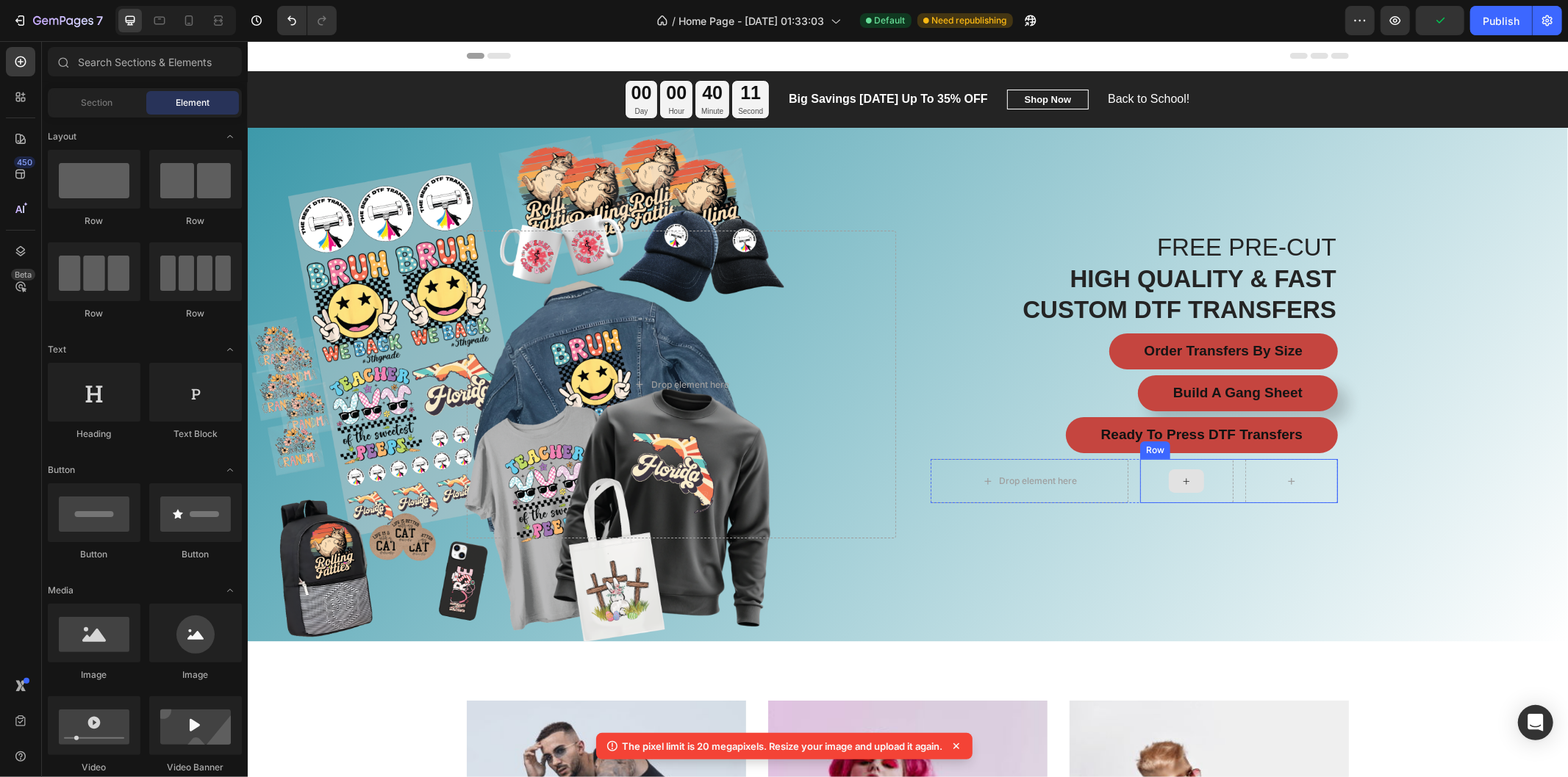
click at [1180, 480] on icon at bounding box center [1185, 480] width 11 height 12
click at [1056, 475] on div "Drop element here" at bounding box center [1037, 480] width 77 height 11
click at [1056, 482] on div "Drop element here" at bounding box center [1037, 480] width 77 height 11
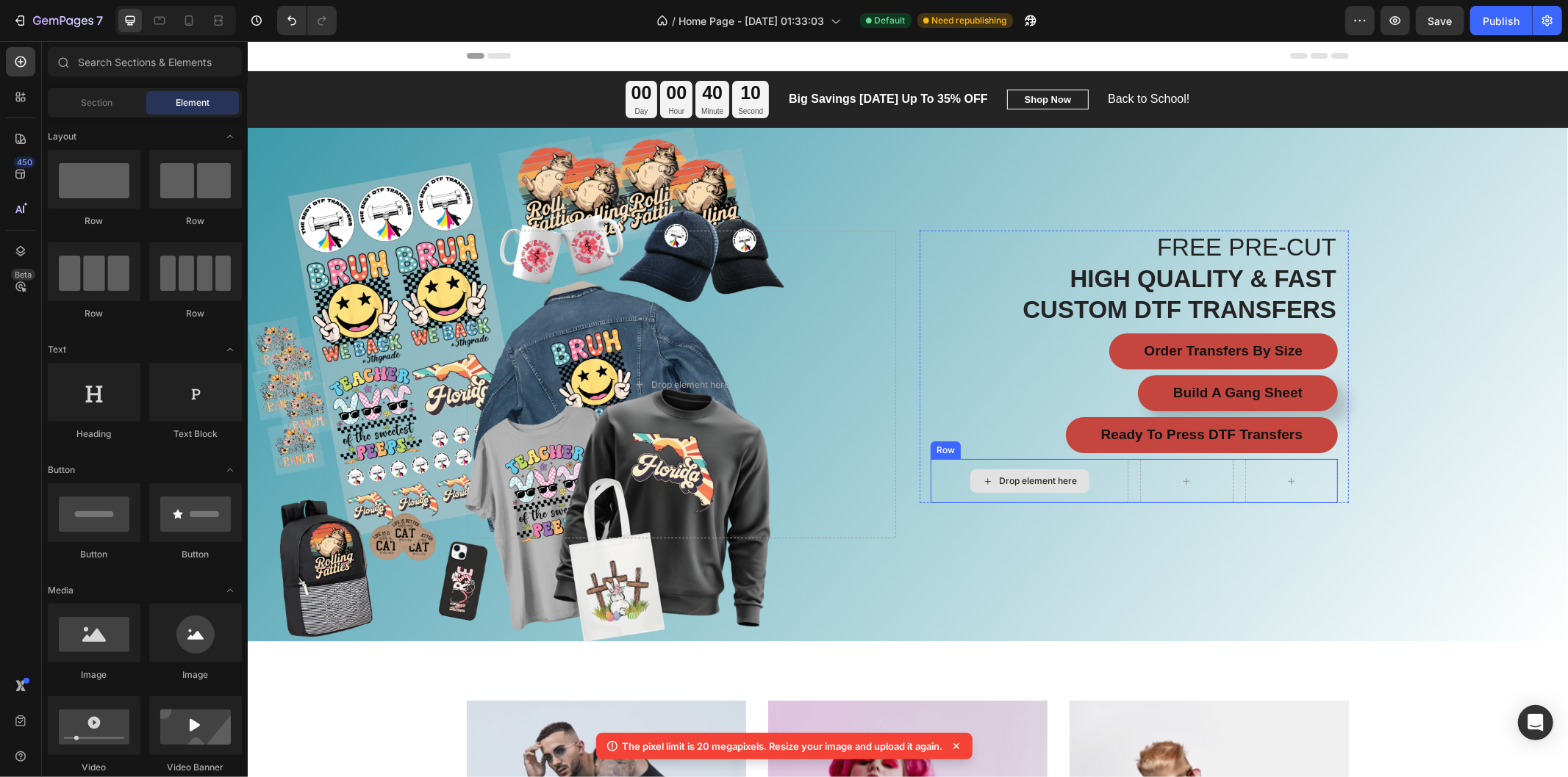
click at [1056, 482] on div "Drop element here" at bounding box center [1037, 480] width 77 height 11
drag, startPoint x: 335, startPoint y: 437, endPoint x: 1268, endPoint y: 478, distance: 933.9
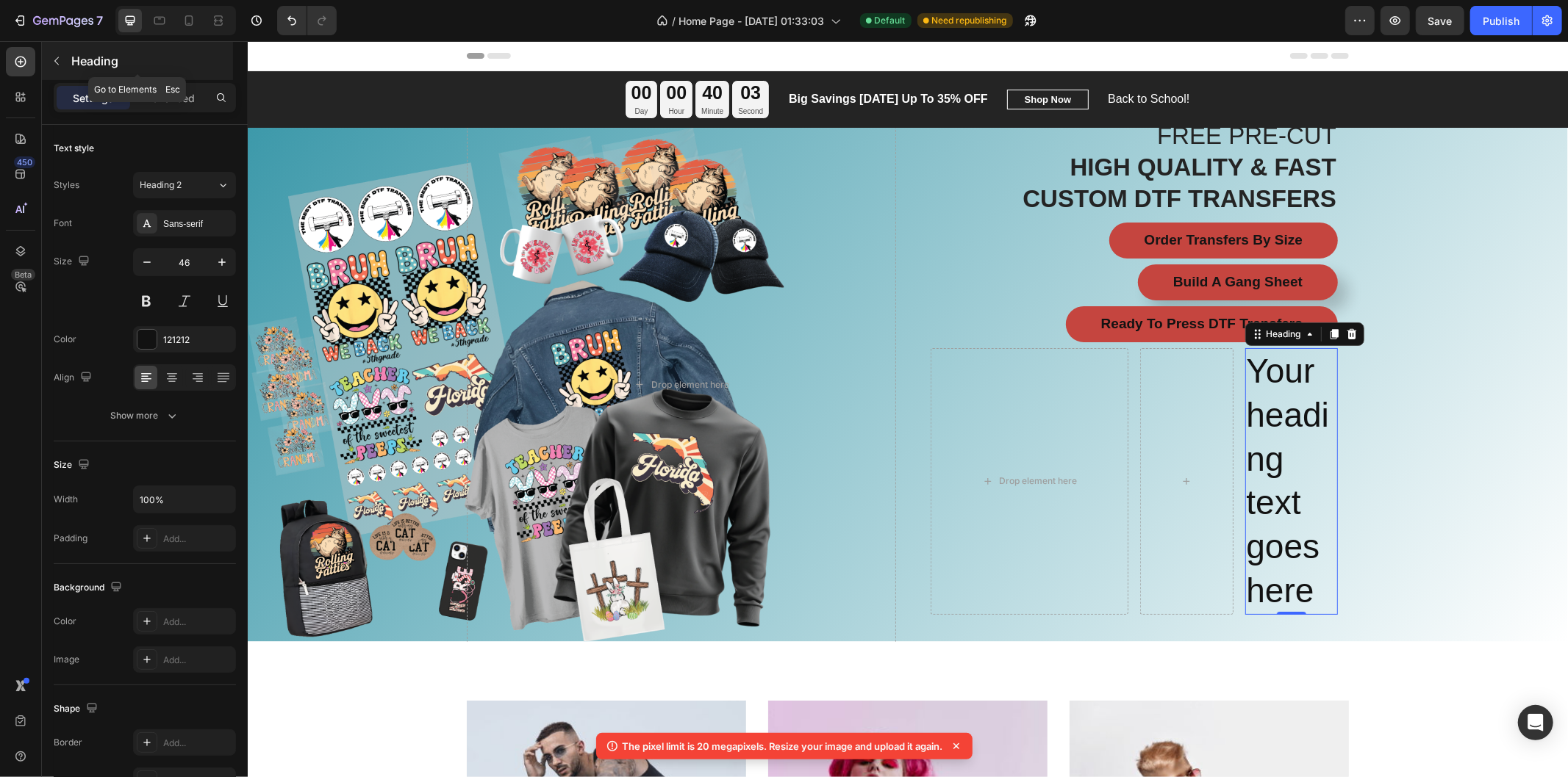
click at [53, 67] on button "button" at bounding box center [56, 61] width 24 height 24
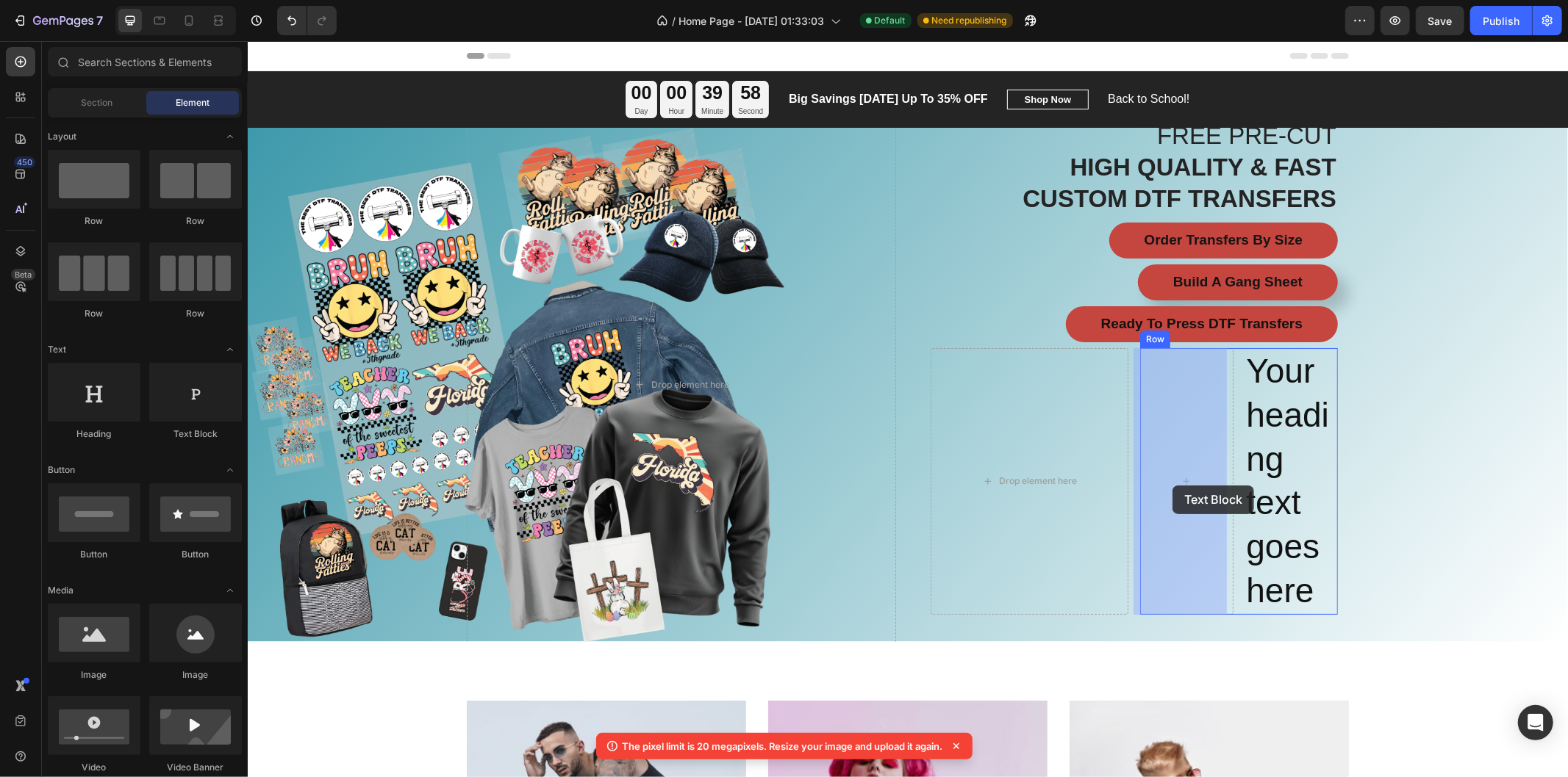
drag, startPoint x: 447, startPoint y: 452, endPoint x: 1172, endPoint y: 485, distance: 725.8
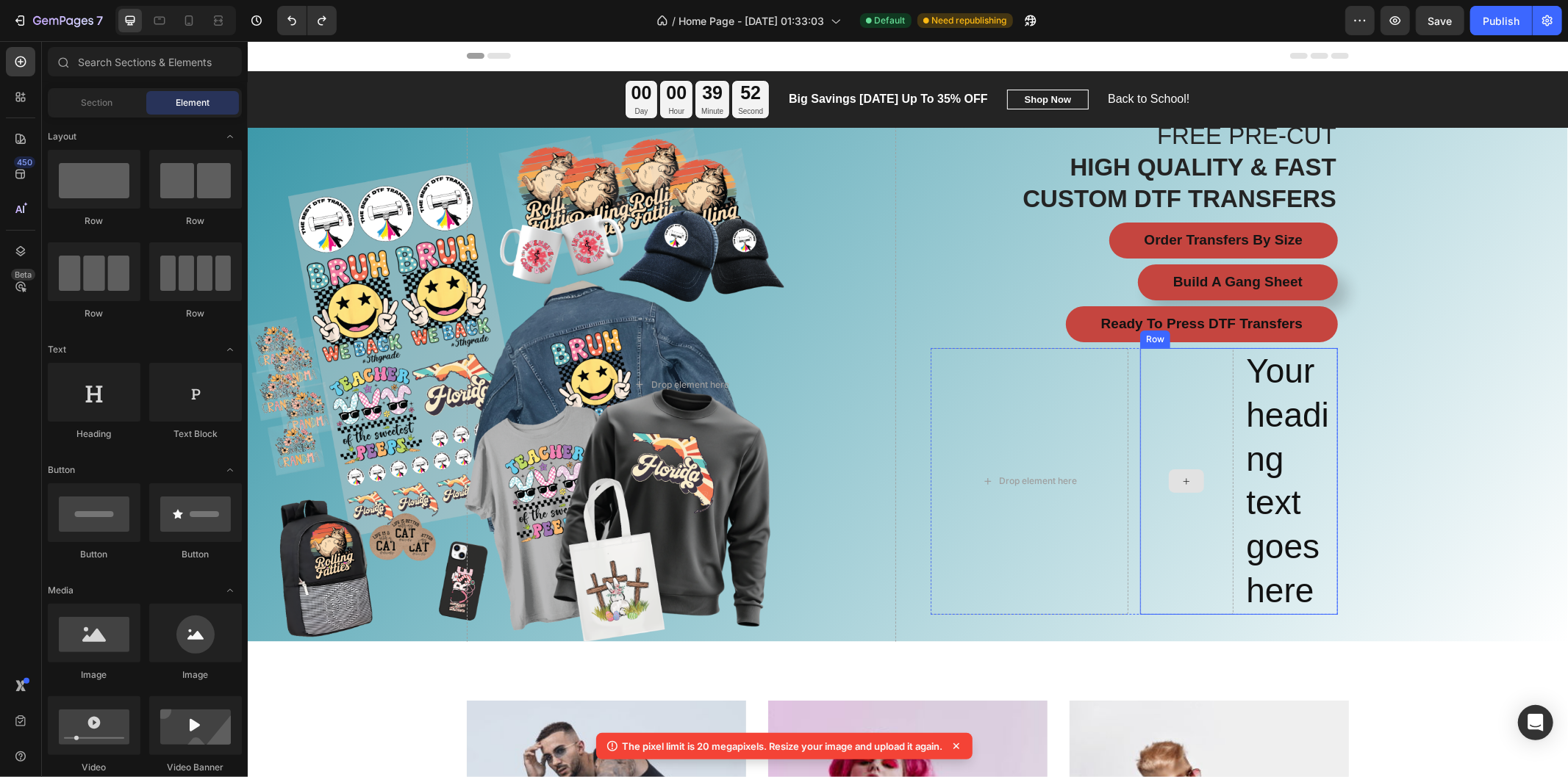
click at [1182, 463] on div at bounding box center [1186, 480] width 93 height 267
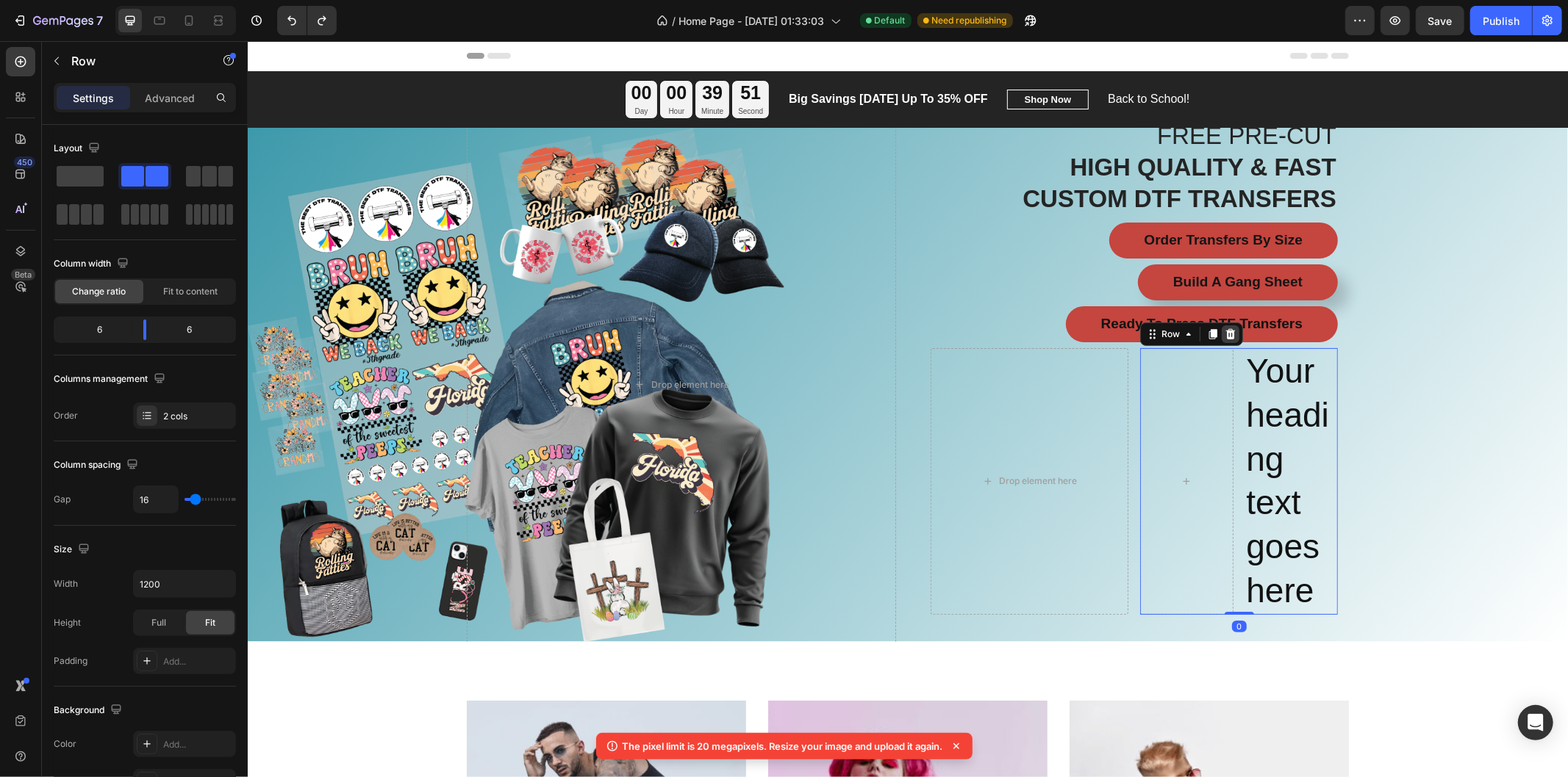
click at [1226, 334] on icon at bounding box center [1230, 334] width 10 height 11
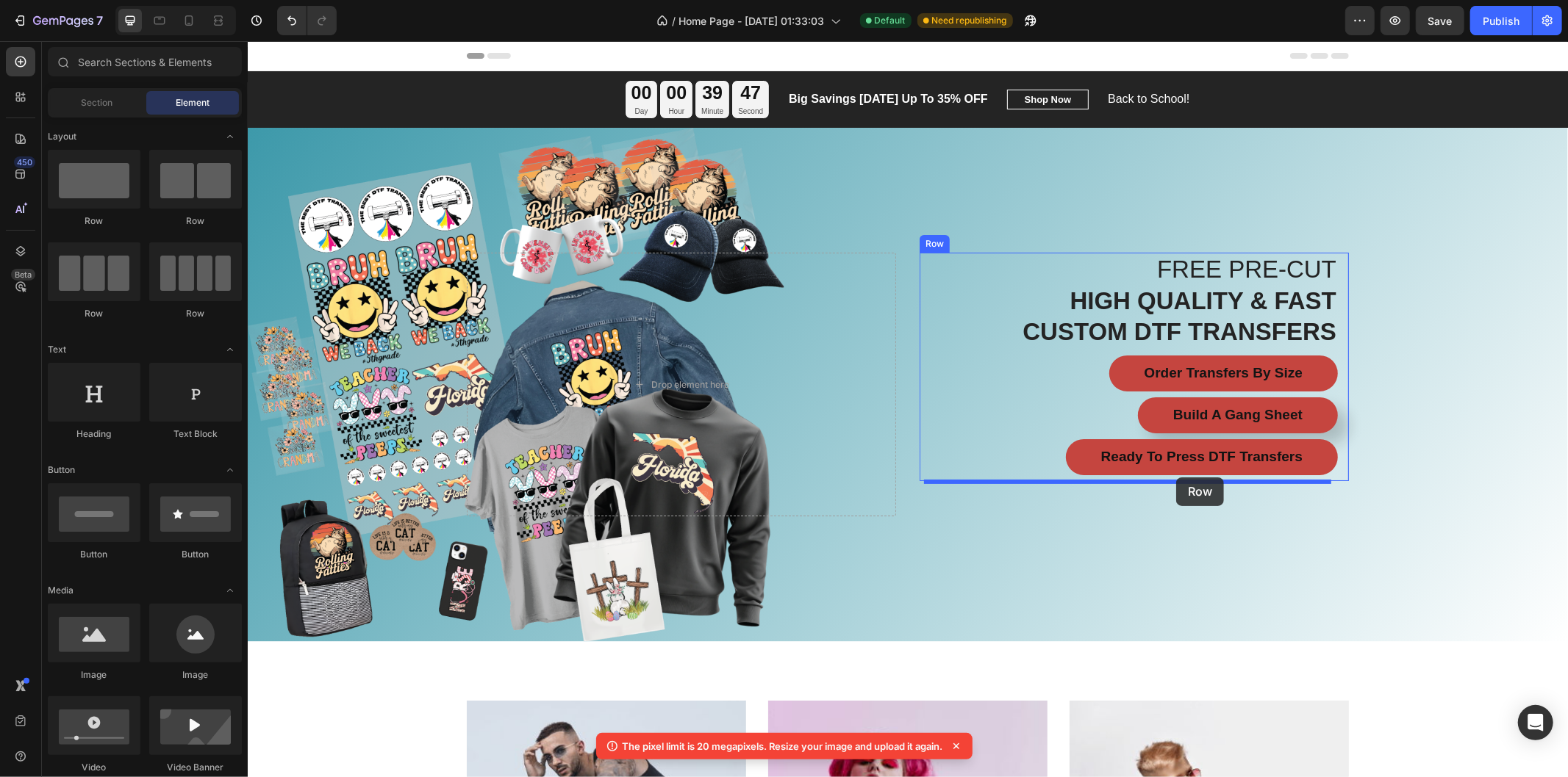
drag, startPoint x: 435, startPoint y: 242, endPoint x: 1175, endPoint y: 477, distance: 776.4
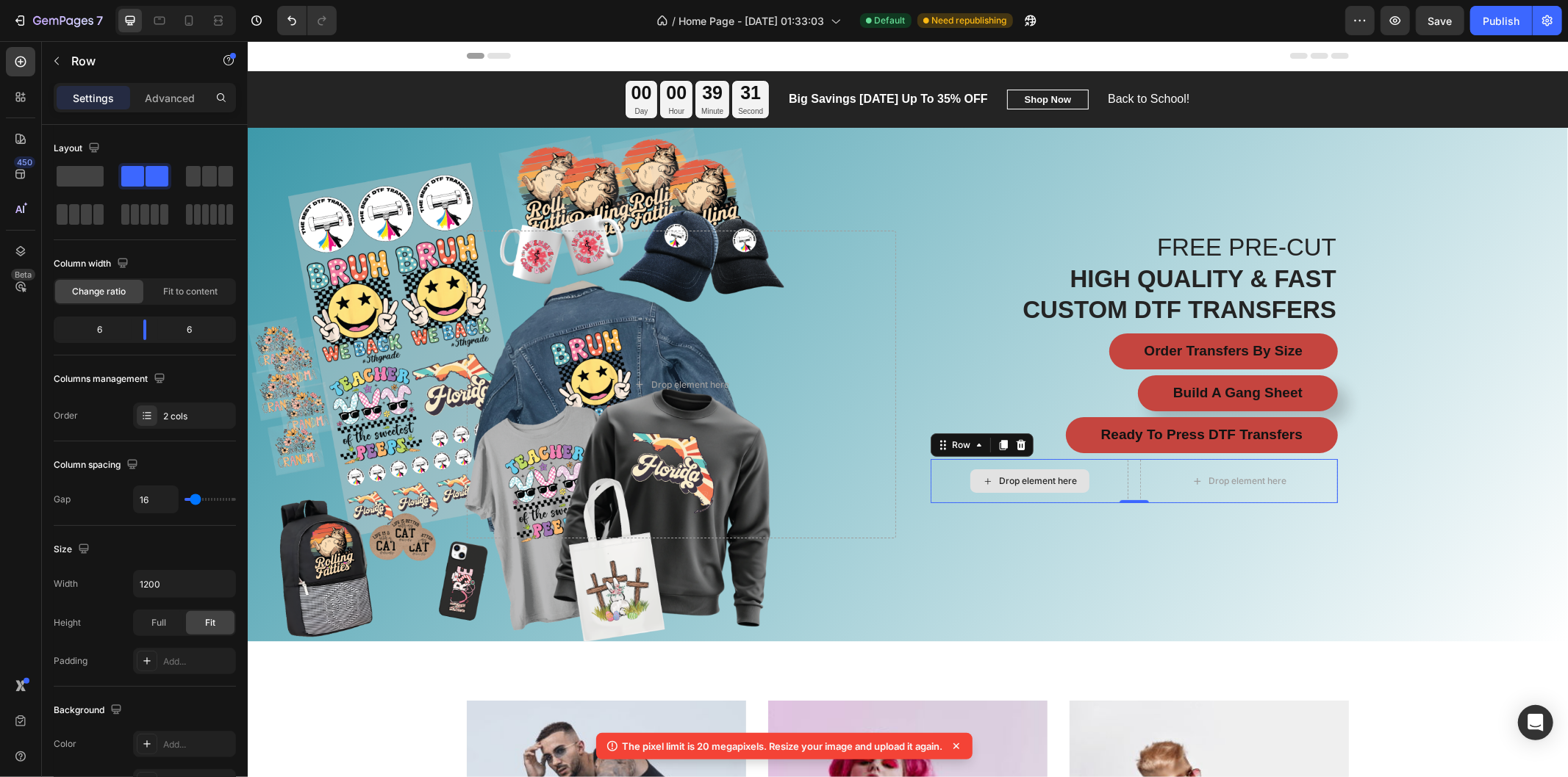
click at [1026, 473] on div "Drop element here" at bounding box center [1028, 480] width 119 height 24
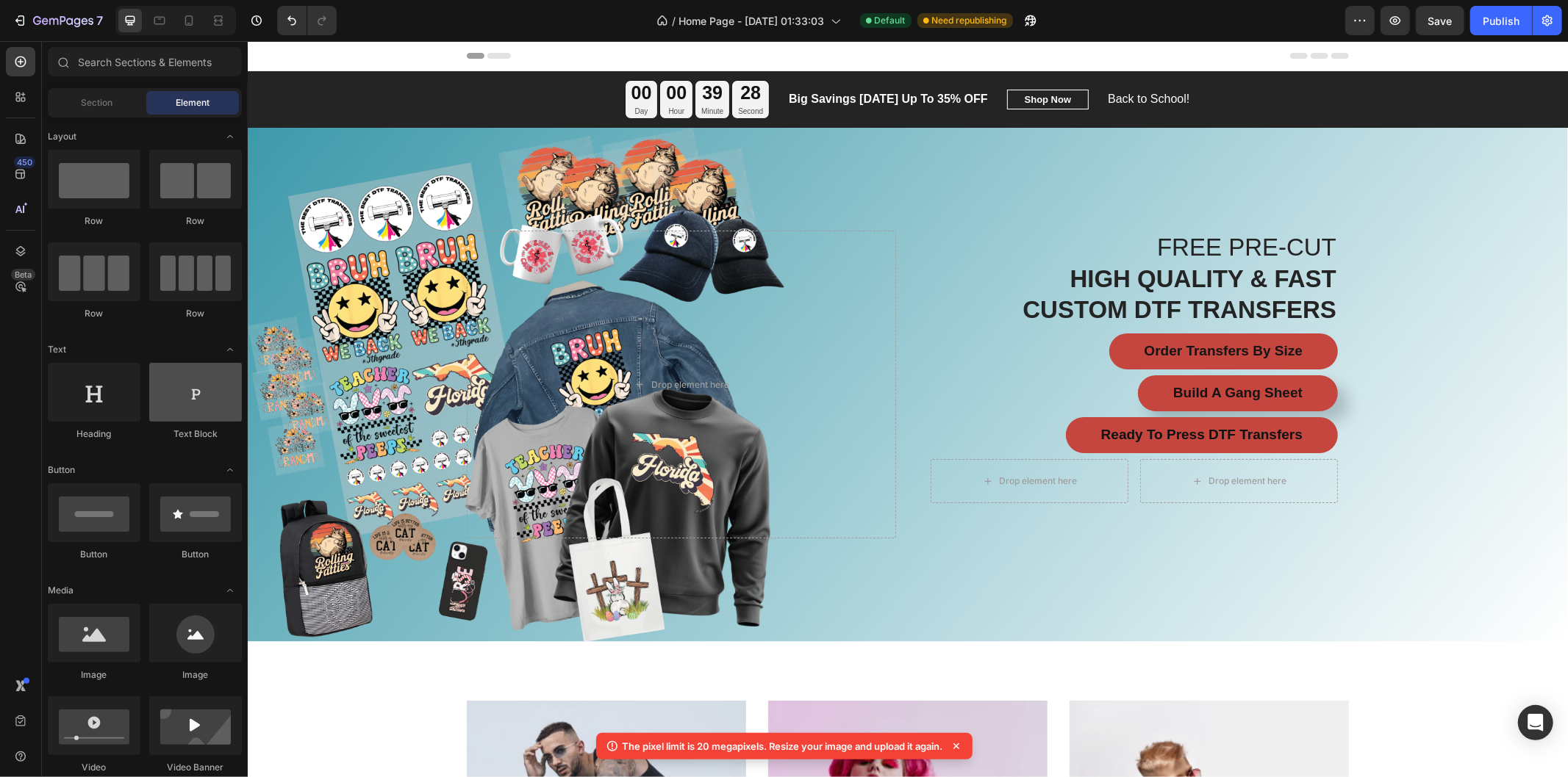
click at [172, 407] on div at bounding box center [195, 392] width 92 height 59
click at [1012, 477] on div "Drop element here" at bounding box center [1037, 480] width 77 height 11
click at [196, 404] on div at bounding box center [195, 392] width 92 height 59
click at [1003, 480] on div "Drop element here" at bounding box center [1037, 480] width 77 height 11
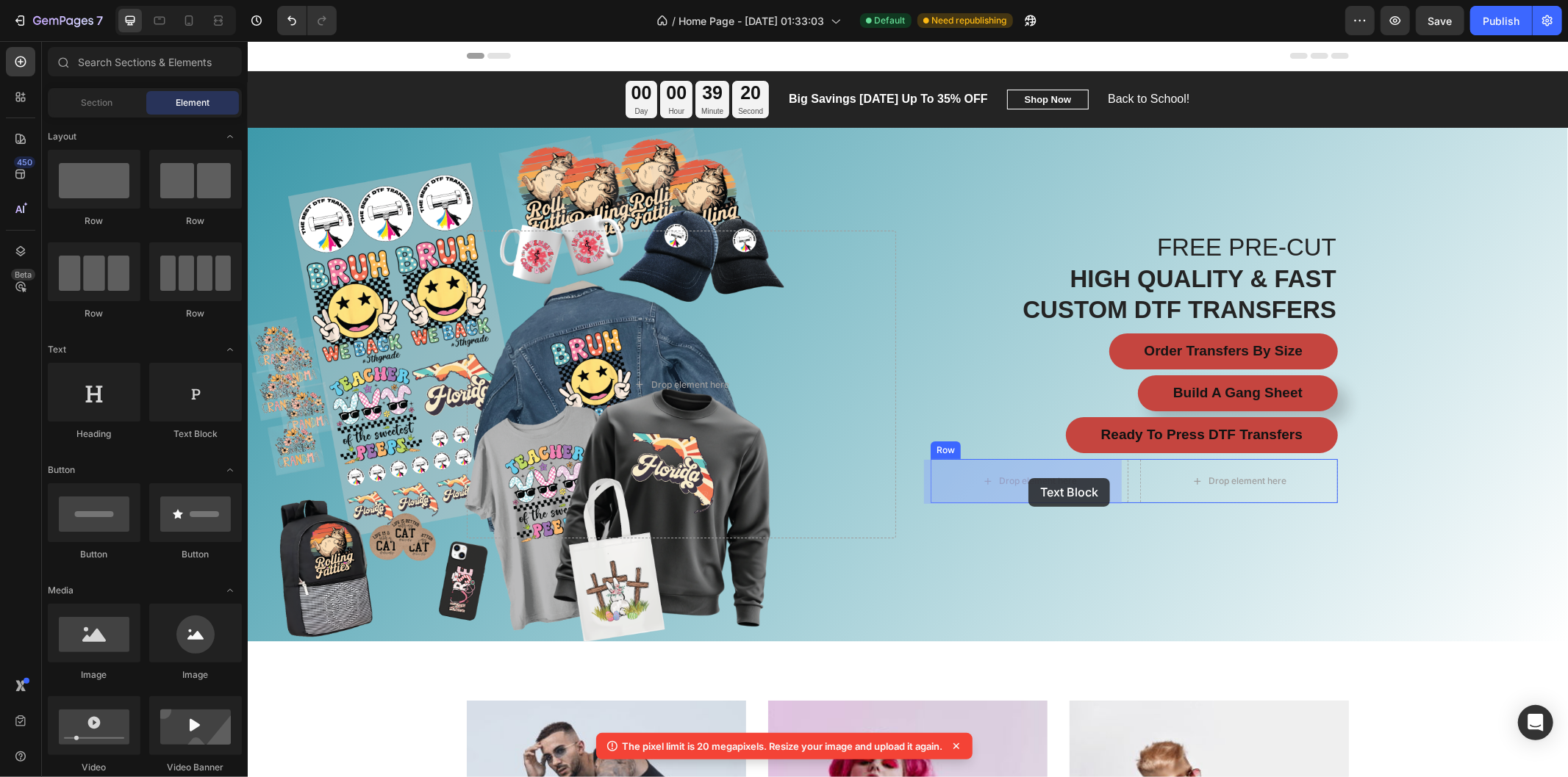
drag, startPoint x: 458, startPoint y: 445, endPoint x: 1027, endPoint y: 478, distance: 570.0
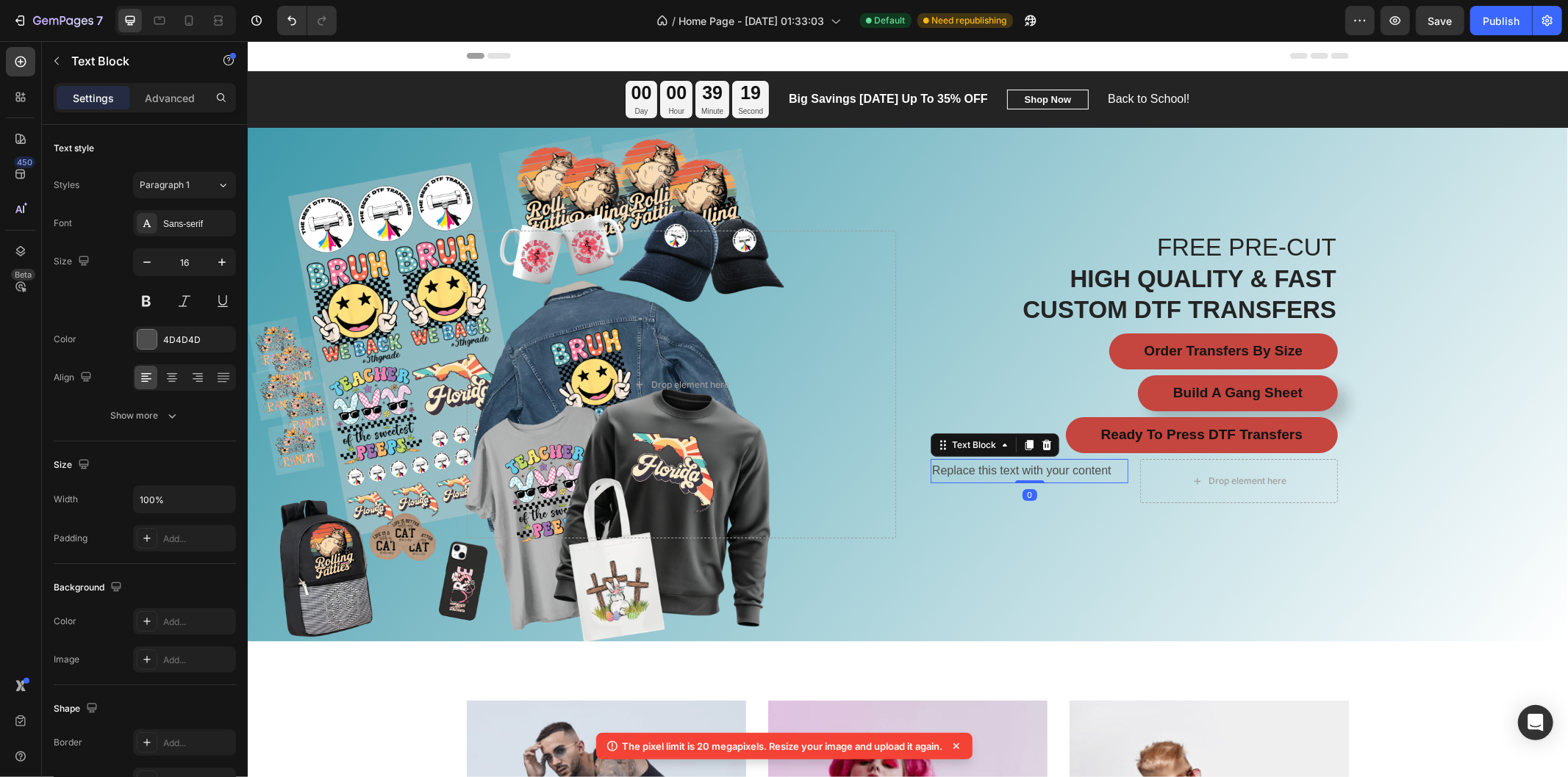
click at [965, 470] on div "Replace this text with your content" at bounding box center [1028, 471] width 198 height 25
click at [965, 470] on p "Replace this text with your content" at bounding box center [1028, 471] width 195 height 21
click at [1052, 495] on p "⭐ Hot Peel" at bounding box center [1028, 491] width 195 height 21
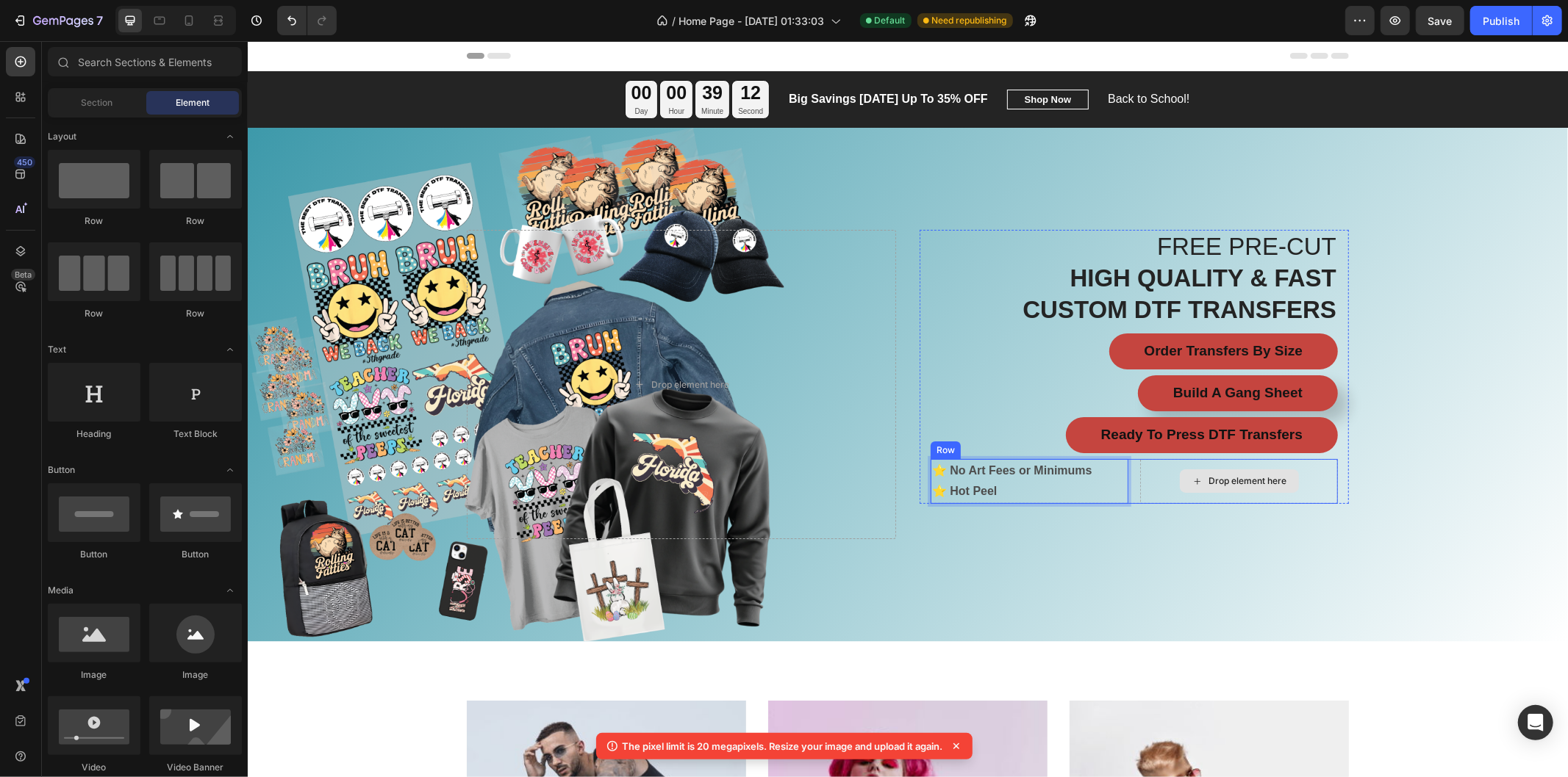
click at [1197, 480] on div "Drop element here" at bounding box center [1238, 480] width 119 height 24
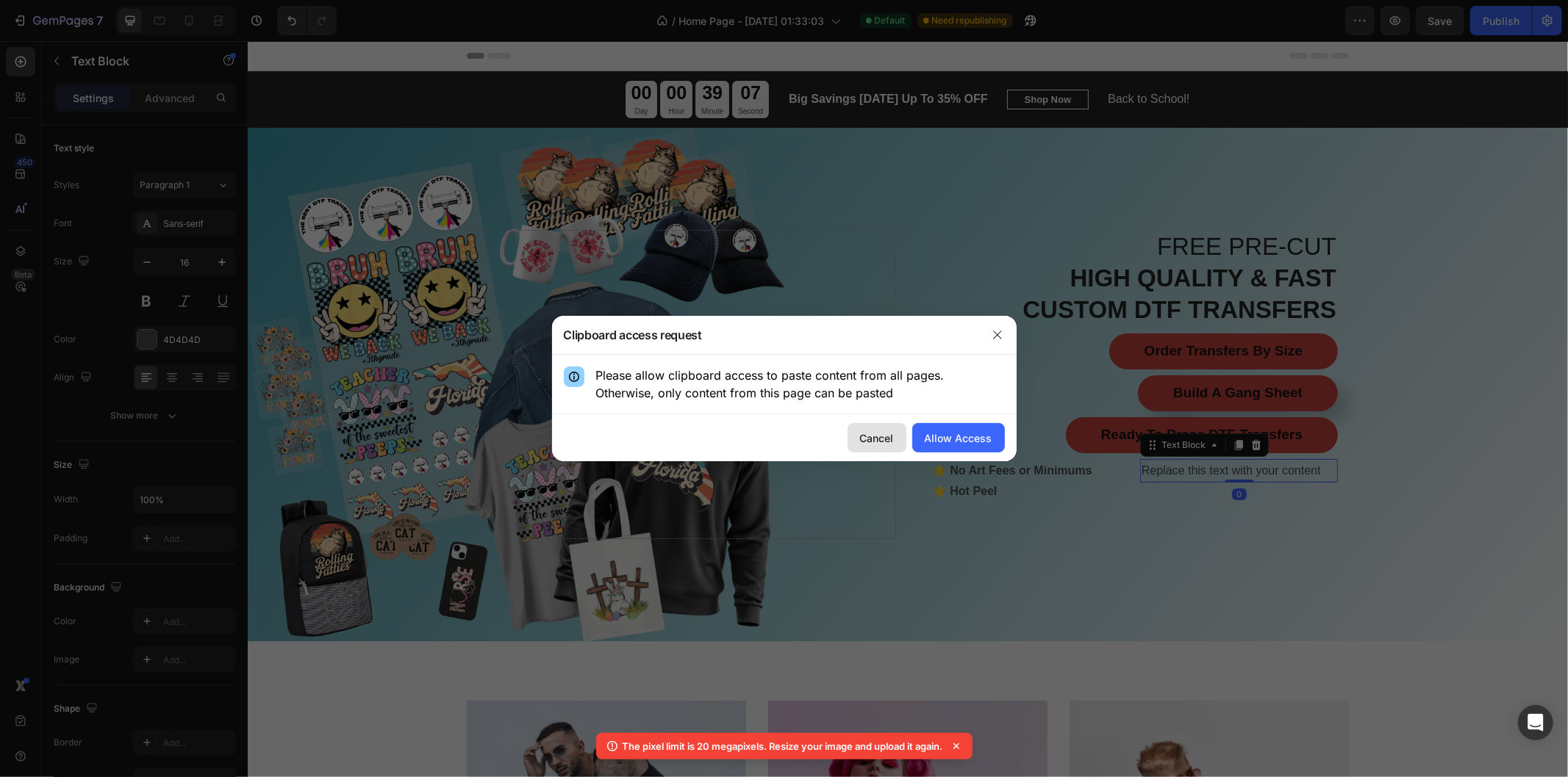
click at [871, 430] on div "Cancel" at bounding box center [877, 438] width 33 height 16
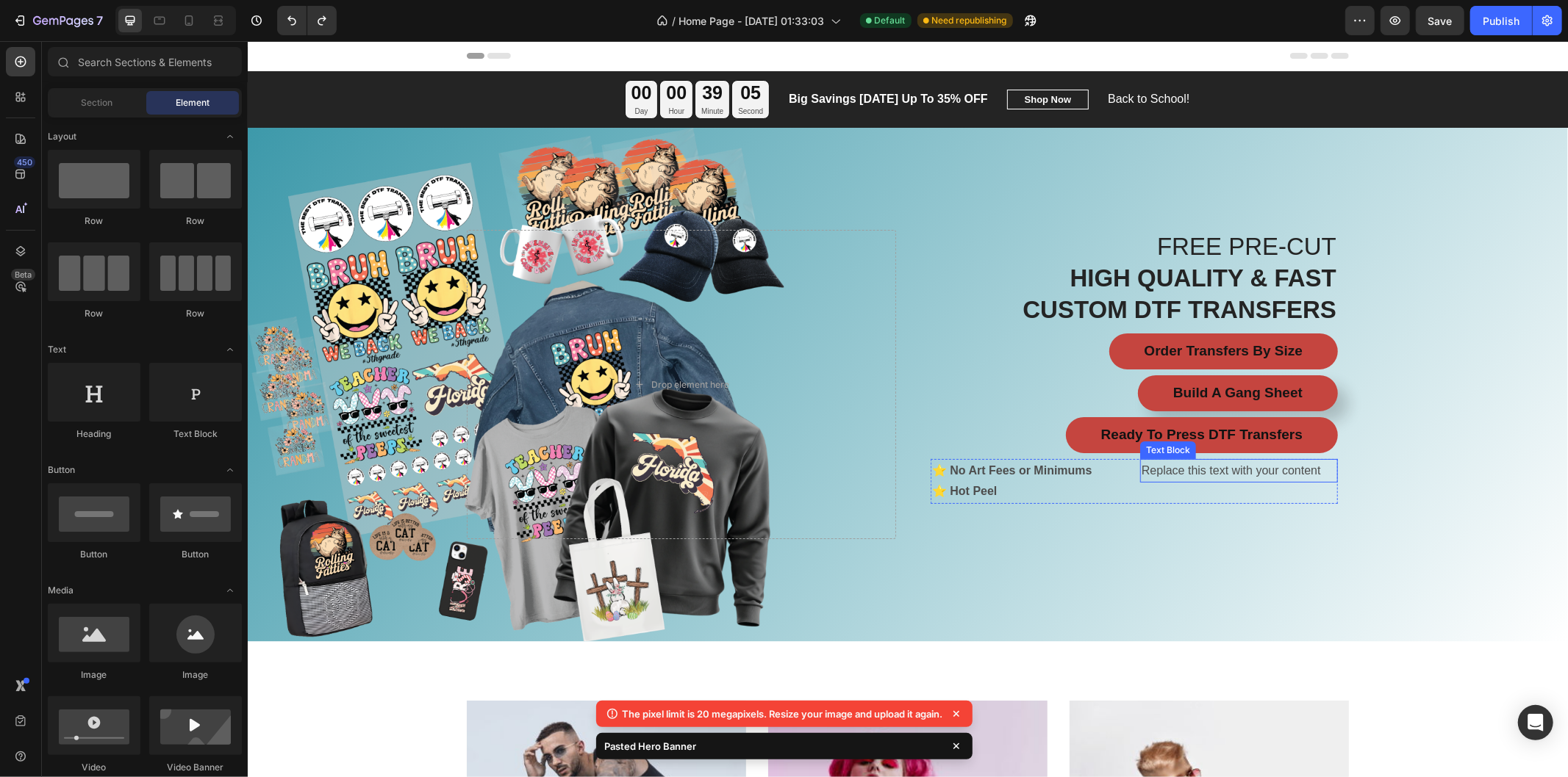
click at [1184, 464] on div "Replace this text with your content" at bounding box center [1238, 471] width 198 height 25
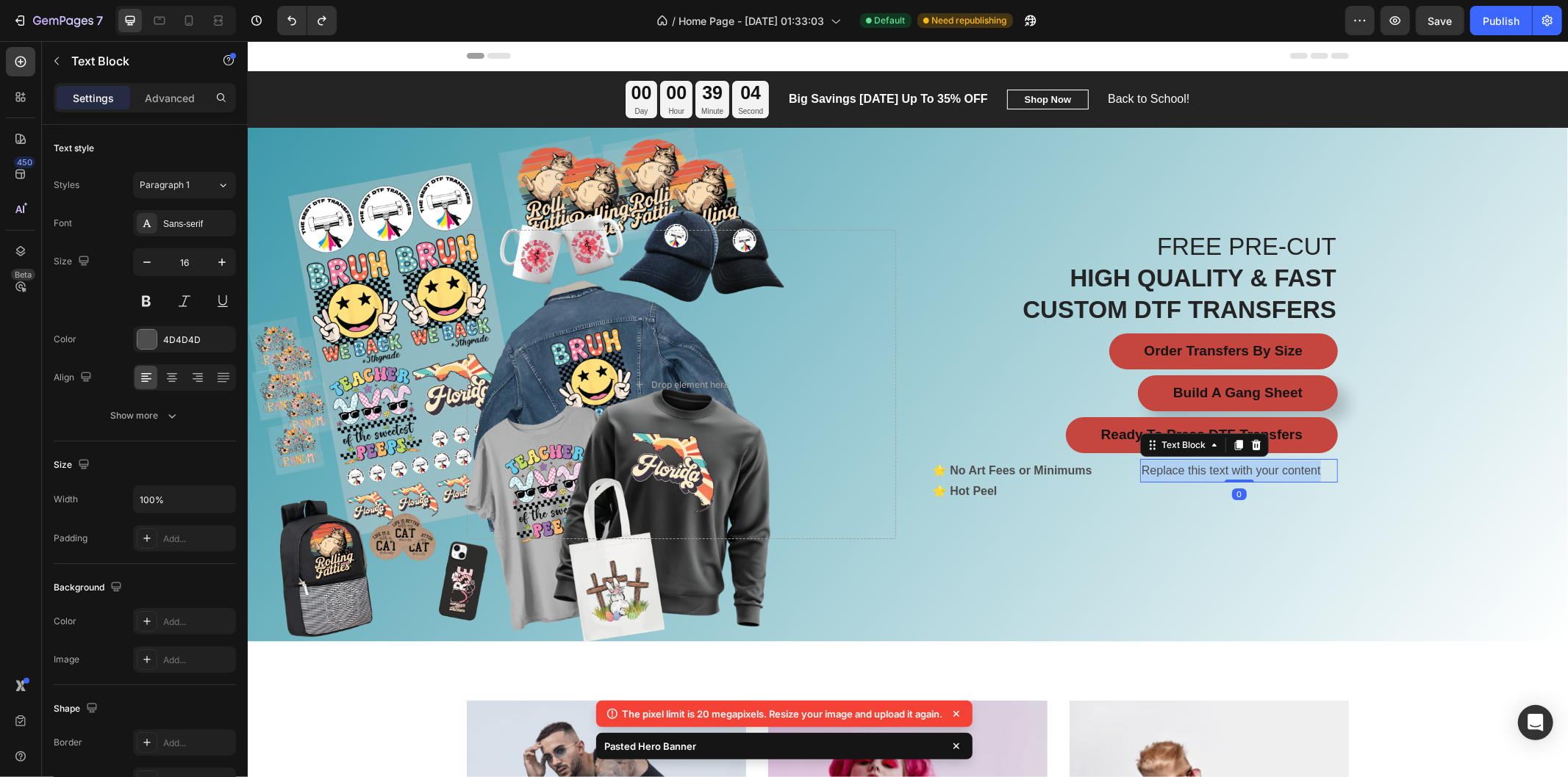
click at [1184, 464] on p "Replace this text with your content" at bounding box center [1238, 471] width 195 height 21
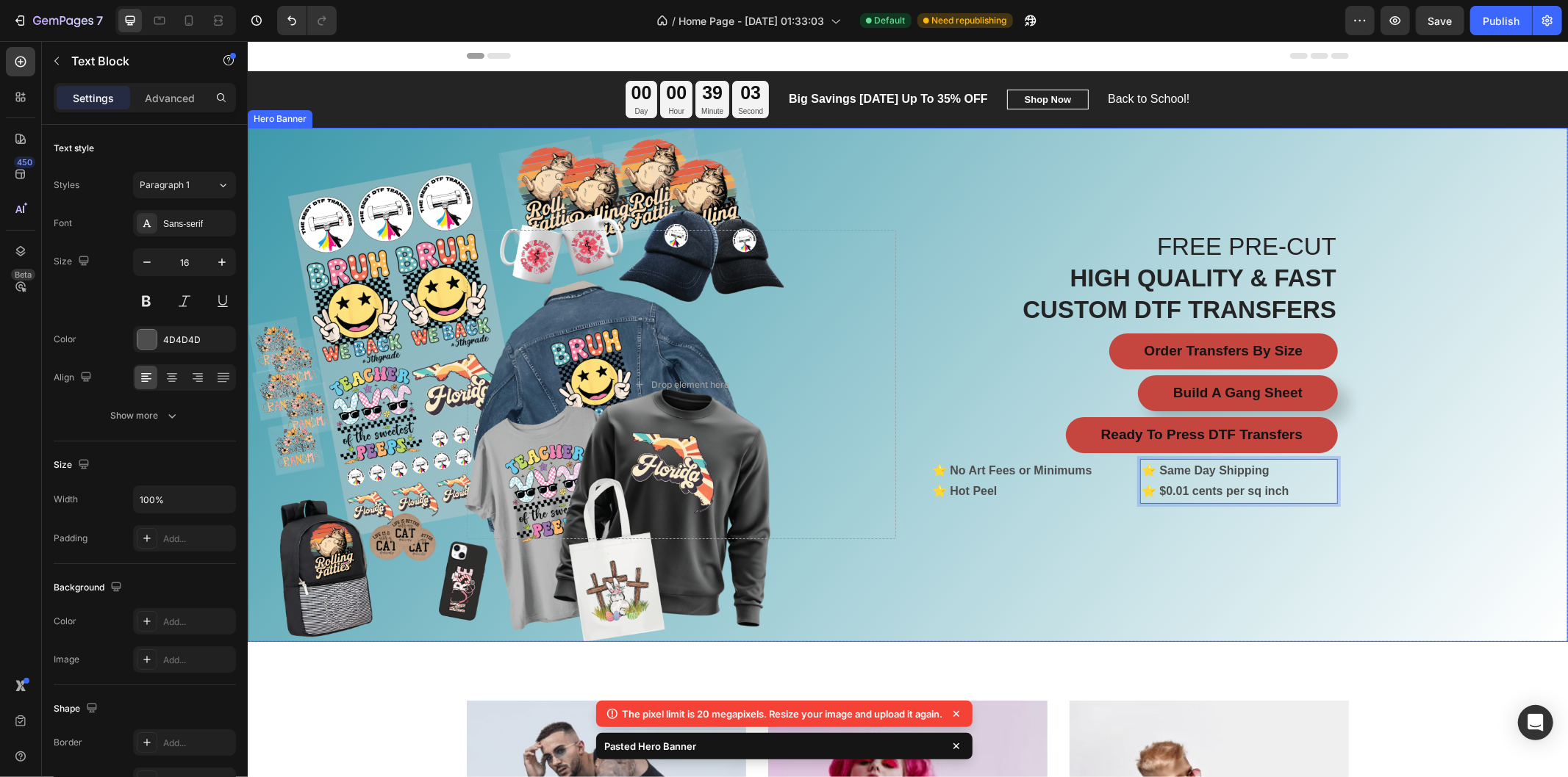
click at [1410, 479] on div "Overlay" at bounding box center [906, 384] width 1320 height 514
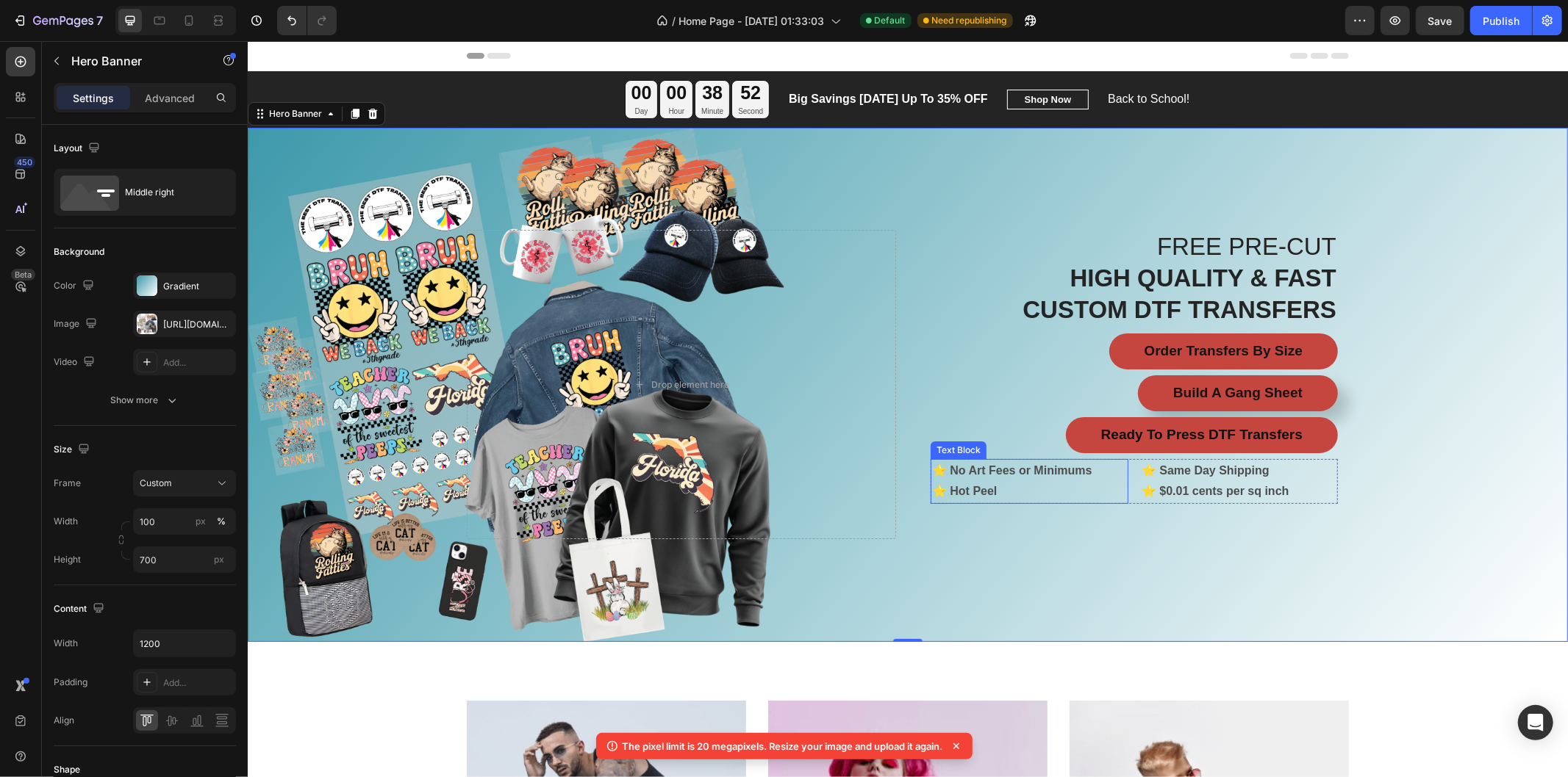
click at [1042, 482] on p "⭐ Hot Peel" at bounding box center [1028, 491] width 195 height 21
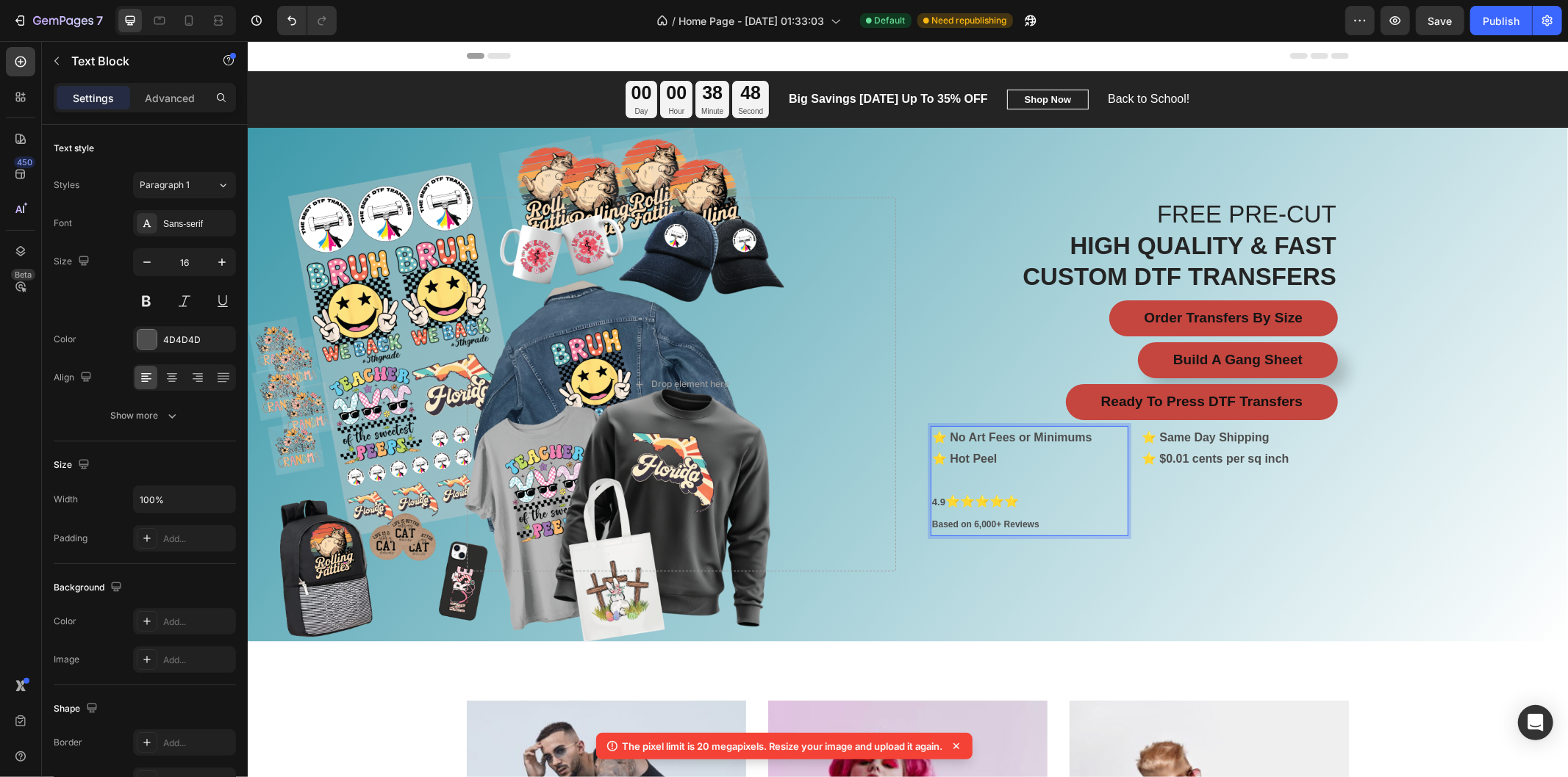
click at [1006, 475] on p "Rich Text Editor. Editing area: main" at bounding box center [1028, 480] width 195 height 21
click at [1210, 499] on div "⭐ Same Day Shipping ⭐ $0.01 cents per sq inch Text Block" at bounding box center [1238, 480] width 198 height 110
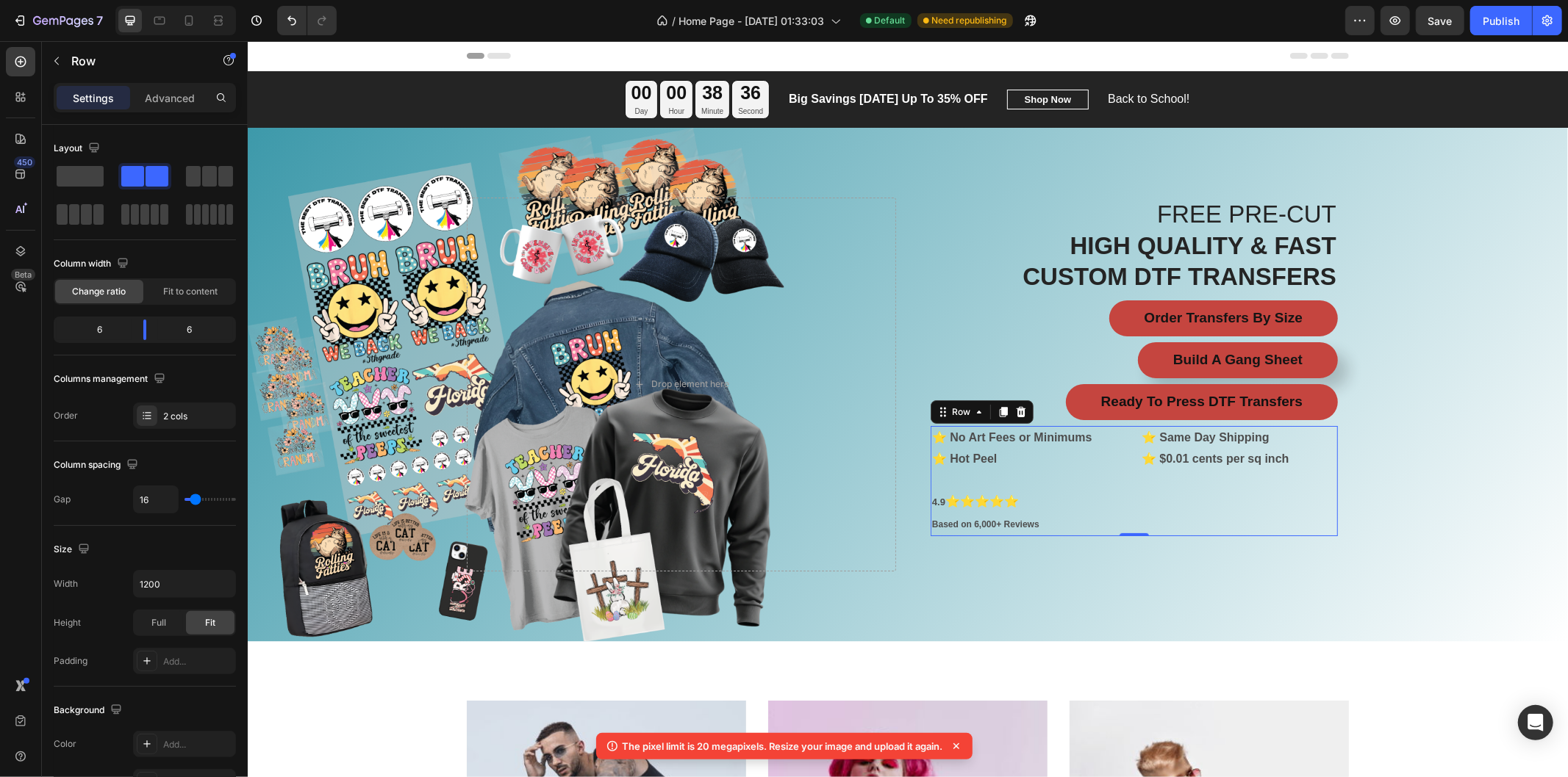
click at [1167, 506] on div "⭐ Same Day Shipping ⭐ $0.01 cents per sq inch Text Block" at bounding box center [1238, 480] width 198 height 110
click at [1283, 465] on p "⭐ $0.01 cents per sq inch" at bounding box center [1238, 458] width 195 height 21
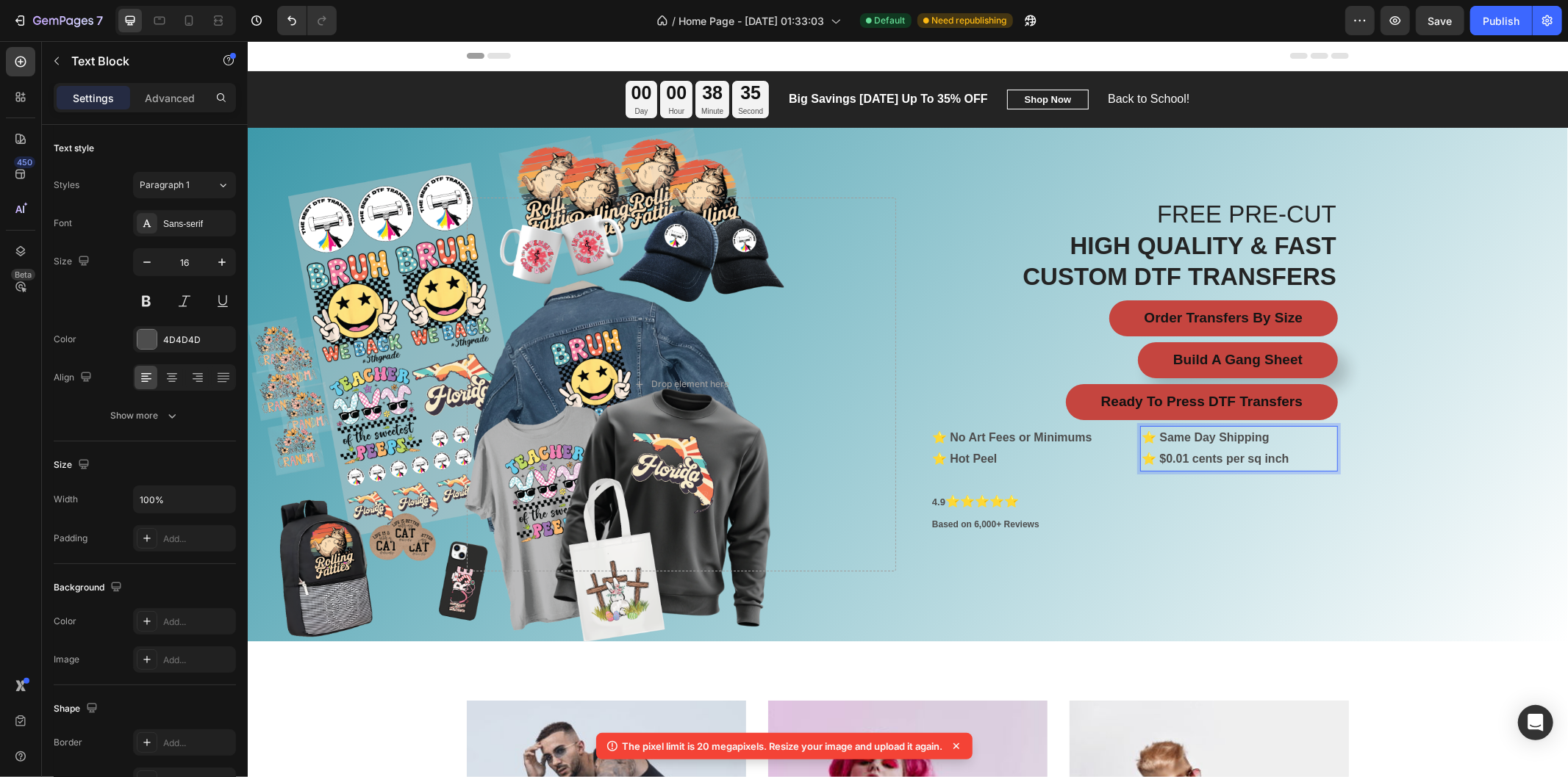
click at [1297, 463] on p "⭐ $0.01 cents per sq inch" at bounding box center [1238, 458] width 195 height 21
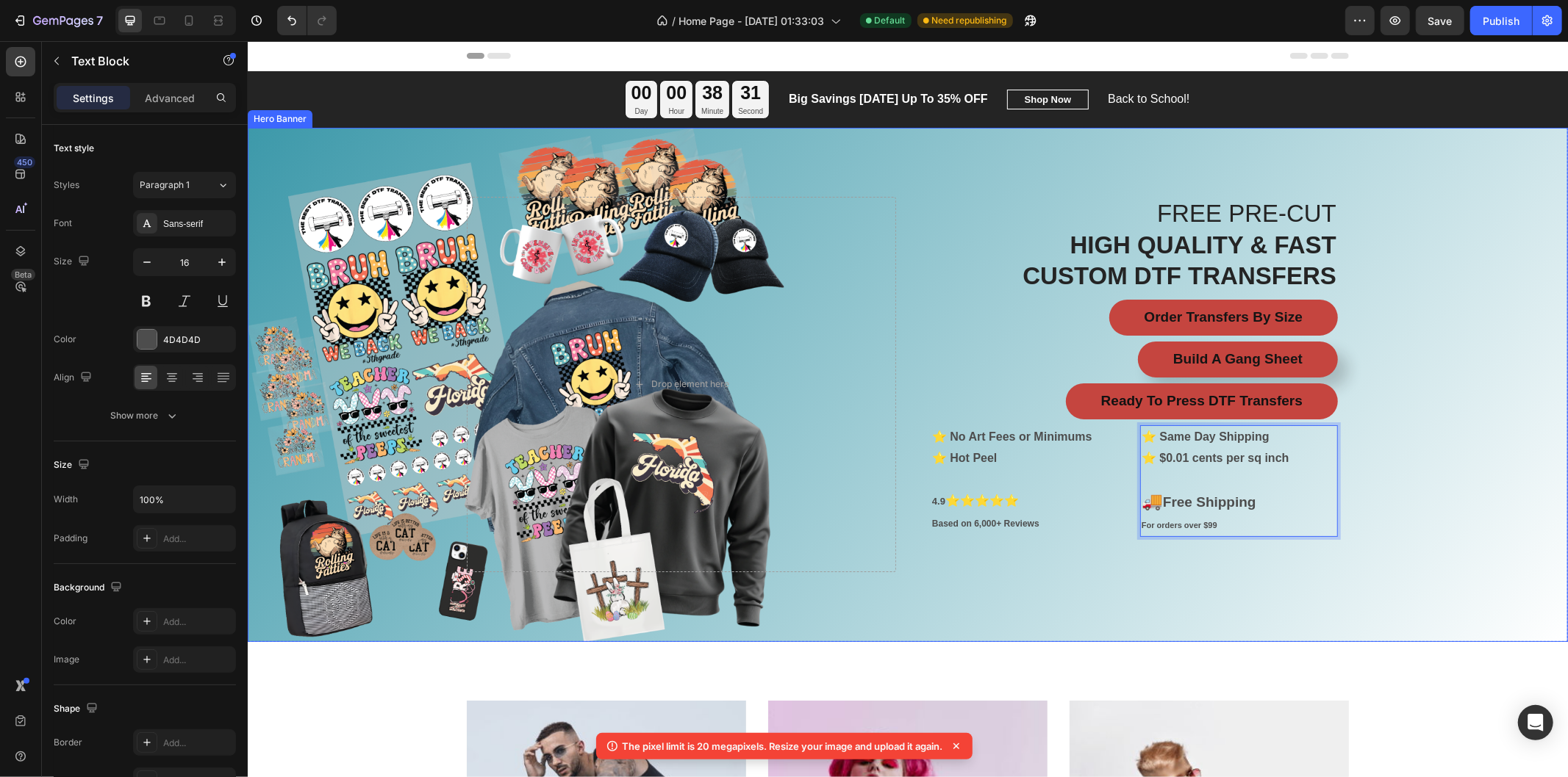
click at [1428, 494] on div "Overlay" at bounding box center [906, 384] width 1320 height 514
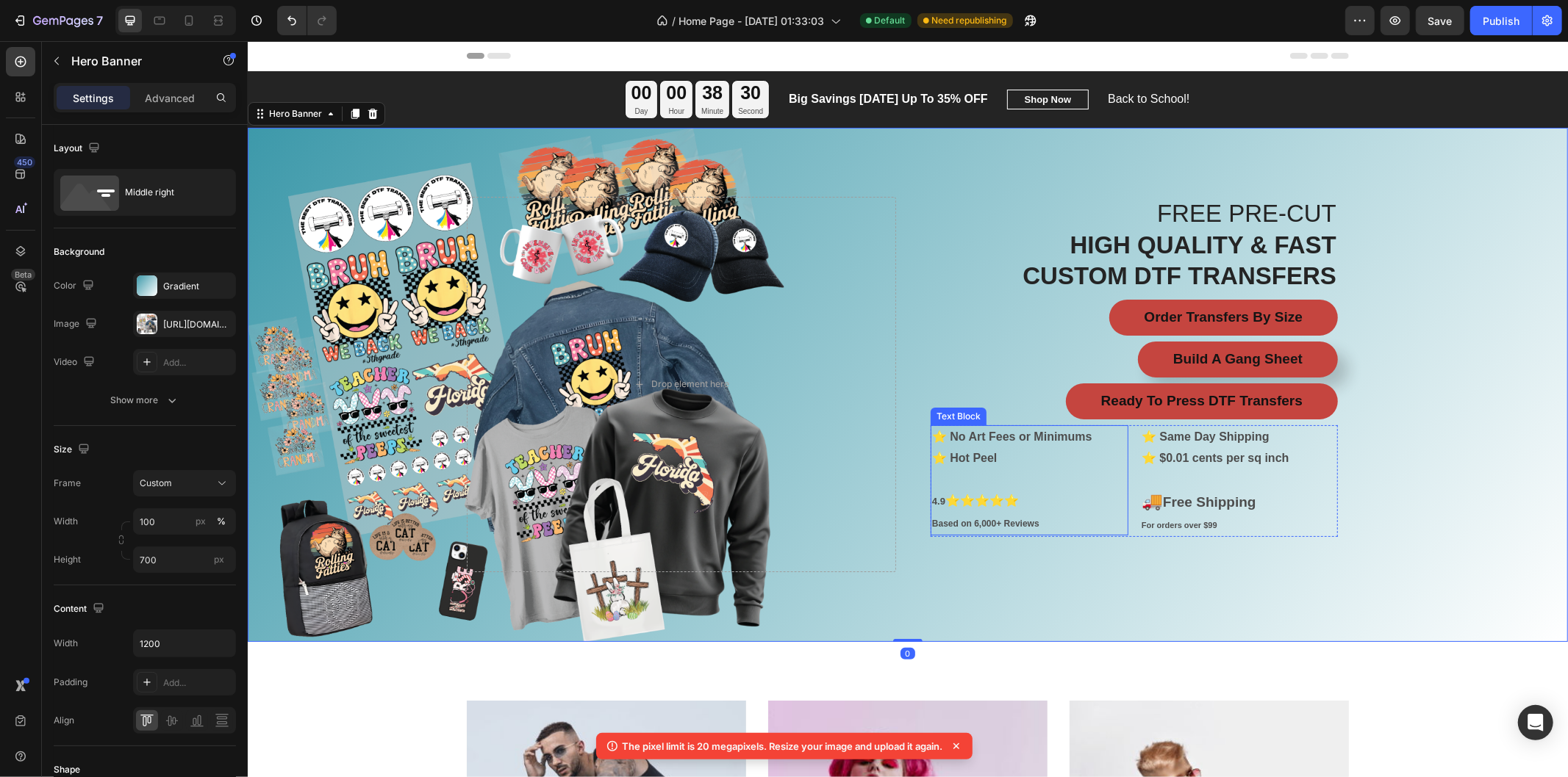
click at [1007, 455] on p "⭐ Hot Peel" at bounding box center [1028, 458] width 195 height 21
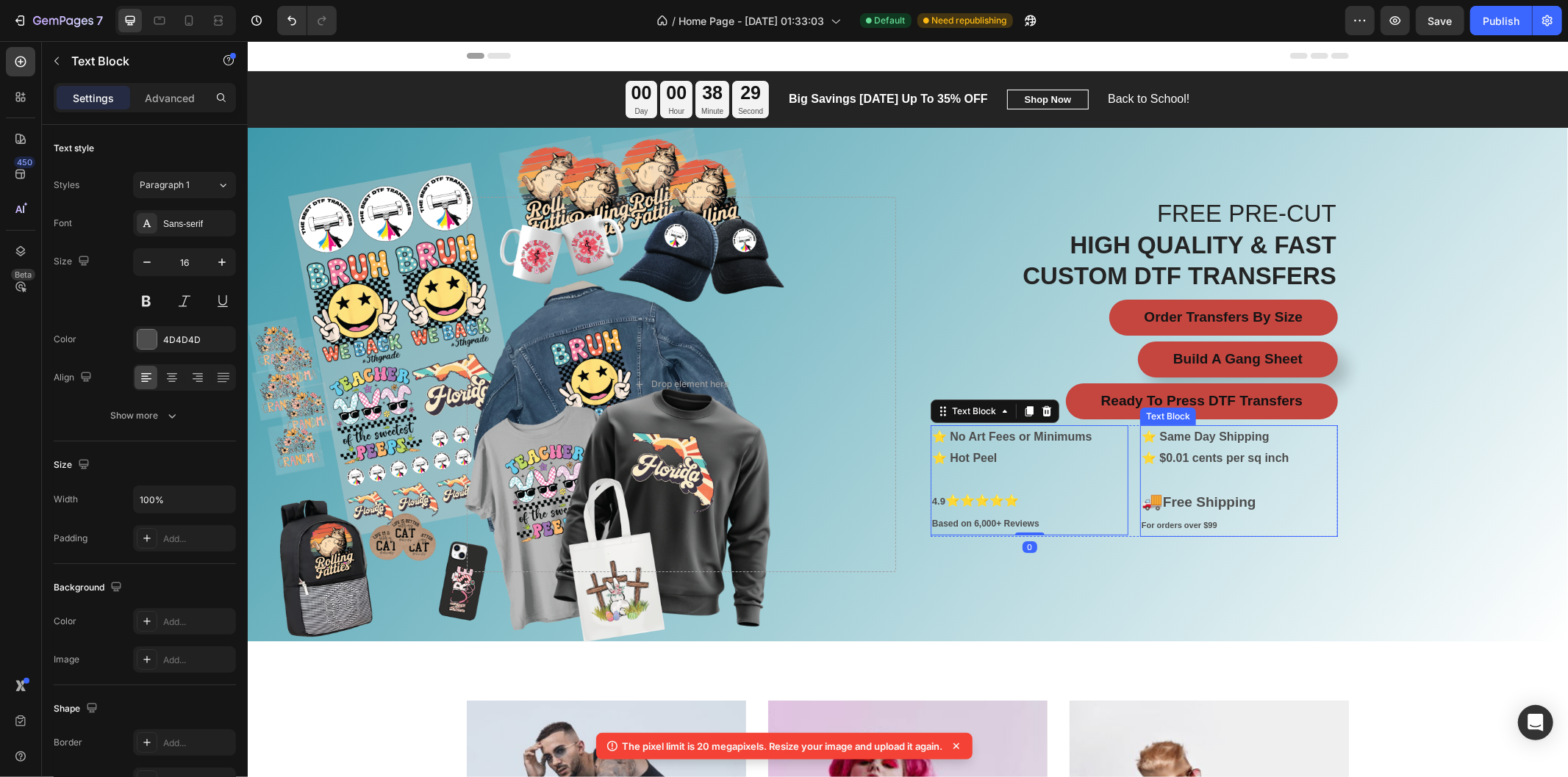
click at [1199, 462] on strong "⭐ $0.01 cents per sq inch" at bounding box center [1215, 458] width 148 height 12
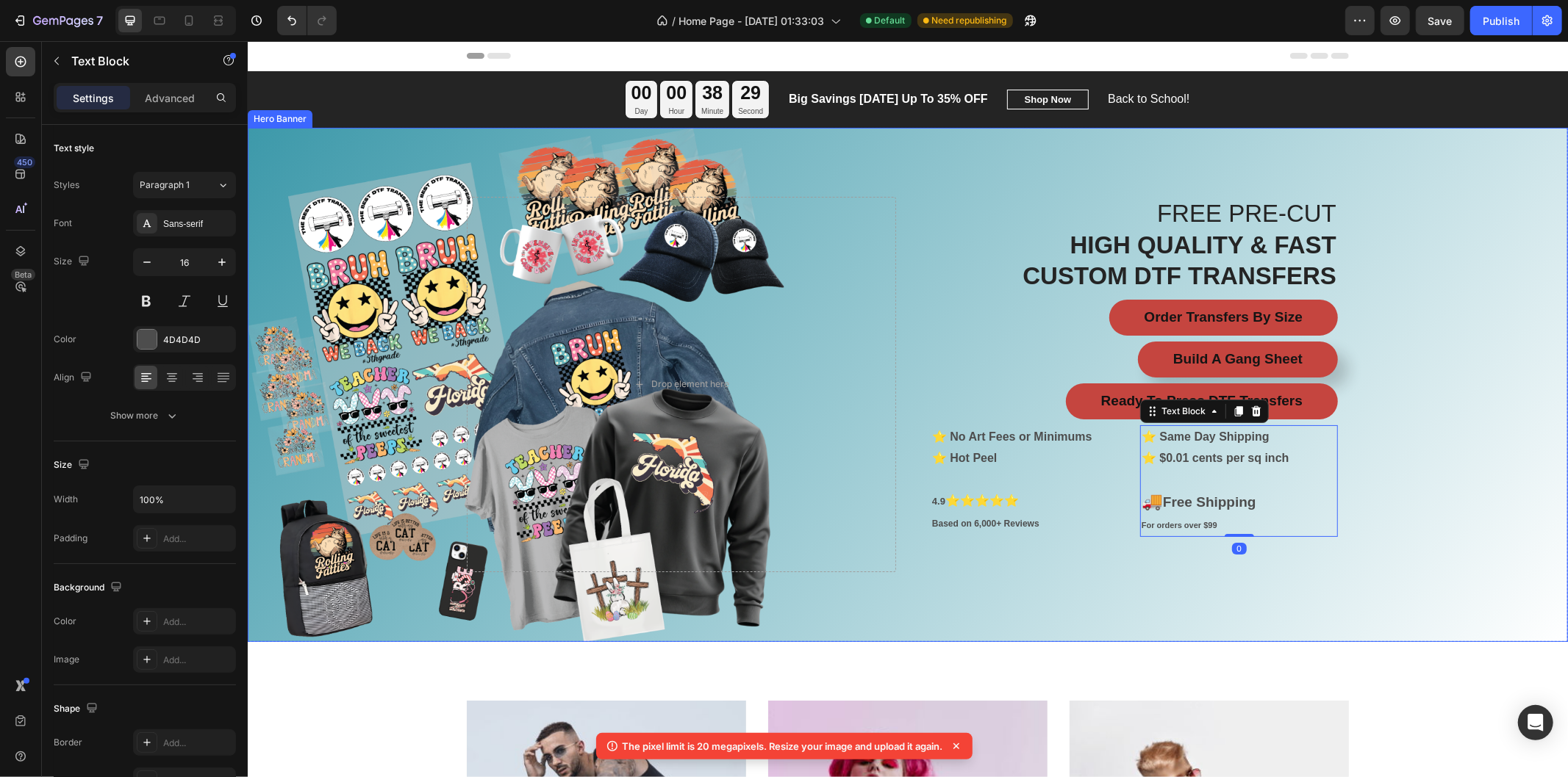
click at [1370, 462] on div "Overlay" at bounding box center [906, 384] width 1320 height 514
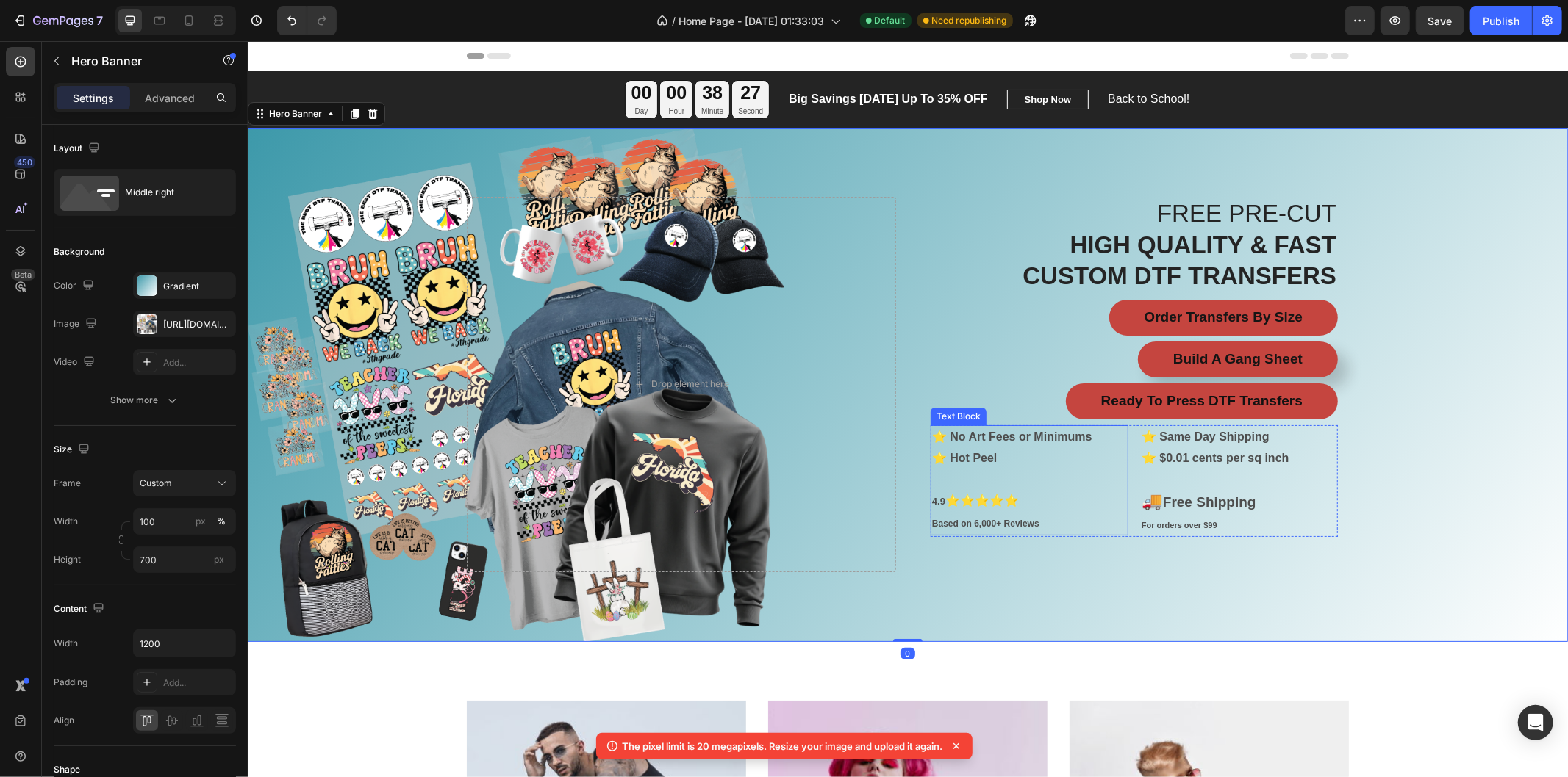
click at [1031, 440] on strong "⭐ No Art Fees or Minimums" at bounding box center [1012, 436] width 160 height 12
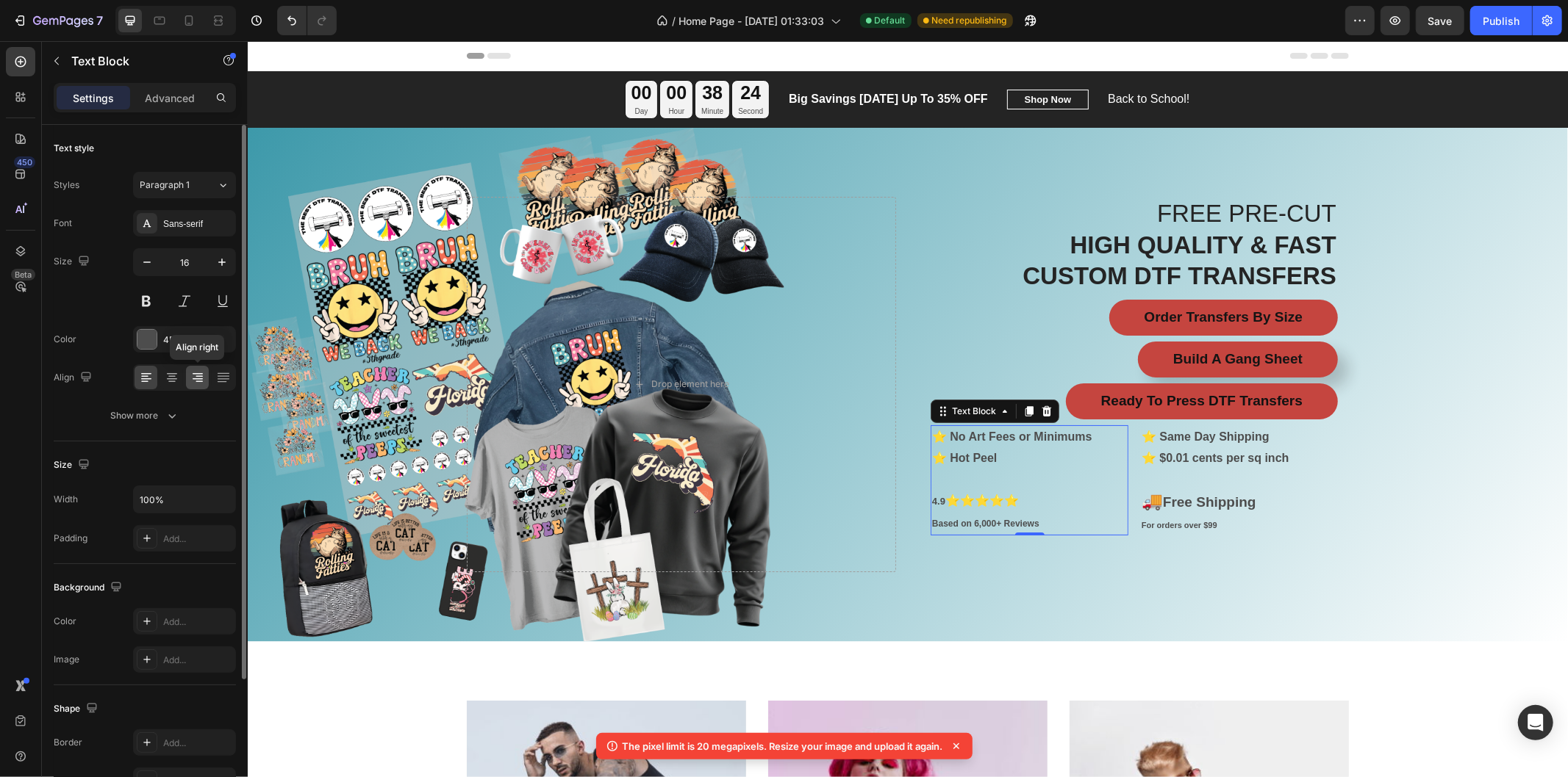
click at [197, 377] on icon at bounding box center [197, 378] width 15 height 15
click at [151, 376] on icon at bounding box center [146, 378] width 15 height 15
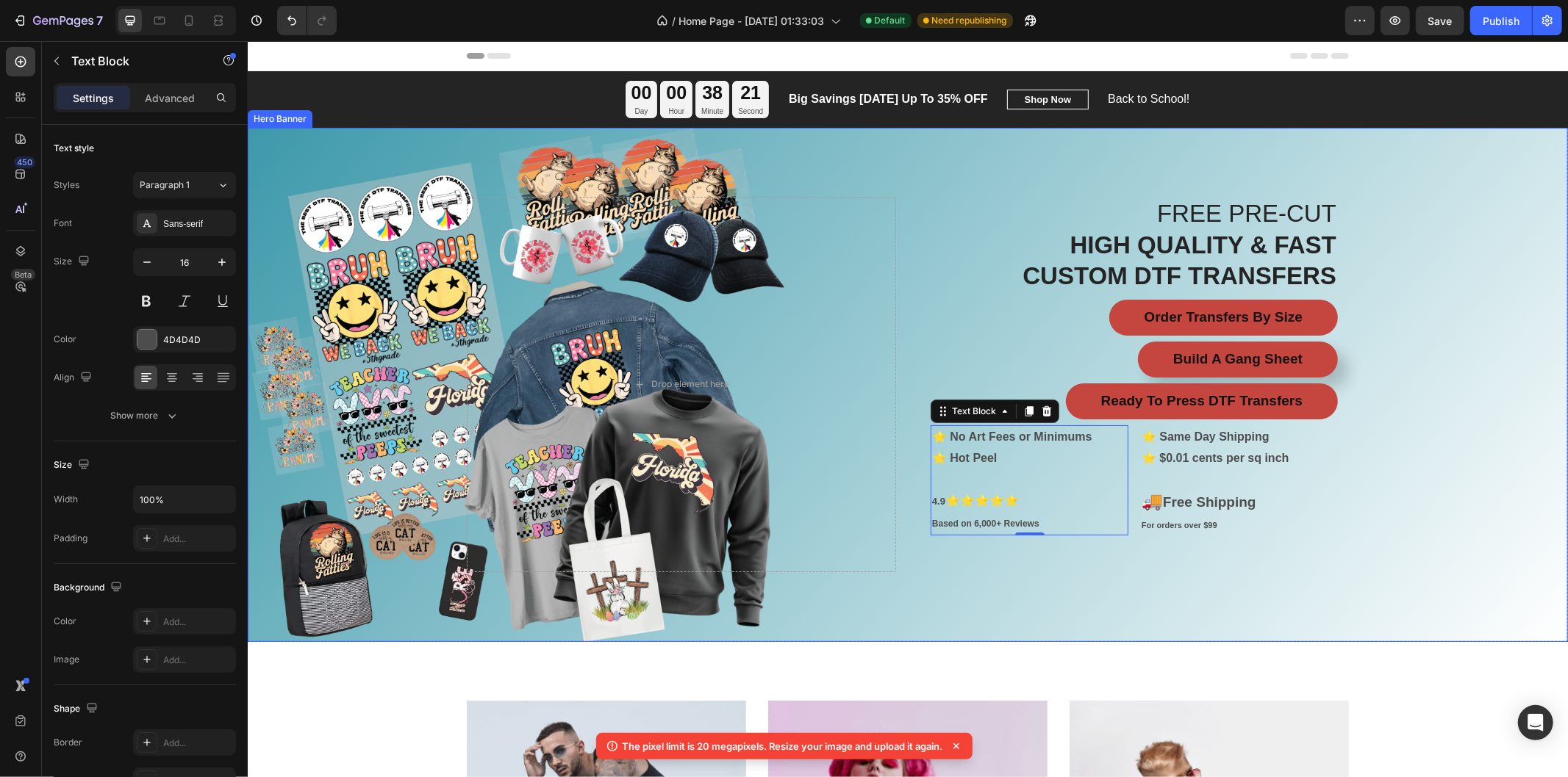
click at [1243, 456] on strong "⭐ $0.01 cents per sq inch" at bounding box center [1215, 458] width 148 height 12
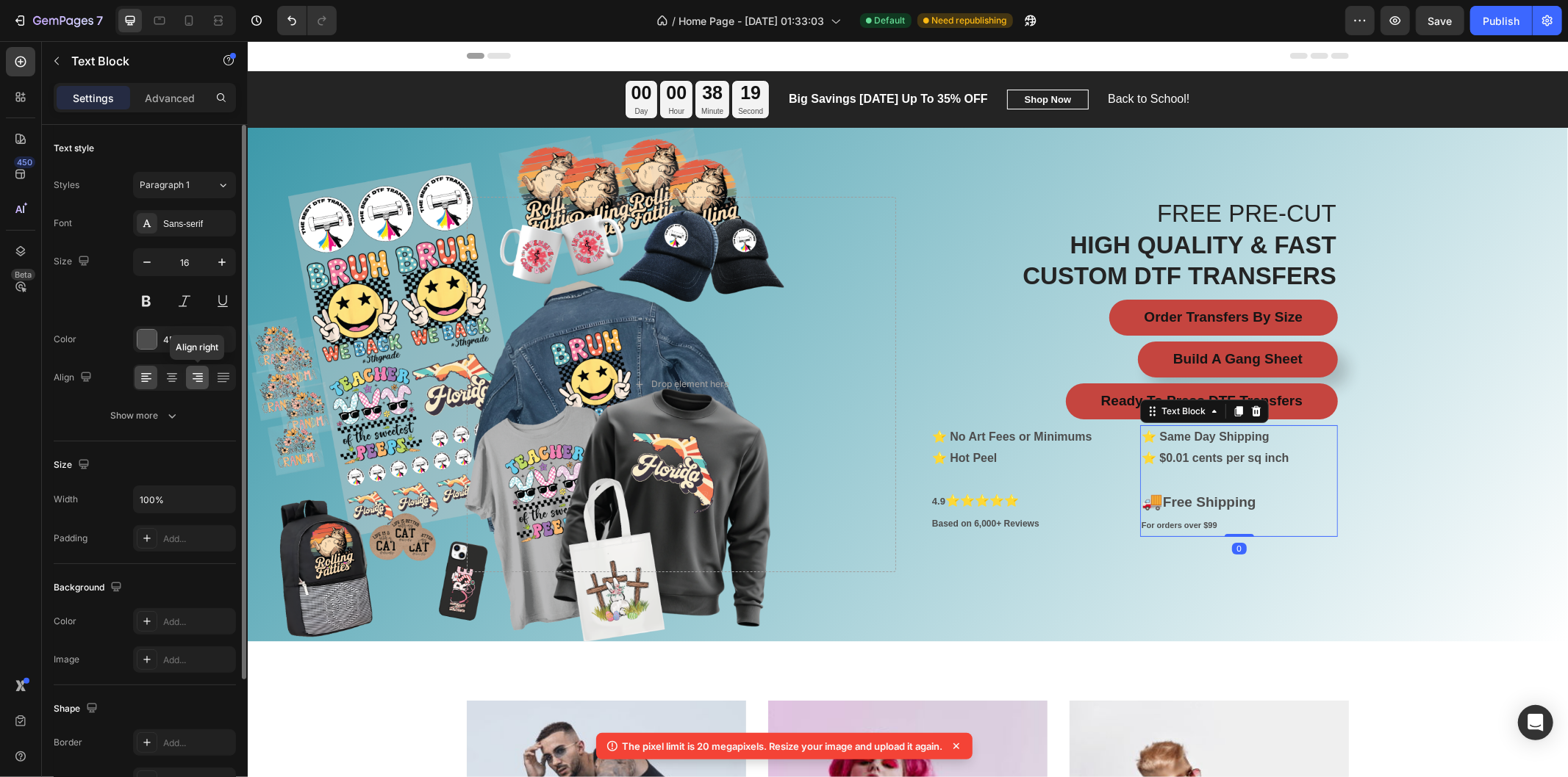
click at [201, 377] on icon at bounding box center [197, 378] width 15 height 15
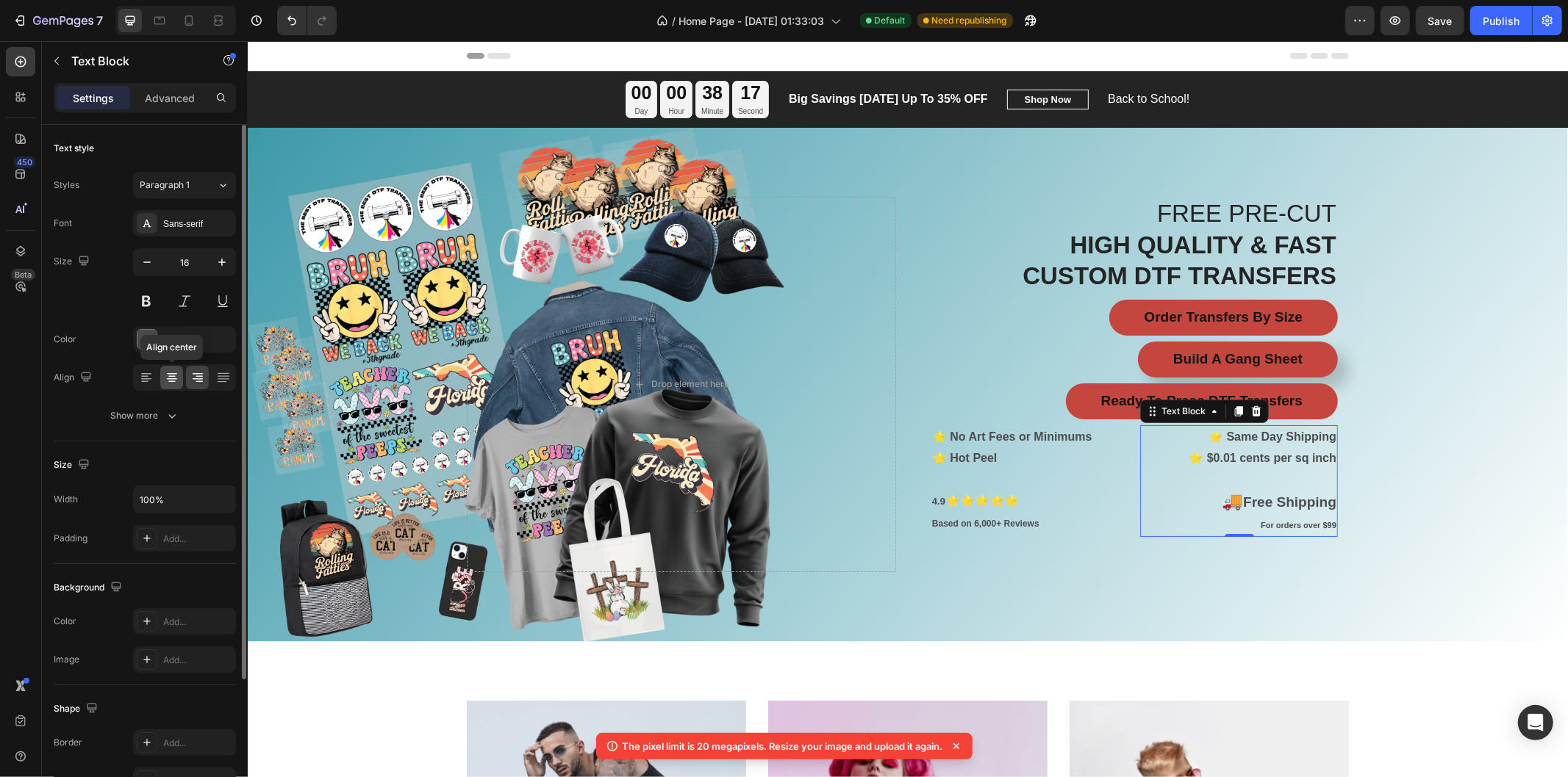
click at [173, 378] on icon at bounding box center [172, 378] width 15 height 15
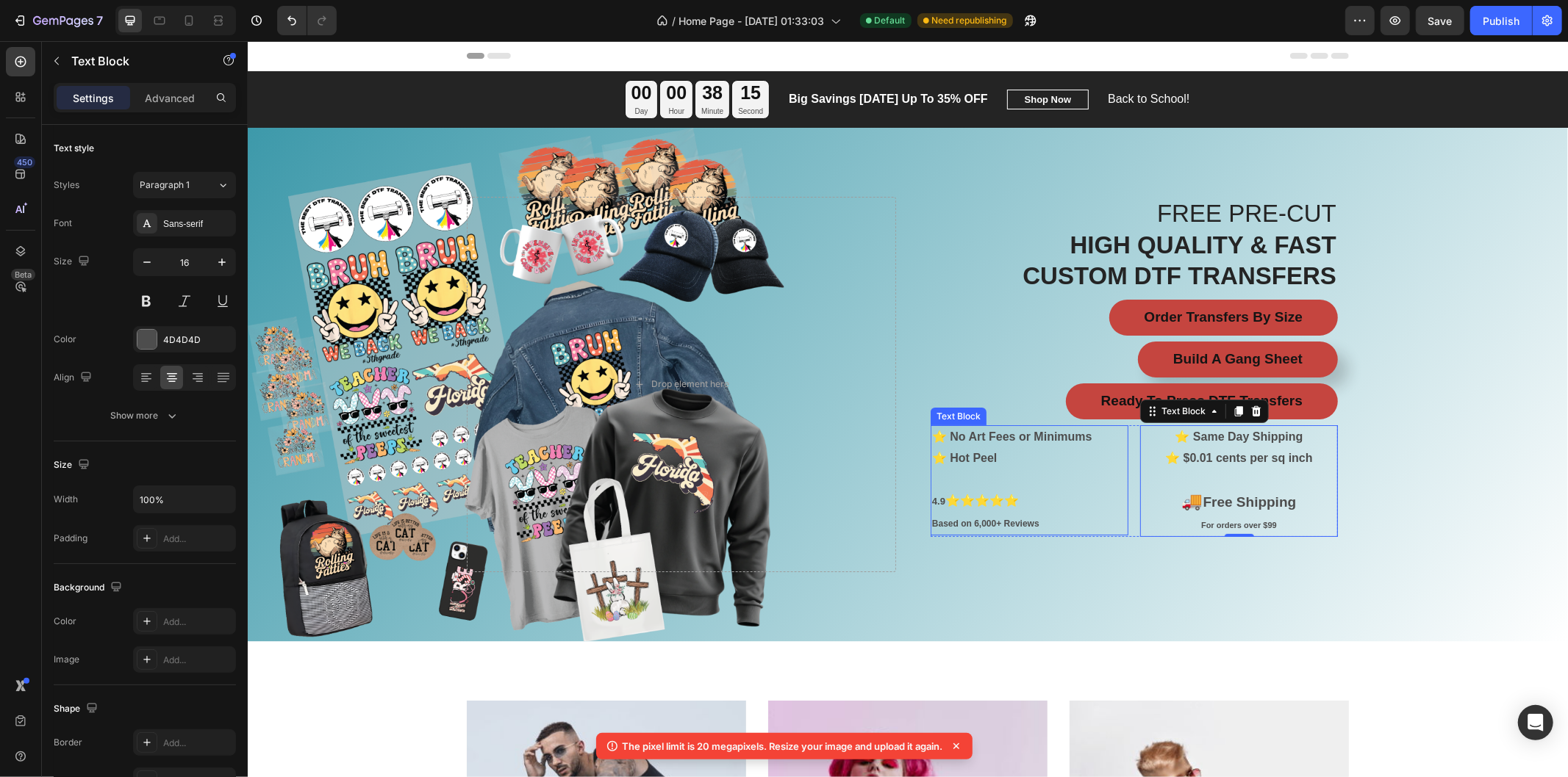
click at [983, 487] on p "Rich Text Editor. Editing area: main" at bounding box center [1028, 480] width 195 height 21
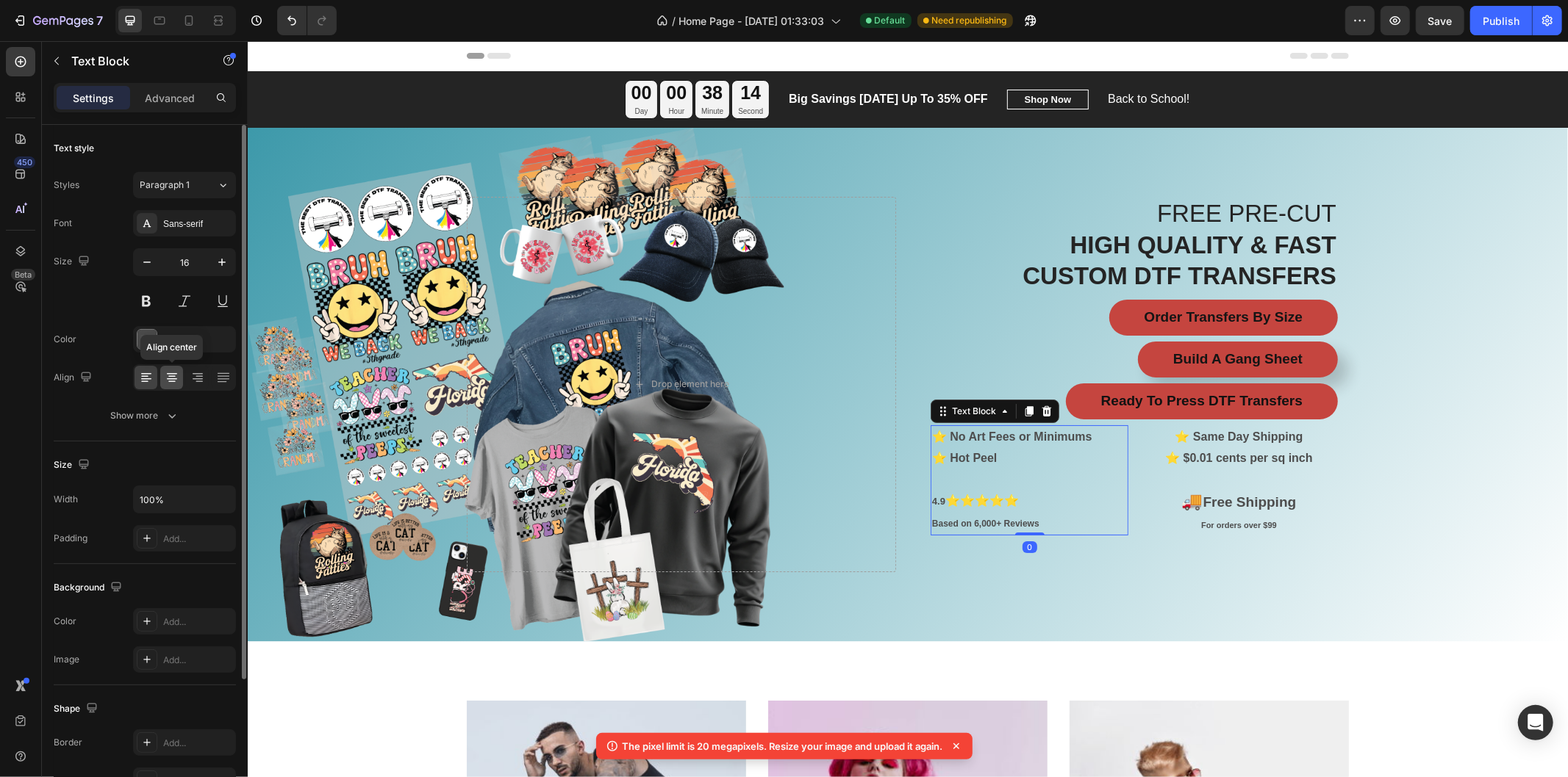
click at [172, 378] on icon at bounding box center [172, 378] width 15 height 15
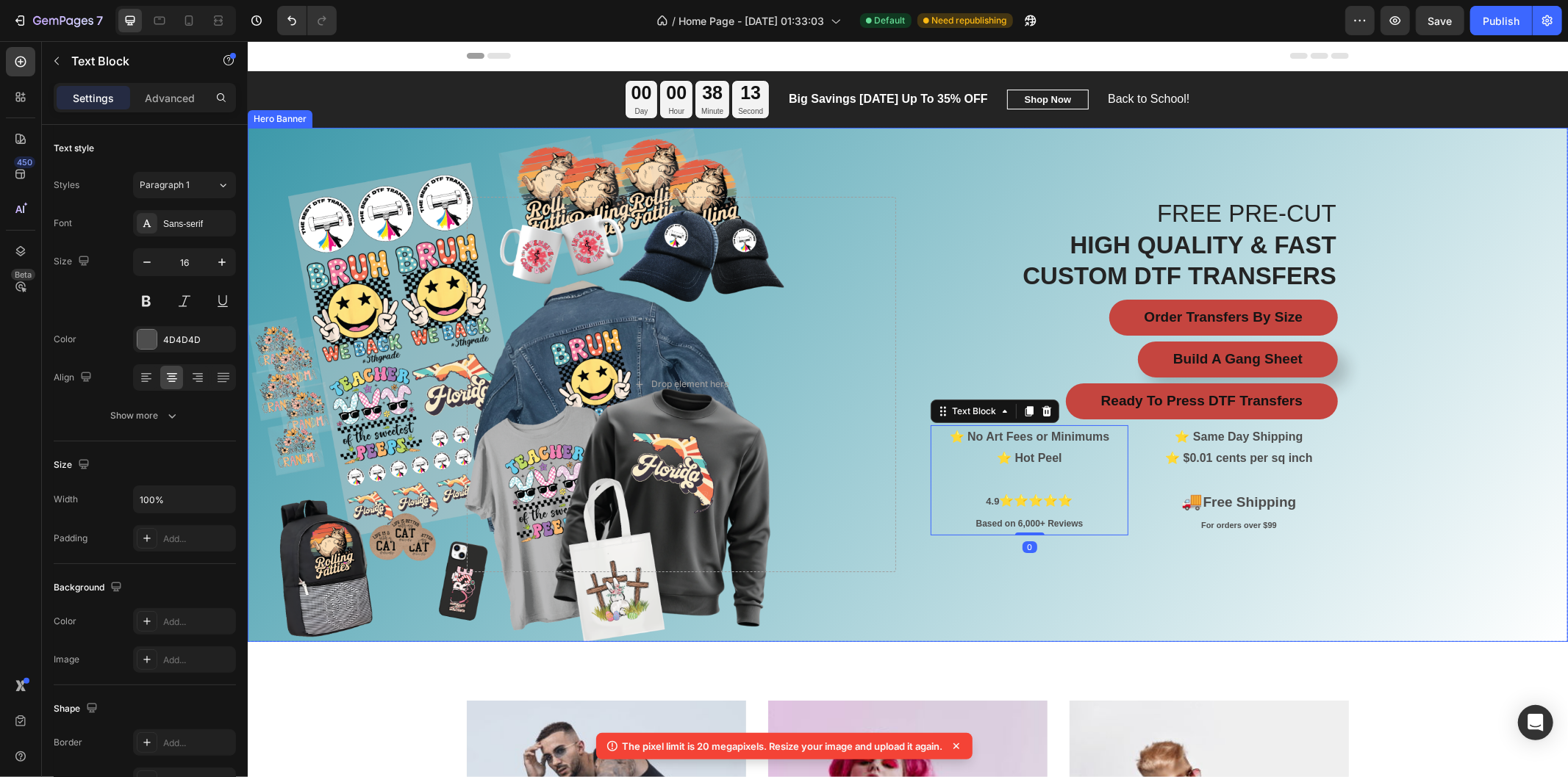
click at [1466, 487] on div "Overlay" at bounding box center [906, 384] width 1320 height 514
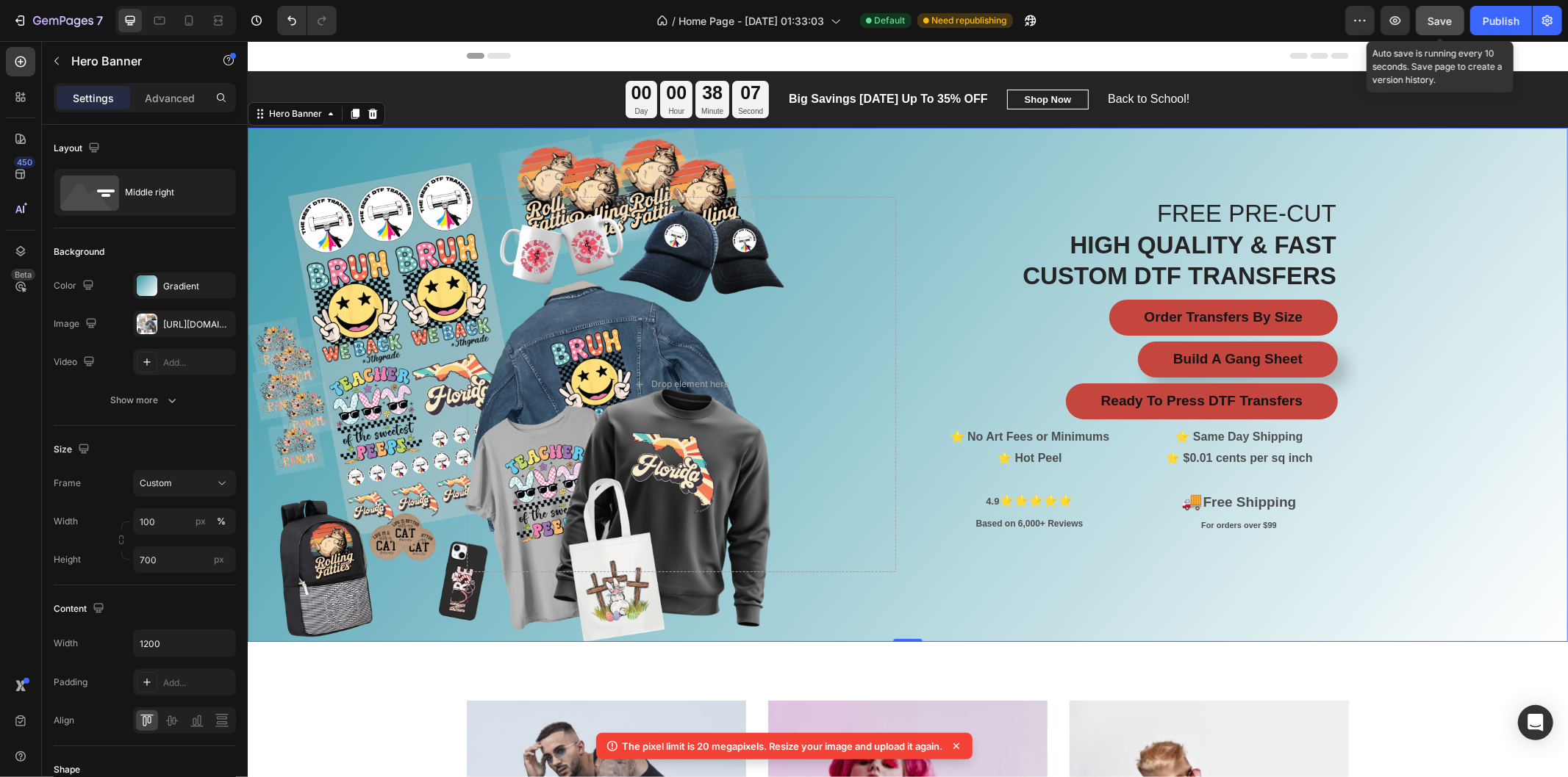
click at [1451, 25] on span "Save" at bounding box center [1440, 21] width 25 height 12
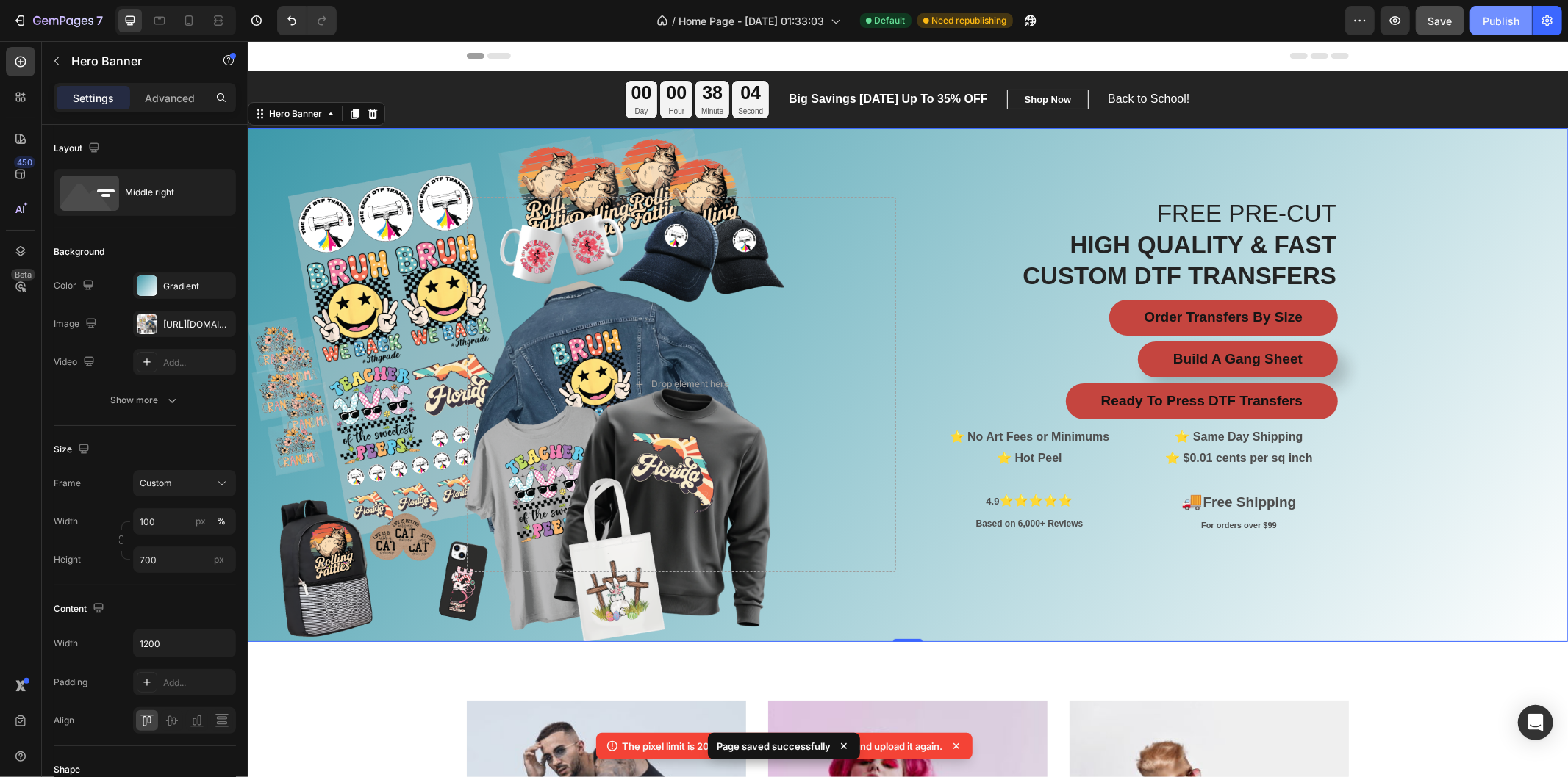
click at [1504, 10] on button "Publish" at bounding box center [1501, 20] width 62 height 29
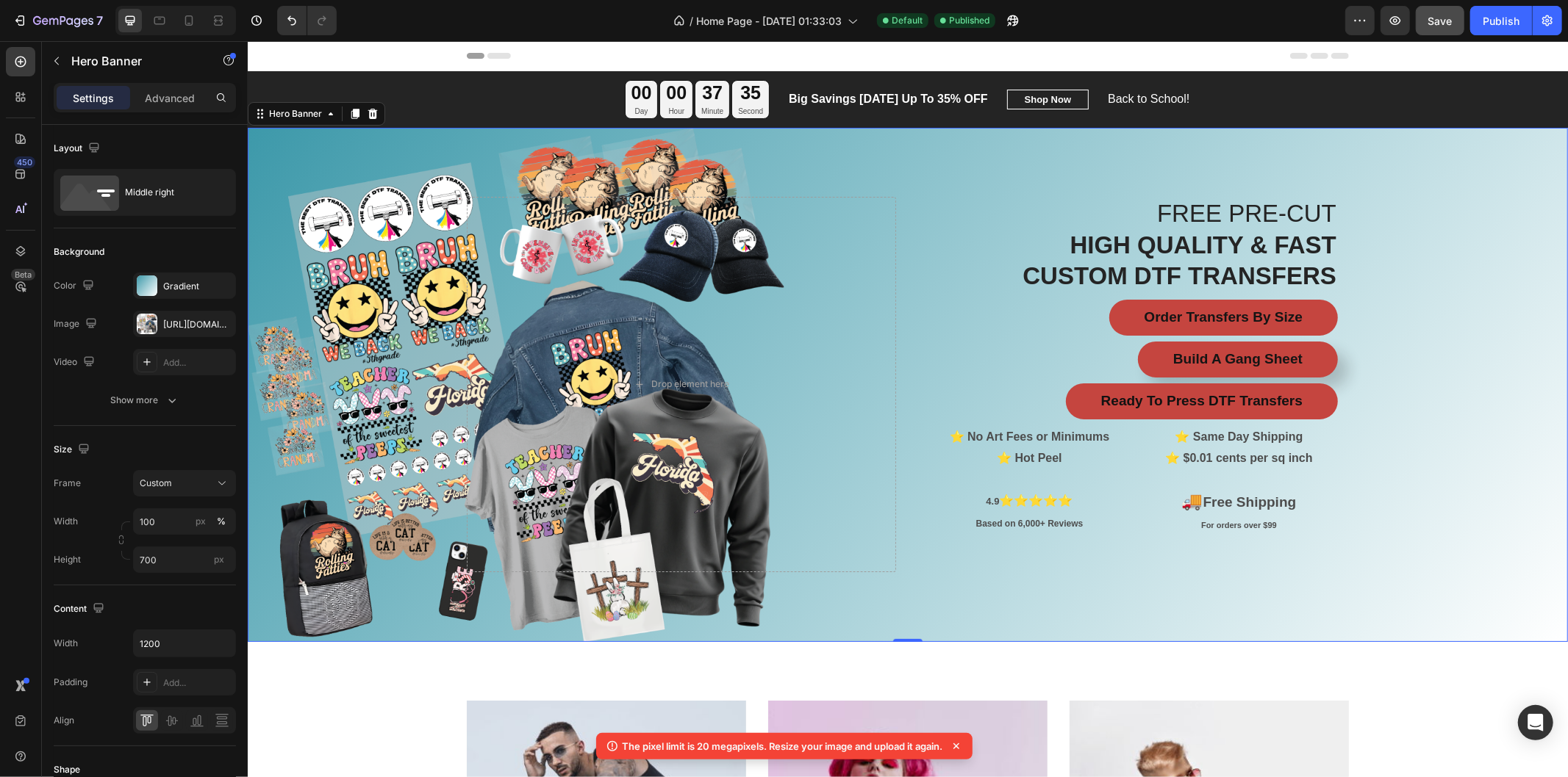
click at [370, 265] on div "Overlay" at bounding box center [906, 384] width 1320 height 514
click at [184, 326] on div "[URL][DOMAIN_NAME]" at bounding box center [184, 324] width 42 height 13
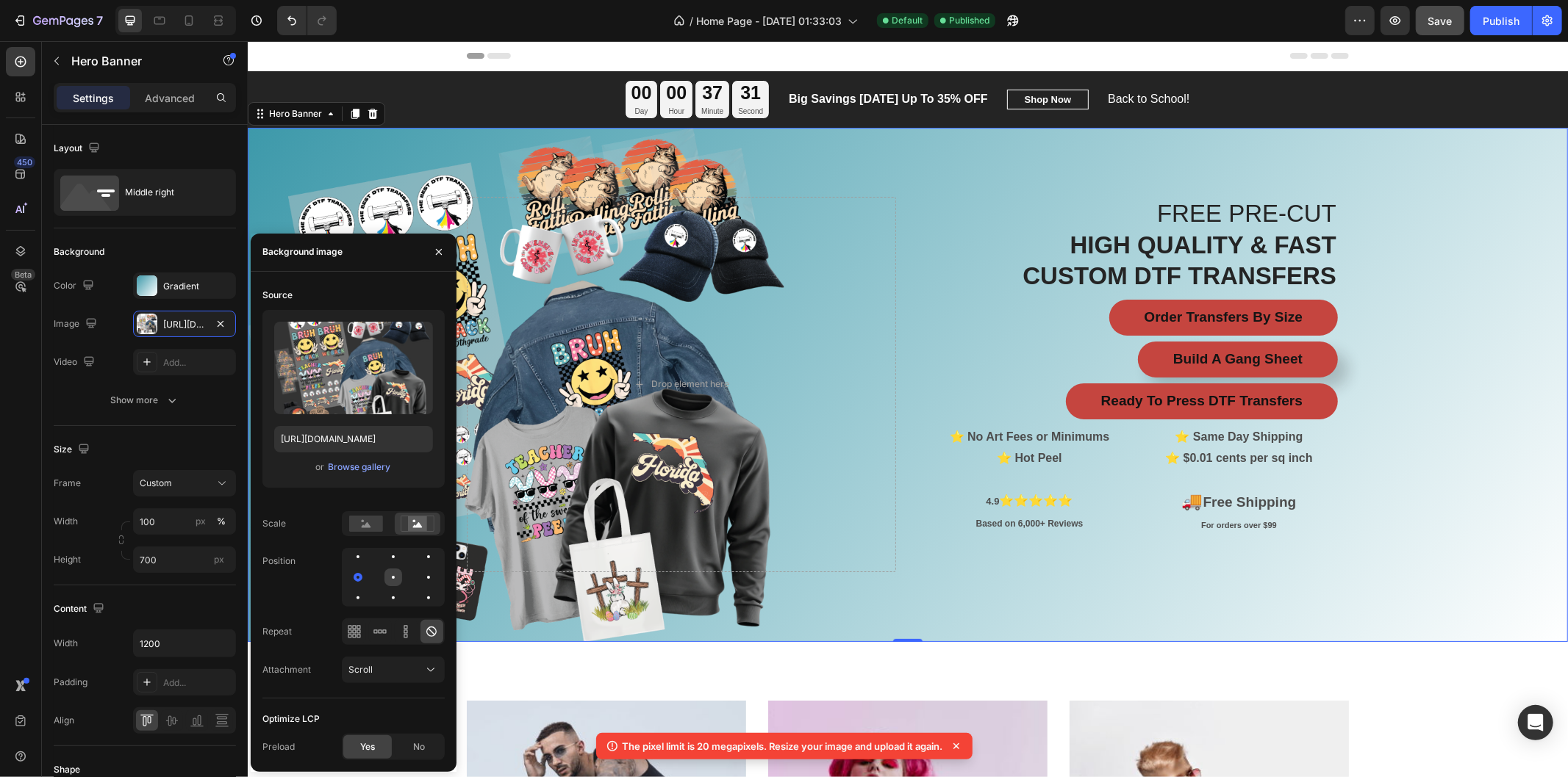
click at [420, 579] on div at bounding box center [429, 577] width 18 height 18
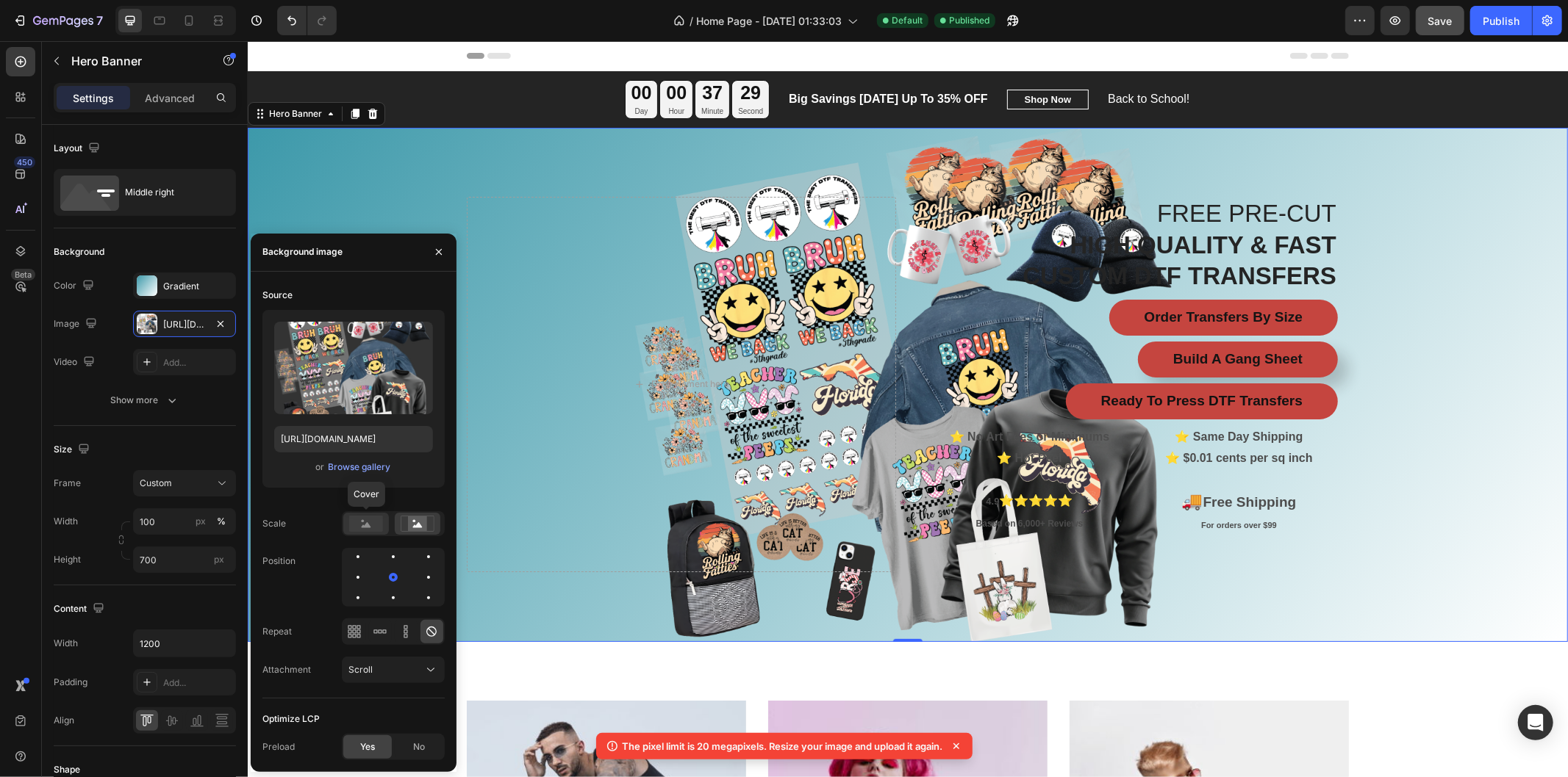
click at [369, 531] on rect at bounding box center [366, 524] width 33 height 16
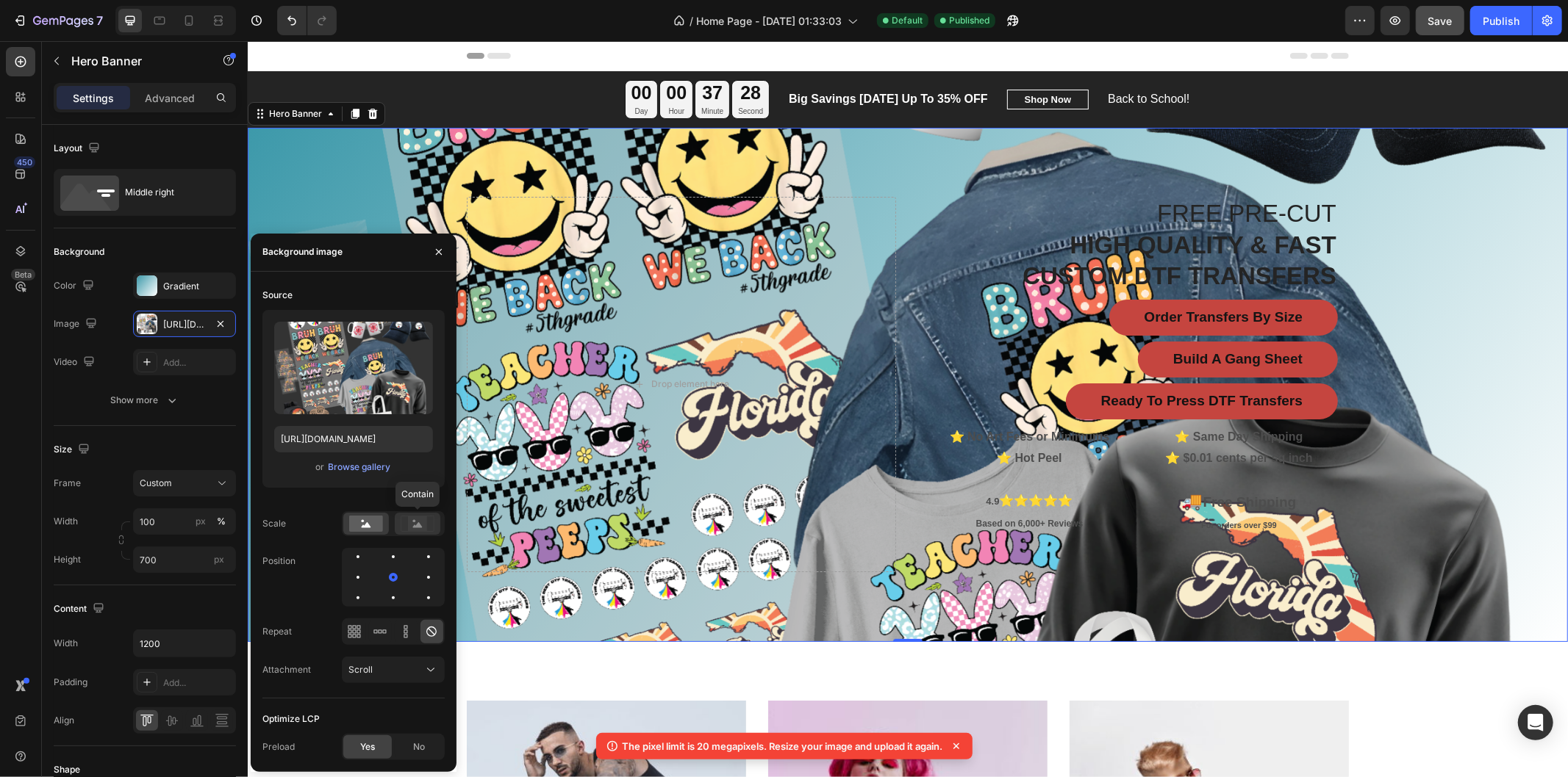
click at [414, 526] on icon at bounding box center [417, 525] width 10 height 5
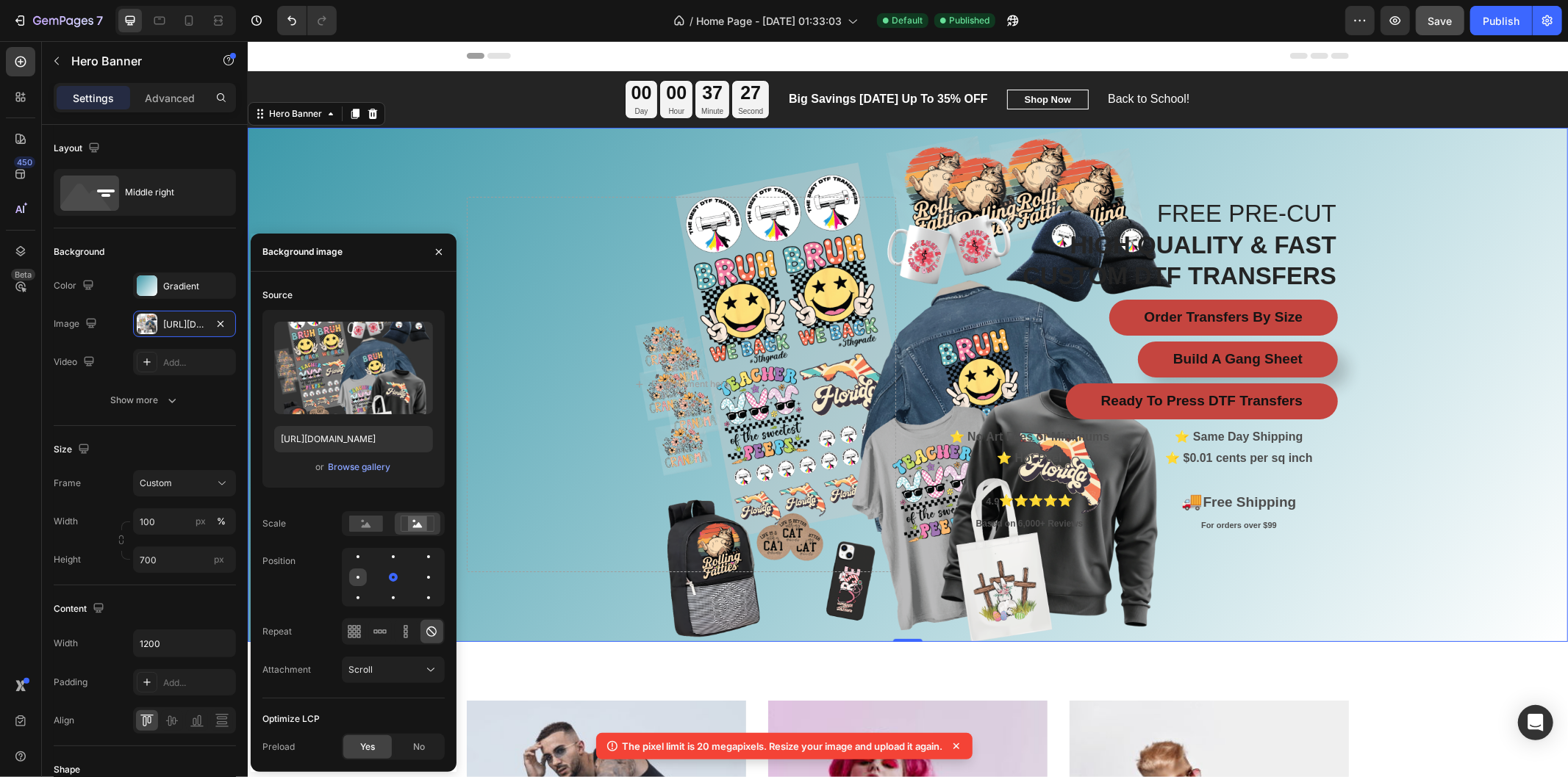
click at [385, 578] on div at bounding box center [394, 577] width 18 height 18
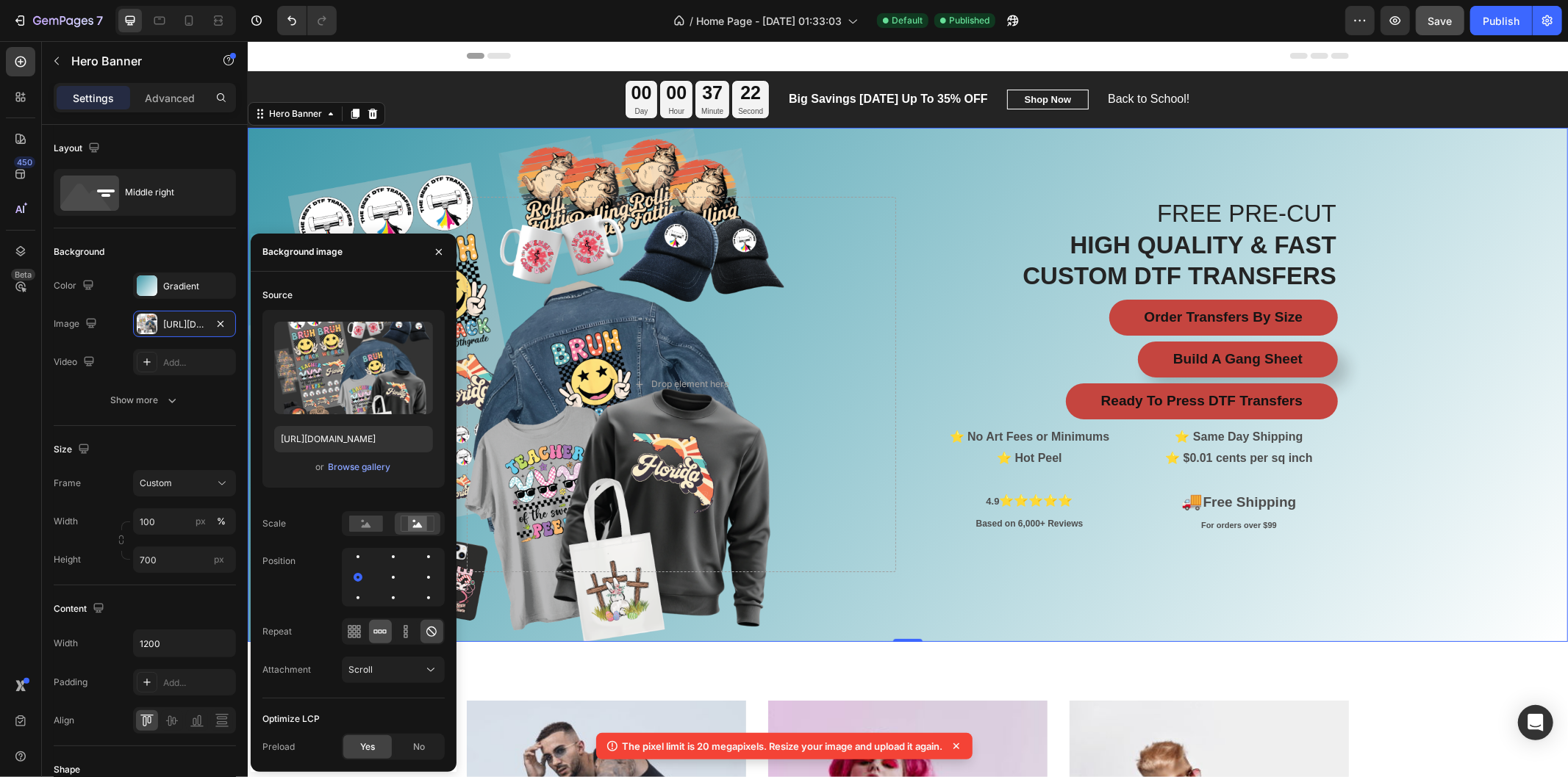
click at [376, 630] on icon at bounding box center [379, 632] width 15 height 15
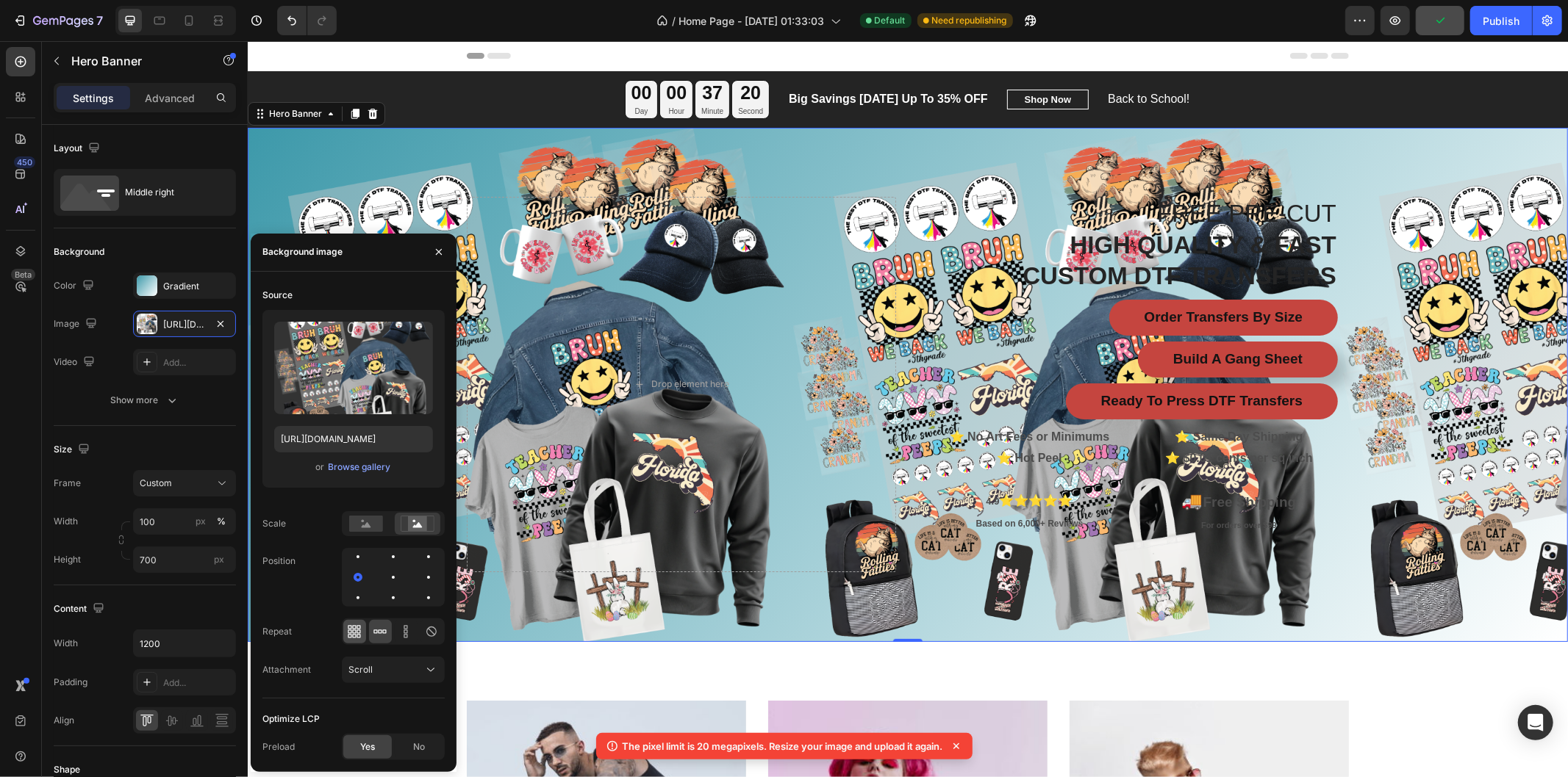
click at [355, 629] on icon at bounding box center [355, 631] width 4 height 4
click at [402, 629] on icon at bounding box center [405, 632] width 15 height 15
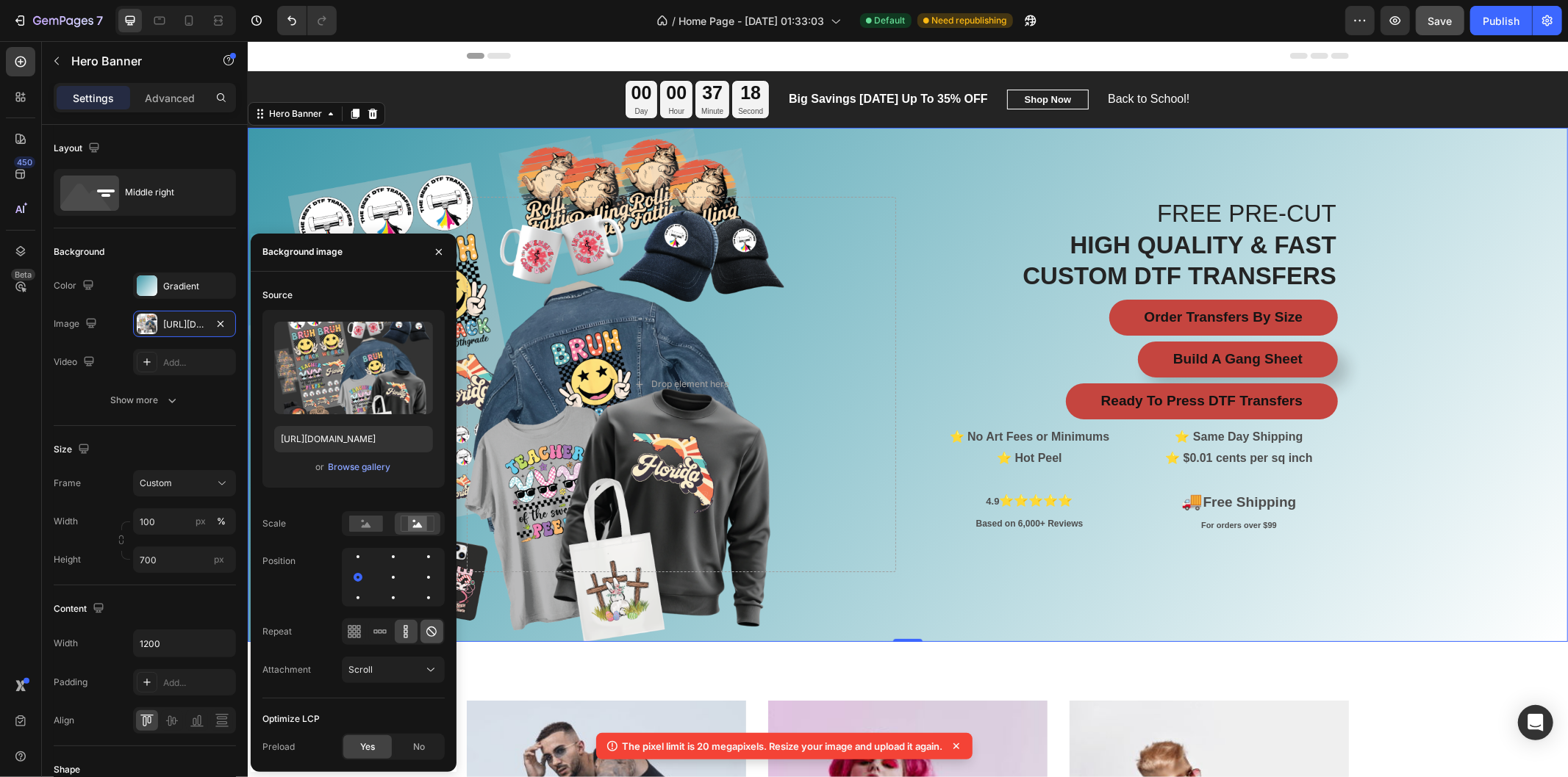
click at [435, 633] on icon at bounding box center [431, 632] width 15 height 15
click at [414, 672] on div "Scroll" at bounding box center [386, 670] width 75 height 13
click at [378, 608] on p "Fixed" at bounding box center [390, 605] width 84 height 13
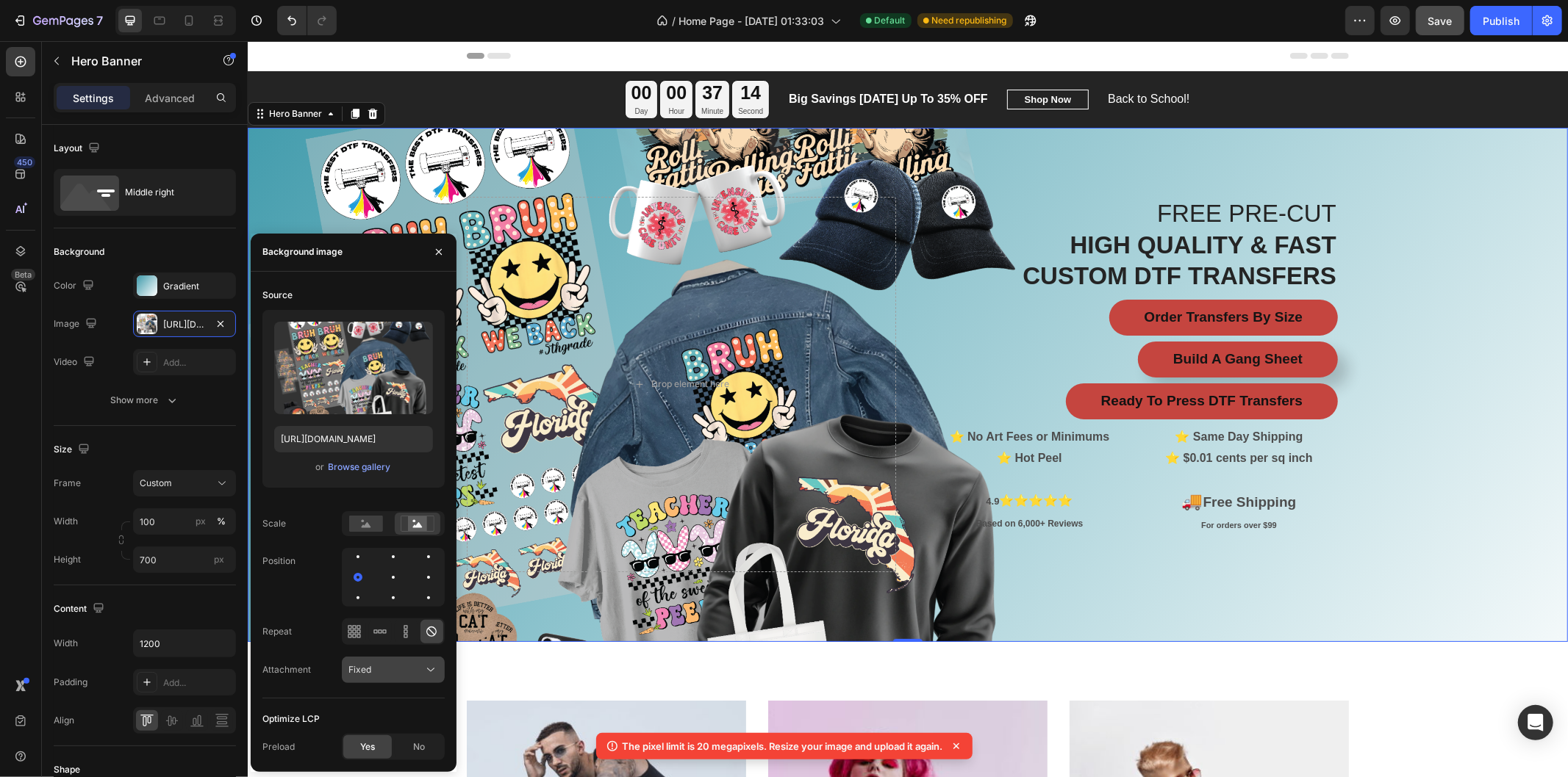
click at [409, 666] on div "Fixed" at bounding box center [386, 670] width 75 height 13
click at [377, 634] on p "Local" at bounding box center [390, 633] width 84 height 13
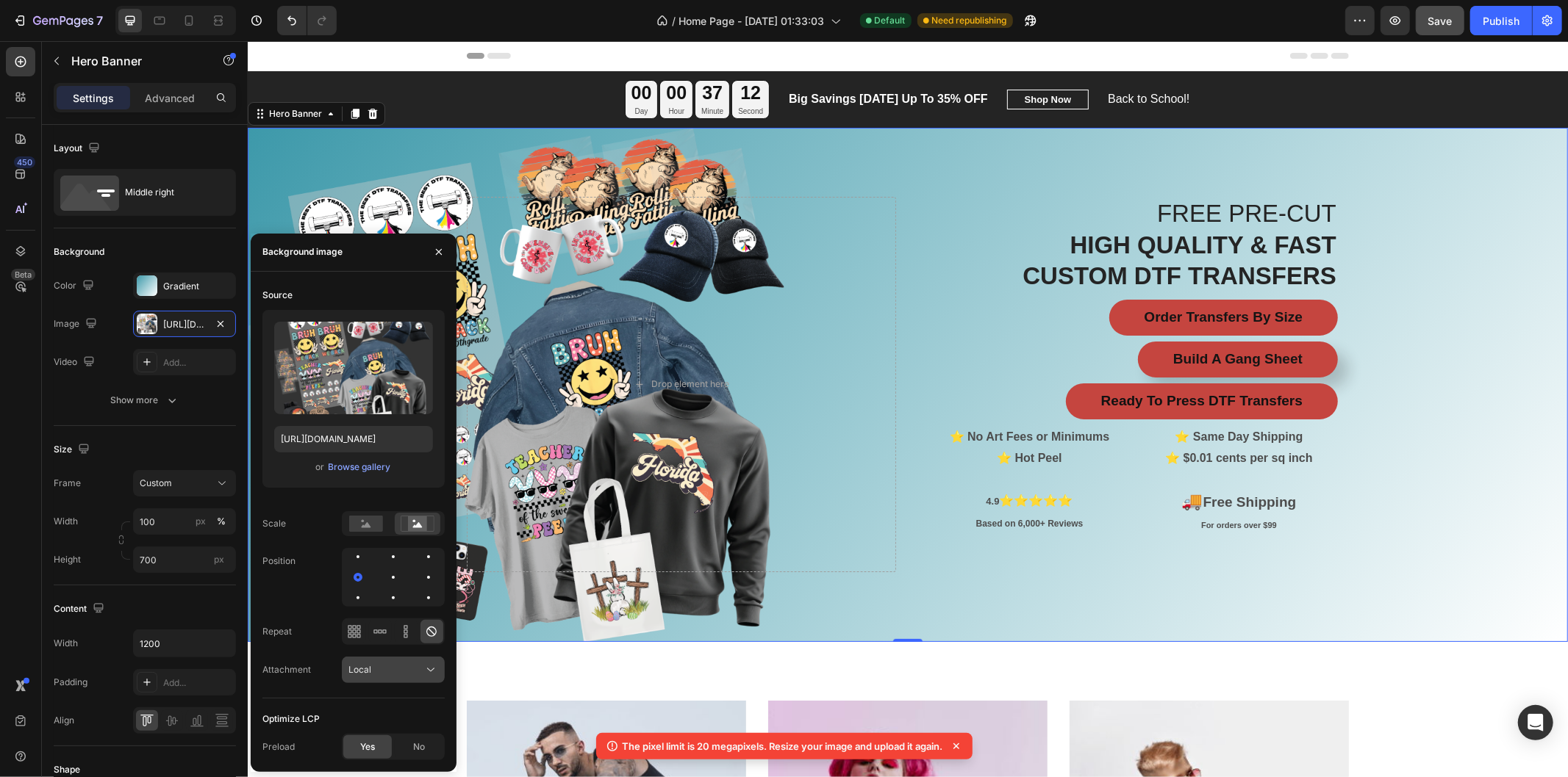
click at [417, 659] on button "Local" at bounding box center [393, 670] width 103 height 26
click at [385, 581] on p "Scroll" at bounding box center [390, 577] width 84 height 13
click at [415, 740] on span "No" at bounding box center [418, 746] width 11 height 13
click at [382, 739] on div "Yes" at bounding box center [367, 747] width 48 height 24
click at [435, 253] on icon "button" at bounding box center [438, 252] width 11 height 11
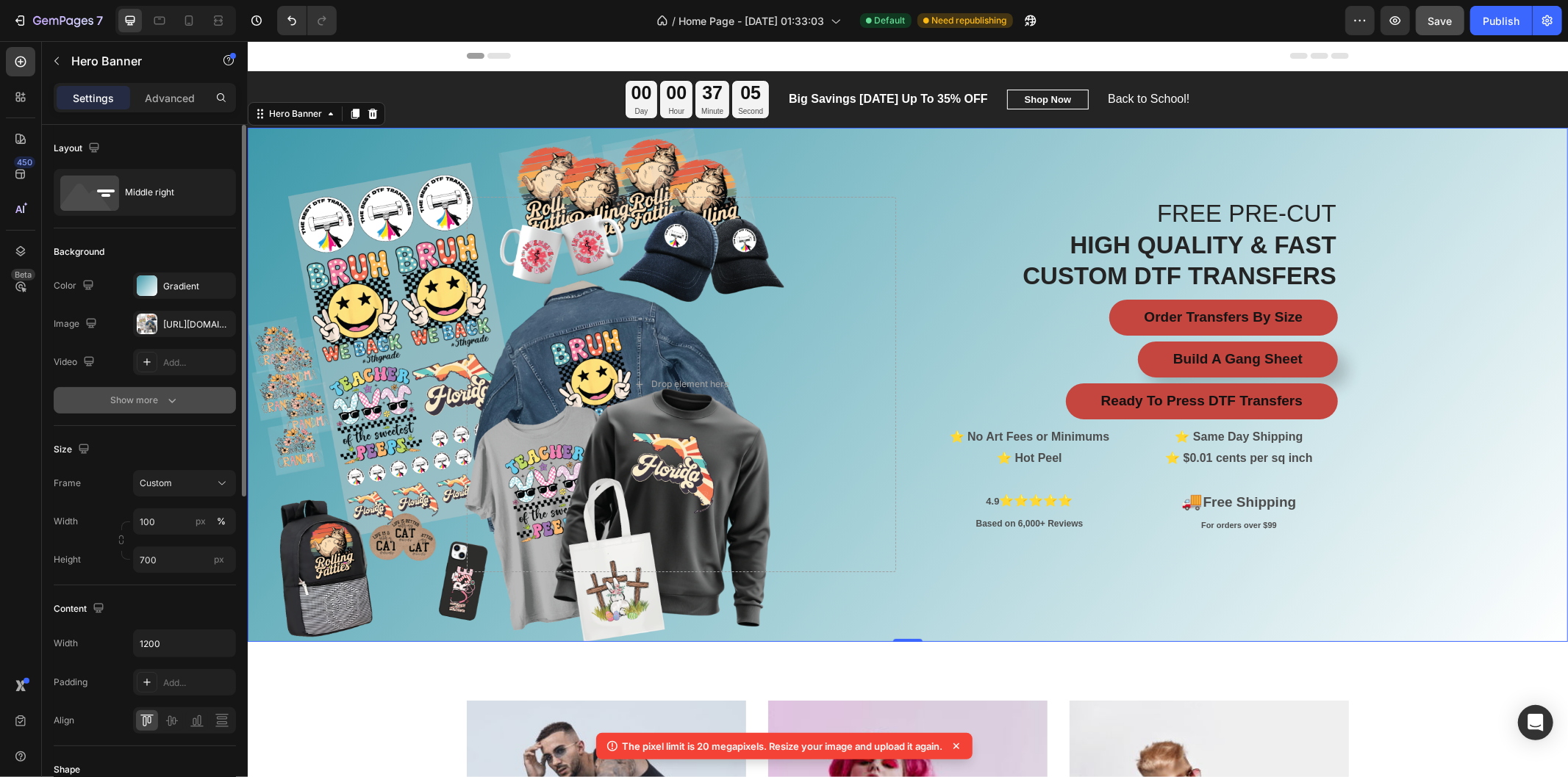
click at [173, 405] on icon "button" at bounding box center [172, 400] width 15 height 15
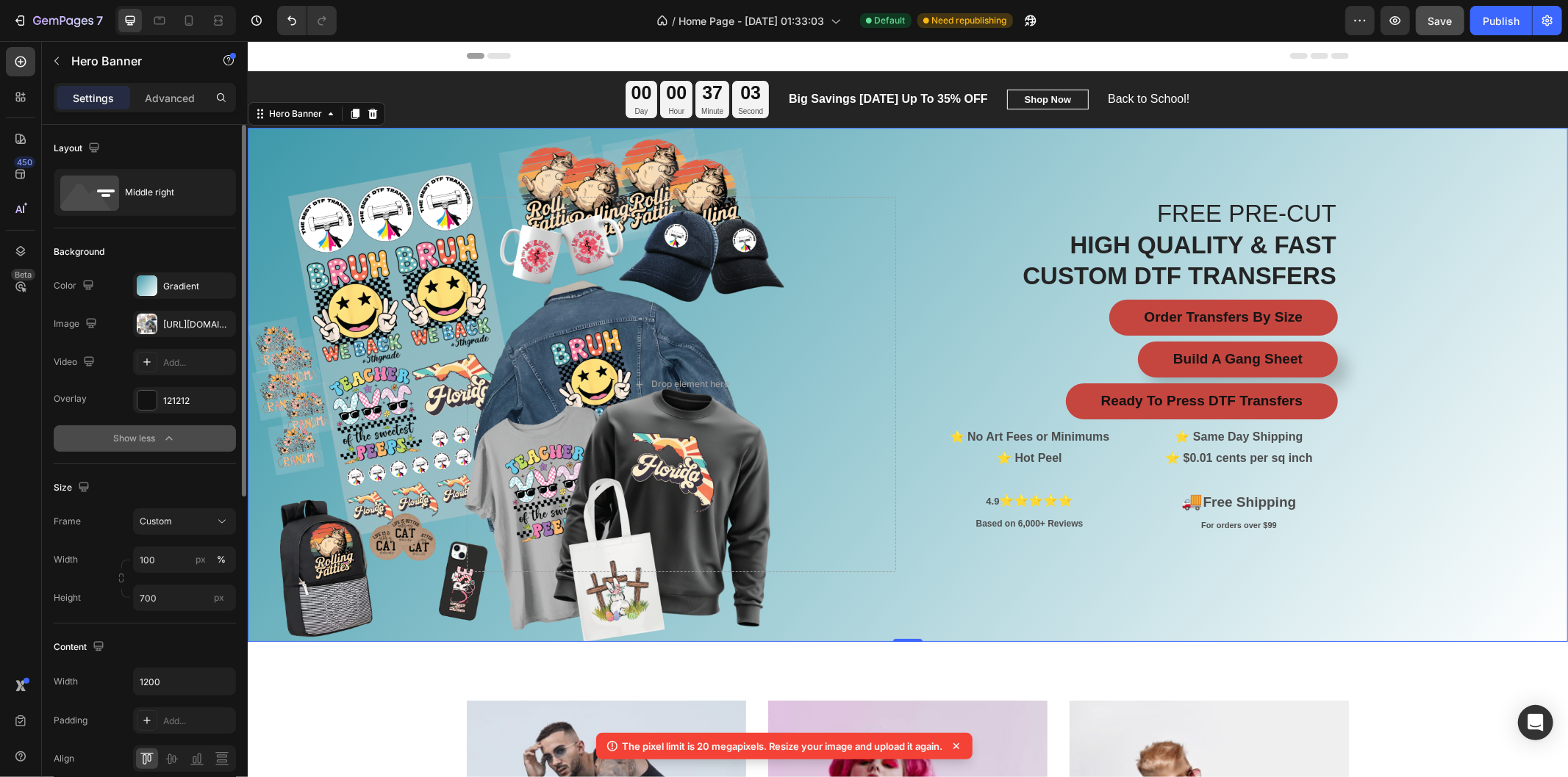
click at [372, 473] on div "Overlay" at bounding box center [906, 384] width 1320 height 514
click at [633, 379] on icon at bounding box center [638, 384] width 11 height 12
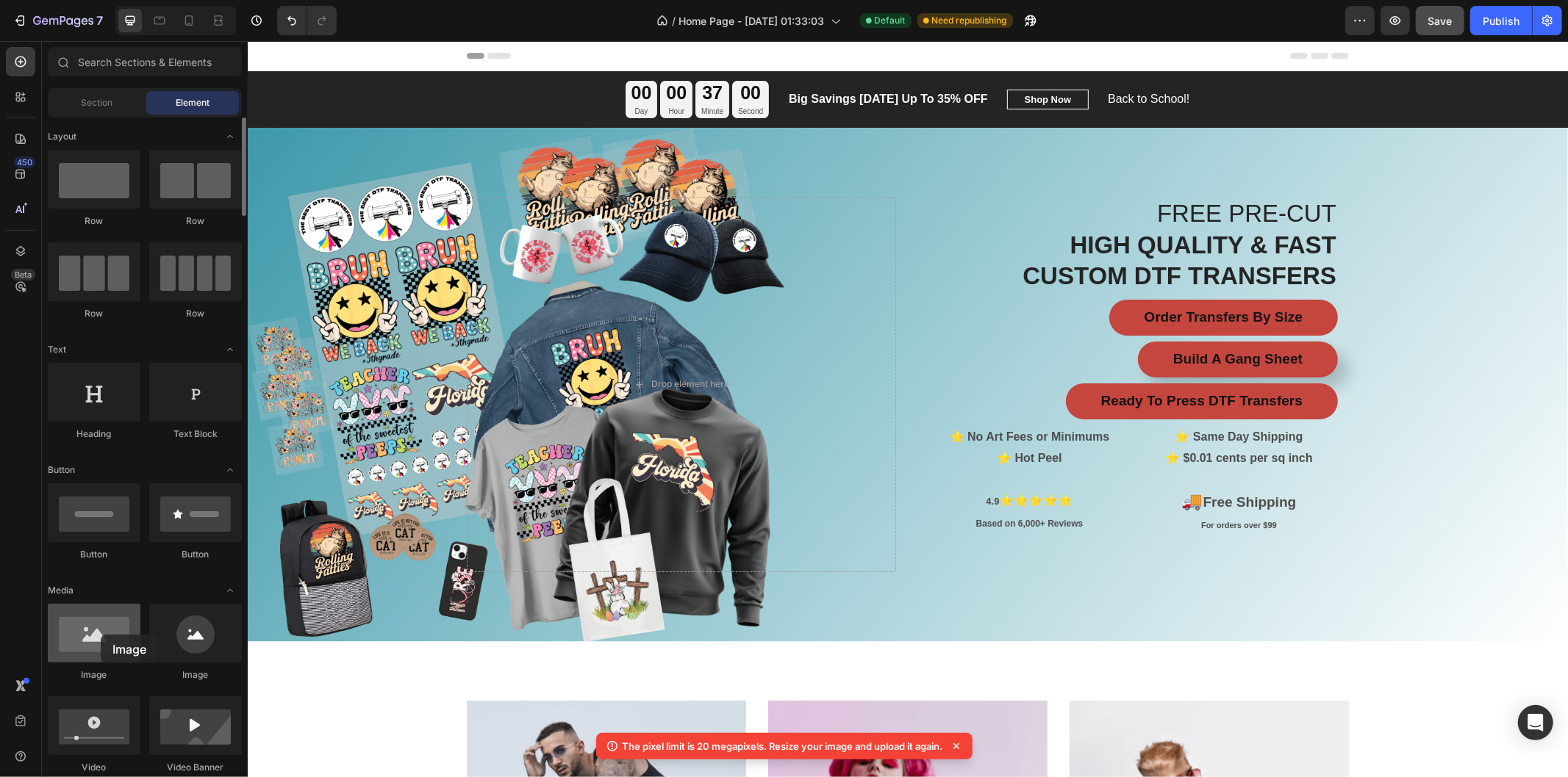
click at [100, 634] on div at bounding box center [93, 633] width 92 height 59
click at [97, 645] on div at bounding box center [93, 633] width 92 height 59
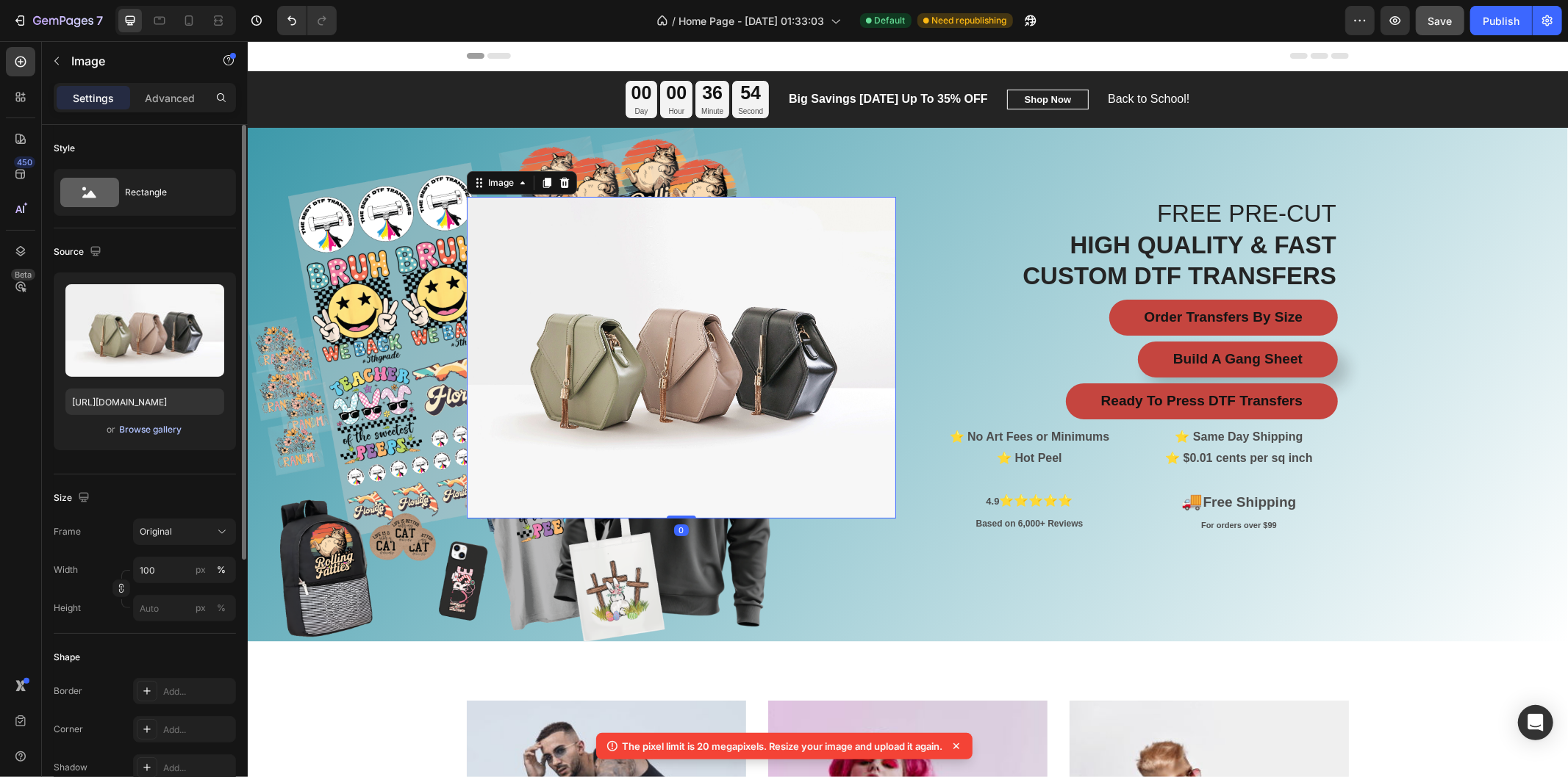
click at [138, 435] on div "Browse gallery" at bounding box center [151, 429] width 63 height 13
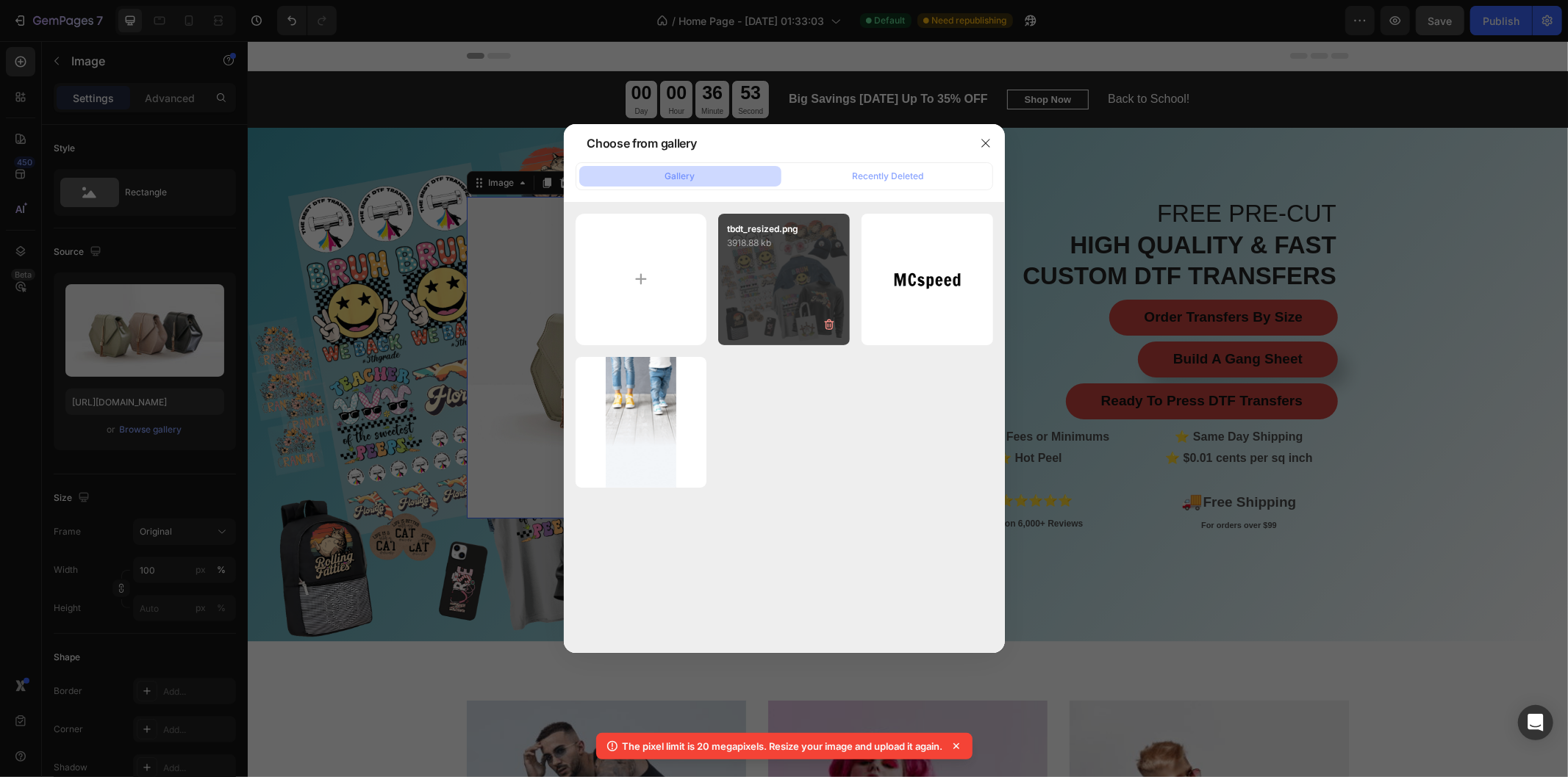
click at [792, 283] on div "tbdt_resized.png 3918.88 kb" at bounding box center [784, 279] width 131 height 131
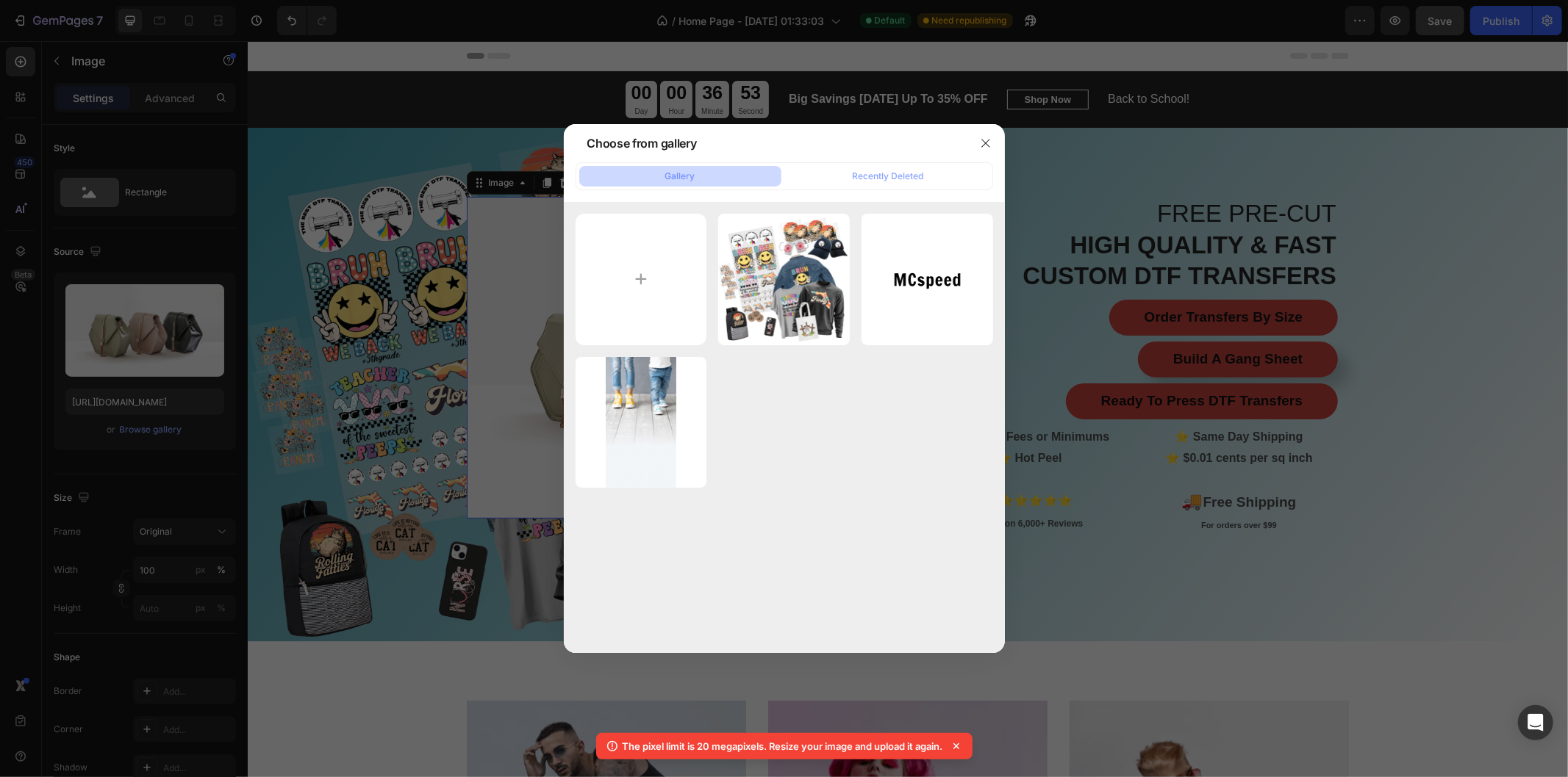
type input "[URL][DOMAIN_NAME]"
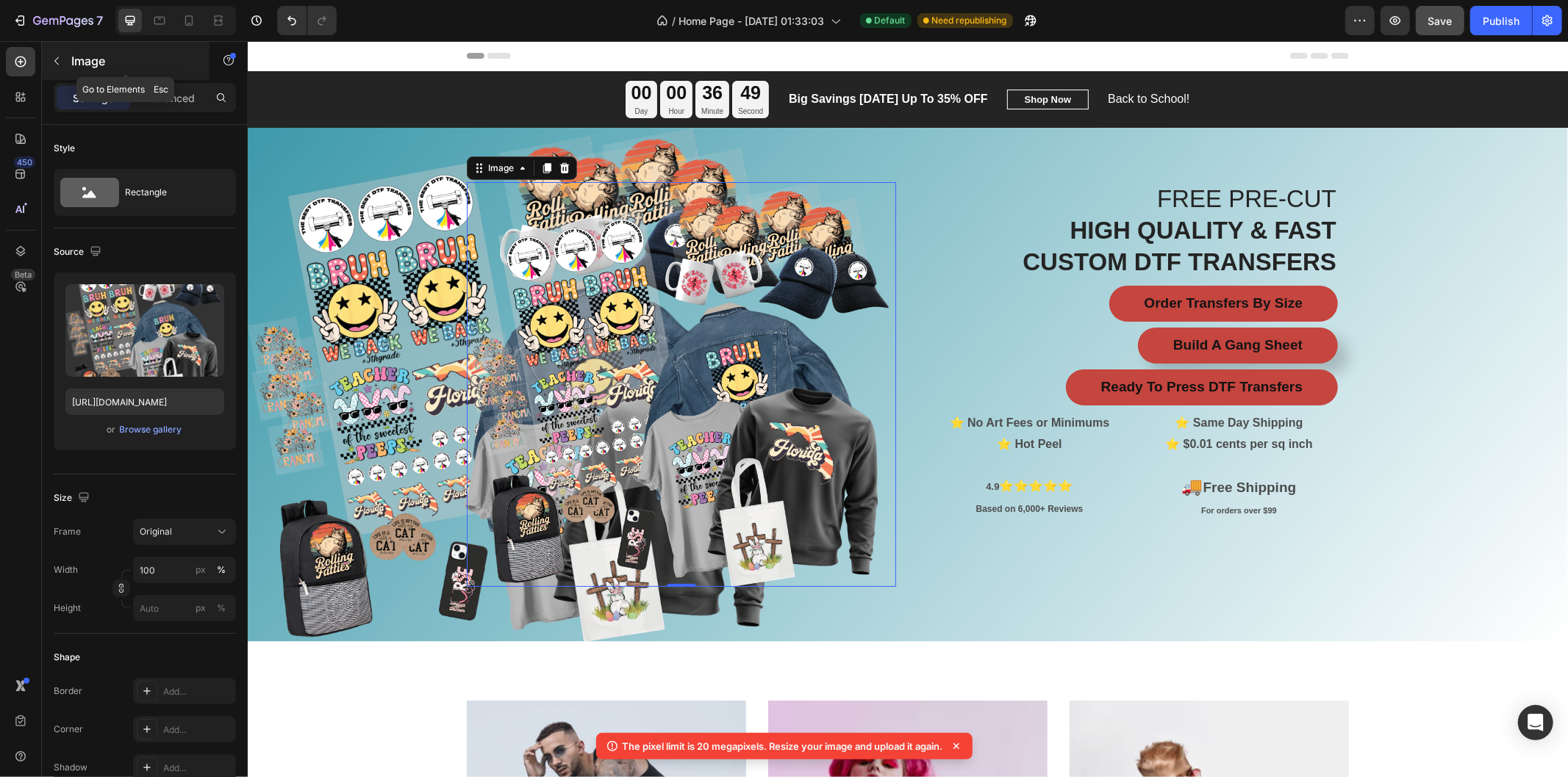
click at [57, 67] on button "button" at bounding box center [56, 61] width 24 height 24
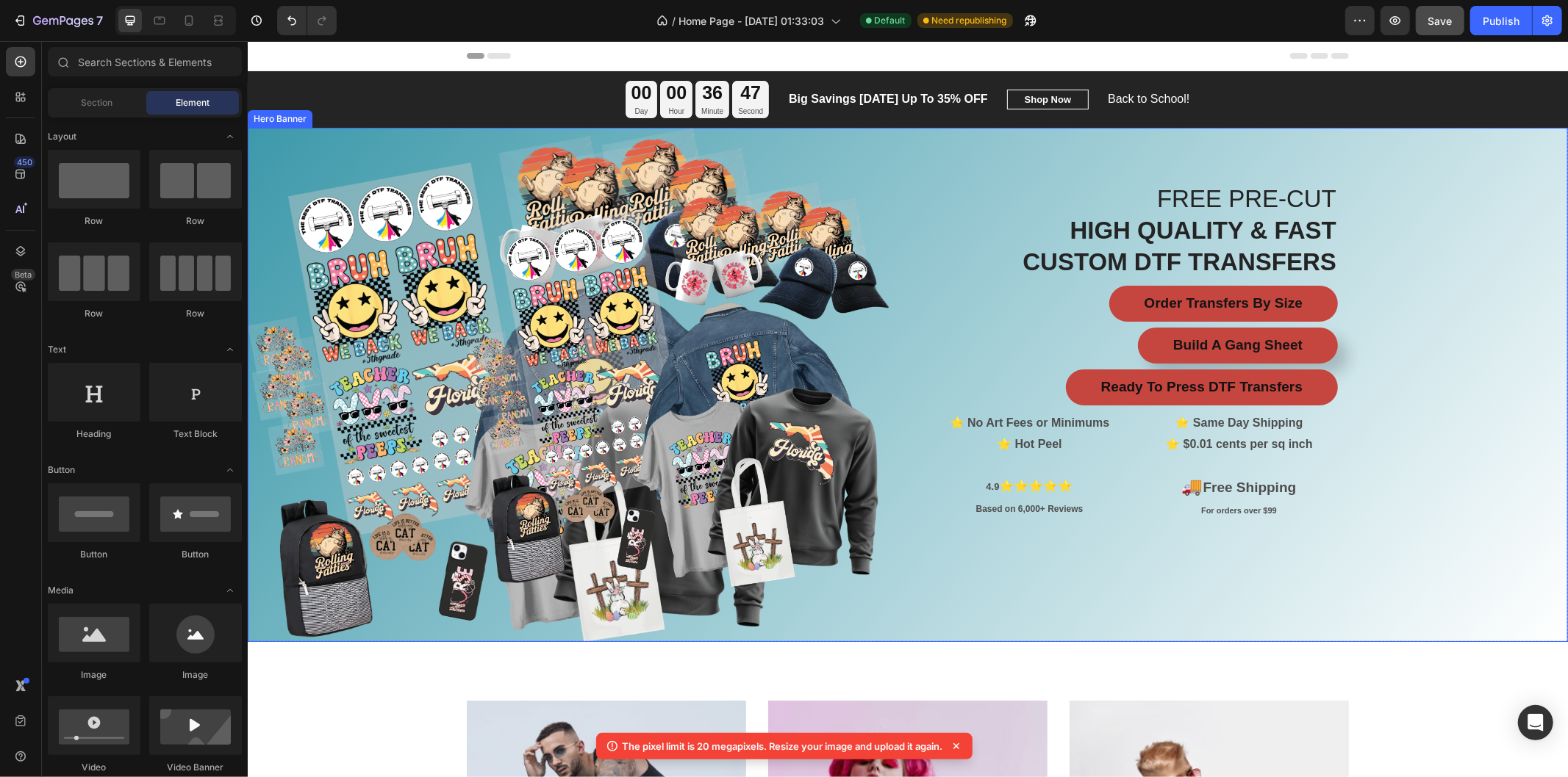
click at [292, 294] on div "Overlay" at bounding box center [906, 384] width 1320 height 514
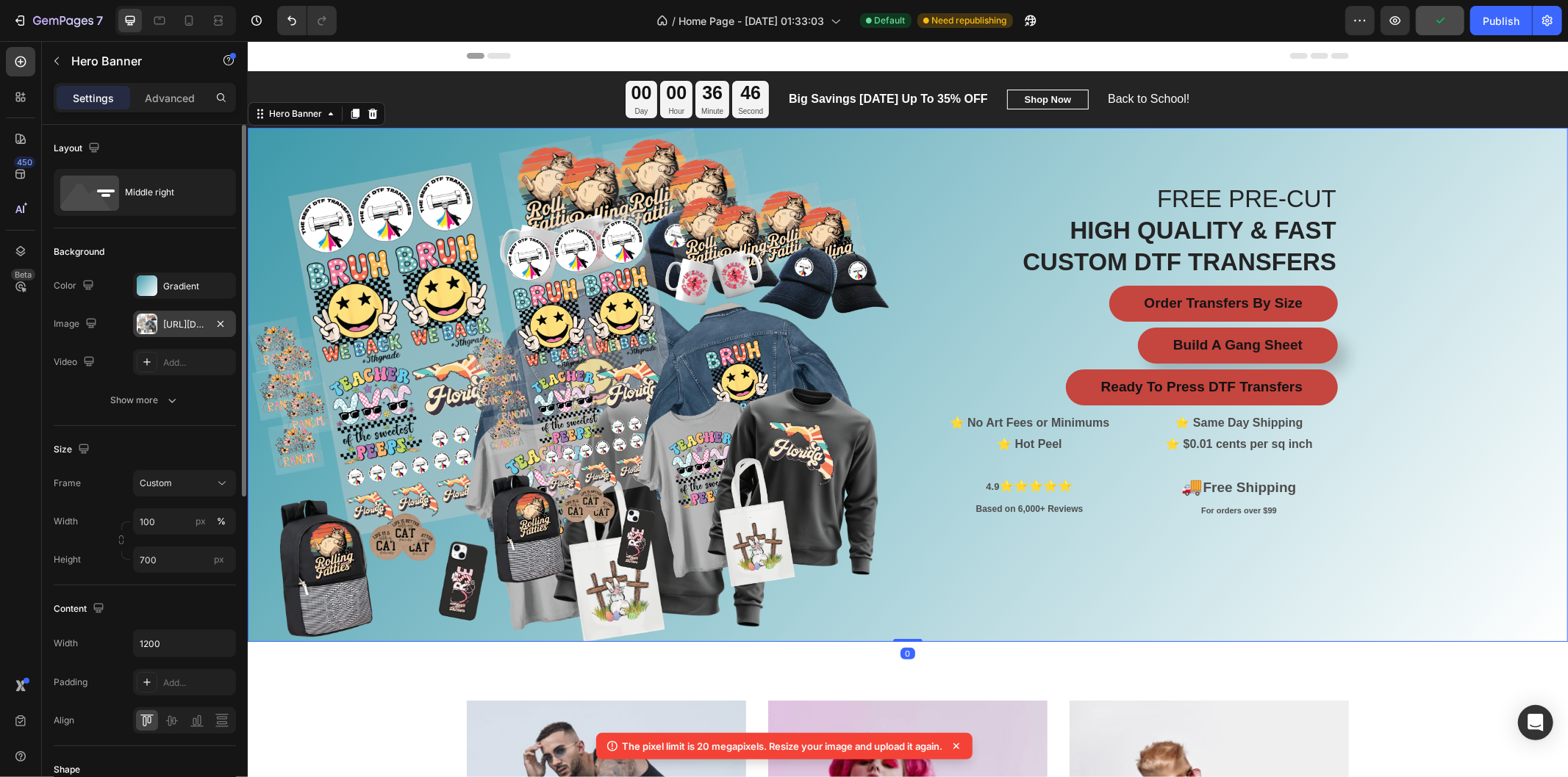
click at [167, 321] on div "[URL][DOMAIN_NAME]" at bounding box center [184, 324] width 42 height 13
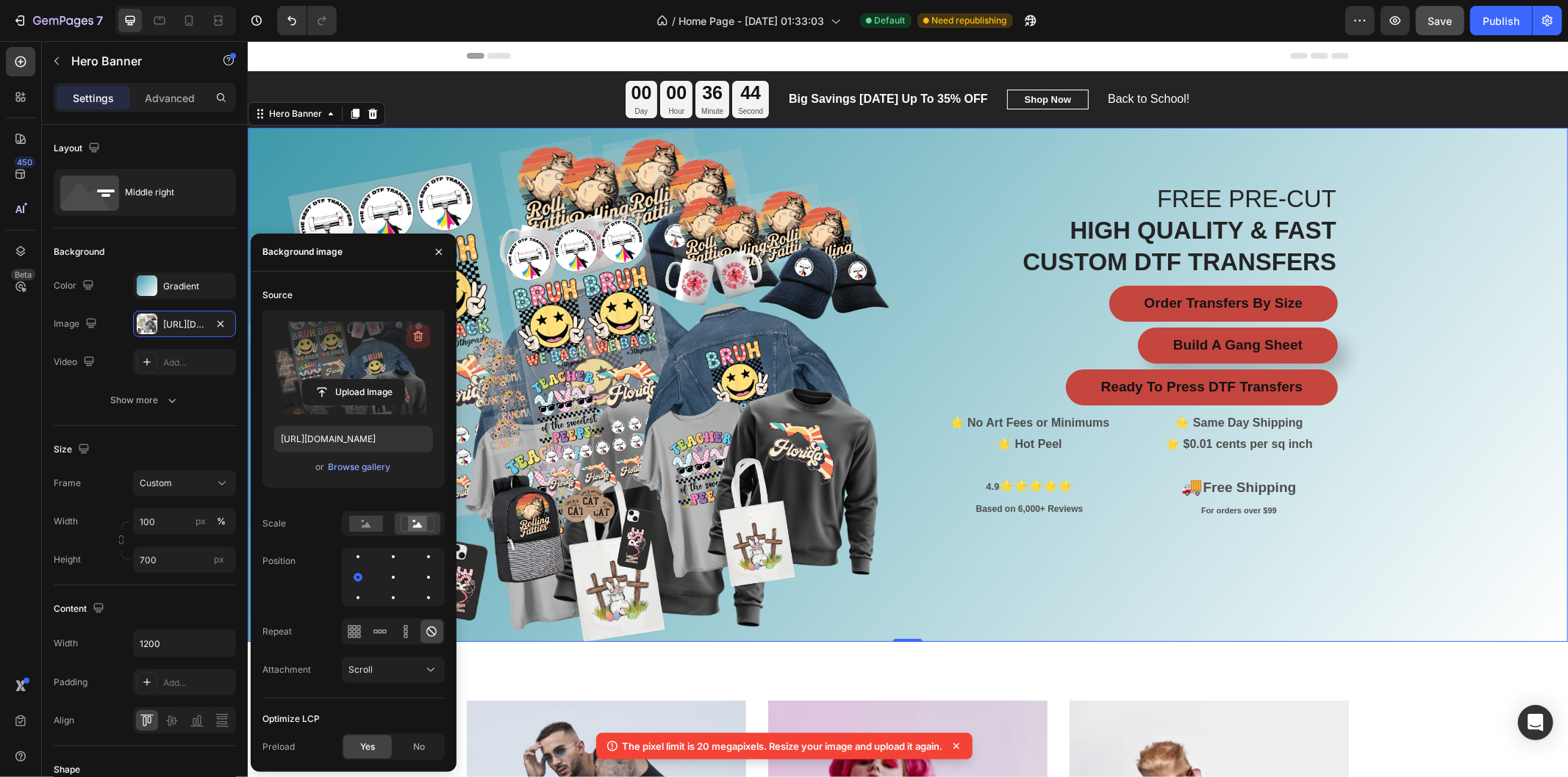
click at [416, 331] on icon "button" at bounding box center [418, 336] width 15 height 15
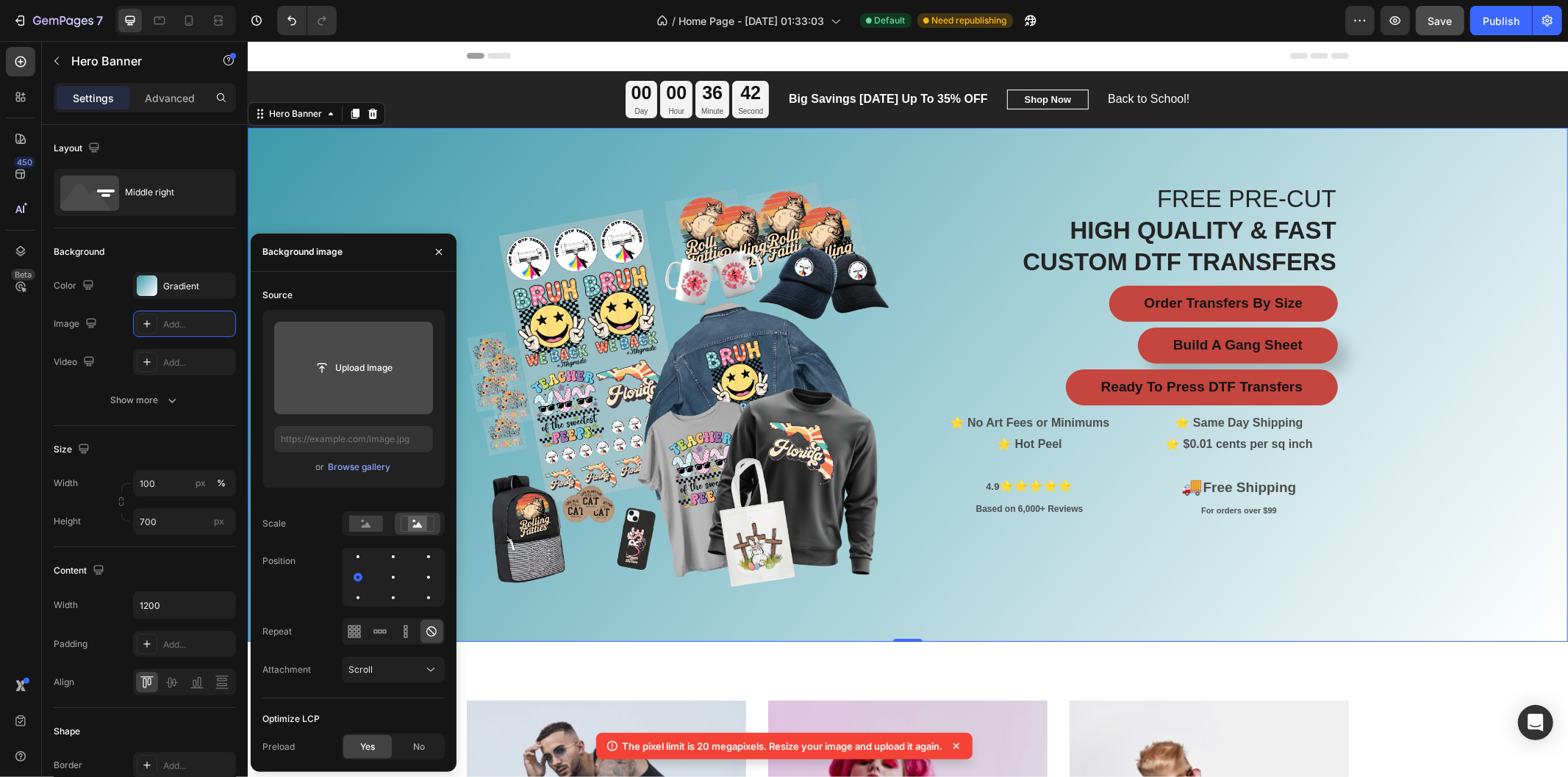
click at [388, 172] on div "Overlay" at bounding box center [906, 384] width 1320 height 514
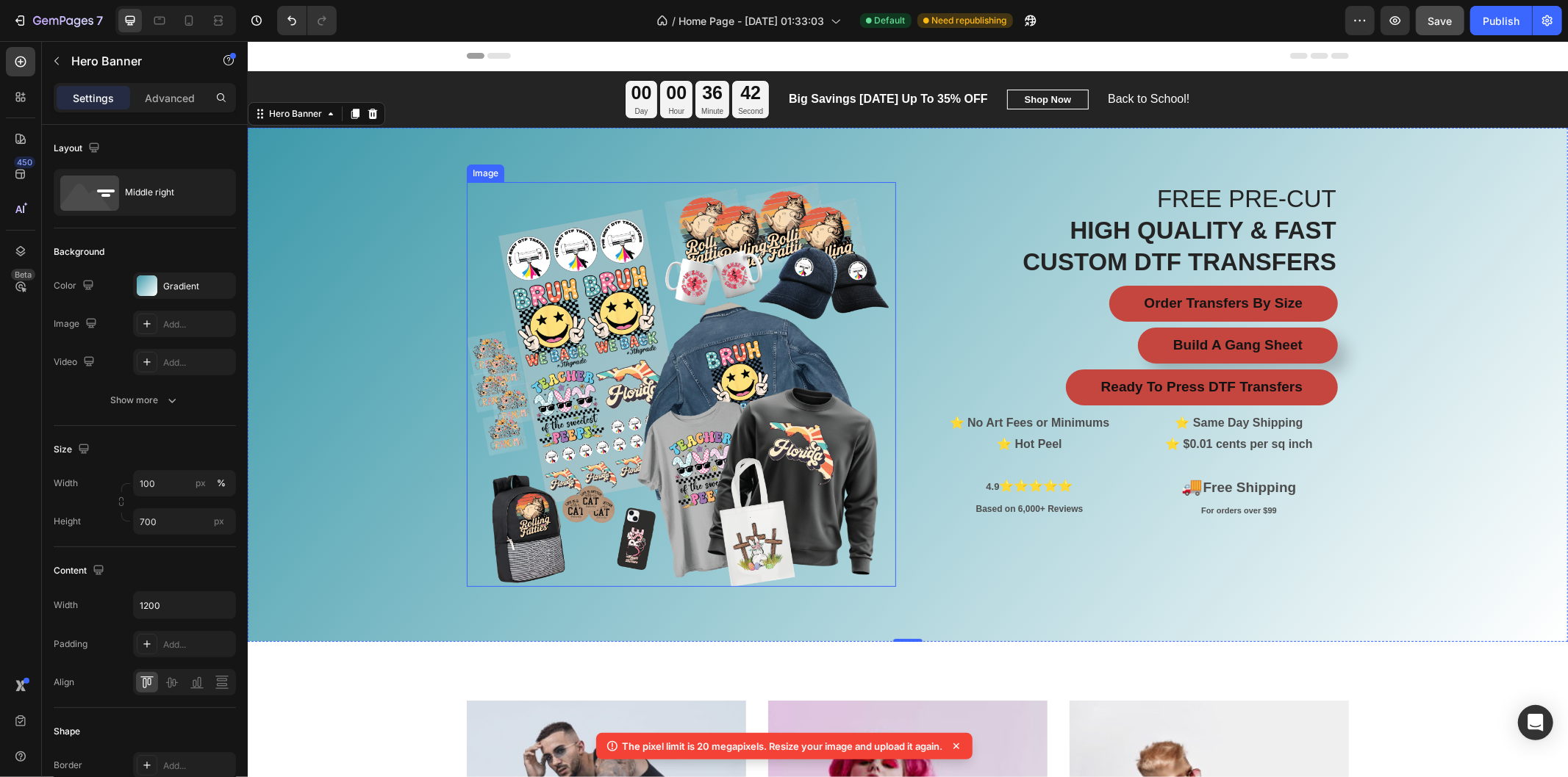
click at [549, 250] on img at bounding box center [681, 384] width 430 height 405
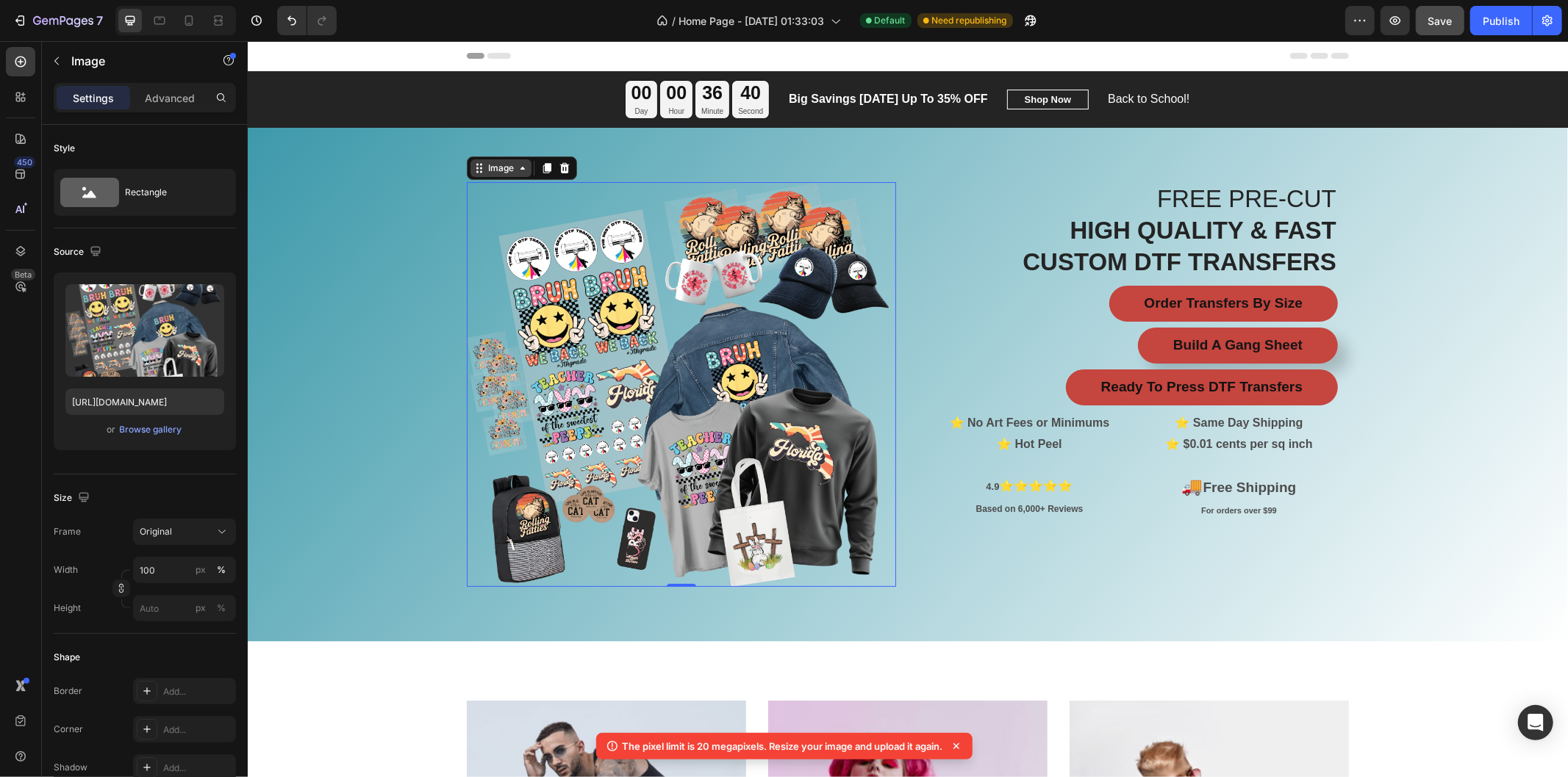
click at [517, 172] on icon at bounding box center [521, 167] width 11 height 11
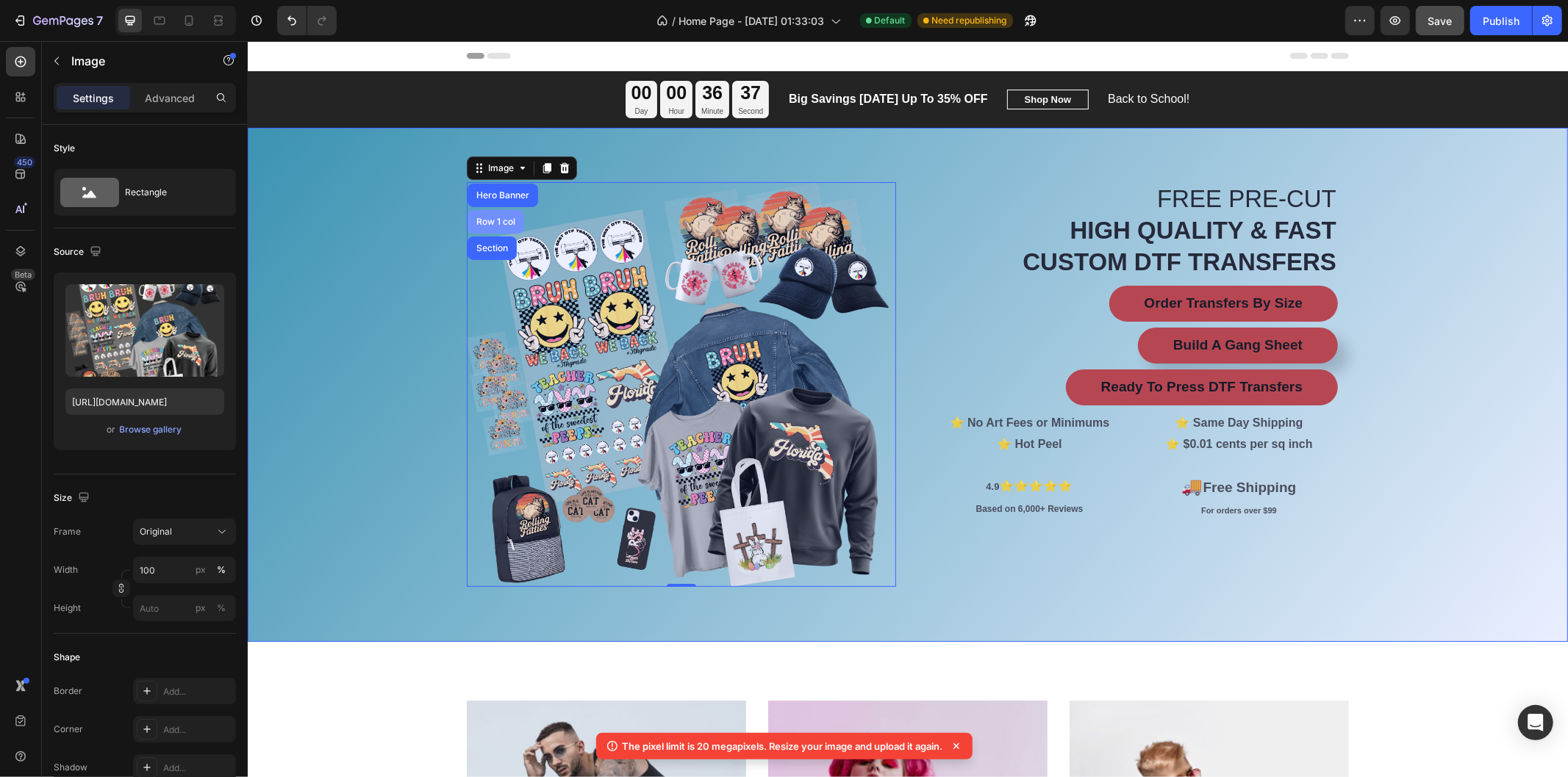
click at [495, 216] on div "Row 1 col" at bounding box center [495, 221] width 45 height 9
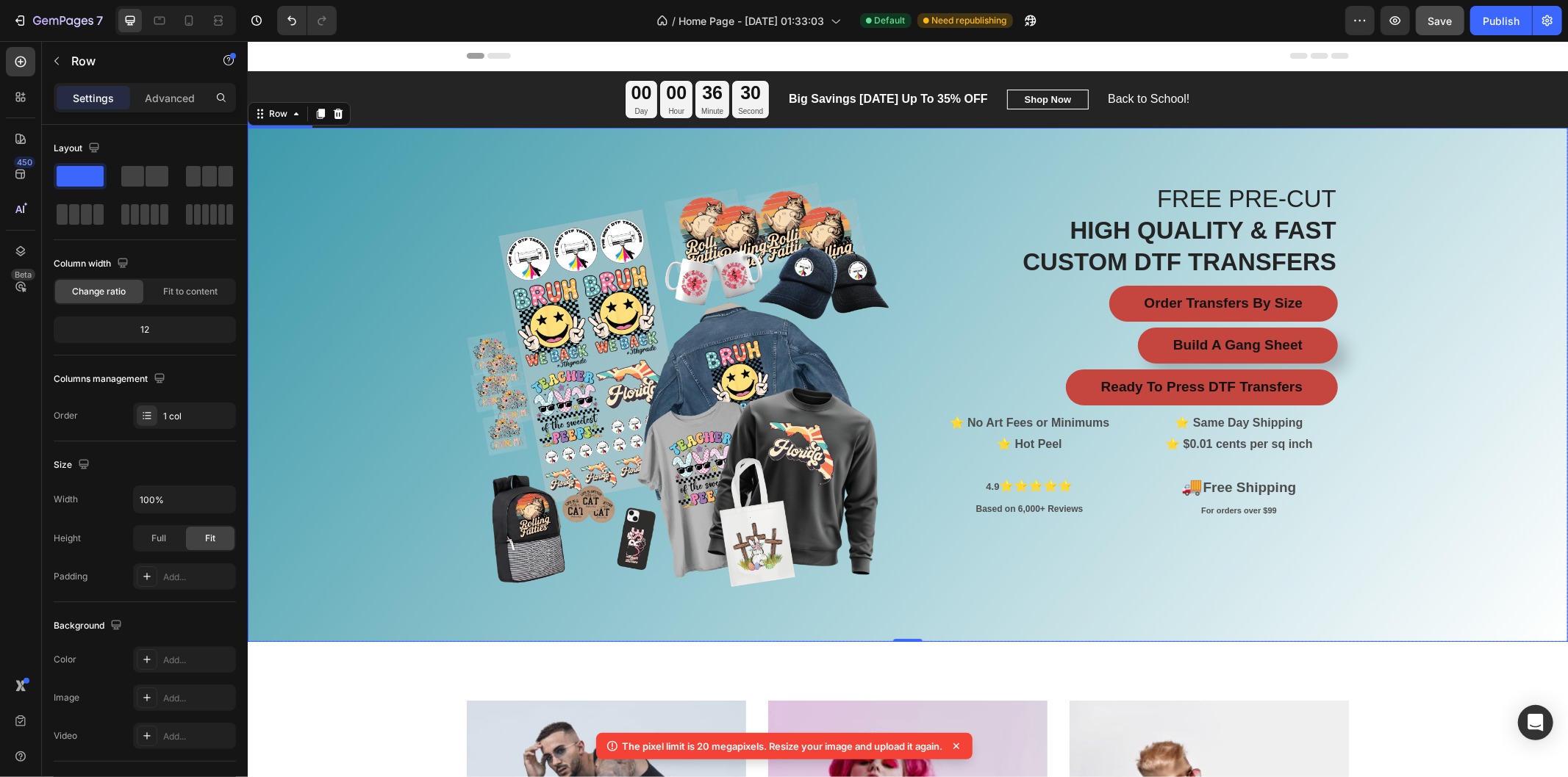
click at [1426, 324] on div "Overlay" at bounding box center [906, 384] width 1320 height 514
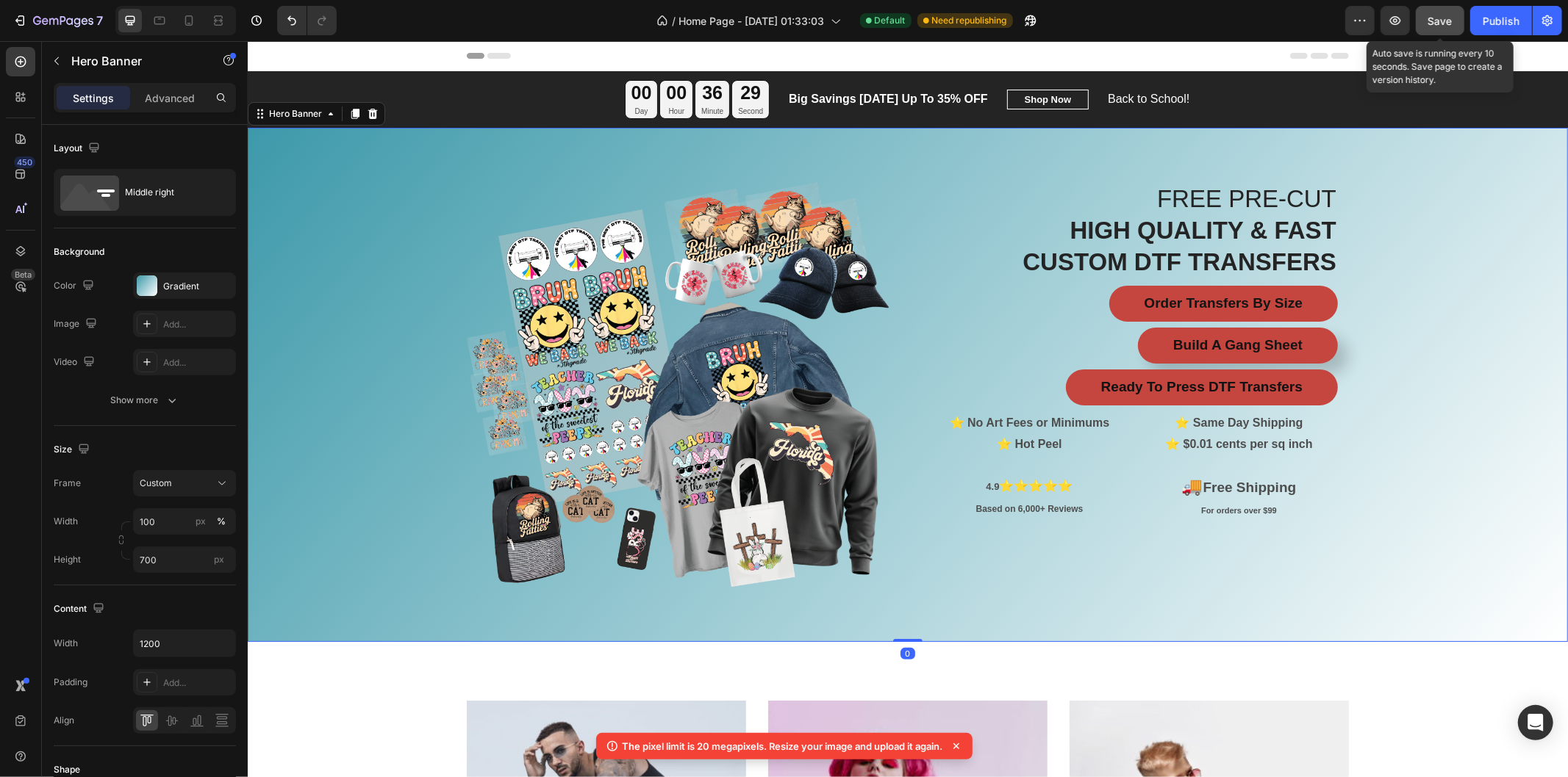
click at [1450, 18] on span "Save" at bounding box center [1440, 21] width 25 height 12
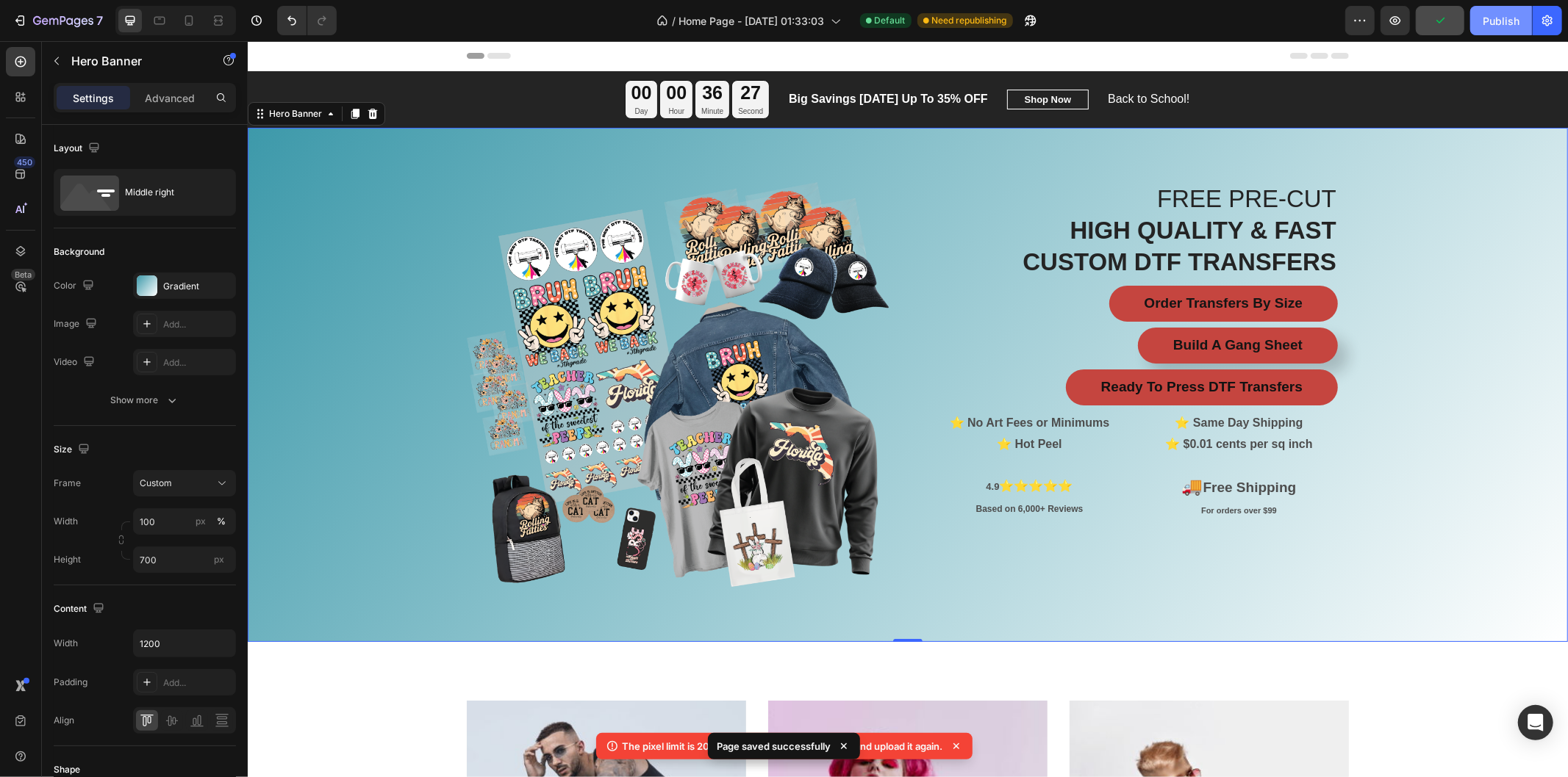
click at [1509, 20] on div "Publish" at bounding box center [1501, 21] width 37 height 16
